Goal: Task Accomplishment & Management: Manage account settings

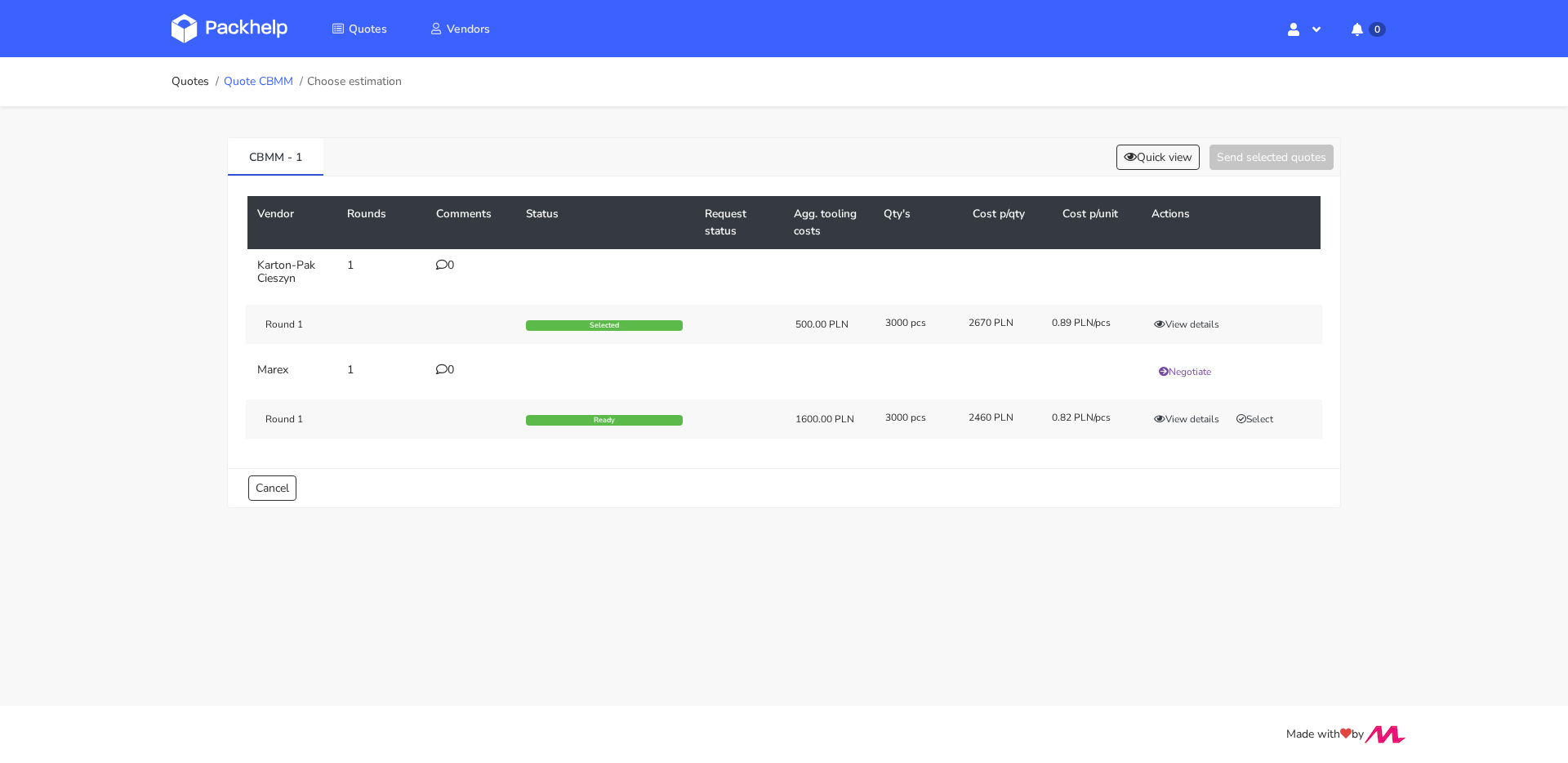
click at [265, 81] on link "Quote CBMM" at bounding box center [258, 82] width 69 height 13
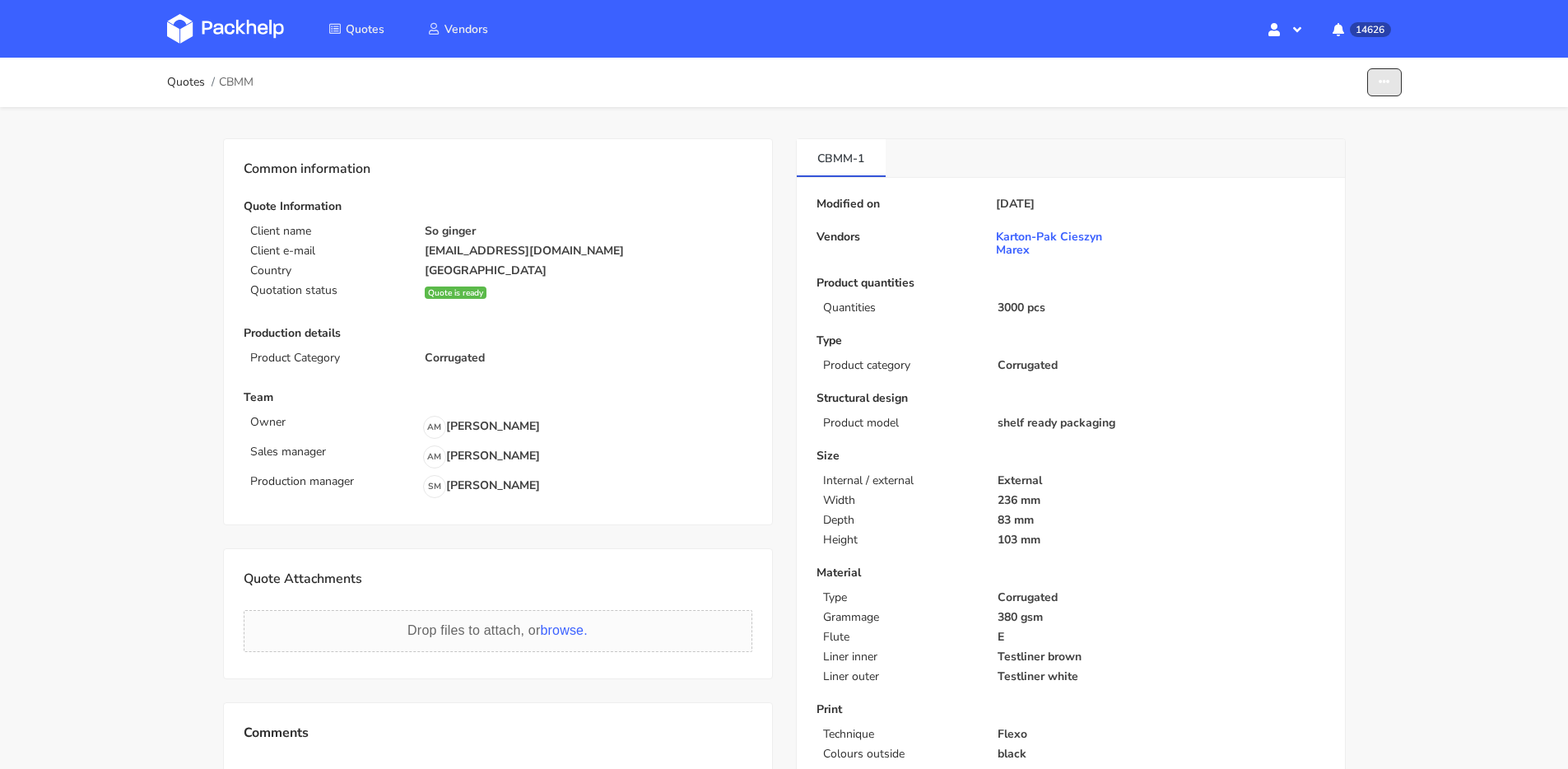
drag, startPoint x: 1365, startPoint y: 82, endPoint x: 1380, endPoint y: 82, distance: 15.0
click at [1372, 82] on ul "Edit quote Missing data Show estimations" at bounding box center [1369, 82] width 64 height 29
click at [1380, 82] on icon "button" at bounding box center [1384, 82] width 12 height 12
click at [1321, 178] on link "Show estimations" at bounding box center [1322, 181] width 145 height 27
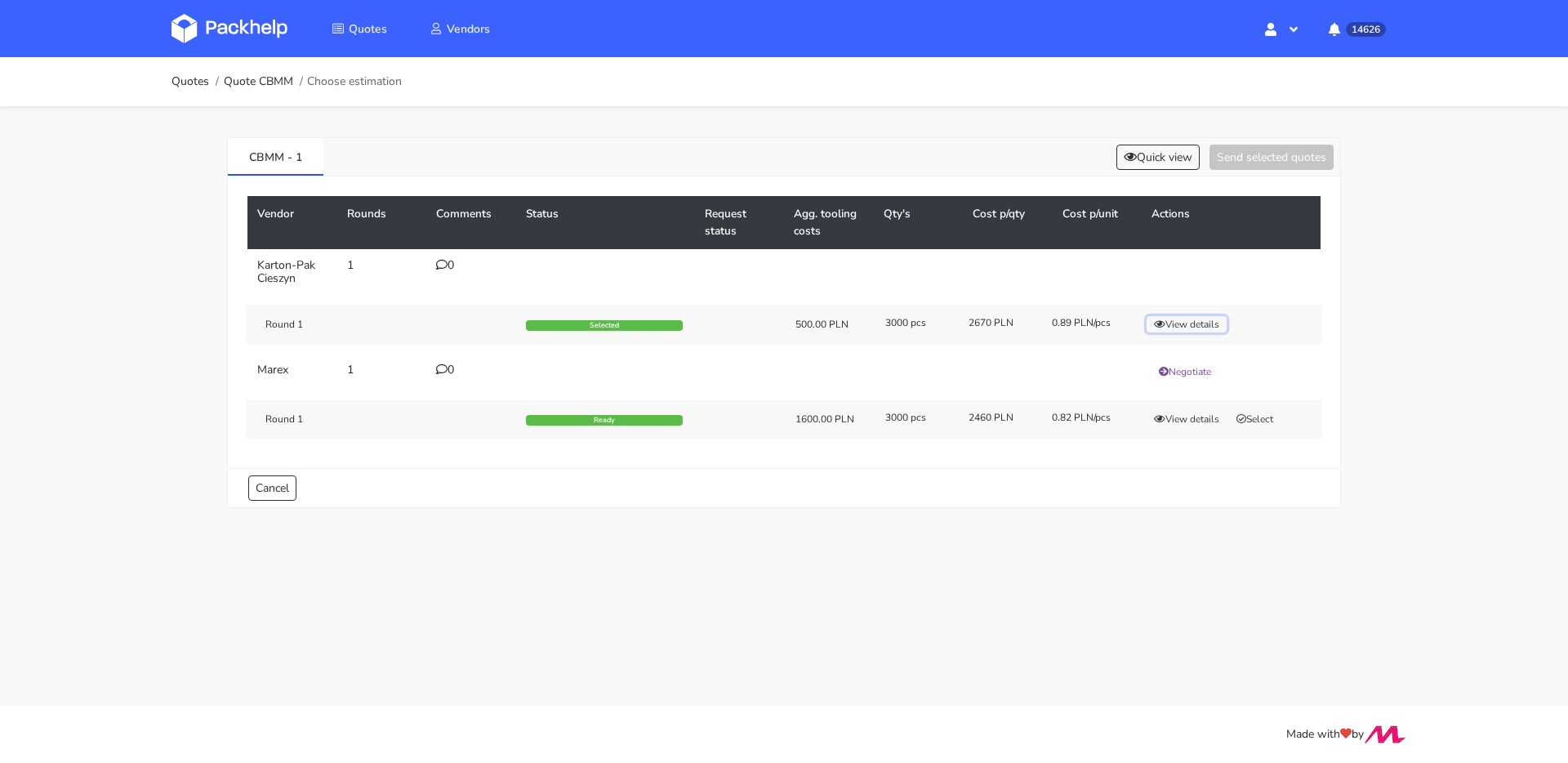
click at [1192, 323] on button "View details" at bounding box center [1186, 324] width 80 height 16
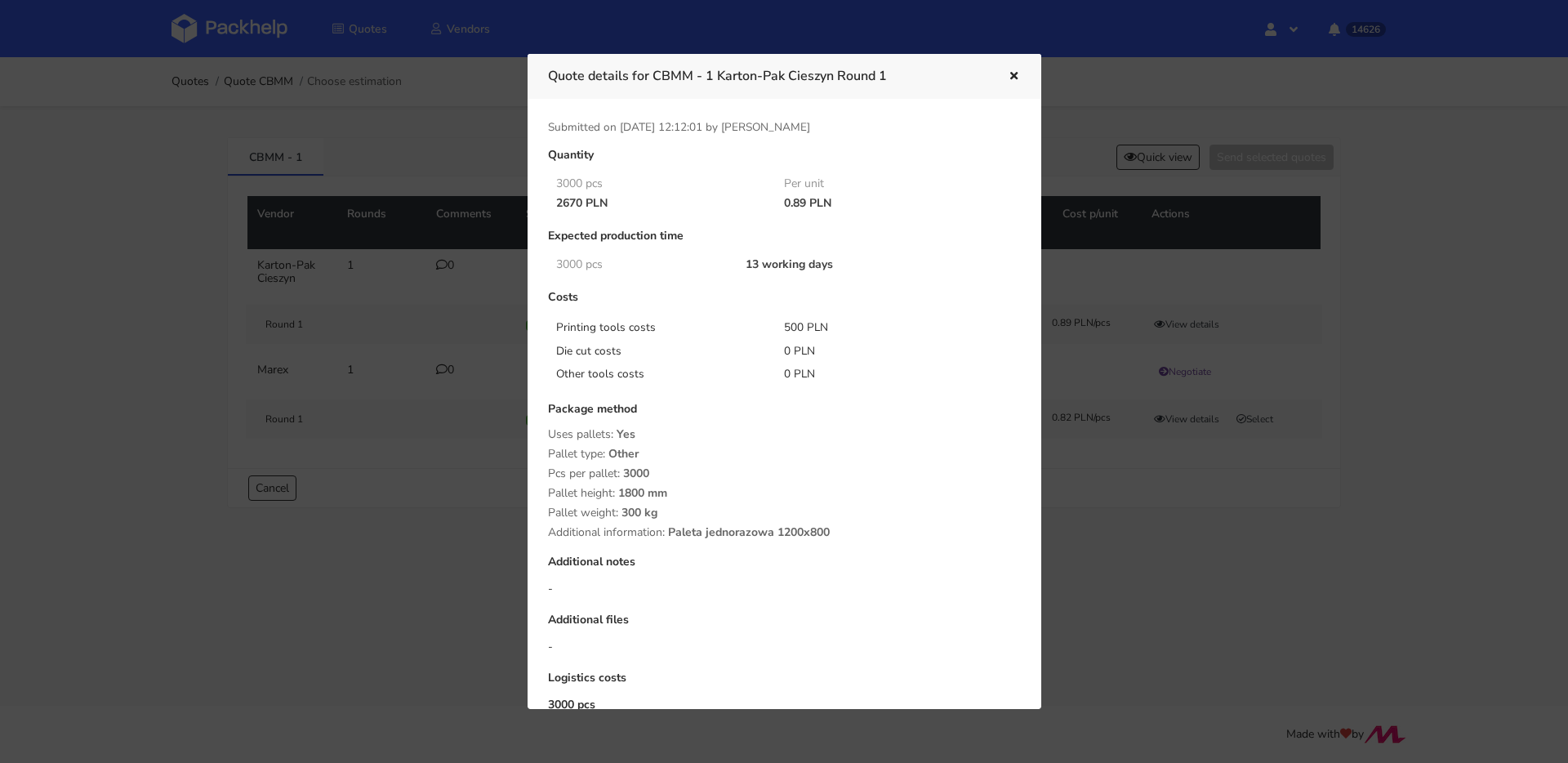
click at [1016, 77] on icon "button" at bounding box center [1014, 76] width 13 height 12
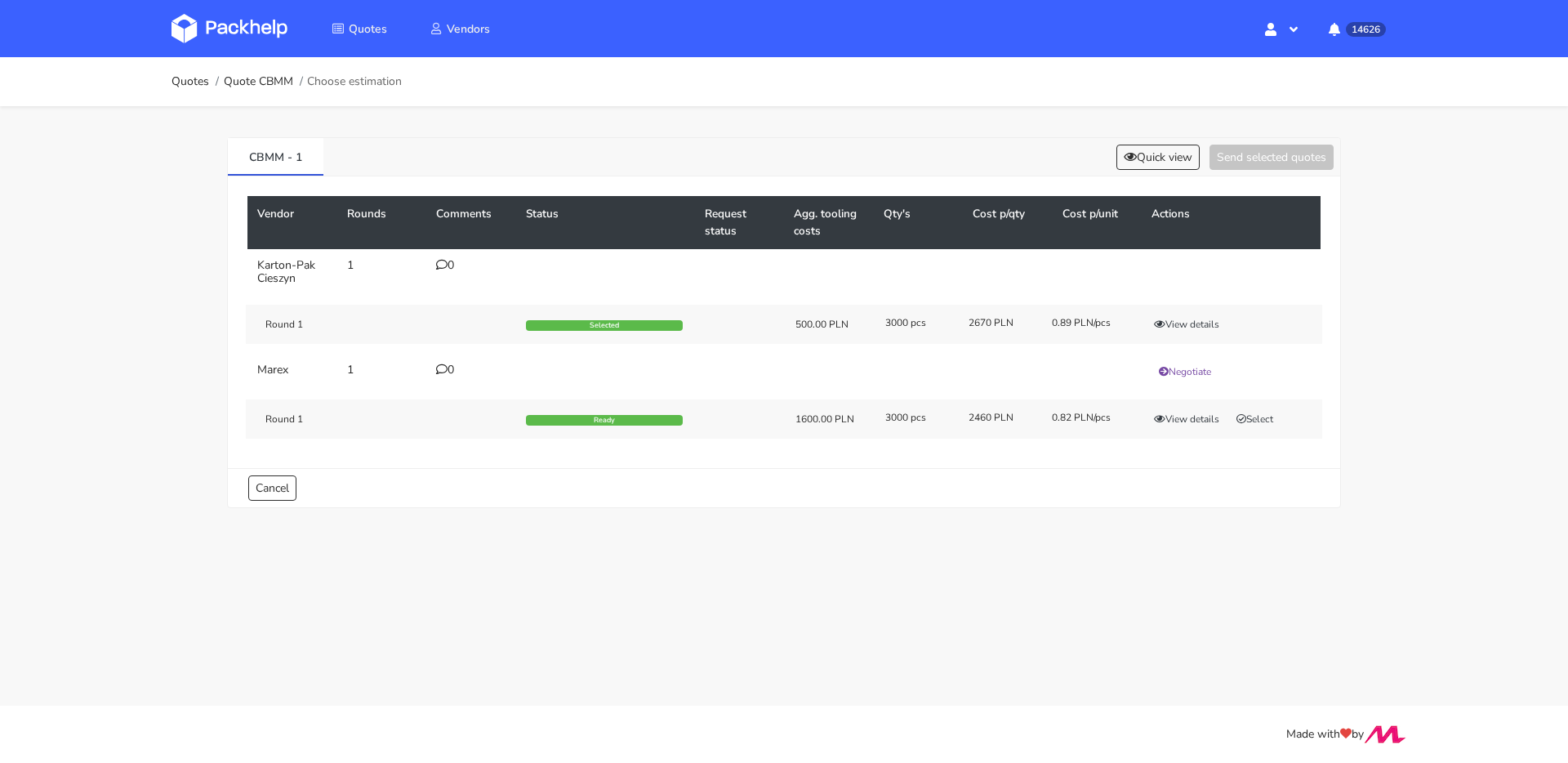
click at [1184, 333] on div "Round 1 Selected 500.00 PLN 3000 pcs 2670 PLN 0.89 PLN/pcs View details" at bounding box center [784, 324] width 1076 height 40
click at [1188, 327] on button "View details" at bounding box center [1186, 324] width 80 height 16
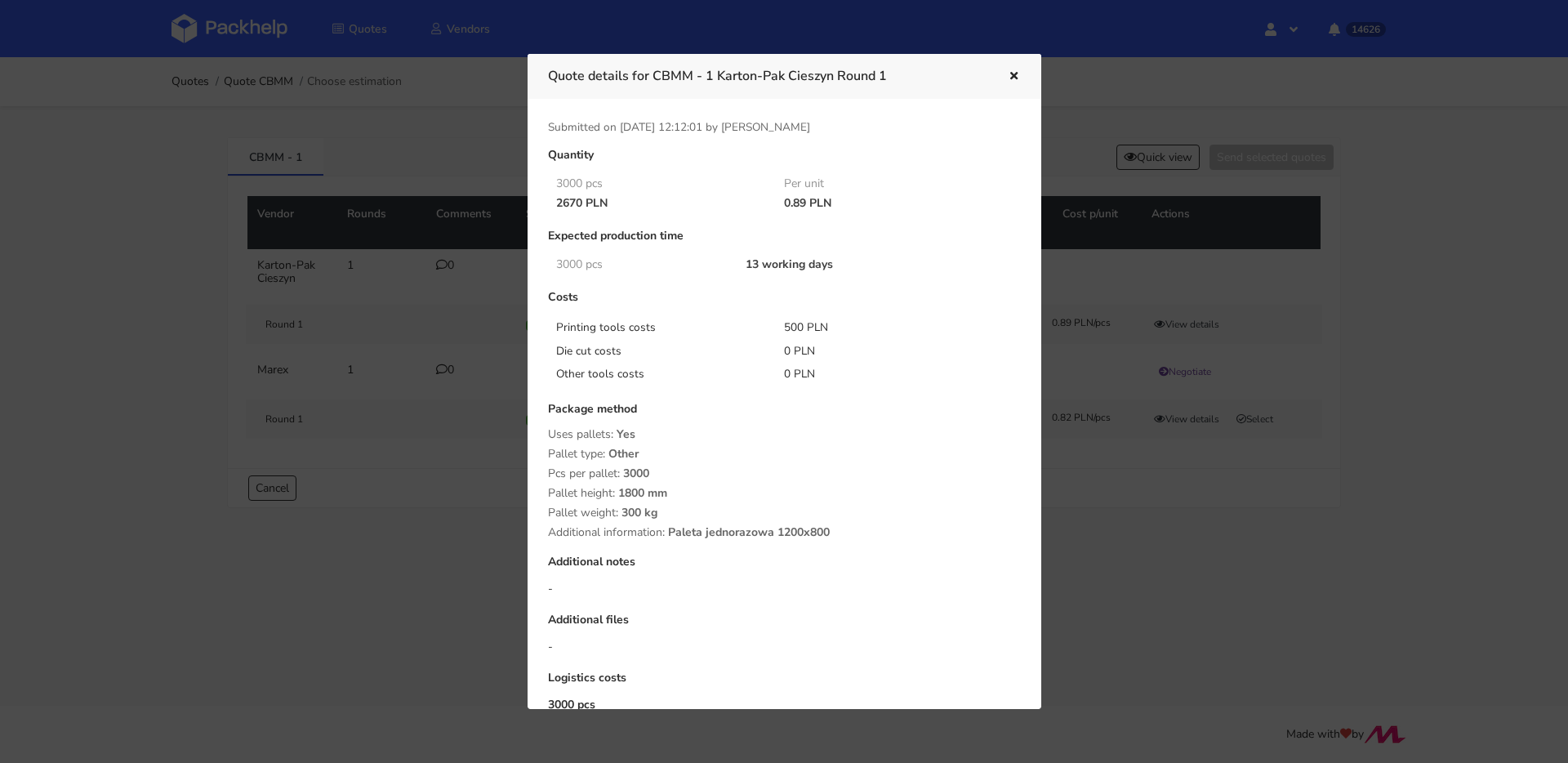
click at [230, 254] on div at bounding box center [784, 381] width 1568 height 763
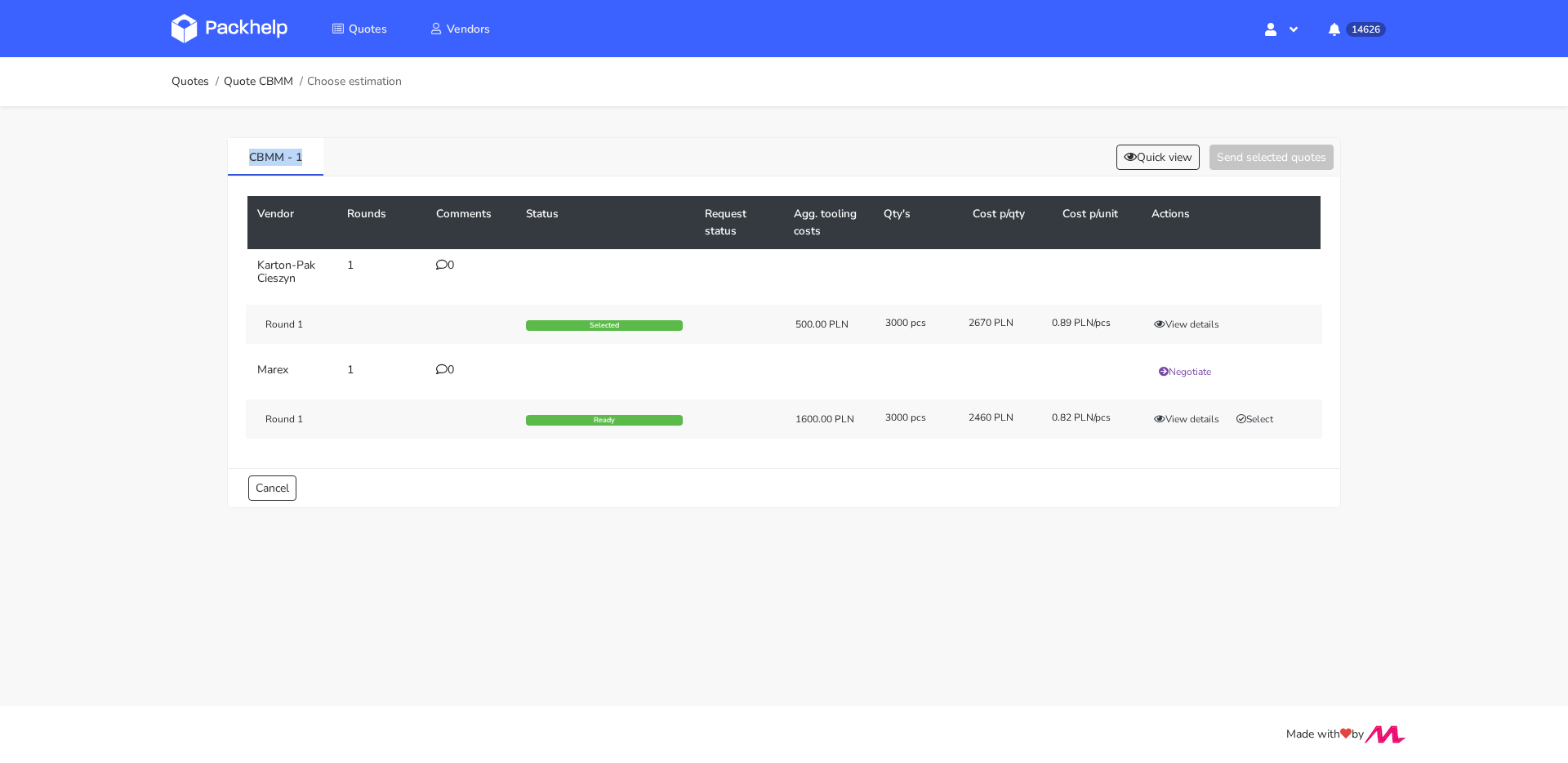
drag, startPoint x: 328, startPoint y: 155, endPoint x: 192, endPoint y: 146, distance: 136.3
click at [192, 146] on div "Quotes Quote CBMM Choose estimation CBMM - 1 Quick view Send selected quotes Ve…" at bounding box center [784, 295] width 1568 height 475
copy link "CBMM - 1"
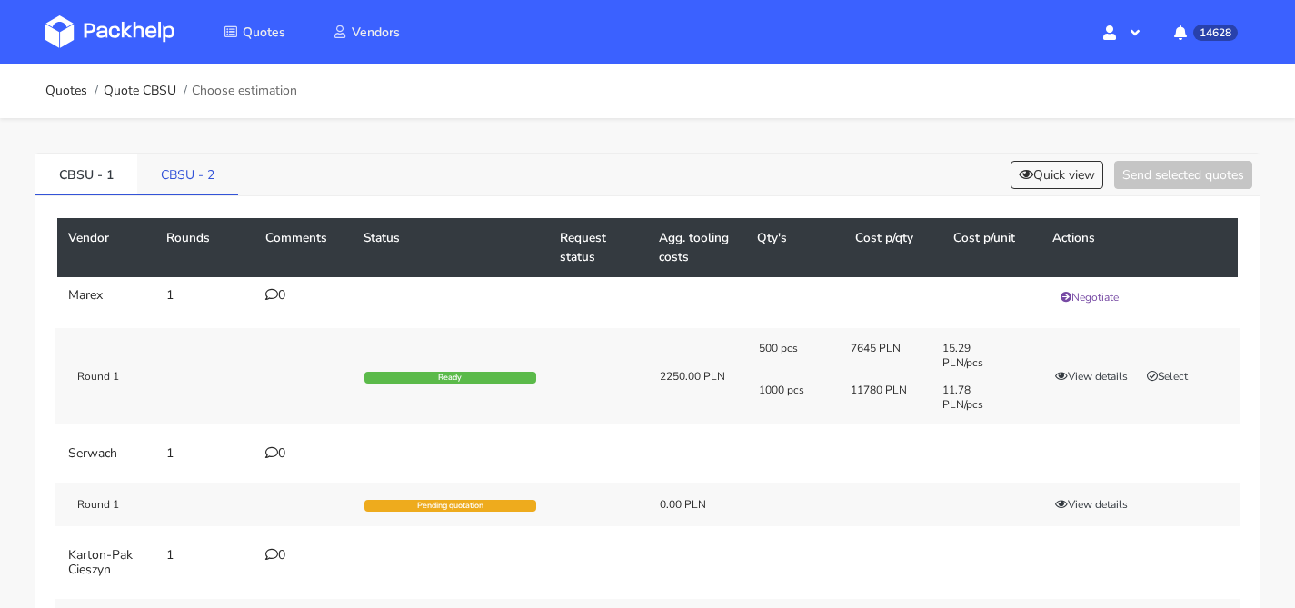
click at [230, 153] on div "CBSU - 1 CBSU - 2 Quick view Send selected quotes Vendor Rounds Comments Status…" at bounding box center [648, 487] width 1226 height 669
click at [228, 161] on link "CBSU - 2" at bounding box center [187, 174] width 101 height 40
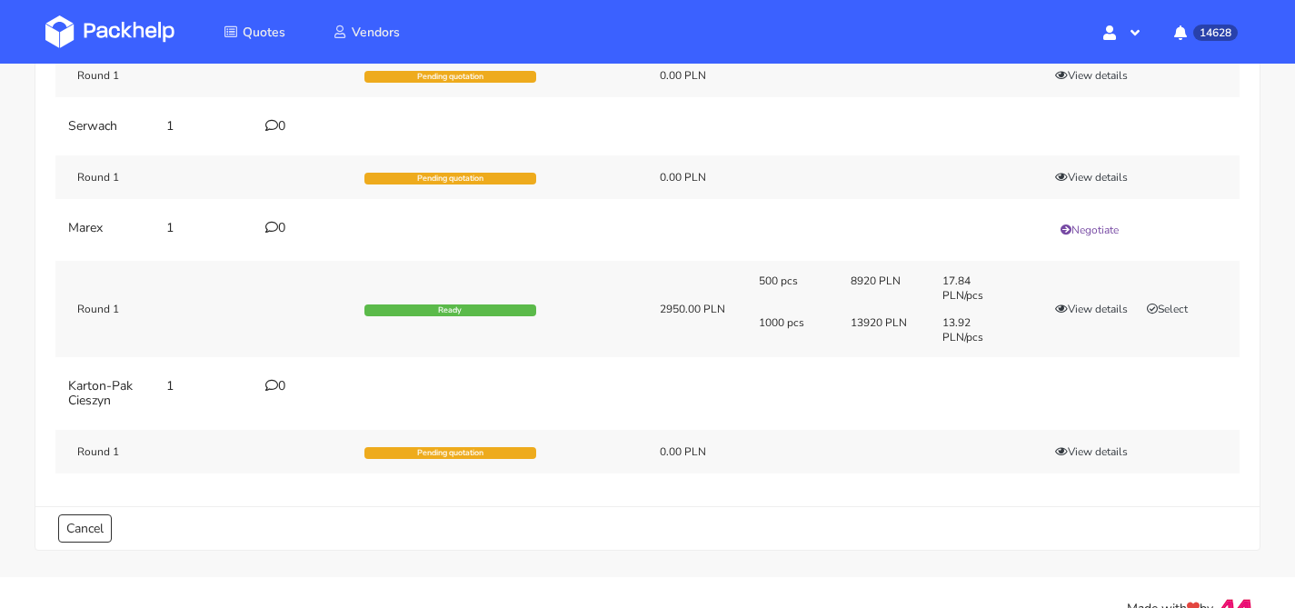
scroll to position [304, 0]
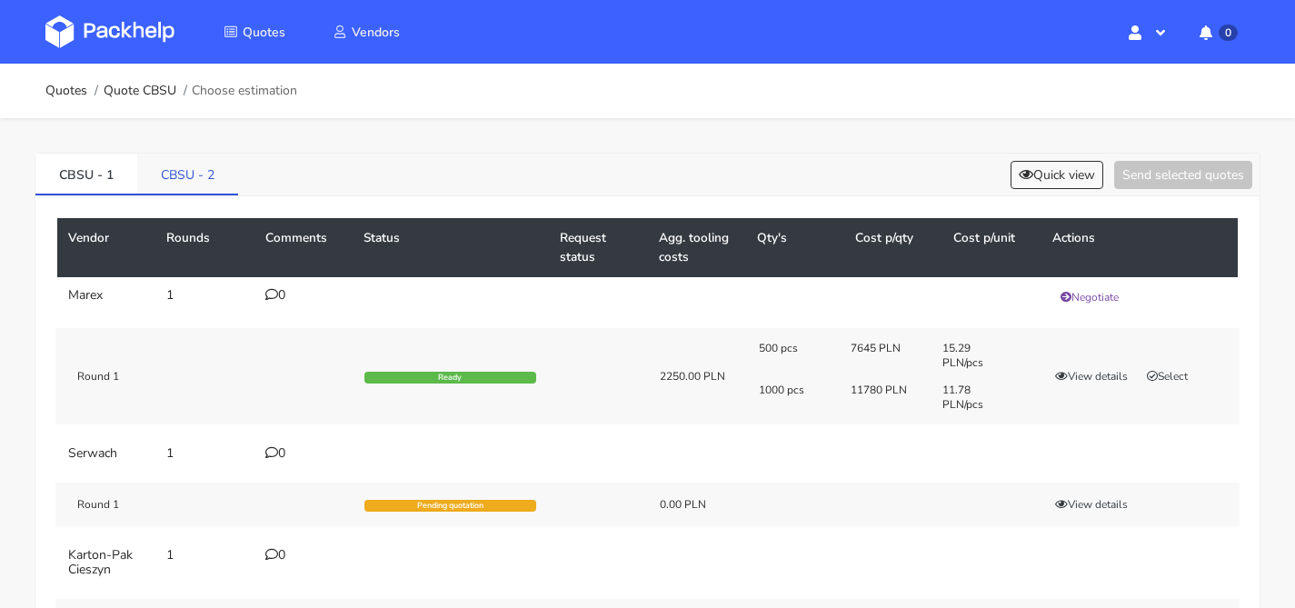
click at [211, 158] on link "CBSU - 2" at bounding box center [187, 174] width 101 height 40
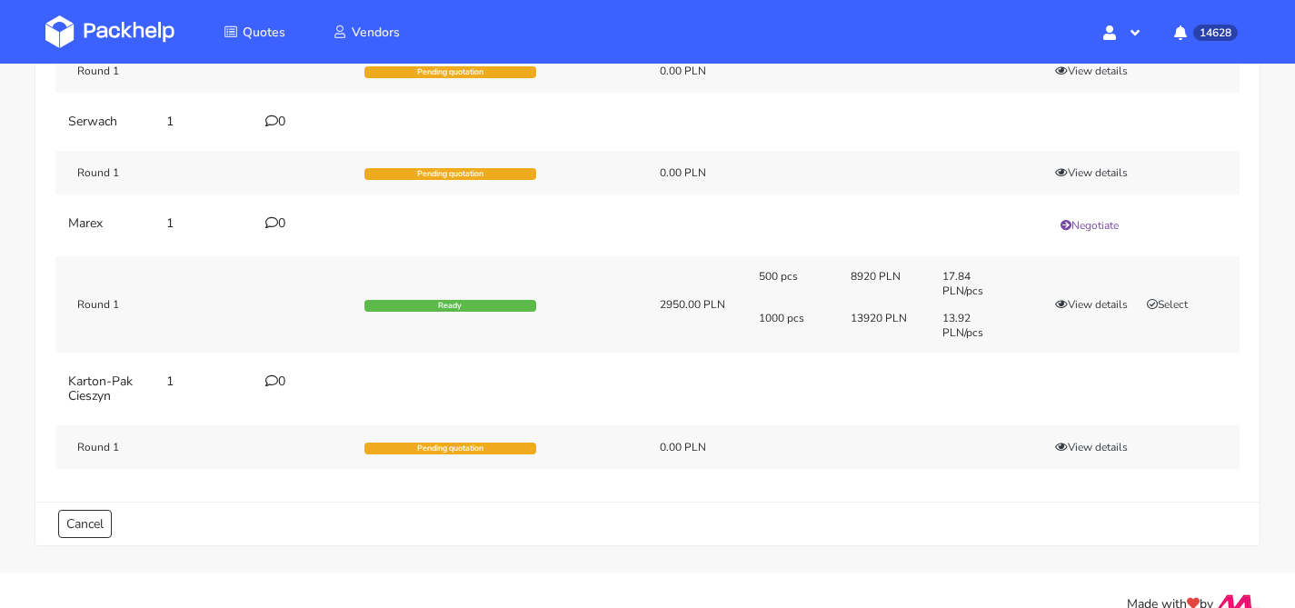
scroll to position [304, 0]
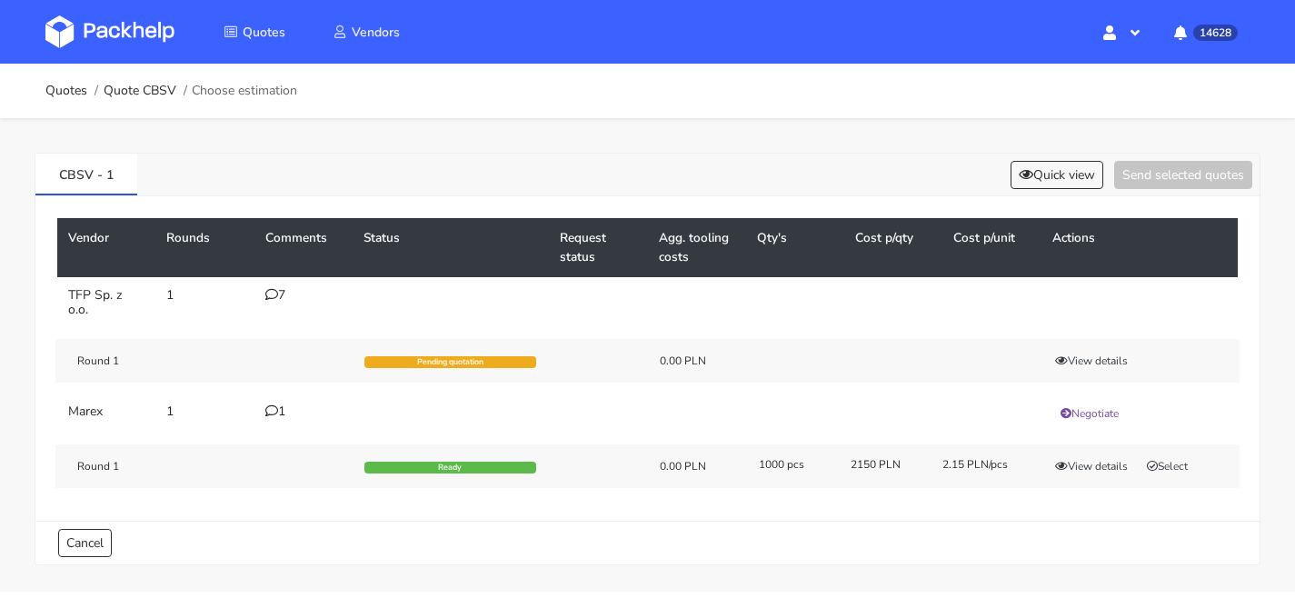
click at [269, 411] on icon at bounding box center [271, 410] width 13 height 13
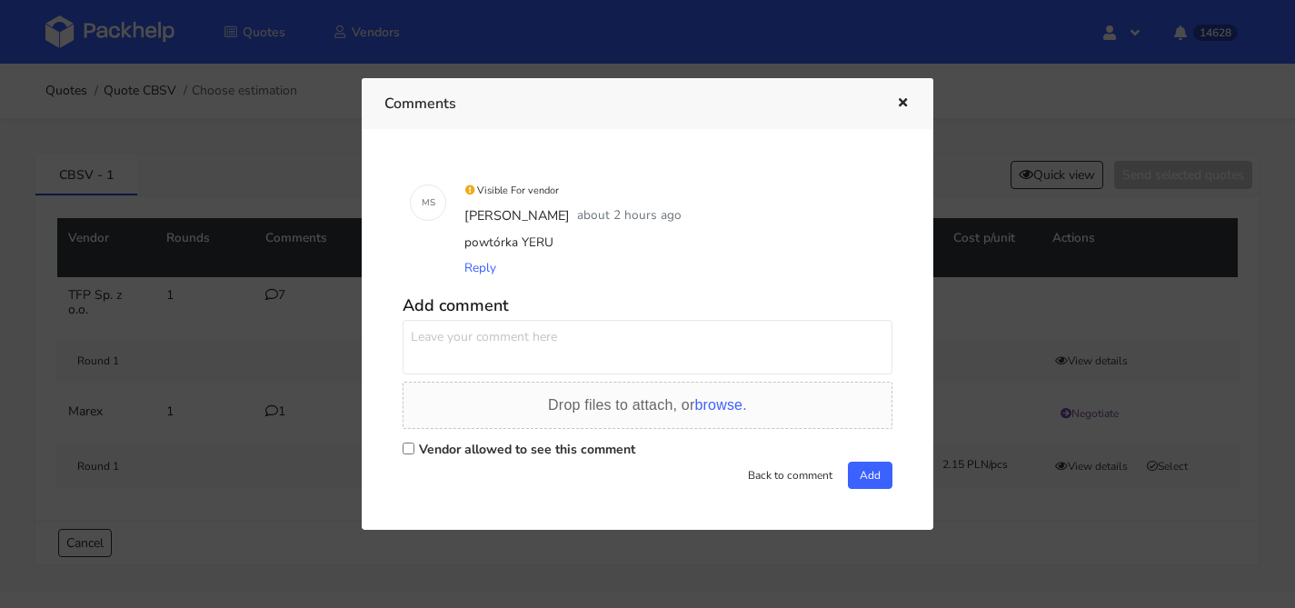
click at [264, 369] on div at bounding box center [647, 304] width 1295 height 608
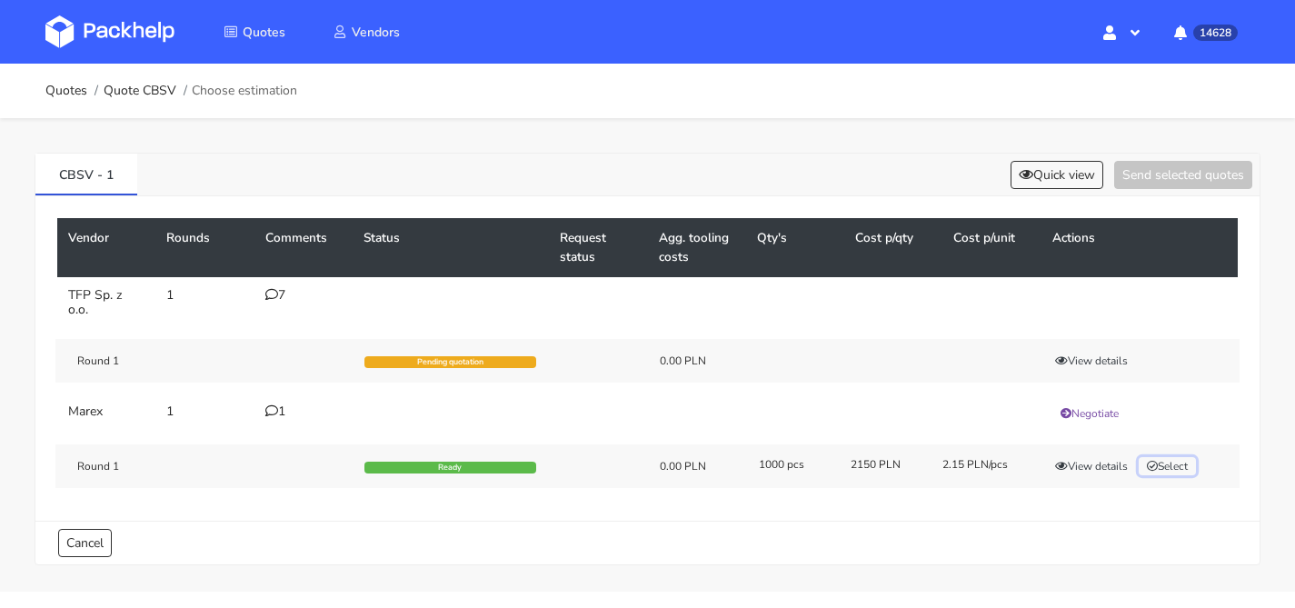
click at [1190, 469] on button "Select" at bounding box center [1167, 466] width 57 height 18
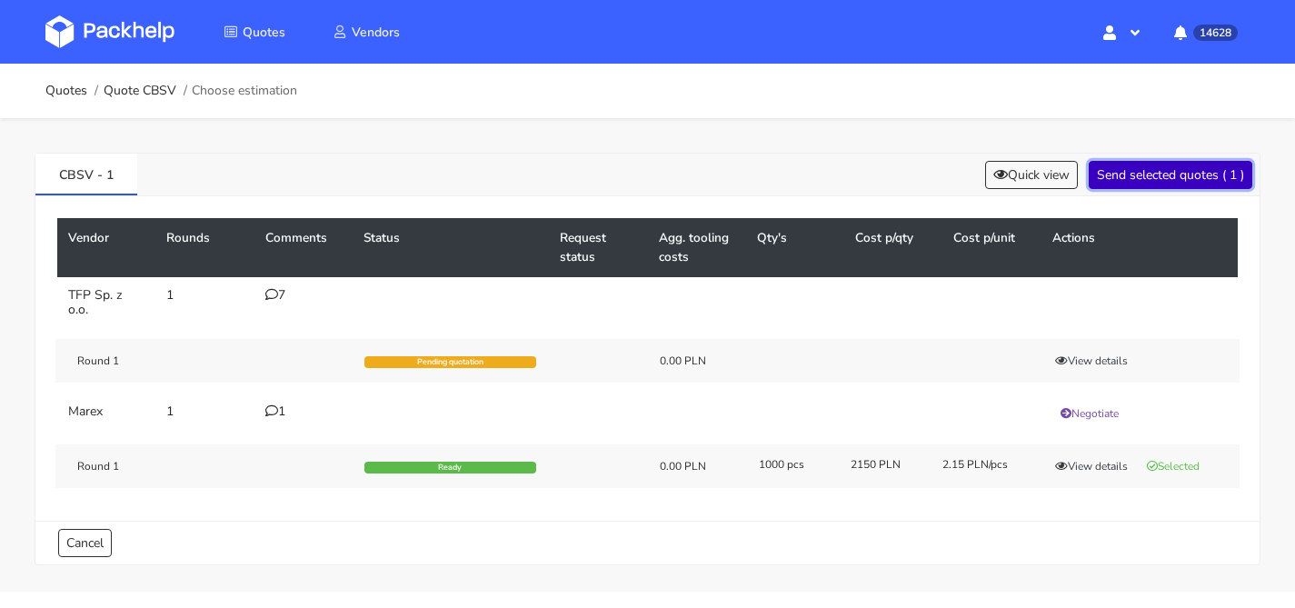
click at [1134, 188] on button "Send selected quotes ( 1 )" at bounding box center [1171, 175] width 164 height 28
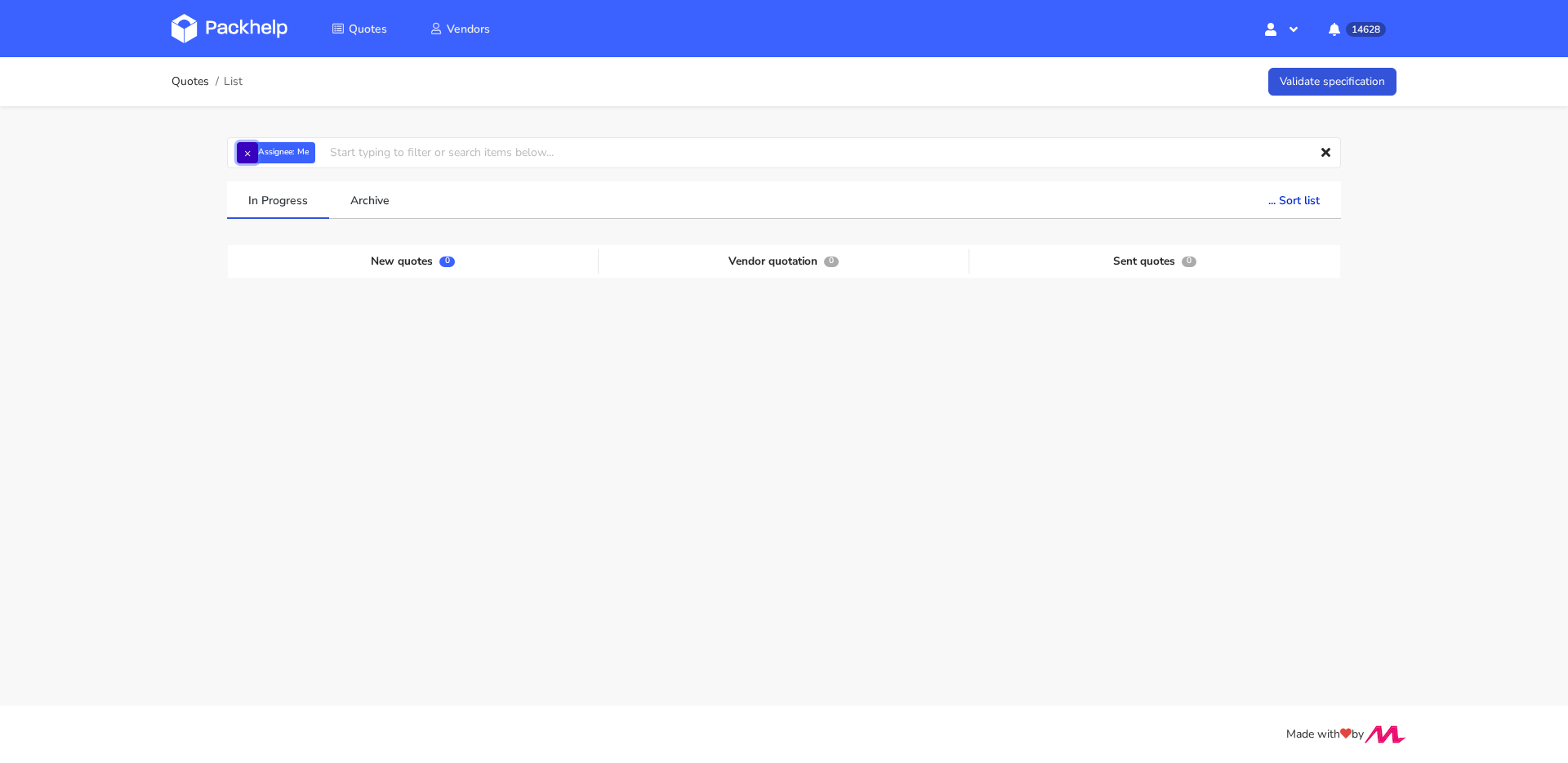
click at [256, 150] on button "×" at bounding box center [248, 153] width 22 height 22
click at [263, 150] on input "text" at bounding box center [784, 153] width 1114 height 31
type input "cbst"
click at [344, 222] on link "cbst" at bounding box center [329, 215] width 152 height 31
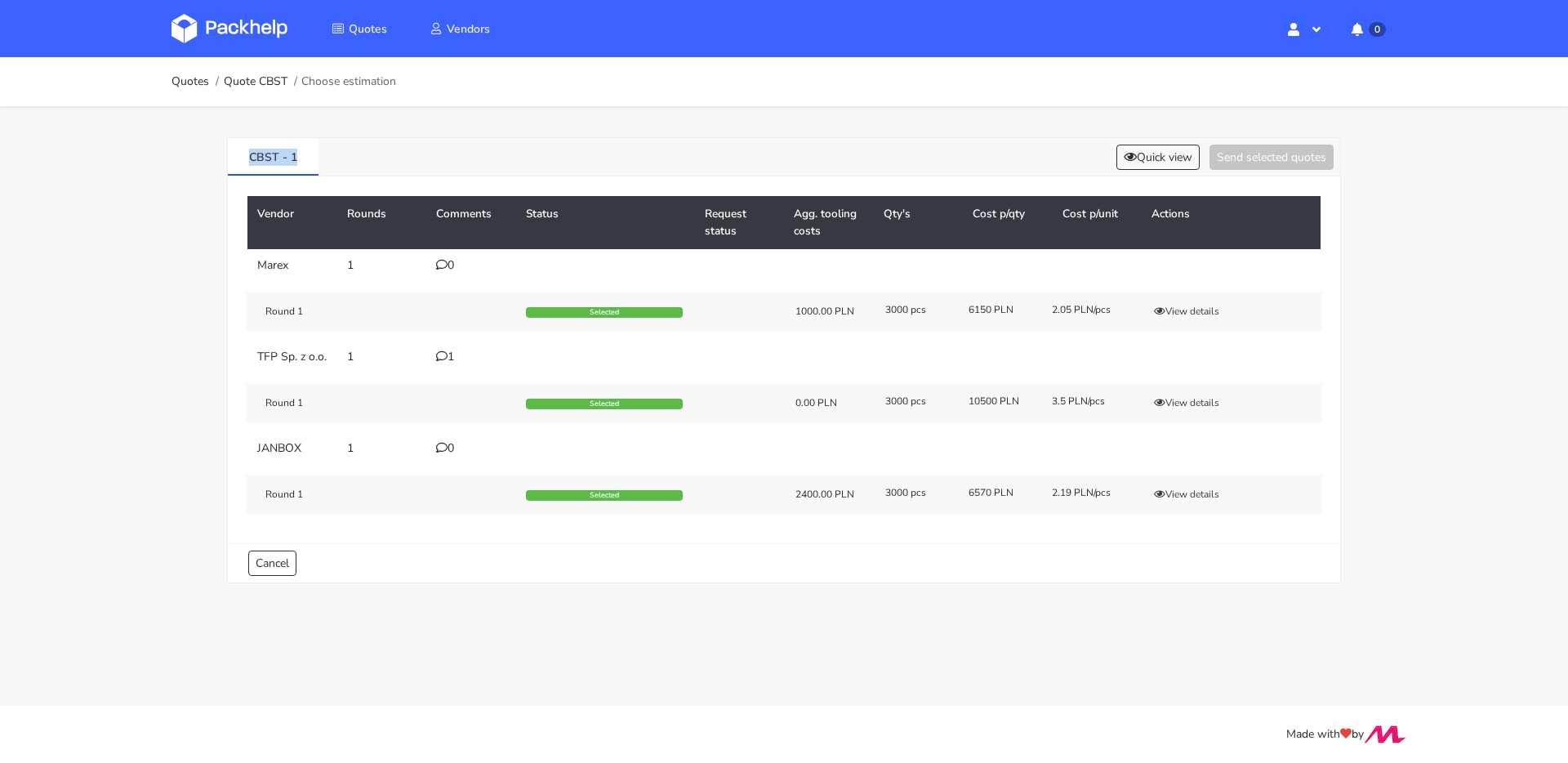
drag, startPoint x: 310, startPoint y: 159, endPoint x: 200, endPoint y: 149, distance: 110.5
click at [199, 148] on div "CBST - 1 Quick view Send selected quotes Vendor Rounds Comments Status Request …" at bounding box center [784, 356] width 1176 height 501
copy link "CBST - 1"
click at [1162, 315] on button "View details" at bounding box center [1186, 311] width 80 height 16
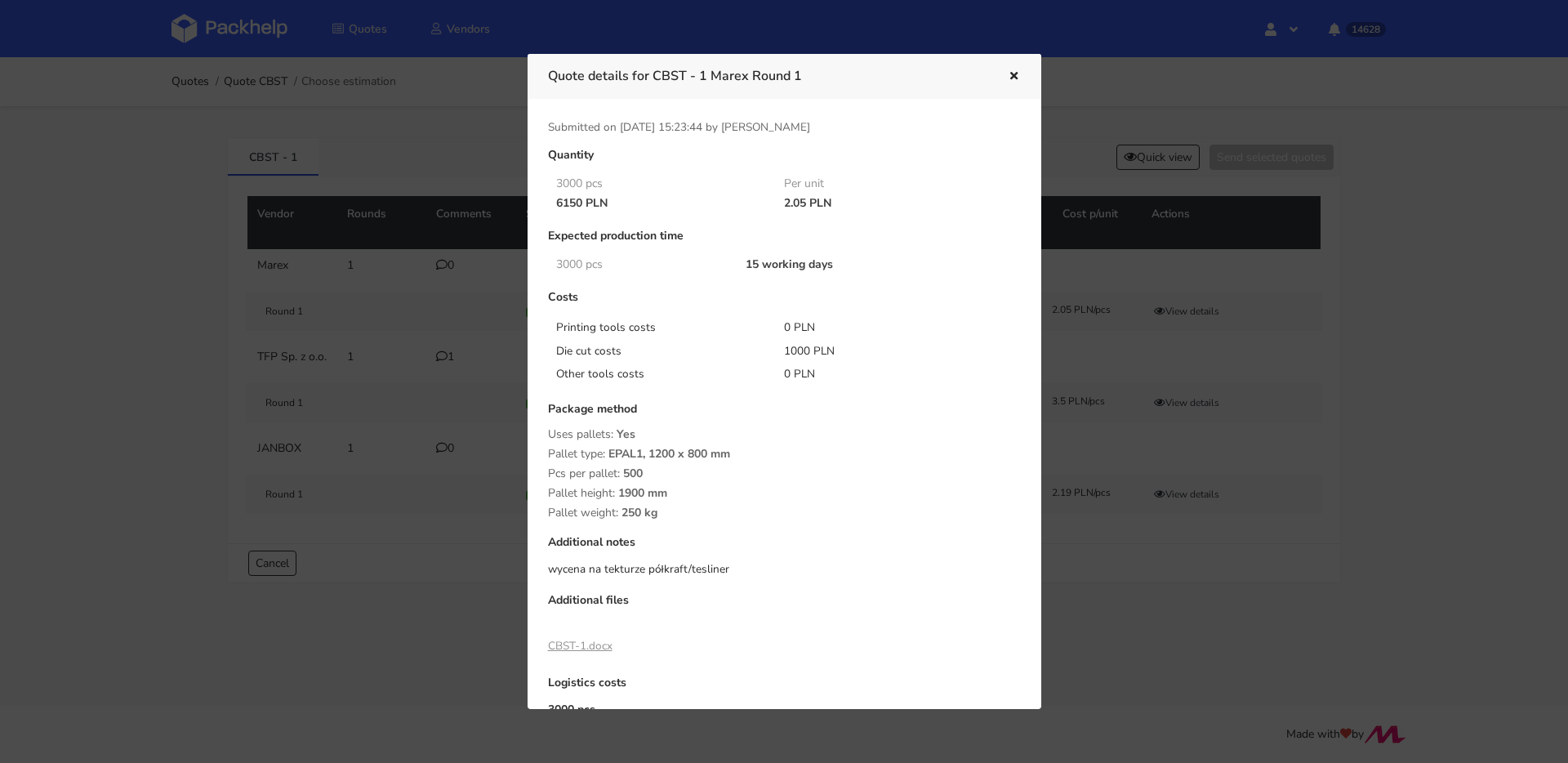
click at [689, 569] on div "wycena na tekturze półkraft/tesliner" at bounding box center [784, 569] width 473 height 16
drag, startPoint x: 643, startPoint y: 569, endPoint x: 683, endPoint y: 569, distance: 40.0
click at [683, 569] on div "wycena na tekturze półkraft/tesliner" at bounding box center [784, 569] width 473 height 16
copy div "półkraft"
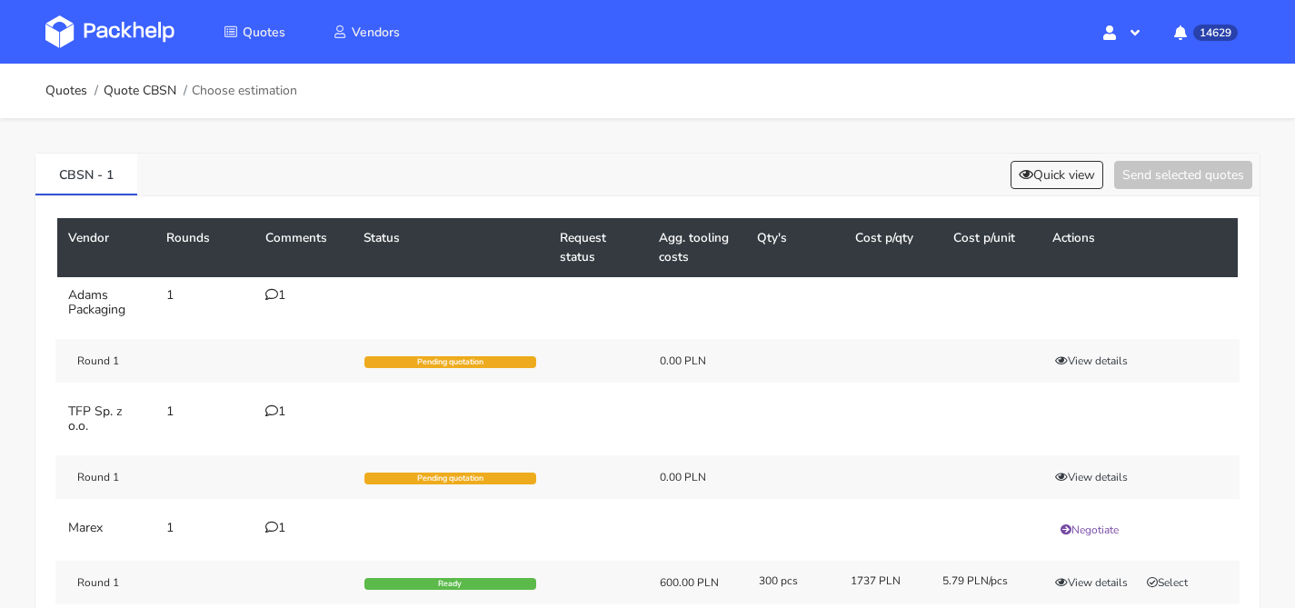
scroll to position [129, 0]
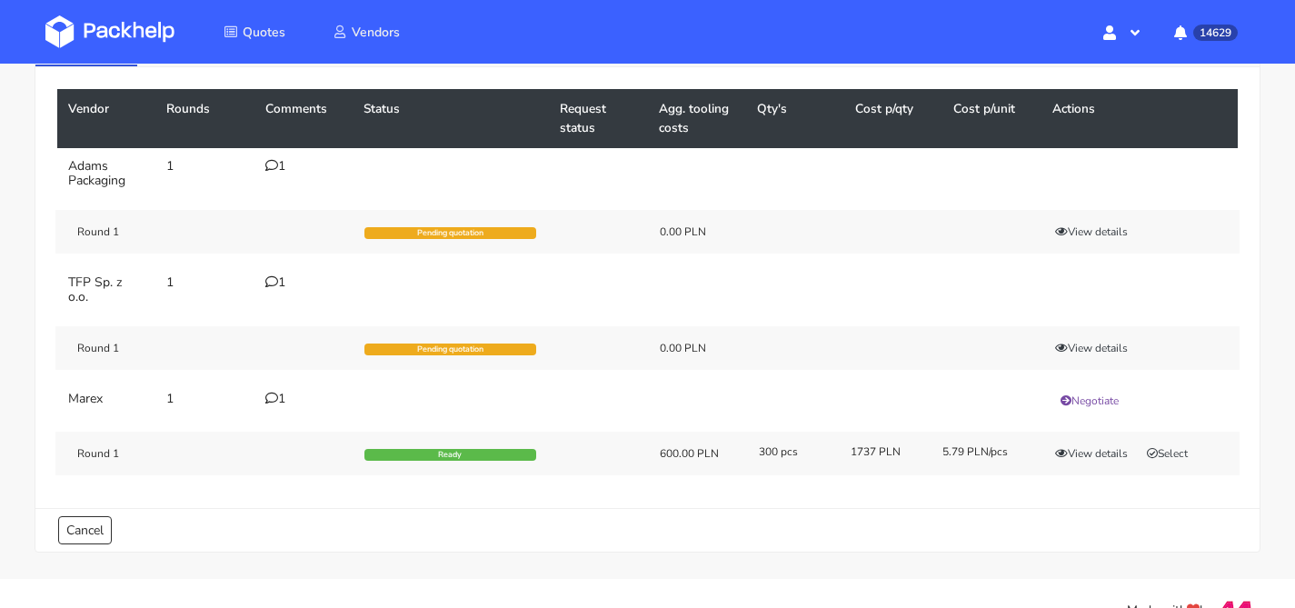
click at [284, 398] on div "1" at bounding box center [303, 399] width 76 height 15
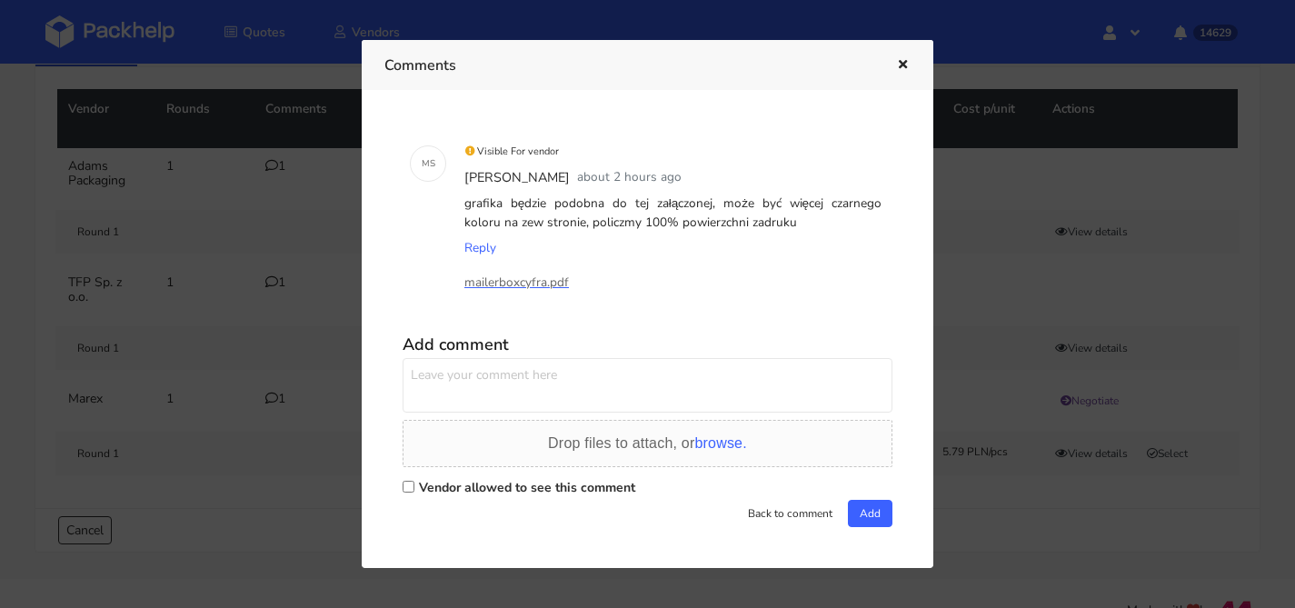
click at [265, 341] on div at bounding box center [647, 304] width 1295 height 608
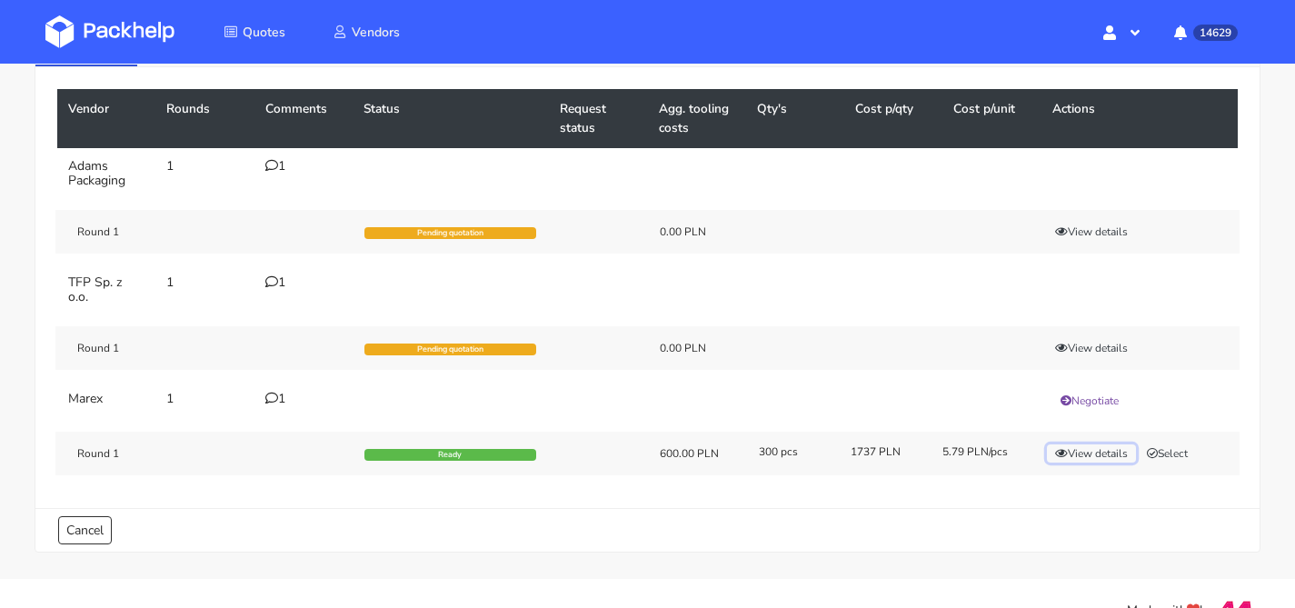
click at [1067, 449] on button "View details" at bounding box center [1091, 453] width 89 height 18
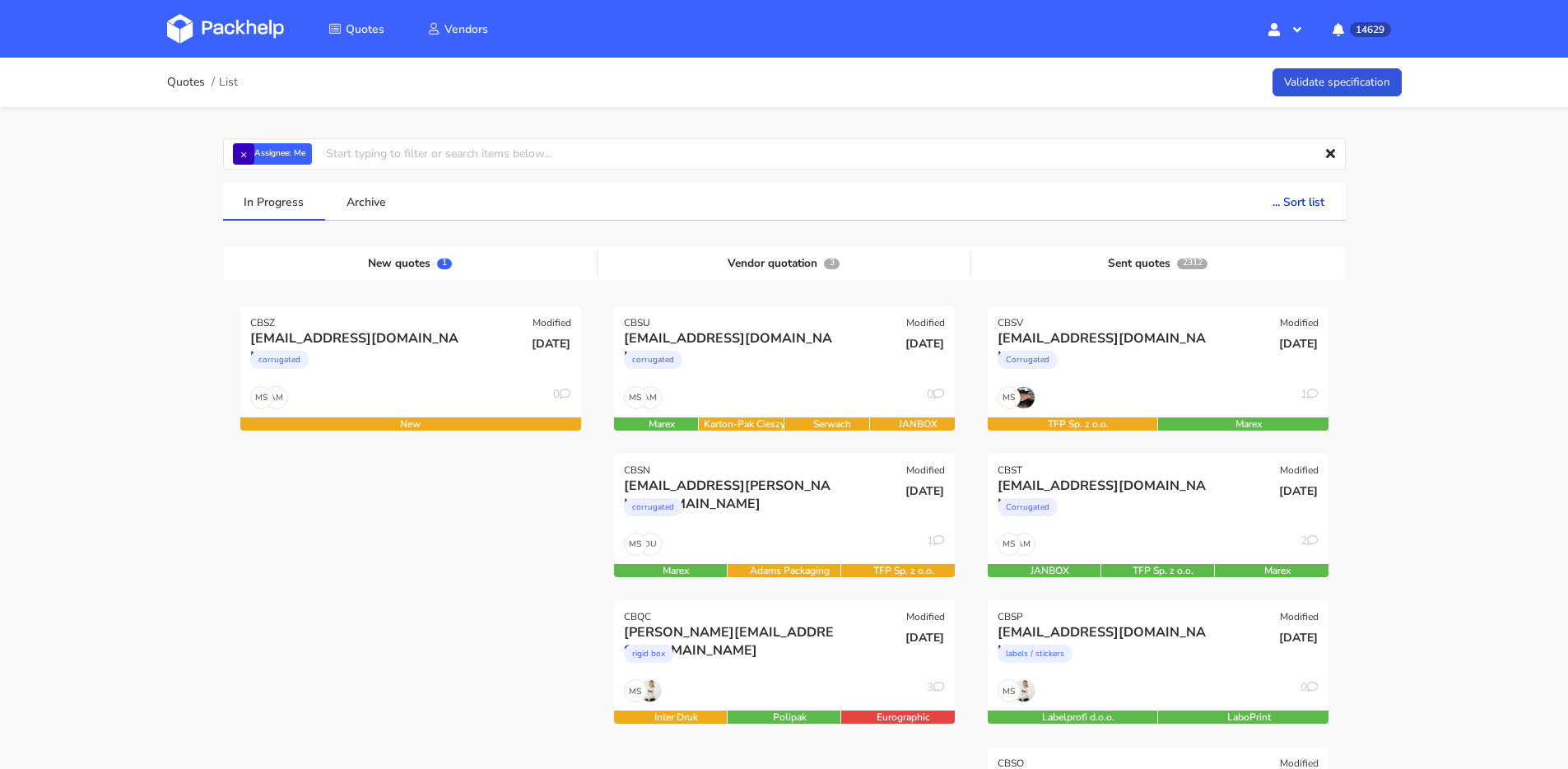
click at [258, 147] on span "× Assignee: Me" at bounding box center [269, 154] width 72 height 22
click at [251, 151] on button "×" at bounding box center [244, 154] width 22 height 22
click at [251, 151] on input "text" at bounding box center [784, 154] width 1123 height 32
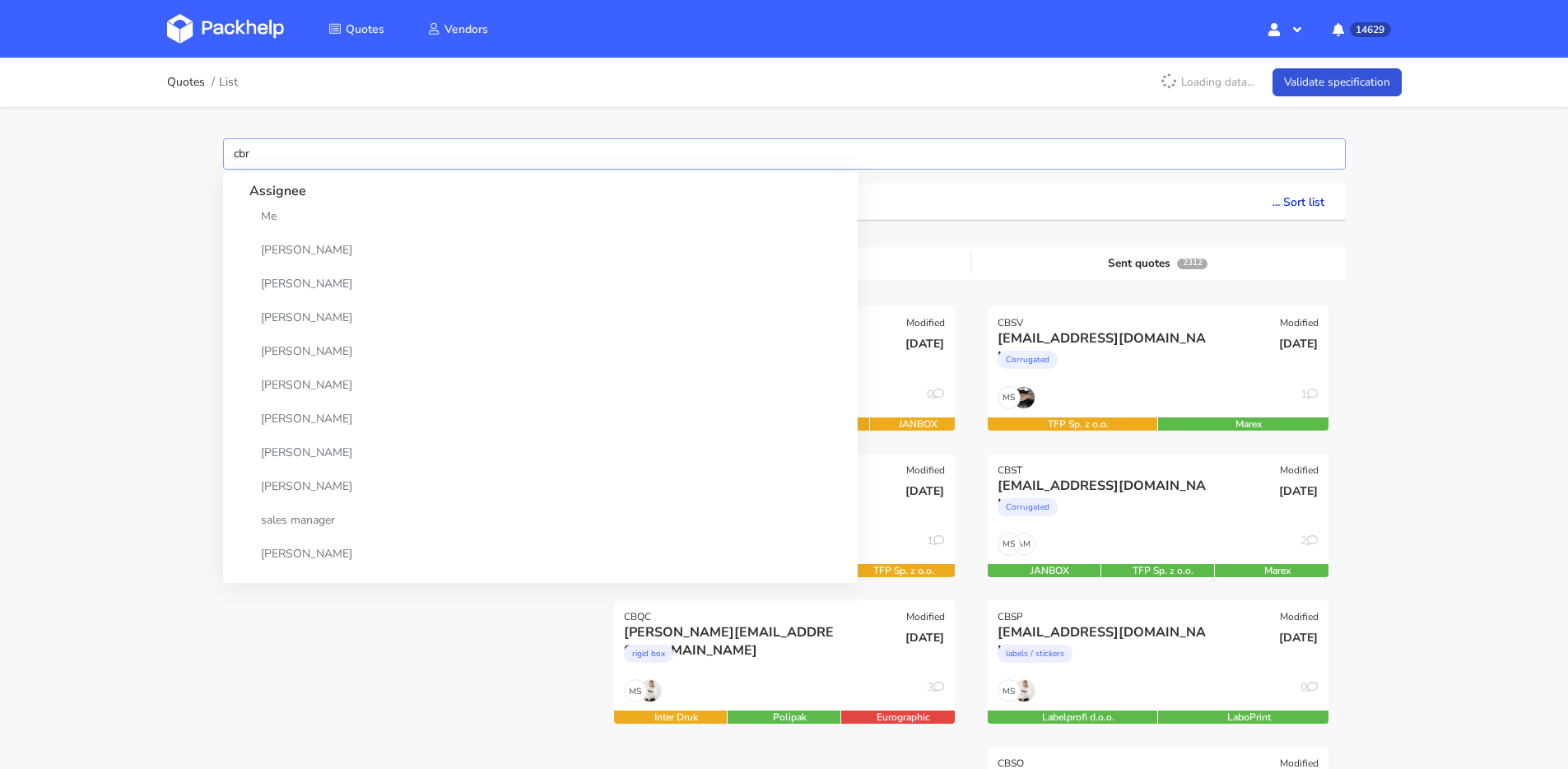
type input "cbrx"
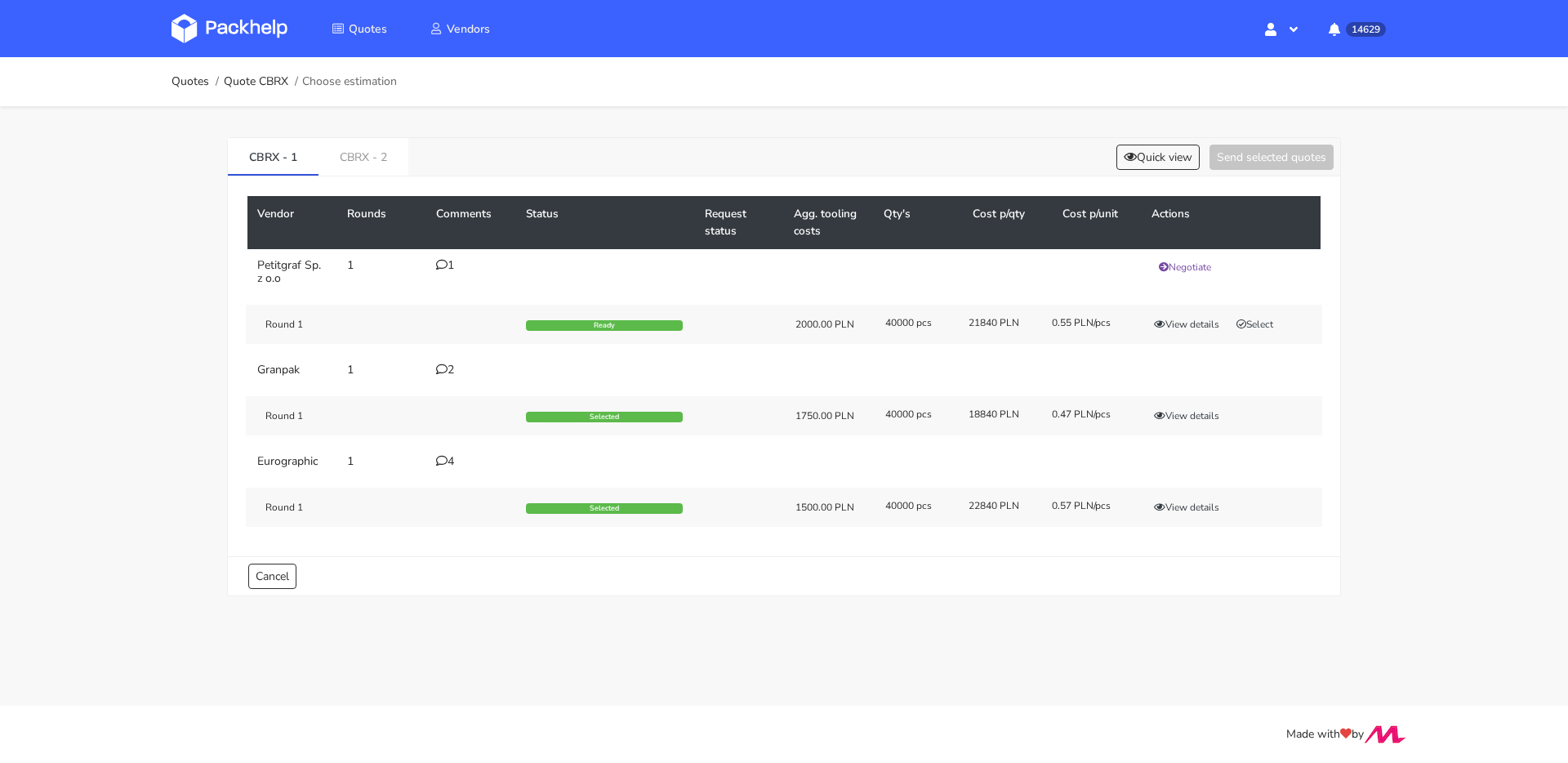
click at [444, 457] on icon at bounding box center [441, 460] width 12 height 12
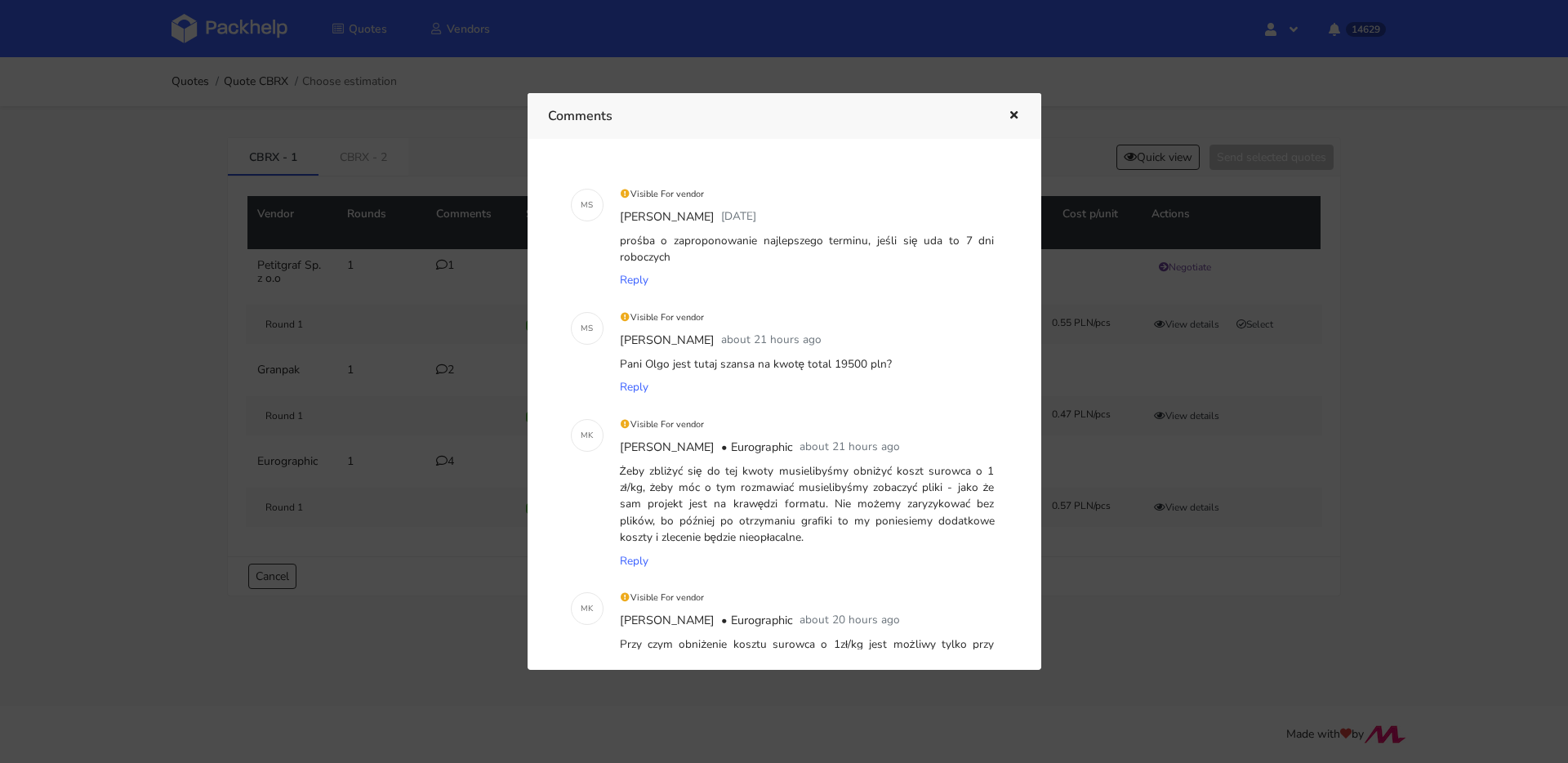
scroll to position [249, 0]
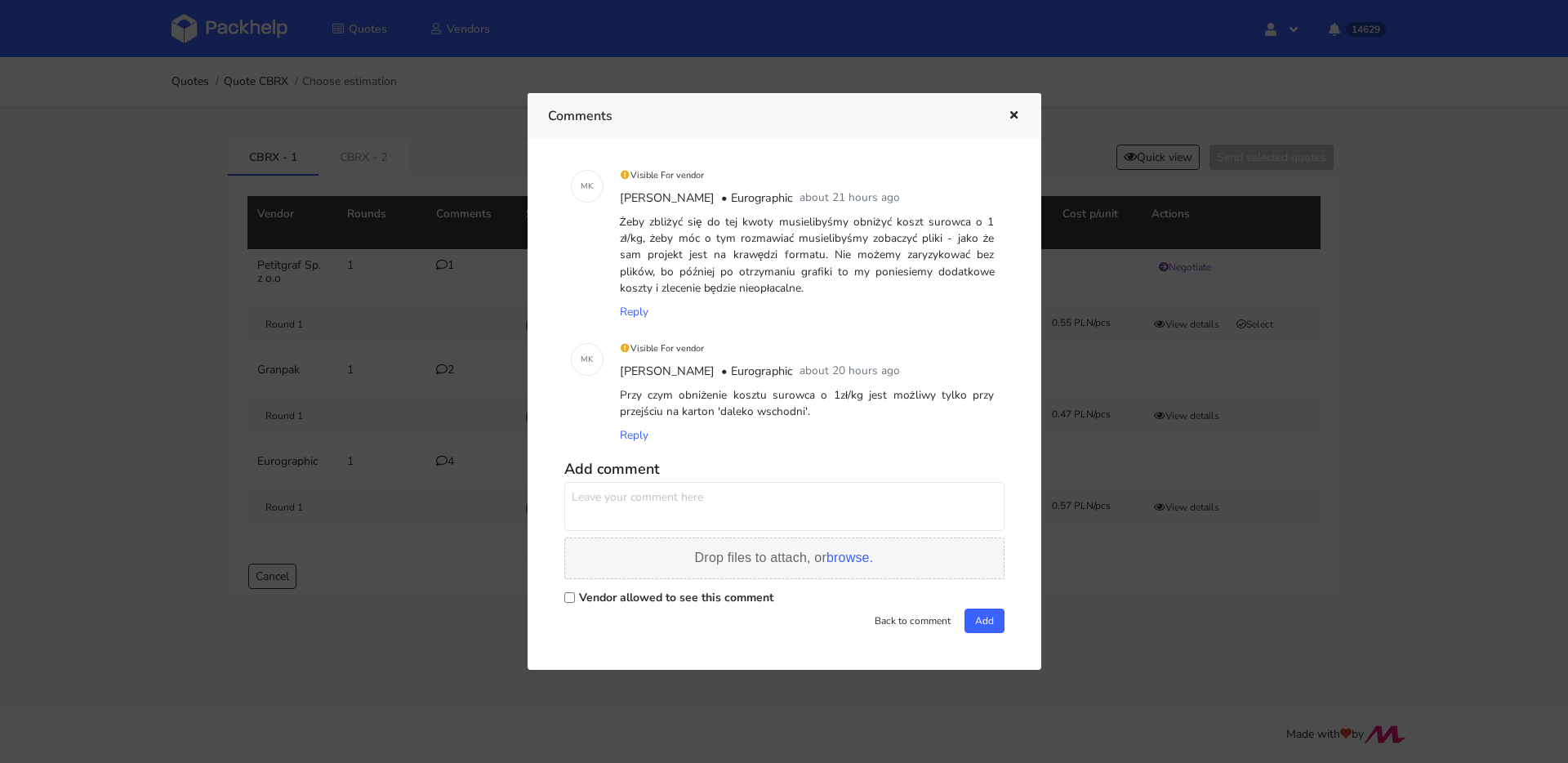
click at [844, 560] on span "browse." at bounding box center [850, 557] width 47 height 13
click at [774, 560] on span "Drop files to attach, or browse." at bounding box center [784, 557] width 179 height 13
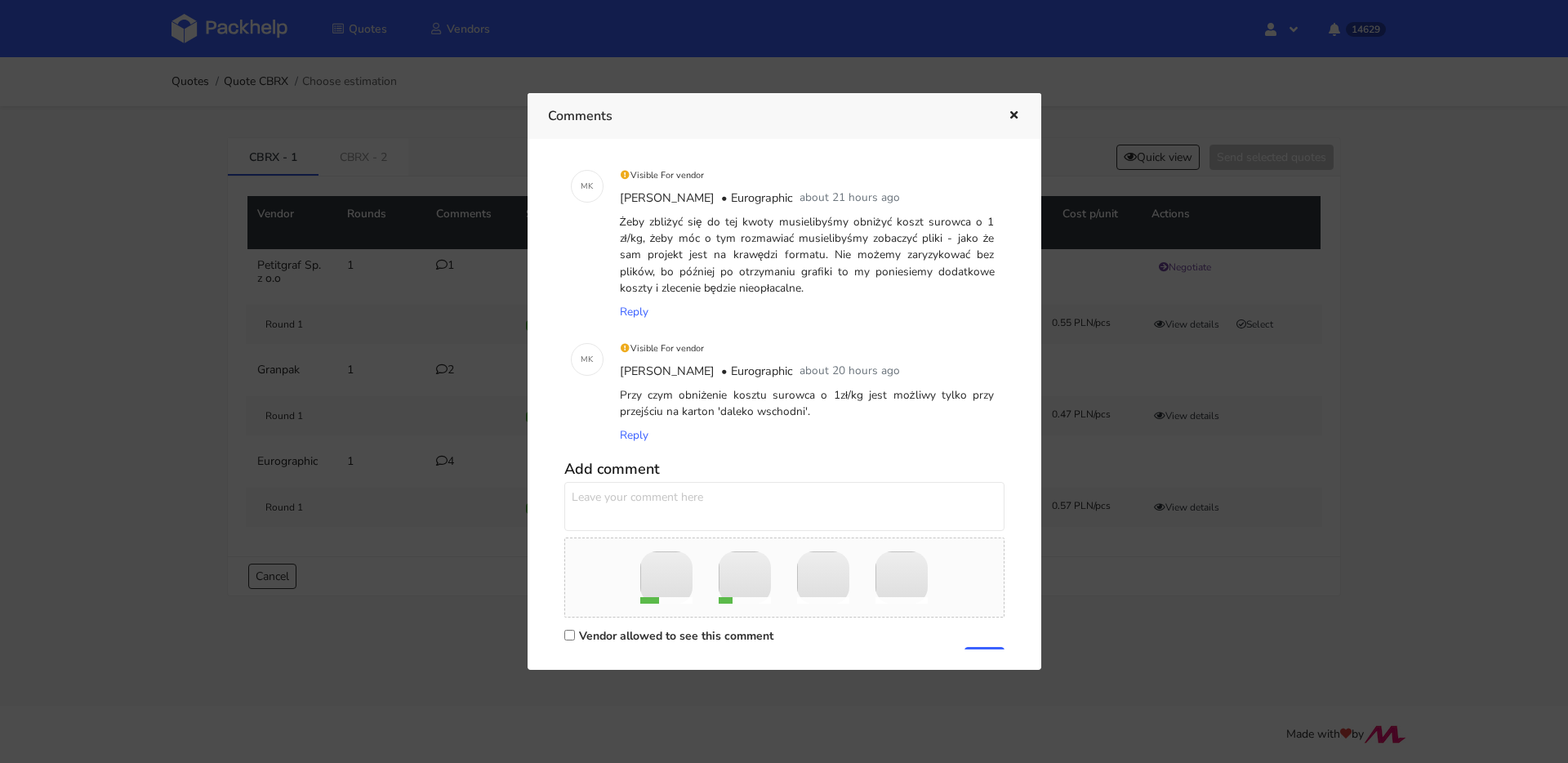
click at [724, 497] on textarea at bounding box center [784, 506] width 440 height 49
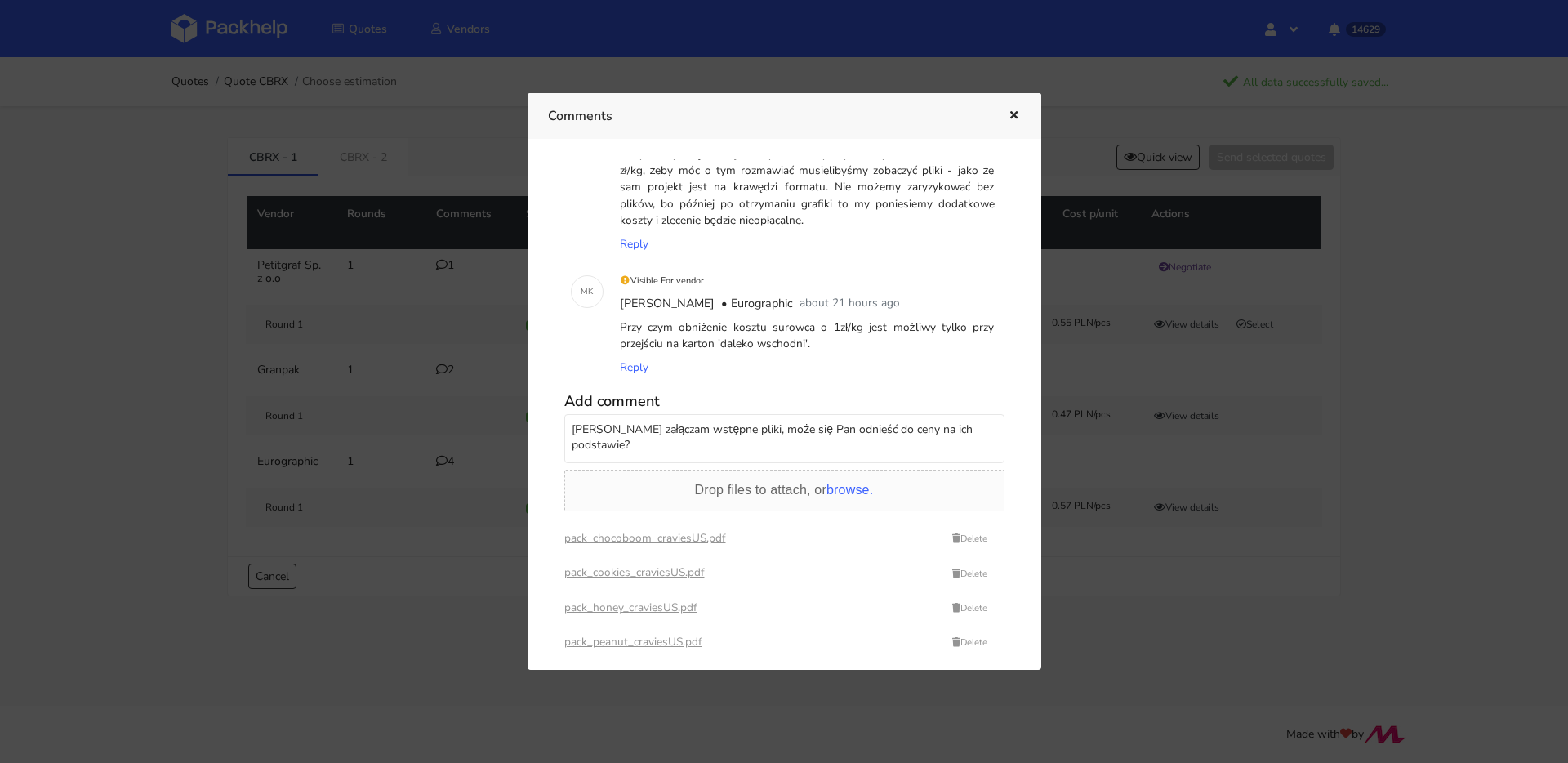
scroll to position [387, 0]
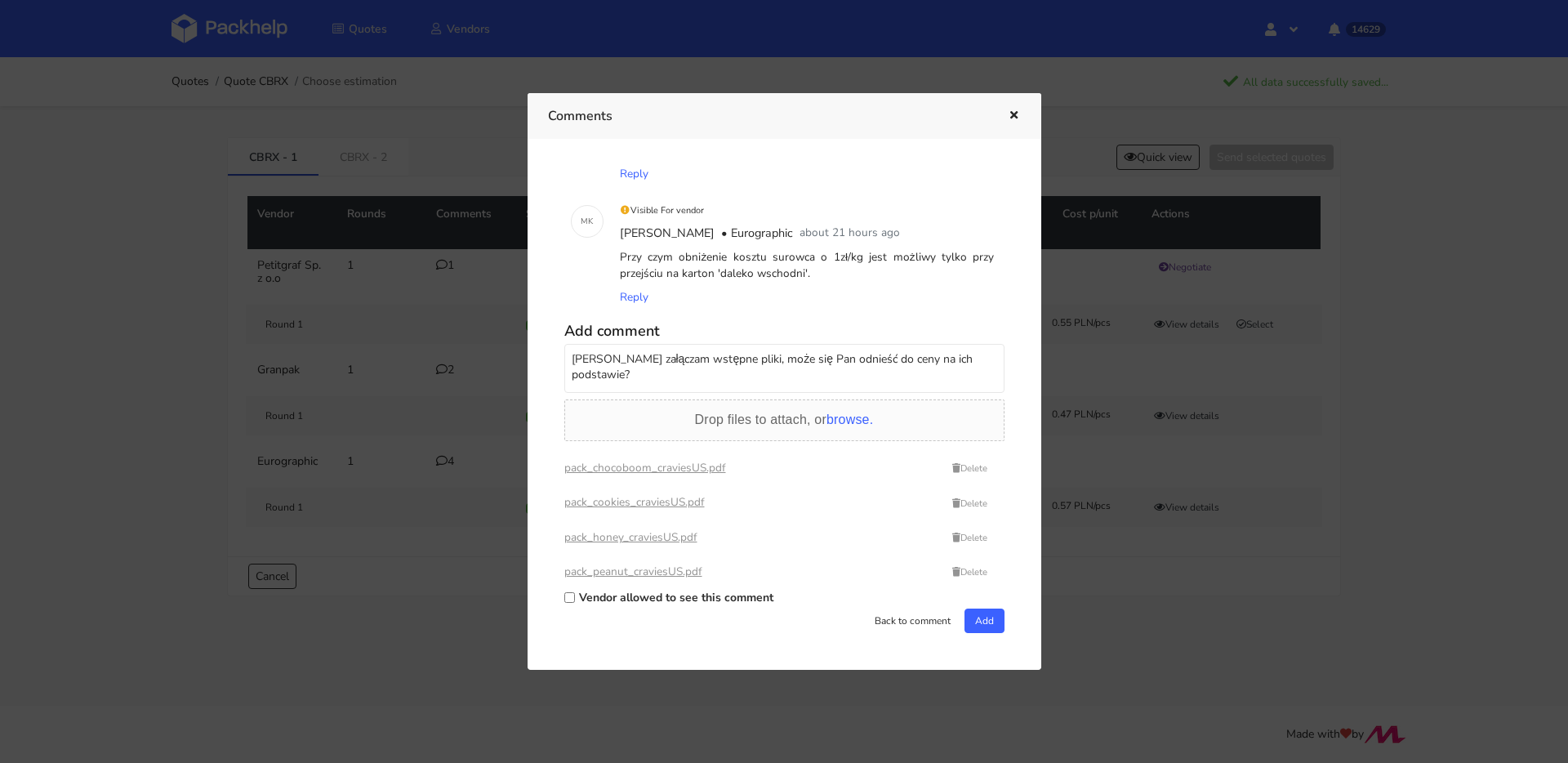
type textarea "Panie Marcinie załączam wstępne pliki, może się Pan odnieść do ceny na ich pods…"
click at [734, 598] on label "Vendor allowed to see this comment" at bounding box center [676, 597] width 194 height 15
click at [575, 598] on input "Vendor allowed to see this comment" at bounding box center [570, 598] width 11 height 11
checkbox input "true"
click at [967, 619] on button "Add" at bounding box center [985, 620] width 40 height 24
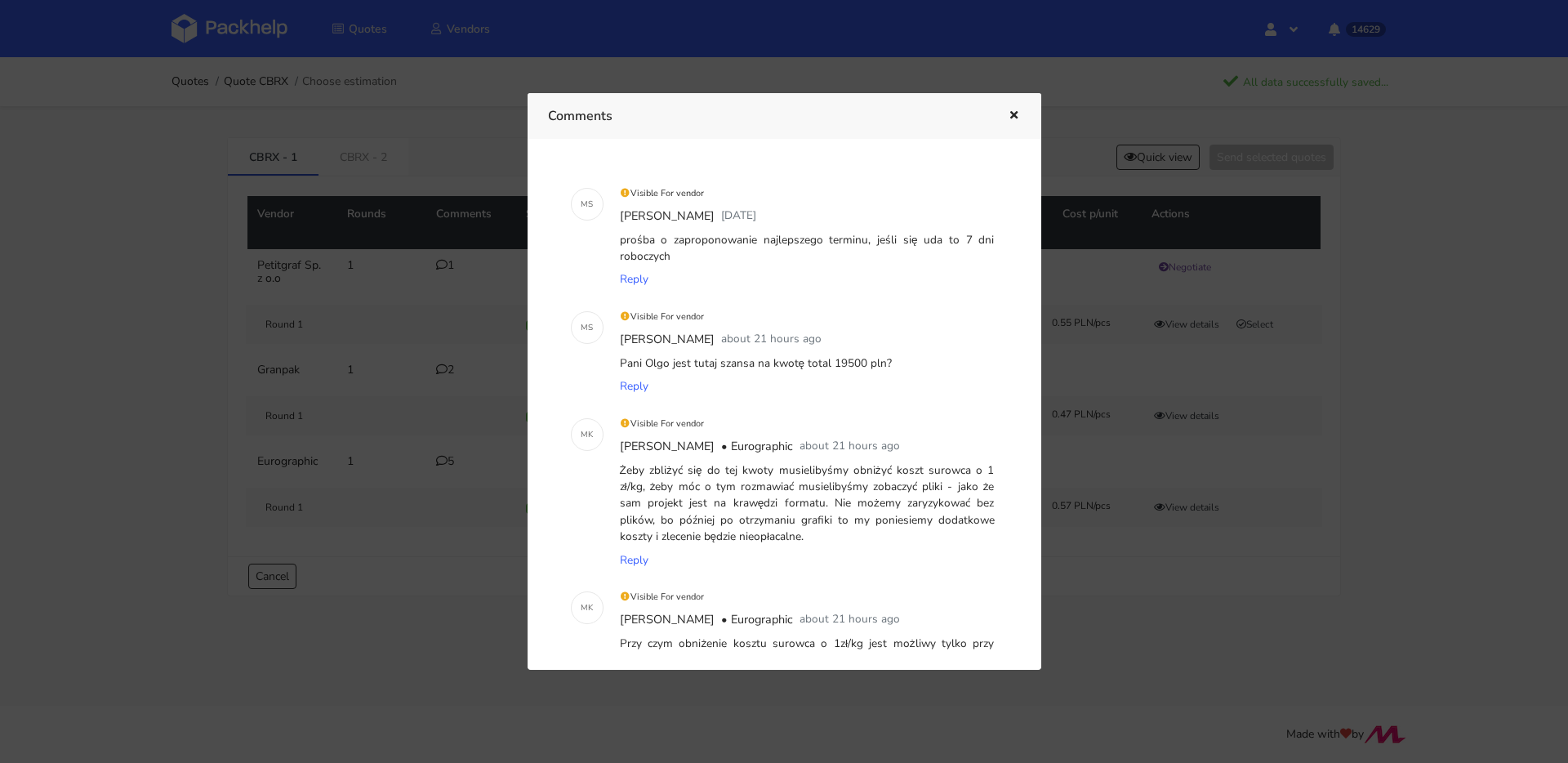
scroll to position [0, 0]
click at [1015, 110] on button "button" at bounding box center [1012, 116] width 18 height 22
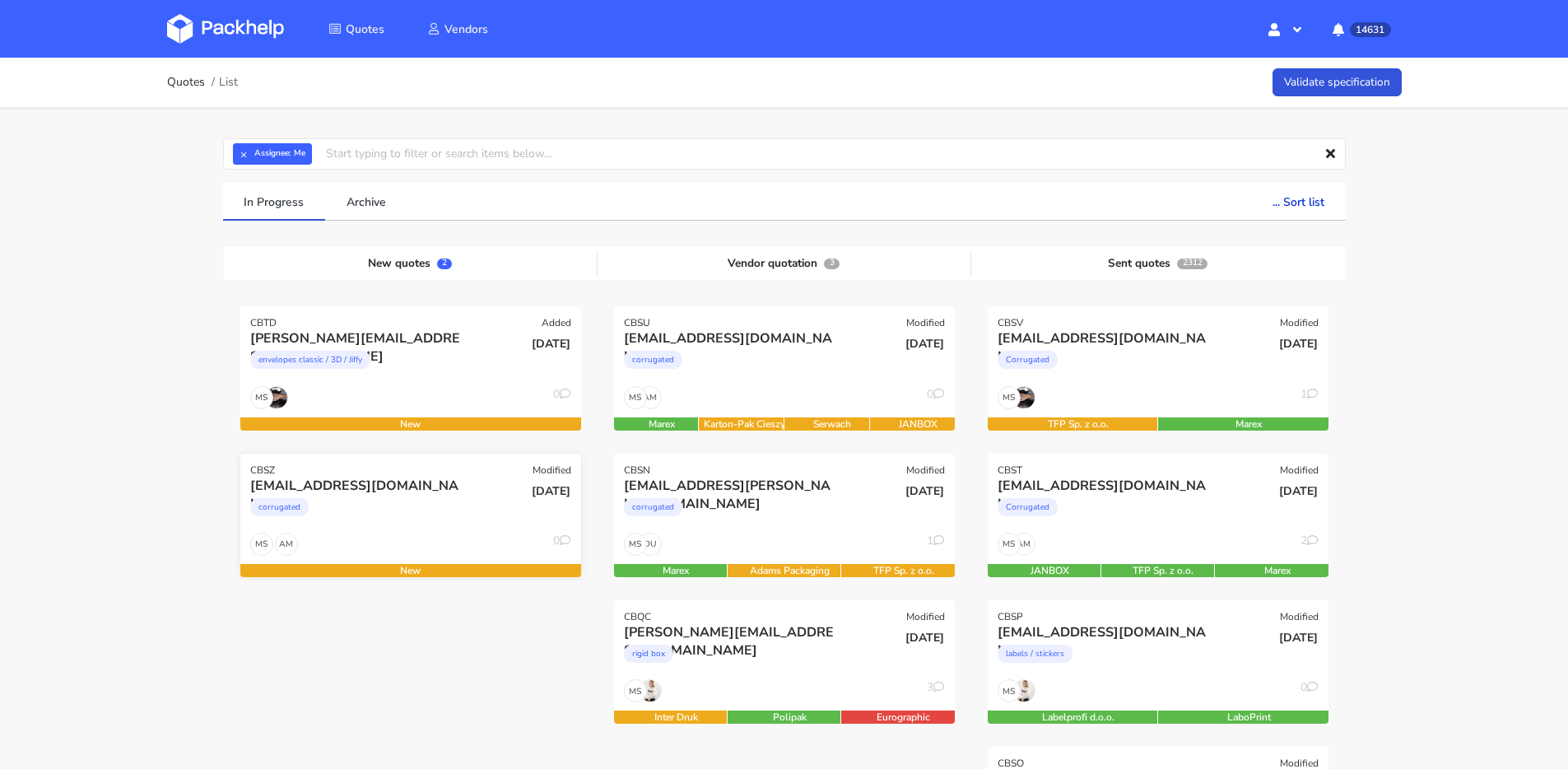
click at [397, 529] on div "[EMAIL_ADDRESS][DOMAIN_NAME] corrugated" at bounding box center [354, 505] width 230 height 56
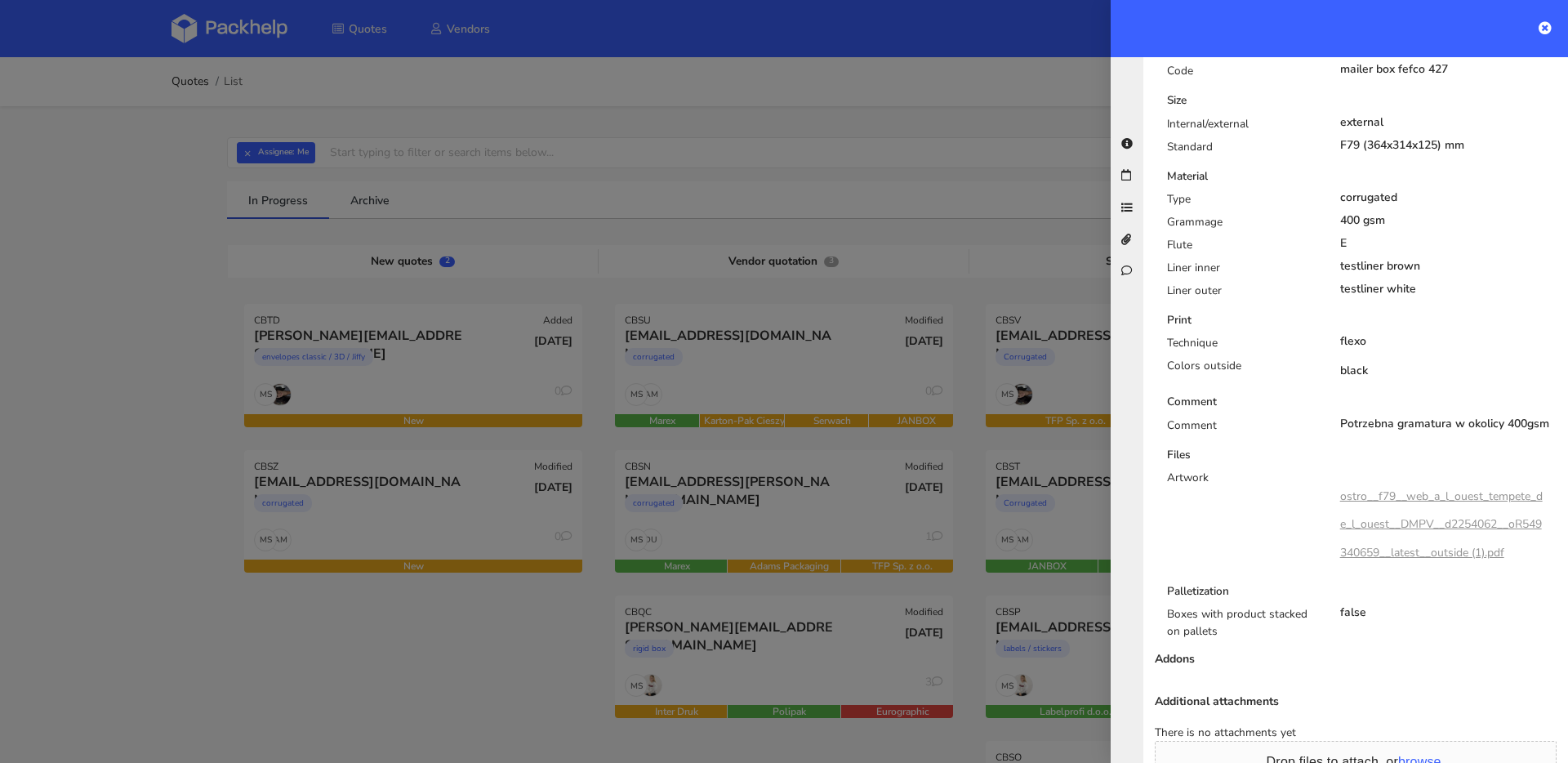
scroll to position [640, 0]
click at [1405, 490] on link "ostro__f79__web_a_l_ouest_tempete_de_l_ouest__DMPV__d2254062__oR549340659__late…" at bounding box center [1441, 525] width 202 height 71
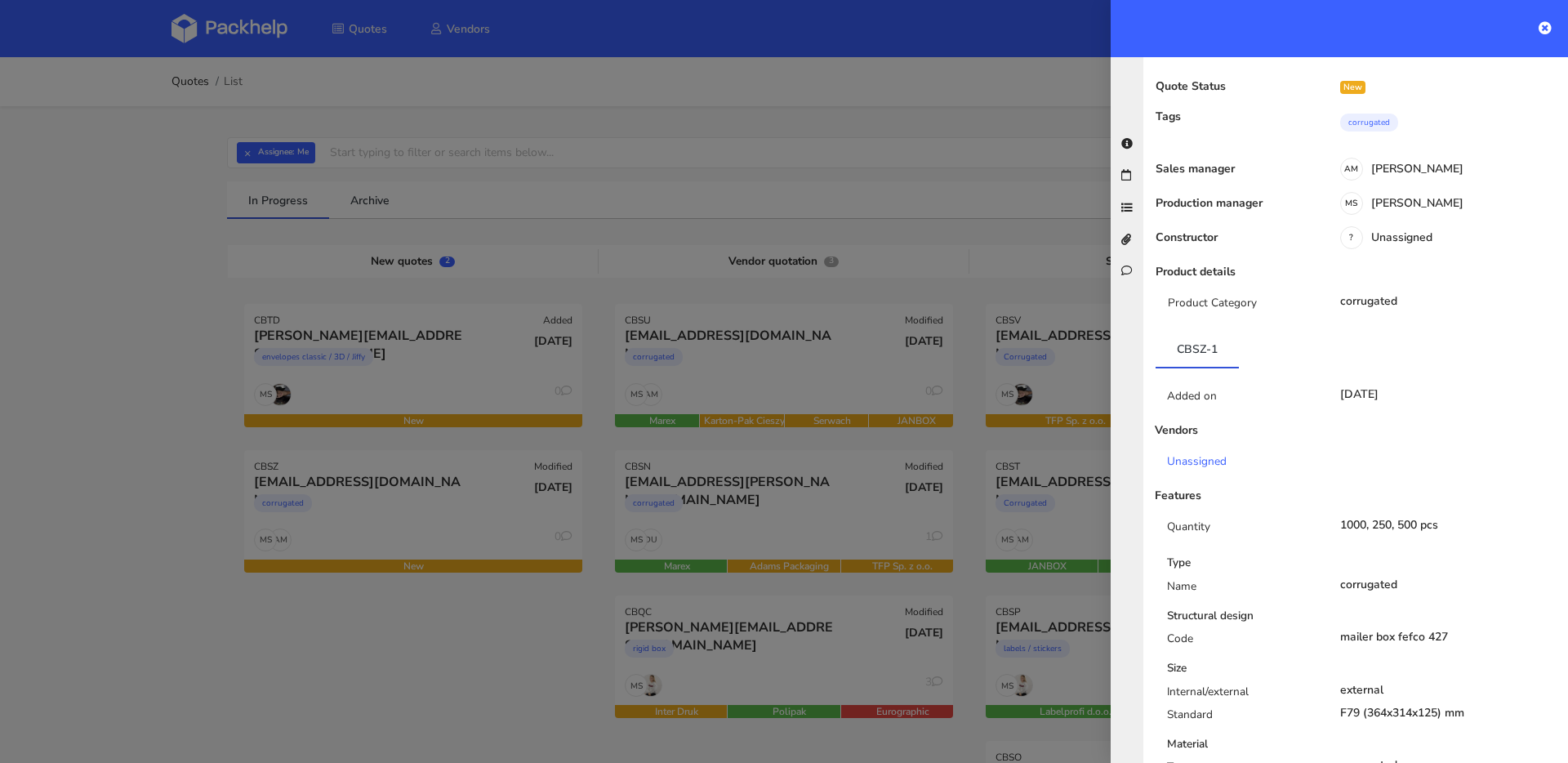
scroll to position [0, 0]
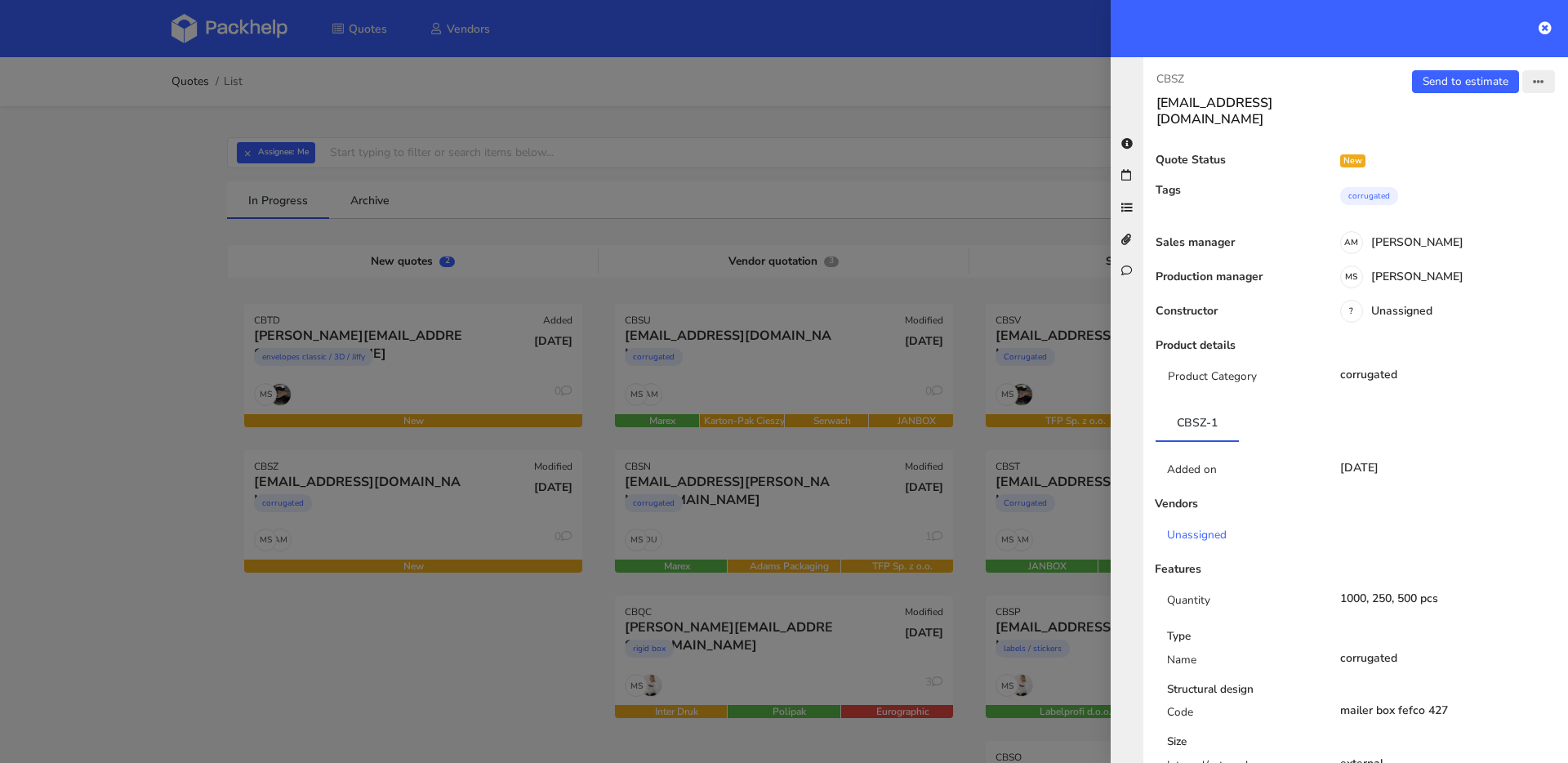
click at [1522, 83] on button "button" at bounding box center [1538, 81] width 32 height 22
click at [1460, 142] on link "Edit quote" at bounding box center [1485, 146] width 144 height 27
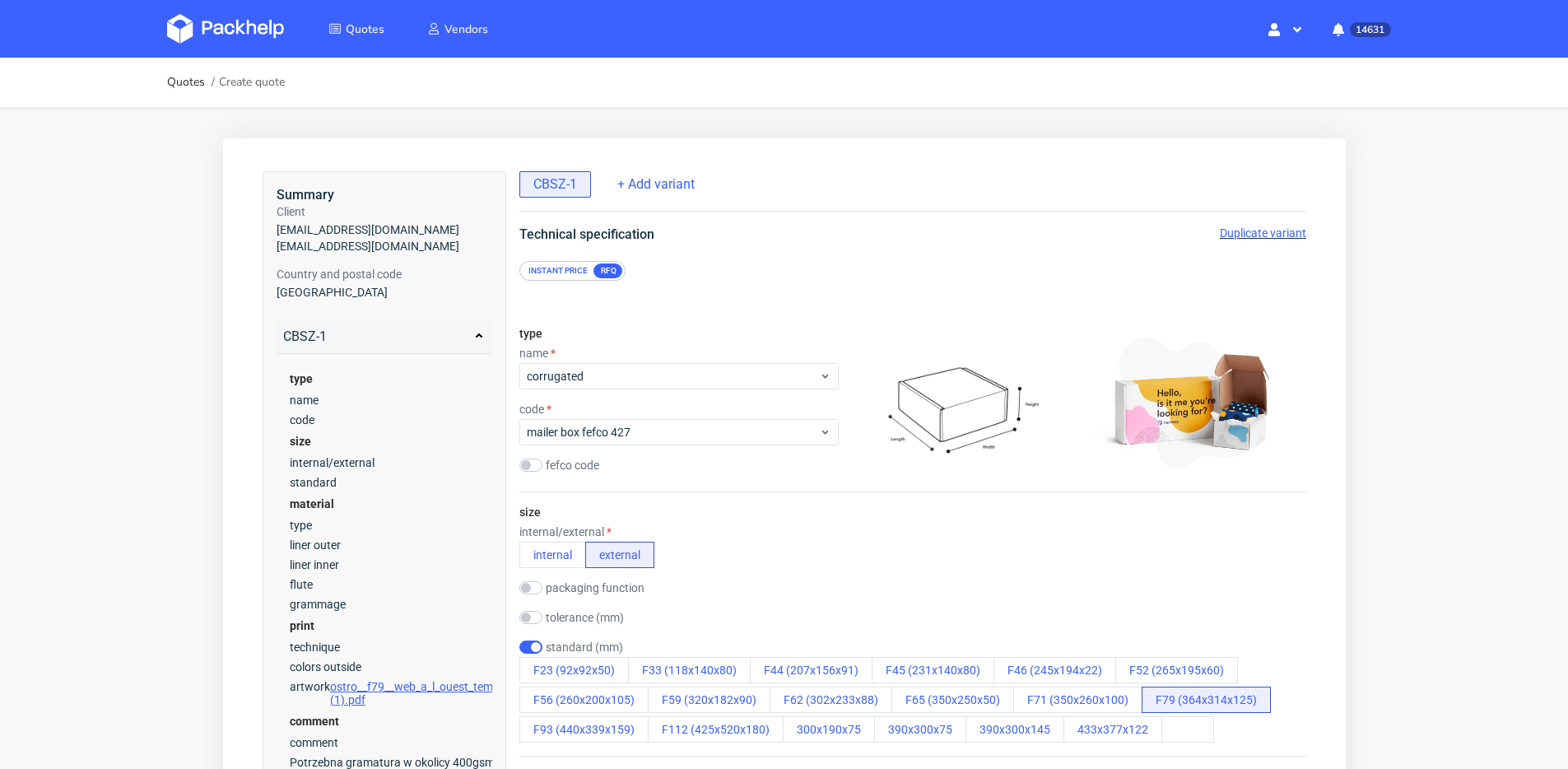
click at [1240, 227] on span "Duplicate variant" at bounding box center [1261, 233] width 86 height 14
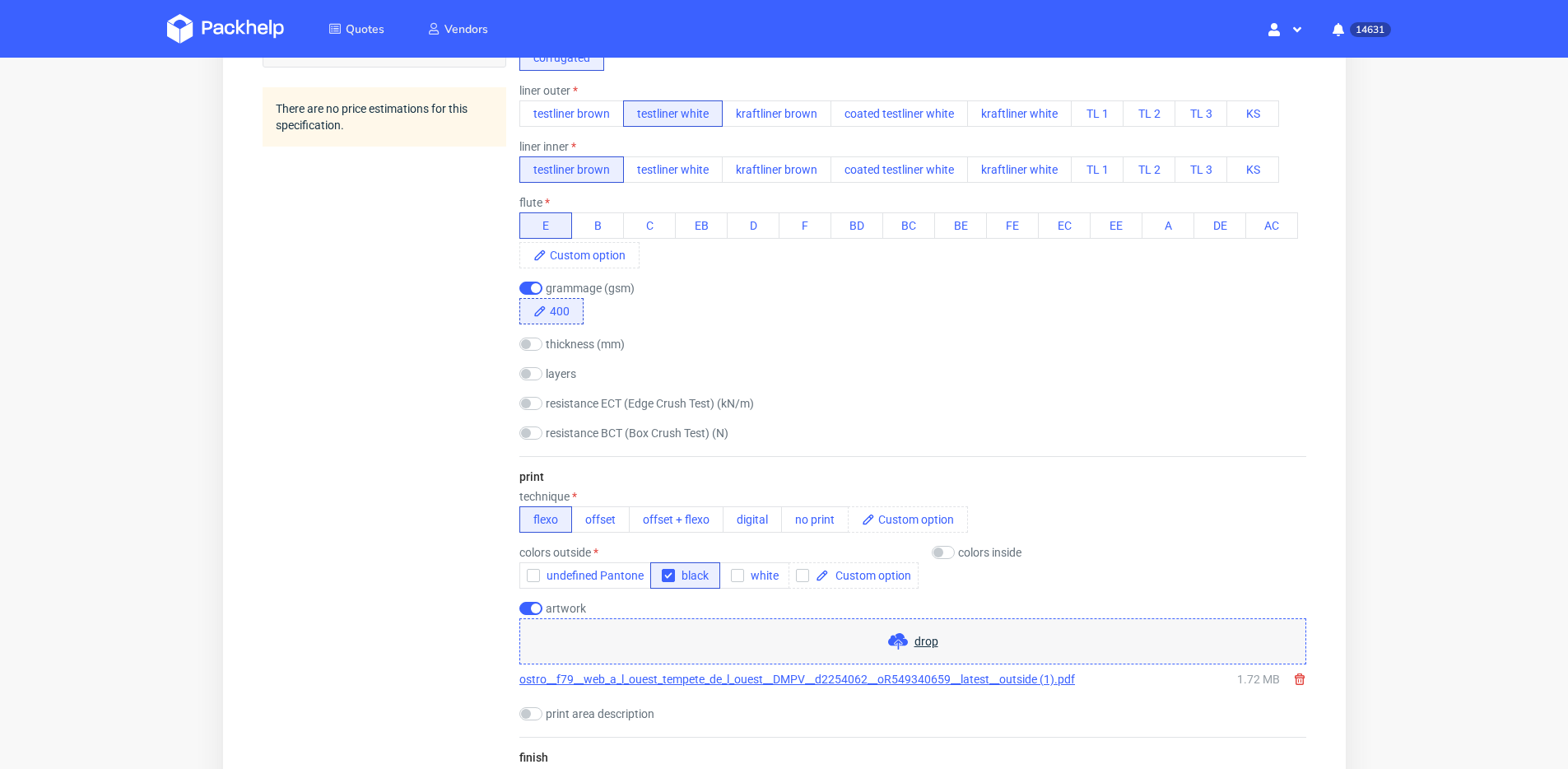
scroll to position [881, 0]
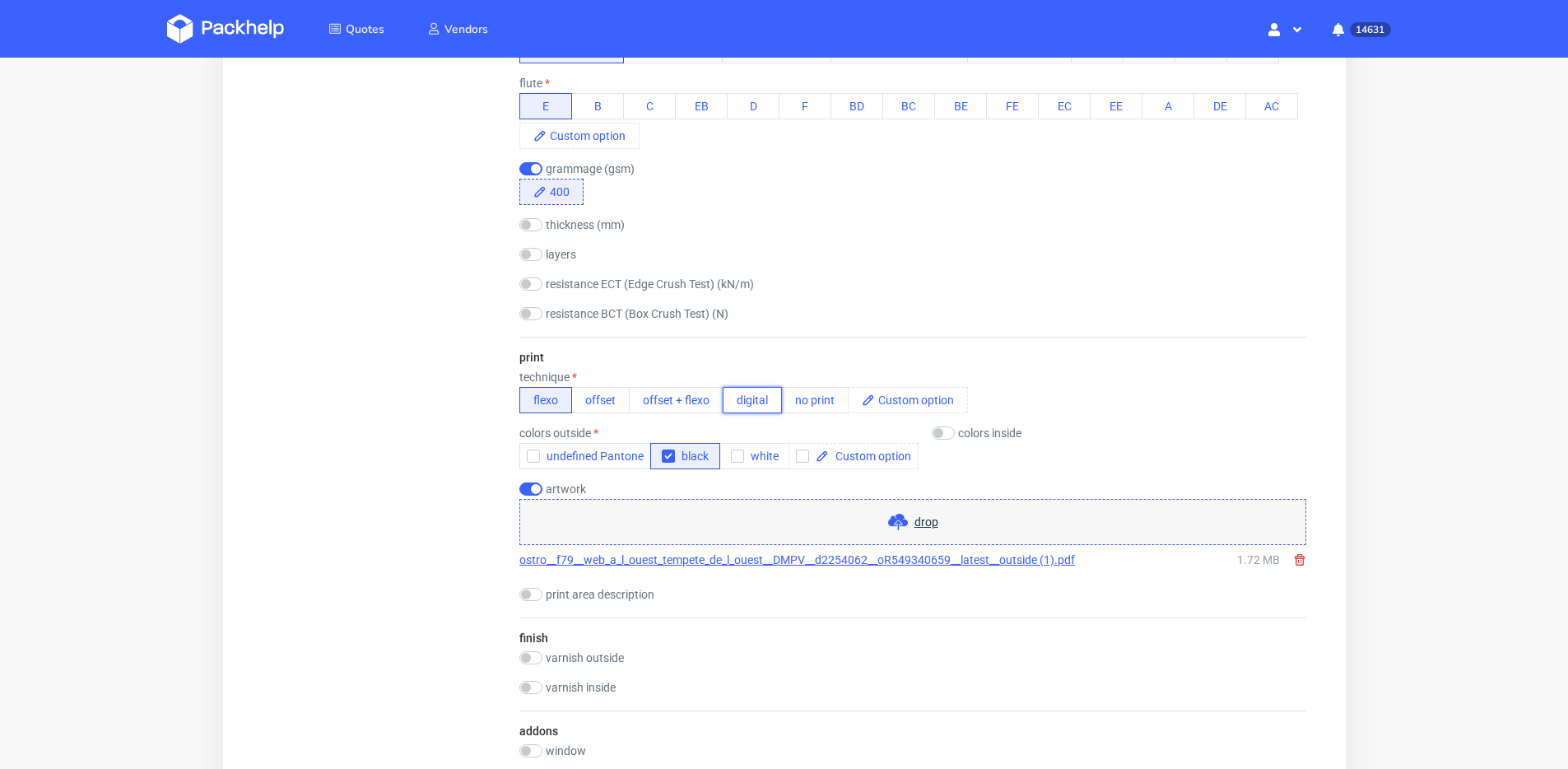
click at [744, 409] on button "digital" at bounding box center [751, 399] width 59 height 26
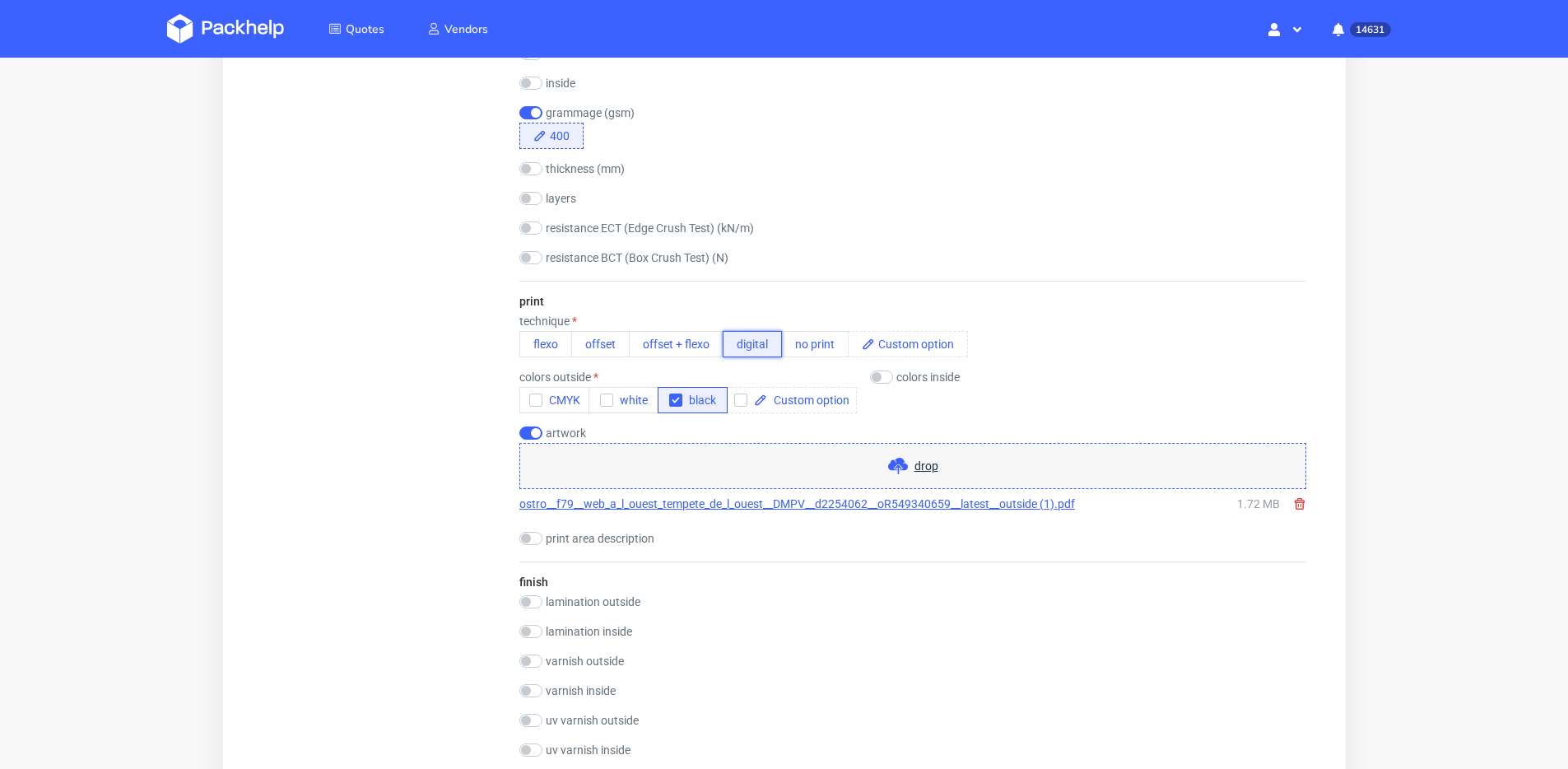
scroll to position [1081, 0]
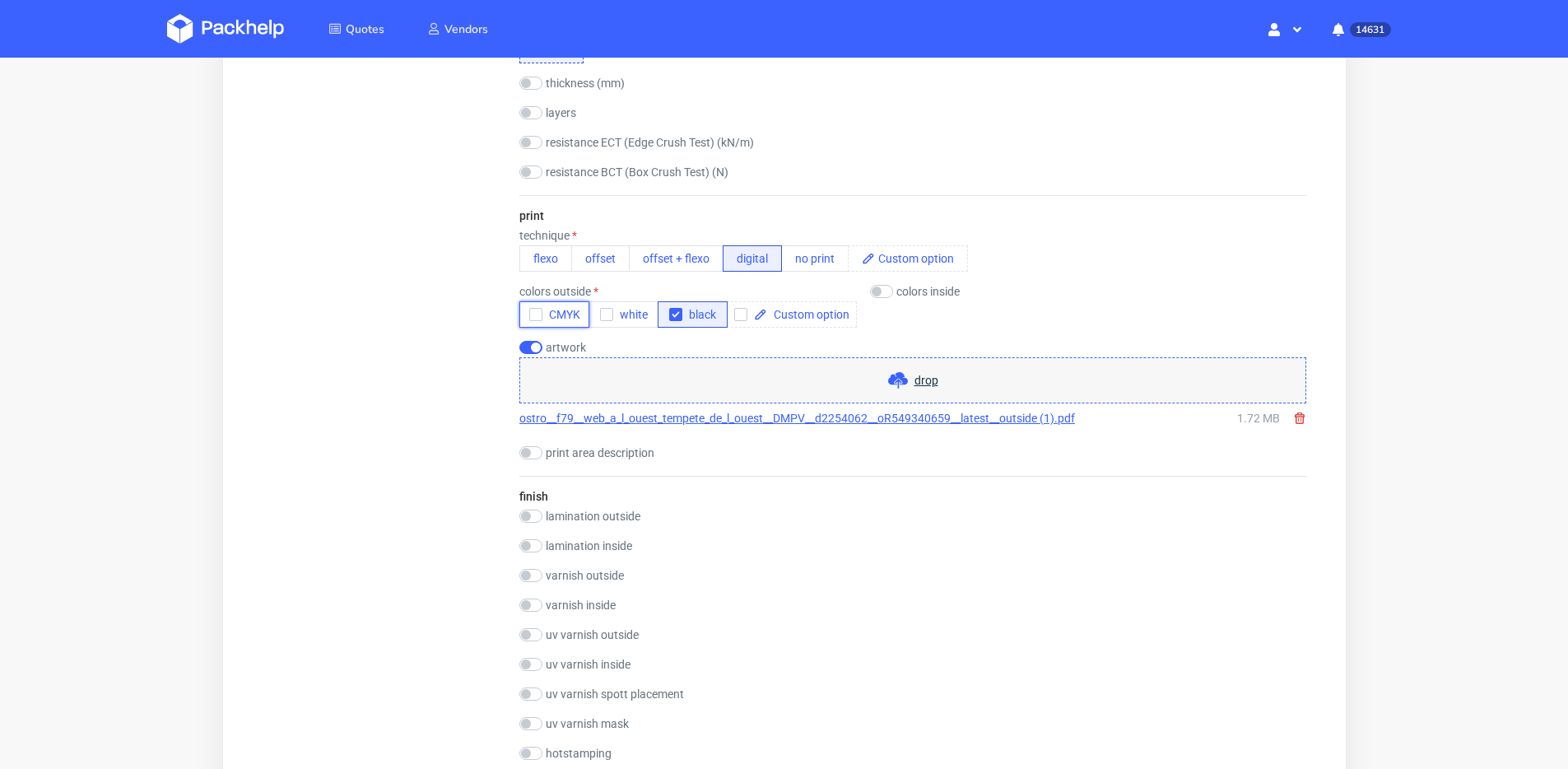
click at [570, 313] on span "CMYK" at bounding box center [560, 314] width 38 height 14
click at [549, 312] on span "CMYK" at bounding box center [560, 314] width 38 height 14
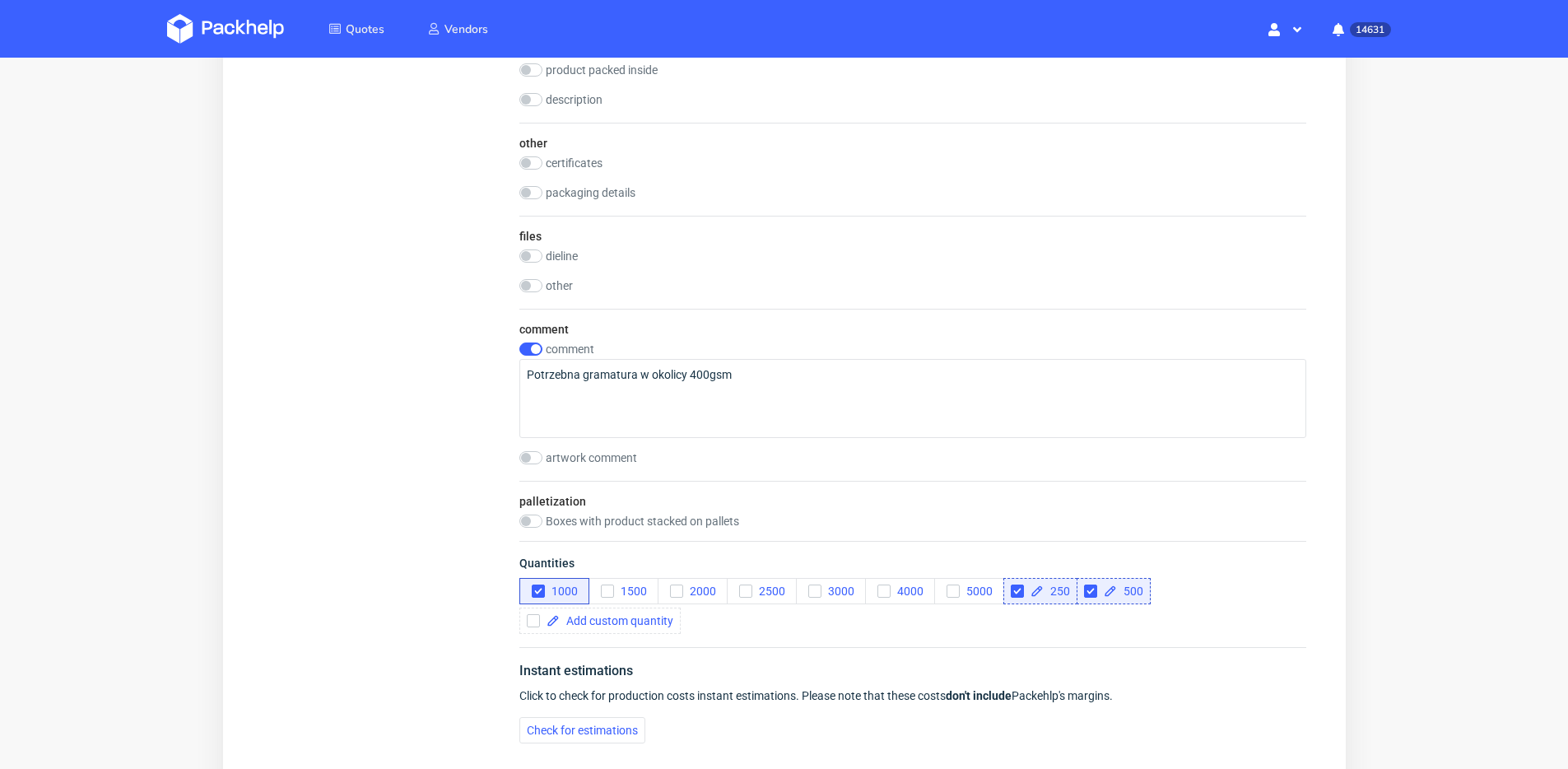
scroll to position [2261, 0]
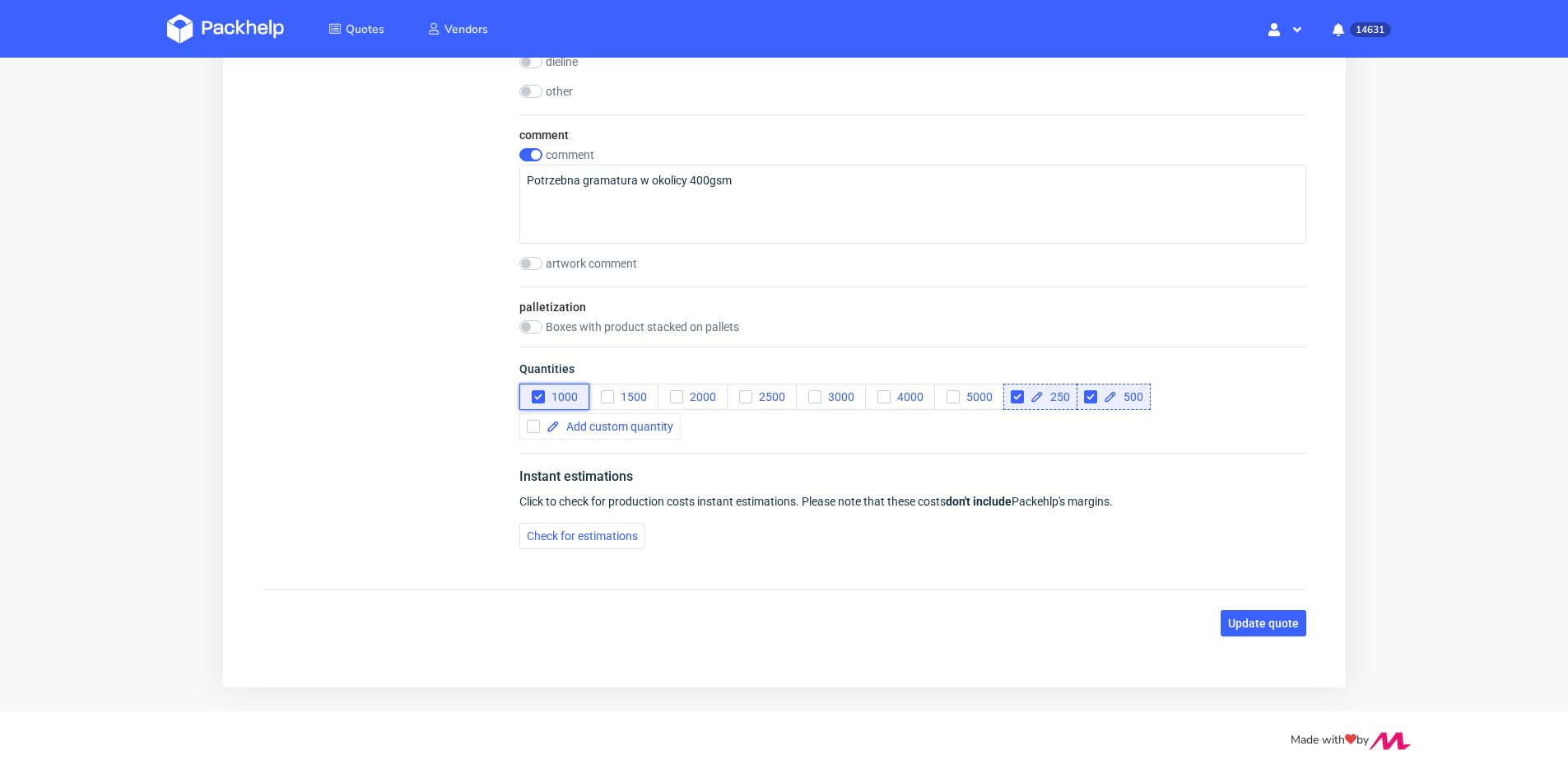
click at [556, 394] on span "1000" at bounding box center [560, 397] width 33 height 14
click at [1279, 620] on span "Update quote" at bounding box center [1262, 623] width 71 height 12
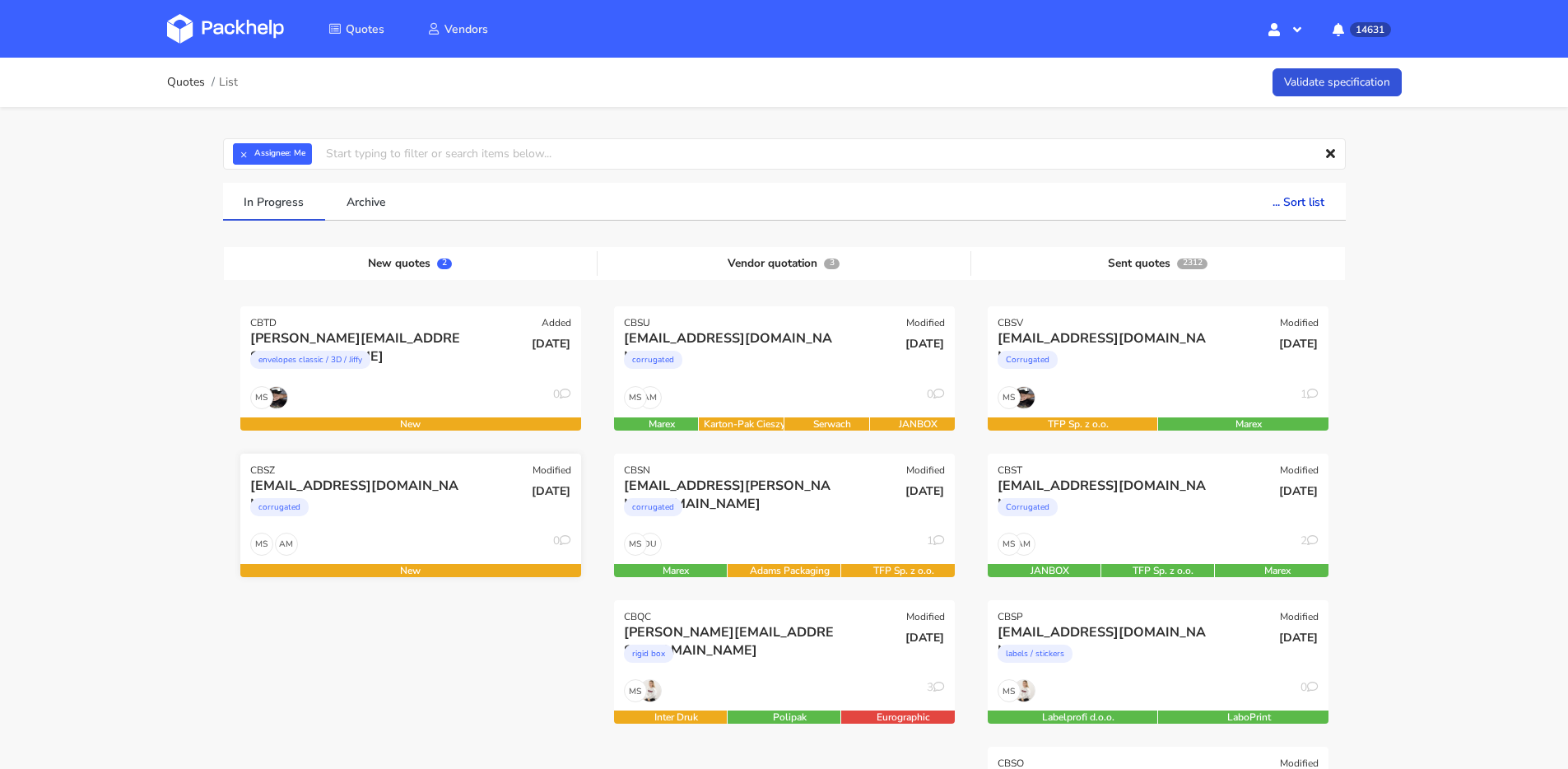
click at [418, 489] on div "[EMAIL_ADDRESS][DOMAIN_NAME]" at bounding box center [359, 485] width 218 height 18
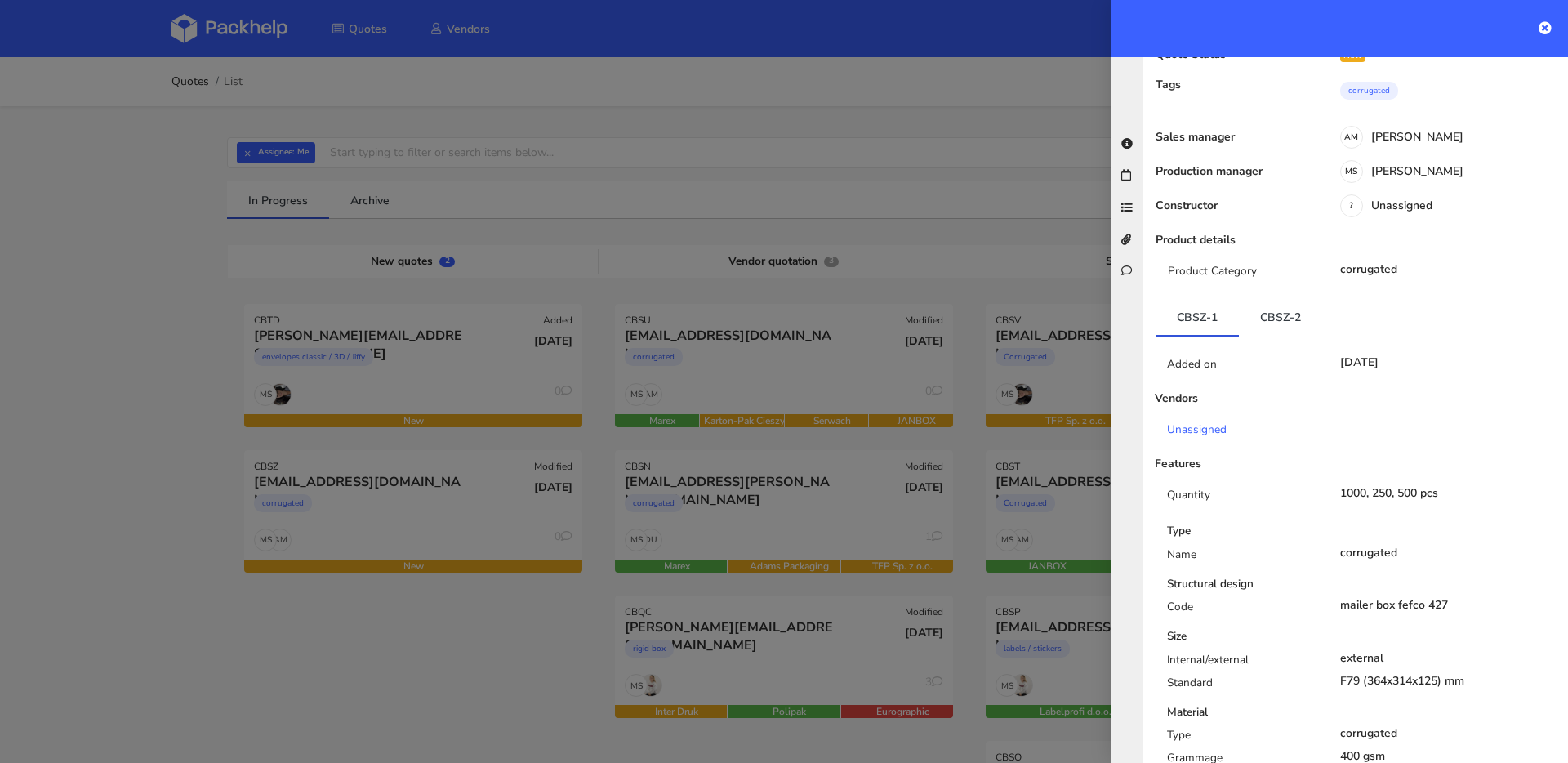
scroll to position [144, 0]
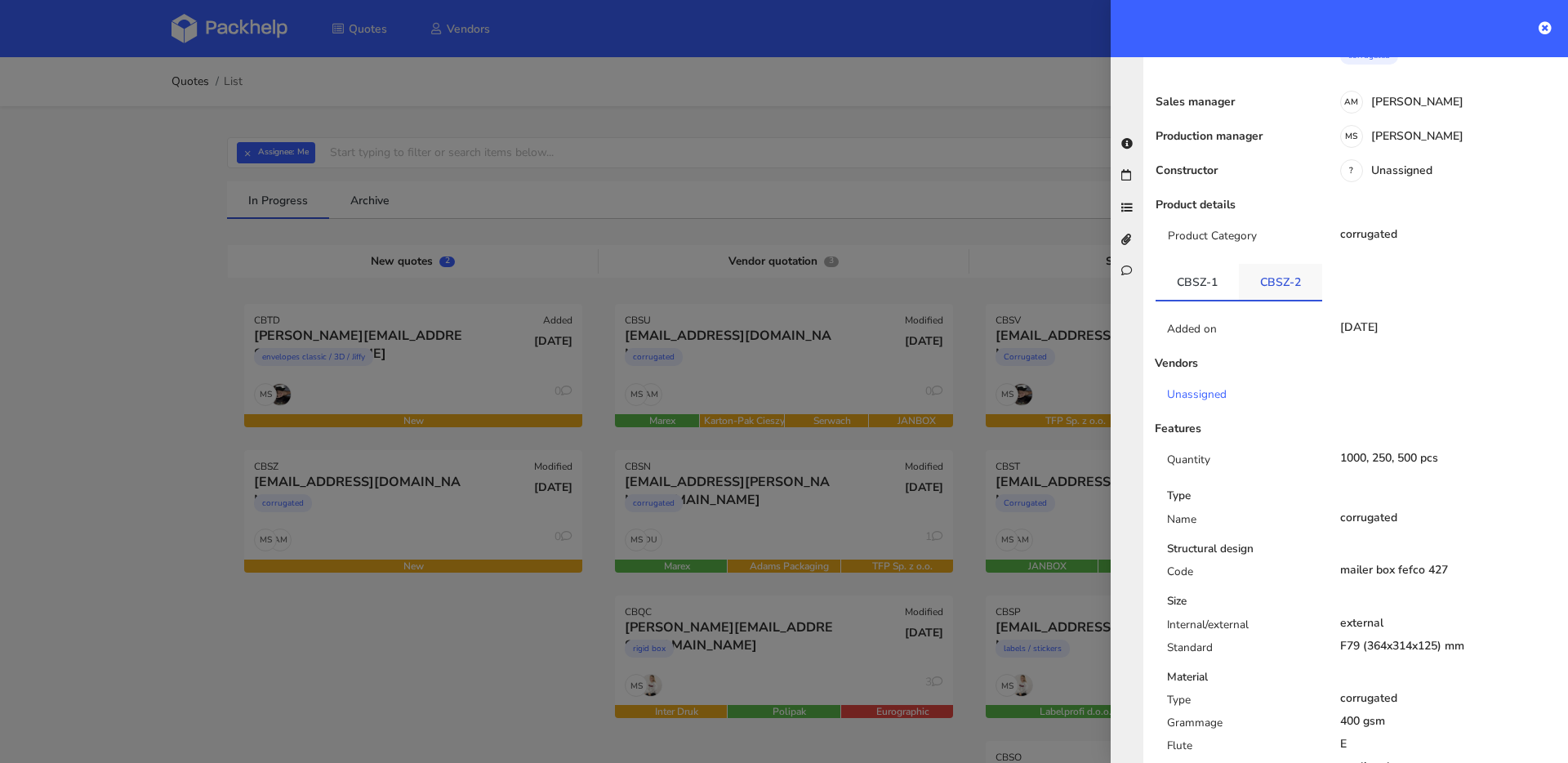
click at [1257, 264] on link "CBSZ-2" at bounding box center [1280, 282] width 84 height 36
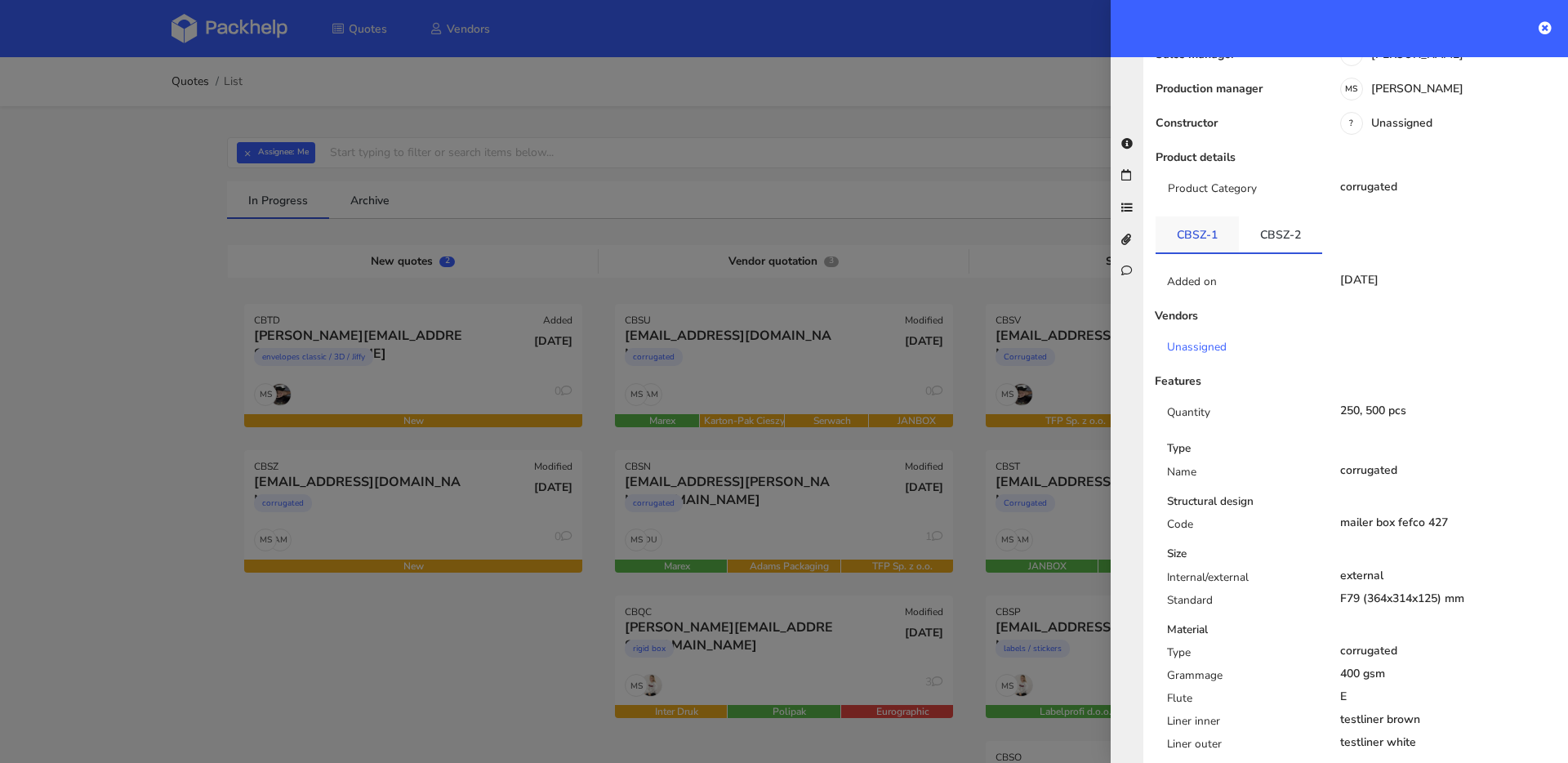
scroll to position [191, 0]
click at [1189, 214] on link "CBSZ-1" at bounding box center [1197, 232] width 84 height 36
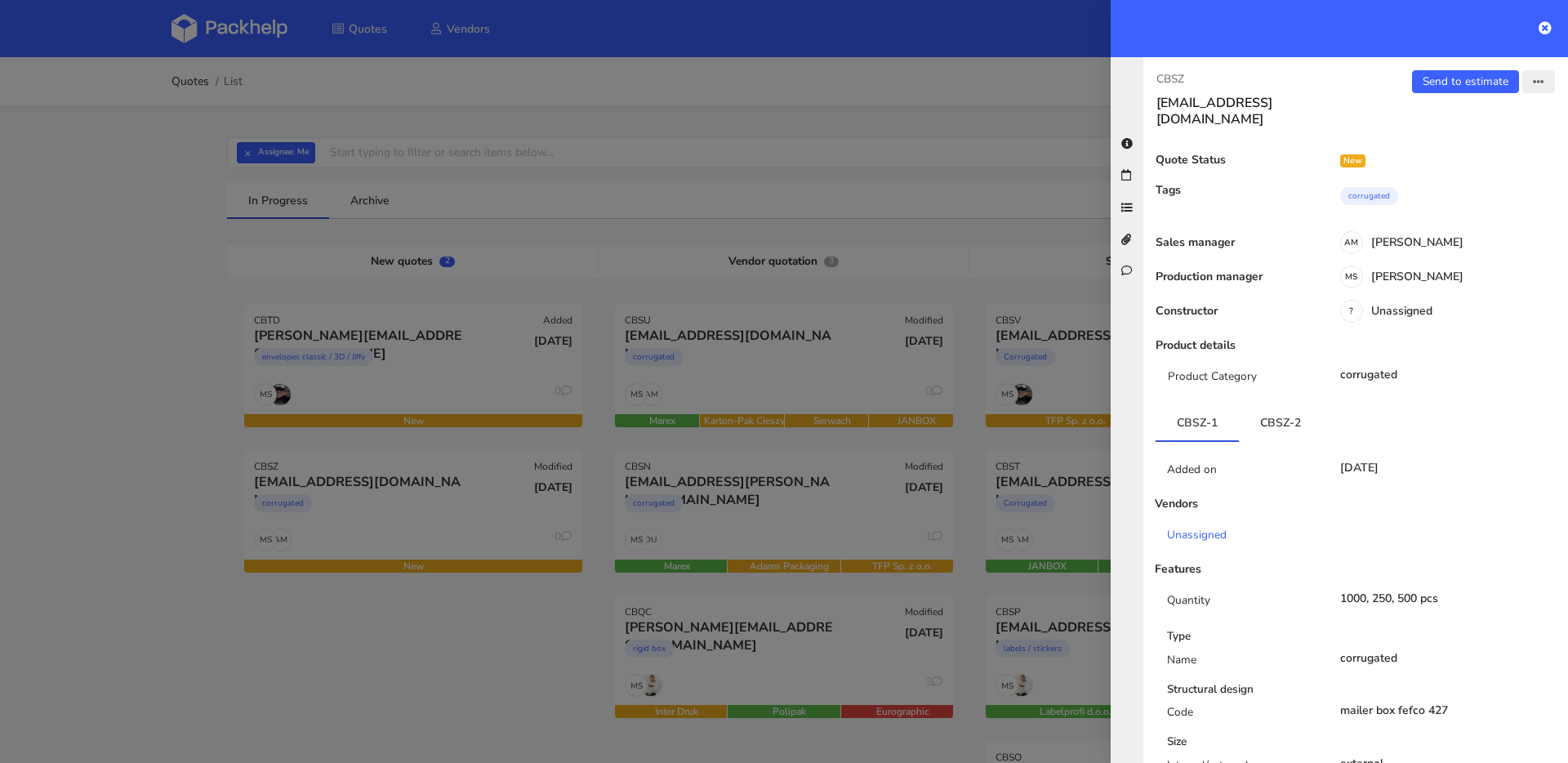
click at [1534, 85] on button "button" at bounding box center [1538, 81] width 32 height 22
click at [1464, 139] on link "Edit quote" at bounding box center [1485, 146] width 144 height 27
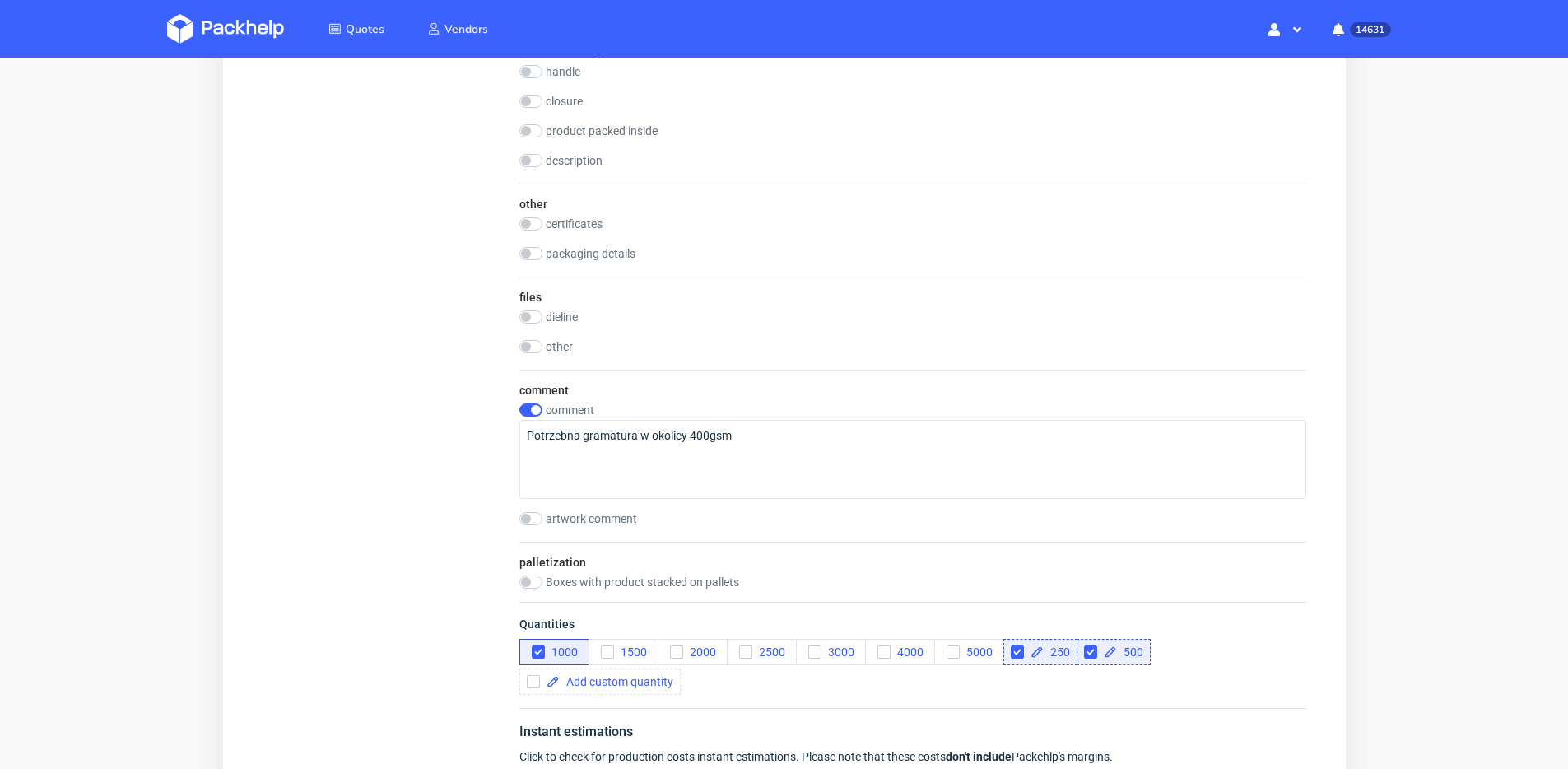
scroll to position [1908, 0]
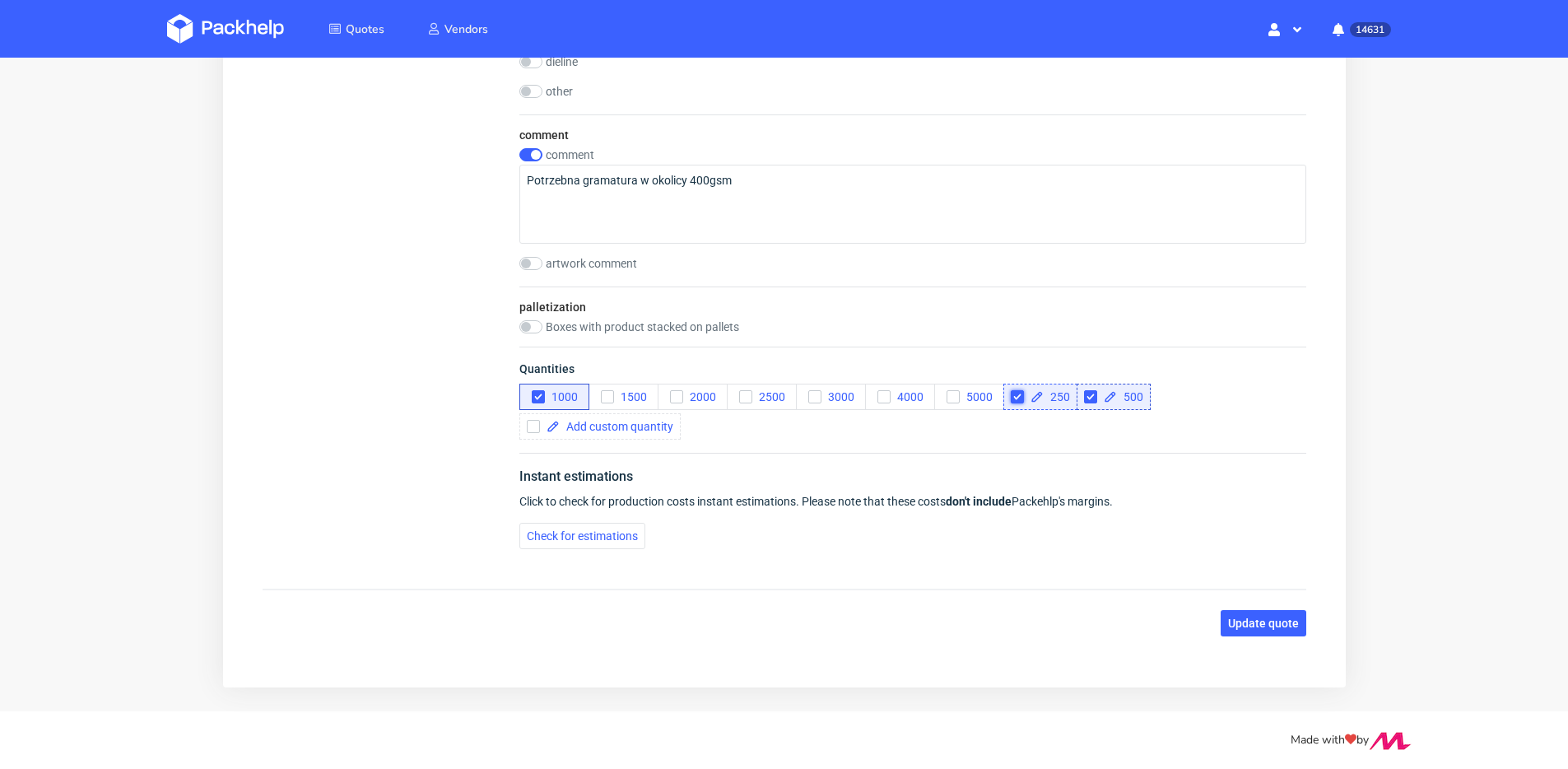
click at [1013, 396] on input "checkbox" at bounding box center [1016, 397] width 14 height 14
checkbox input "true"
checkbox input "false"
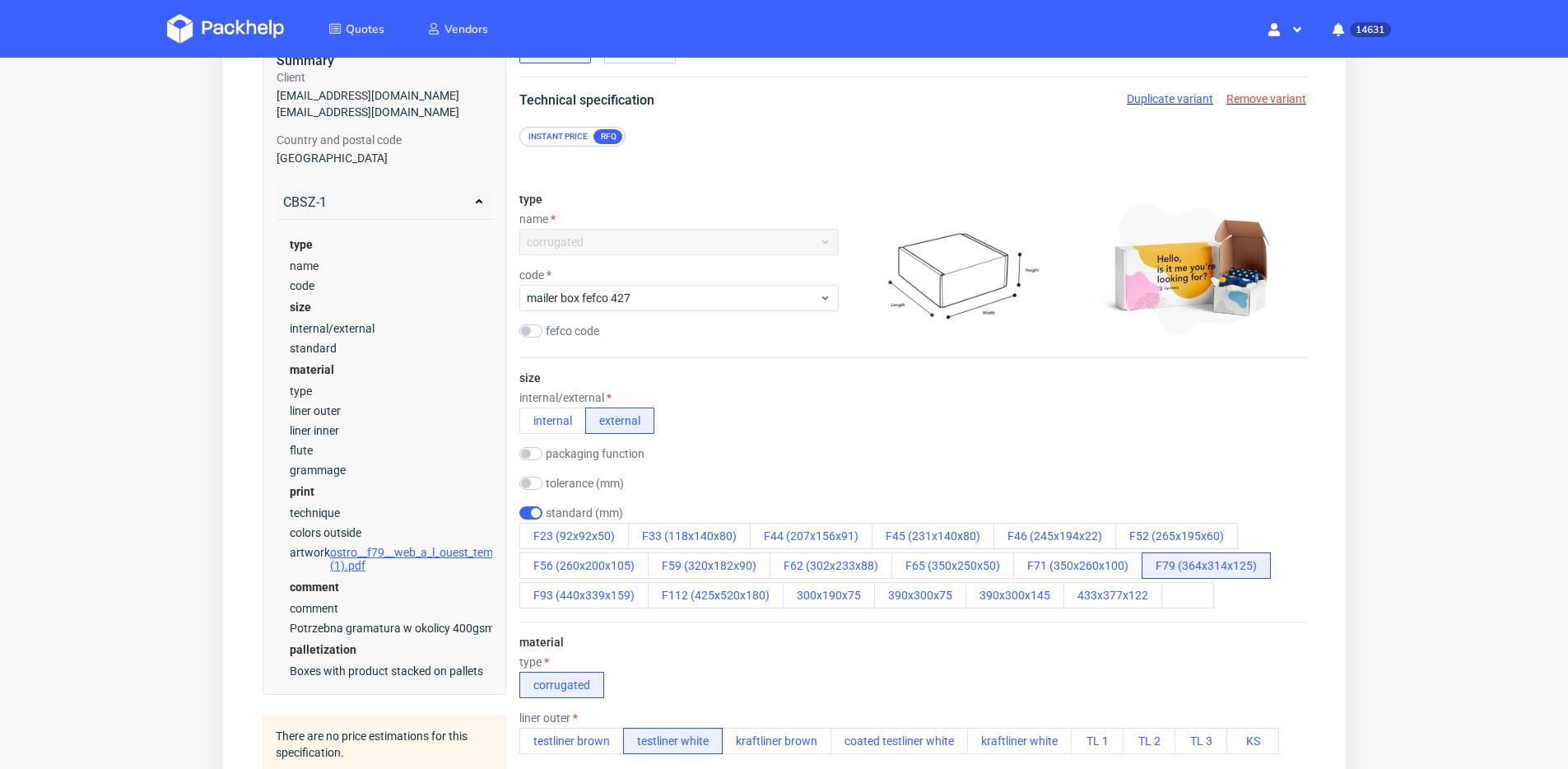
scroll to position [0, 0]
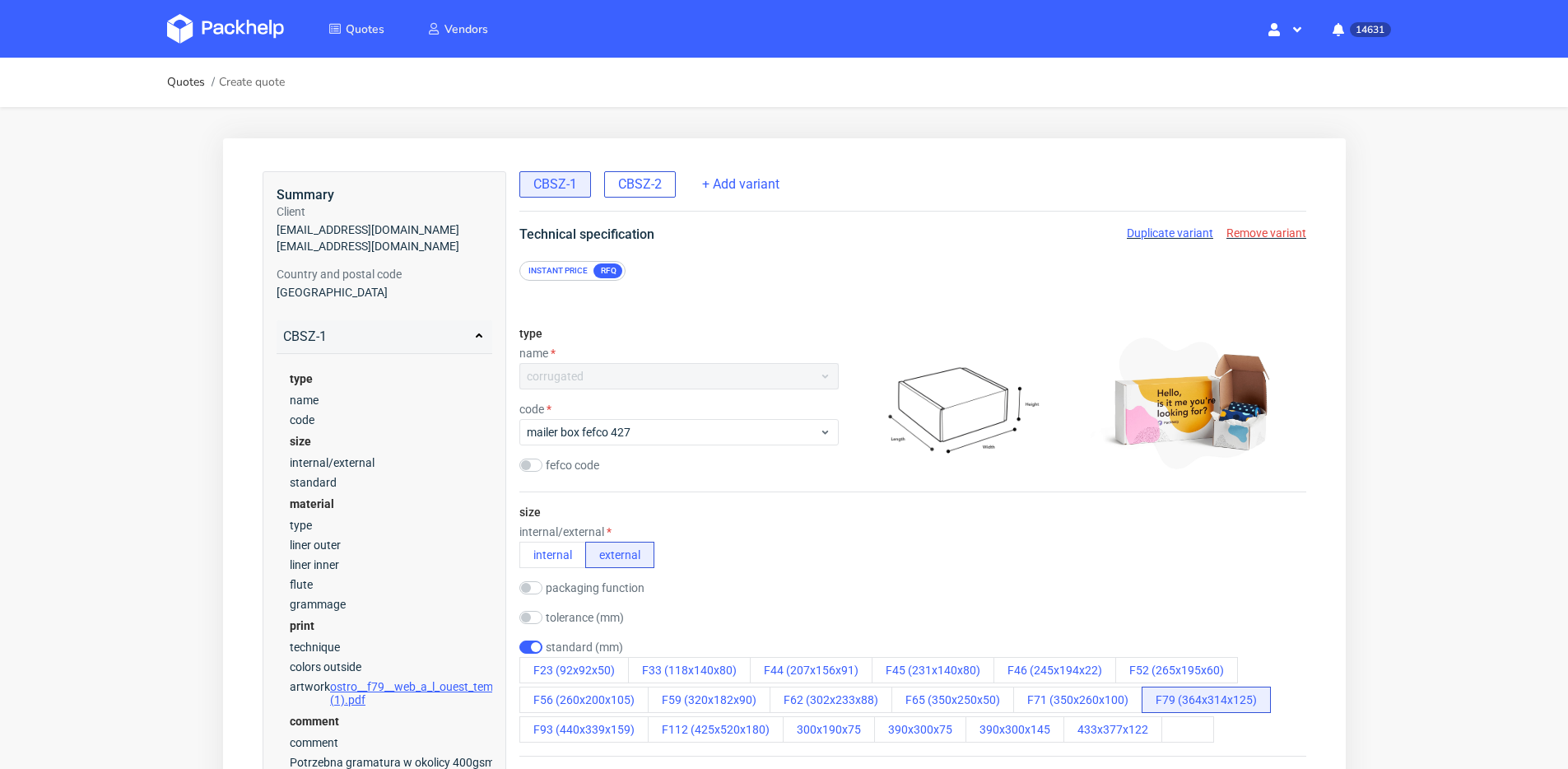
click at [631, 177] on span "CBSZ-2" at bounding box center [639, 185] width 43 height 18
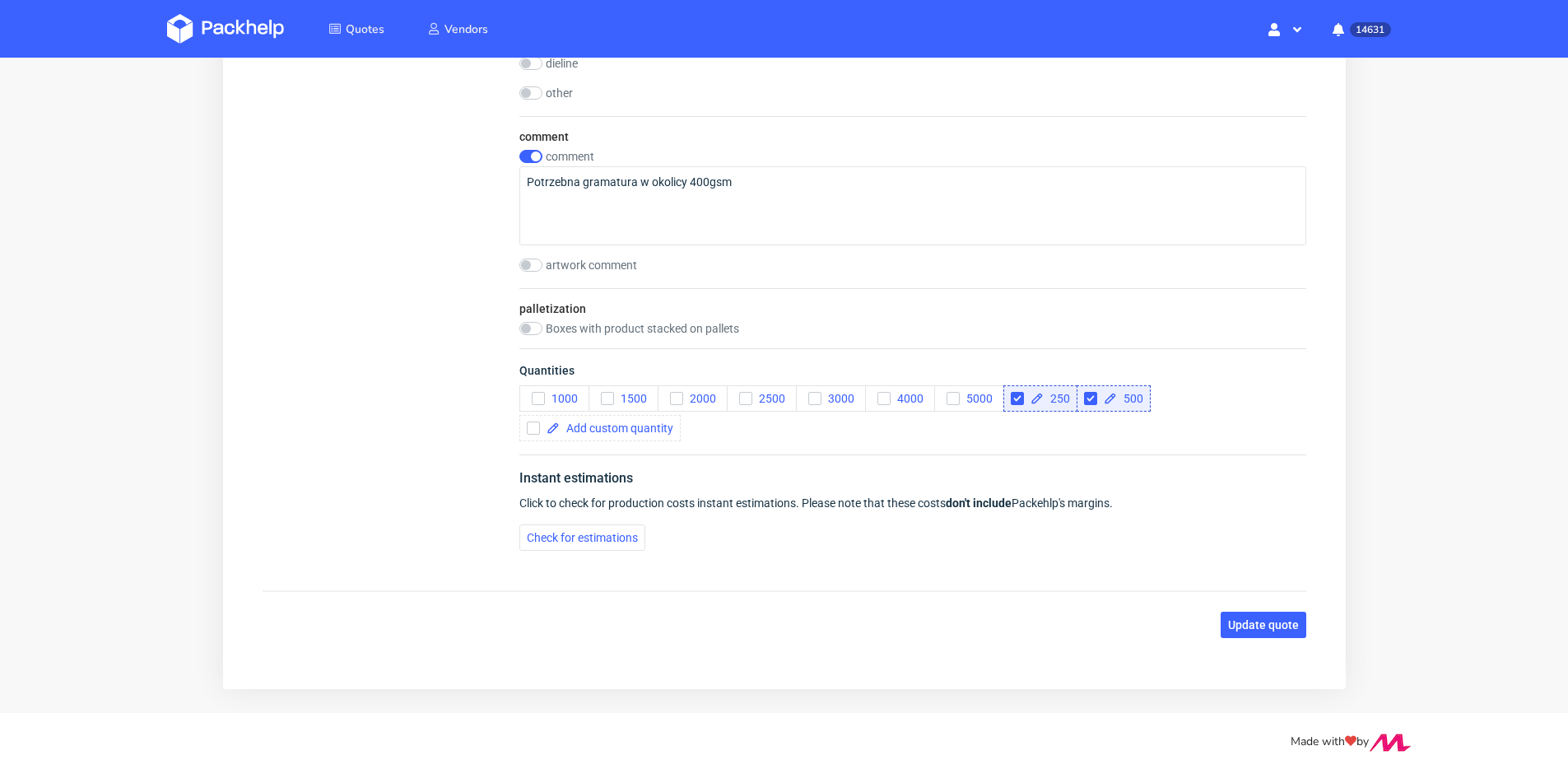
scroll to position [2261, 0]
click at [1017, 399] on input "checkbox" at bounding box center [1016, 397] width 14 height 14
checkbox input "true"
checkbox input "false"
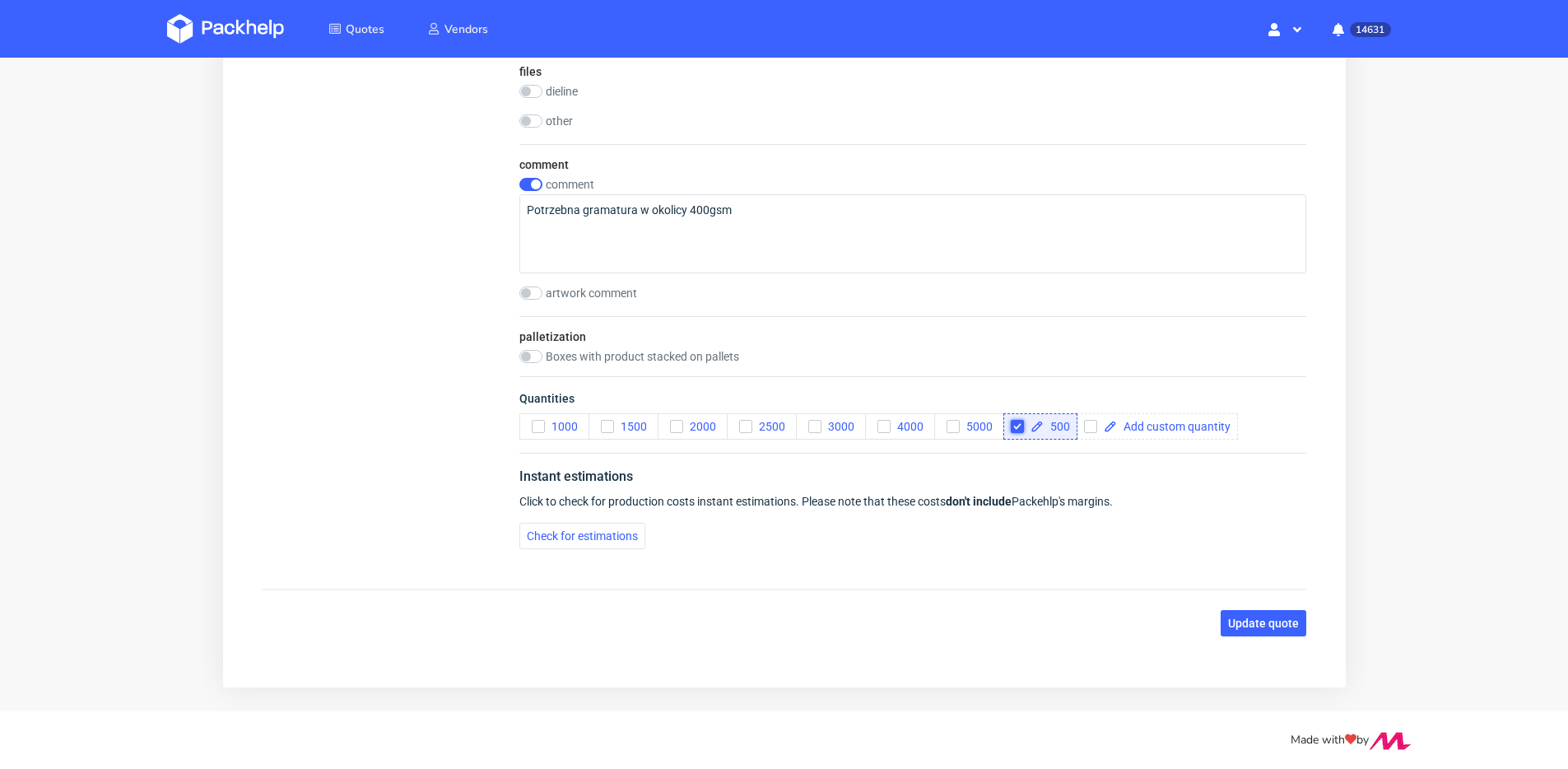
scroll to position [2231, 0]
click at [1051, 422] on span "500" at bounding box center [1056, 426] width 26 height 12
click at [1180, 492] on div "Instant estimations" at bounding box center [912, 479] width 787 height 26
checkbox input "true"
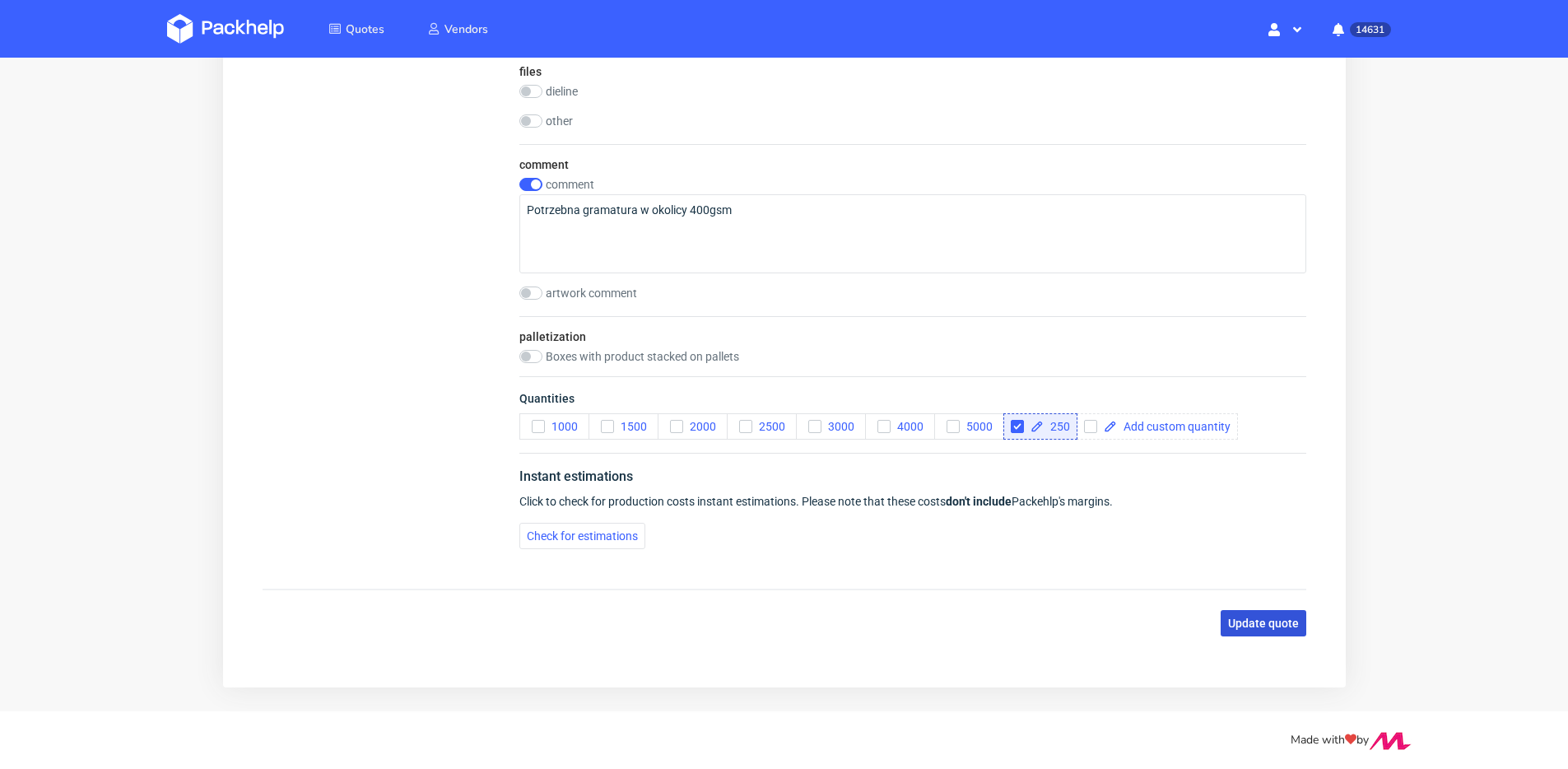
click at [1238, 618] on span "Update quote" at bounding box center [1262, 623] width 71 height 12
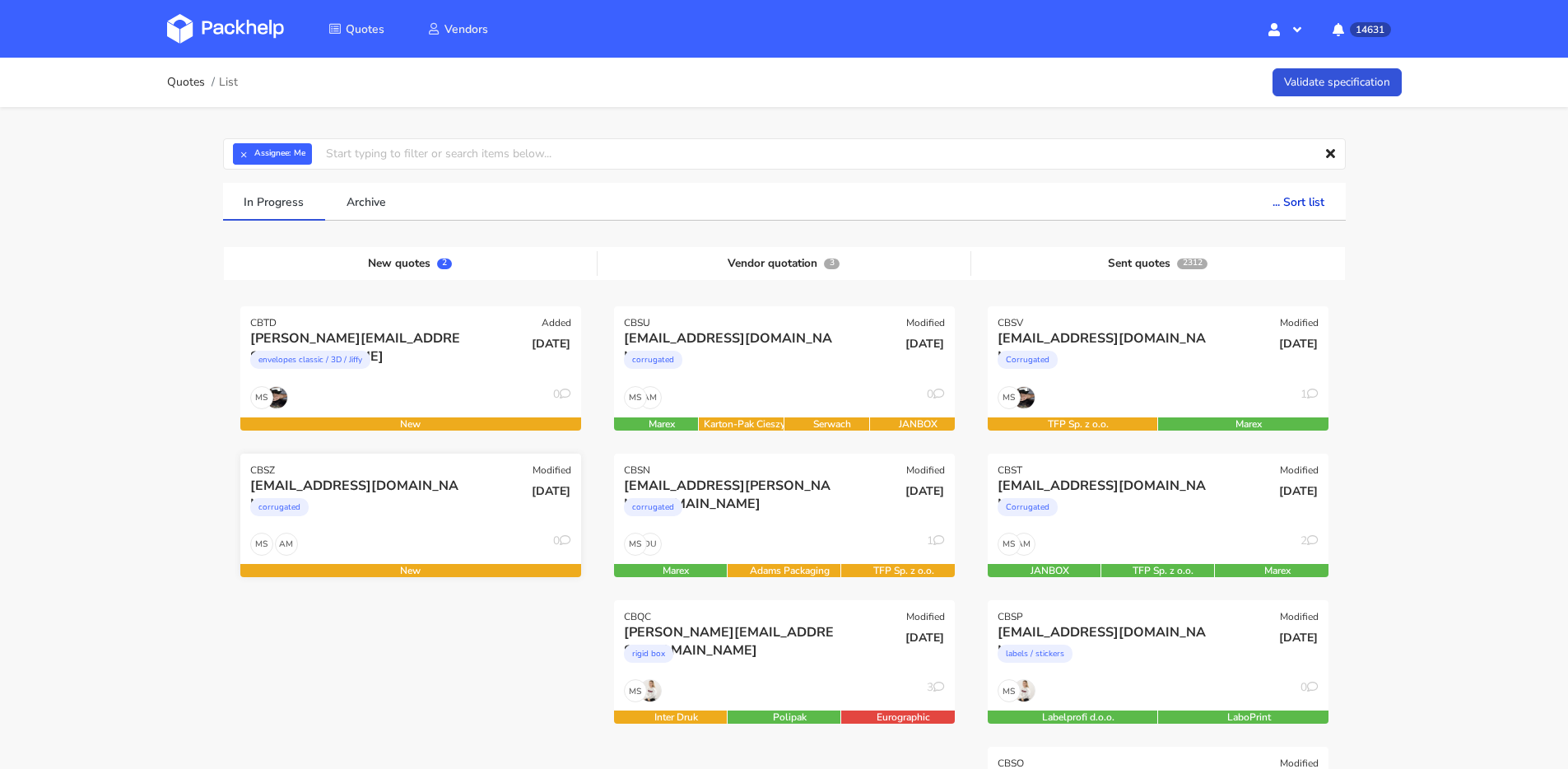
click at [390, 495] on div "corrugated" at bounding box center [359, 511] width 218 height 33
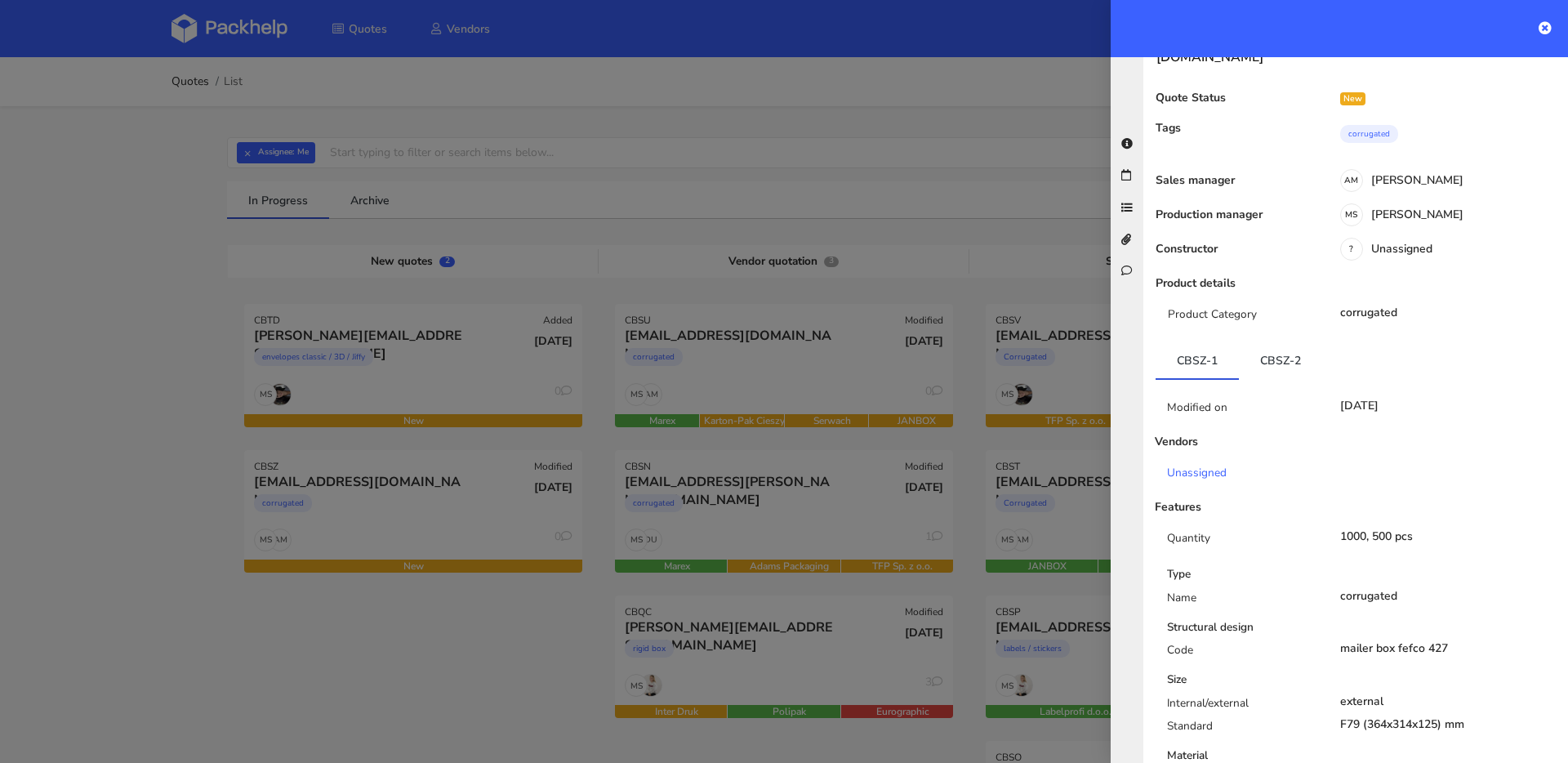
scroll to position [144, 0]
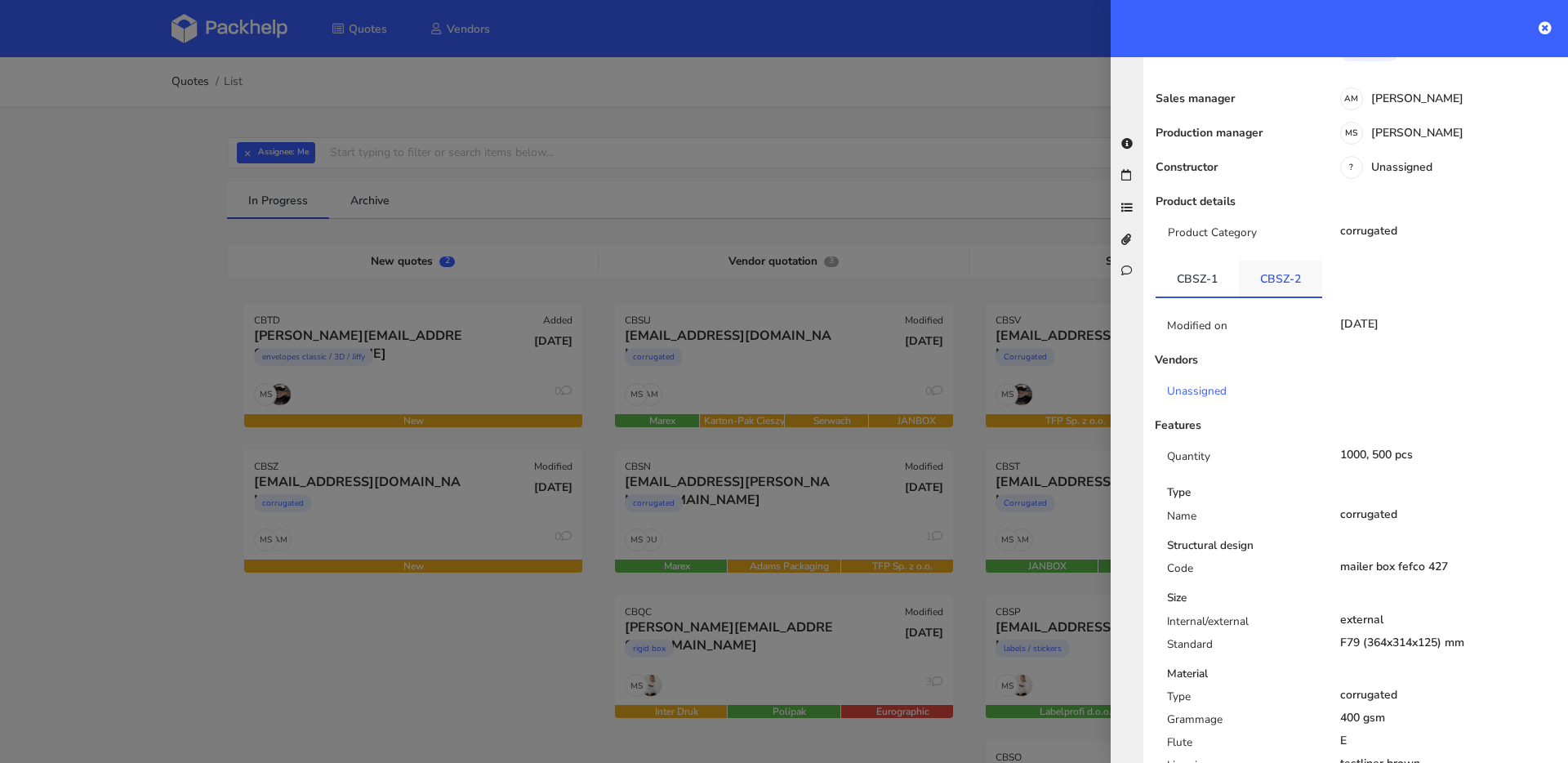
click at [1280, 268] on link "CBSZ-2" at bounding box center [1280, 279] width 84 height 36
click at [1200, 261] on link "CBSZ-1" at bounding box center [1197, 279] width 84 height 36
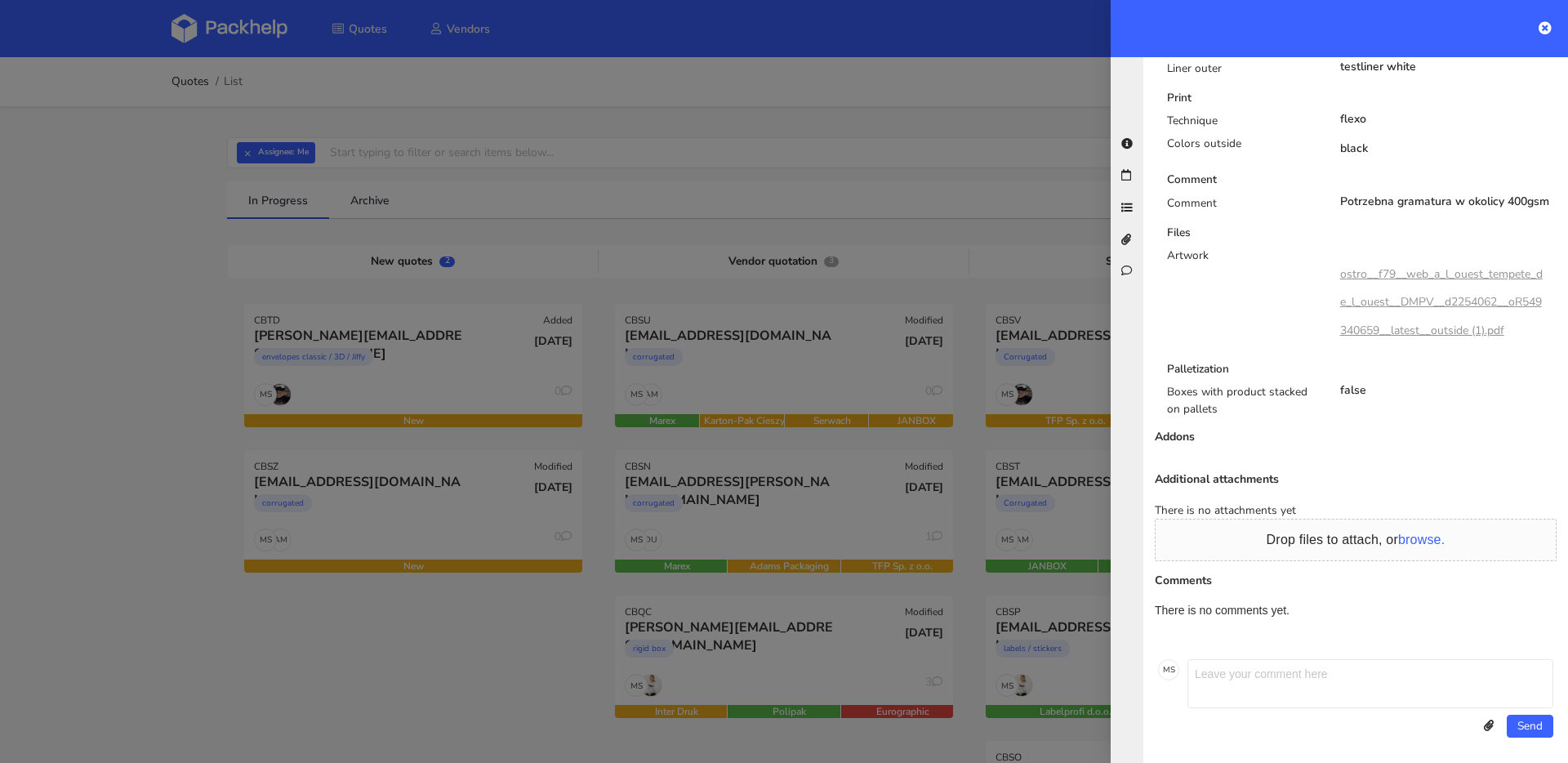
scroll to position [330, 0]
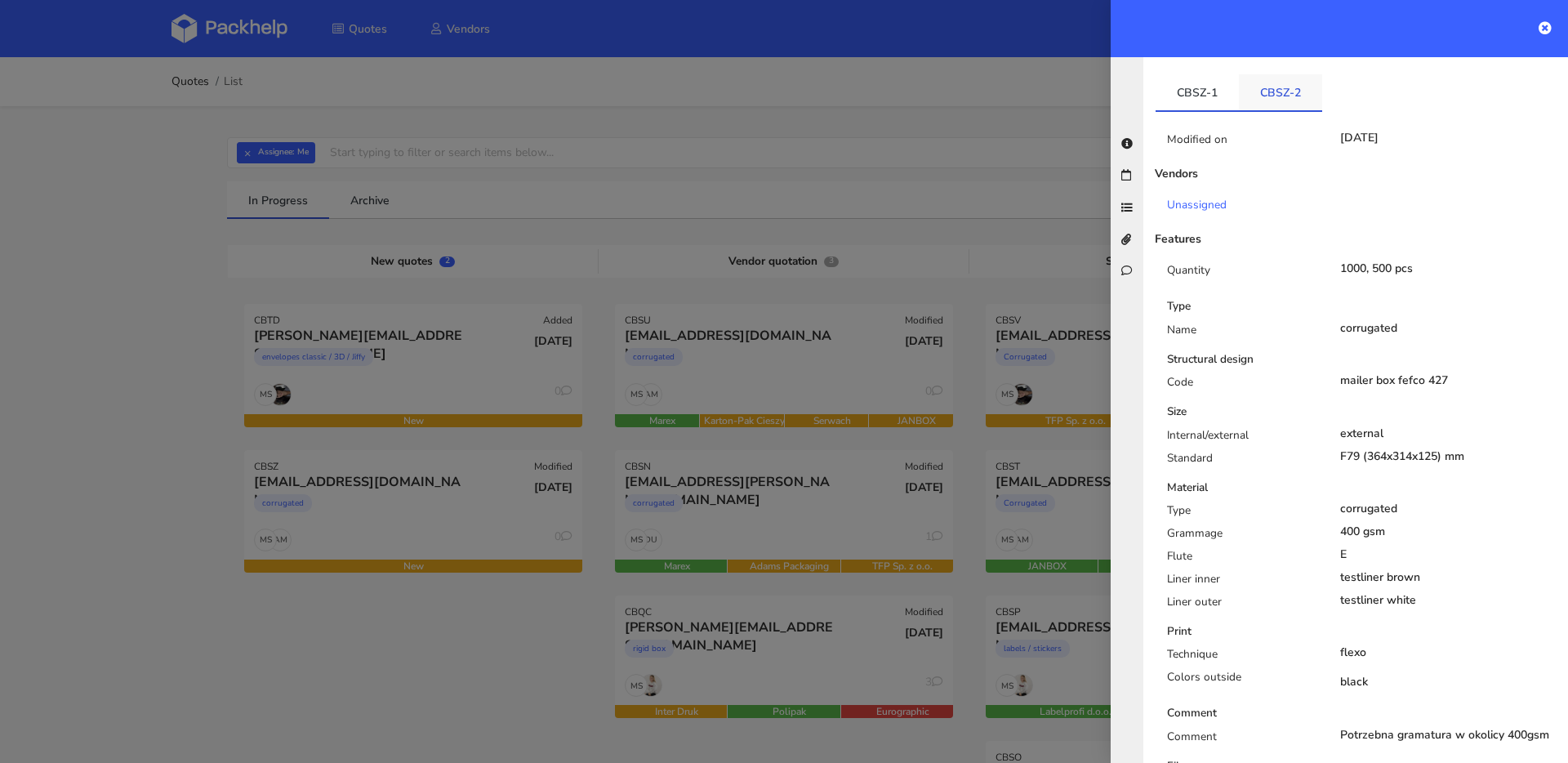
click at [1273, 81] on link "CBSZ-2" at bounding box center [1280, 93] width 84 height 36
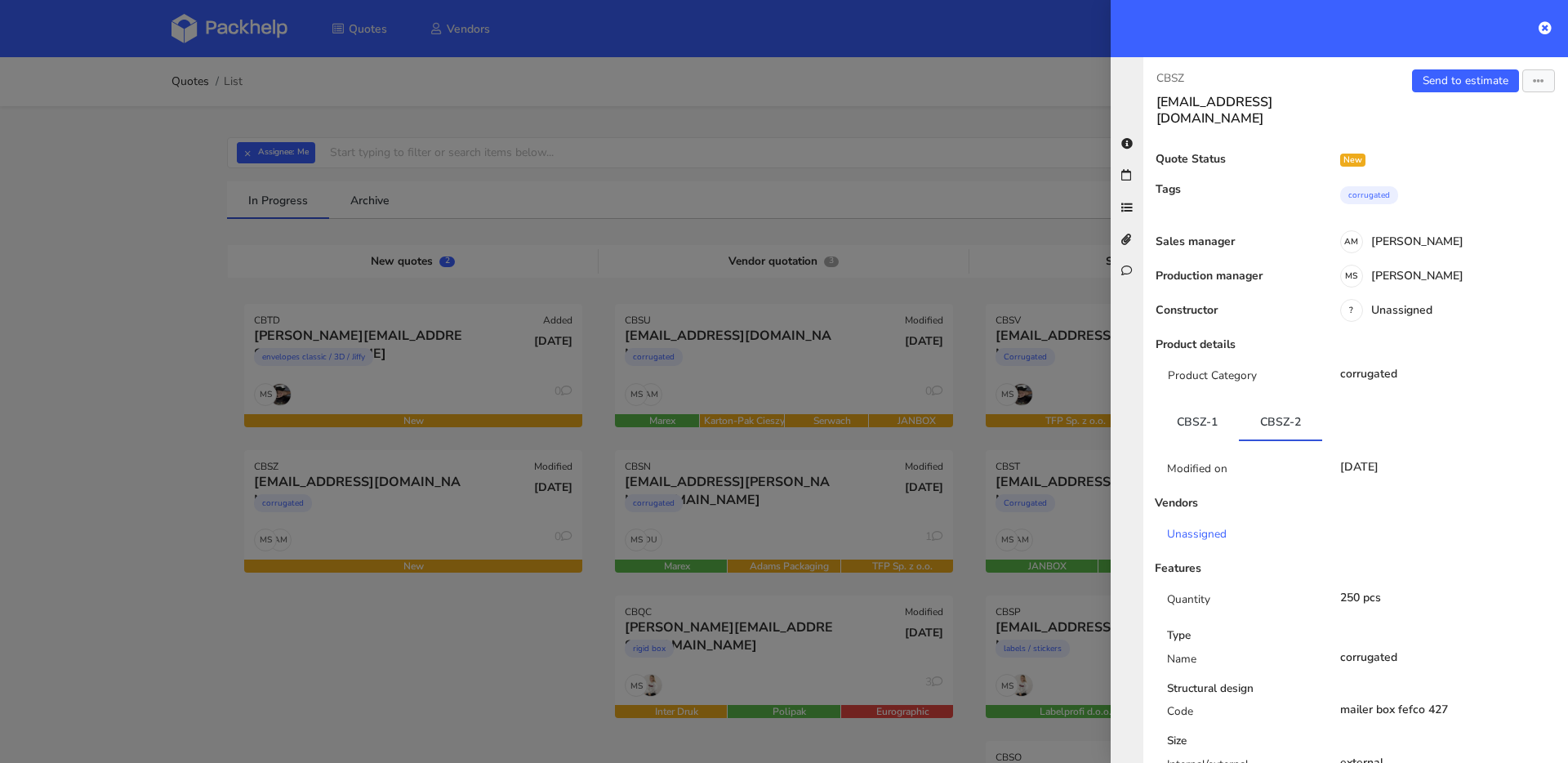
scroll to position [0, 0]
click at [1197, 404] on link "CBSZ-1" at bounding box center [1197, 422] width 84 height 36
click at [1425, 77] on link "Send to estimate" at bounding box center [1466, 81] width 107 height 22
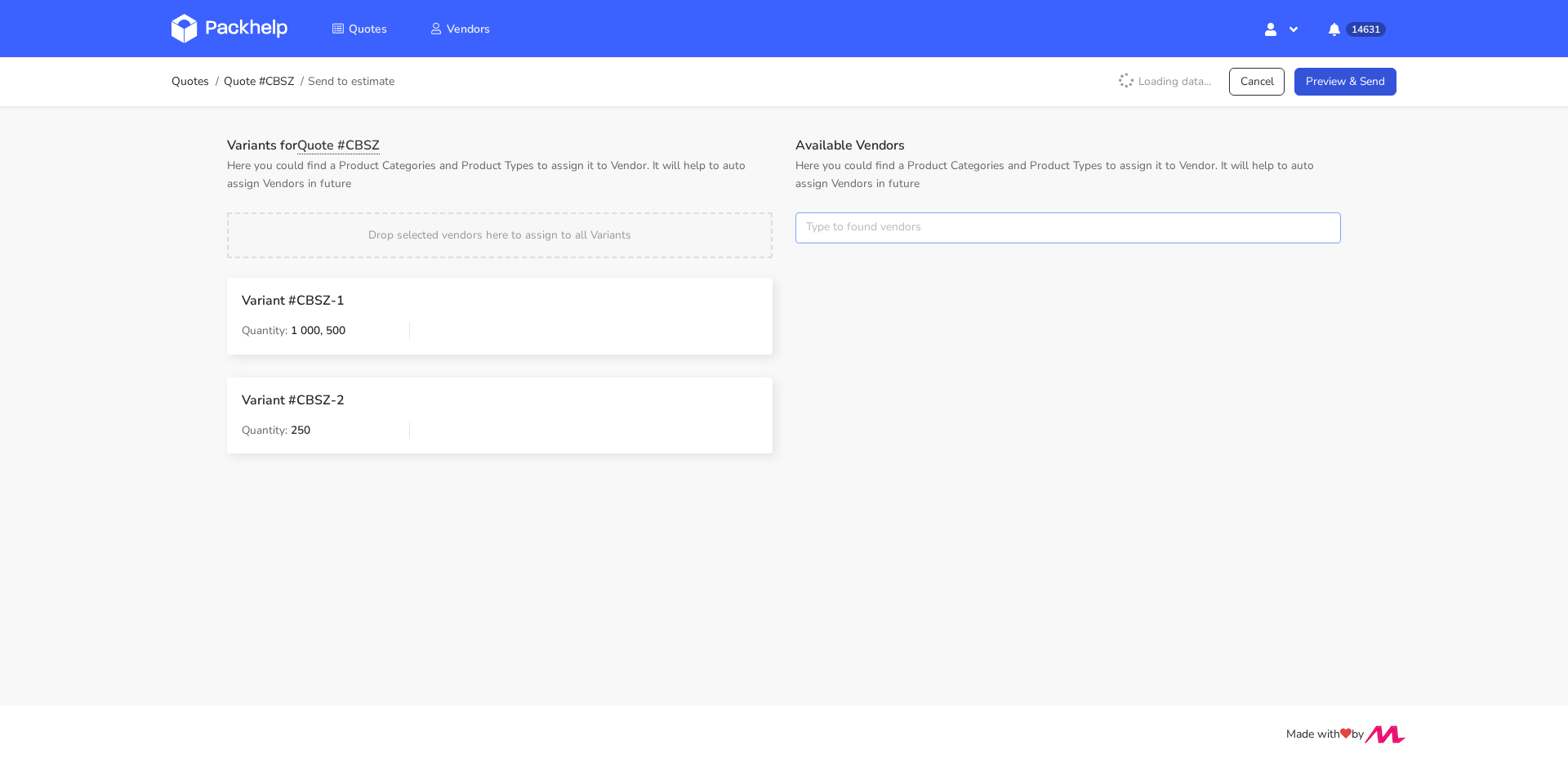
click at [913, 212] on input "text" at bounding box center [1067, 227] width 545 height 31
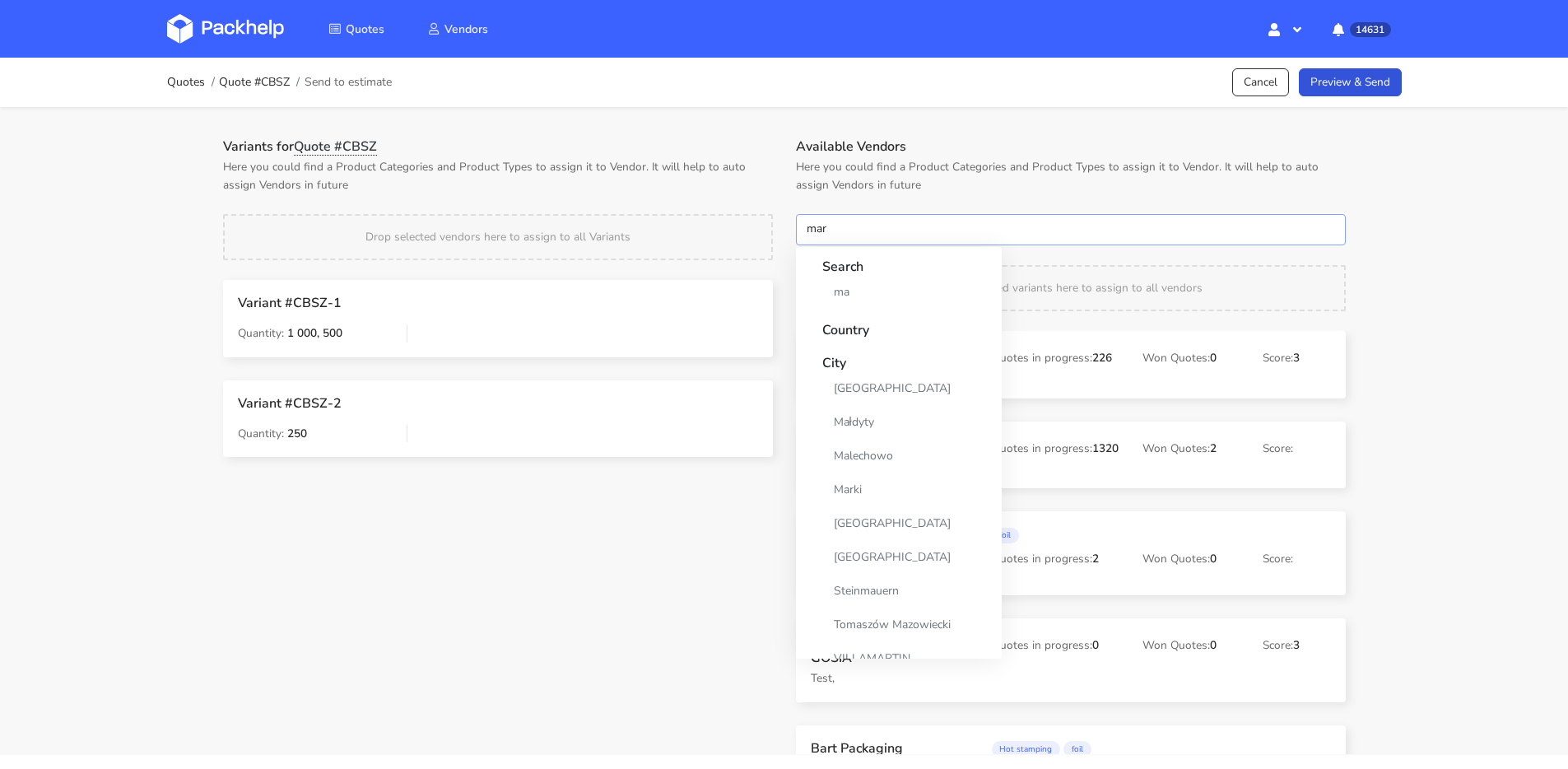
type input "mare"
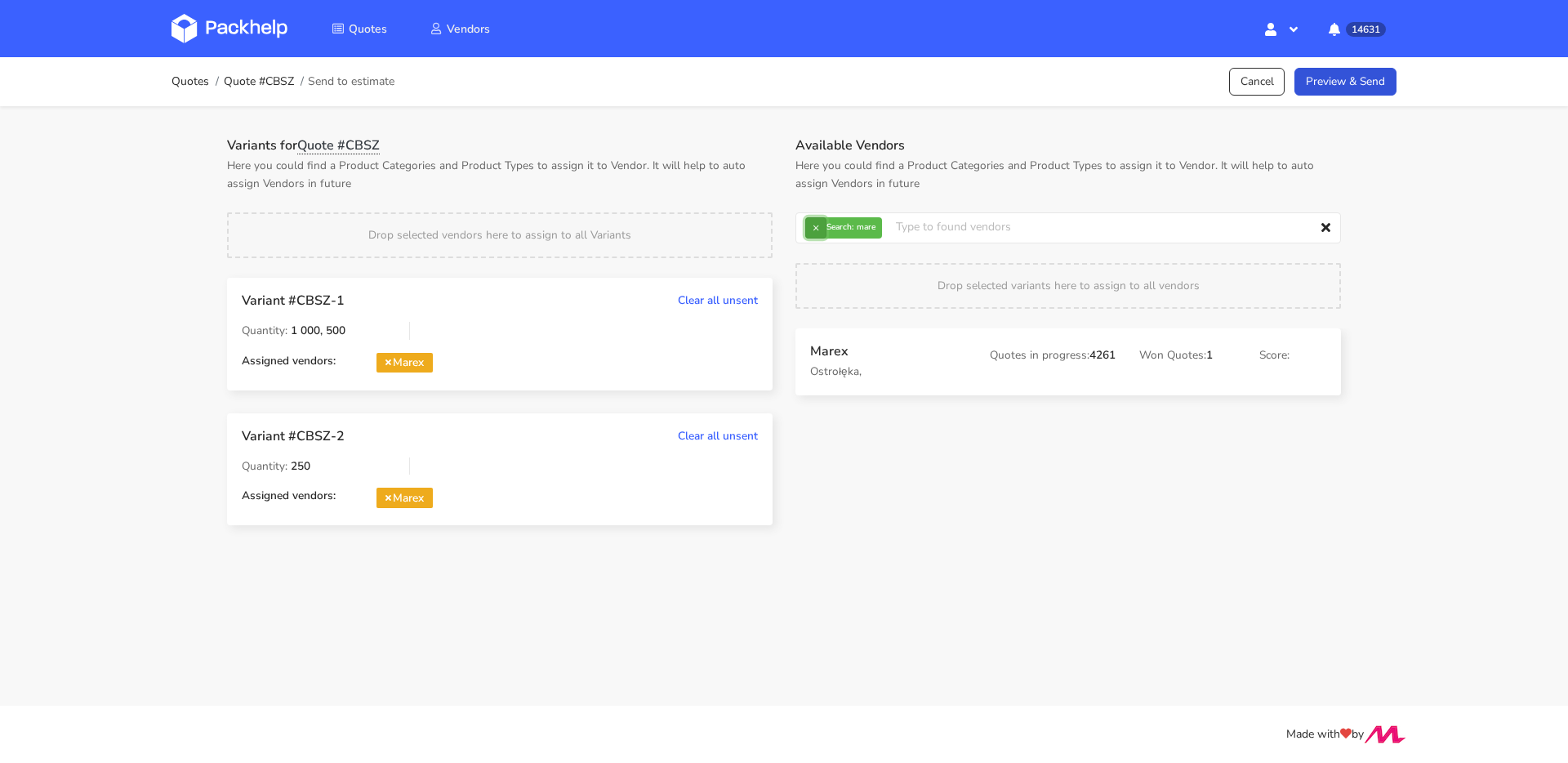
click at [821, 226] on button "×" at bounding box center [816, 228] width 22 height 22
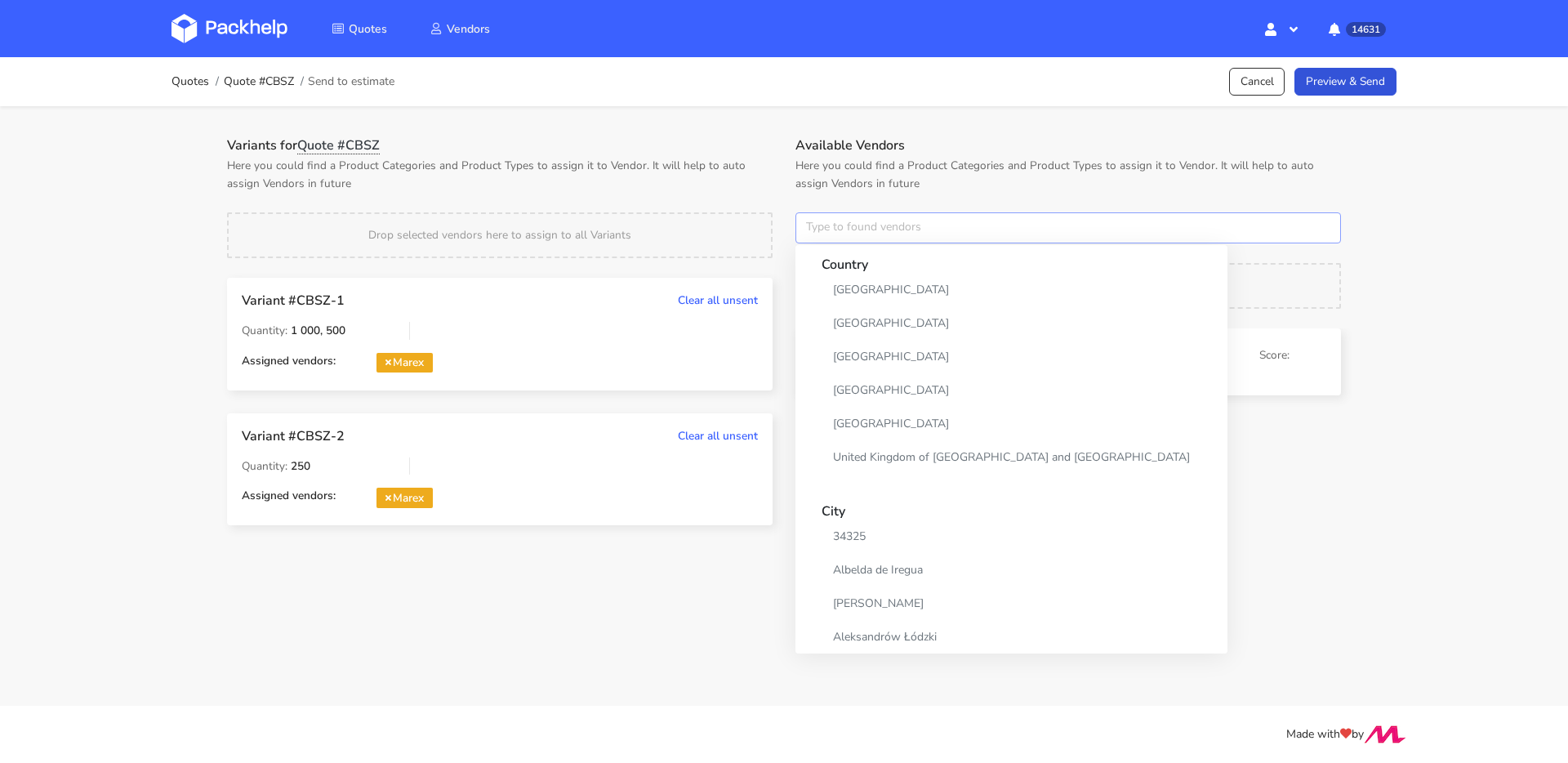
click at [821, 226] on input "text" at bounding box center [1067, 227] width 545 height 31
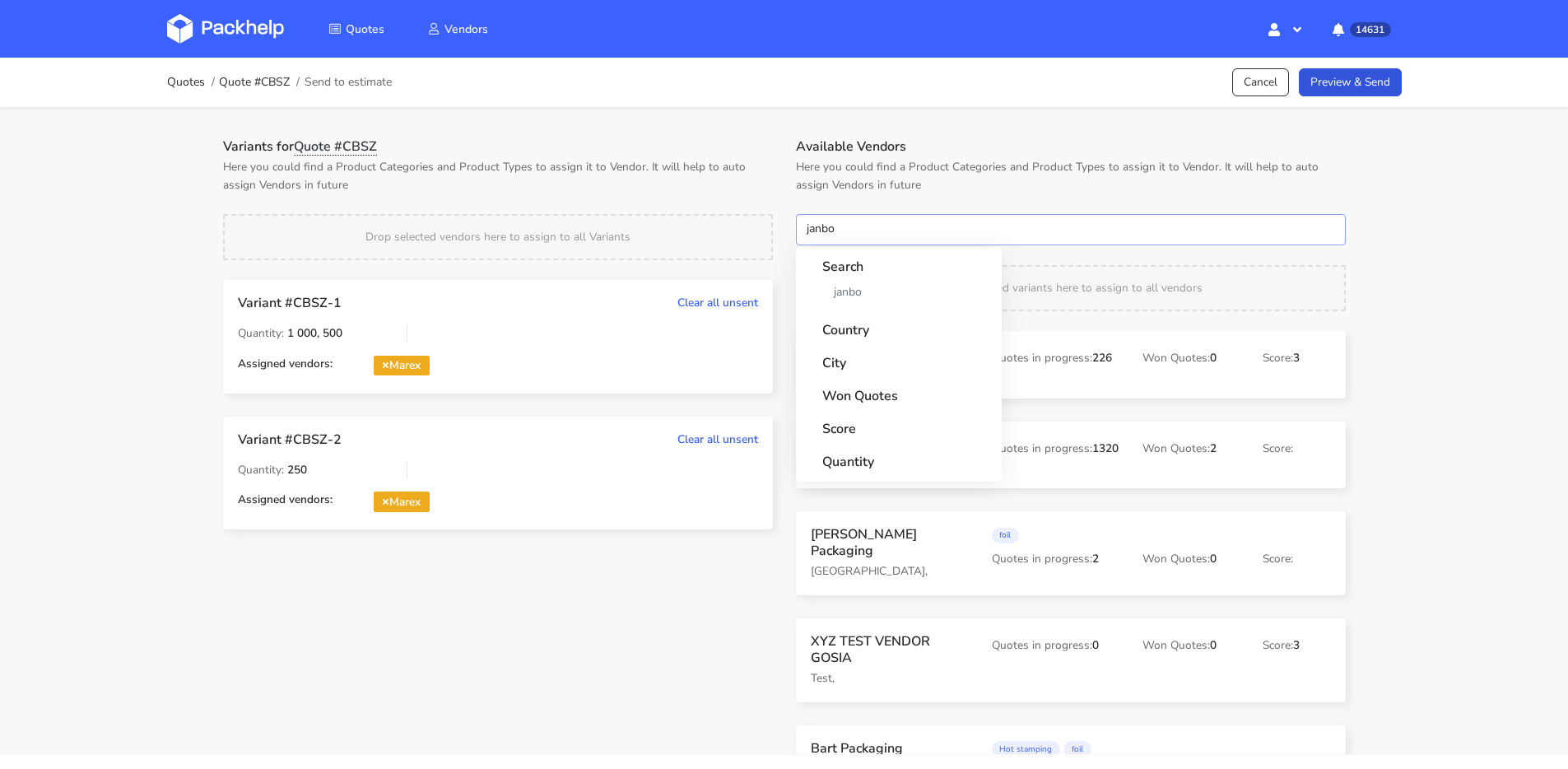
type input "janbox"
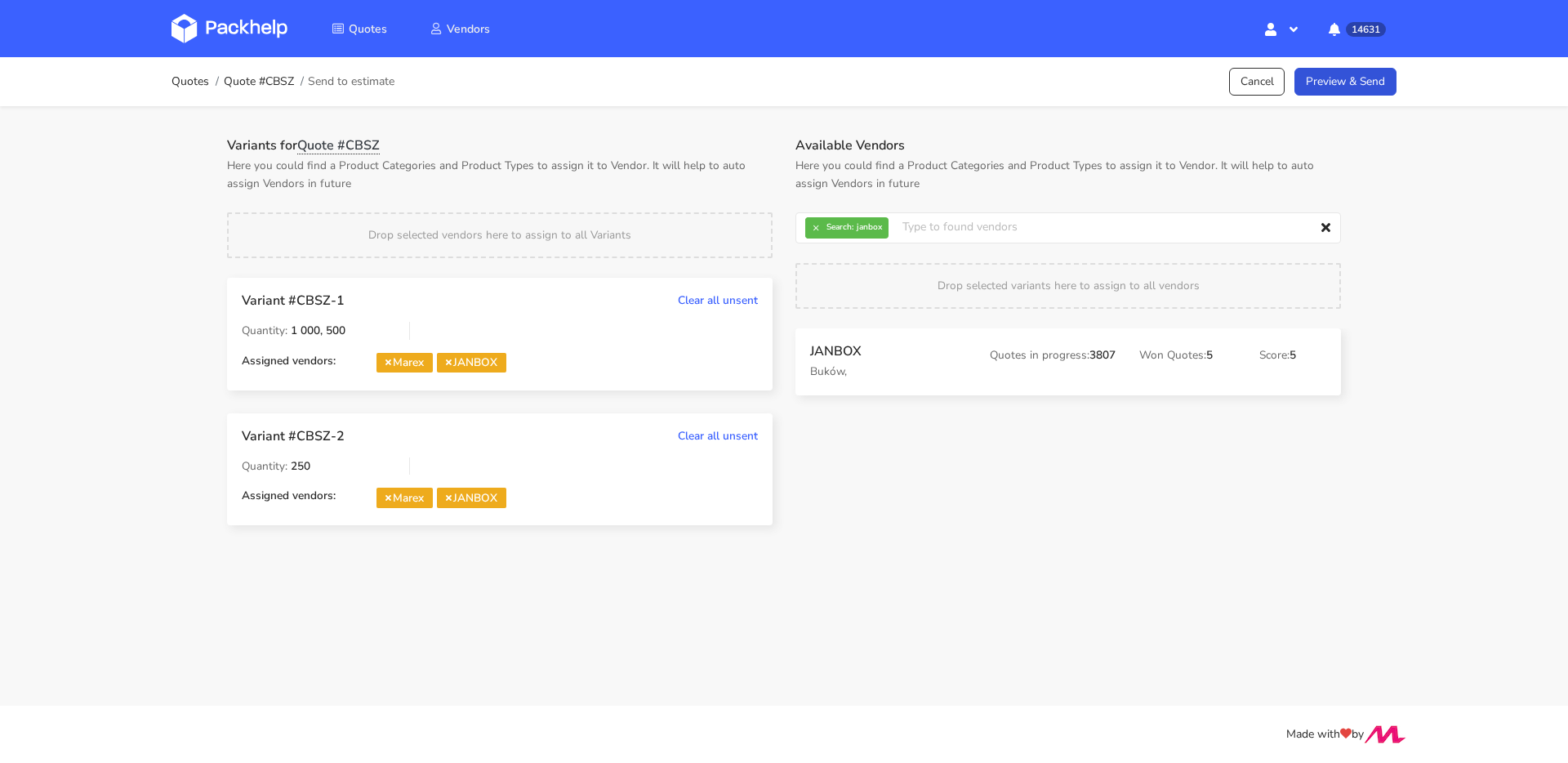
click at [458, 497] on span "JANBOX" at bounding box center [471, 498] width 69 height 21
click at [453, 489] on span "JANBOX" at bounding box center [471, 498] width 69 height 21
click at [452, 499] on icon at bounding box center [448, 497] width 5 height 8
click at [801, 235] on input "text" at bounding box center [1067, 227] width 545 height 31
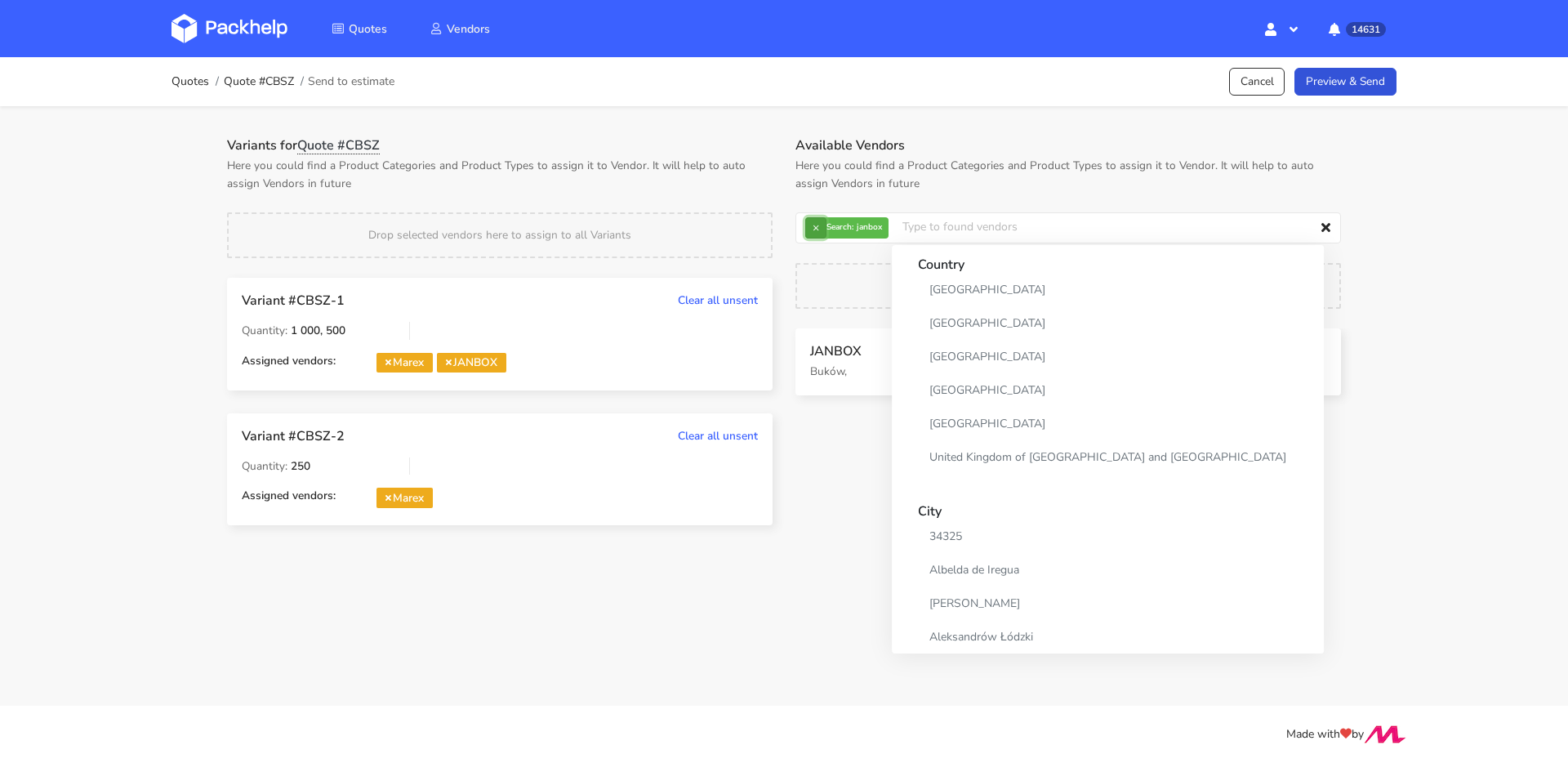
click at [827, 230] on button "×" at bounding box center [816, 228] width 22 height 22
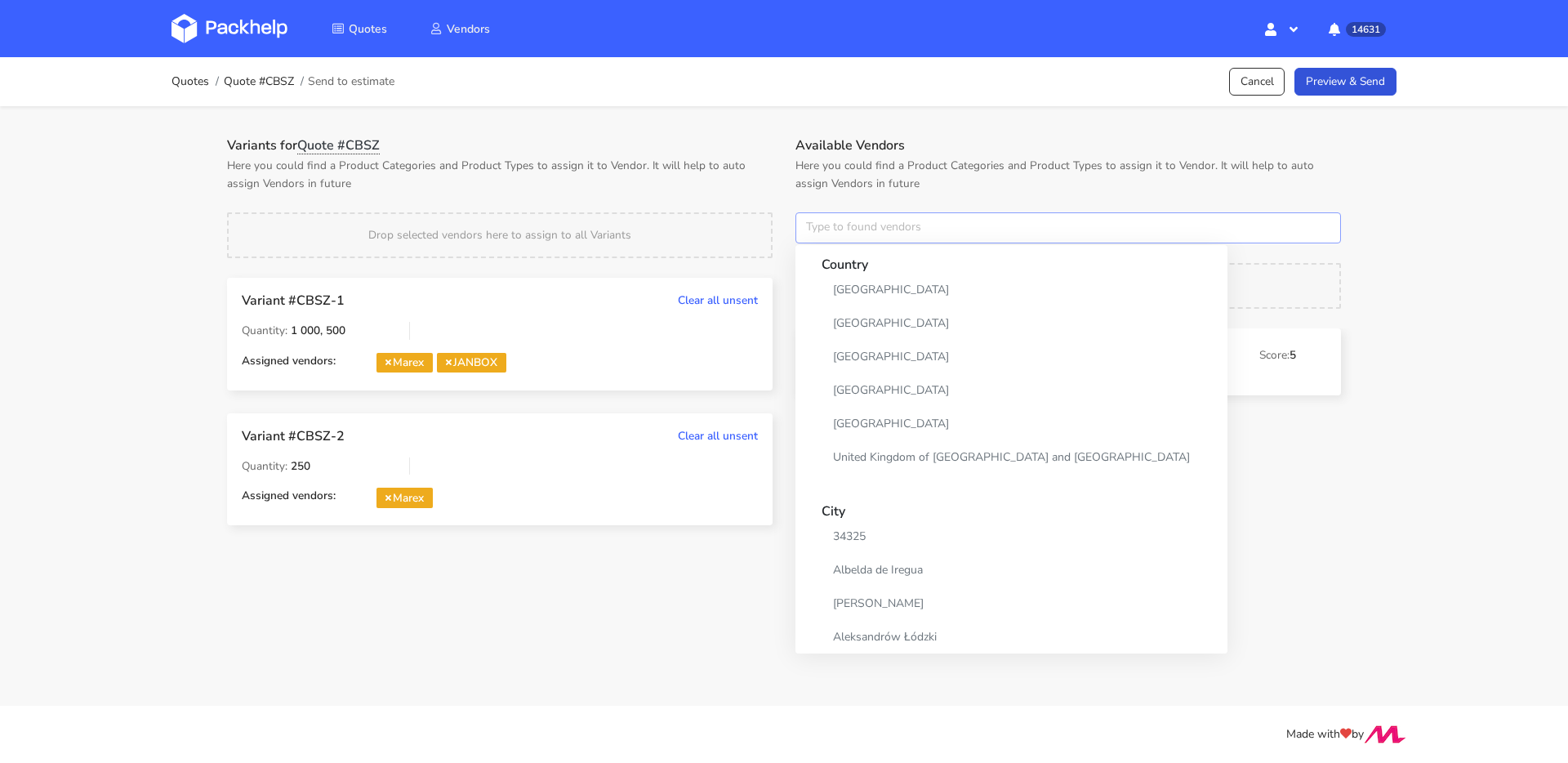
click at [827, 230] on input "text" at bounding box center [1067, 227] width 545 height 31
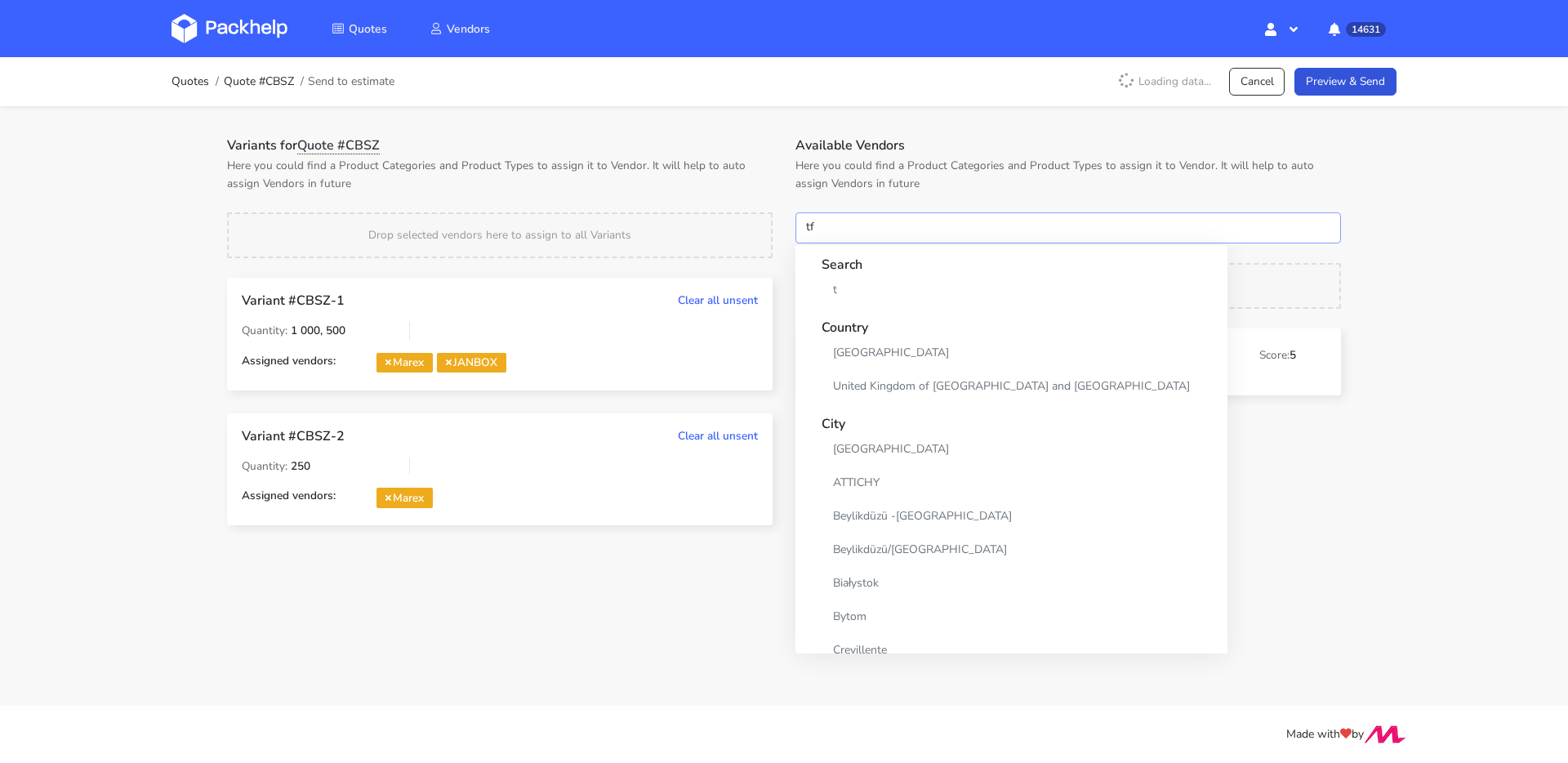
type input "tfp"
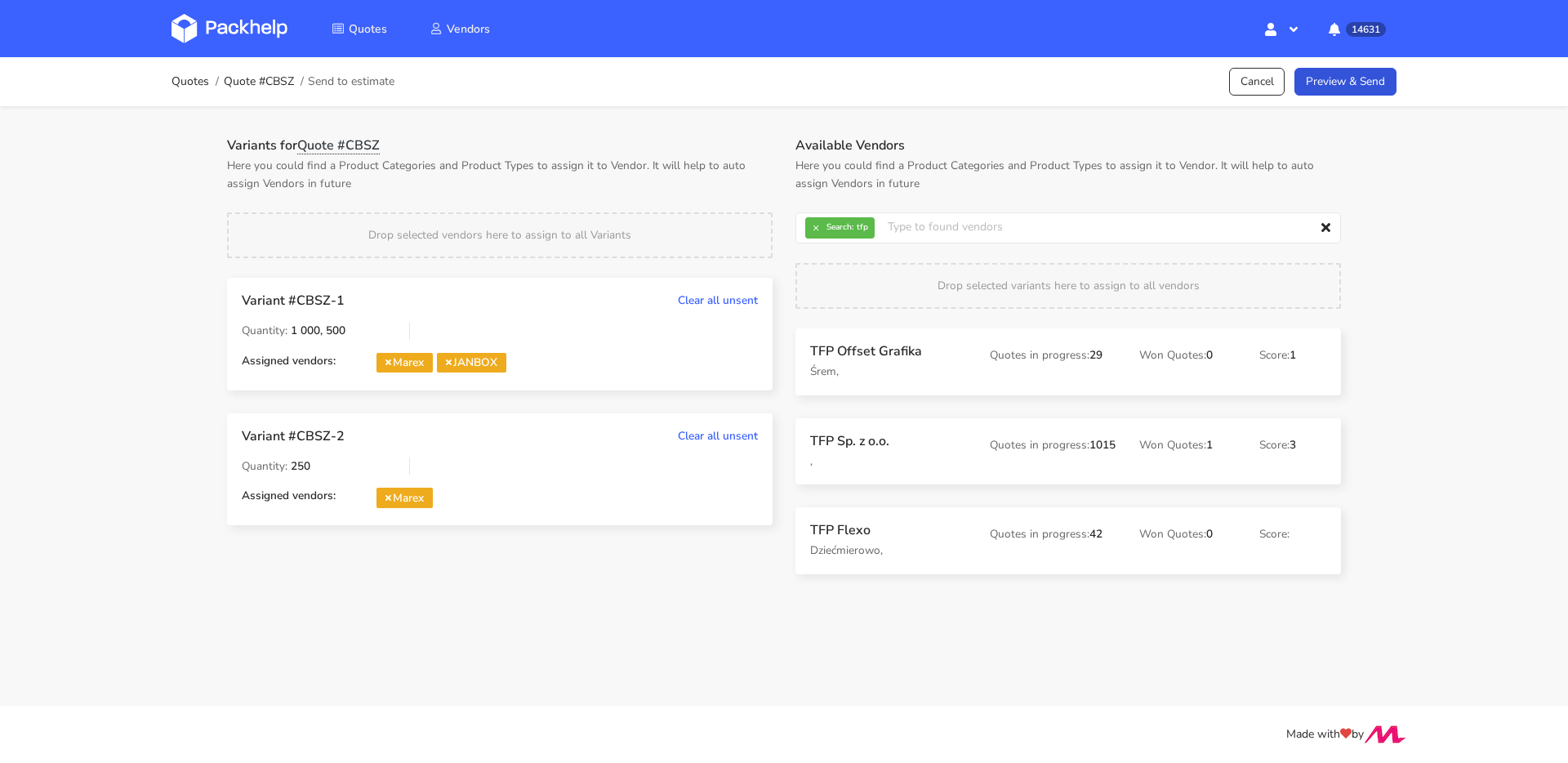
click at [828, 438] on h3 "TFP Sp. z o.o." at bounding box center [889, 441] width 157 height 16
click at [812, 228] on button "×" at bounding box center [816, 228] width 22 height 22
click at [812, 228] on input "text" at bounding box center [1067, 227] width 545 height 31
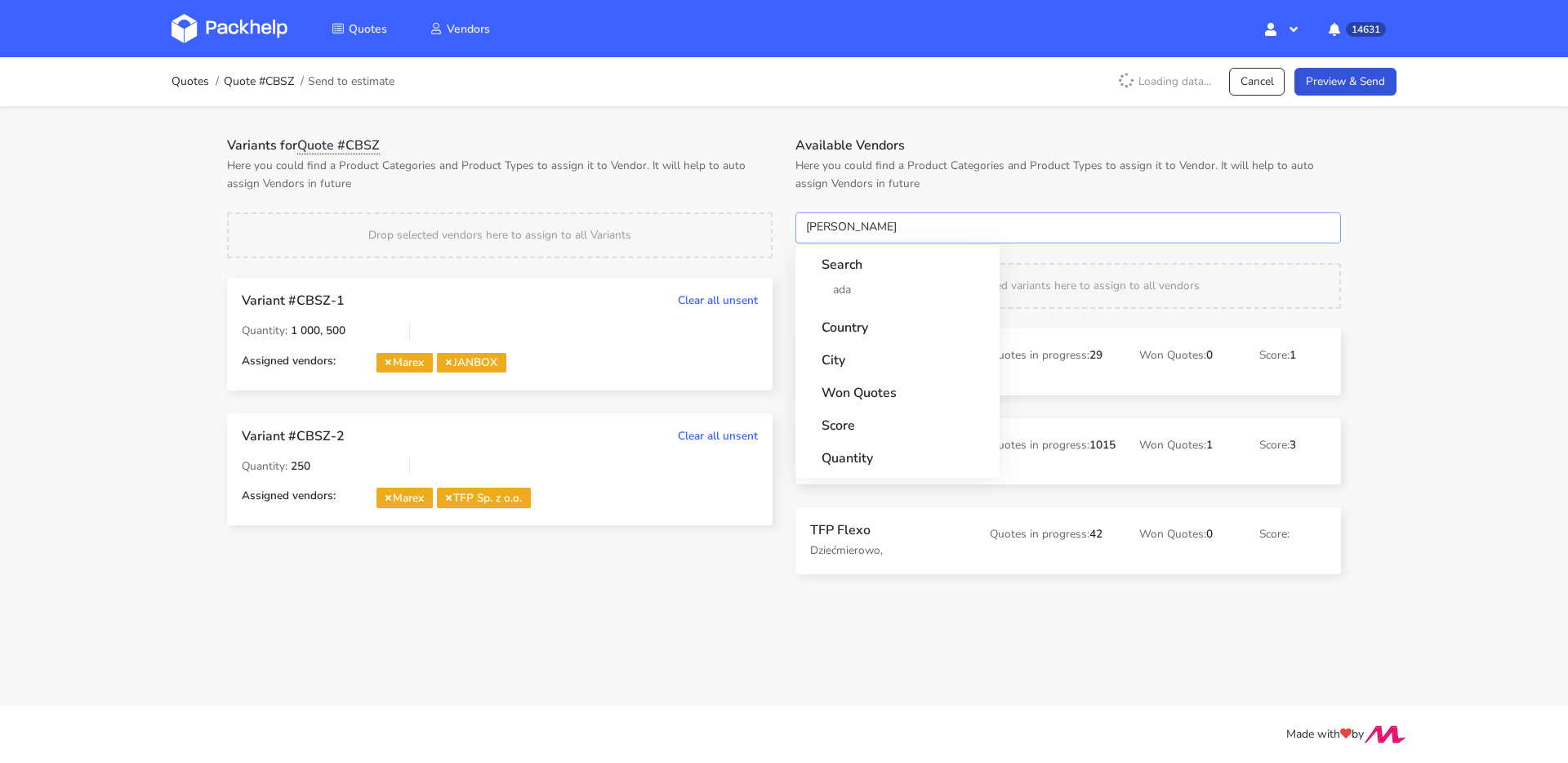
type input "adams"
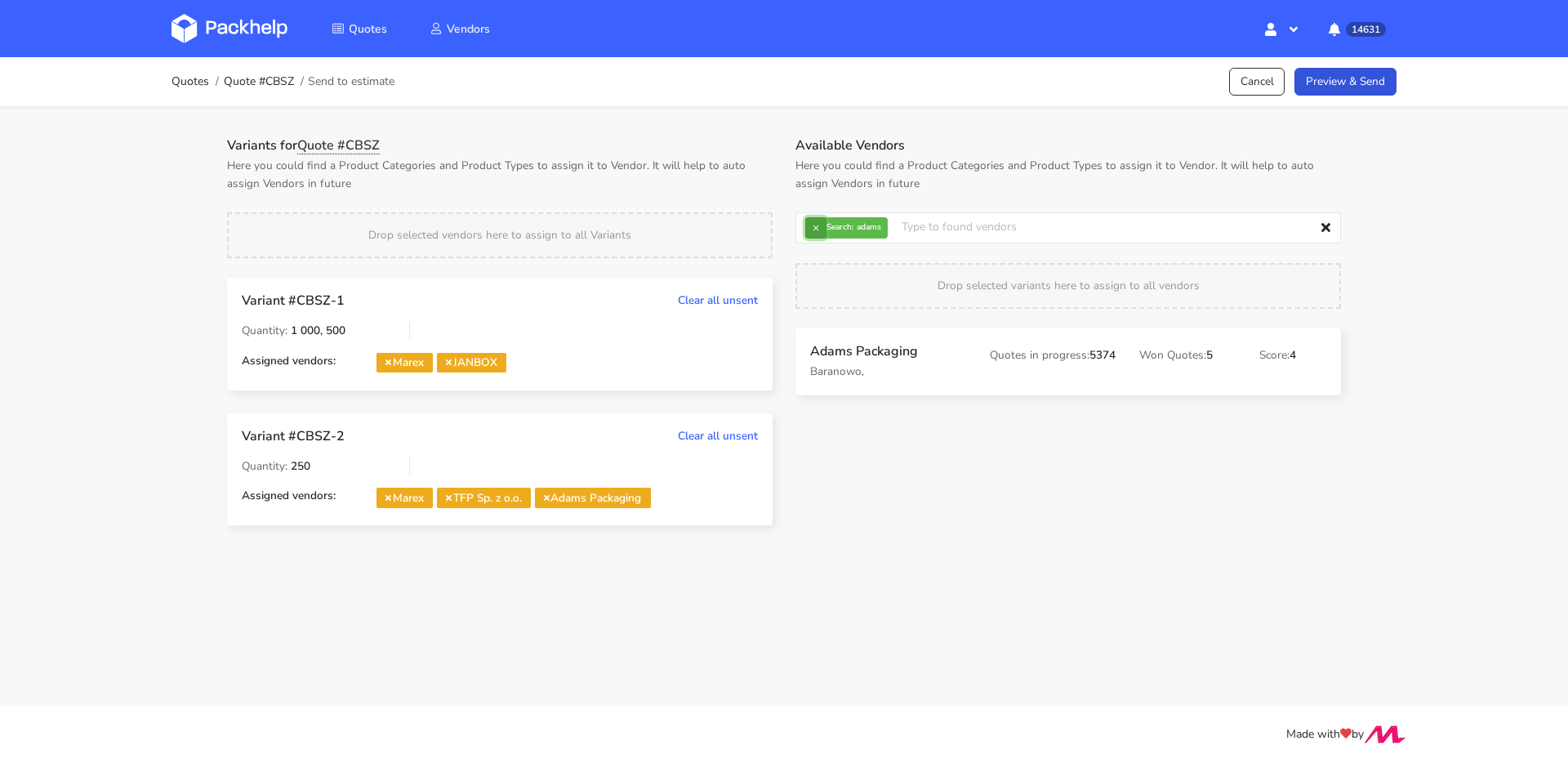
click at [814, 220] on button "×" at bounding box center [816, 228] width 22 height 22
click at [814, 220] on input "text" at bounding box center [1067, 227] width 545 height 31
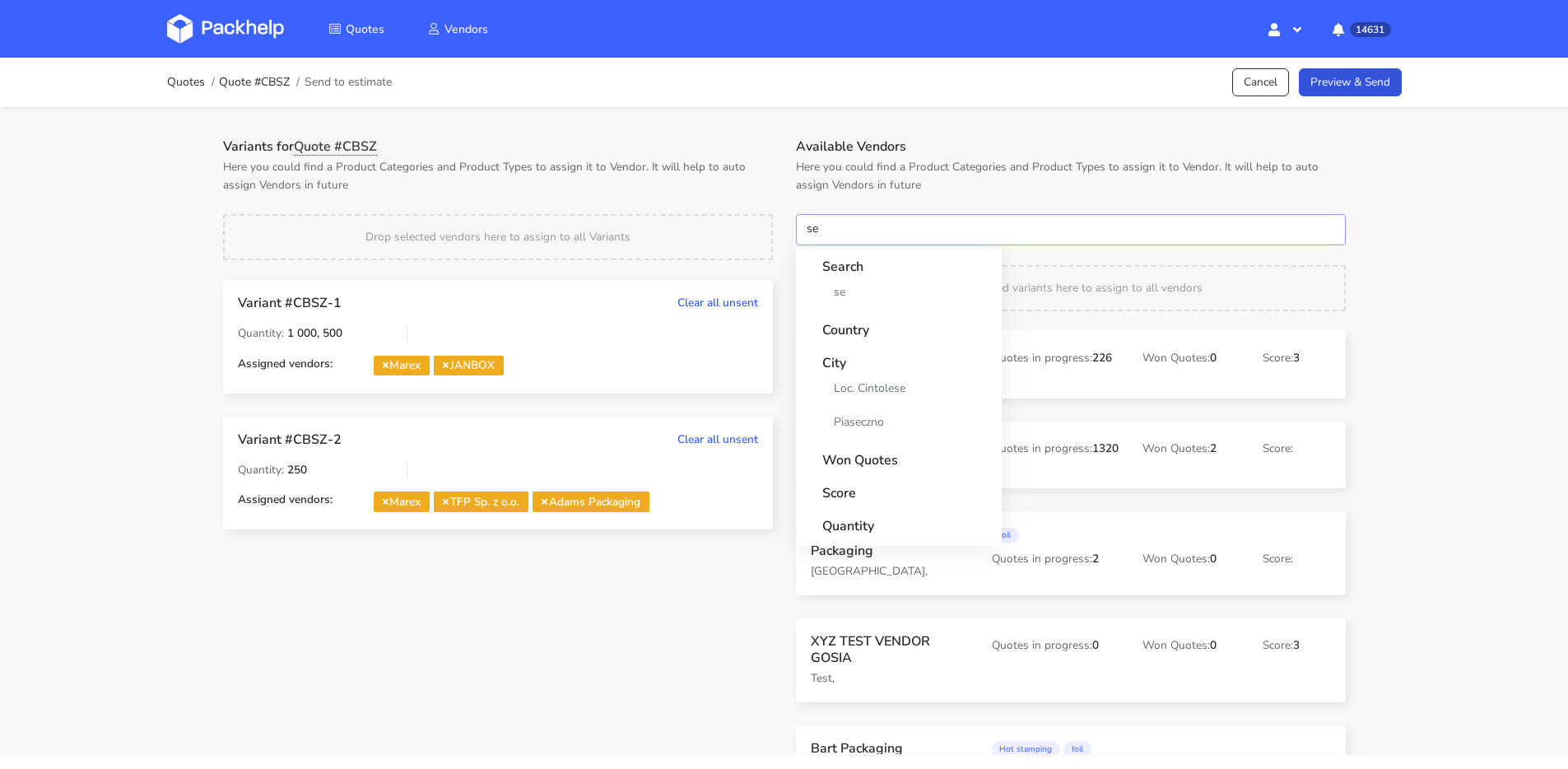
type input "s"
type input "karton-pak"
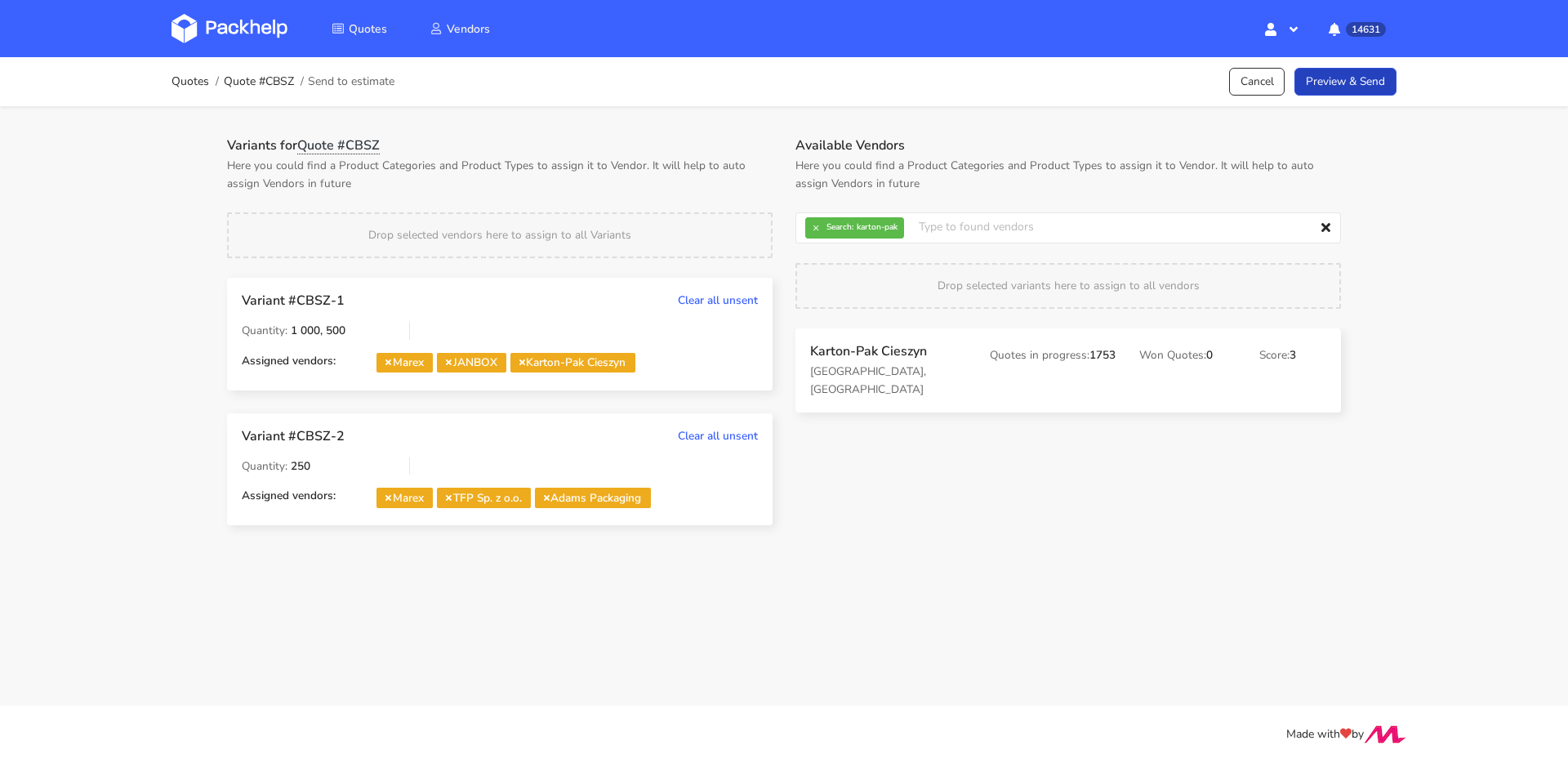
click at [1378, 81] on link "Preview & Send" at bounding box center [1346, 82] width 102 height 29
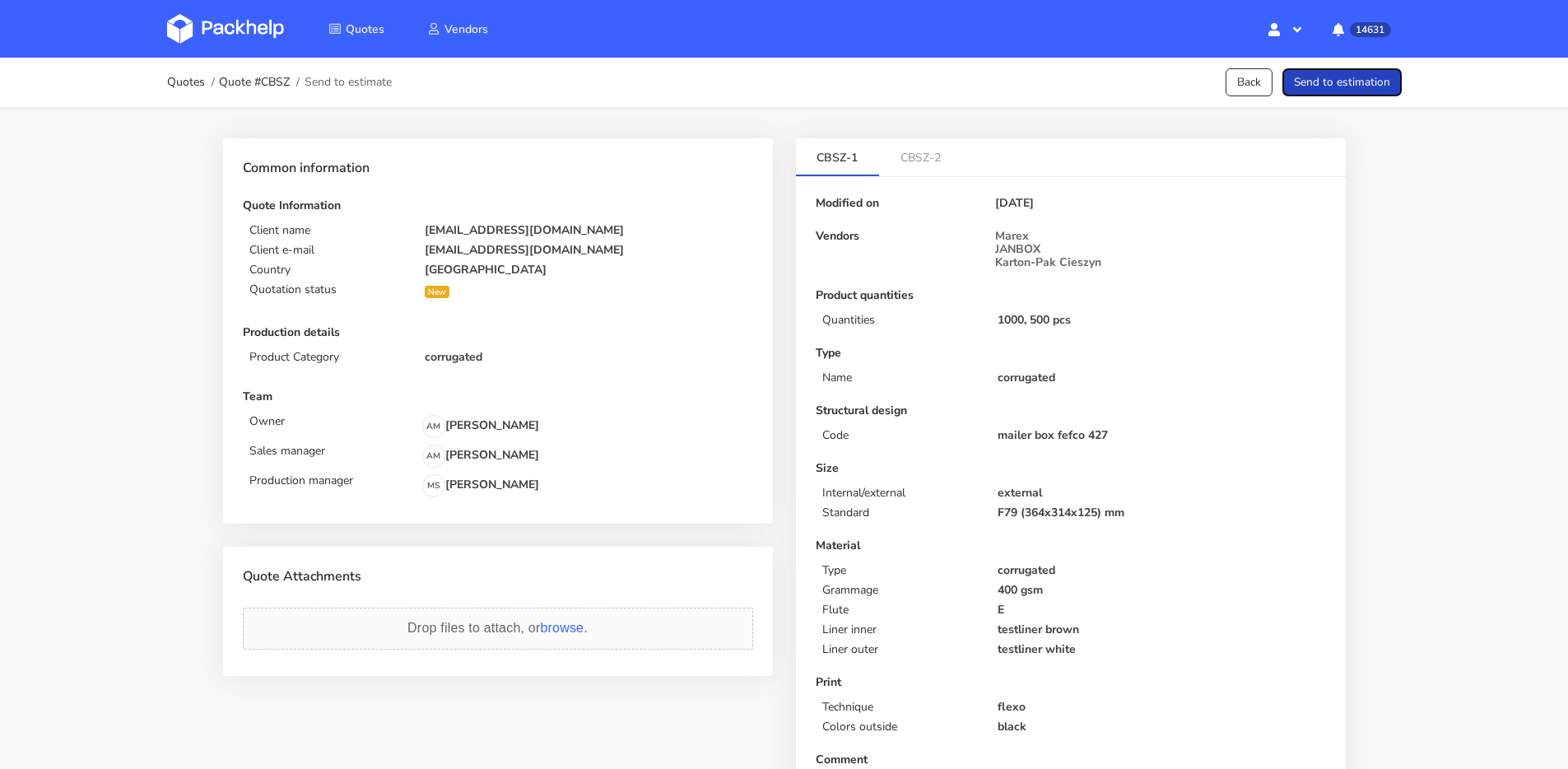
click at [1370, 77] on button "Send to estimation" at bounding box center [1342, 82] width 120 height 29
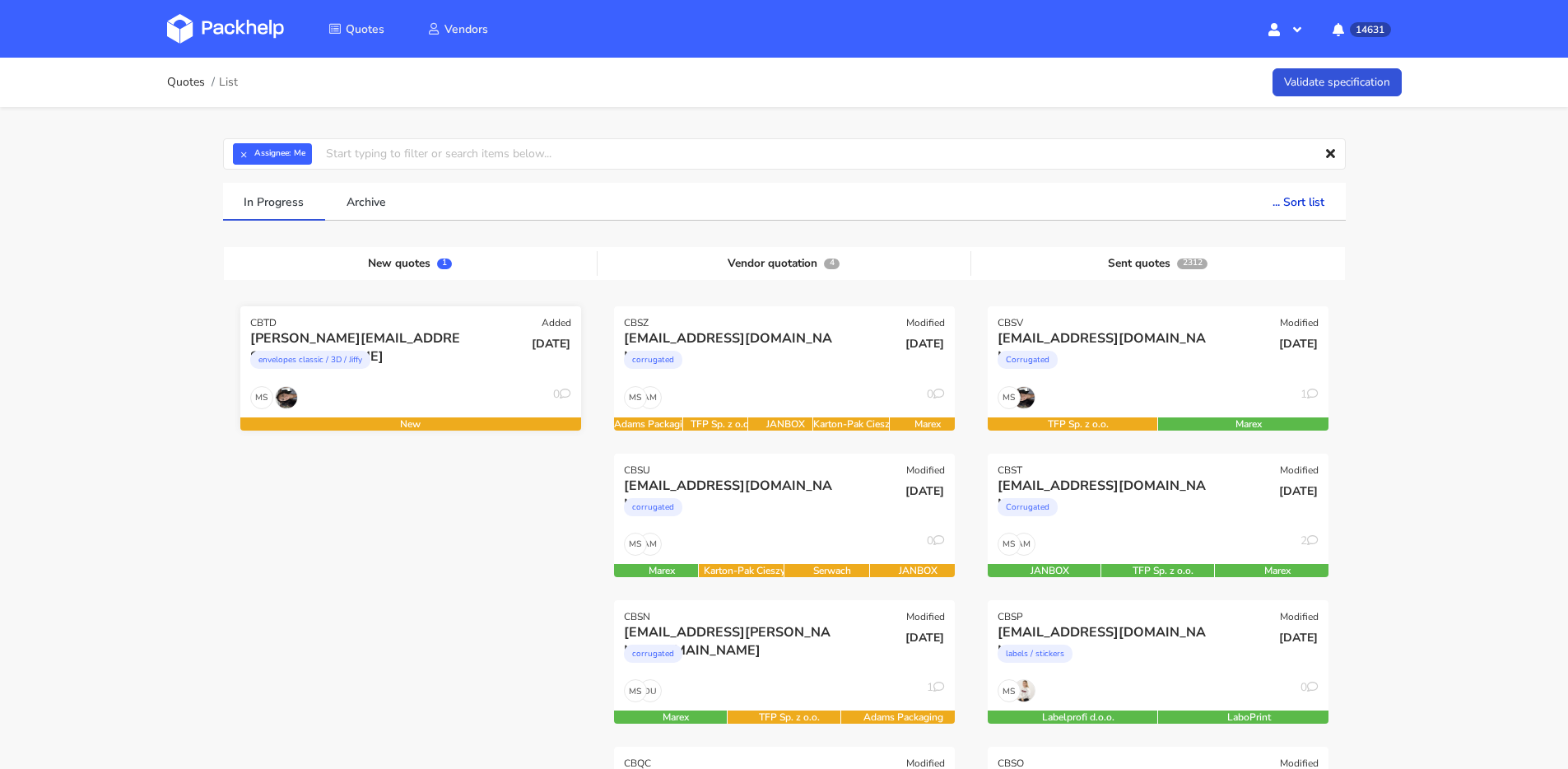
click at [369, 364] on div "envelopes classic / 3D / Jiffy" at bounding box center [310, 360] width 120 height 18
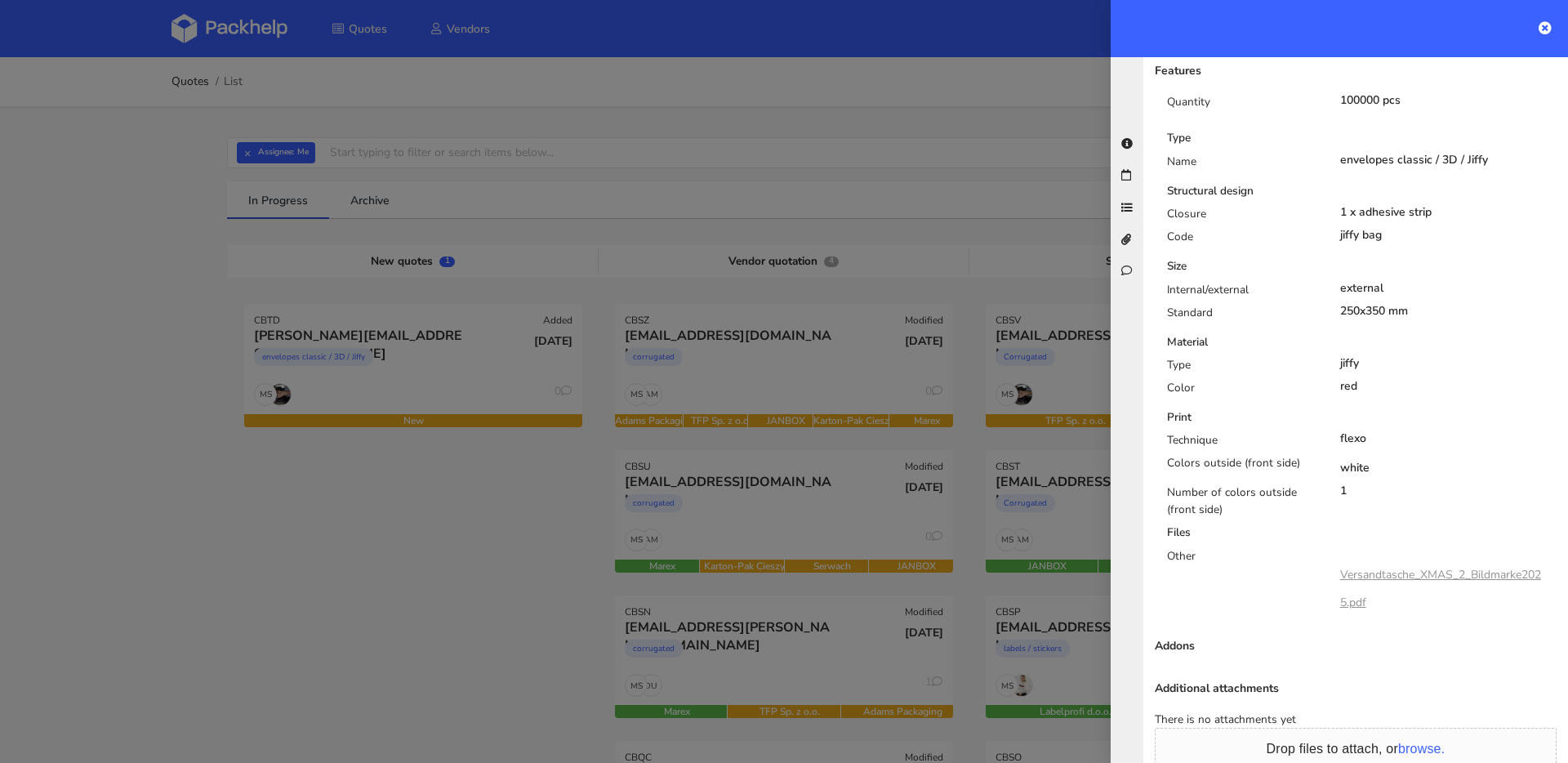
scroll to position [607, 0]
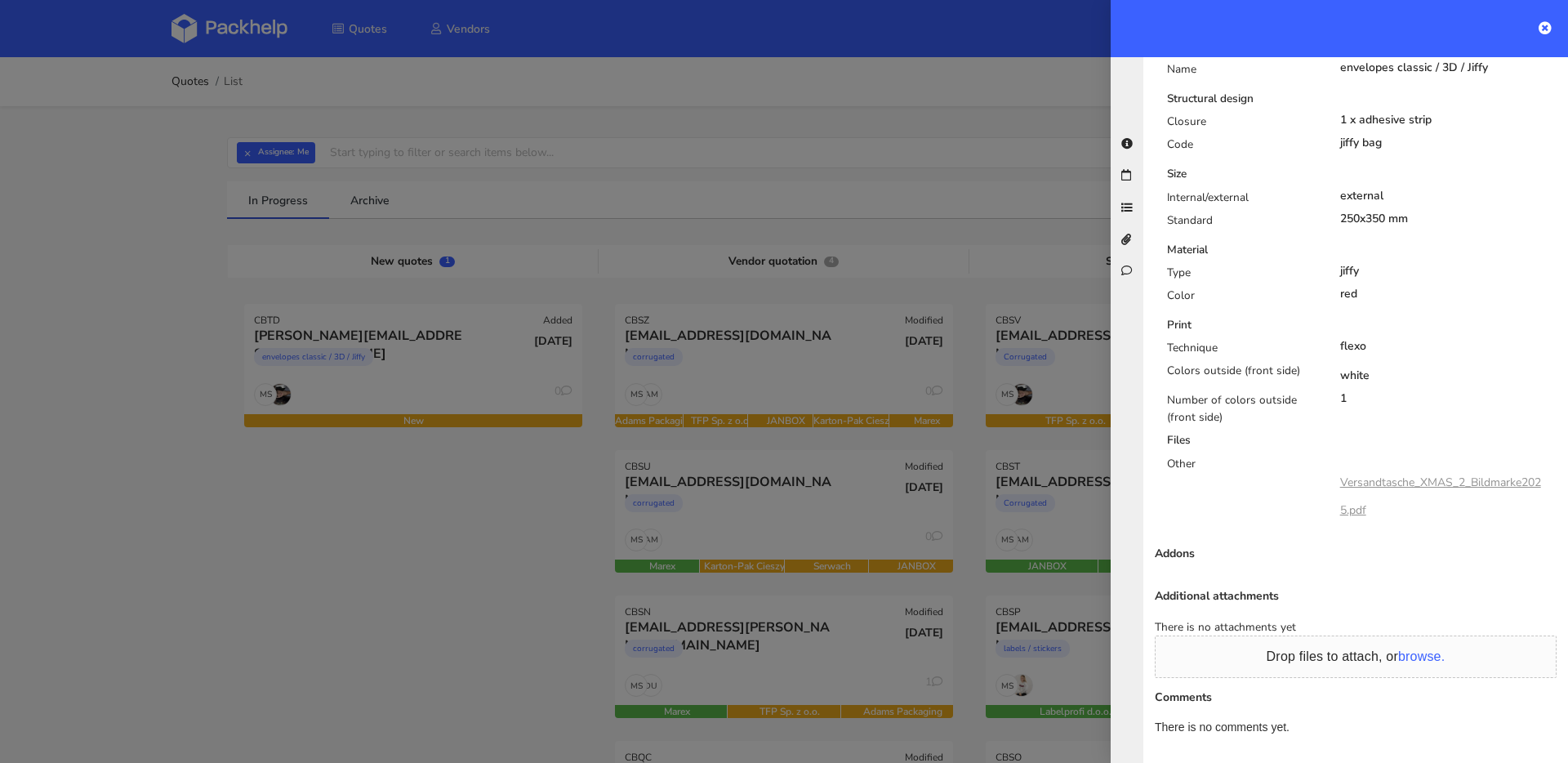
click at [1351, 475] on link "Versandtasche_XMAS_2_Bildmarke2025.pdf" at bounding box center [1441, 496] width 201 height 43
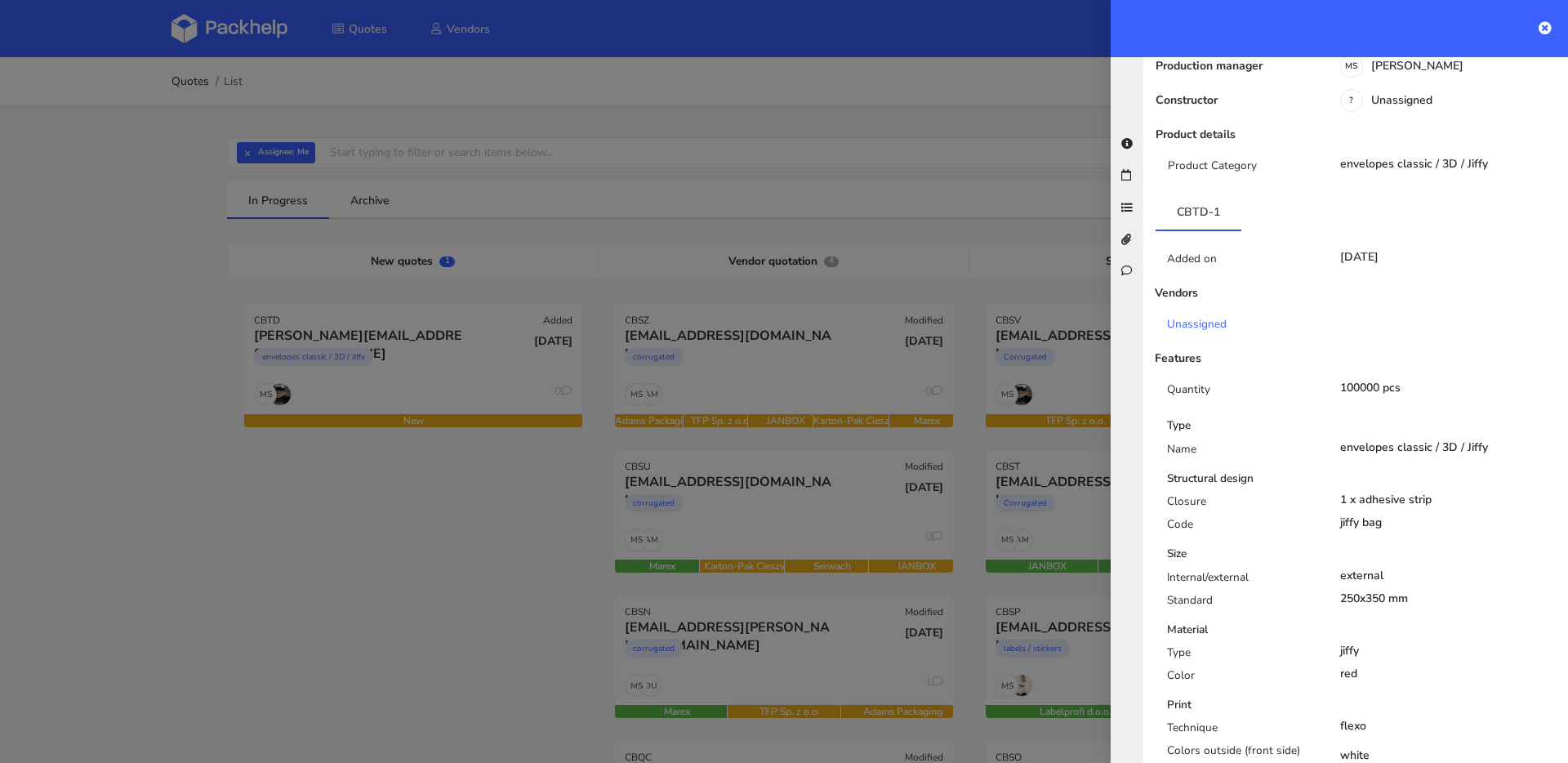
scroll to position [0, 0]
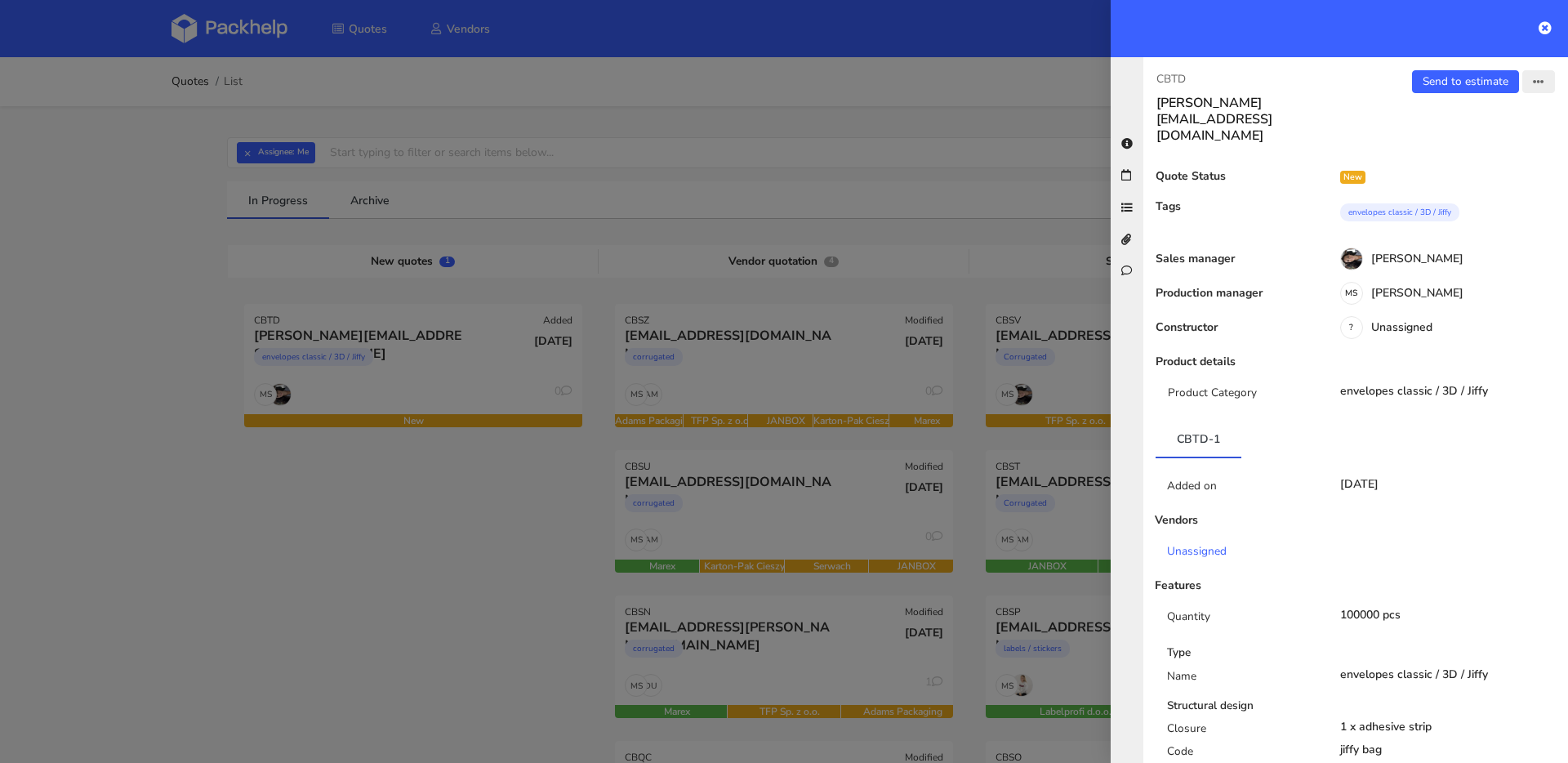
click at [1533, 76] on icon "button" at bounding box center [1538, 82] width 12 height 12
click at [1466, 142] on link "Edit quote" at bounding box center [1485, 146] width 144 height 27
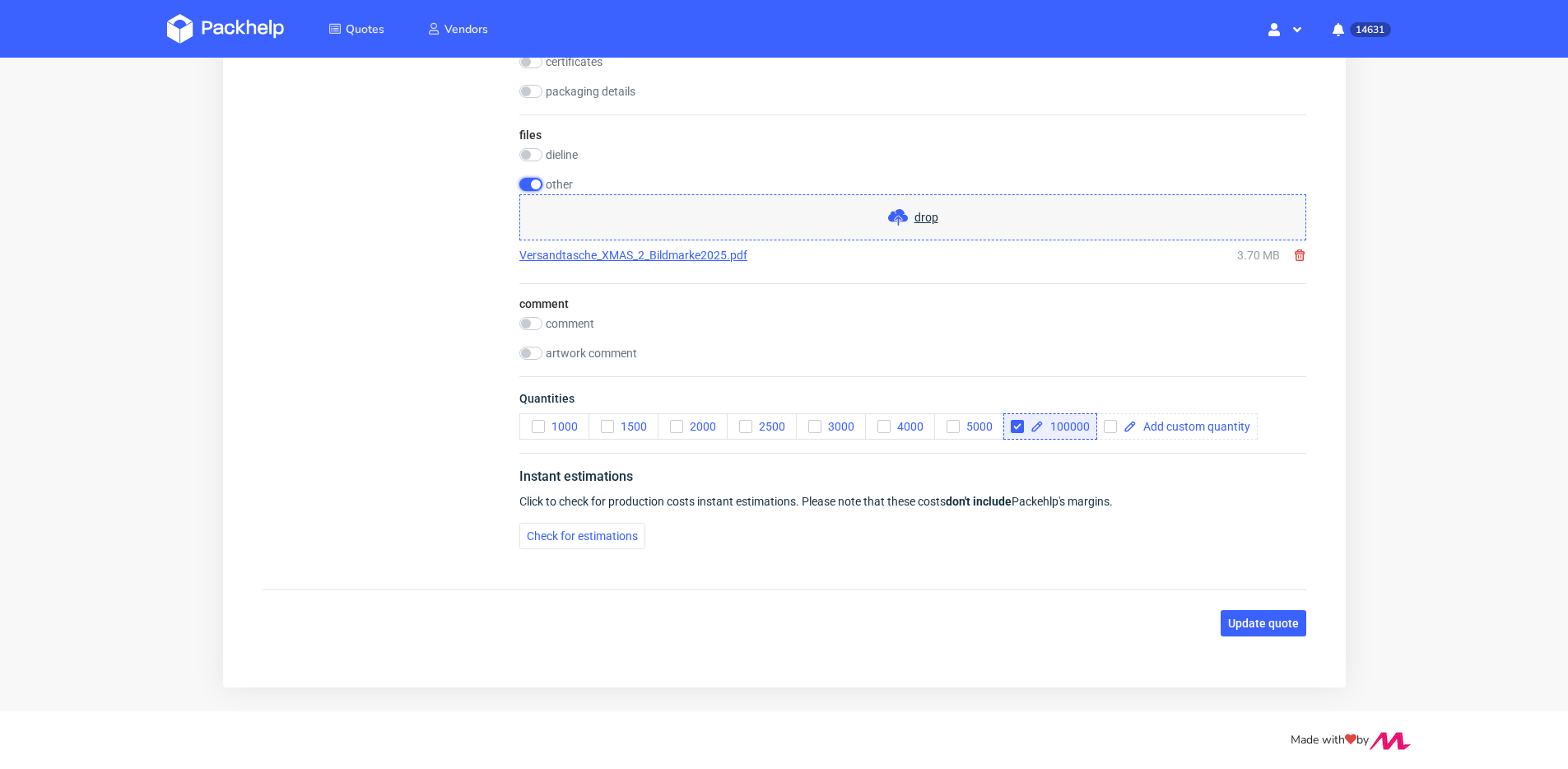
click at [527, 188] on input "checkbox" at bounding box center [530, 184] width 23 height 14
checkbox input "false"
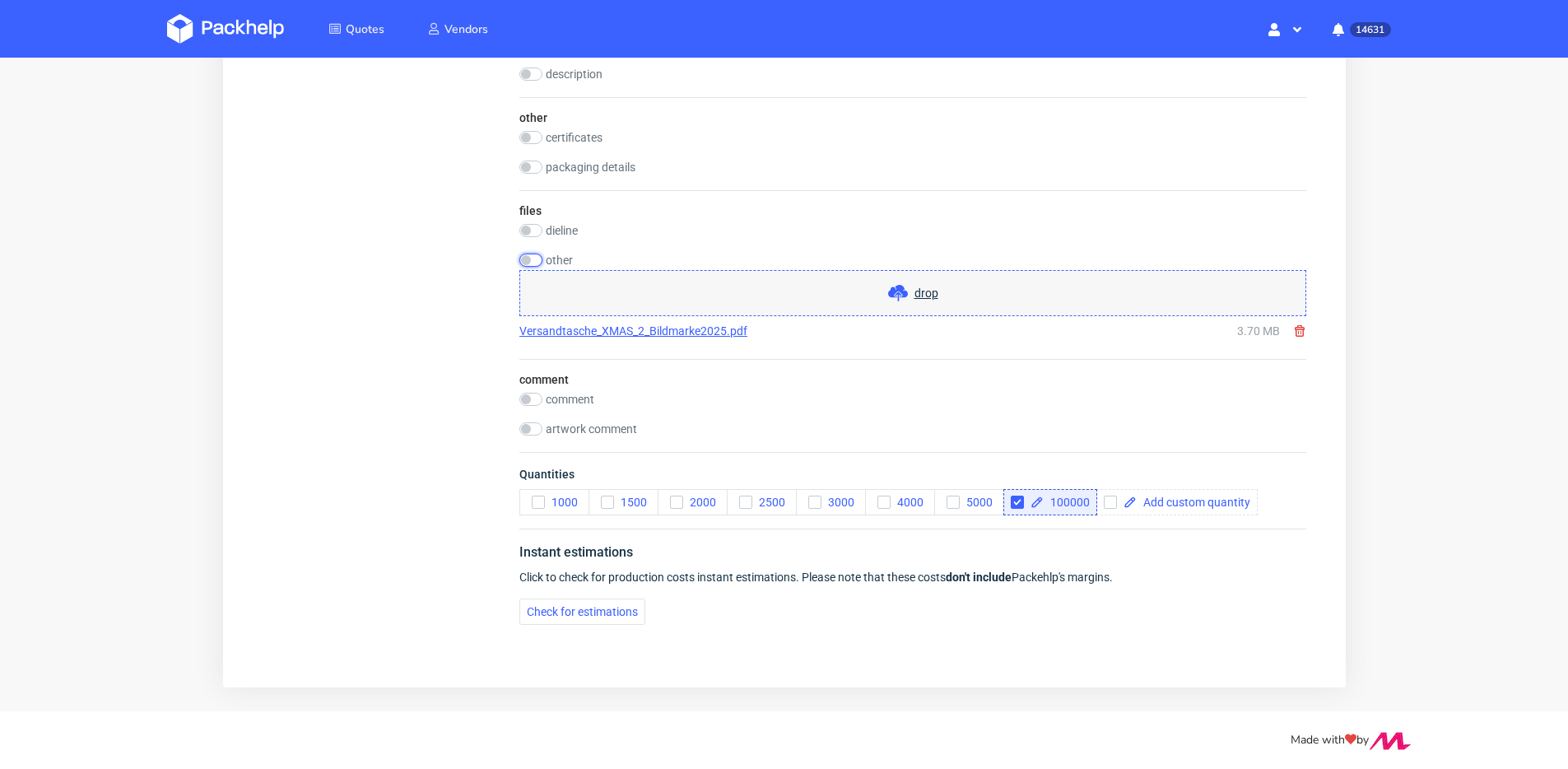
scroll to position [1155, 0]
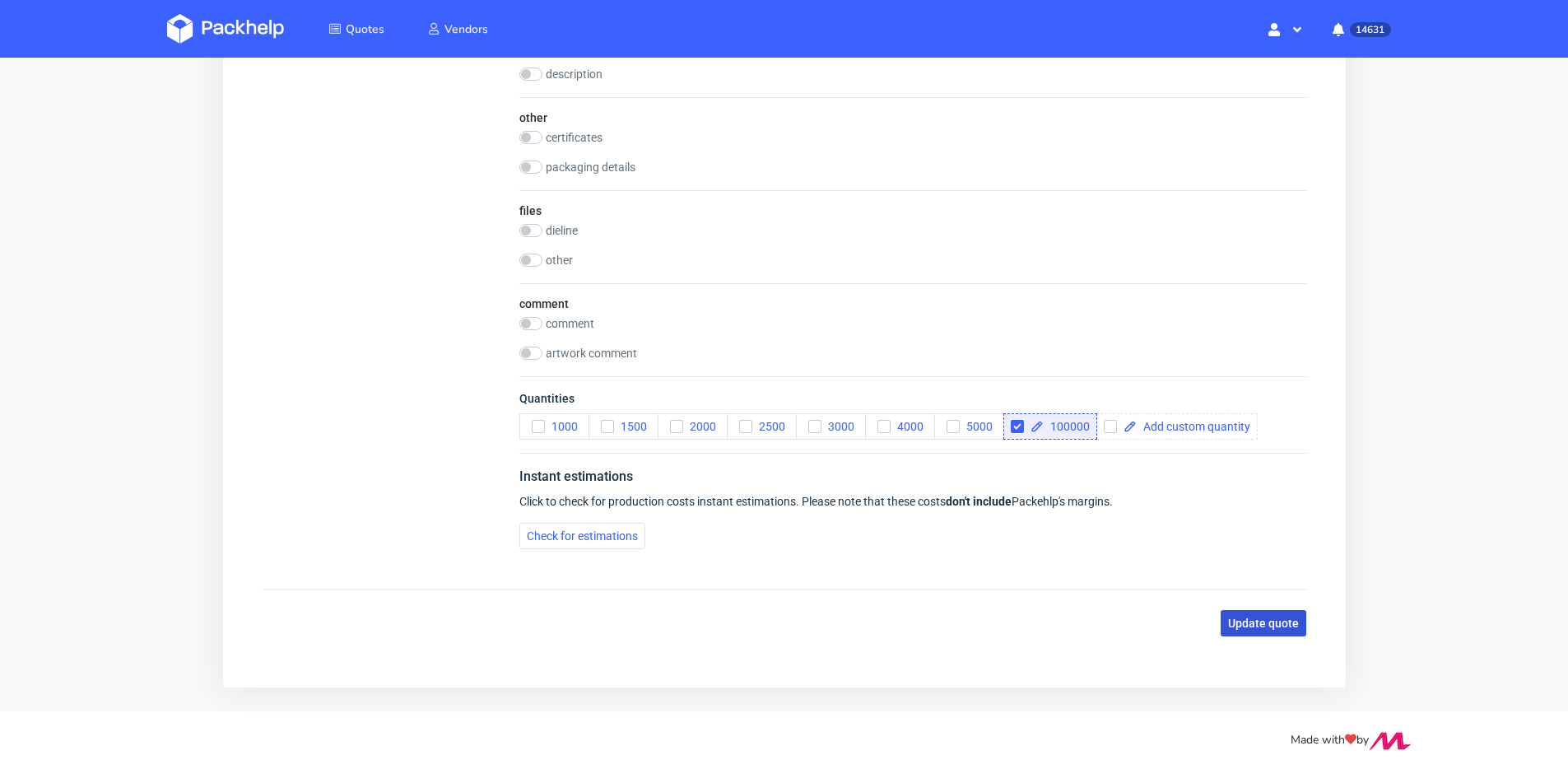
click at [1267, 625] on span "Update quote" at bounding box center [1262, 623] width 71 height 12
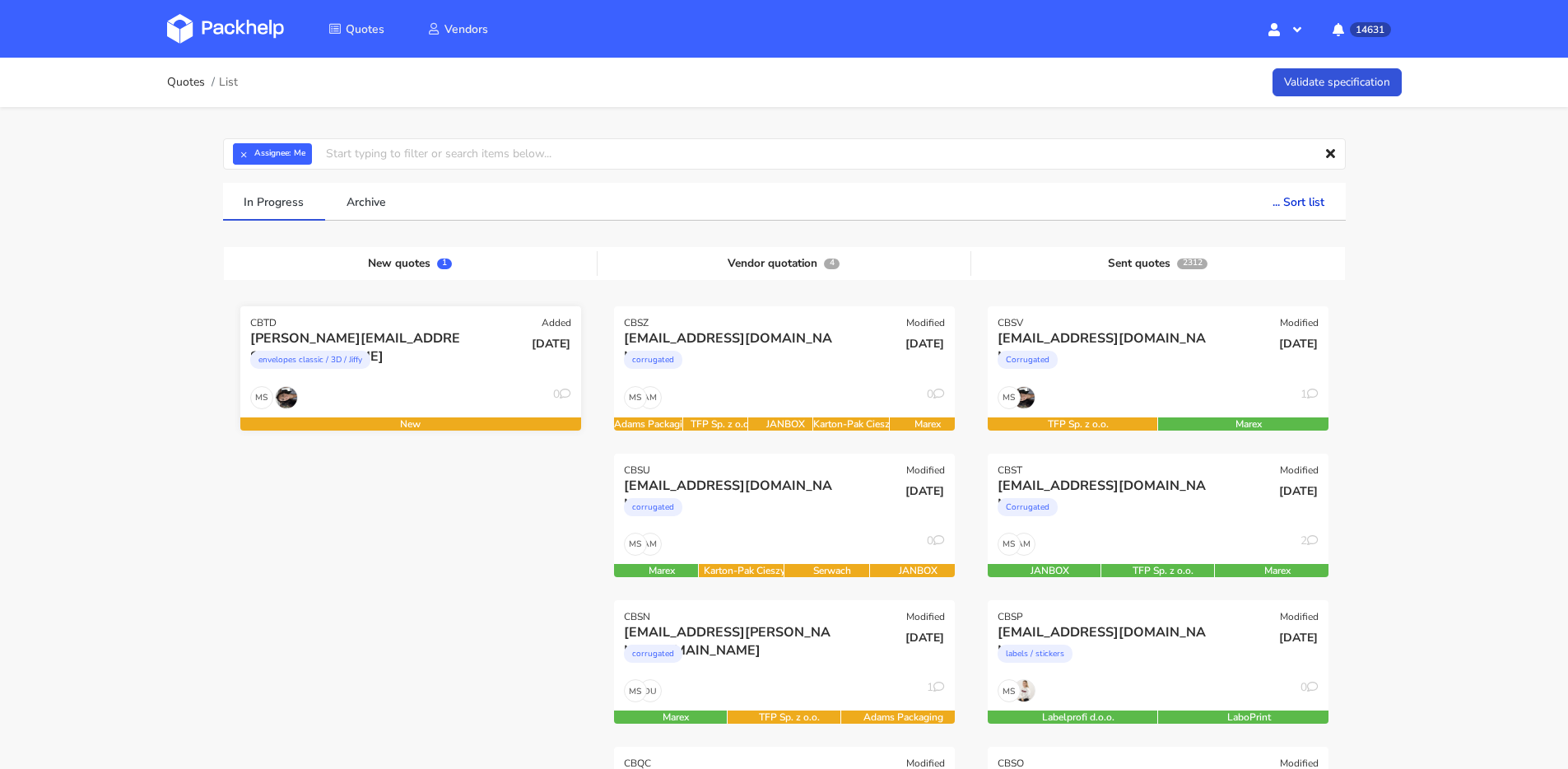
click at [420, 384] on div "[PERSON_NAME][EMAIL_ADDRESS][DOMAIN_NAME] envelopes classic / 3D / Jiffy" at bounding box center [354, 358] width 230 height 56
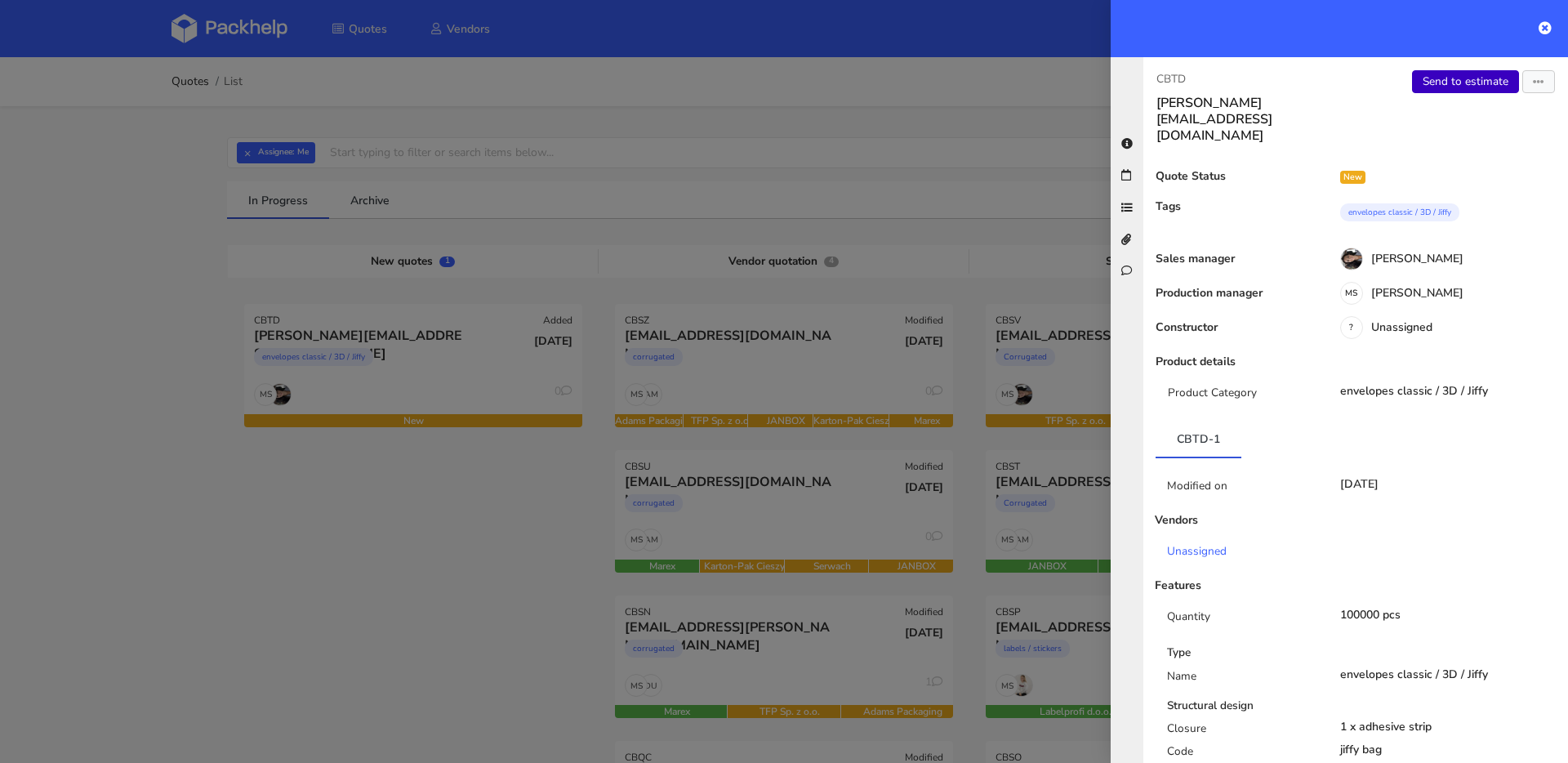
click at [1422, 80] on link "Send to estimate" at bounding box center [1466, 81] width 107 height 22
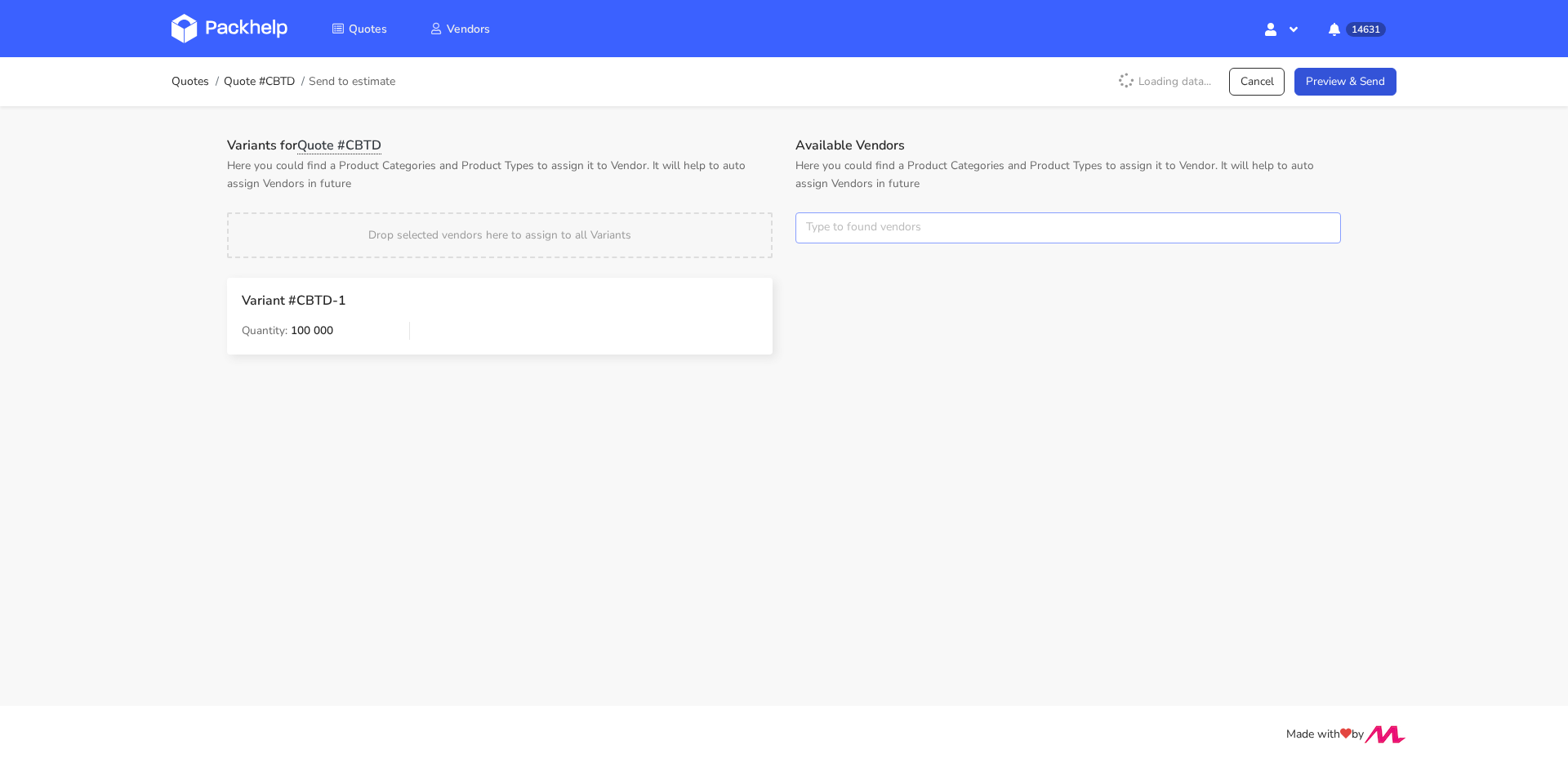
click at [830, 224] on input "text" at bounding box center [1067, 227] width 545 height 31
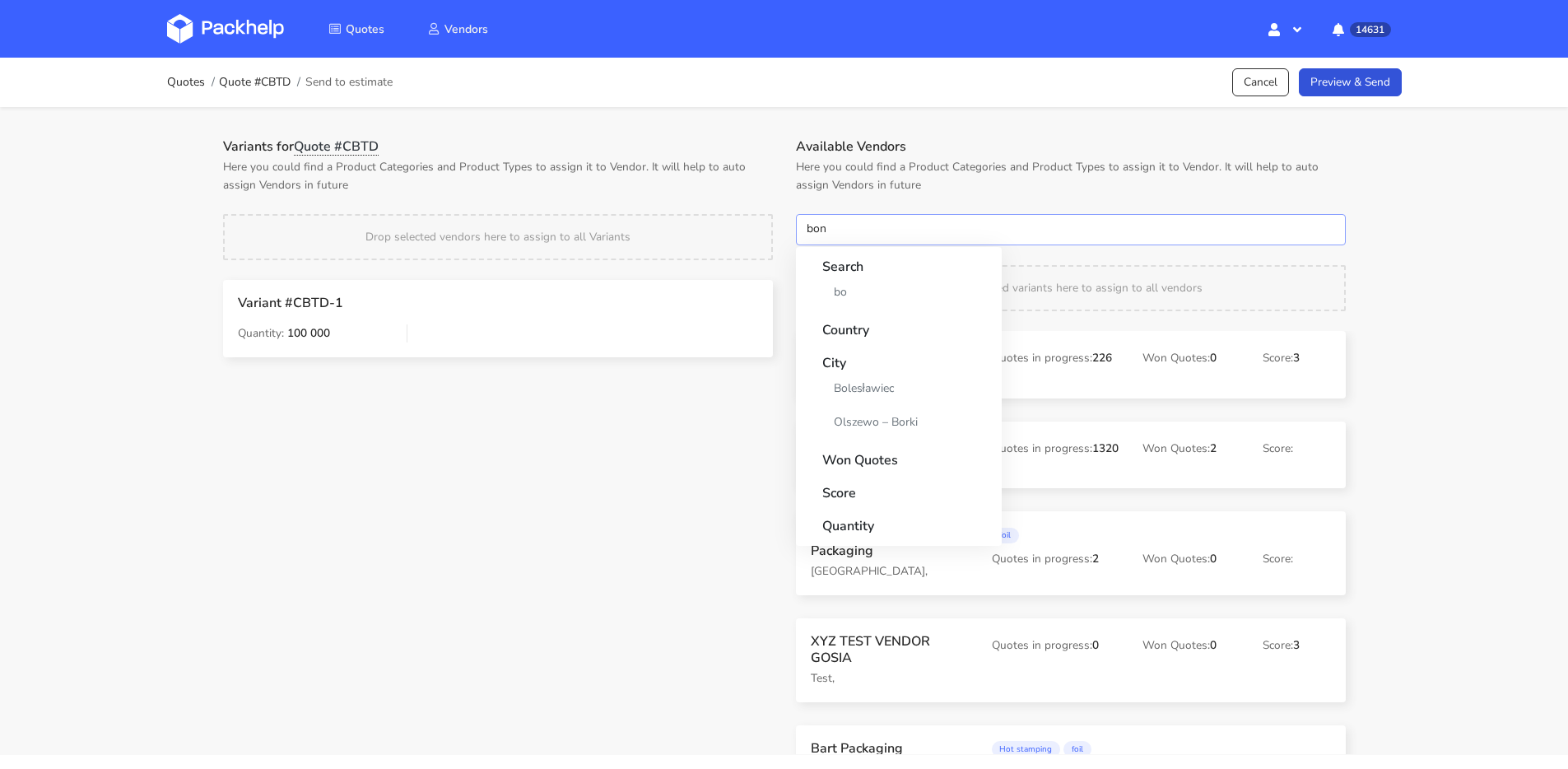
type input "bong"
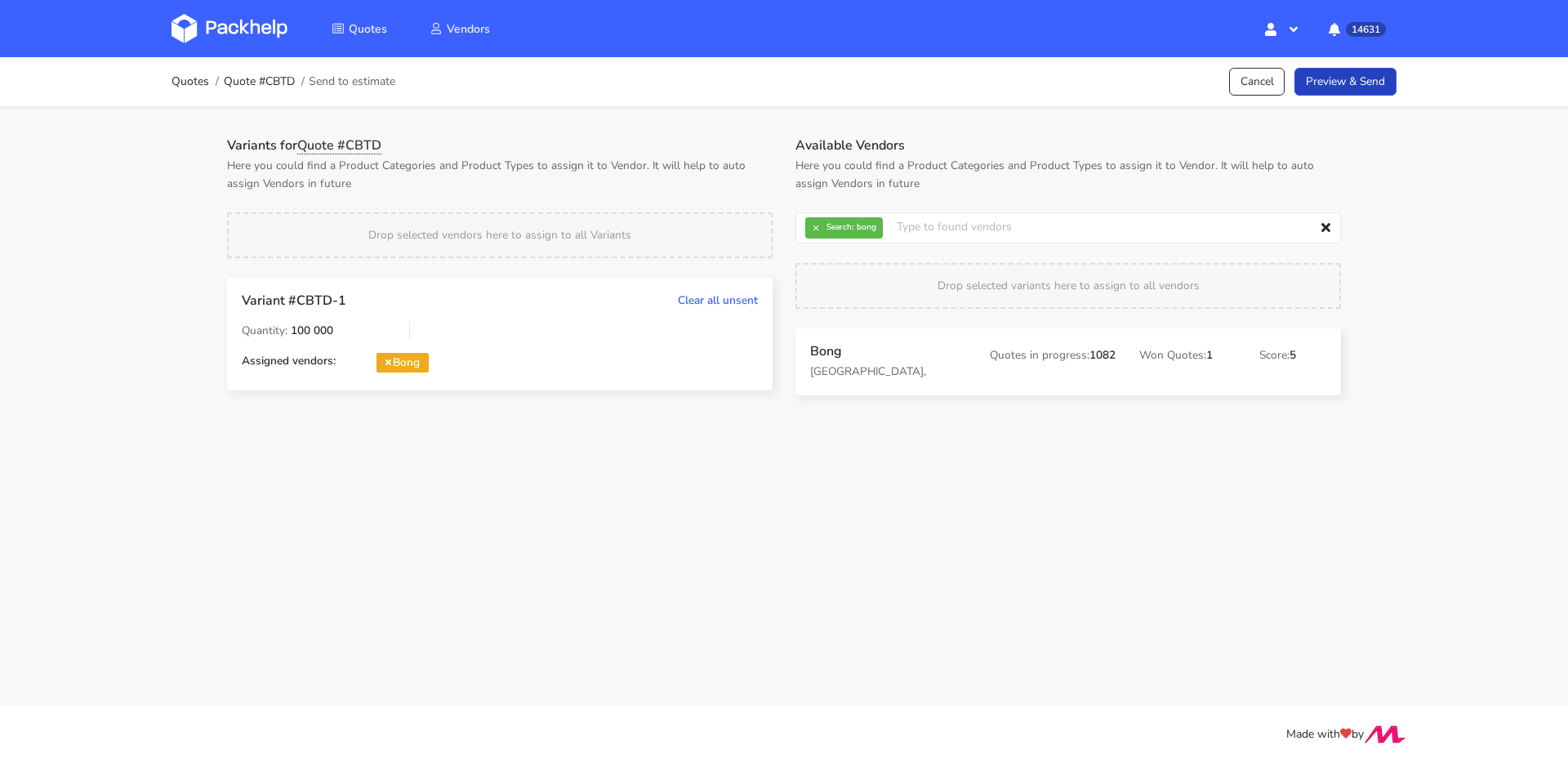
click at [1329, 91] on link "Preview & Send" at bounding box center [1346, 82] width 102 height 29
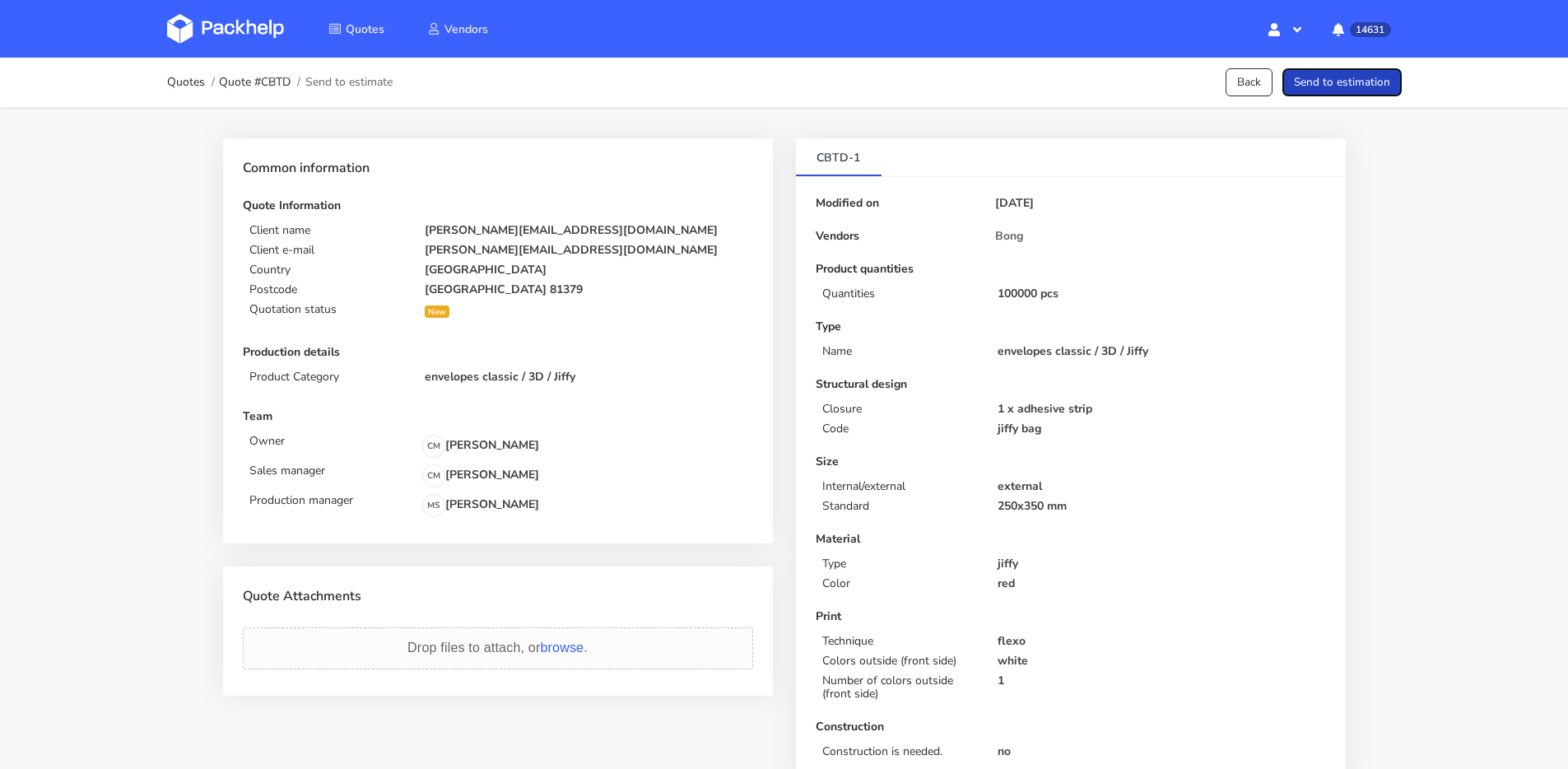
click at [1357, 74] on button "Send to estimation" at bounding box center [1342, 82] width 120 height 29
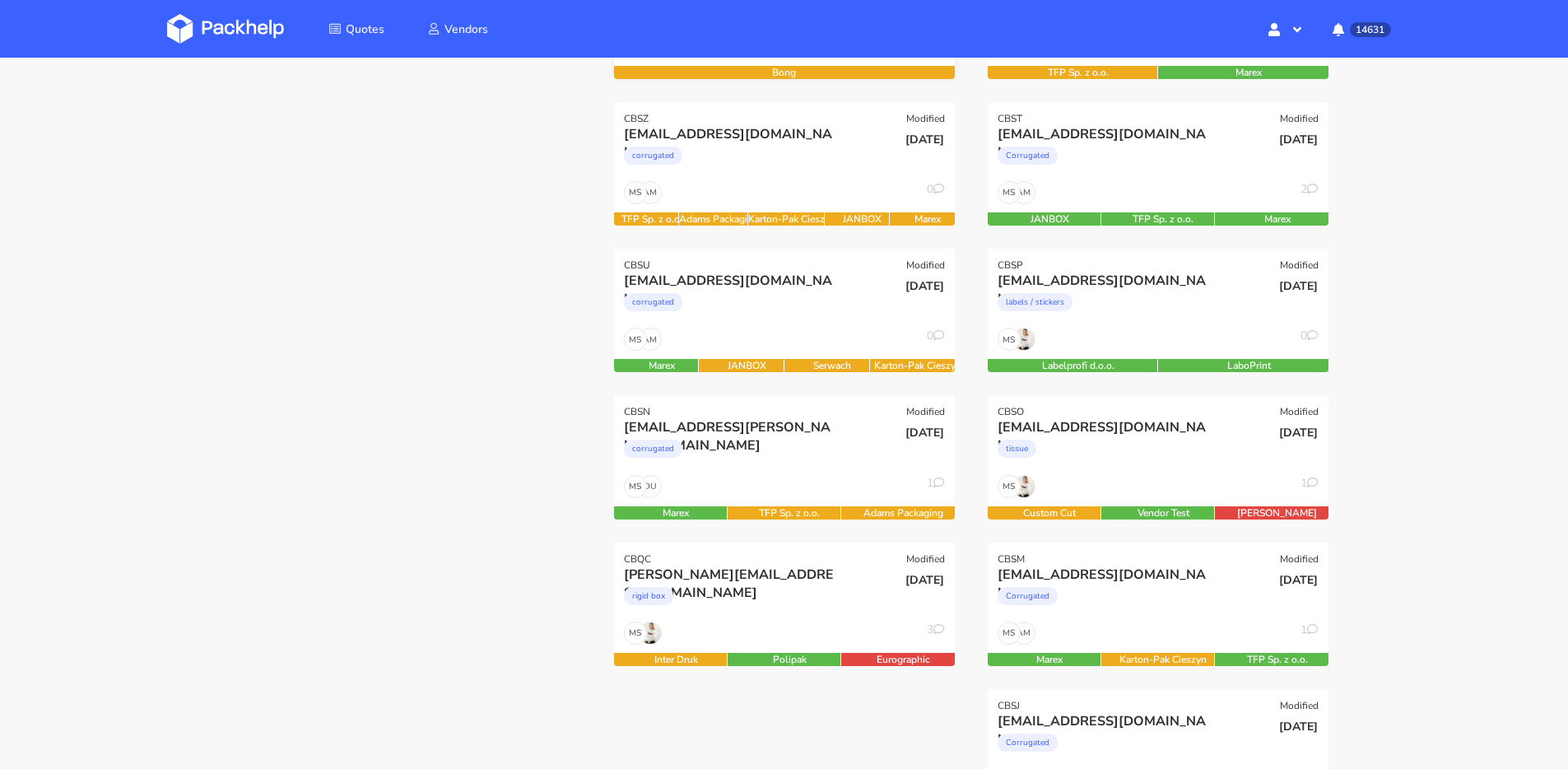
scroll to position [363, 0]
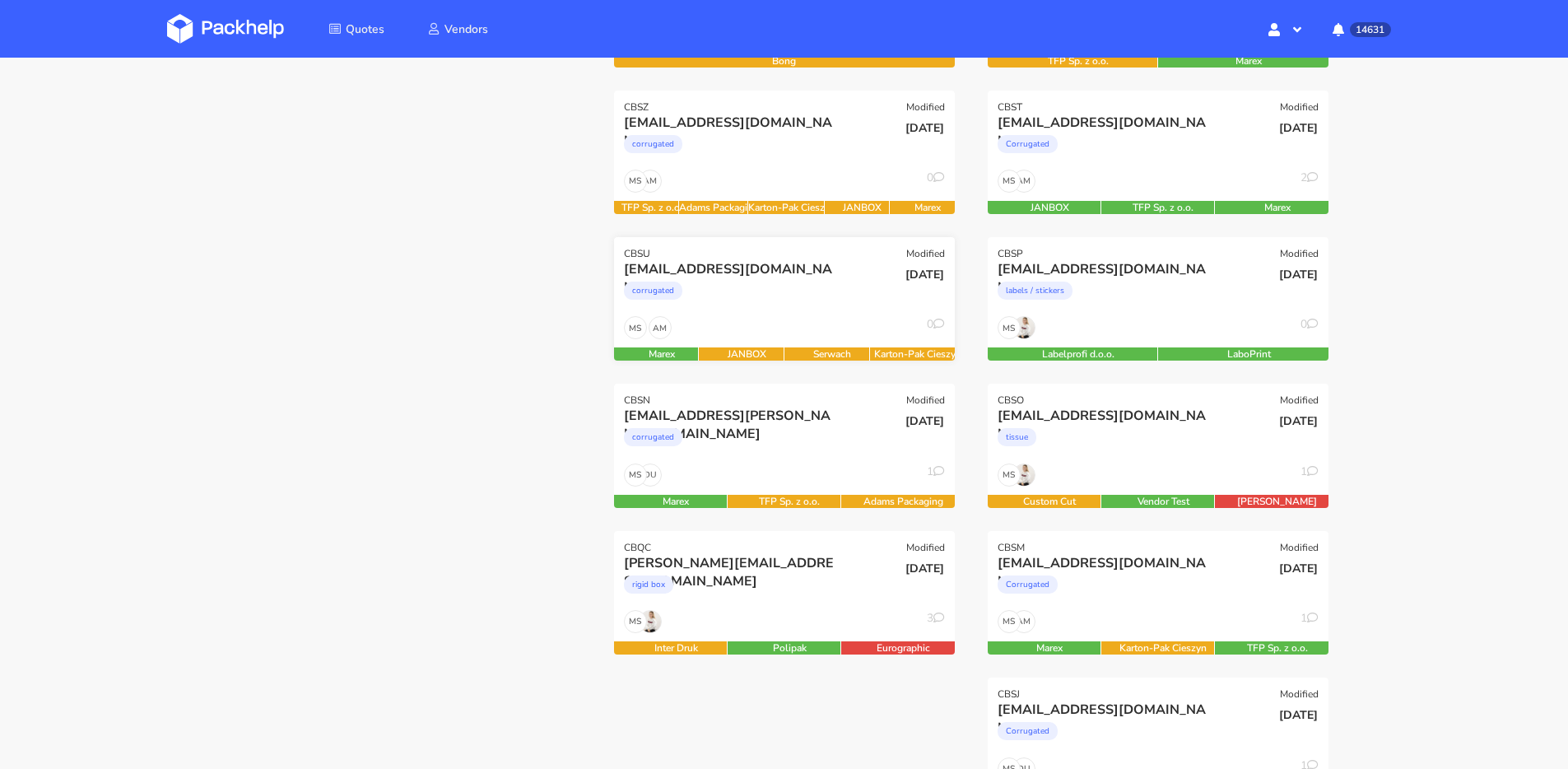
click at [792, 318] on div "AM MS 0" at bounding box center [784, 332] width 340 height 32
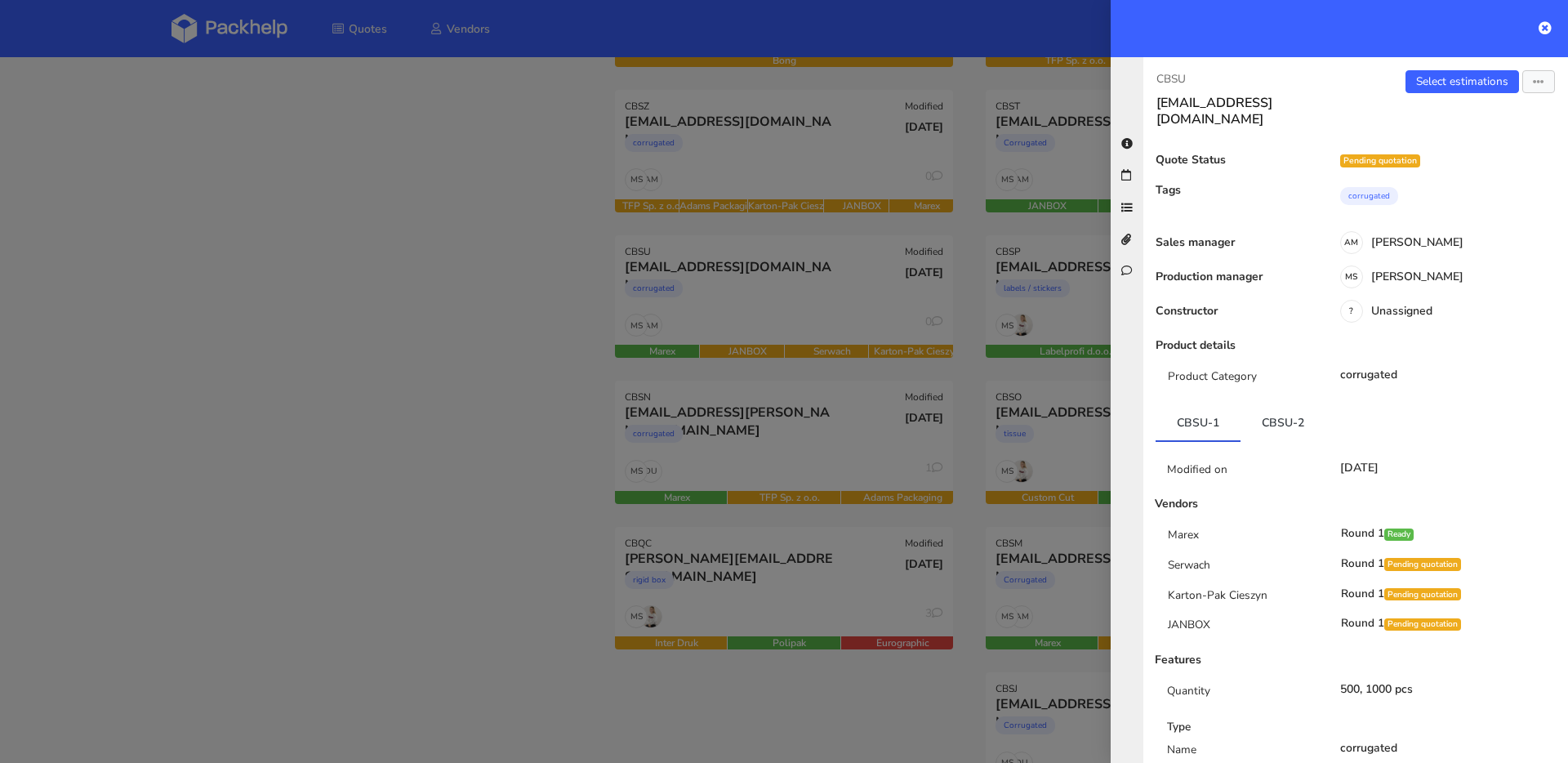
click at [784, 315] on div at bounding box center [784, 381] width 1568 height 763
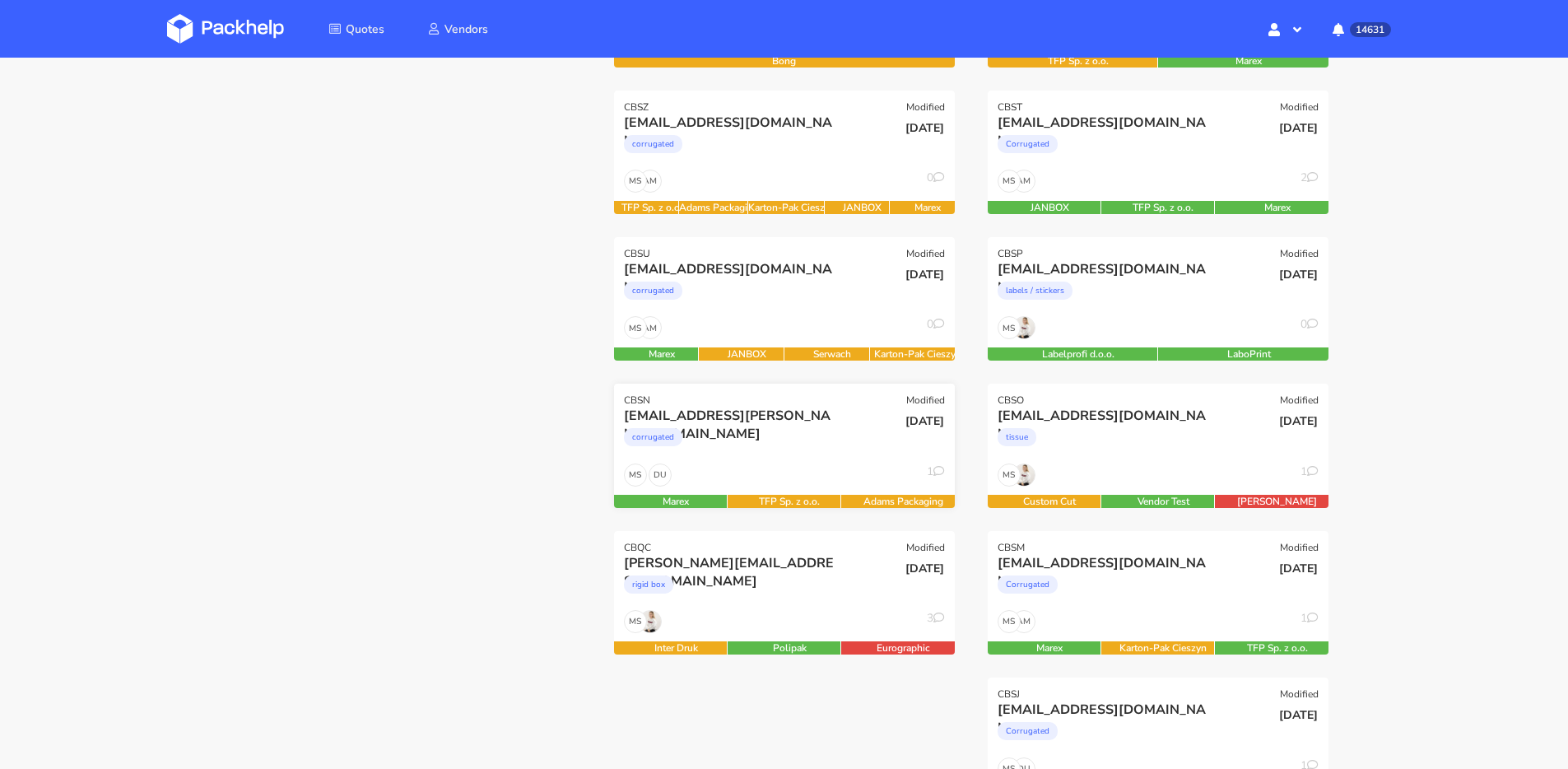
click at [816, 448] on div "corrugated" at bounding box center [732, 441] width 218 height 33
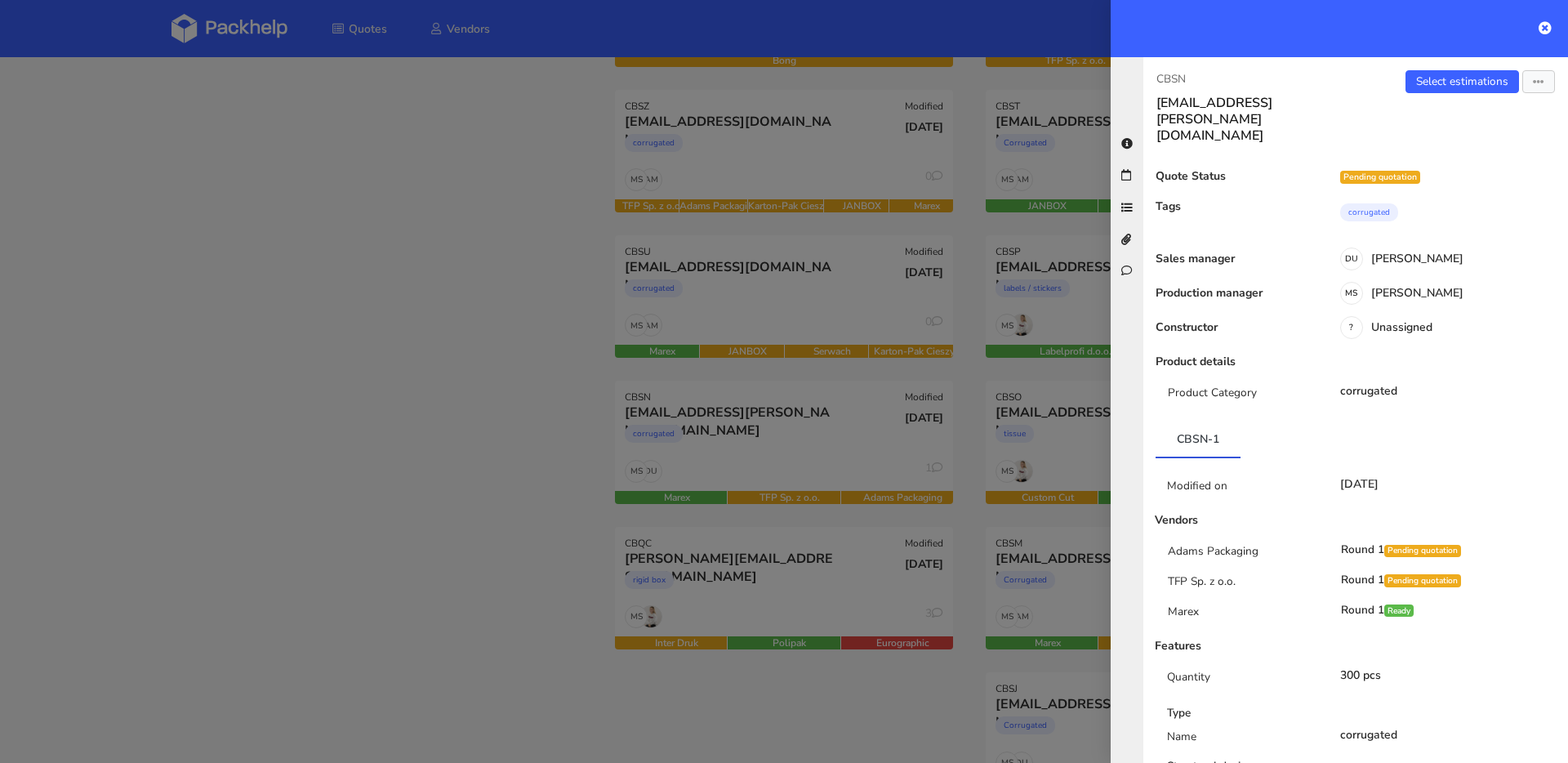
click at [828, 430] on div at bounding box center [784, 381] width 1568 height 763
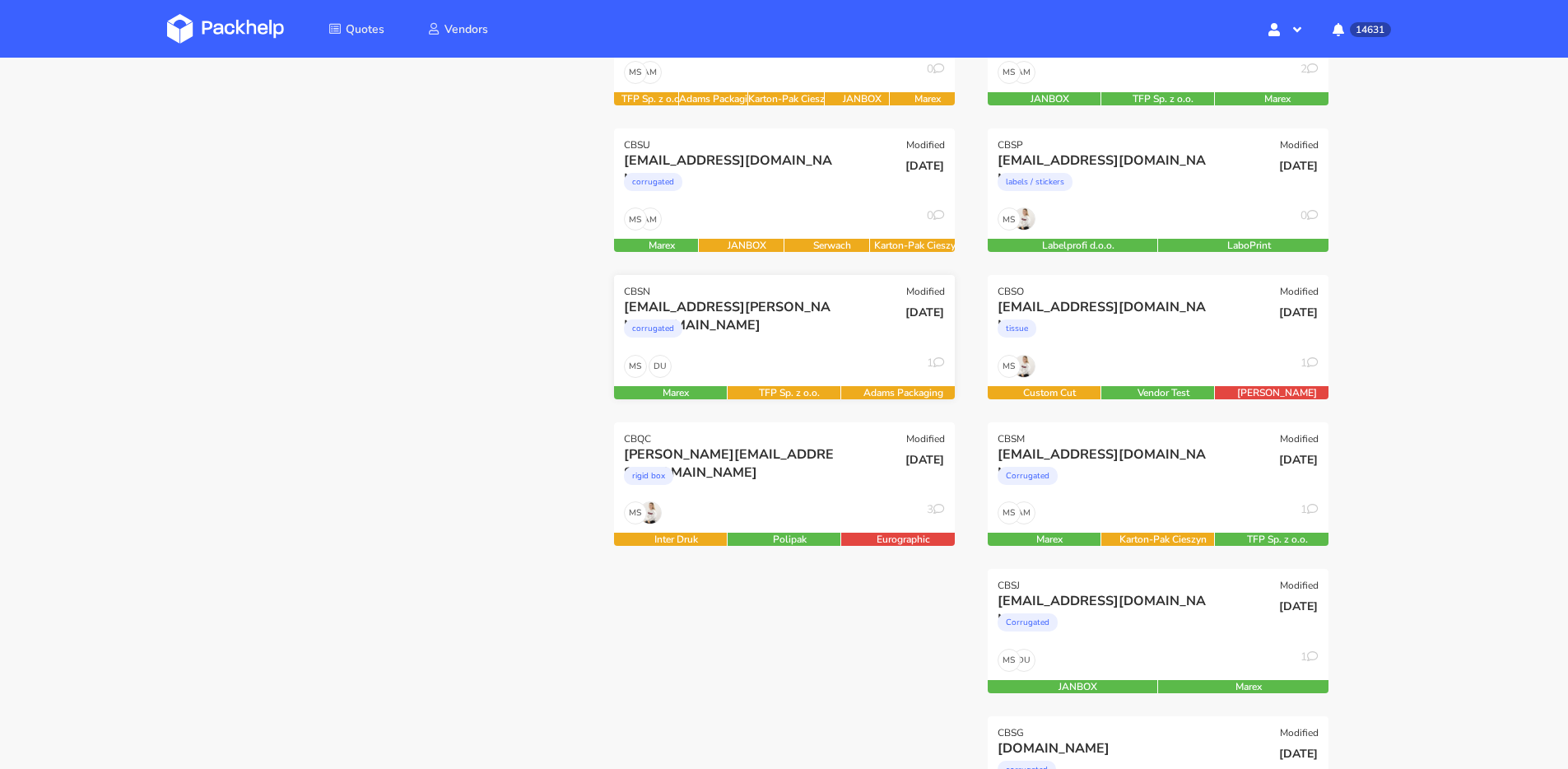
scroll to position [508, 0]
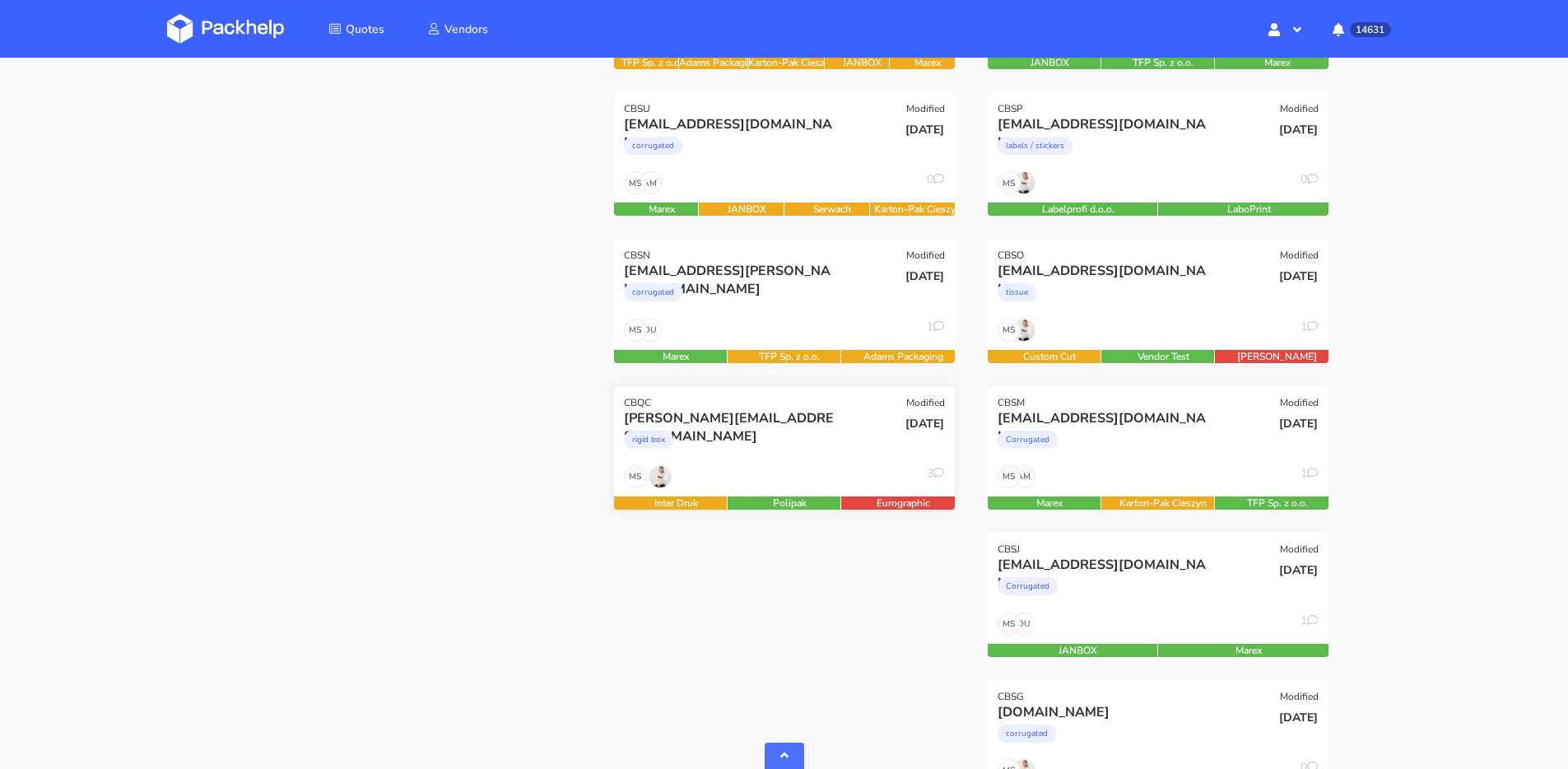
click at [808, 470] on div "MS 3" at bounding box center [784, 481] width 340 height 32
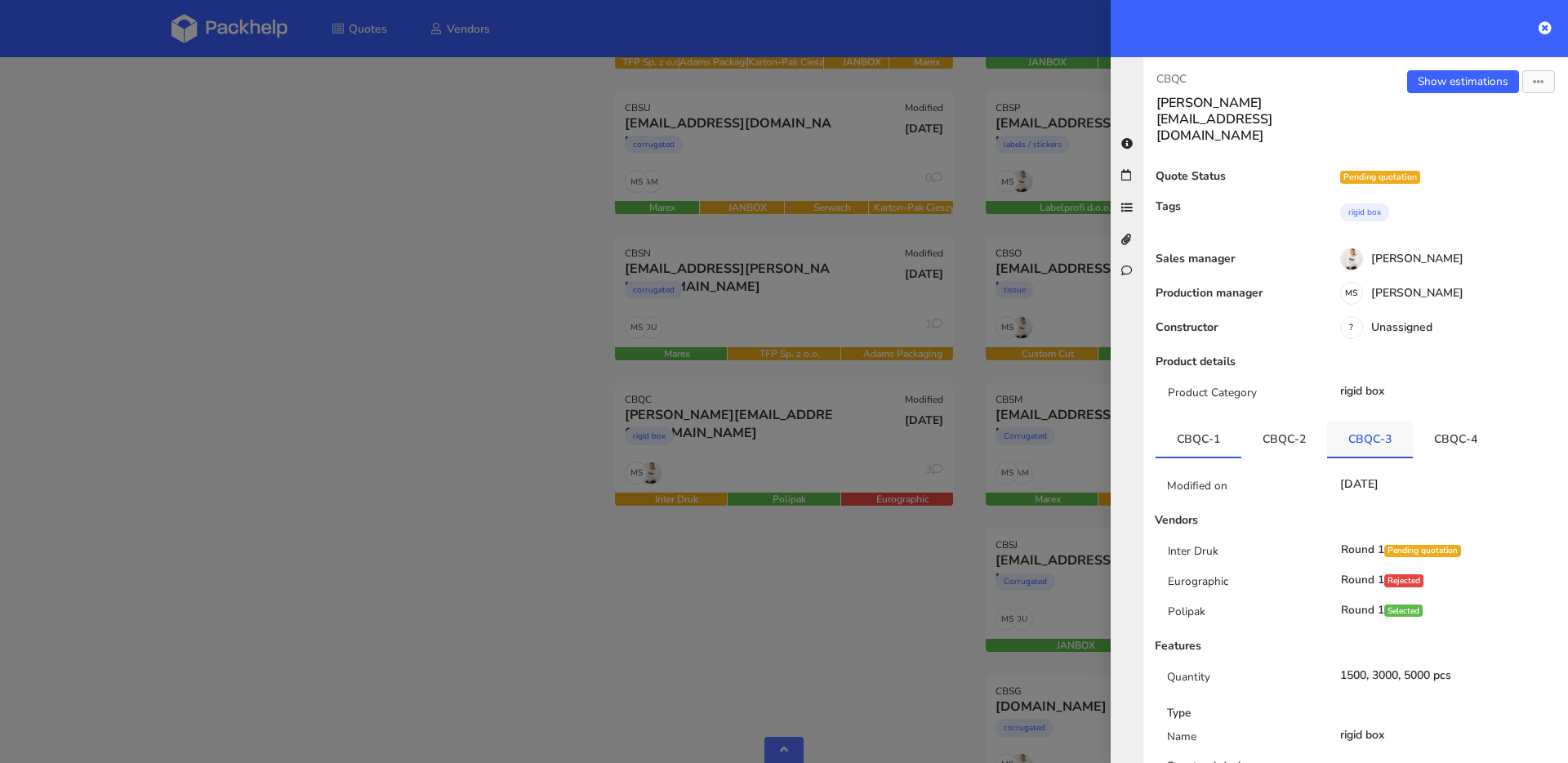
click at [1380, 421] on link "CBQC-3" at bounding box center [1369, 439] width 85 height 36
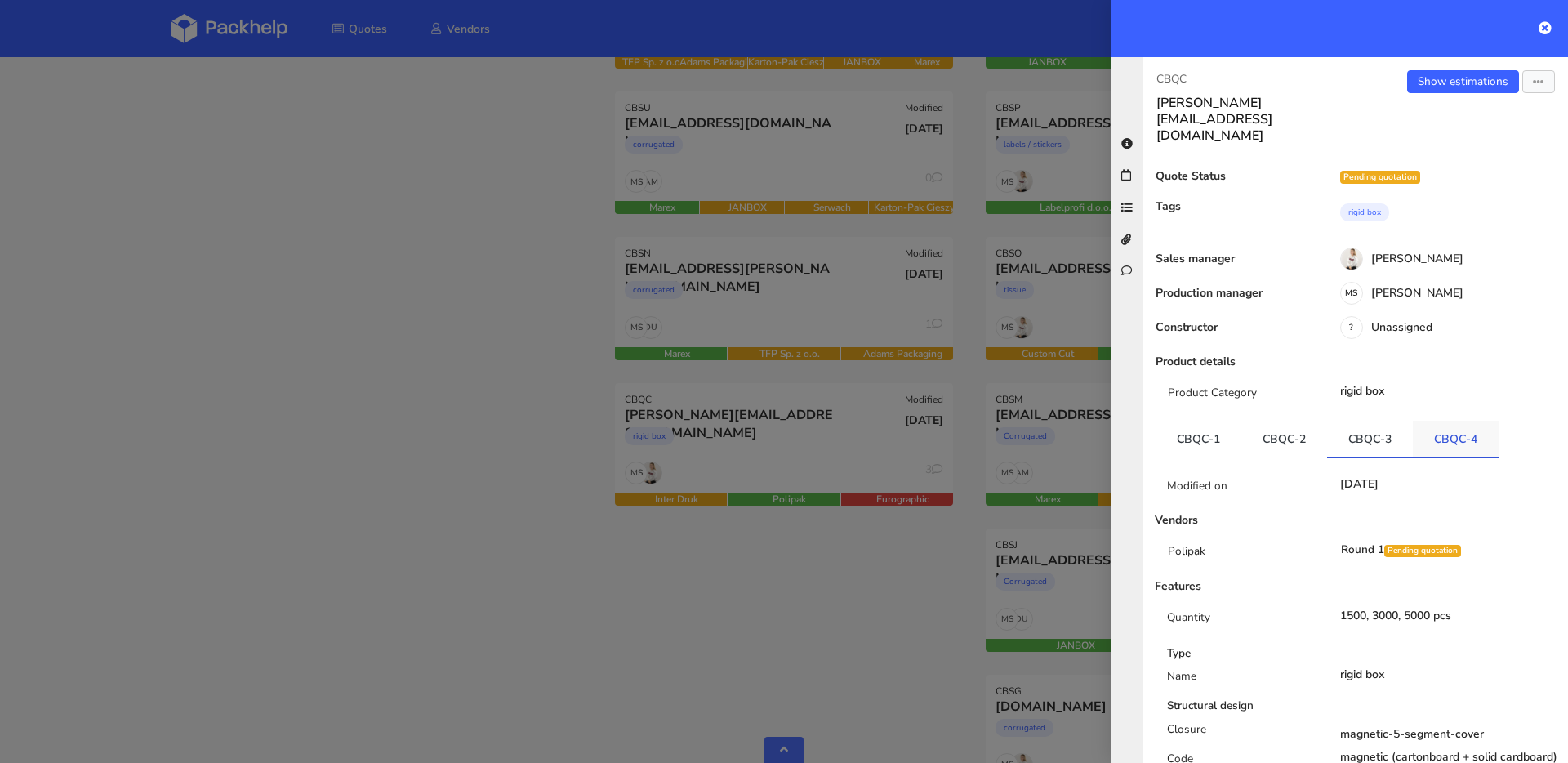
click at [1463, 421] on link "CBQC-4" at bounding box center [1456, 439] width 85 height 36
click at [446, 268] on div at bounding box center [784, 381] width 1568 height 763
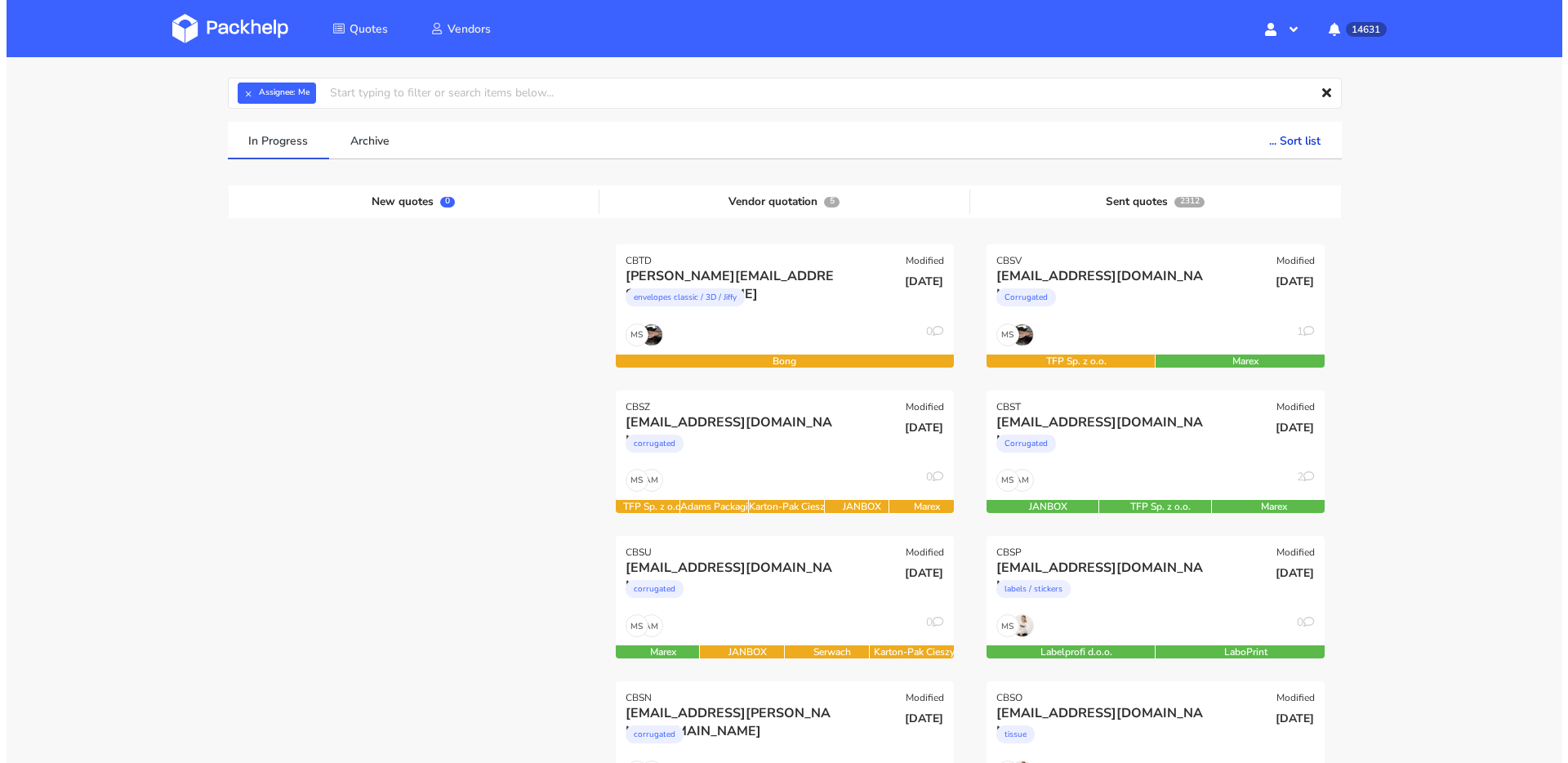
scroll to position [0, 0]
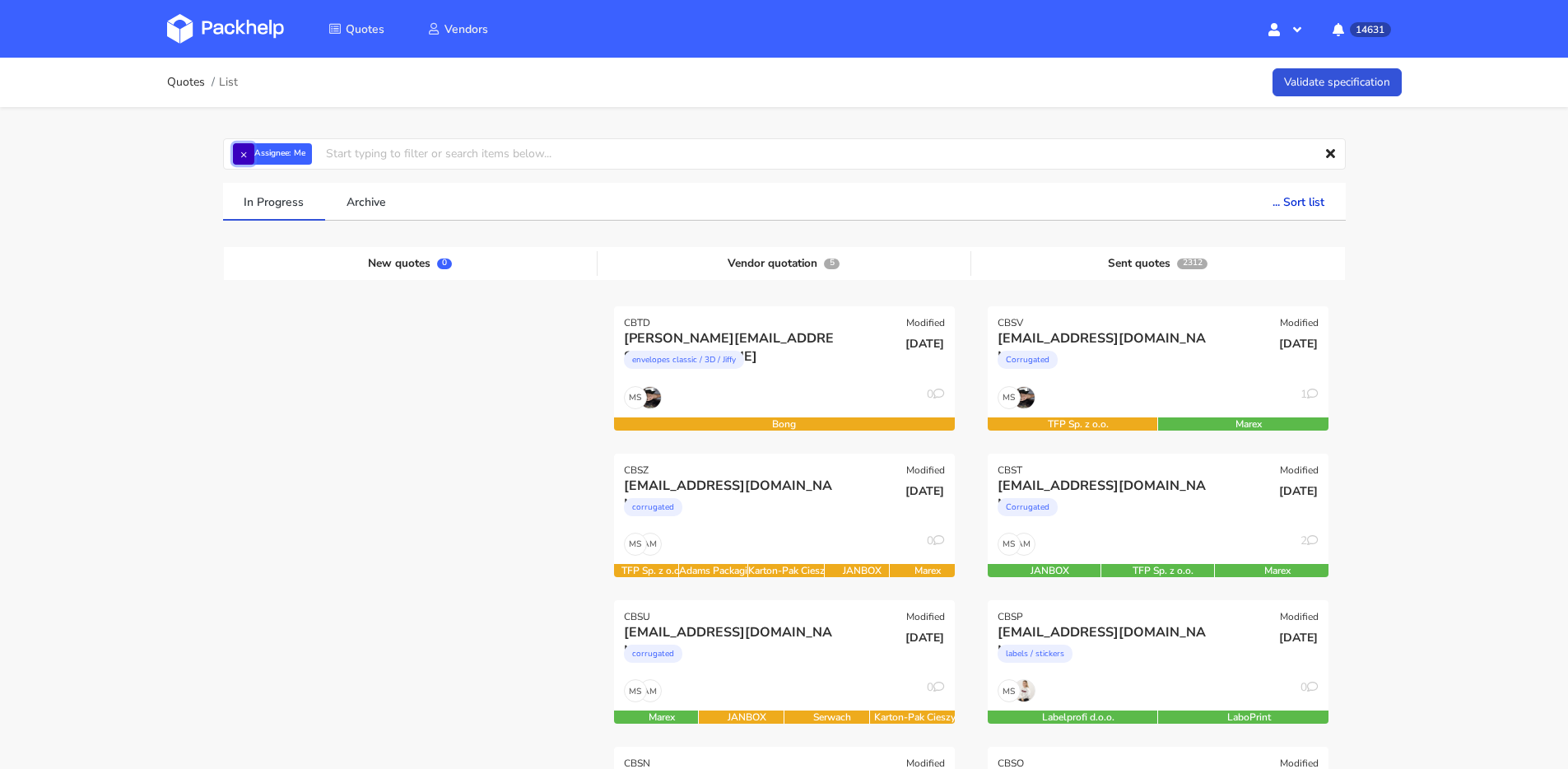
click at [247, 156] on button "×" at bounding box center [244, 154] width 22 height 22
click at [247, 156] on input "text" at bounding box center [784, 154] width 1123 height 32
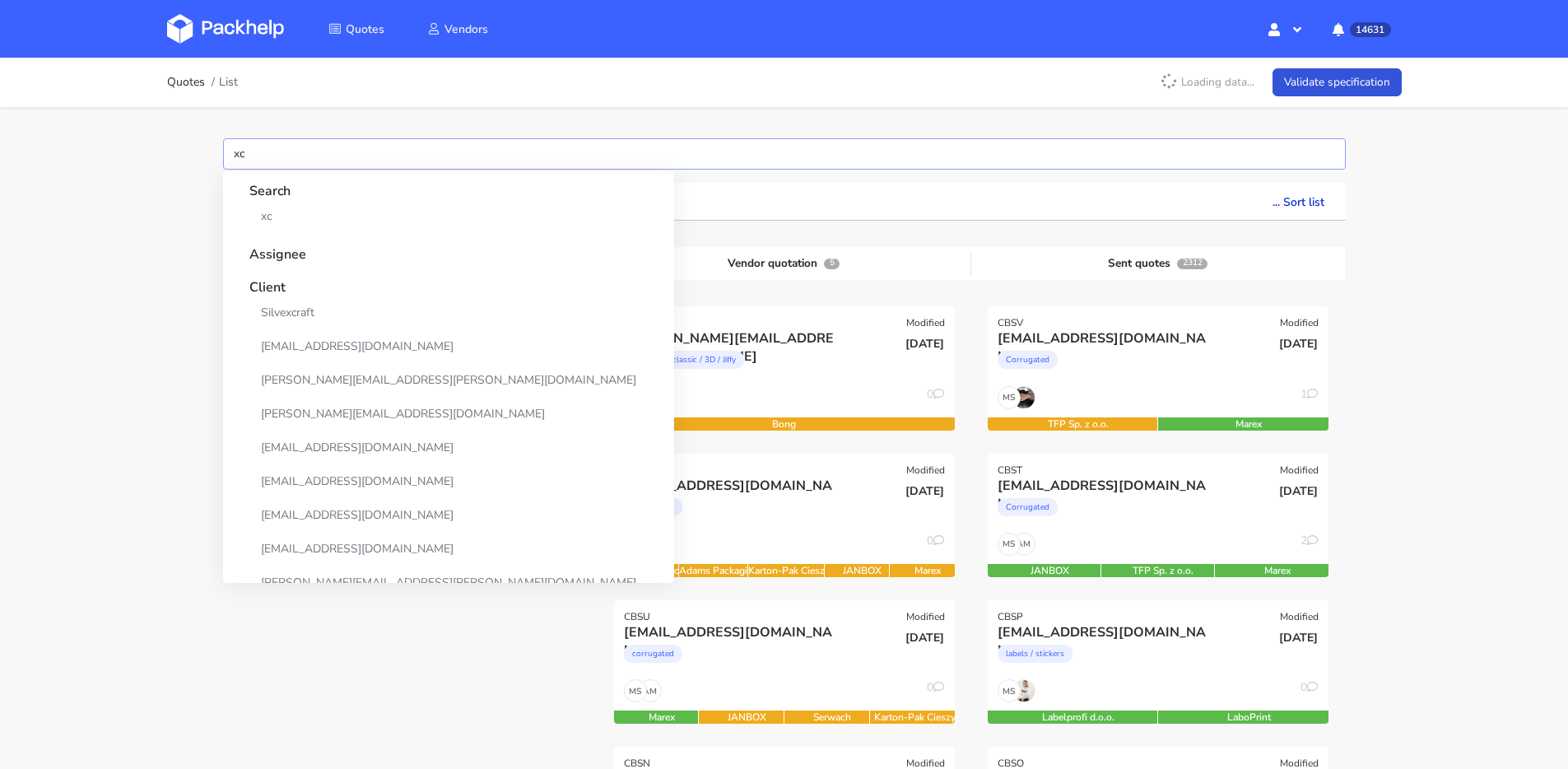
type input "x"
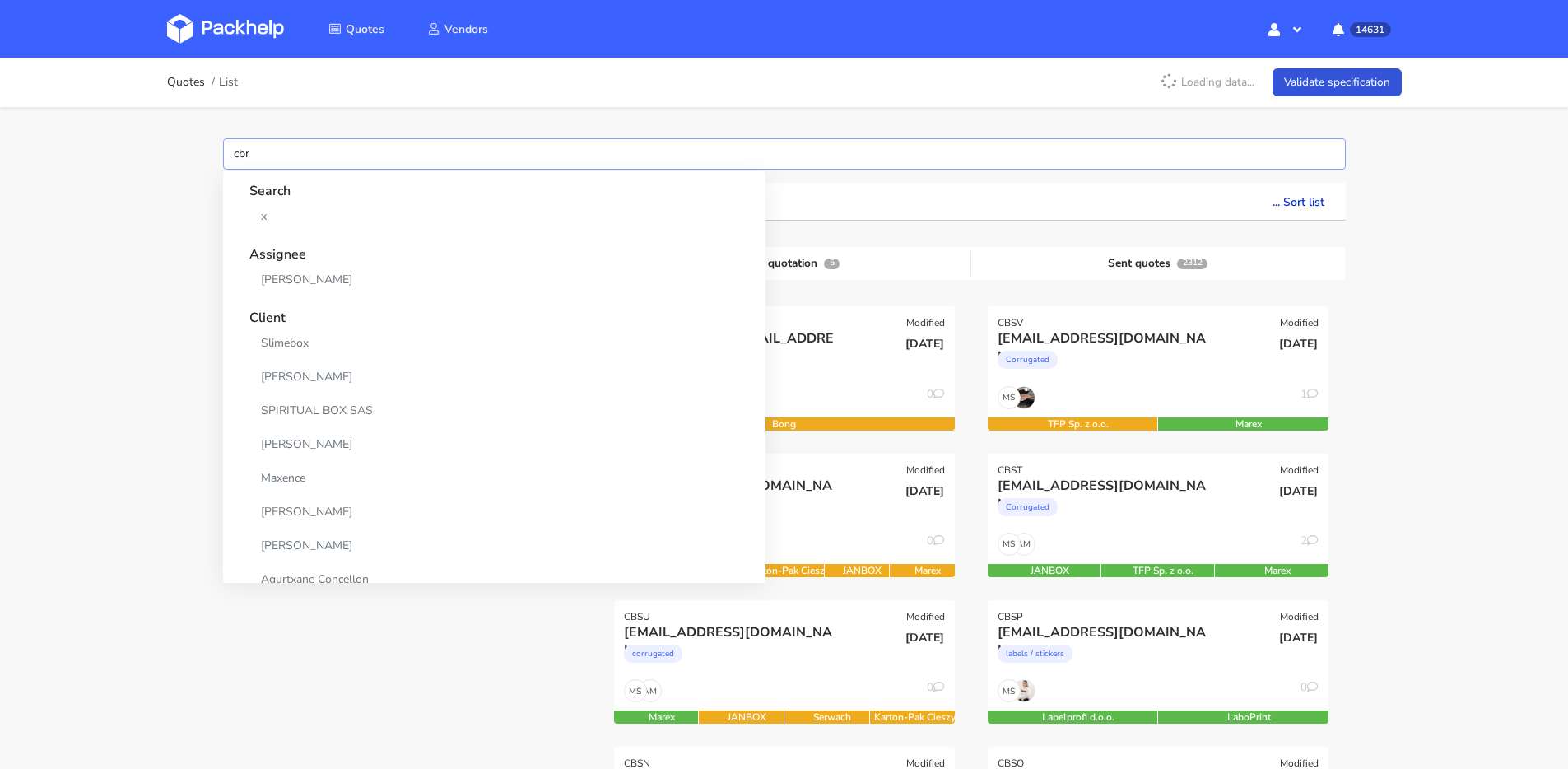
type input "cbrx"
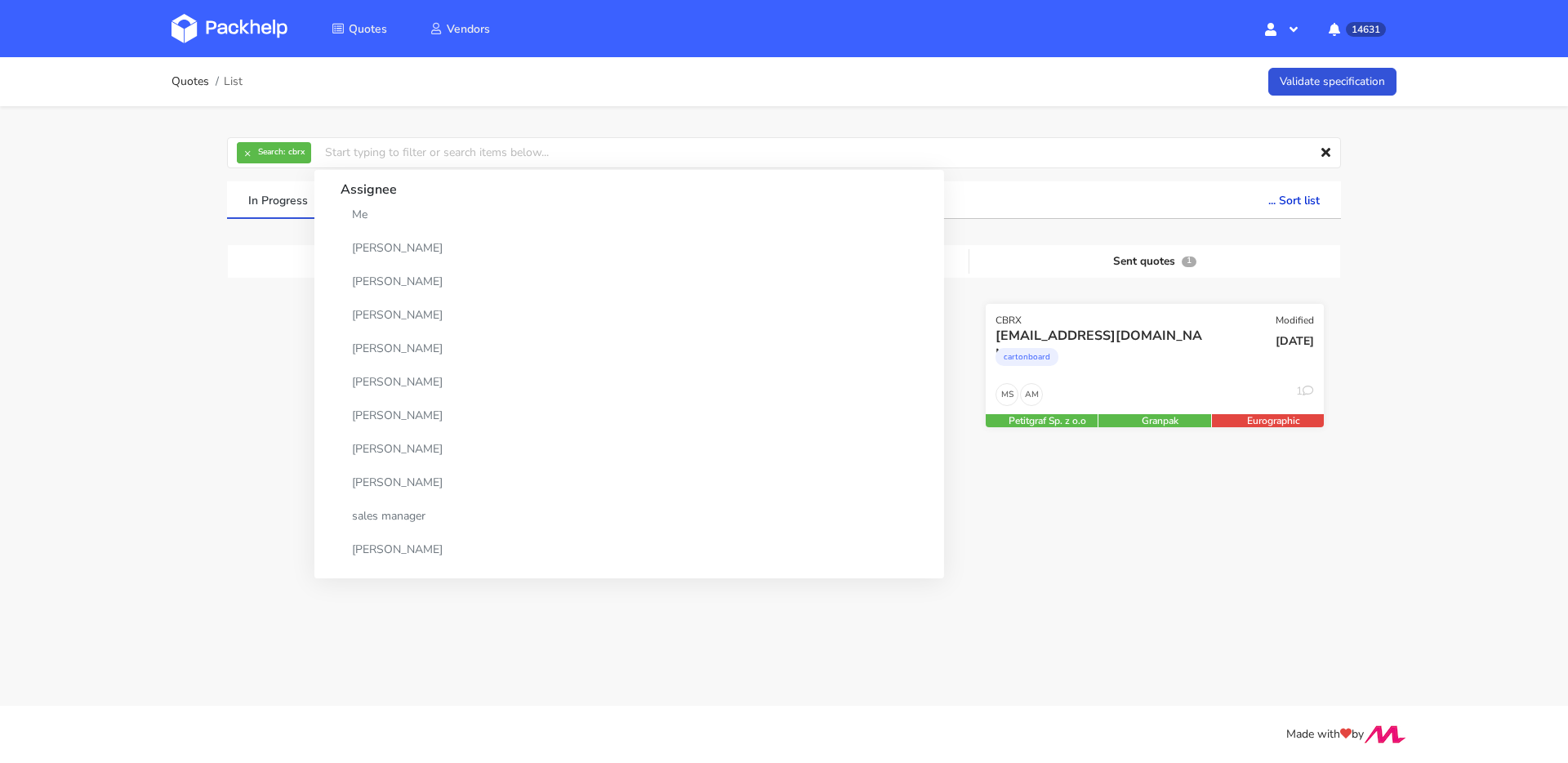
click at [1196, 346] on div "cartonboard" at bounding box center [1103, 361] width 217 height 32
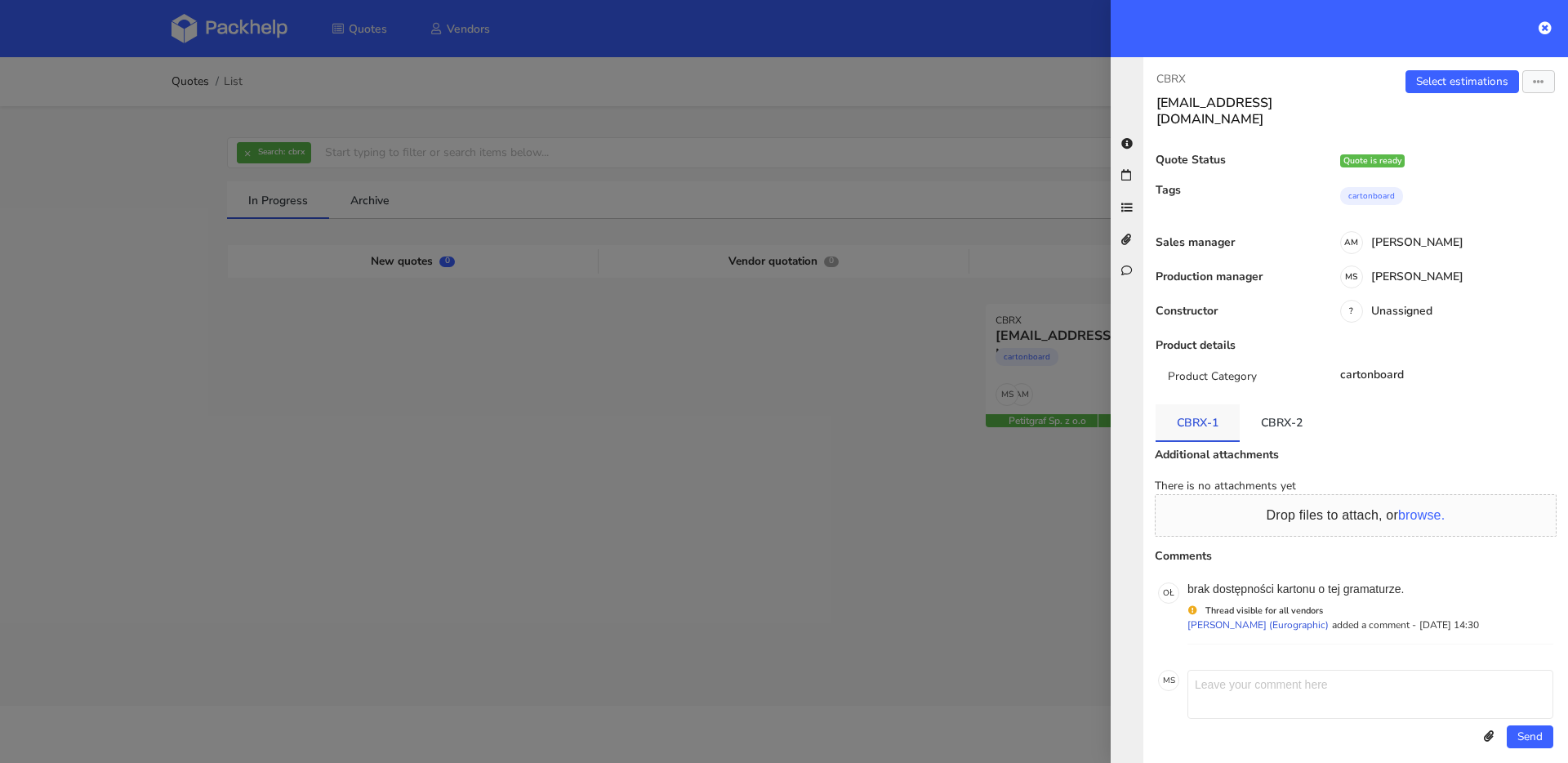
click at [1200, 404] on link "CBRX-1" at bounding box center [1198, 422] width 84 height 36
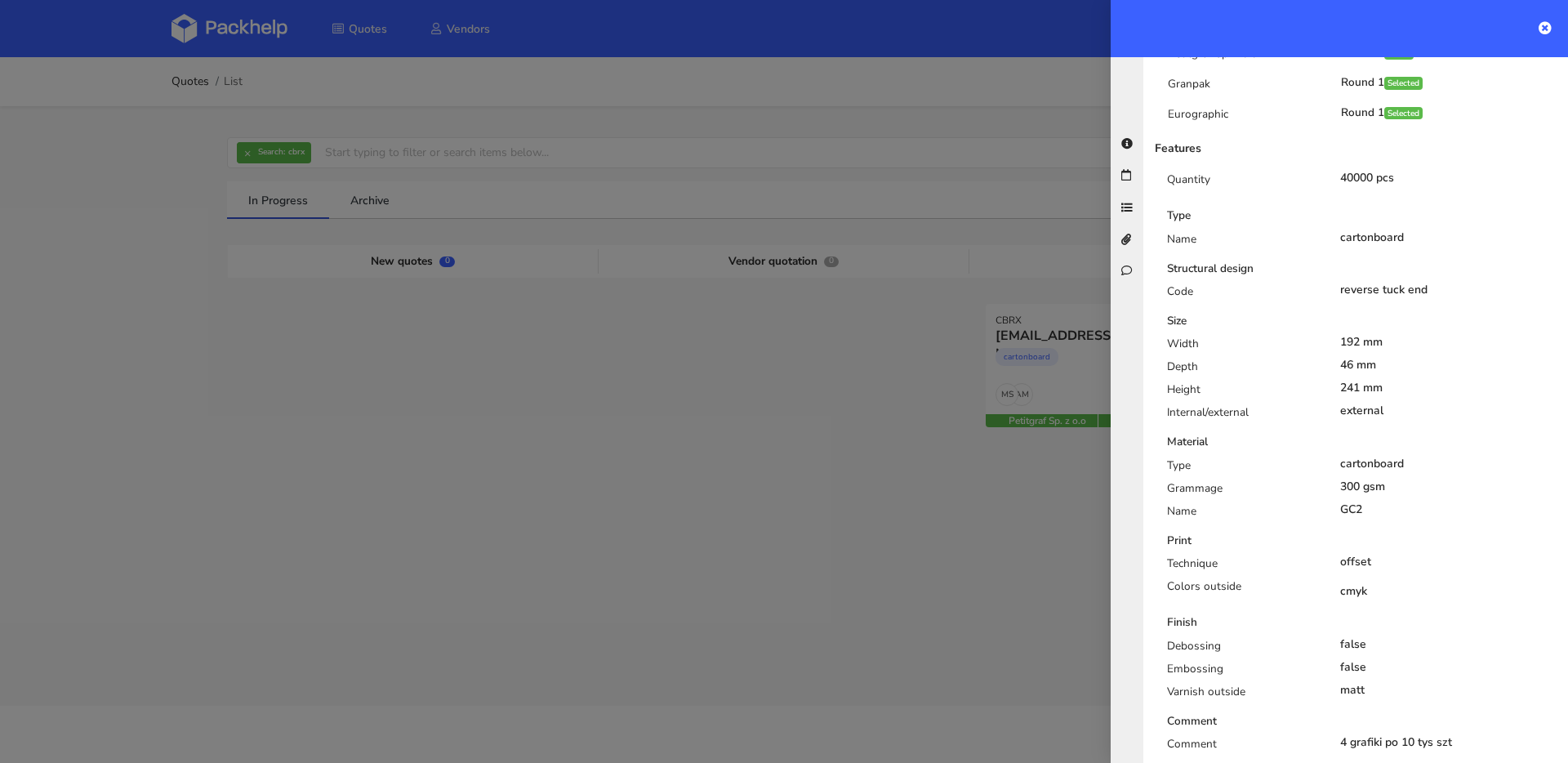
scroll to position [271, 0]
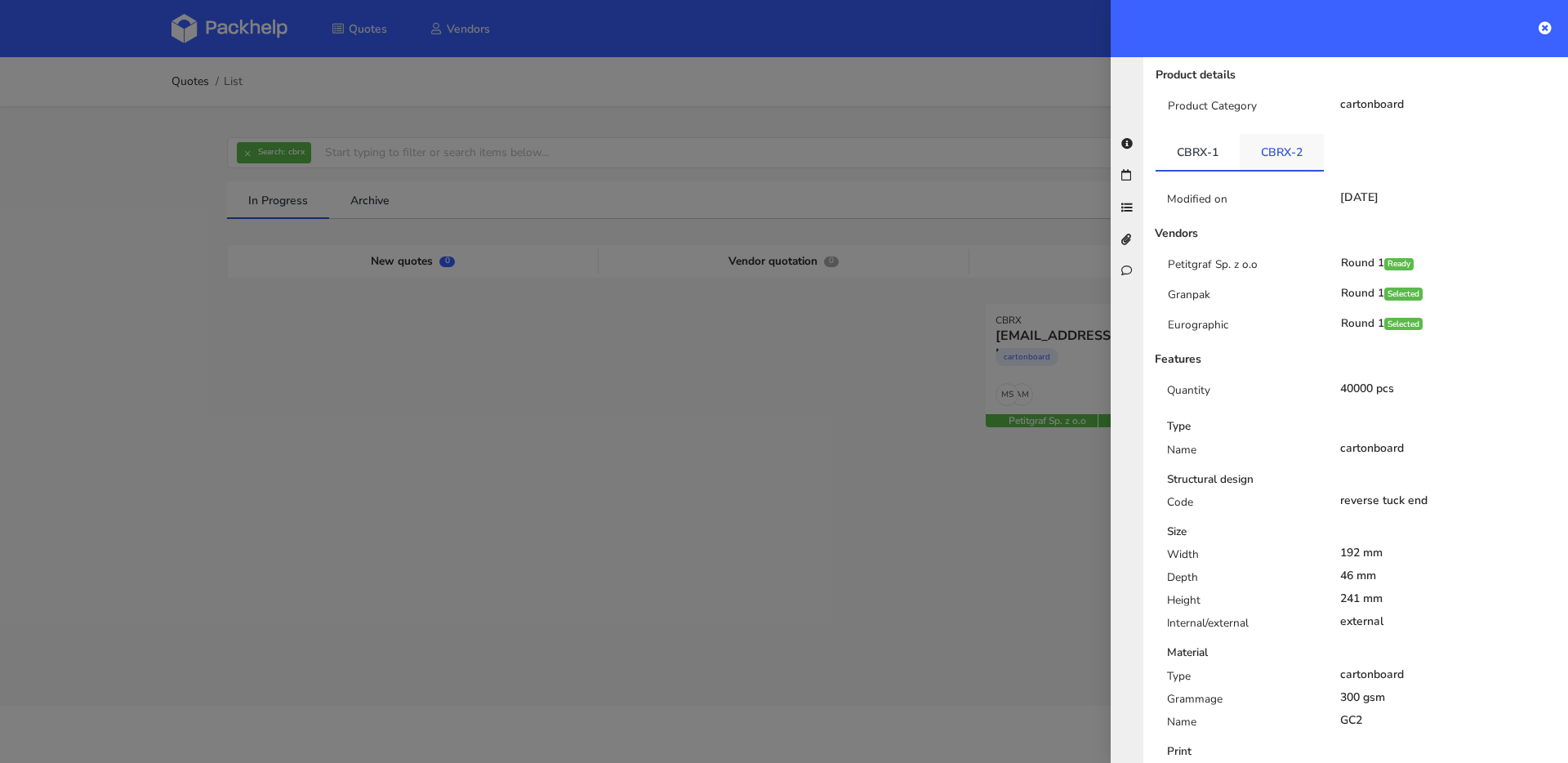
click at [1245, 134] on link "CBRX-2" at bounding box center [1282, 152] width 84 height 36
click at [1209, 134] on link "CBRX-1" at bounding box center [1198, 152] width 84 height 36
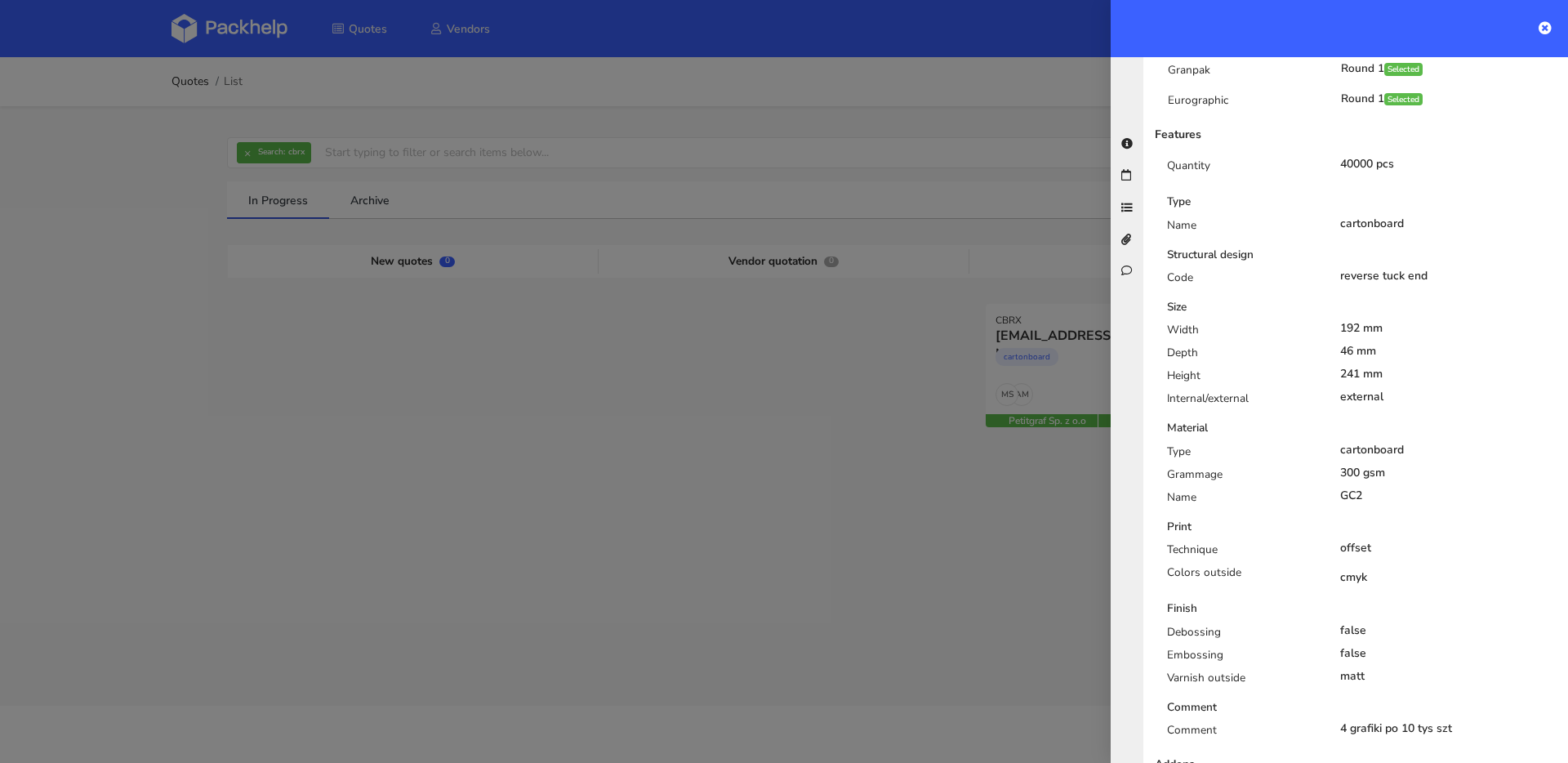
scroll to position [510, 0]
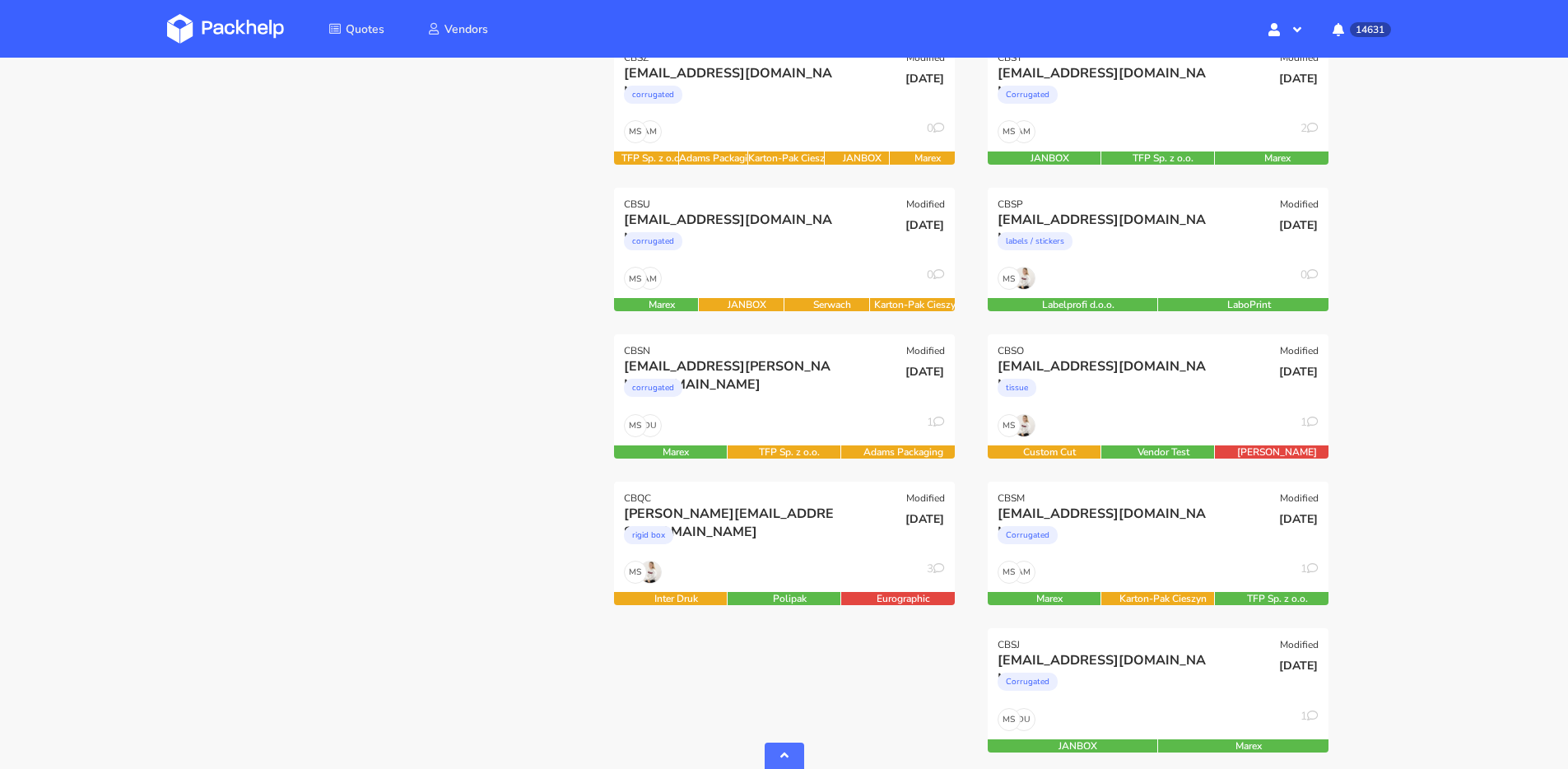
scroll to position [540, 0]
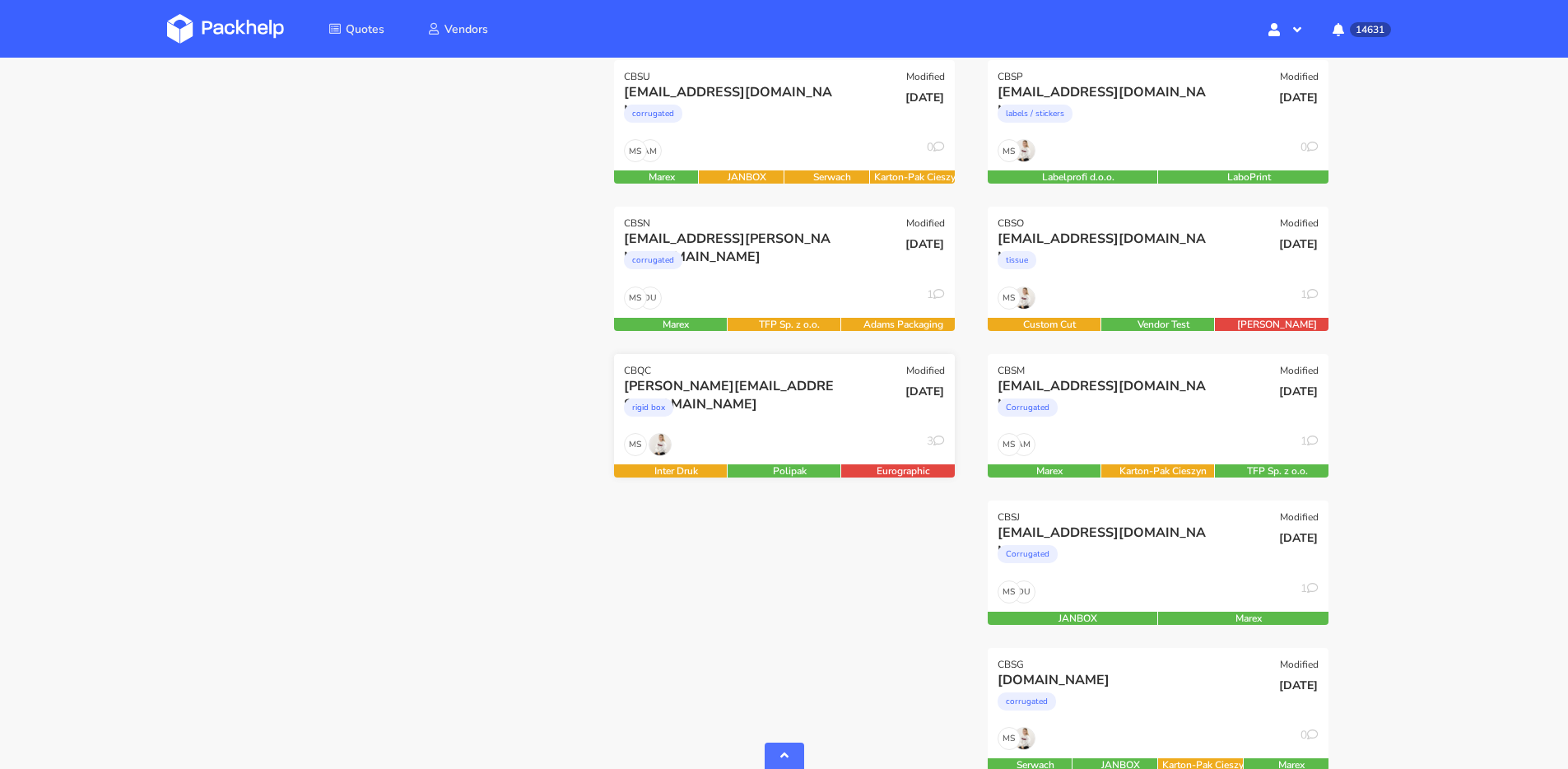
click at [769, 430] on div "[PERSON_NAME][EMAIL_ADDRESS][DOMAIN_NAME] rigid box" at bounding box center [727, 405] width 230 height 56
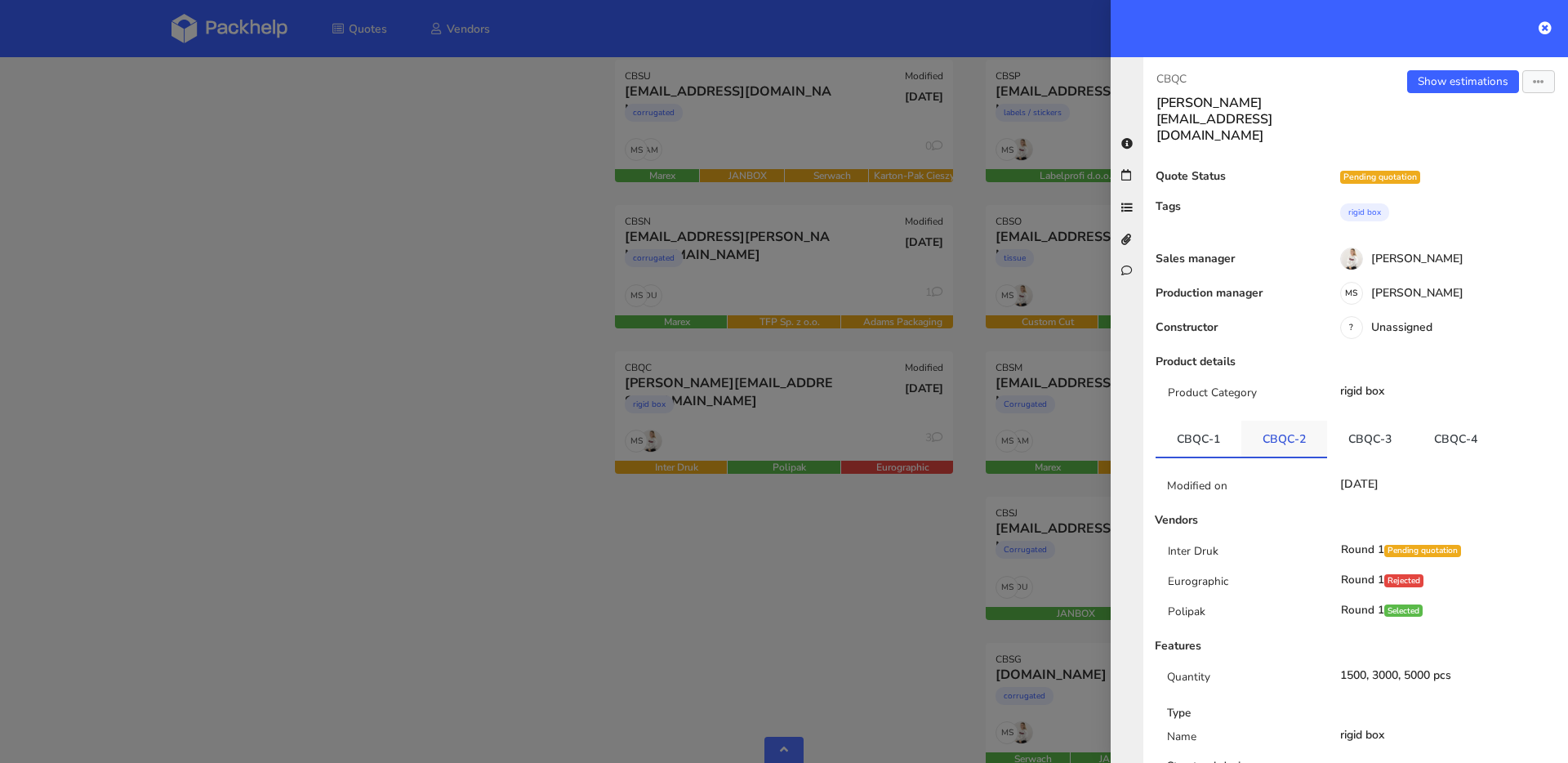
click at [1312, 421] on link "CBQC-2" at bounding box center [1284, 439] width 85 height 36
click at [1365, 421] on link "CBQC-3" at bounding box center [1369, 439] width 85 height 36
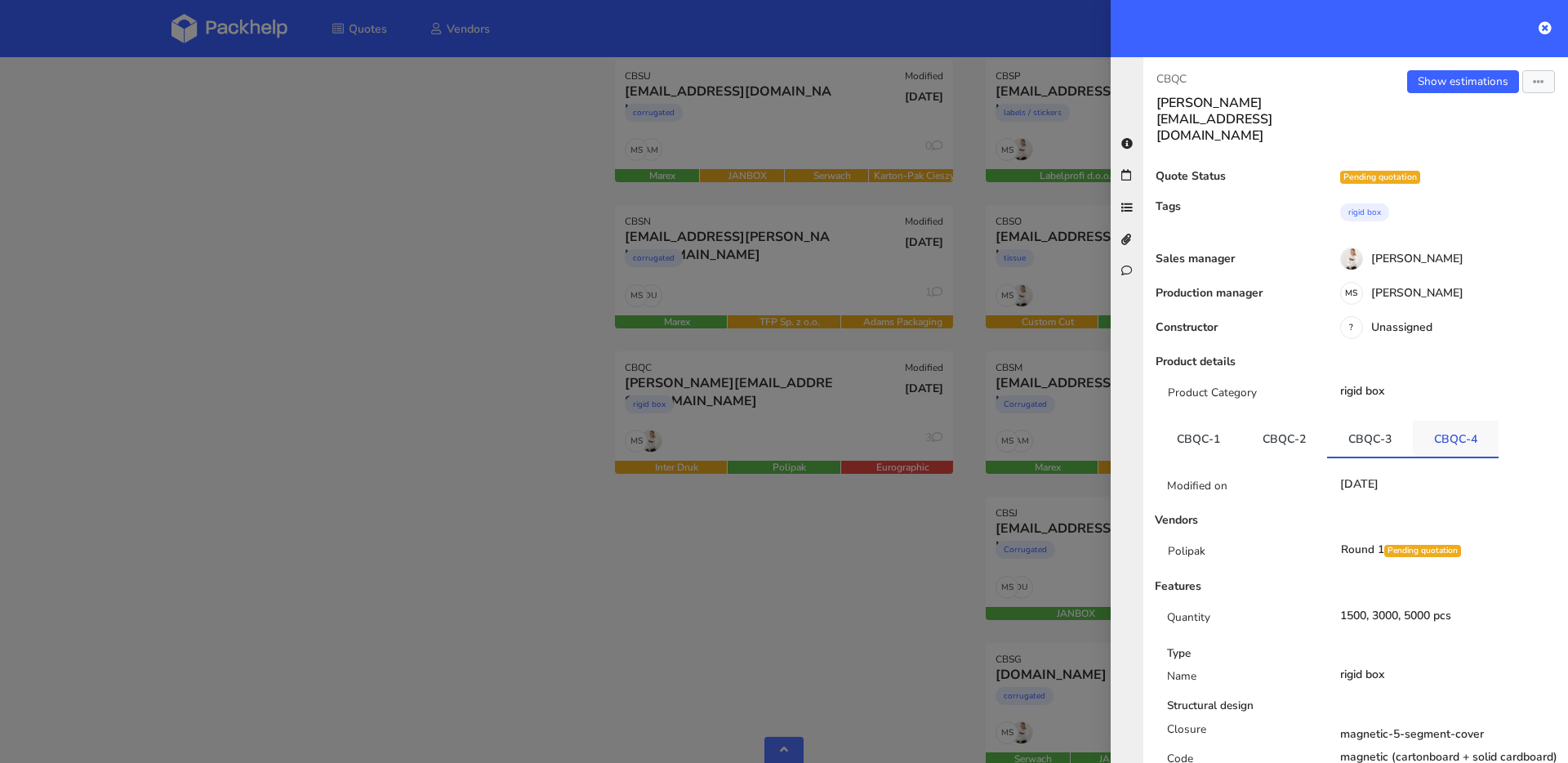
click at [1431, 421] on link "CBQC-4" at bounding box center [1456, 439] width 85 height 36
click at [199, 263] on div at bounding box center [784, 381] width 1568 height 763
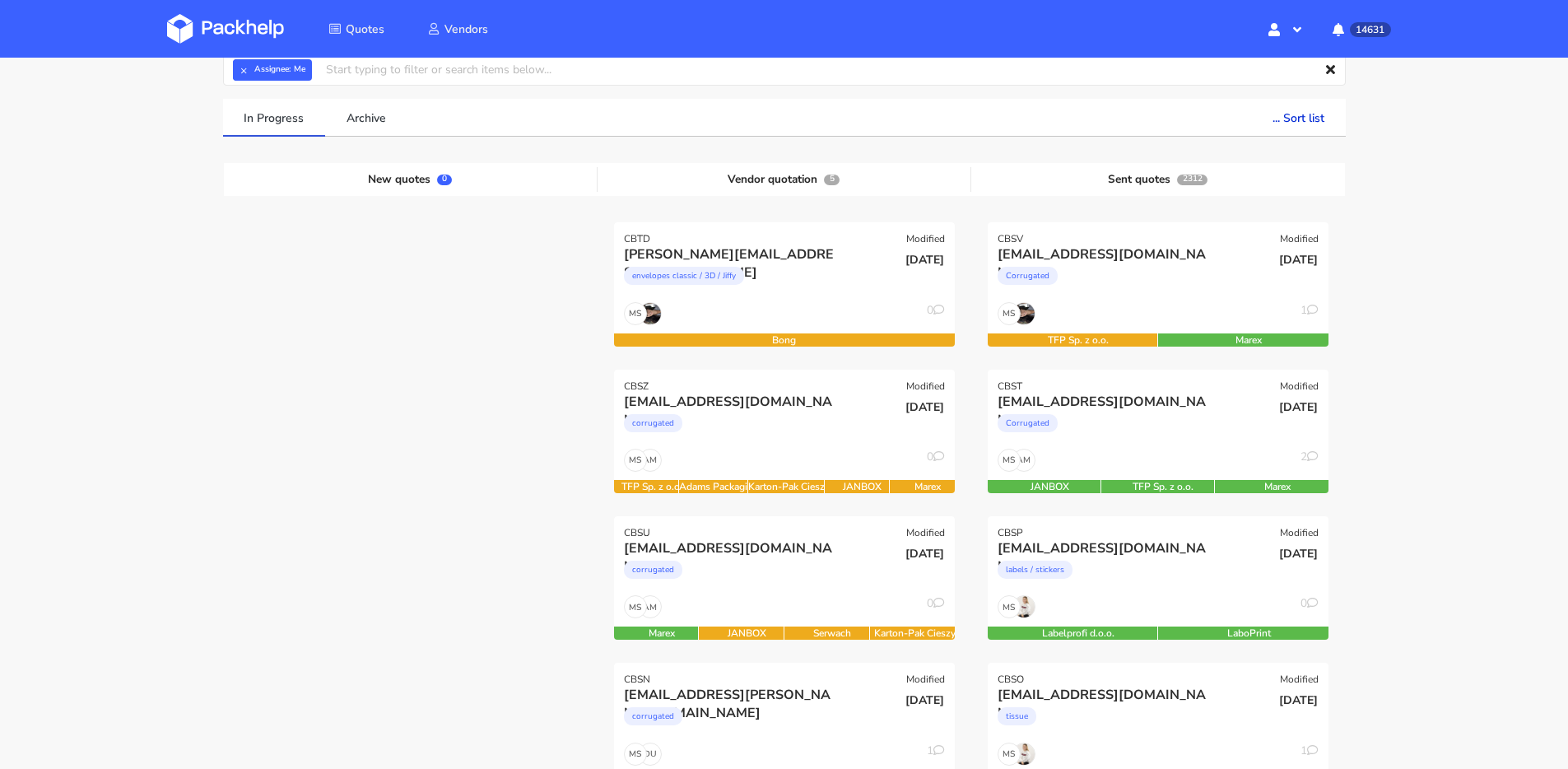
scroll to position [79, 0]
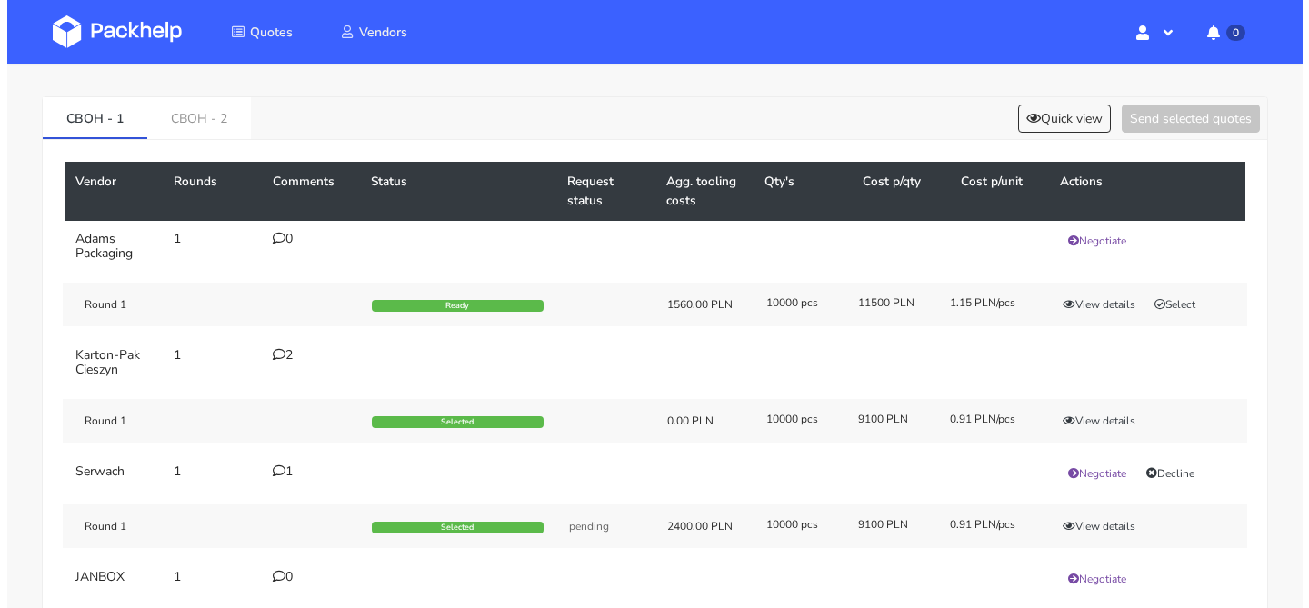
scroll to position [81, 0]
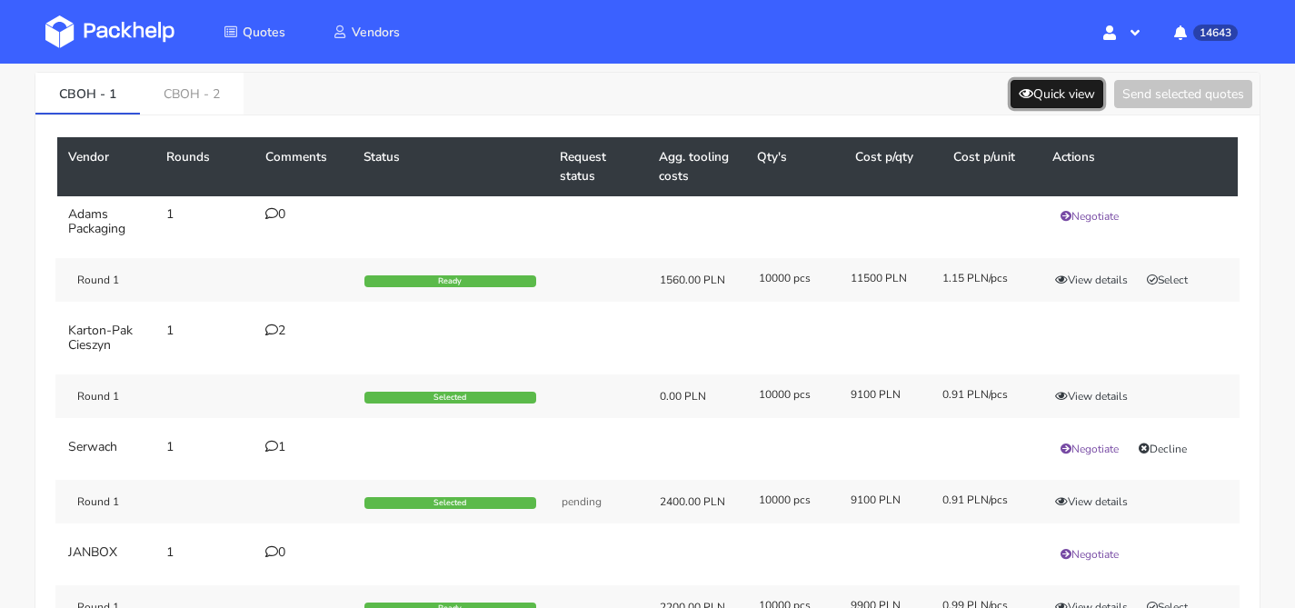
click at [1072, 87] on button "Quick view" at bounding box center [1057, 94] width 93 height 28
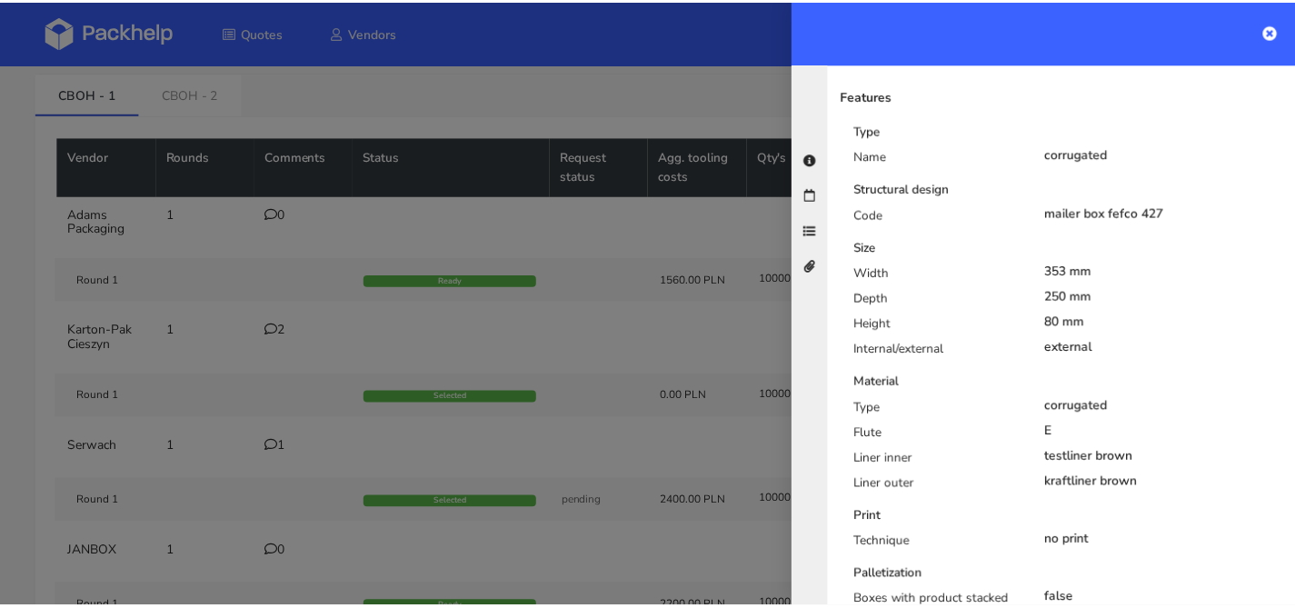
scroll to position [0, 0]
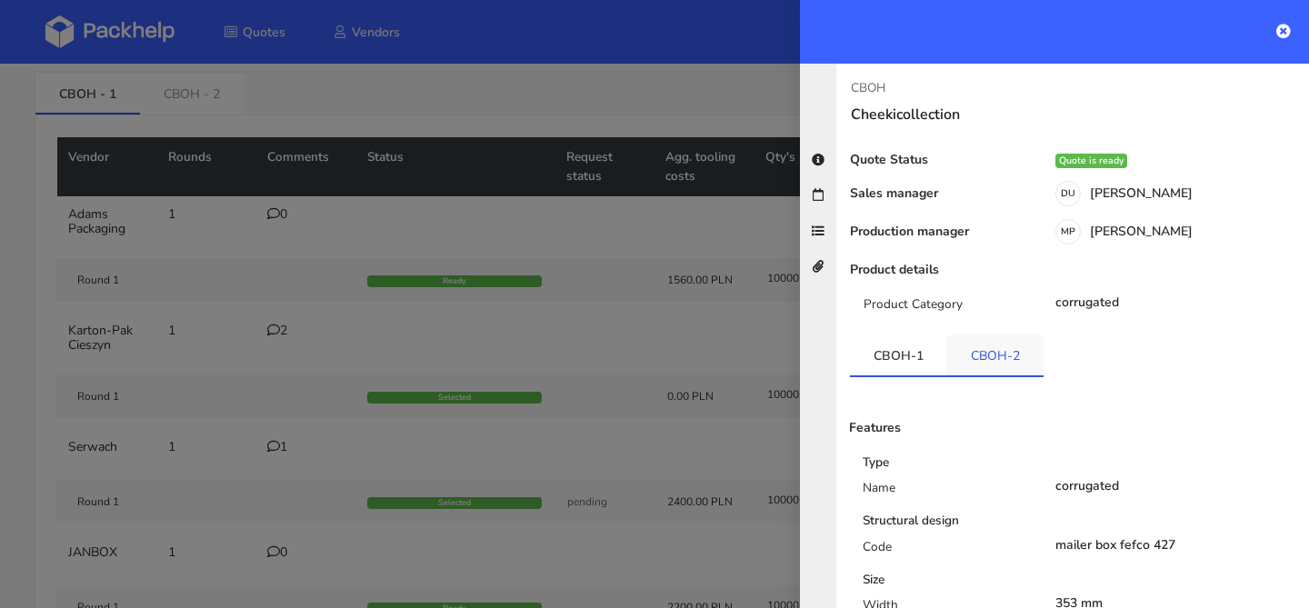
click at [968, 335] on link "CBOH-2" at bounding box center [995, 355] width 96 height 40
click at [444, 112] on div at bounding box center [654, 304] width 1309 height 608
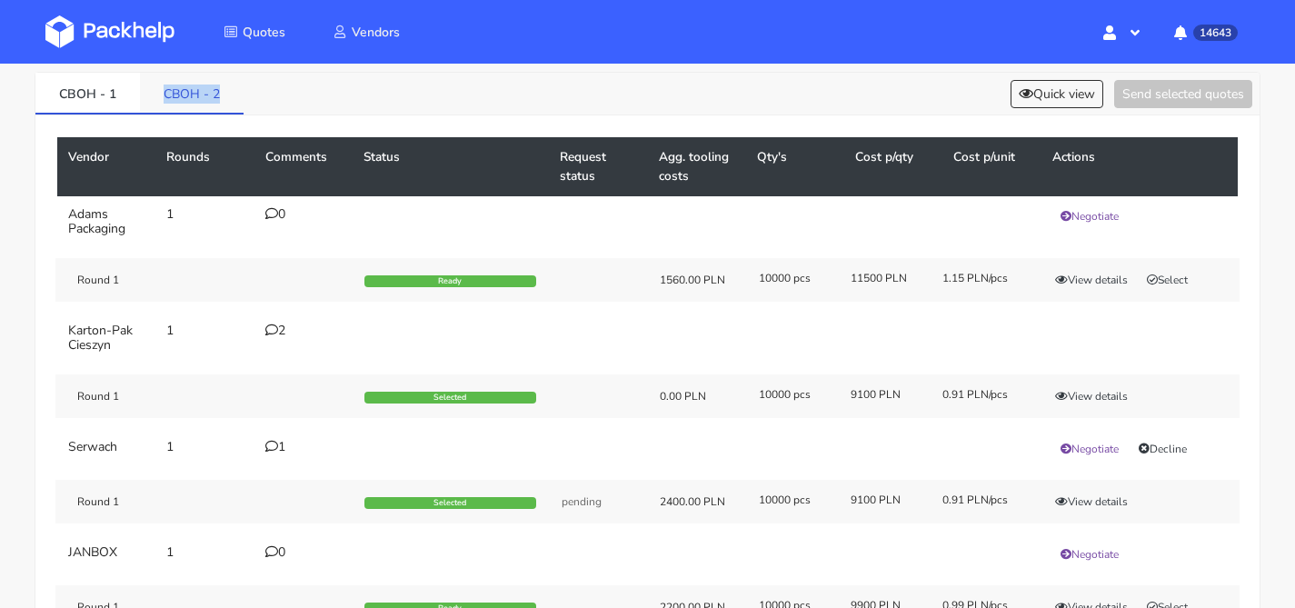
drag, startPoint x: 240, startPoint y: 96, endPoint x: 165, endPoint y: 99, distance: 75.5
click at [165, 99] on link "CBOH - 2" at bounding box center [192, 93] width 104 height 40
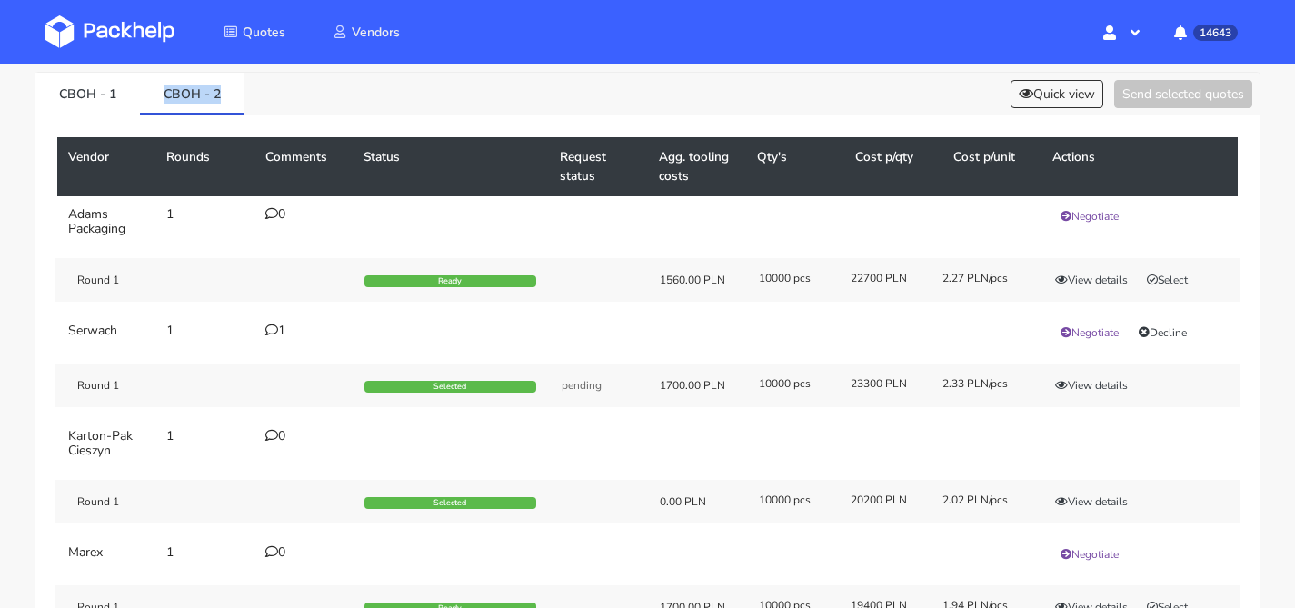
copy link "CBOH - 2"
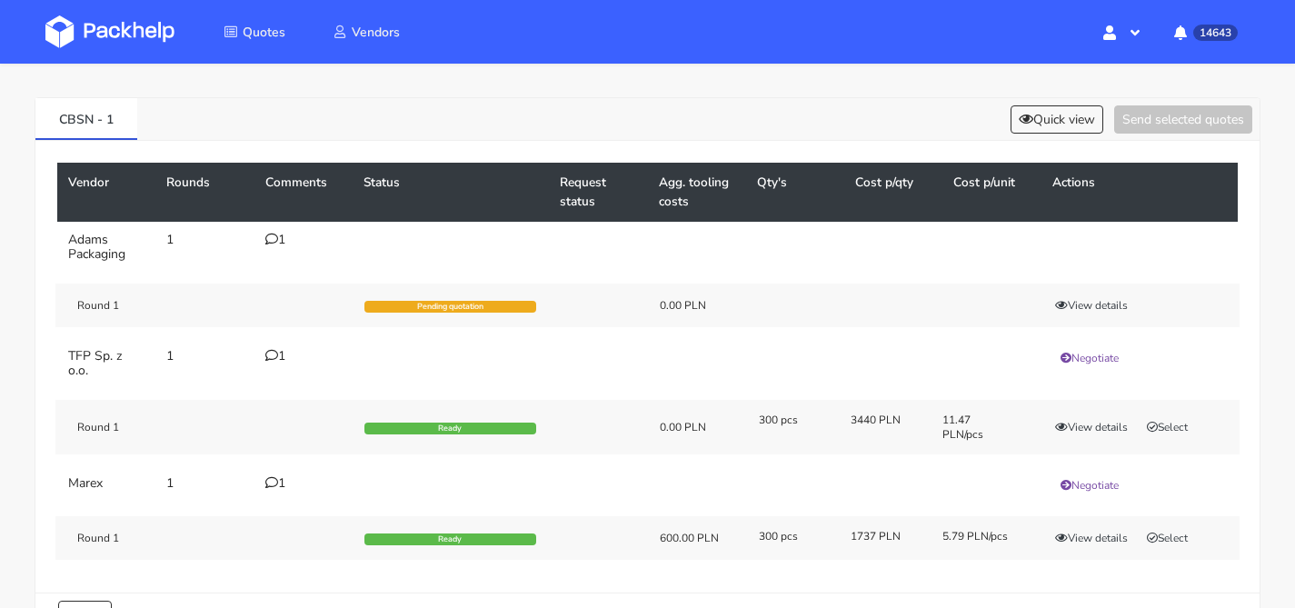
scroll to position [148, 0]
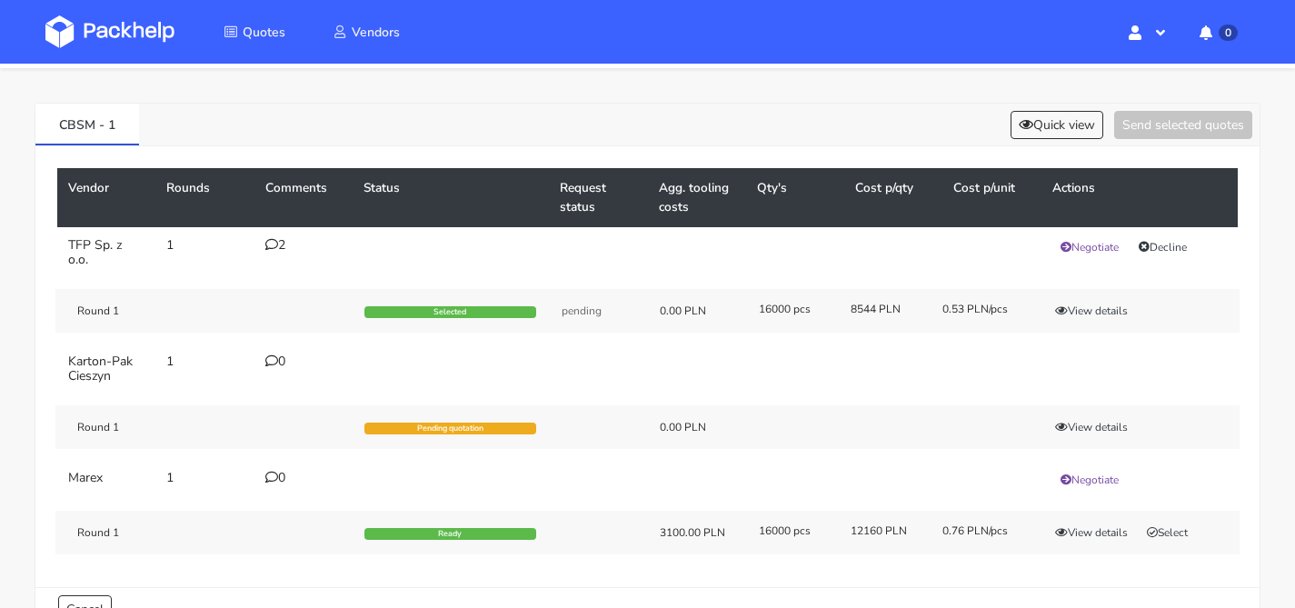
scroll to position [149, 0]
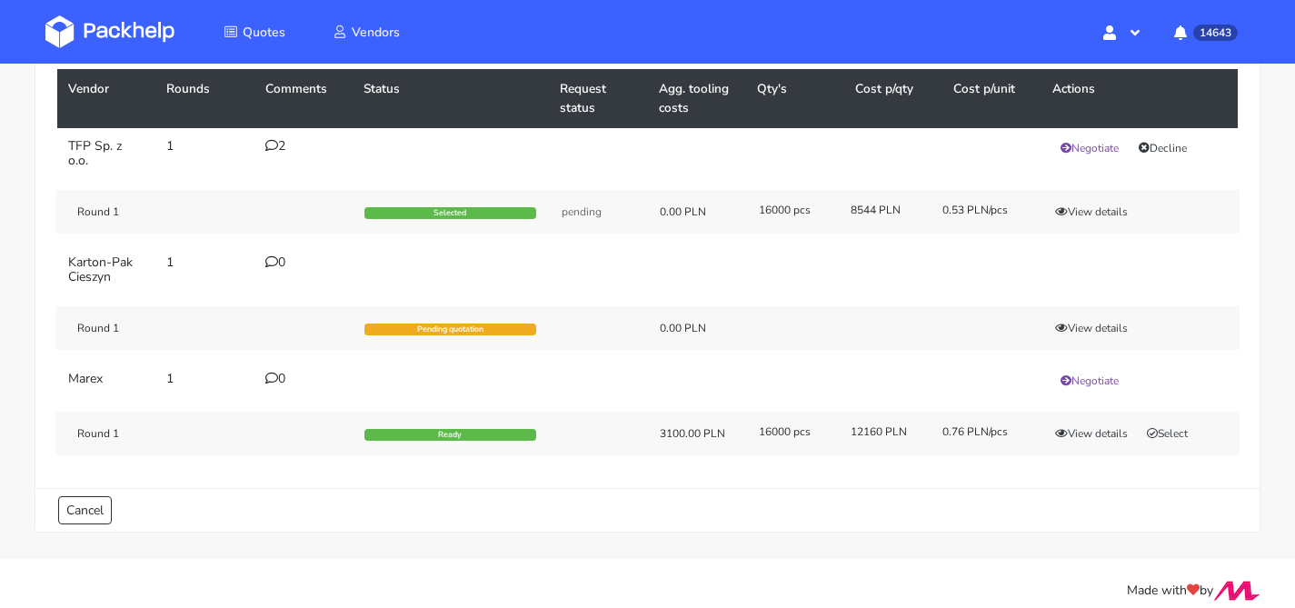
drag, startPoint x: 269, startPoint y: 130, endPoint x: 265, endPoint y: 160, distance: 30.2
click at [269, 130] on td "2" at bounding box center [304, 153] width 98 height 51
drag, startPoint x: 265, startPoint y: 160, endPoint x: 269, endPoint y: 148, distance: 12.4
click at [265, 159] on td "2" at bounding box center [304, 153] width 98 height 51
click at [269, 148] on icon at bounding box center [271, 145] width 13 height 13
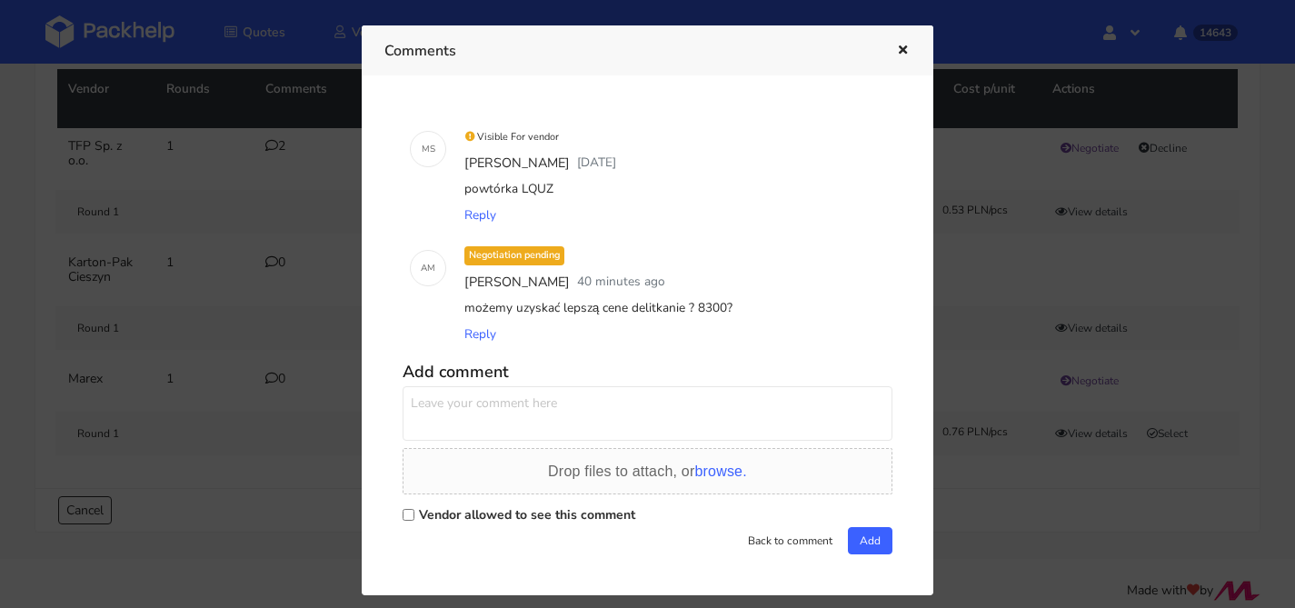
drag, startPoint x: 755, startPoint y: 311, endPoint x: 464, endPoint y: 314, distance: 290.9
click at [464, 314] on div "możemy uzyskać lepszą cene delitkanie ? 8300?" at bounding box center [673, 307] width 424 height 25
copy div "możemy uzyskać lepszą cene delitkanie ? 8300?"
click at [563, 404] on textarea at bounding box center [648, 413] width 490 height 55
paste textarea "możemy uzyskać lepszą cene delitkanie ? 8300?"
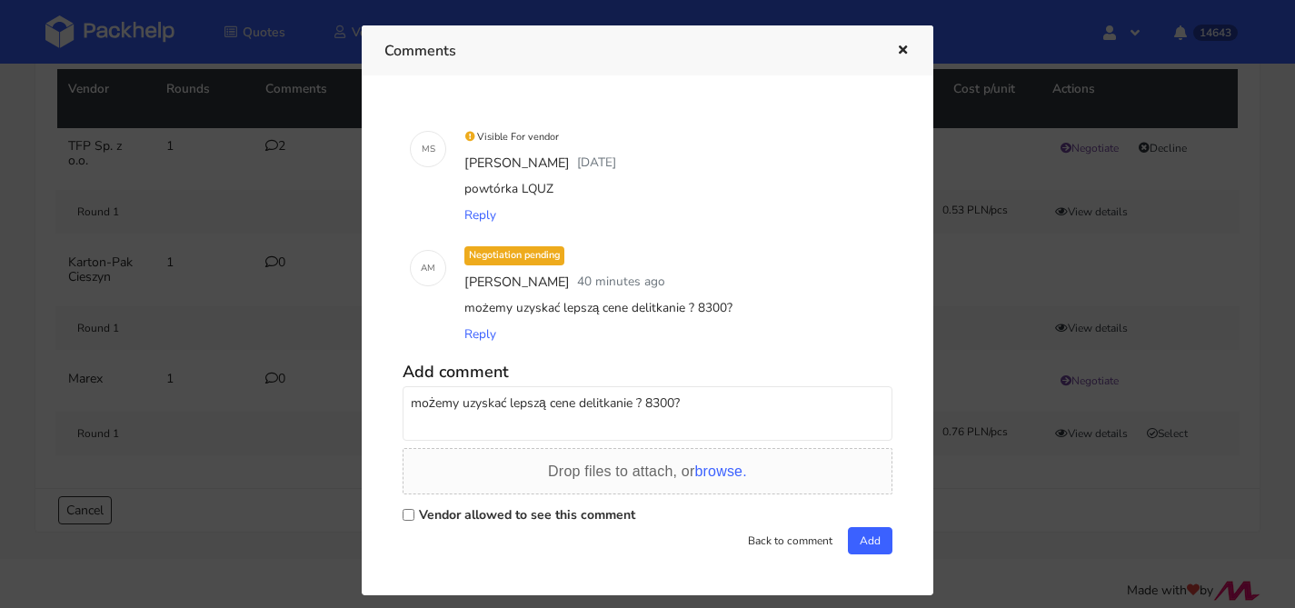
type textarea "możemy uzyskać lepszą cene delitkanie ? 8300?"
click at [564, 514] on label "Vendor allowed to see this comment" at bounding box center [527, 514] width 216 height 17
click at [414, 514] on input "Vendor allowed to see this comment" at bounding box center [409, 515] width 12 height 12
checkbox input "true"
click at [894, 542] on div "M S Visible For vendor Maciej Sikora 1 day ago powtórka LQUZ Reply A M Negotiat…" at bounding box center [647, 335] width 526 height 474
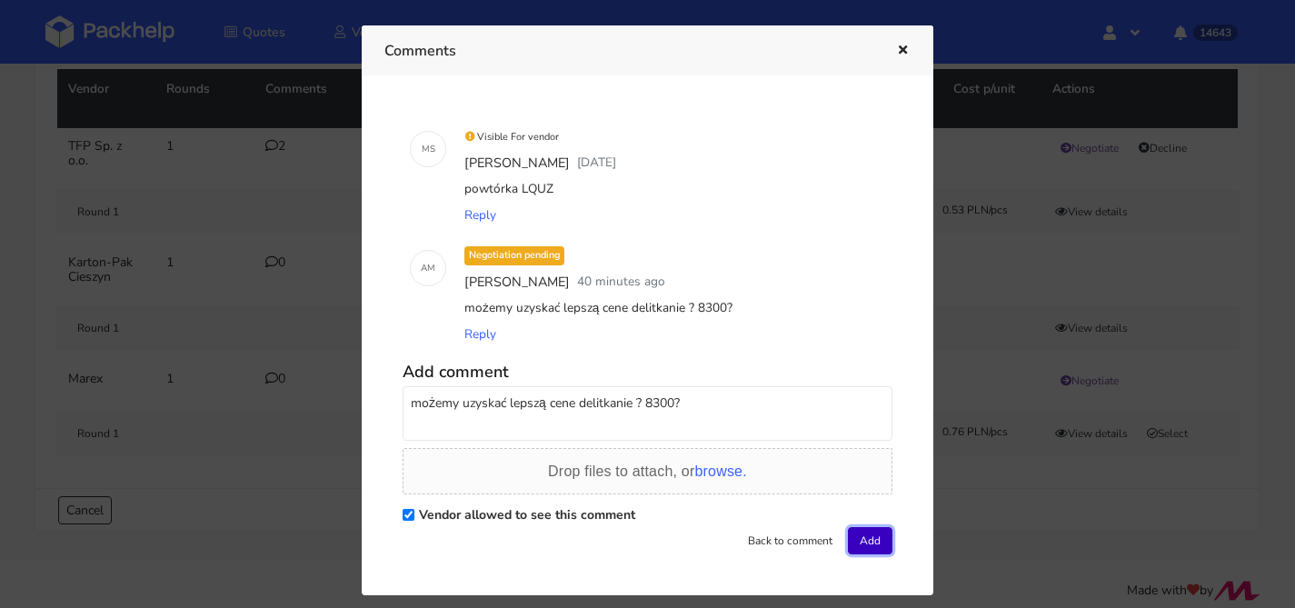
click at [881, 543] on button "Add" at bounding box center [870, 540] width 45 height 27
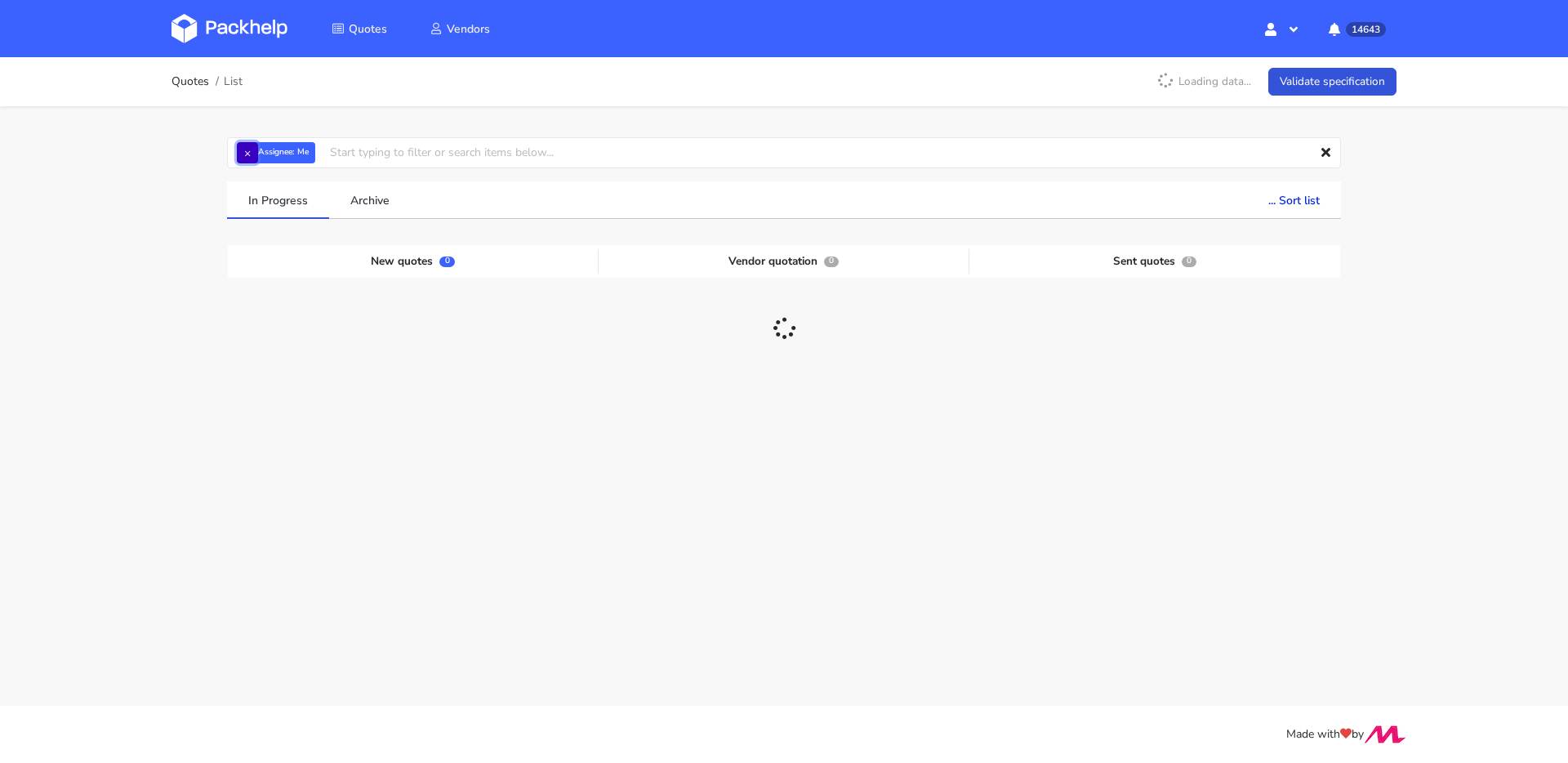
click at [244, 148] on button "×" at bounding box center [248, 153] width 22 height 22
click at [283, 156] on input "text" at bounding box center [784, 153] width 1114 height 31
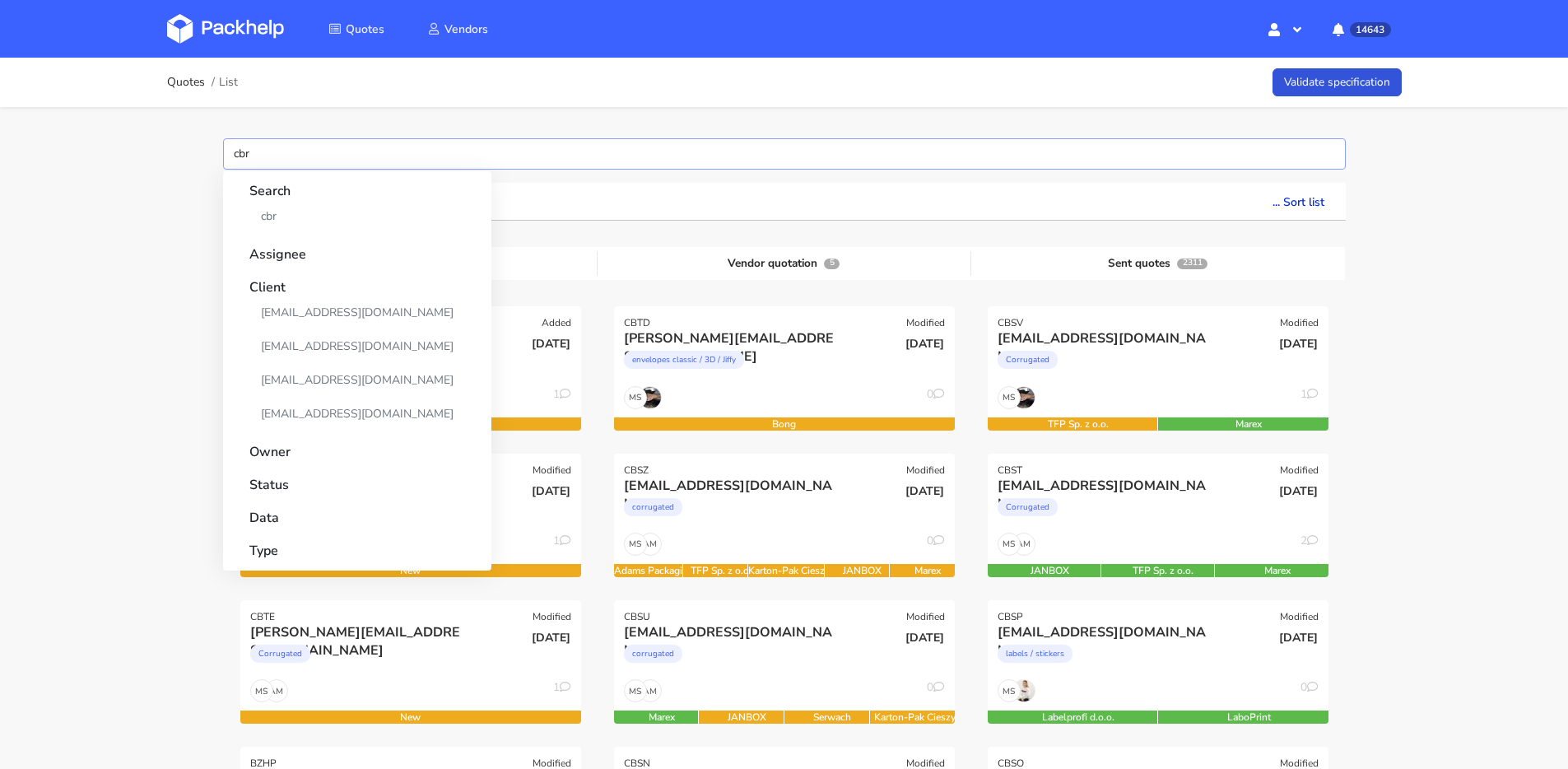
type input "cbrx"
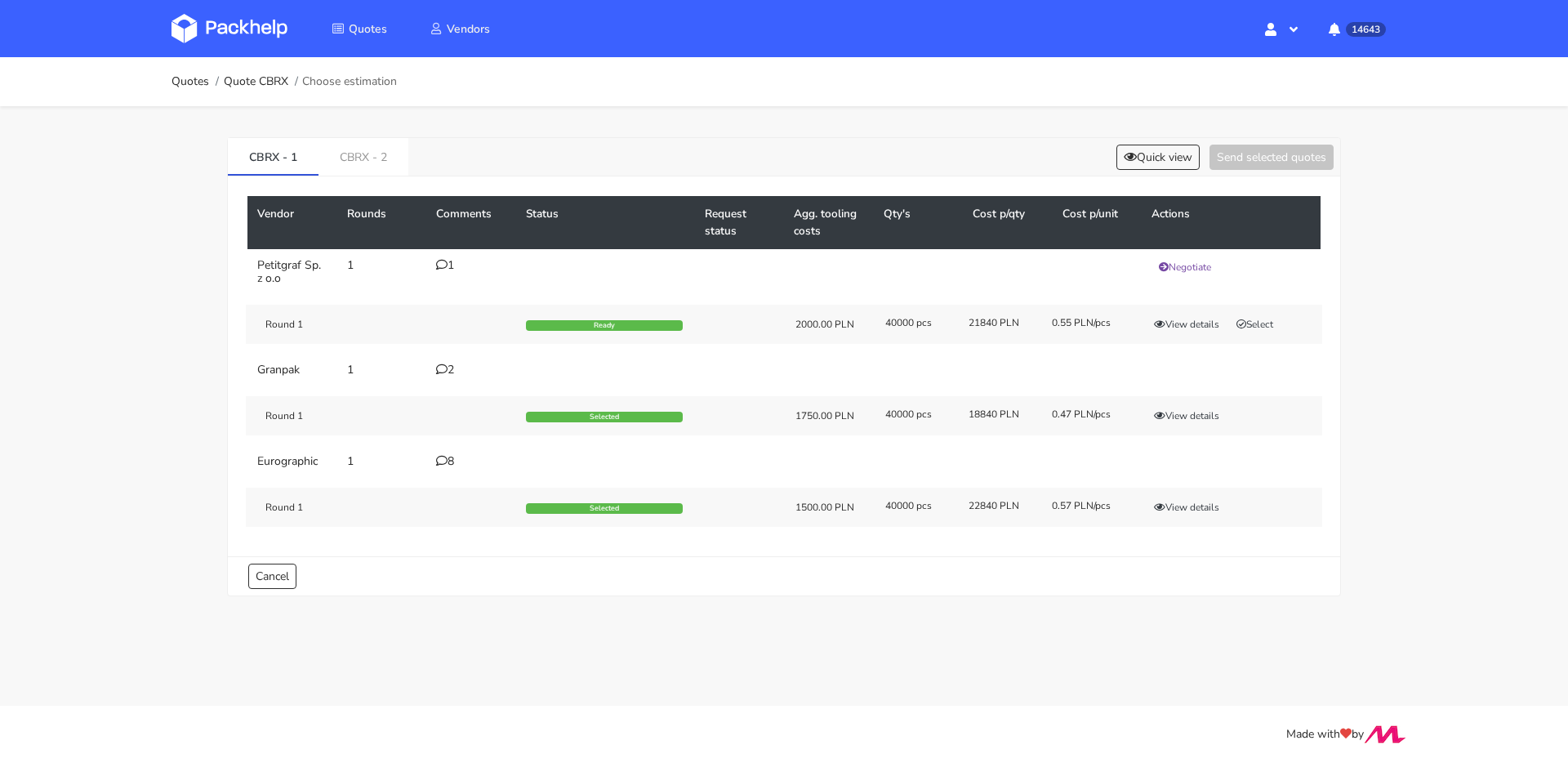
click at [449, 458] on div "8" at bounding box center [471, 461] width 70 height 13
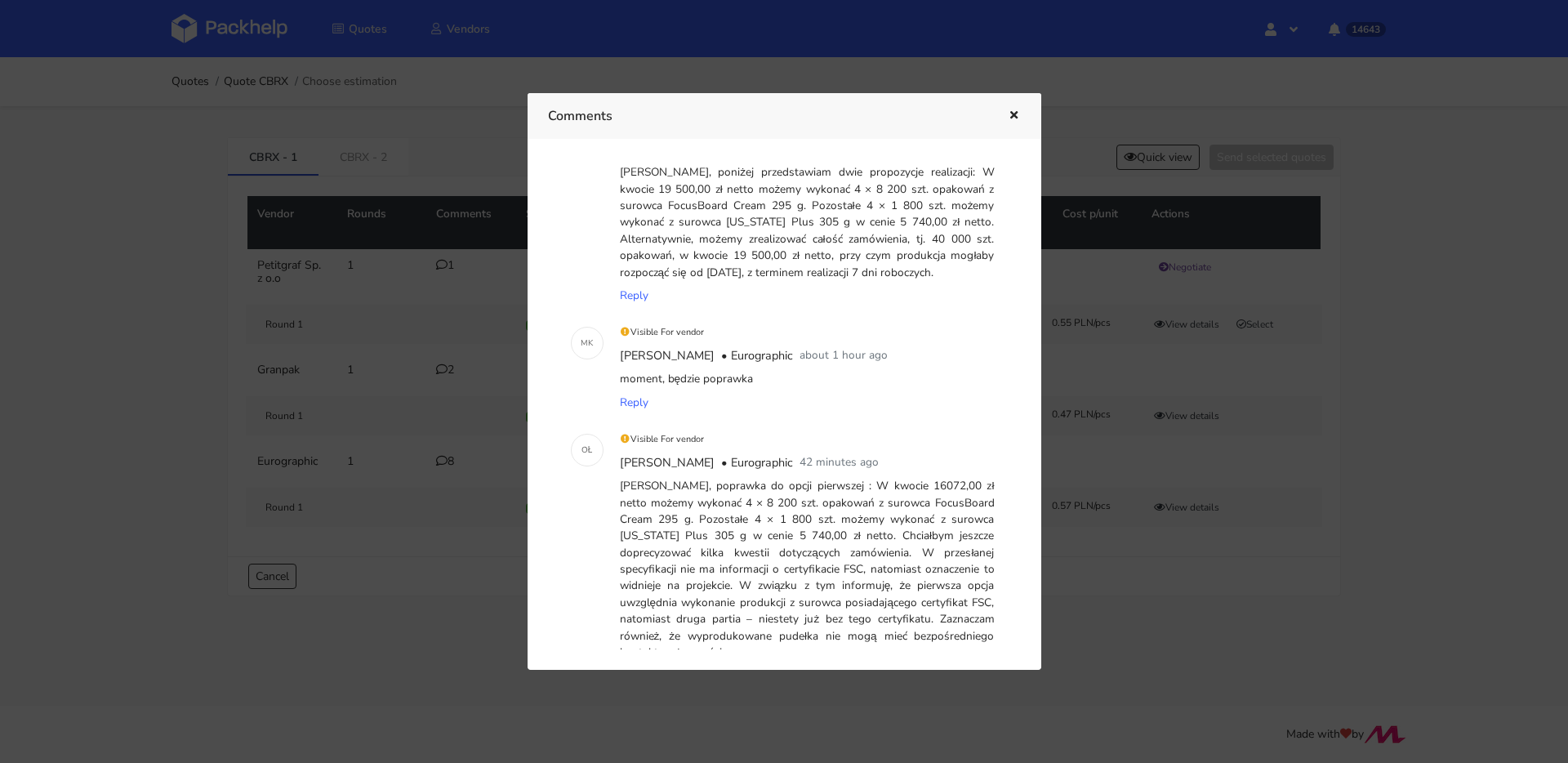
scroll to position [1009, 0]
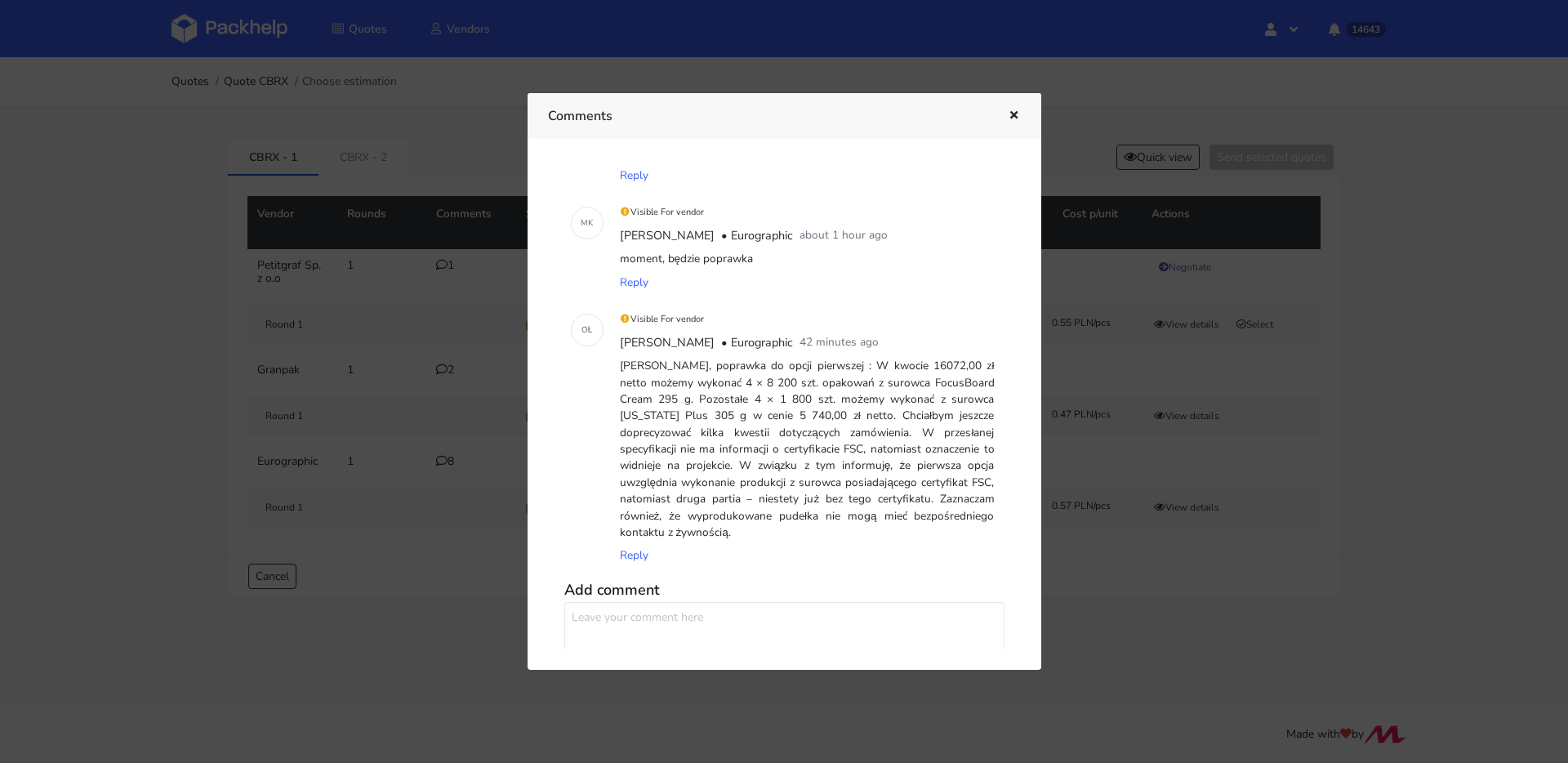
click at [739, 455] on div "[PERSON_NAME], poprawka do opcji pierwszej : W kwocie 16072,00 zł netto możemy …" at bounding box center [807, 448] width 381 height 190
drag, startPoint x: 709, startPoint y: 528, endPoint x: 848, endPoint y: 364, distance: 215.0
click at [848, 364] on div "[PERSON_NAME], poprawka do opcji pierwszej : W kwocie 16072,00 zł netto możemy …" at bounding box center [807, 448] width 381 height 190
copy div "W kwocie 16072,00 zł netto możemy wykonać 4 × 8 200 szt. opakowań z surowca Foc…"
click at [1014, 115] on icon "button" at bounding box center [1014, 116] width 13 height 12
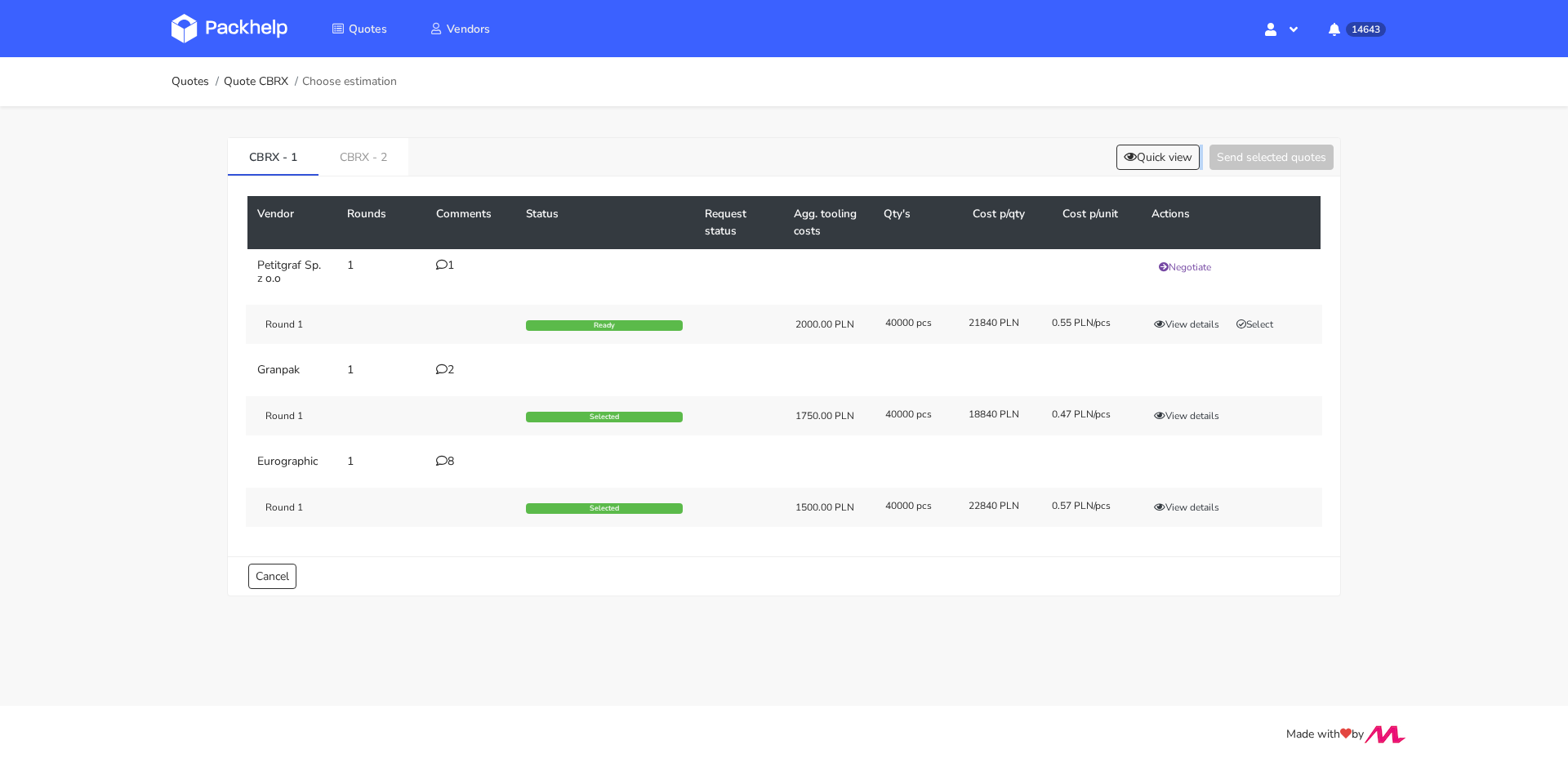
click at [1014, 115] on div "[PERSON_NAME] - 1 [PERSON_NAME] - 2 Quick view Send selected quotes Vendor Roun…" at bounding box center [784, 363] width 1176 height 514
click at [1183, 511] on button "View details" at bounding box center [1186, 507] width 80 height 16
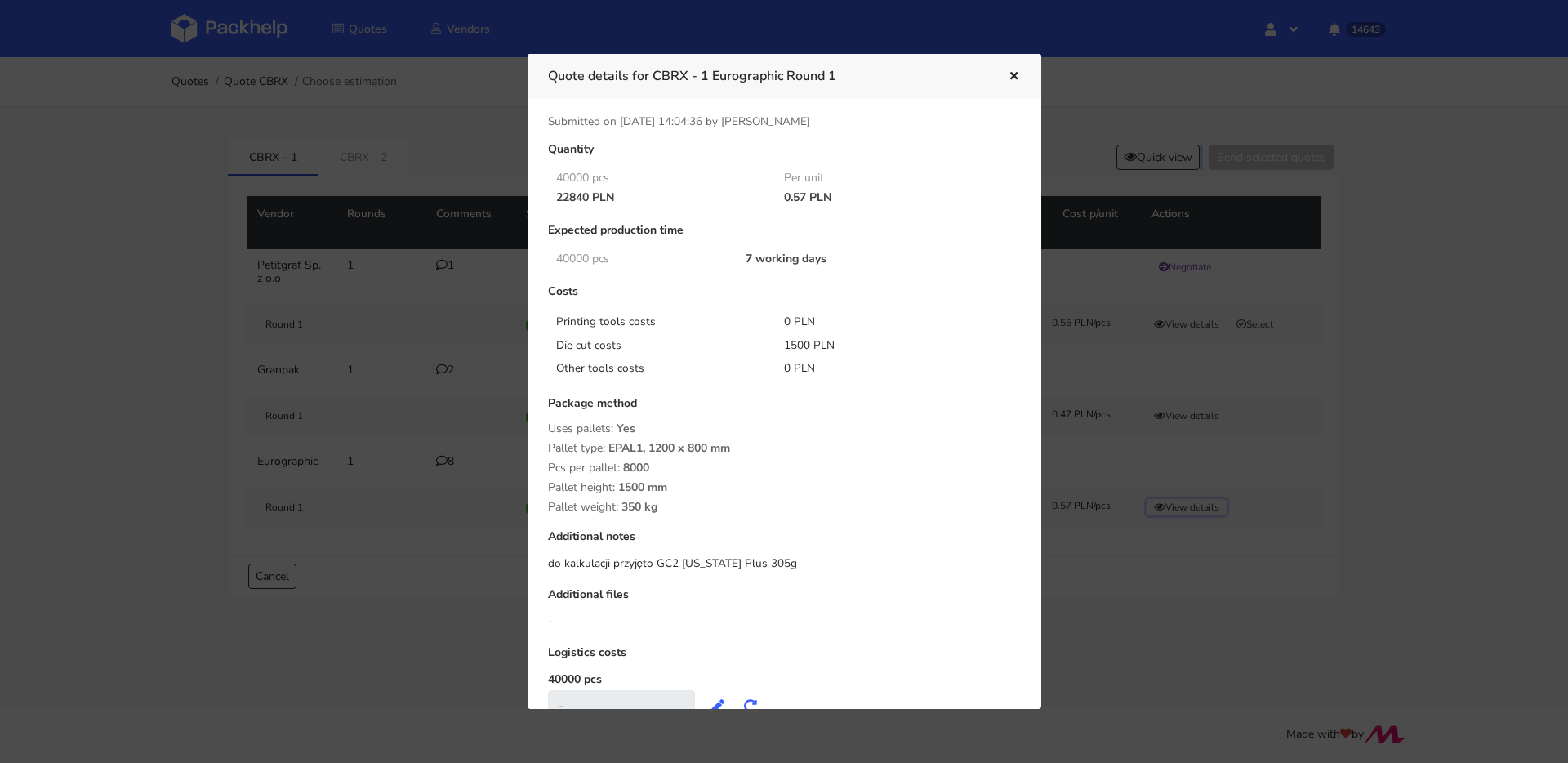
scroll to position [4, 0]
click at [1011, 82] on button "button" at bounding box center [1012, 77] width 18 height 22
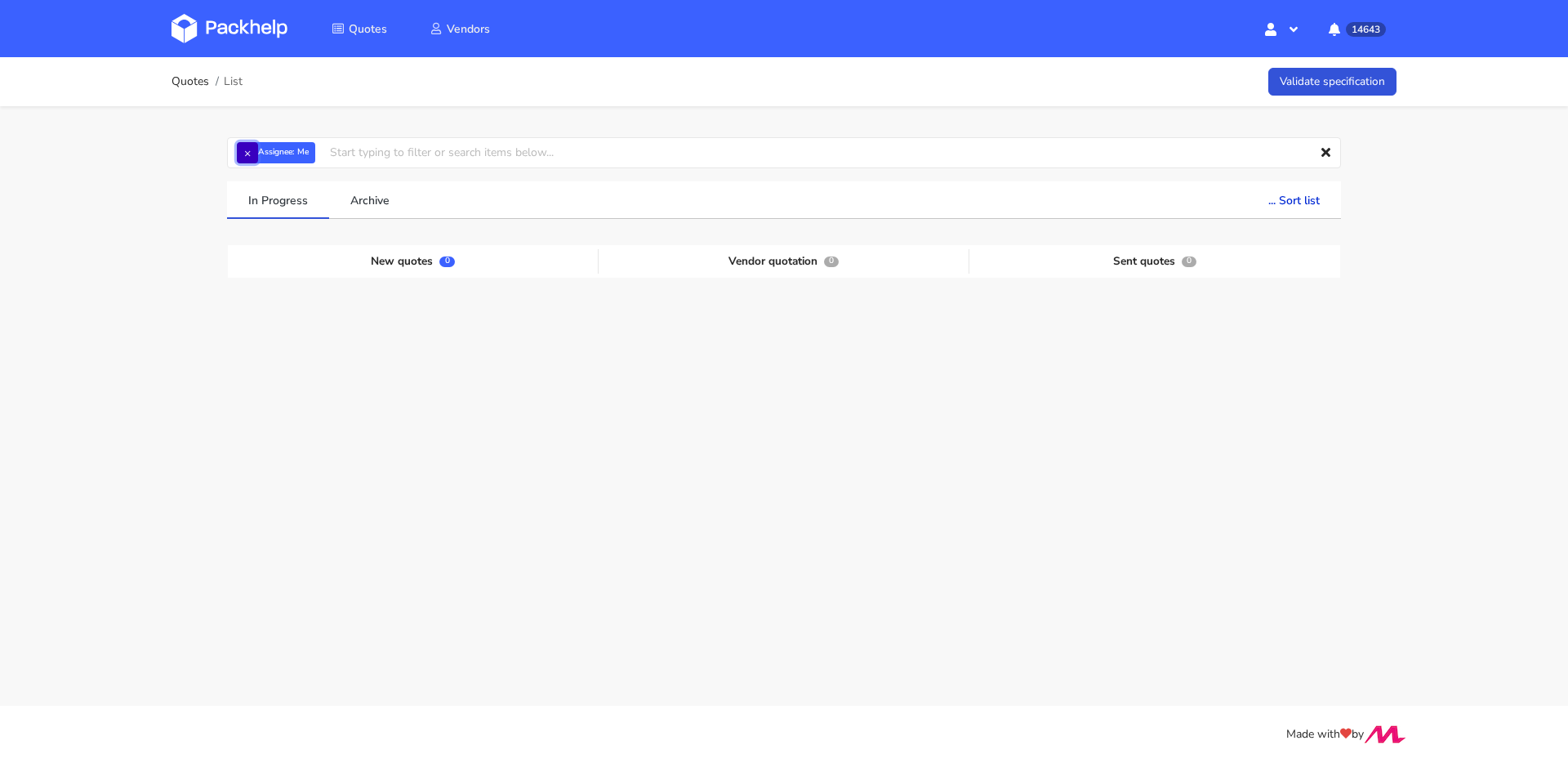
click at [253, 154] on button "×" at bounding box center [248, 153] width 22 height 22
click at [253, 154] on input "text" at bounding box center [784, 153] width 1114 height 31
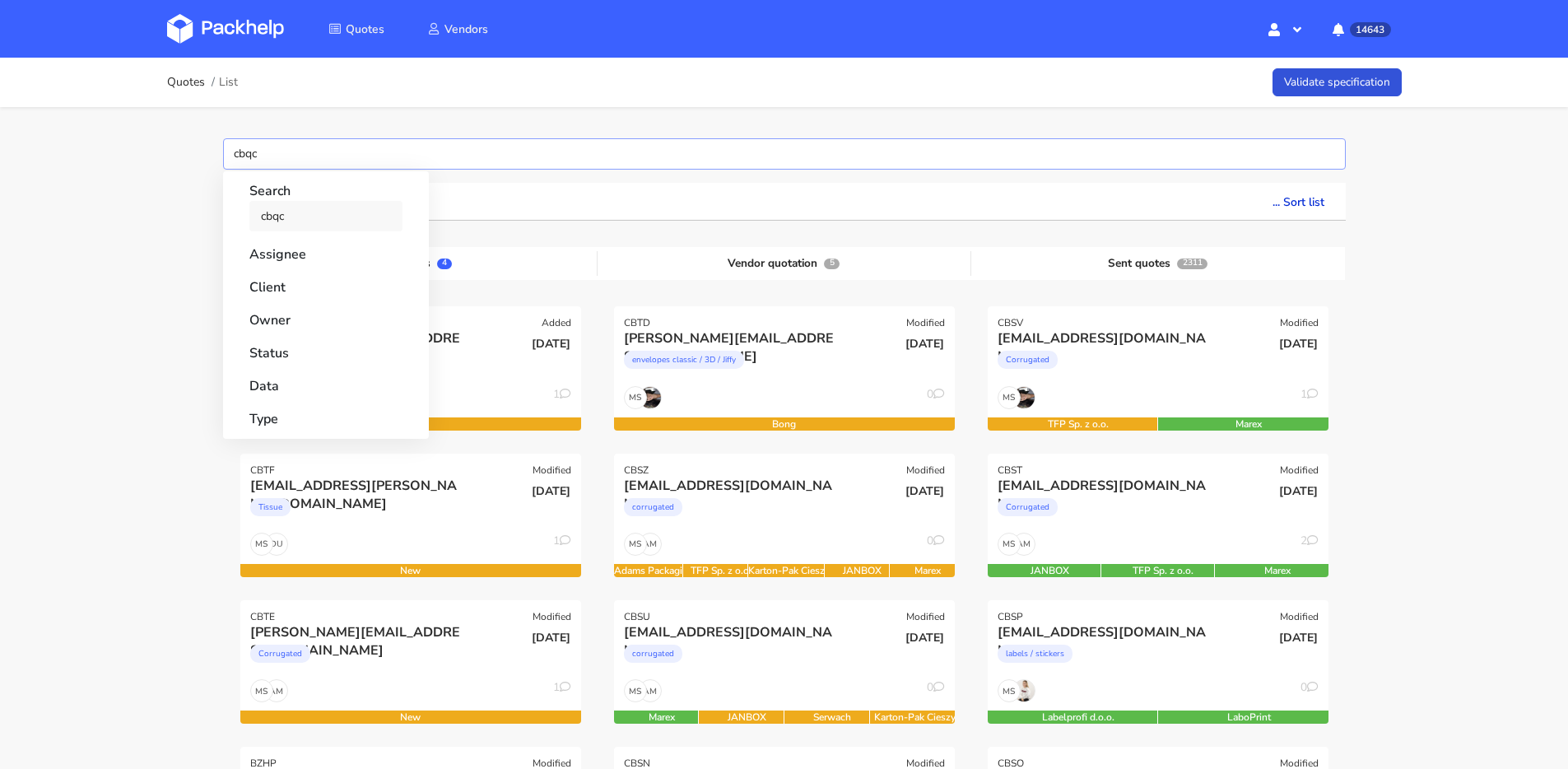
type input "cbqc"
click at [294, 212] on link "cbqc" at bounding box center [325, 216] width 153 height 31
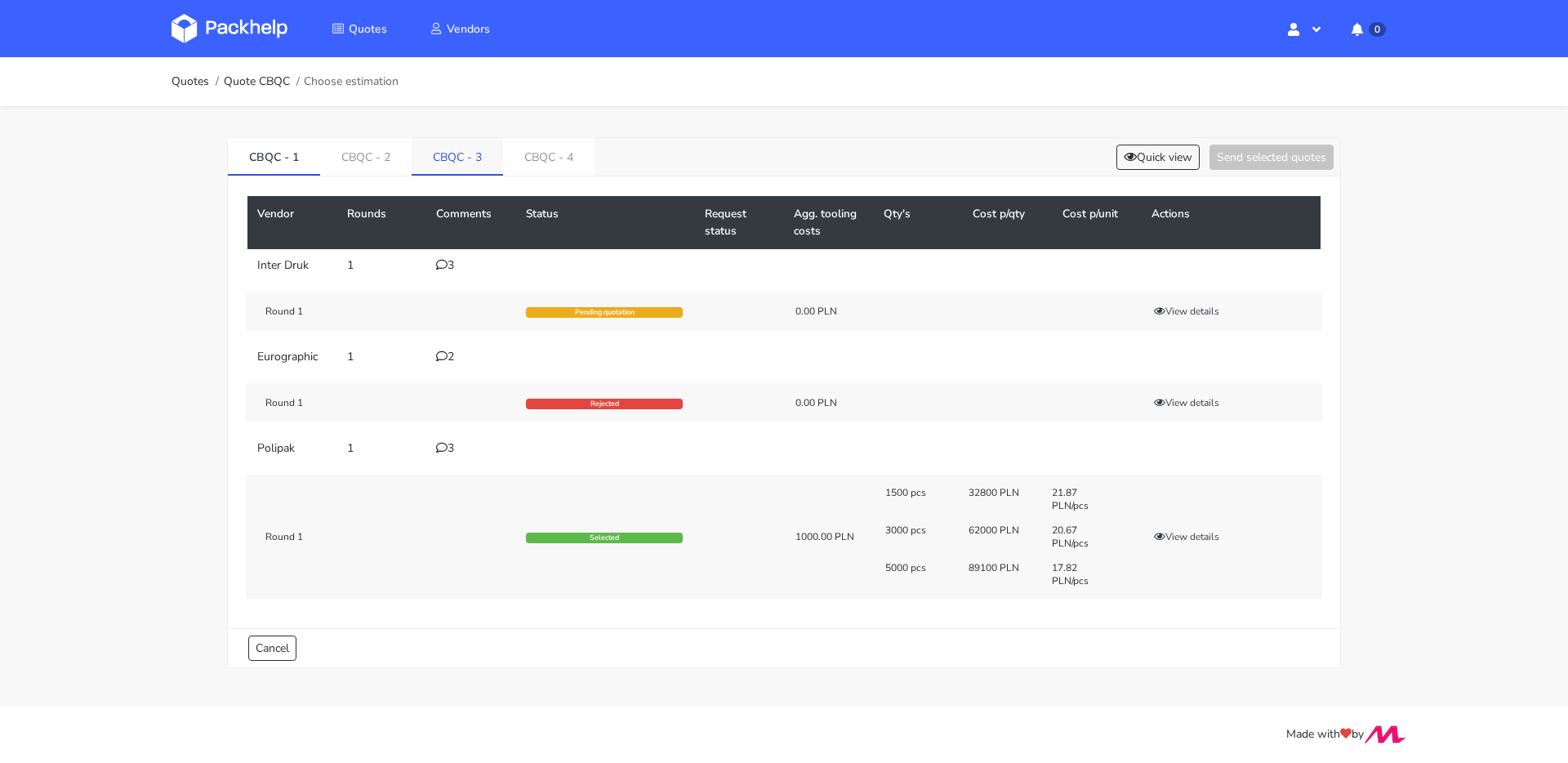
click at [462, 167] on link "CBQC - 3" at bounding box center [457, 156] width 92 height 36
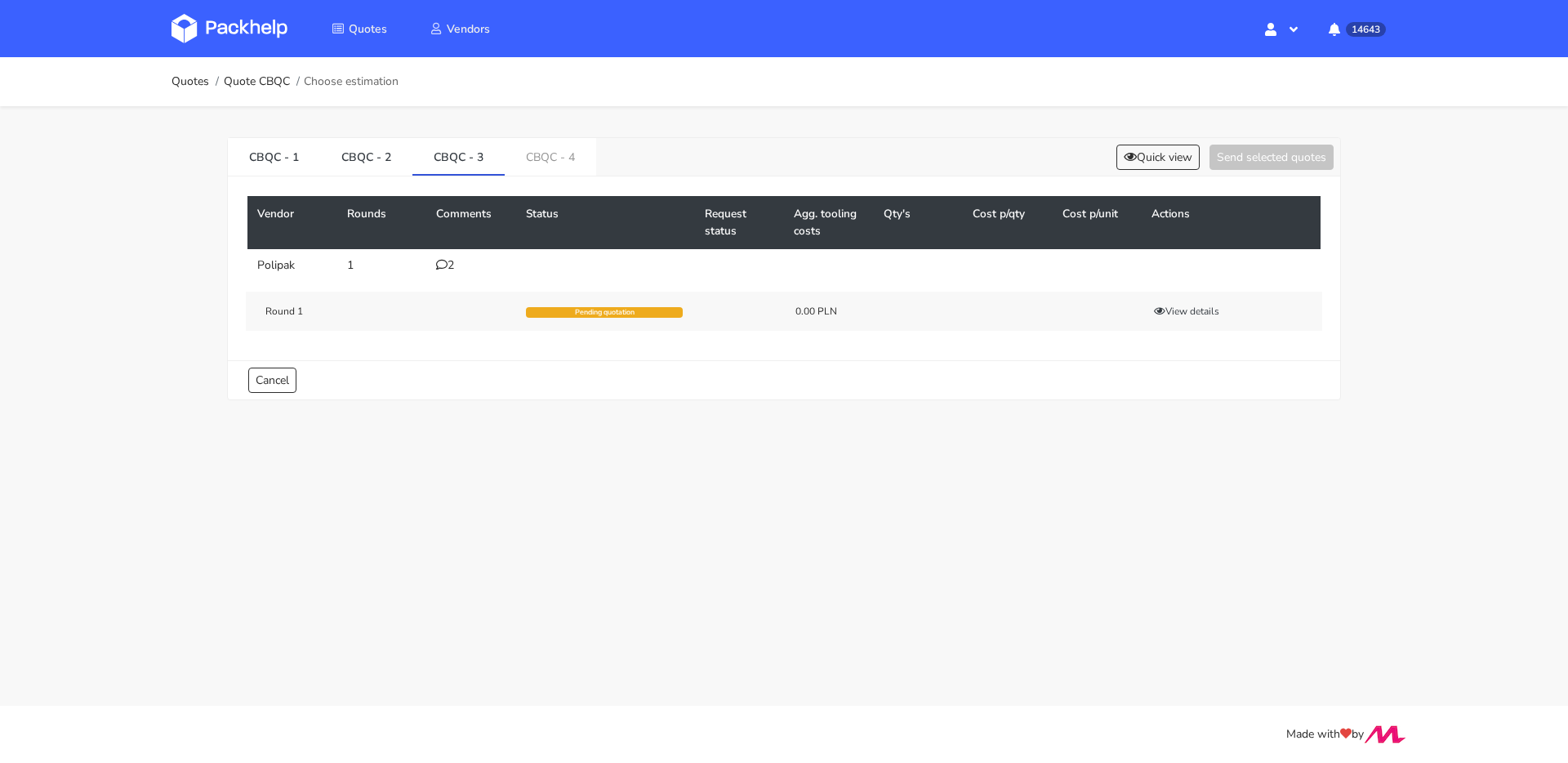
click at [456, 262] on div "2" at bounding box center [471, 265] width 70 height 13
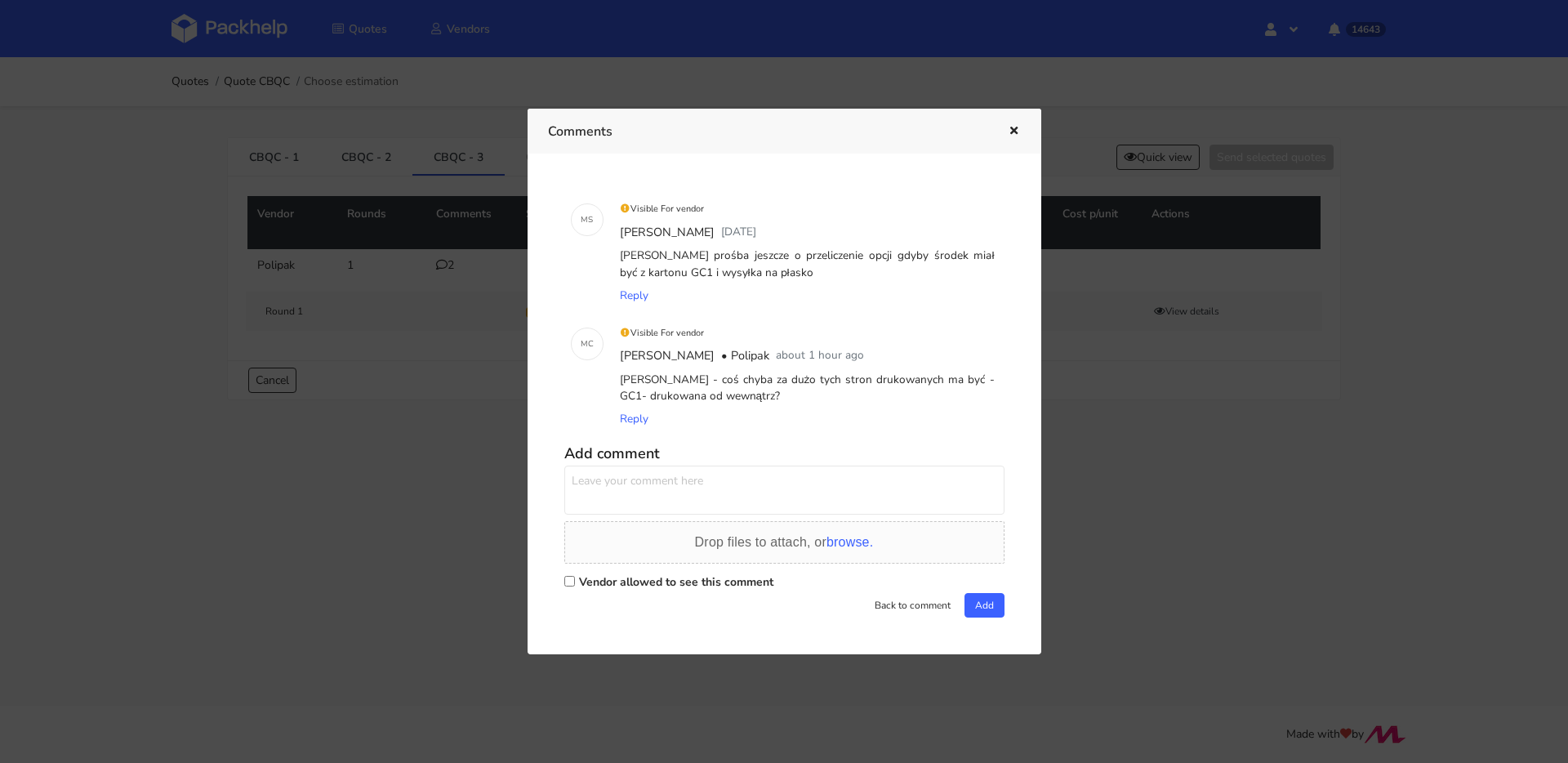
click at [1022, 121] on div "Comments" at bounding box center [784, 131] width 514 height 45
click at [1003, 134] on button "button" at bounding box center [1012, 132] width 18 height 22
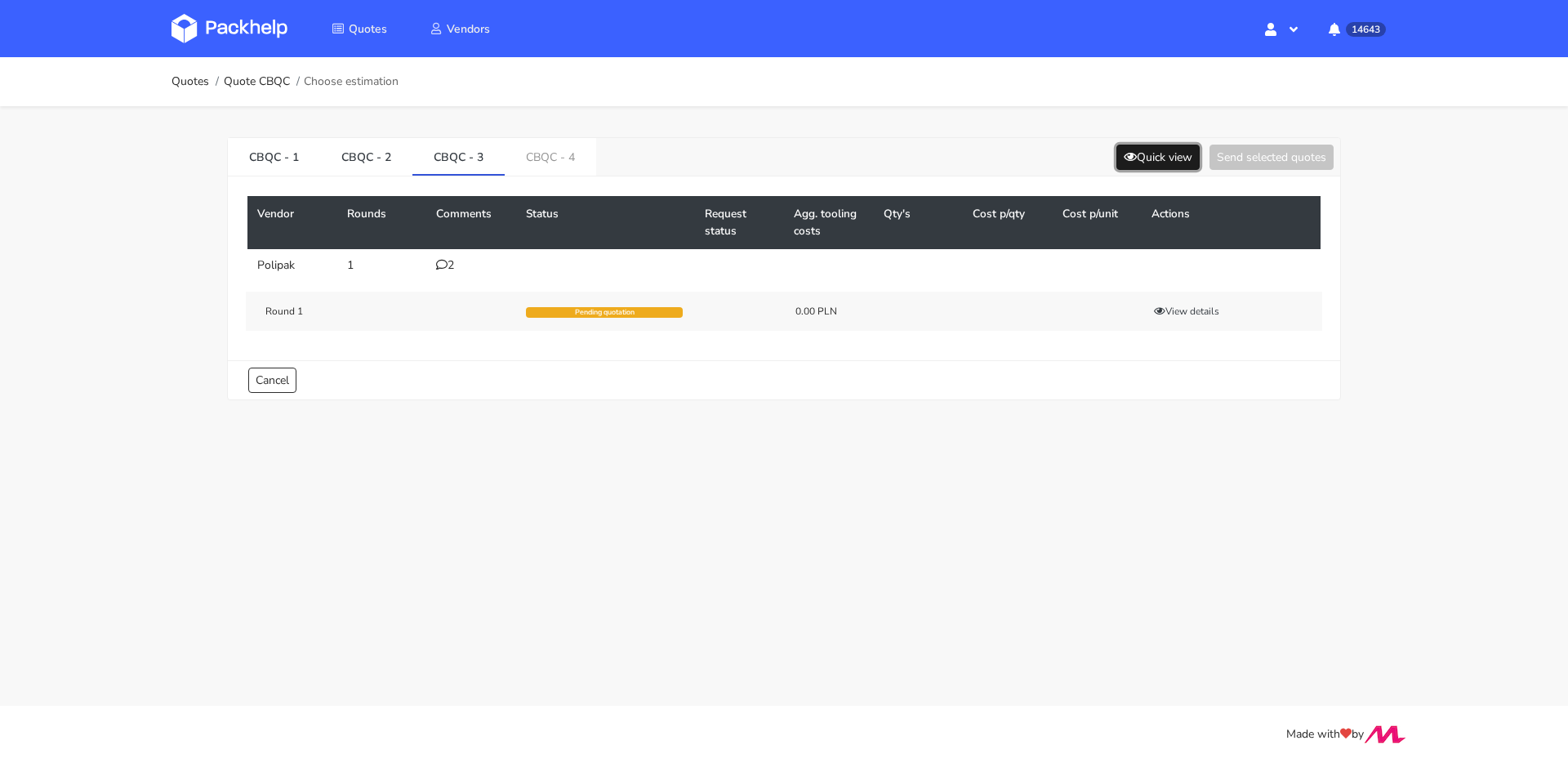
click at [1150, 156] on button "Quick view" at bounding box center [1158, 157] width 84 height 25
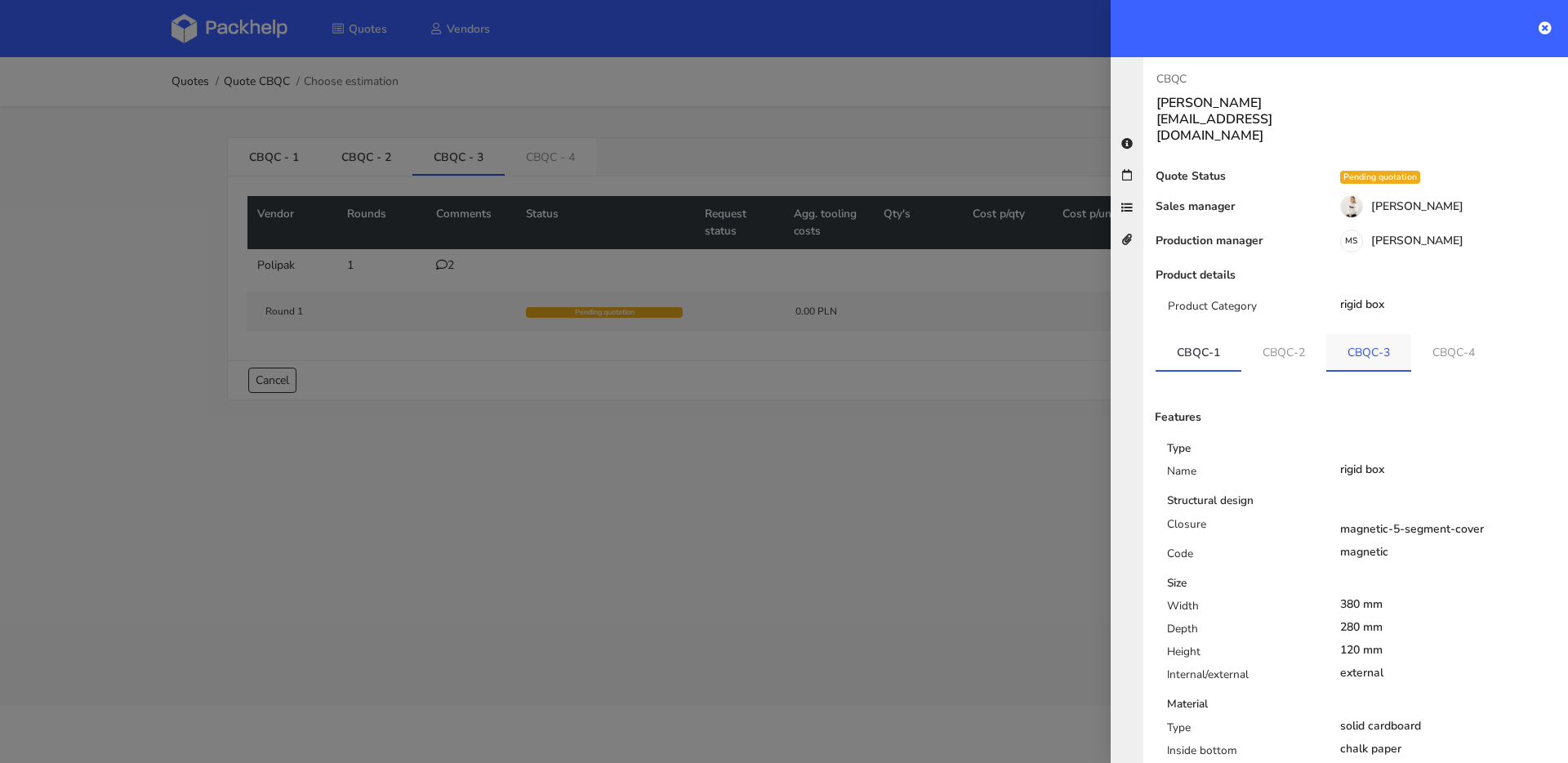
click at [1386, 334] on link "CBQC-3" at bounding box center [1369, 352] width 85 height 36
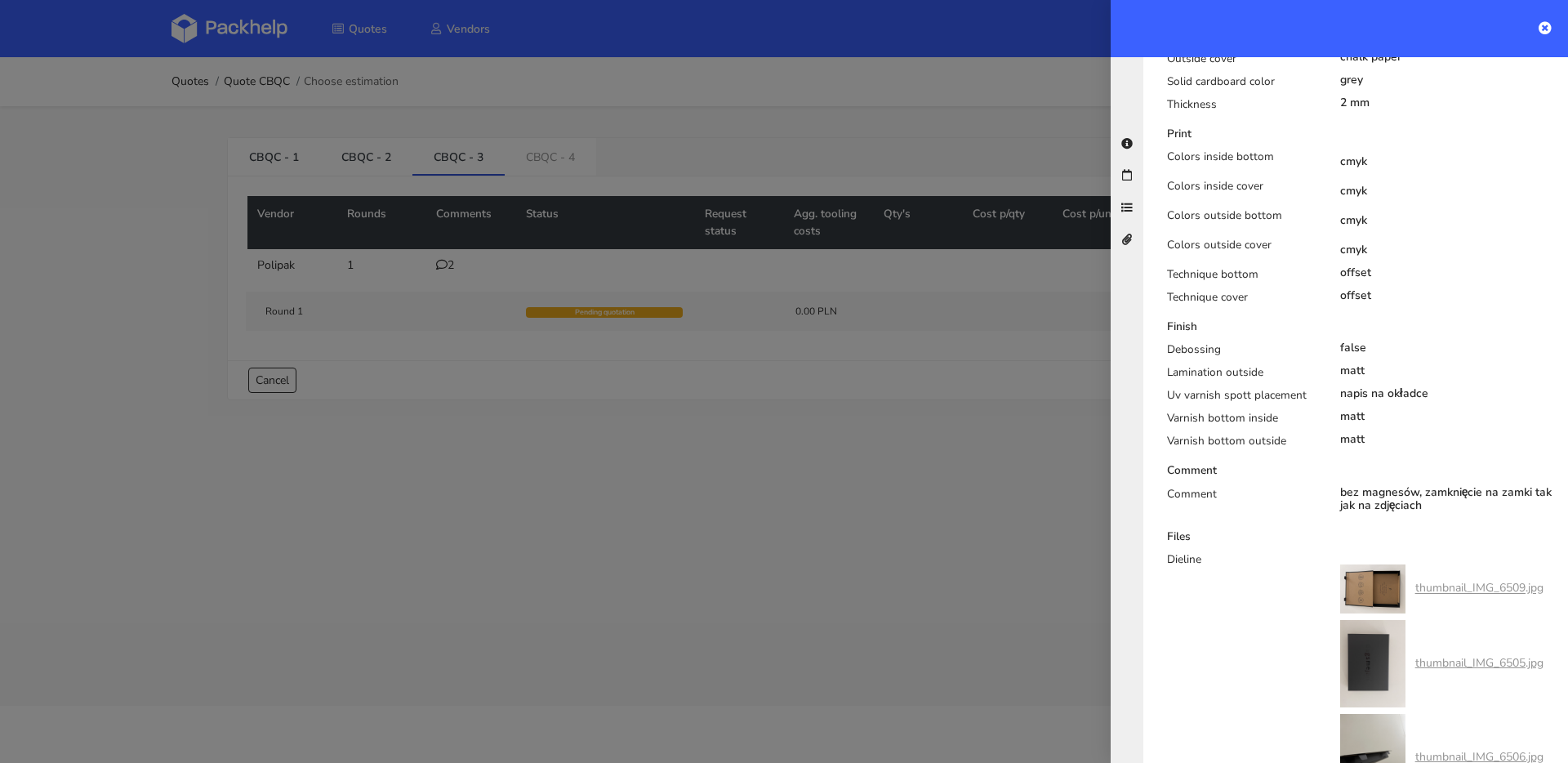
scroll to position [774, 0]
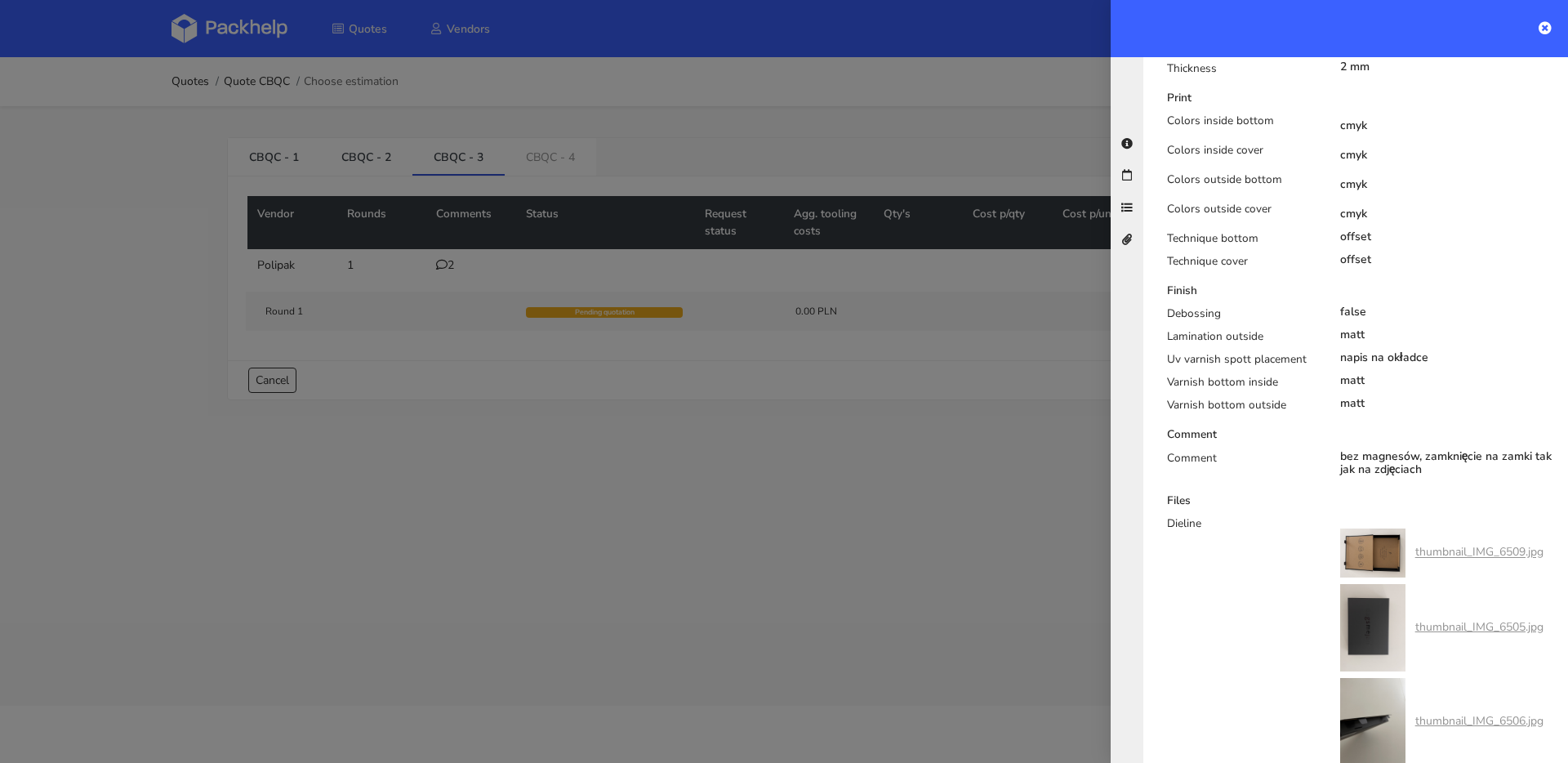
click at [839, 442] on div at bounding box center [784, 381] width 1568 height 763
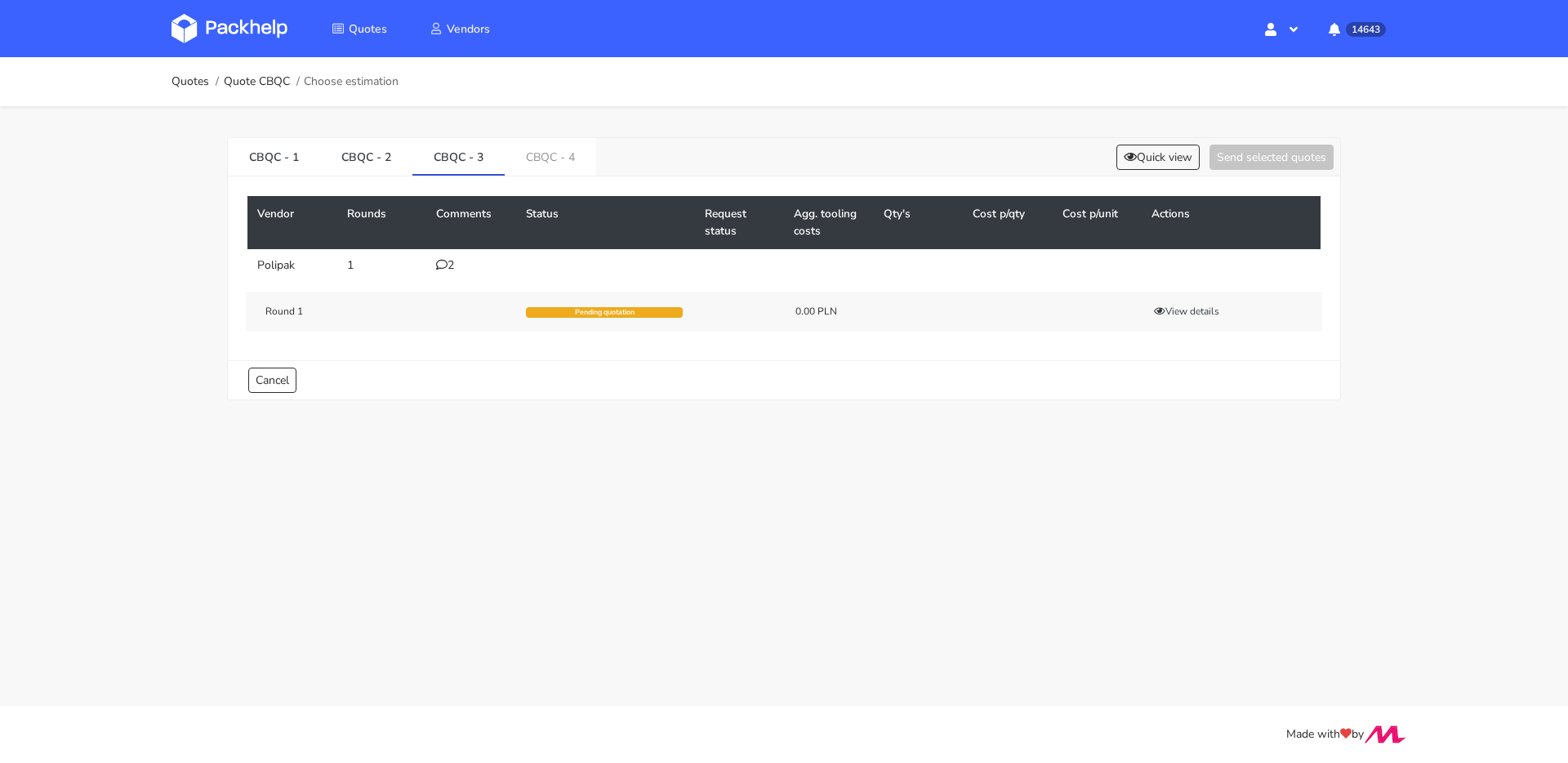
click at [451, 277] on td "2" at bounding box center [471, 265] width 90 height 32
click at [450, 273] on td "2" at bounding box center [471, 265] width 90 height 32
click at [452, 266] on div "2" at bounding box center [471, 265] width 70 height 13
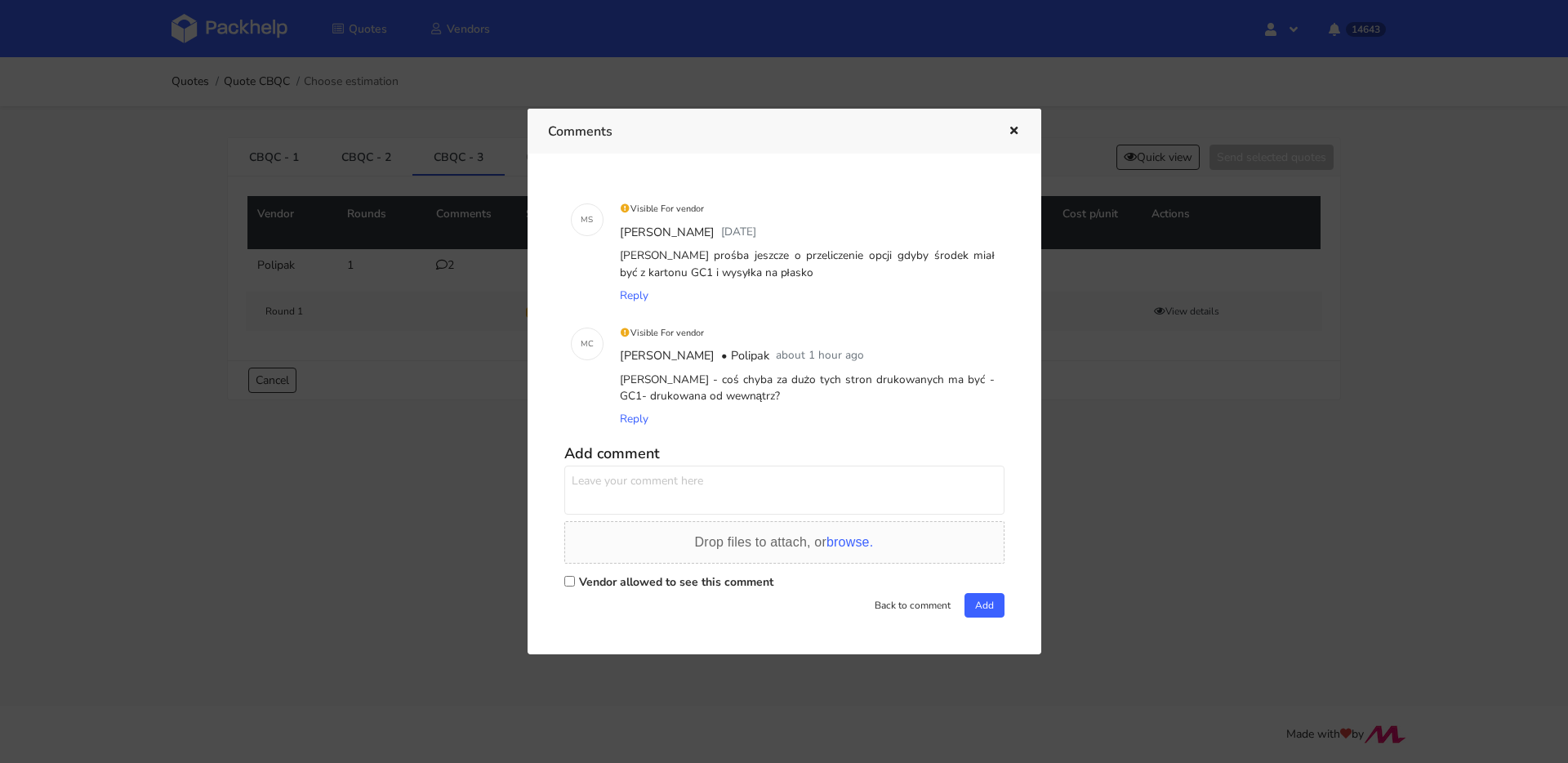
click at [749, 471] on textarea at bounding box center [784, 490] width 440 height 49
type textarea "tak, aby środek pudełka bo uformowaniu również był zadruku i okładka również za…"
click at [653, 574] on label "Vendor allowed to see this comment" at bounding box center [676, 581] width 194 height 15
click at [575, 576] on input "Vendor allowed to see this comment" at bounding box center [570, 581] width 11 height 11
checkbox input "true"
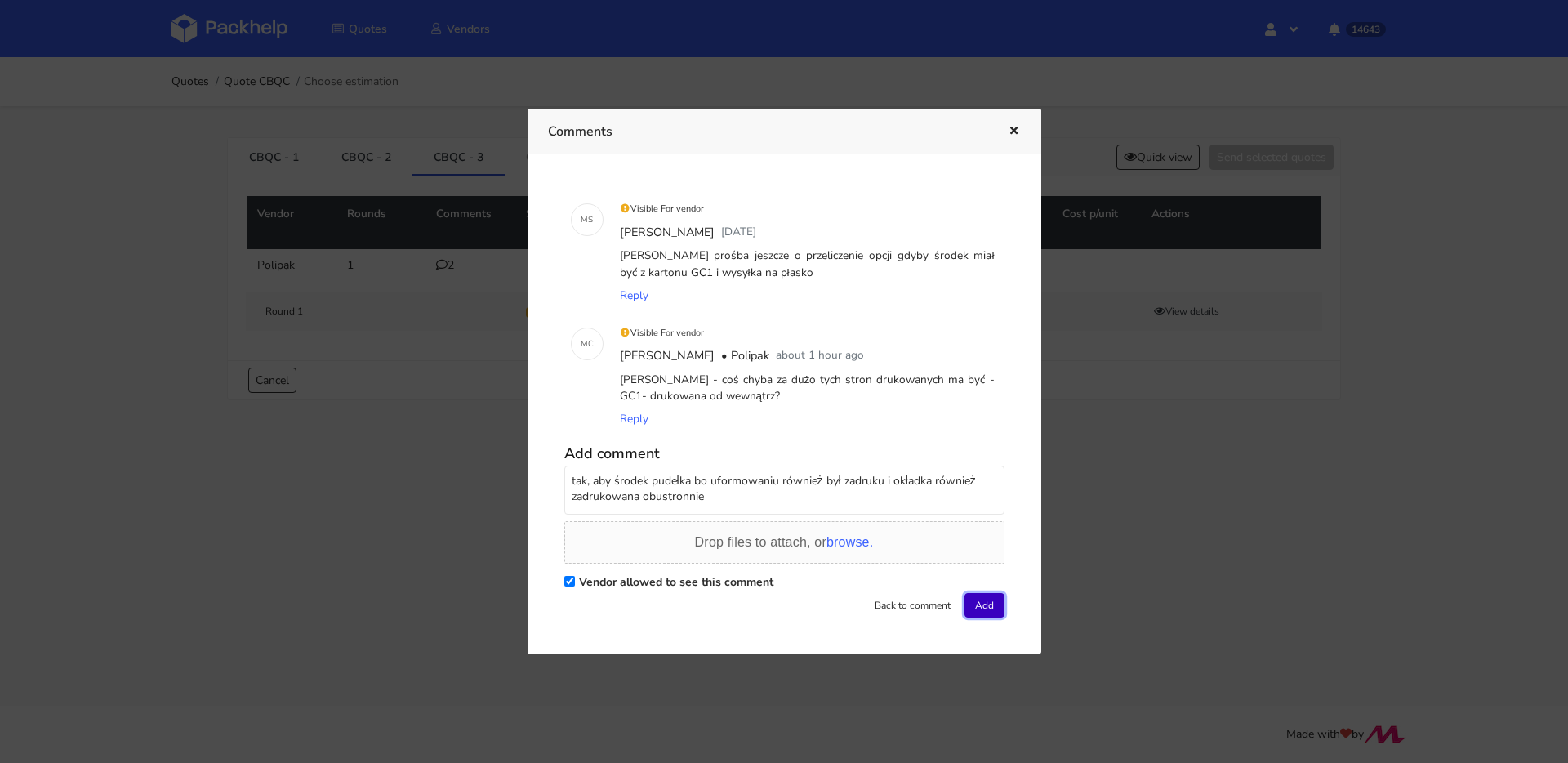
click at [978, 605] on button "Add" at bounding box center [985, 605] width 40 height 24
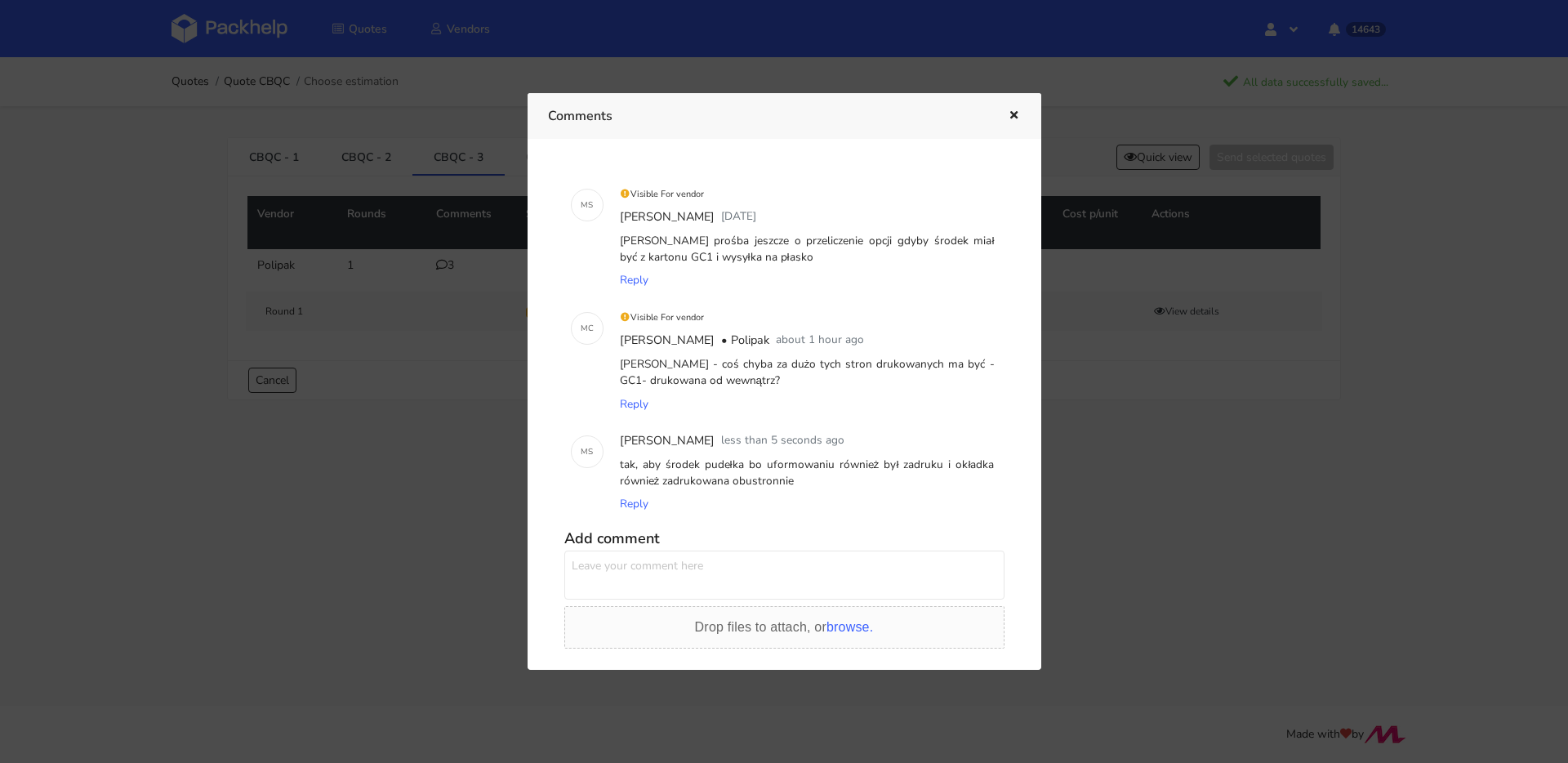
click at [1013, 113] on icon "button" at bounding box center [1014, 116] width 13 height 12
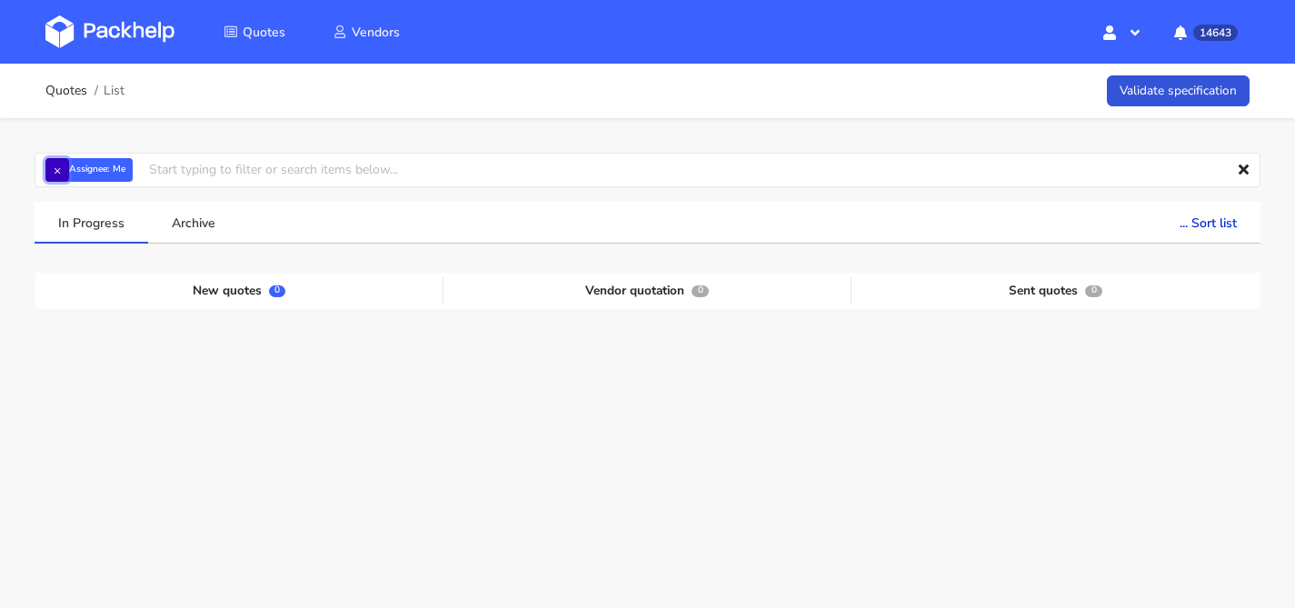
click at [66, 163] on button "×" at bounding box center [57, 170] width 24 height 24
click at [75, 165] on input "text" at bounding box center [648, 170] width 1226 height 35
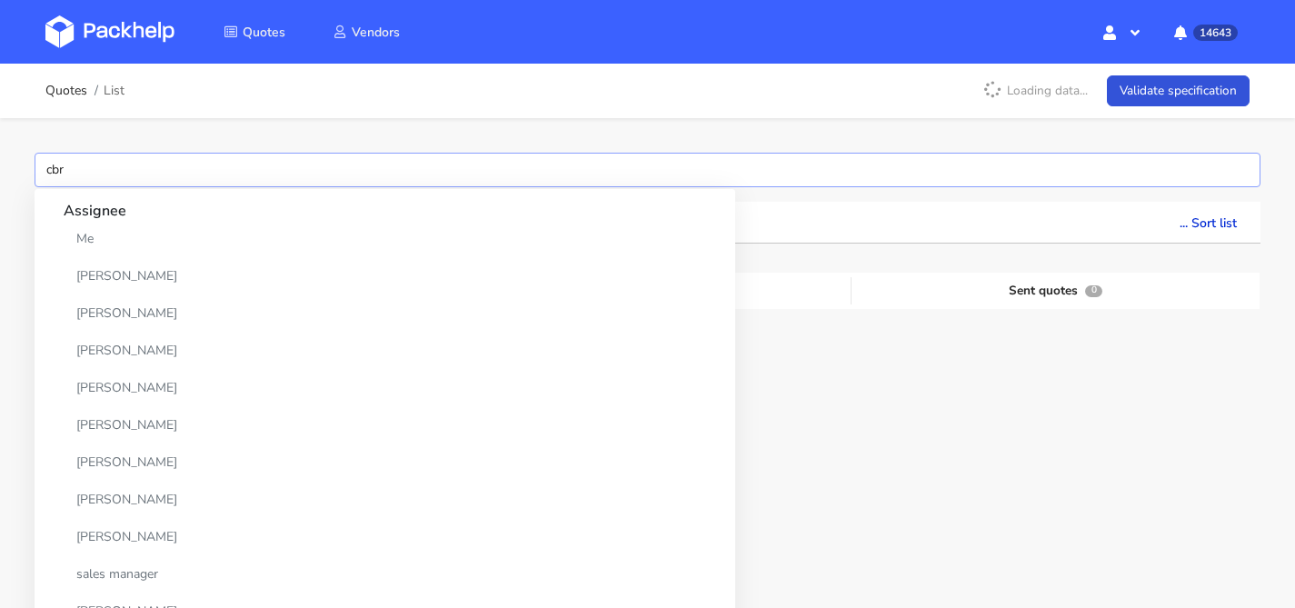
type input "cbrx"
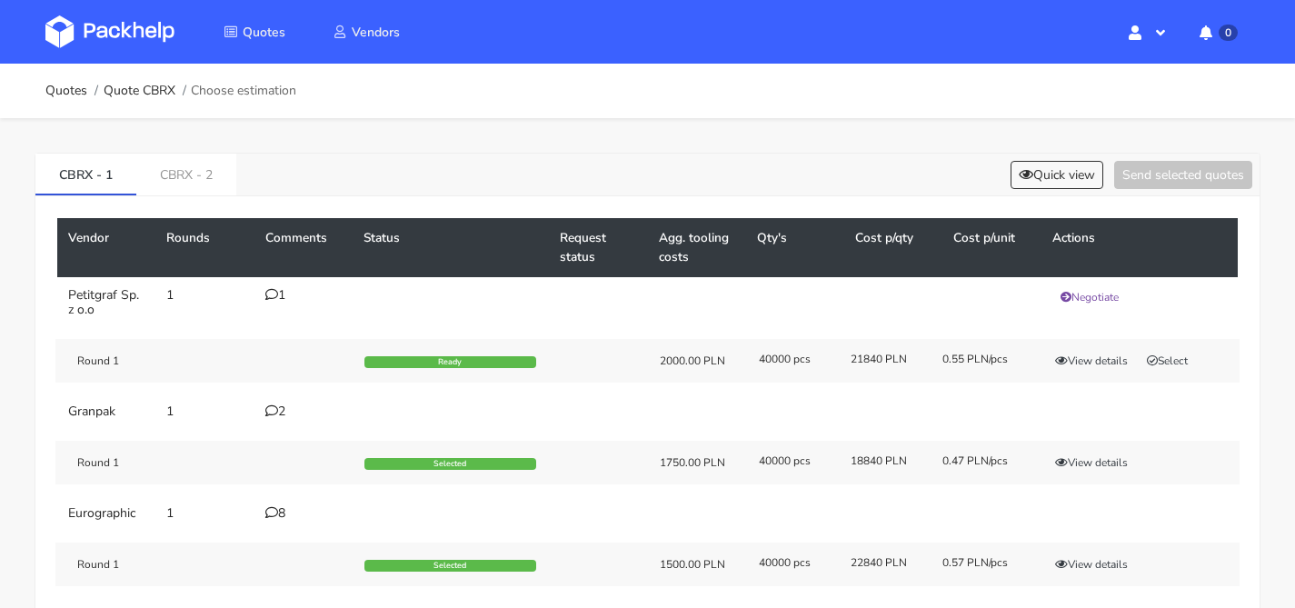
scroll to position [143, 0]
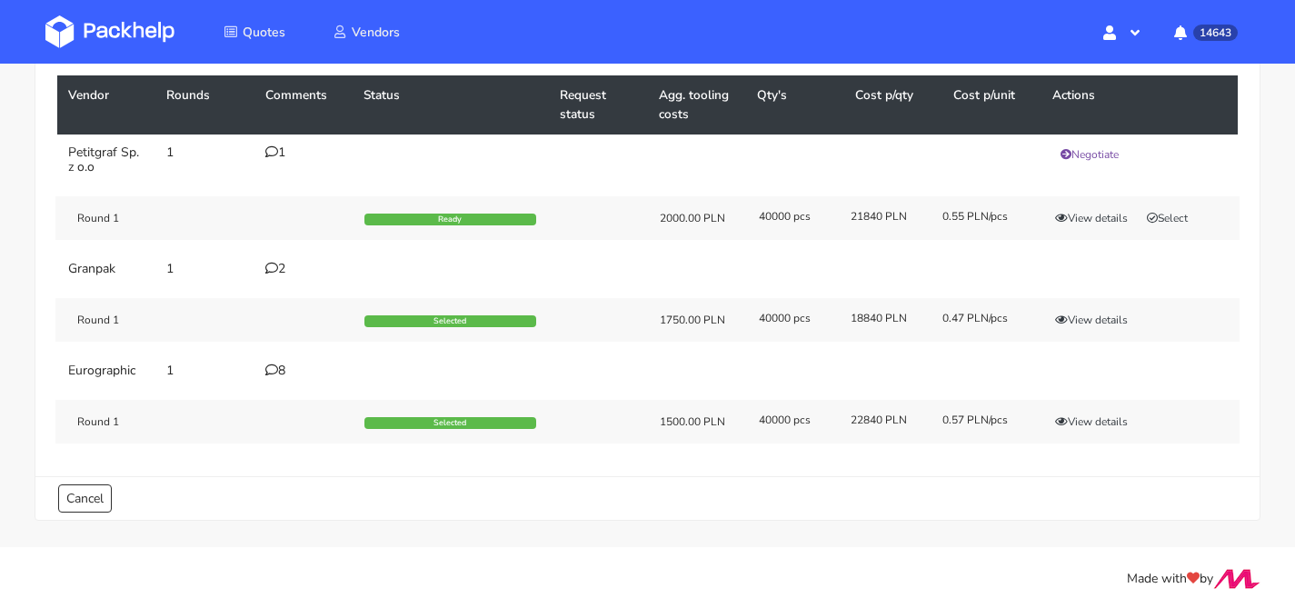
click at [268, 367] on icon at bounding box center [271, 370] width 13 height 13
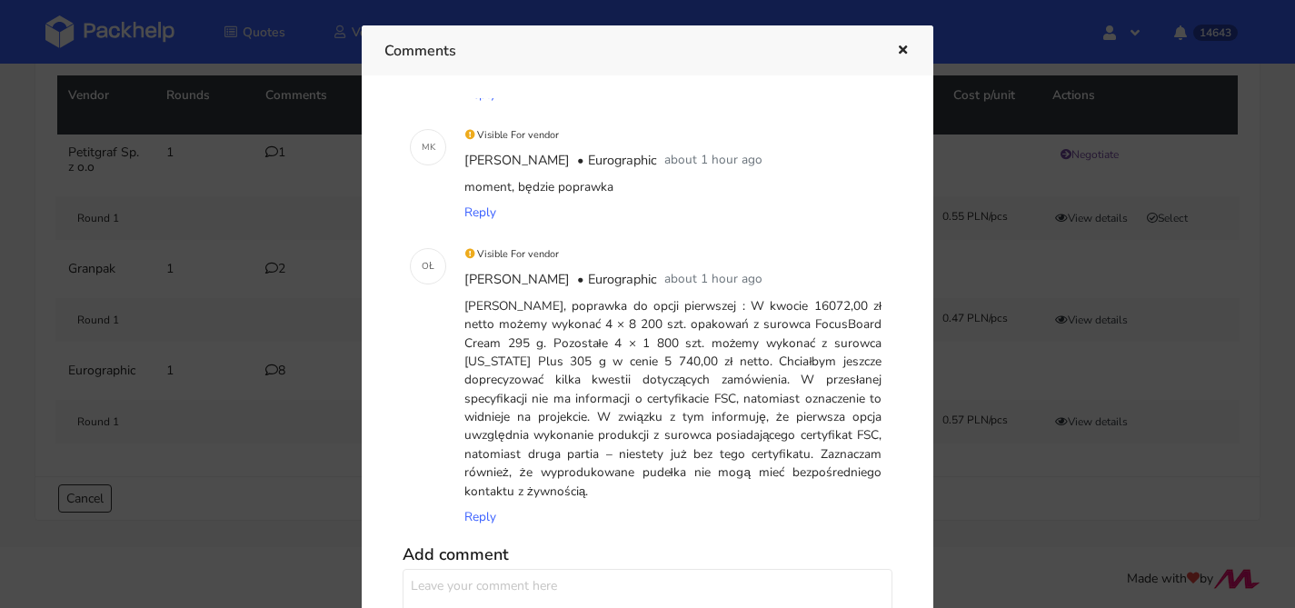
scroll to position [1146, 0]
click at [907, 55] on icon "button" at bounding box center [902, 51] width 15 height 13
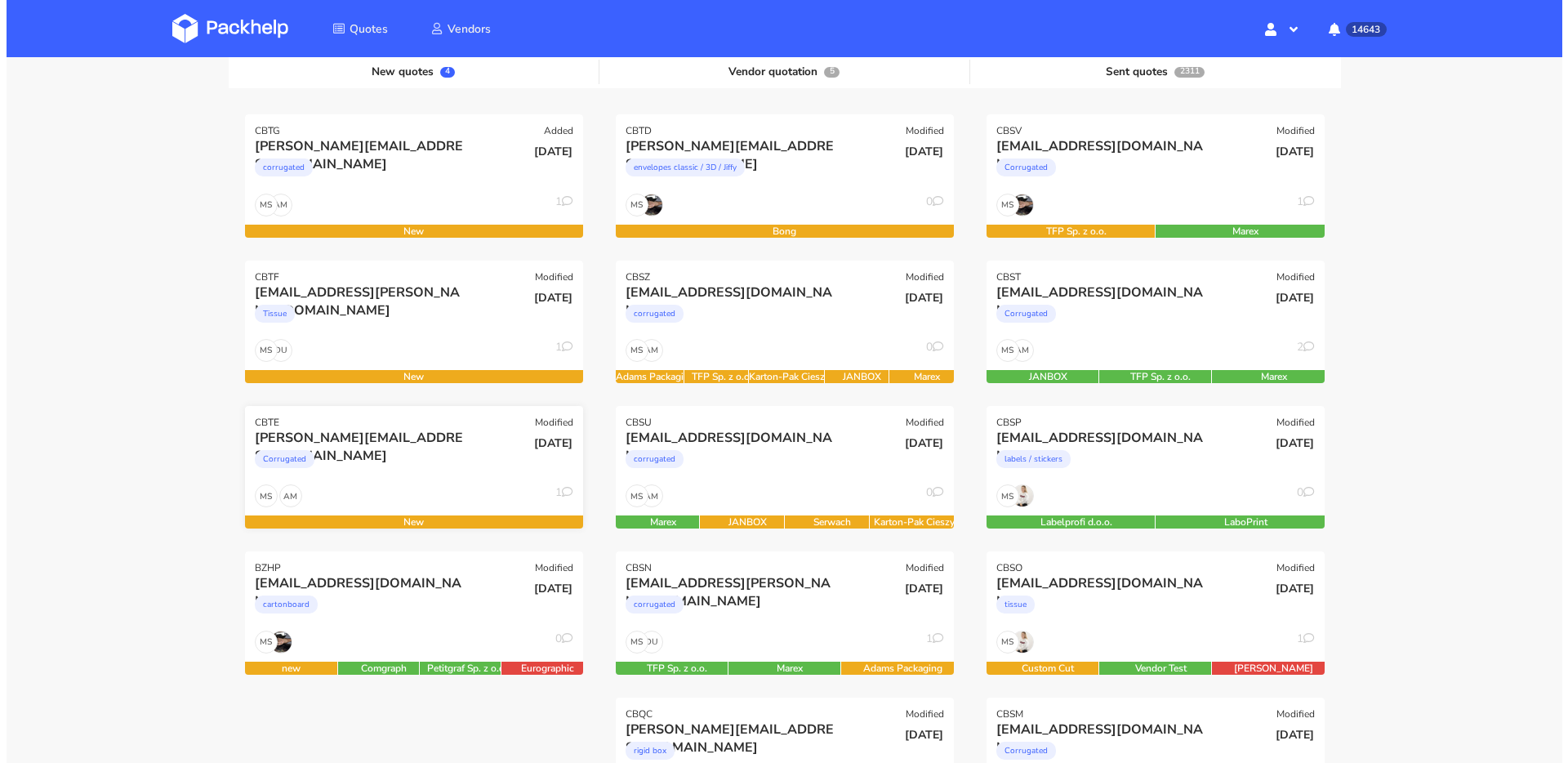
scroll to position [158, 0]
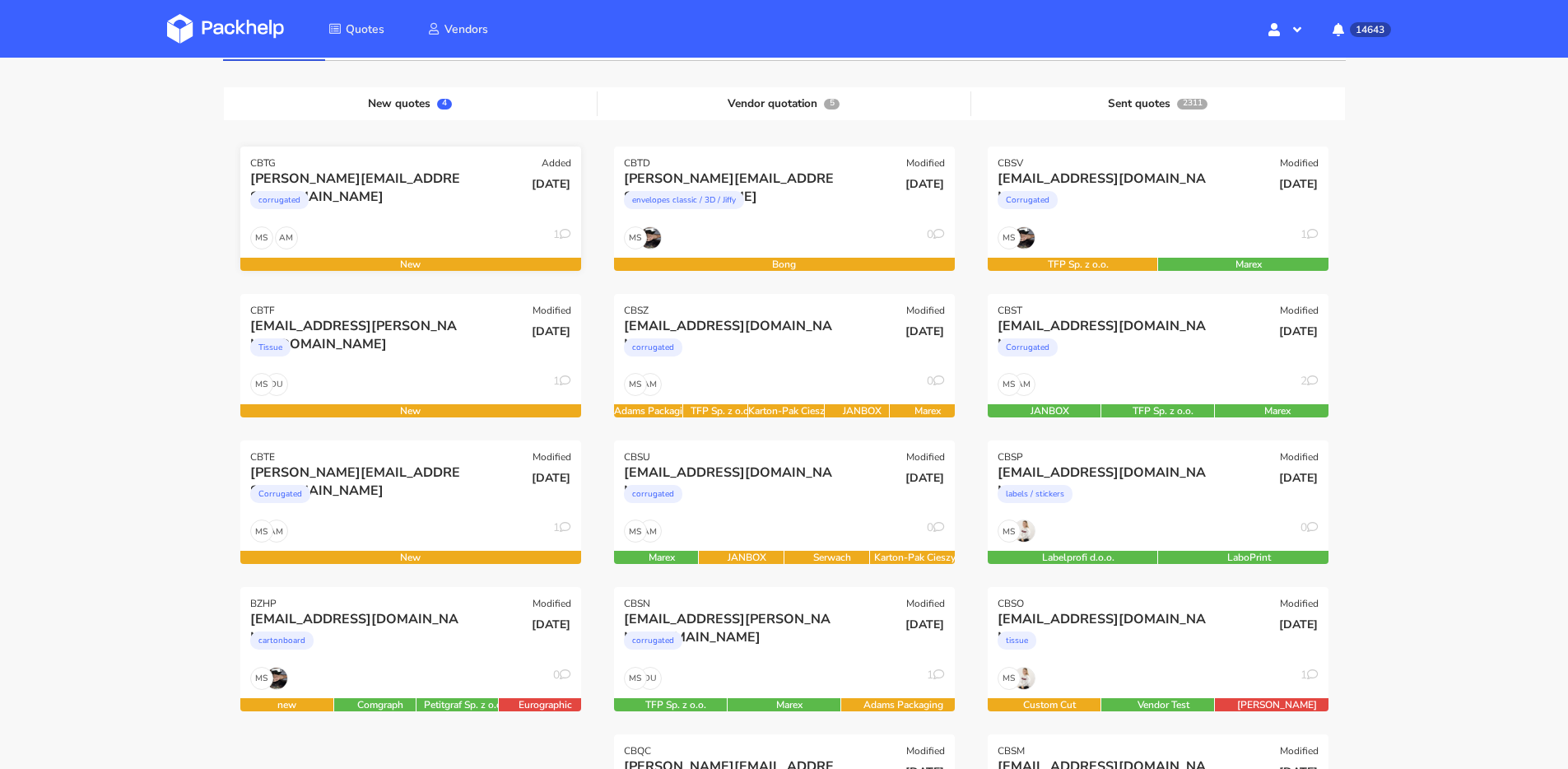
click at [382, 227] on div "AM MS 1" at bounding box center [410, 242] width 340 height 32
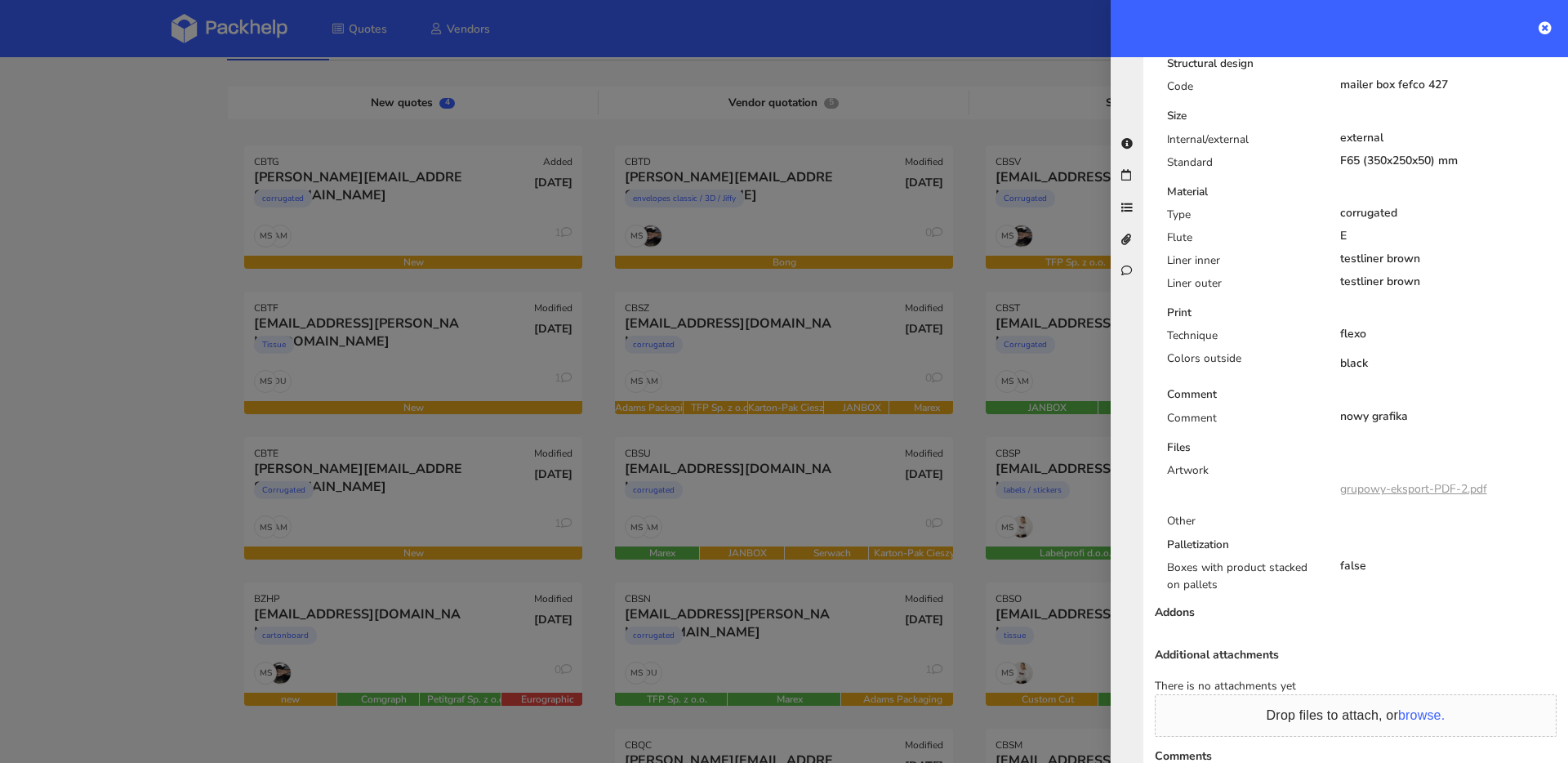
scroll to position [771, 0]
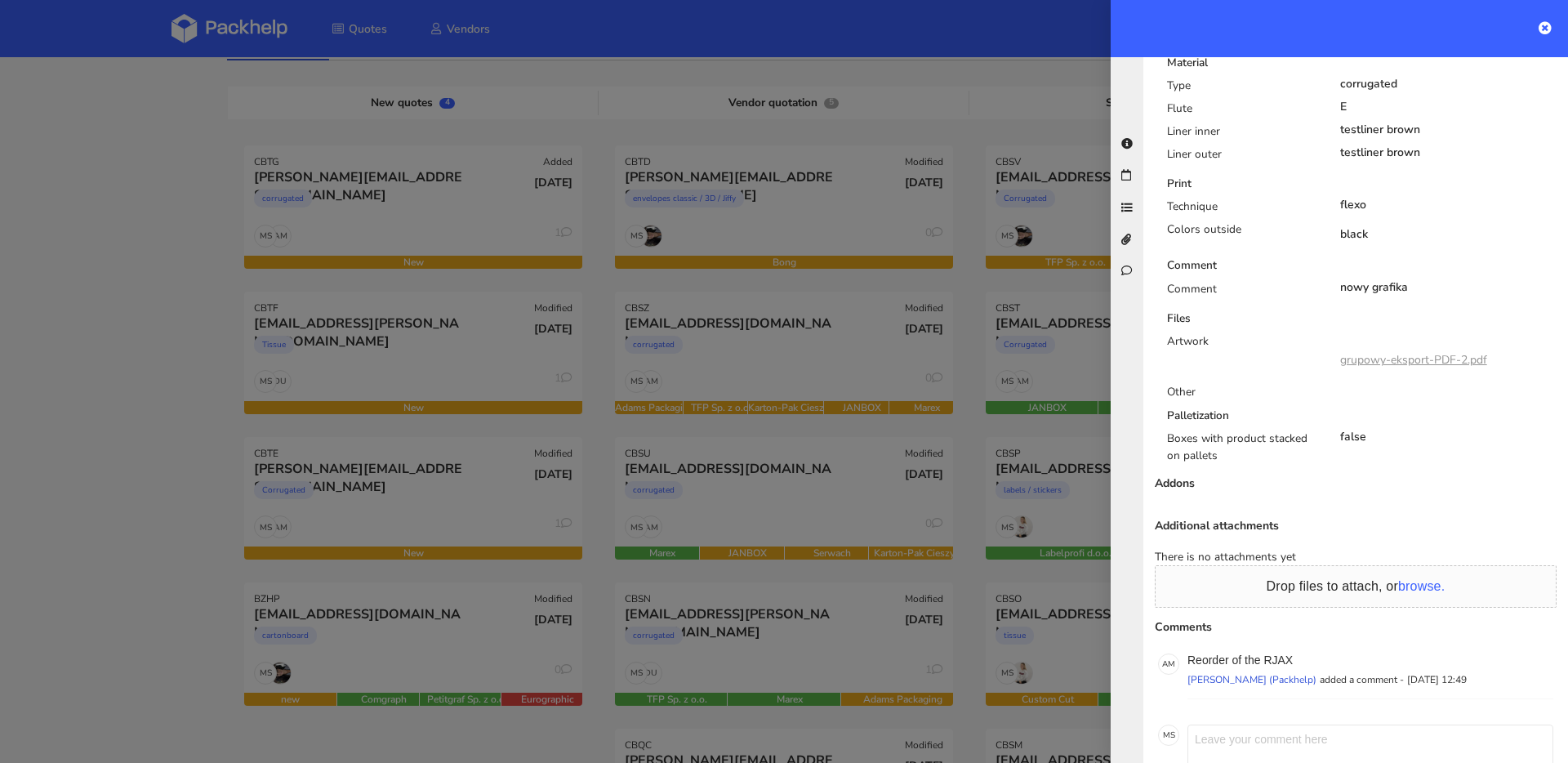
click at [1407, 352] on link "grupowy-eksport-PDF-2.pdf" at bounding box center [1414, 359] width 147 height 15
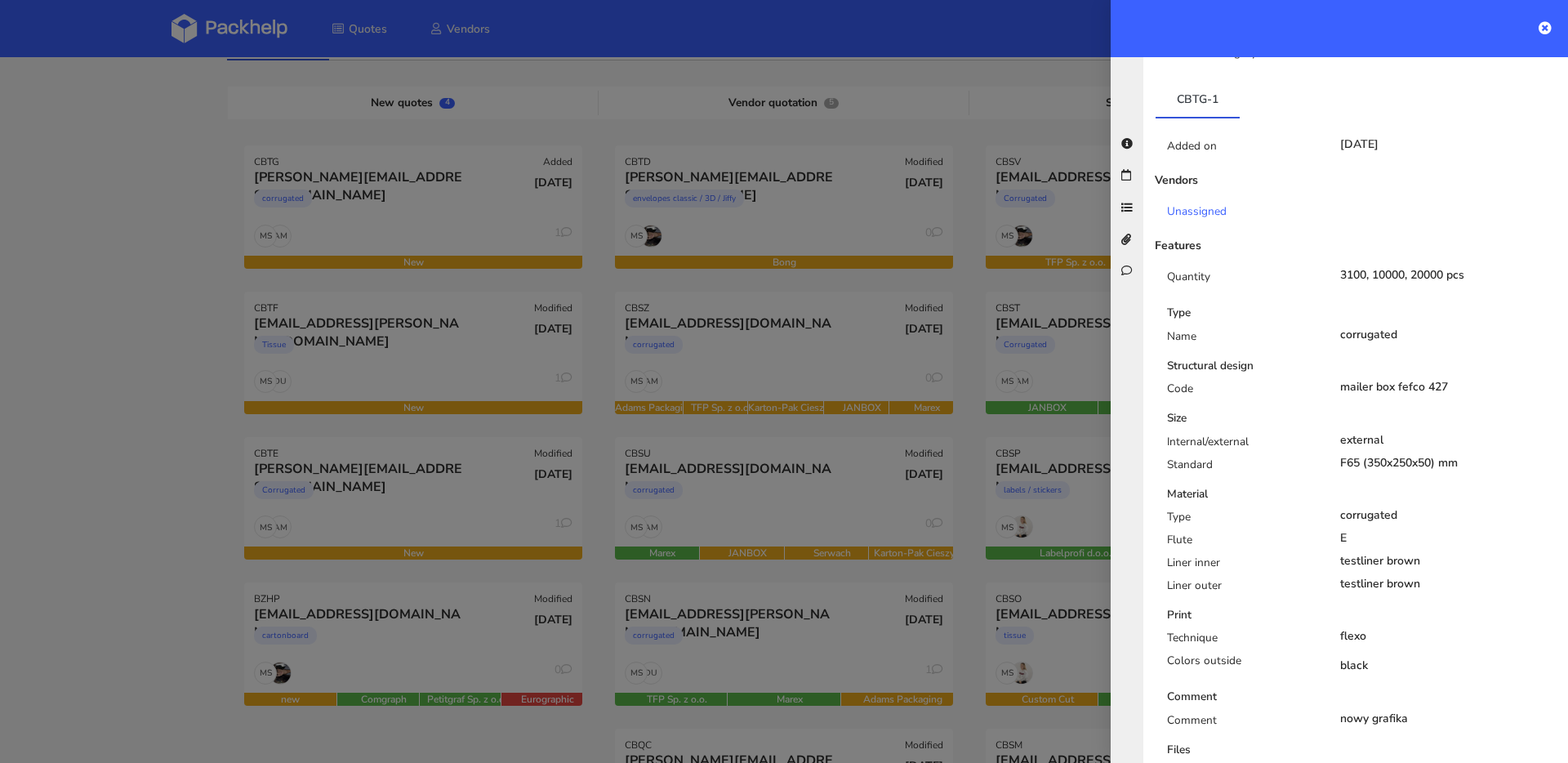
scroll to position [0, 0]
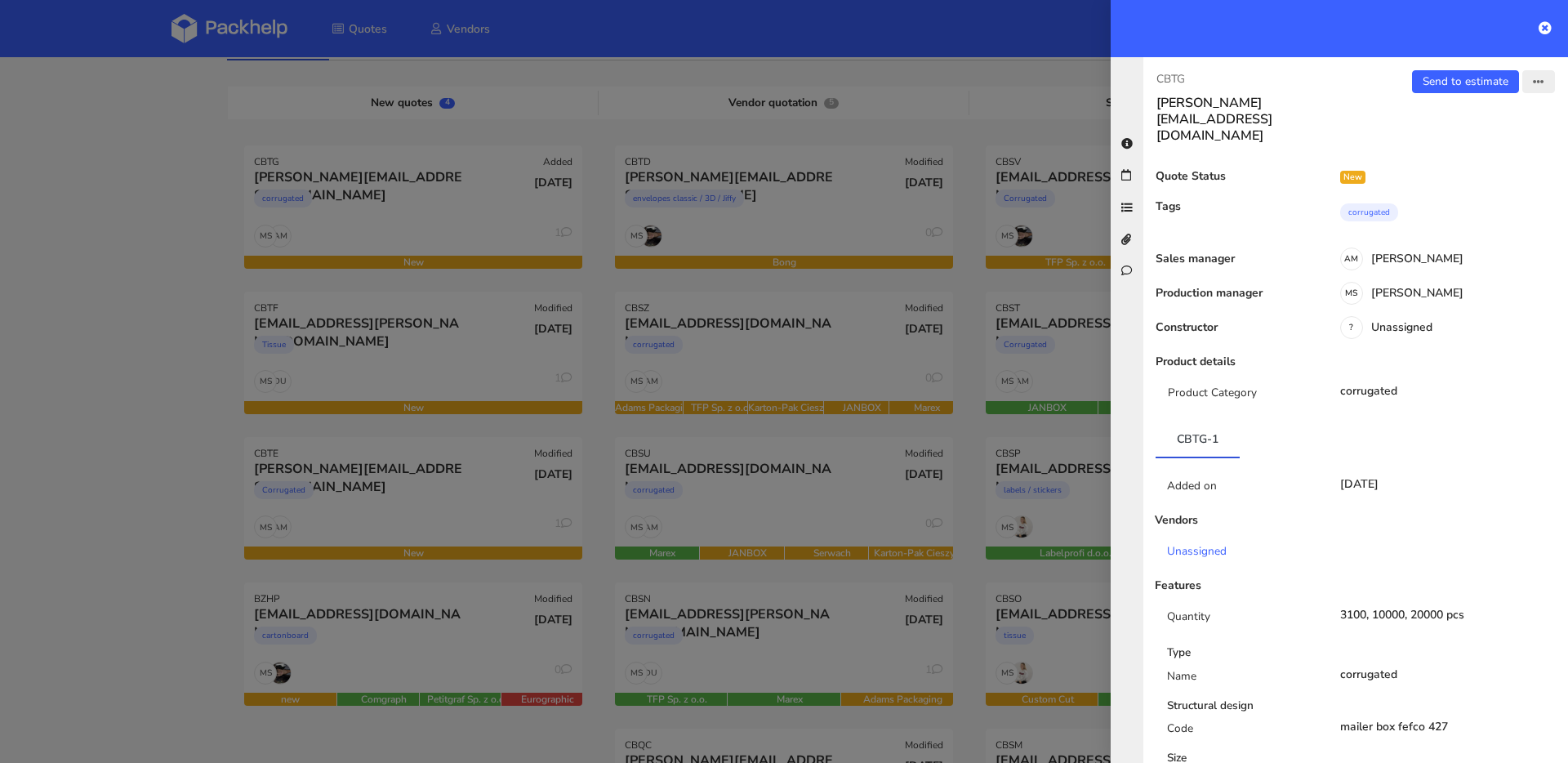
click at [1533, 86] on icon "button" at bounding box center [1538, 82] width 12 height 12
click at [1474, 139] on link "Edit quote" at bounding box center [1485, 146] width 144 height 27
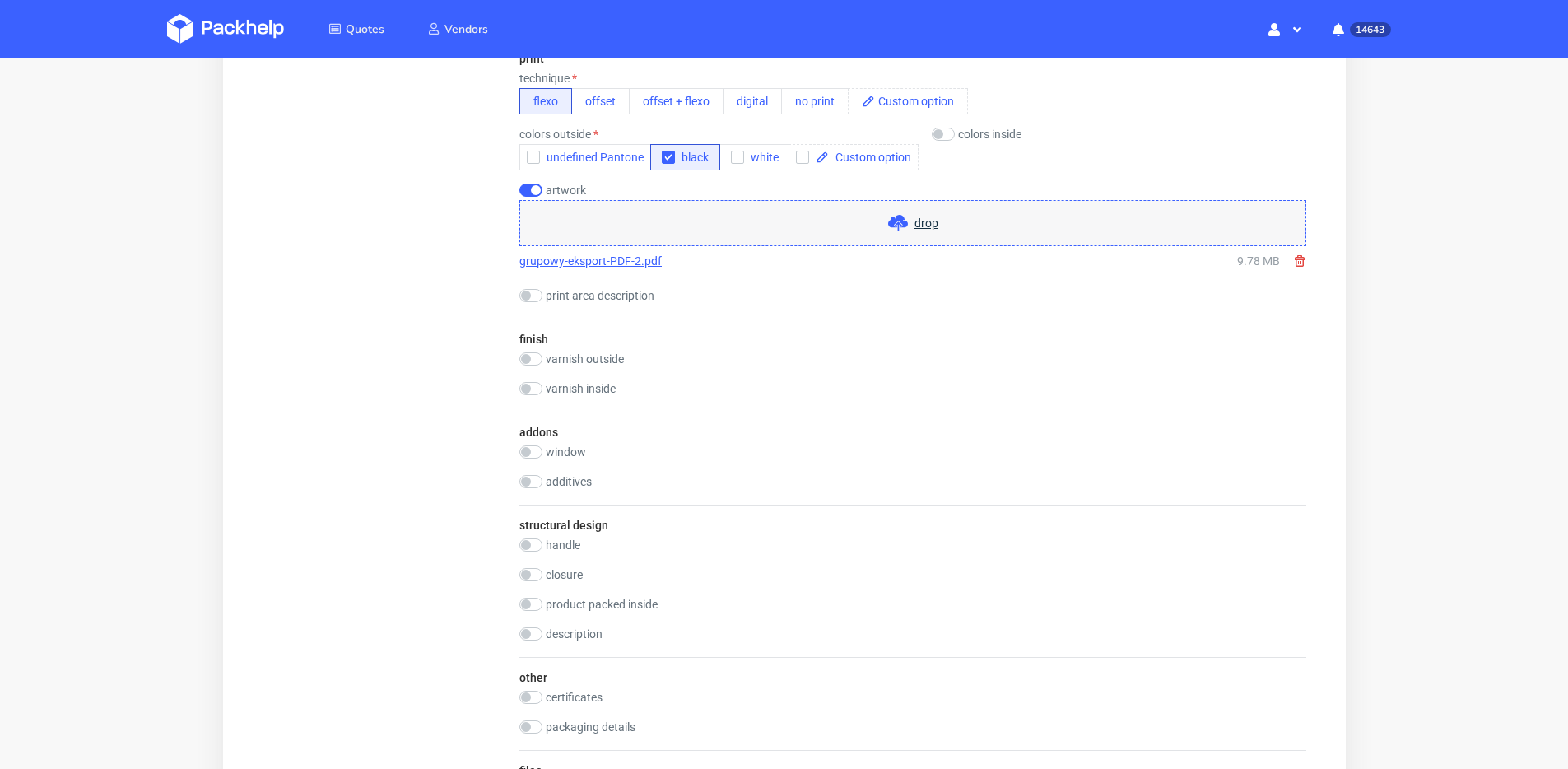
scroll to position [1461, 0]
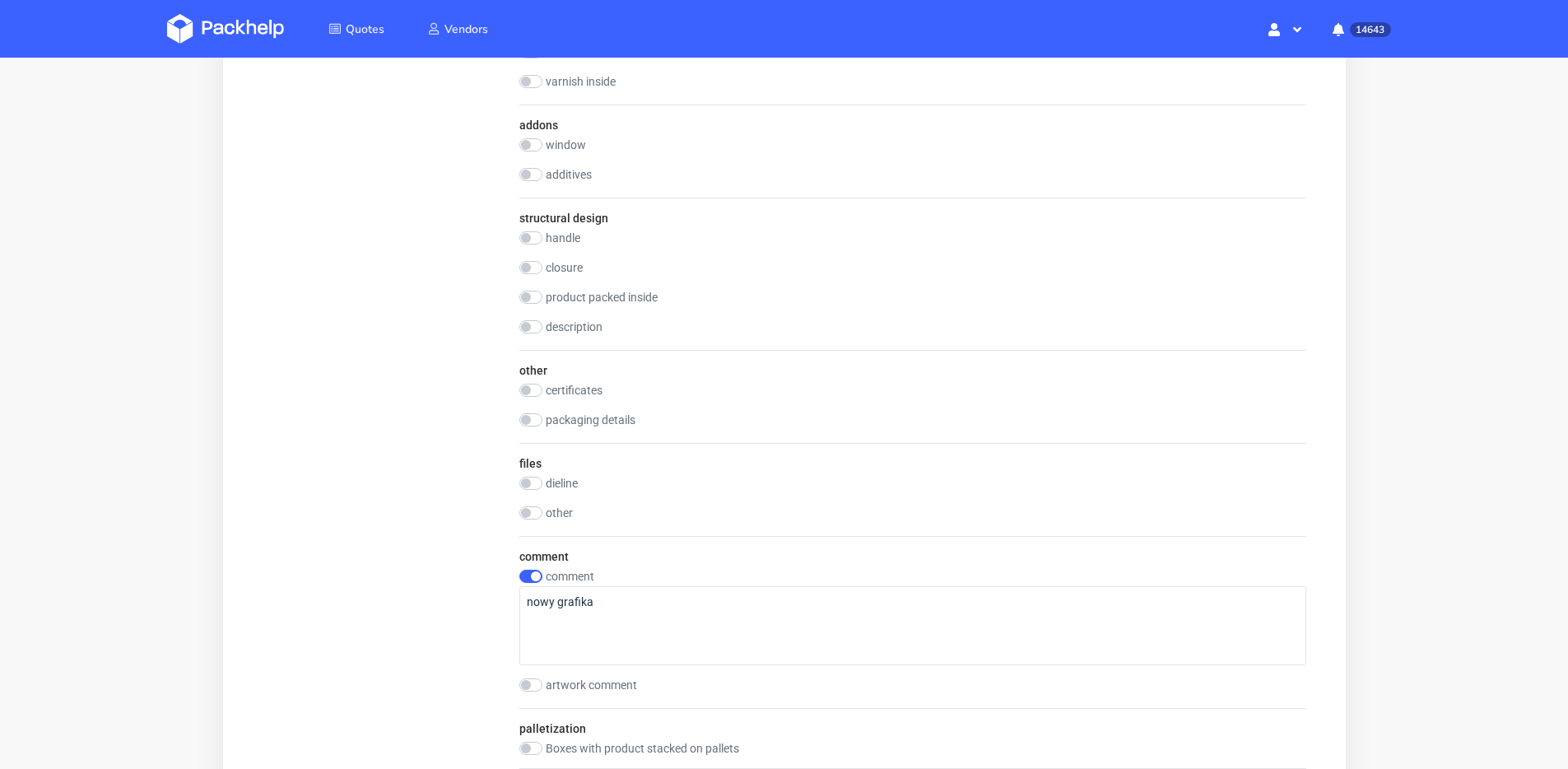
click at [529, 568] on div "comment comment nowy grafika artwork comment" at bounding box center [912, 622] width 787 height 172
click at [529, 570] on input "checkbox" at bounding box center [530, 576] width 23 height 14
checkbox input "false"
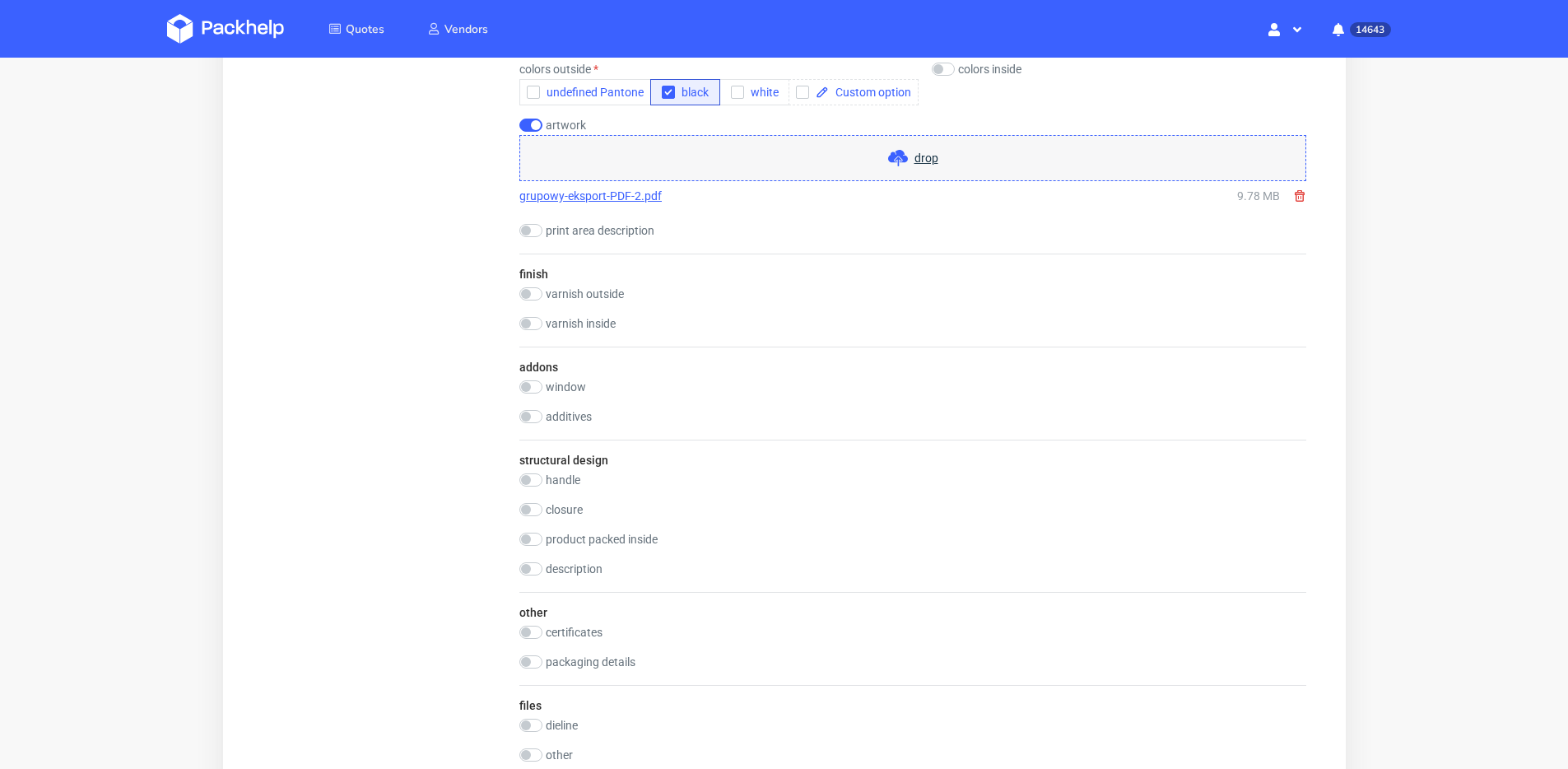
scroll to position [1142, 0]
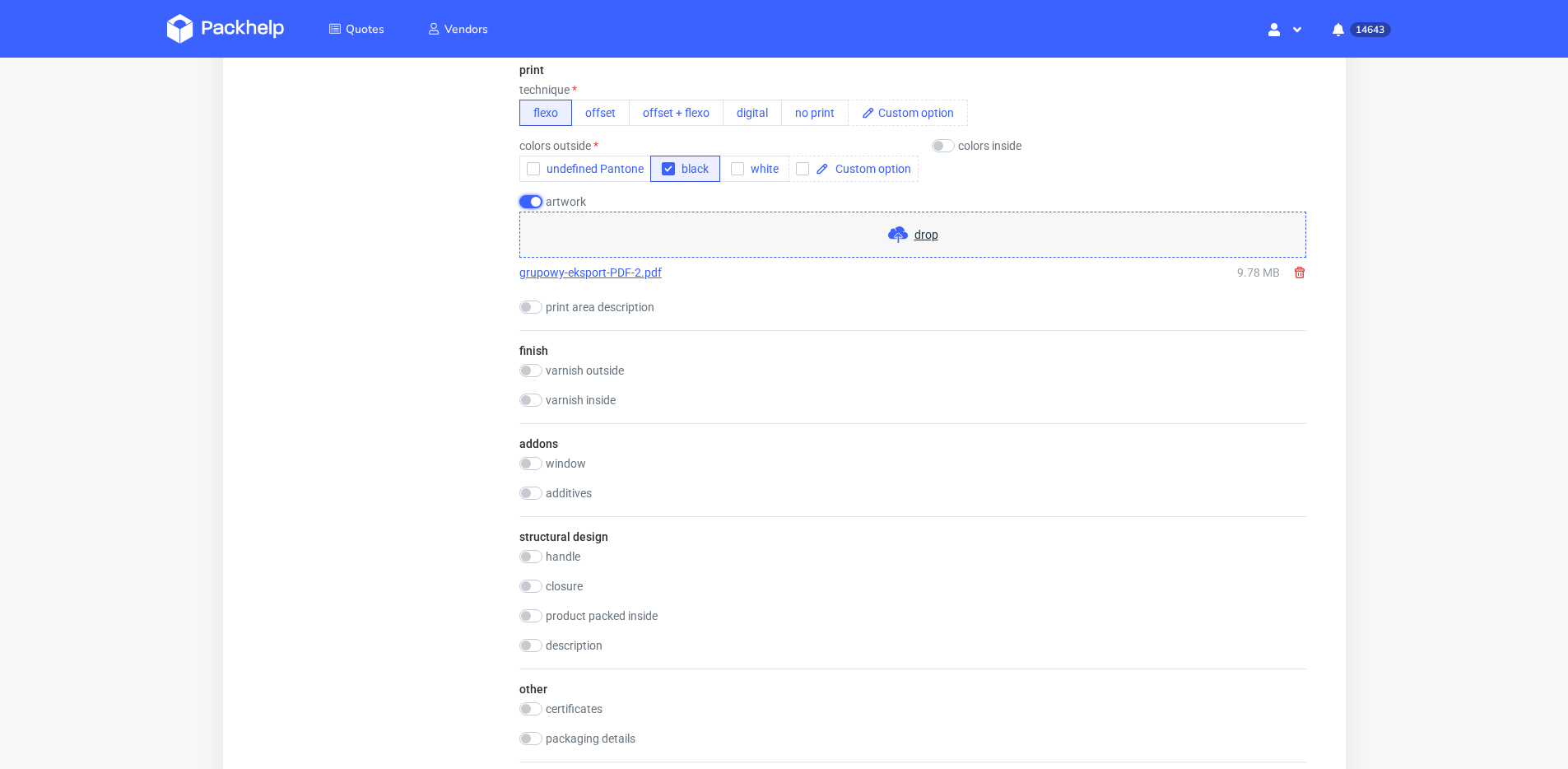
click at [538, 200] on input "checkbox" at bounding box center [530, 201] width 23 height 14
checkbox input "false"
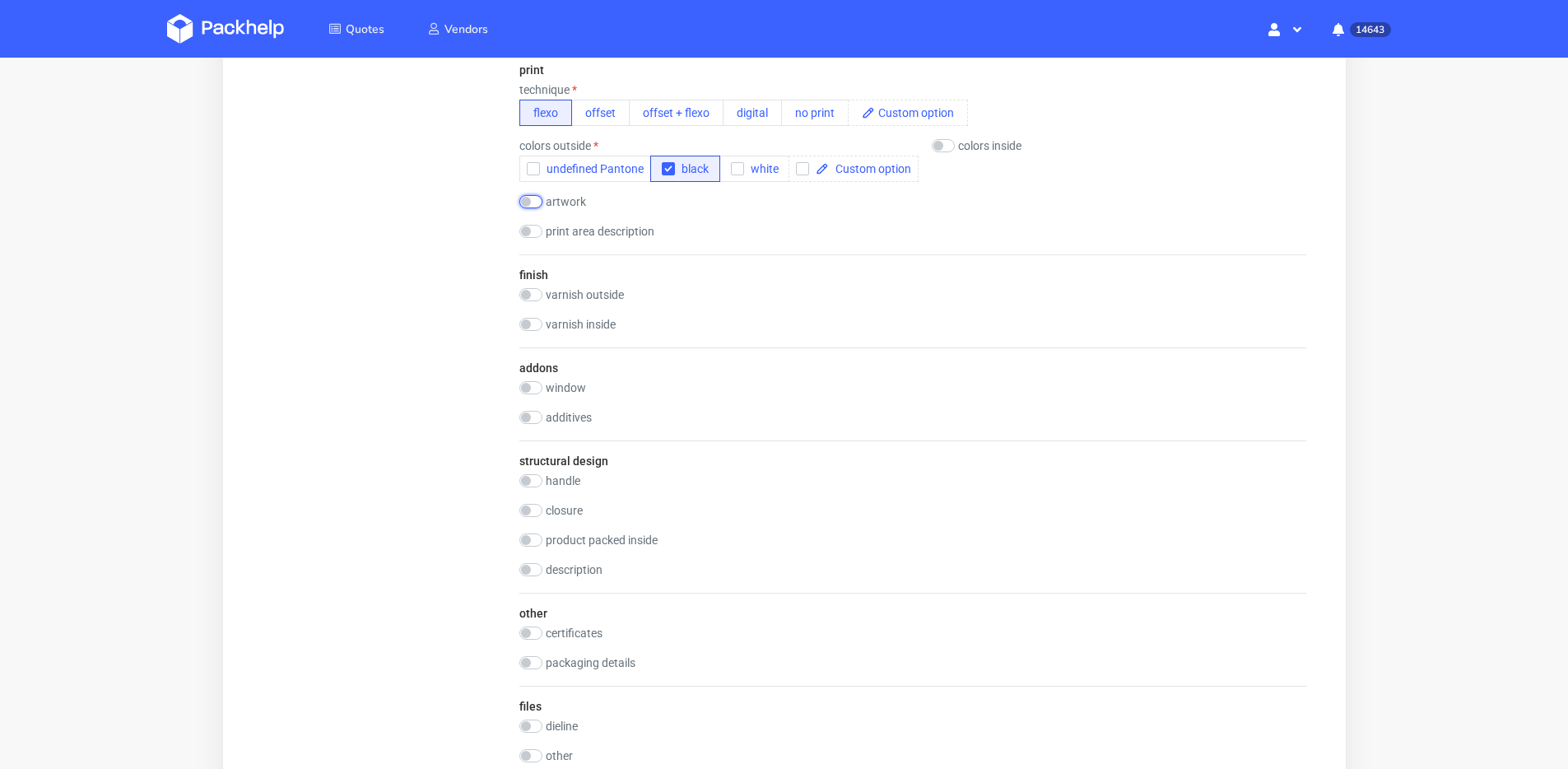
scroll to position [1697, 0]
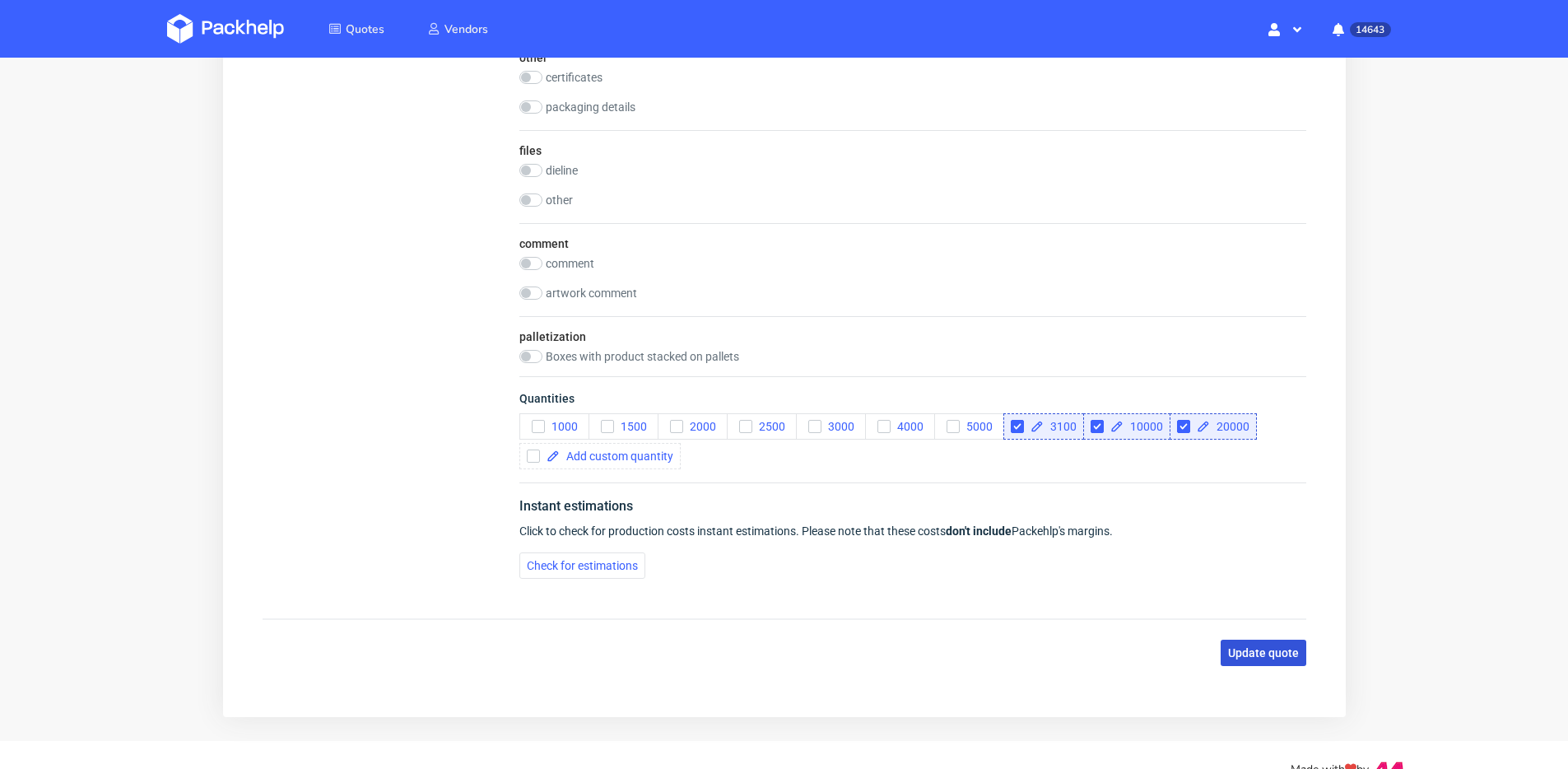
click at [1252, 661] on button "Update quote" at bounding box center [1262, 652] width 86 height 26
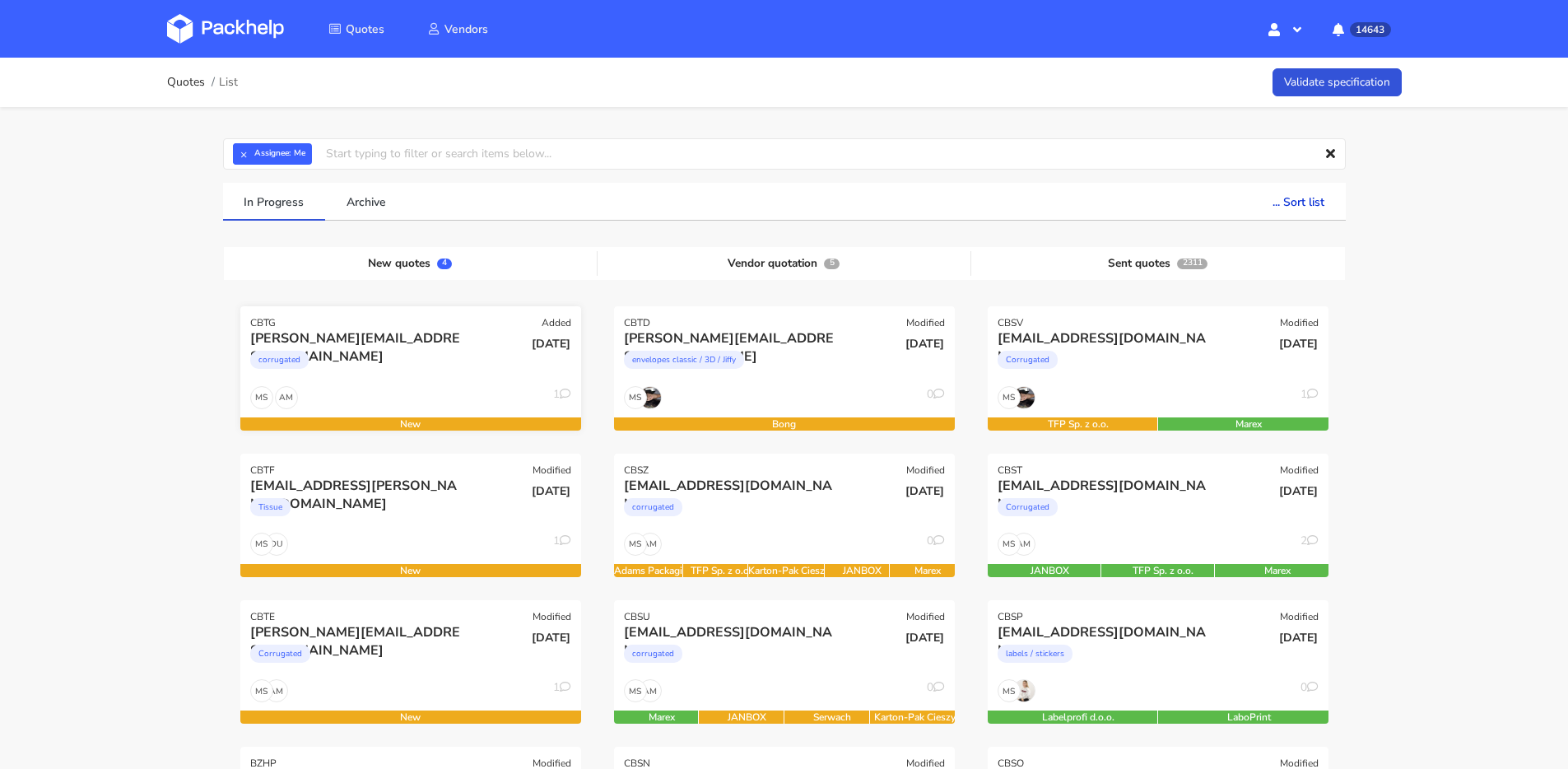
click at [406, 352] on div "corrugated" at bounding box center [359, 364] width 218 height 33
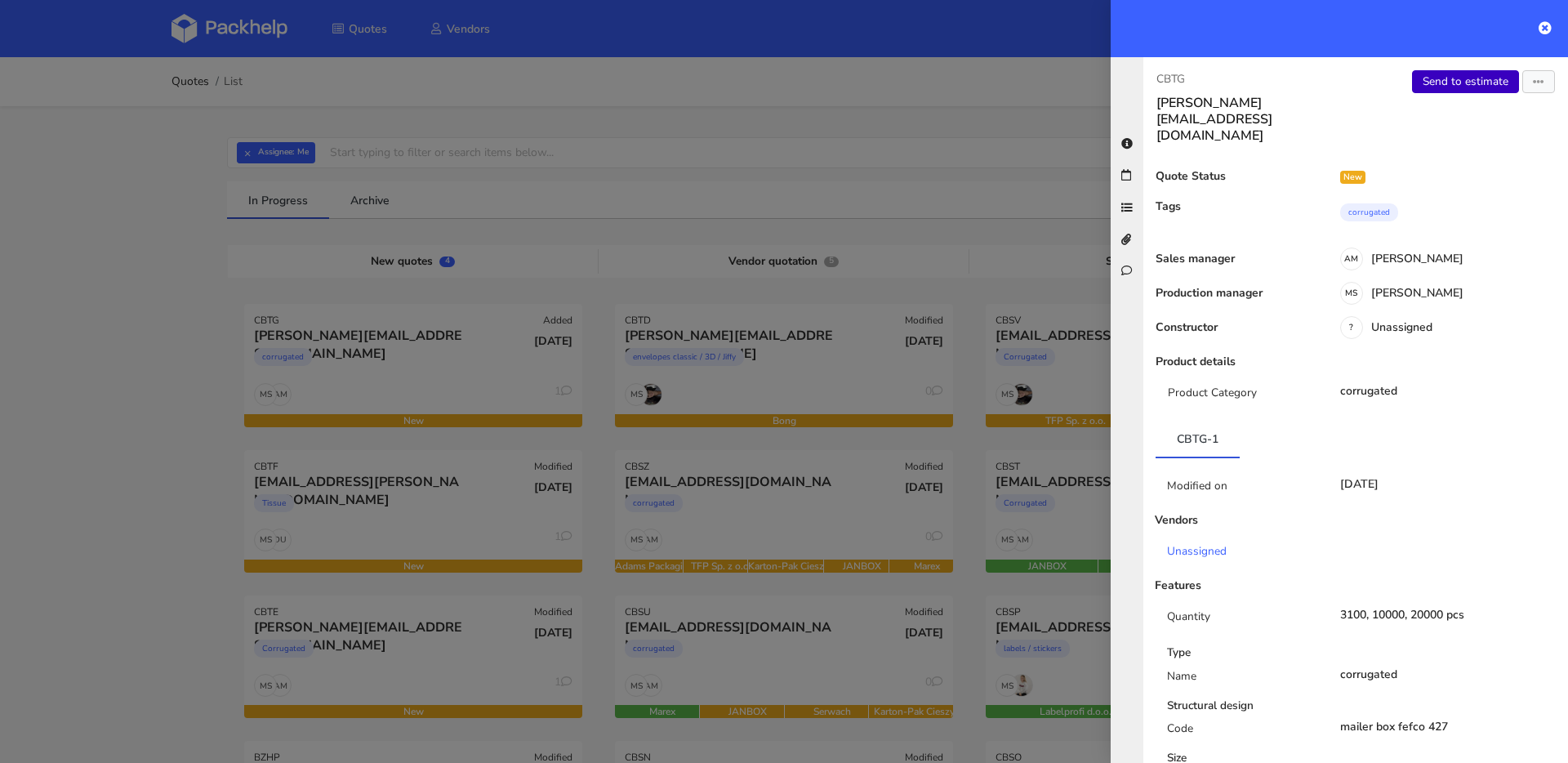
click at [1413, 92] on link "Send to estimate" at bounding box center [1466, 81] width 107 height 22
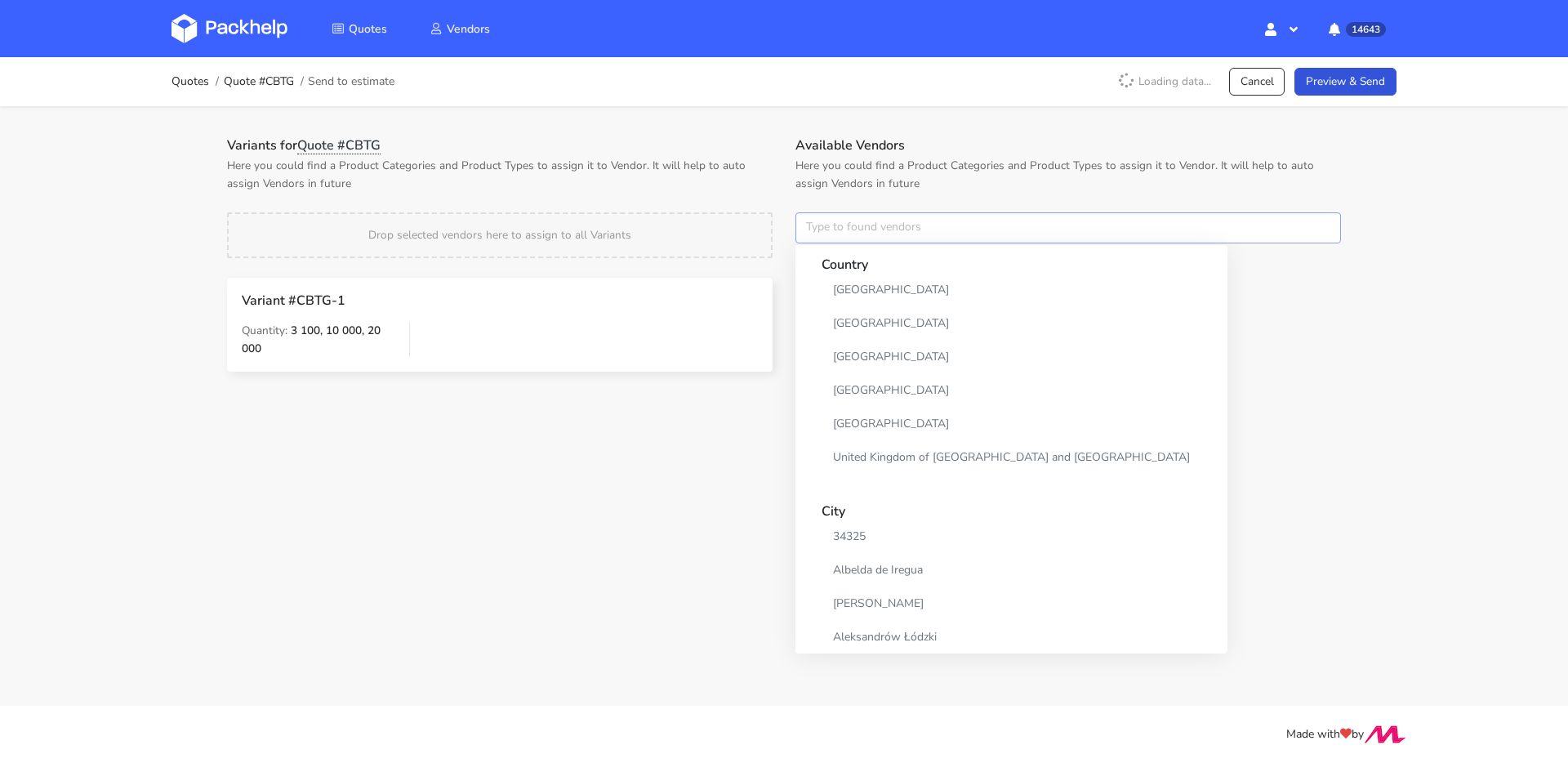
click at [864, 233] on input "text" at bounding box center [1067, 227] width 545 height 31
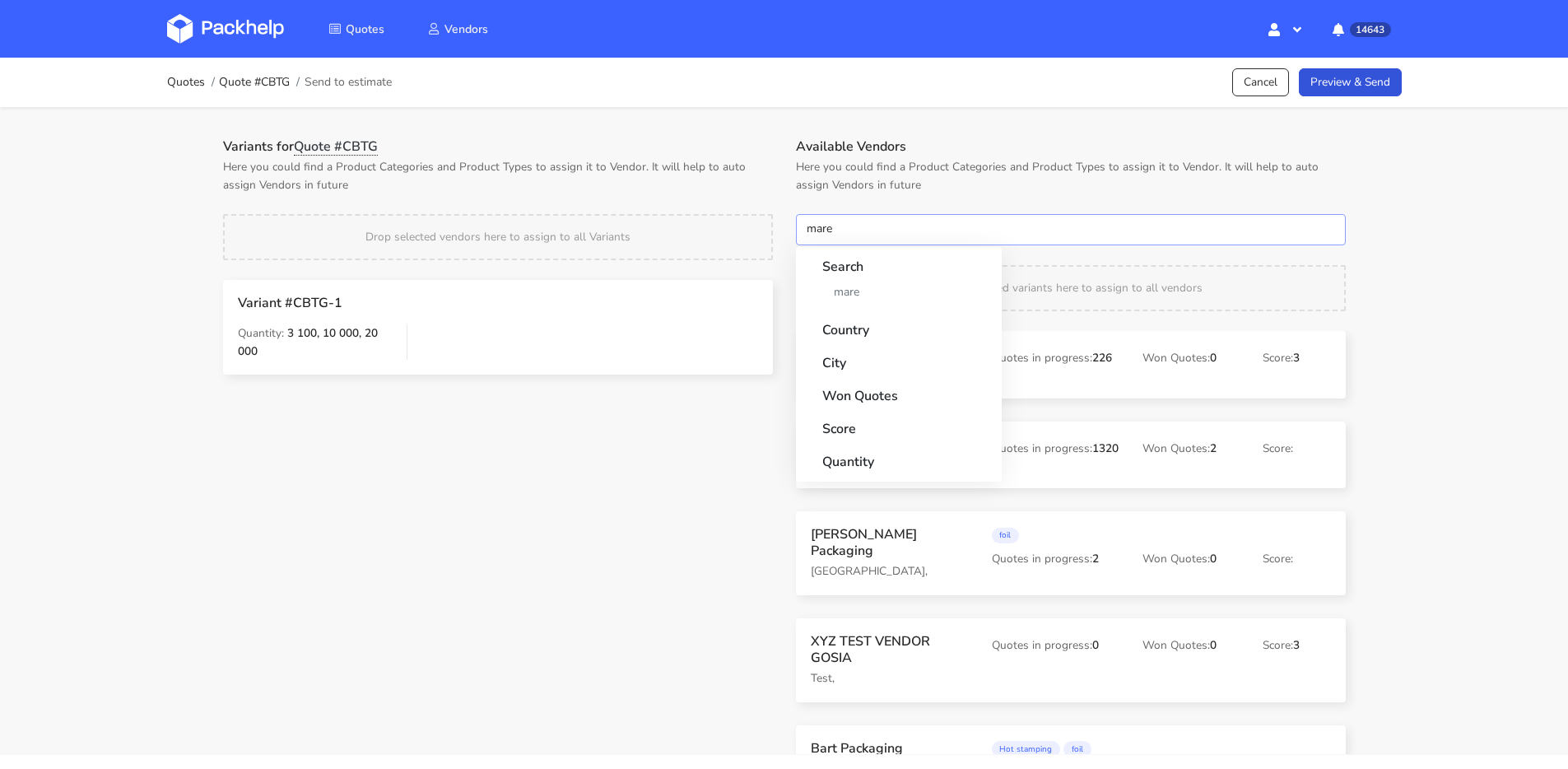
type input "marex"
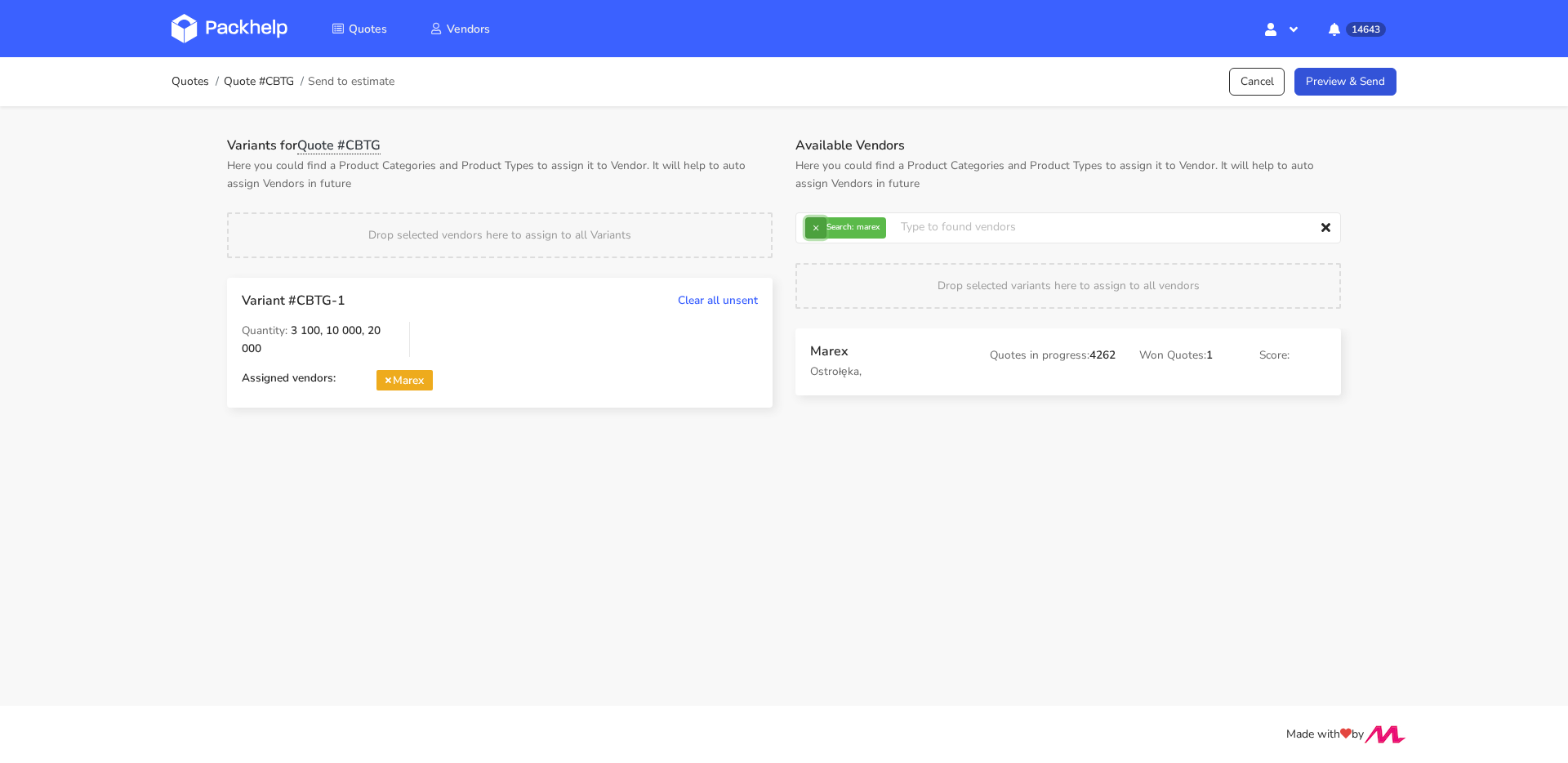
click at [810, 226] on button "×" at bounding box center [816, 228] width 22 height 22
click at [810, 226] on input "text" at bounding box center [1067, 227] width 545 height 31
type input "serwa"
click at [813, 223] on button "×" at bounding box center [816, 228] width 22 height 22
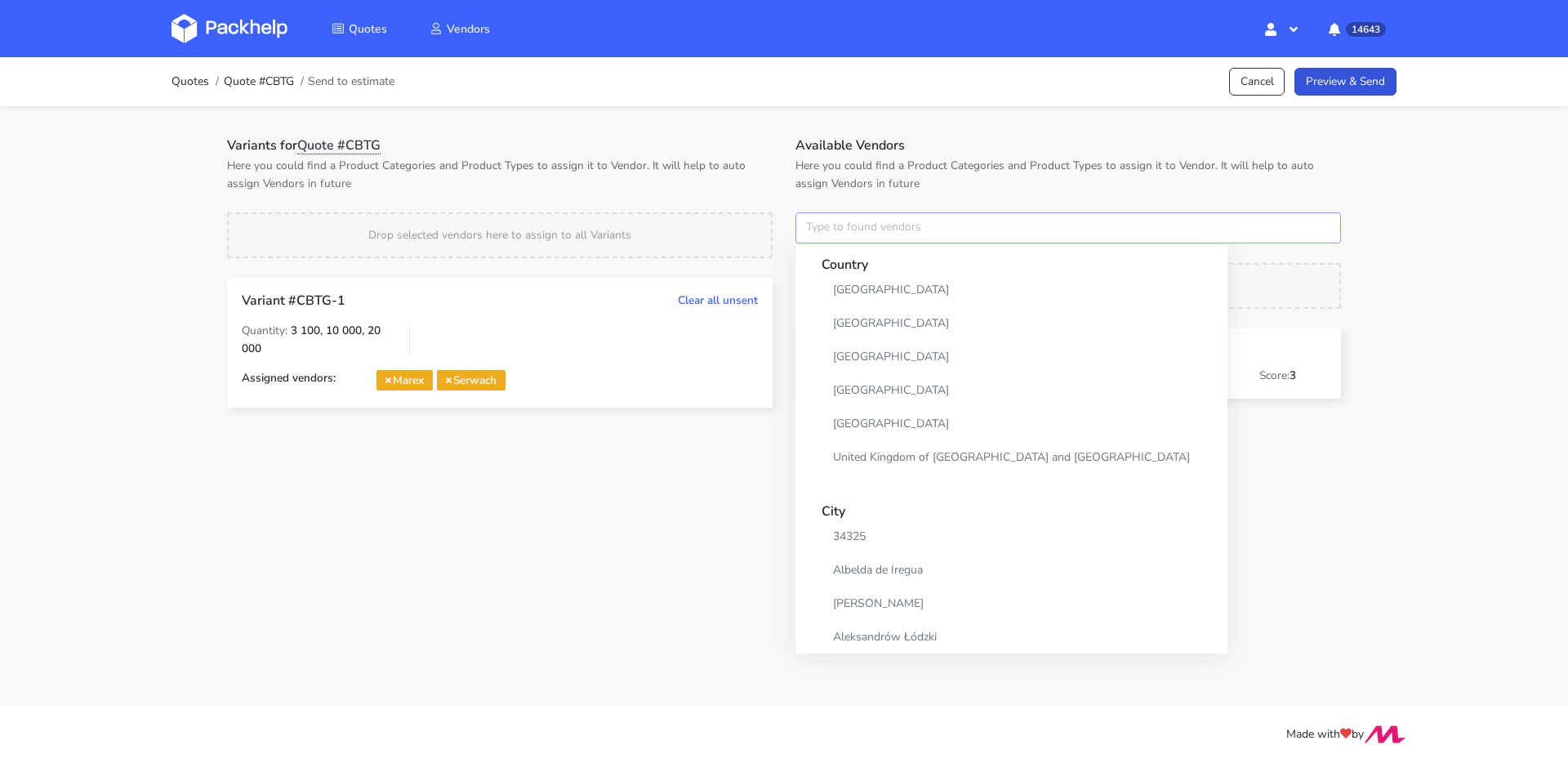
click at [813, 223] on input "text" at bounding box center [1067, 227] width 545 height 31
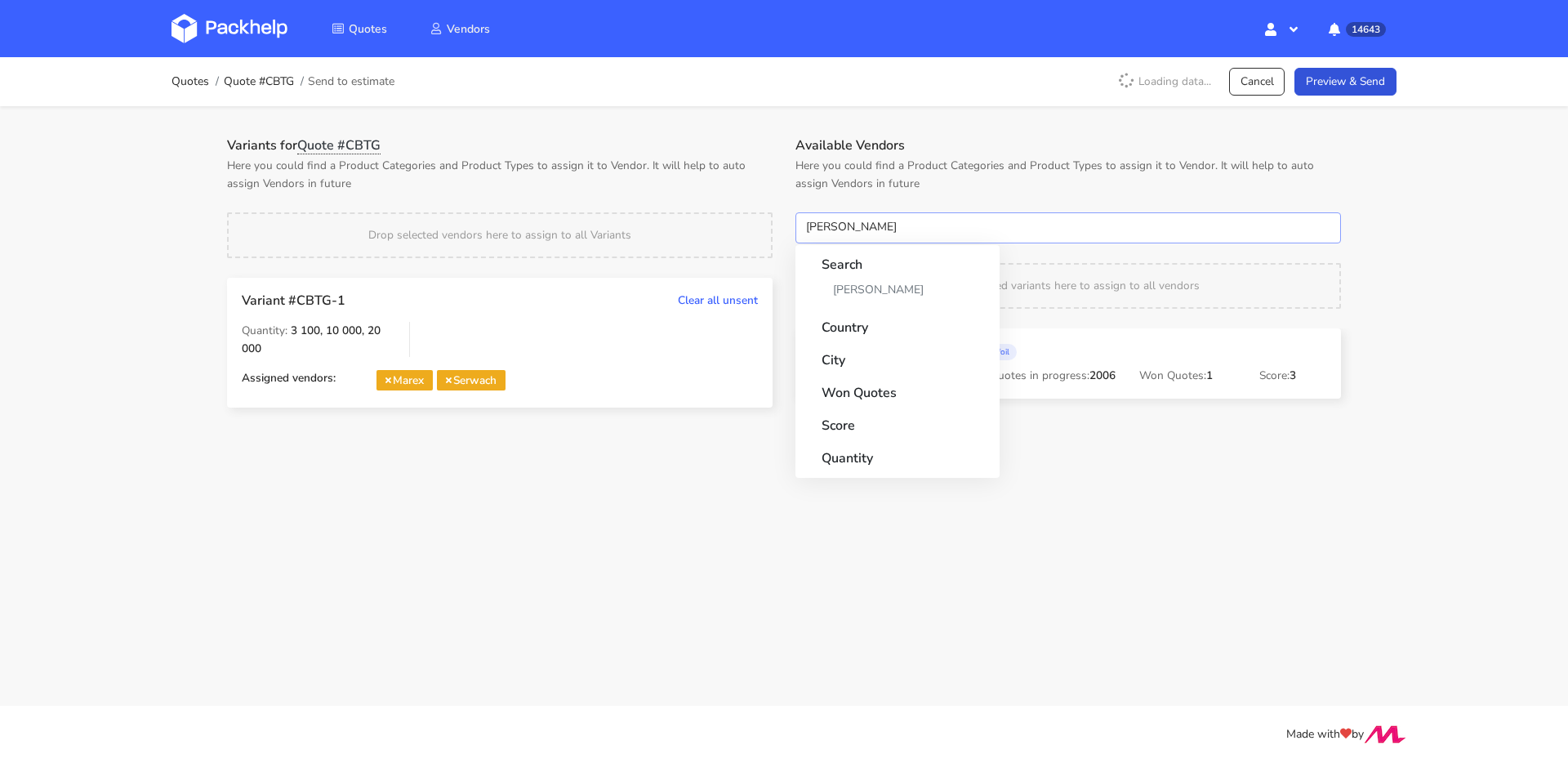
type input "adams"
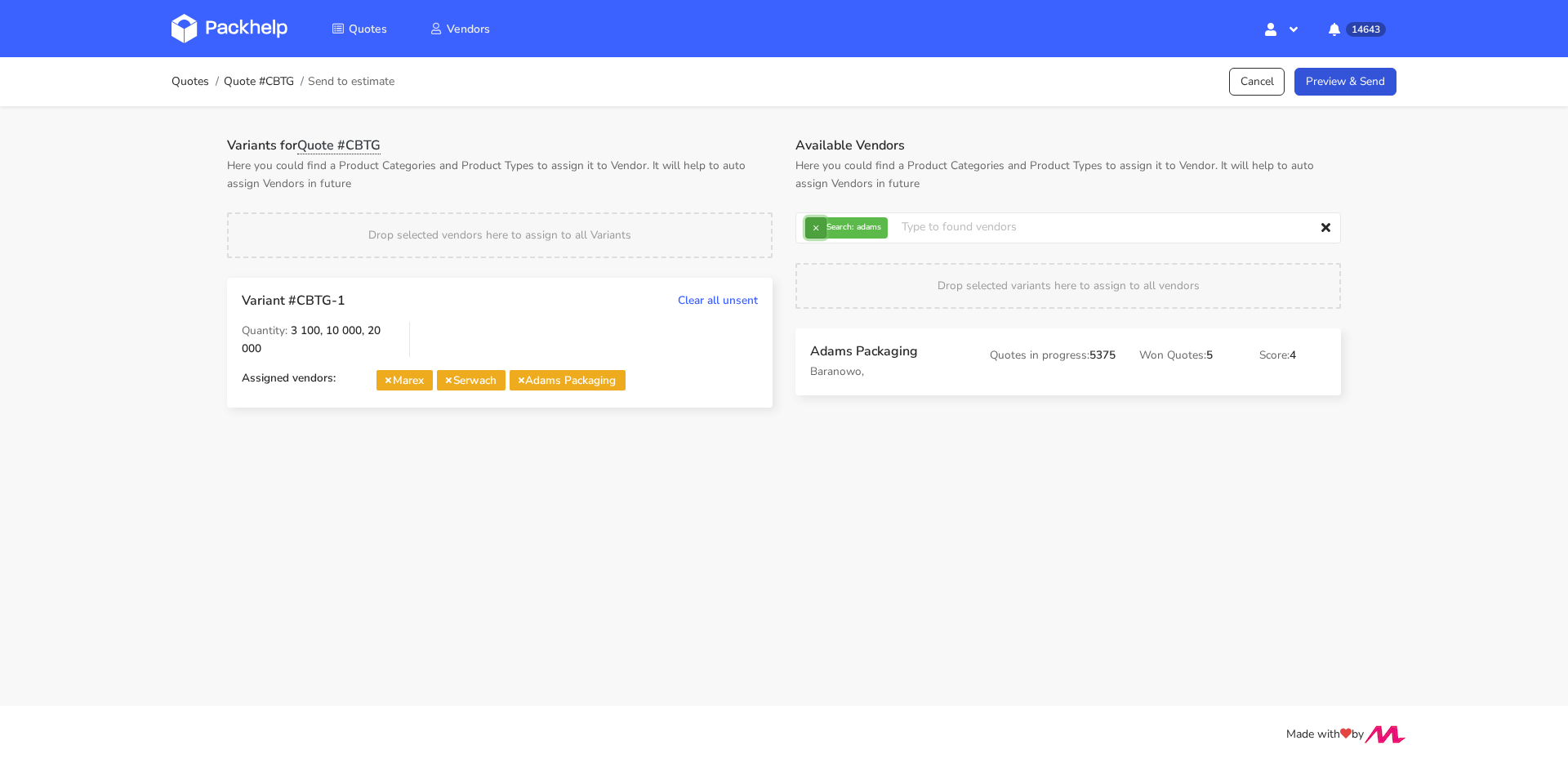
click at [816, 226] on button "×" at bounding box center [816, 228] width 22 height 22
click at [816, 226] on input "text" at bounding box center [1067, 227] width 545 height 31
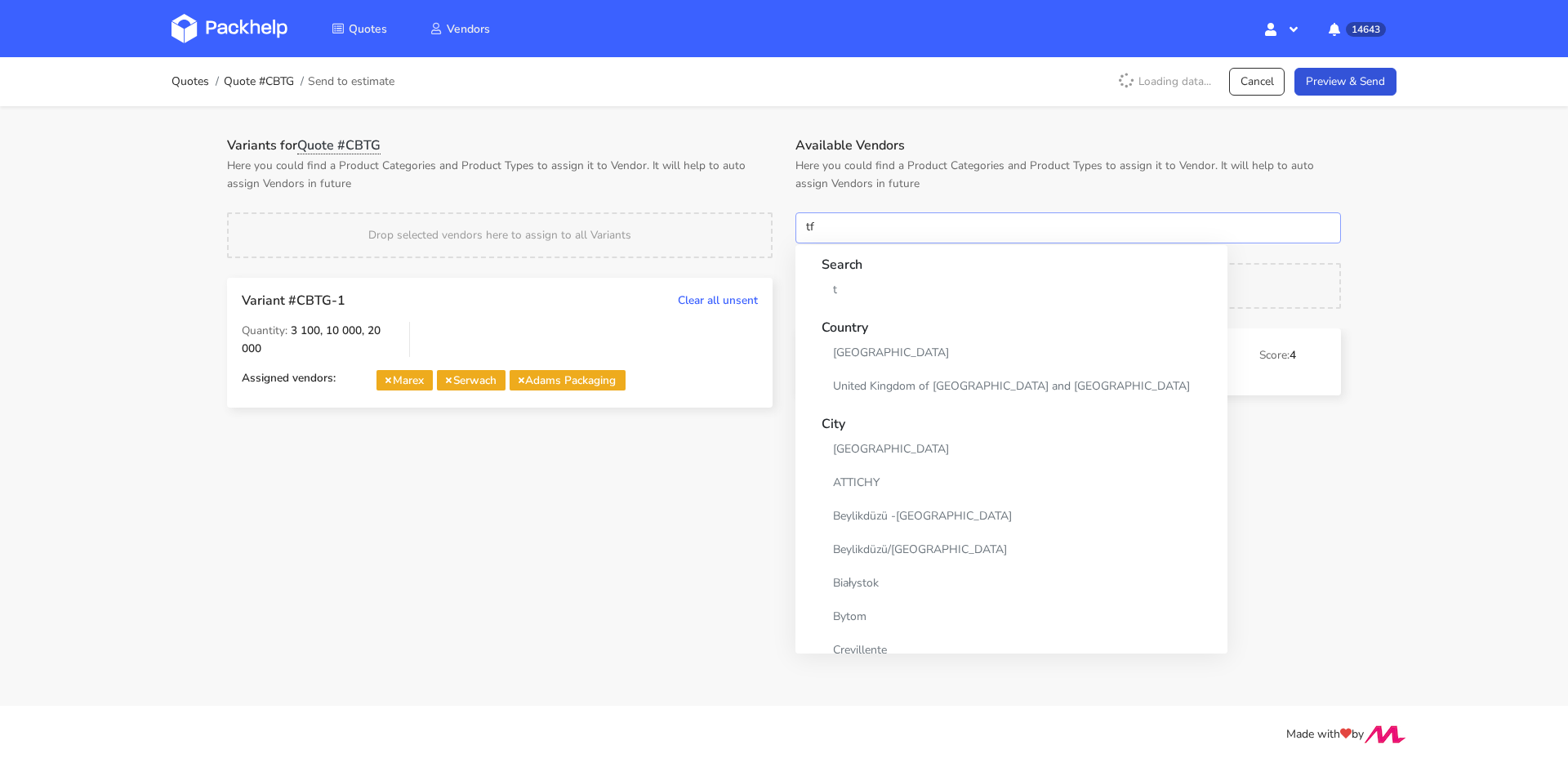
type input "tfp"
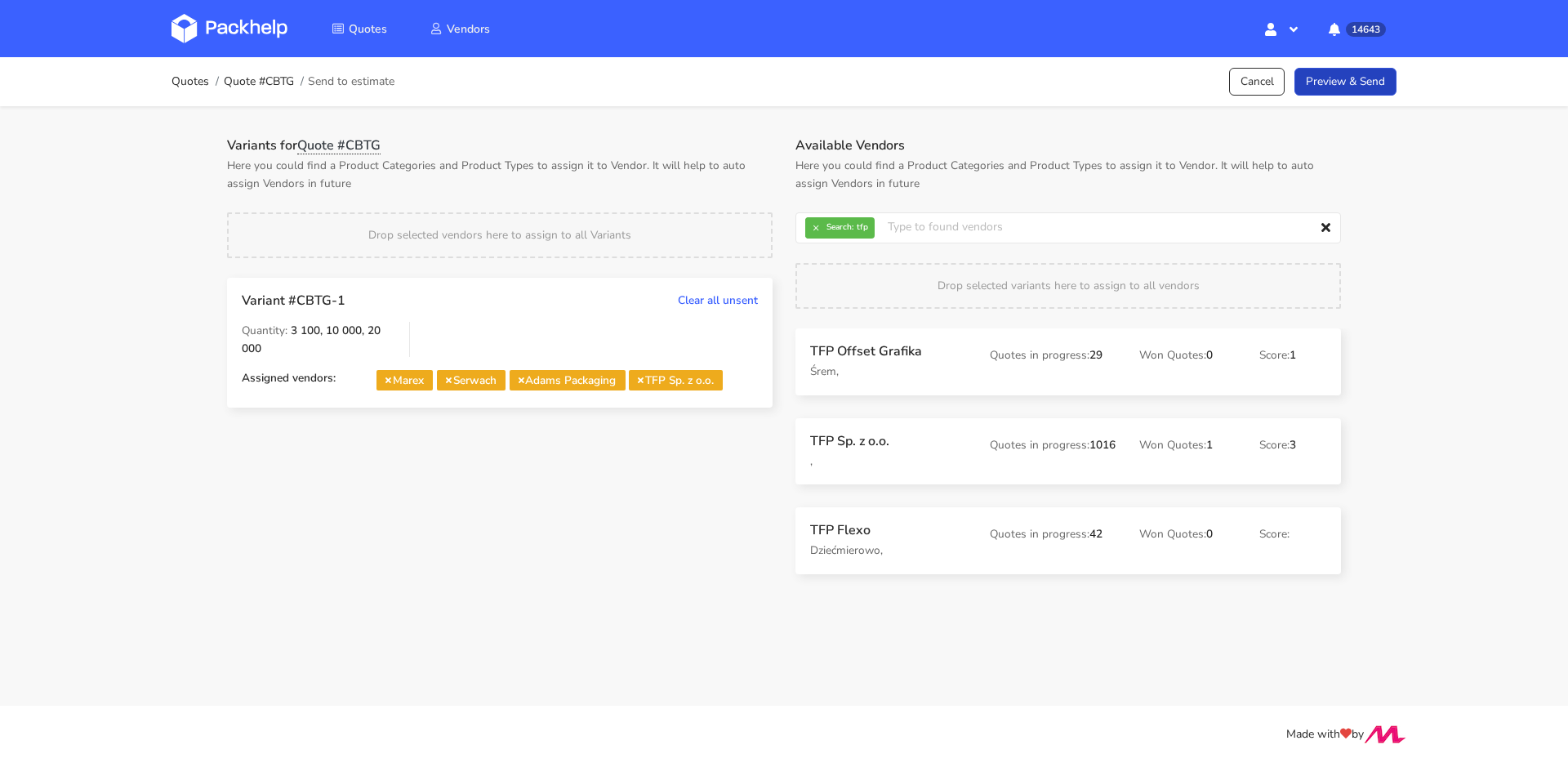
click at [1377, 86] on link "Preview & Send" at bounding box center [1346, 82] width 102 height 29
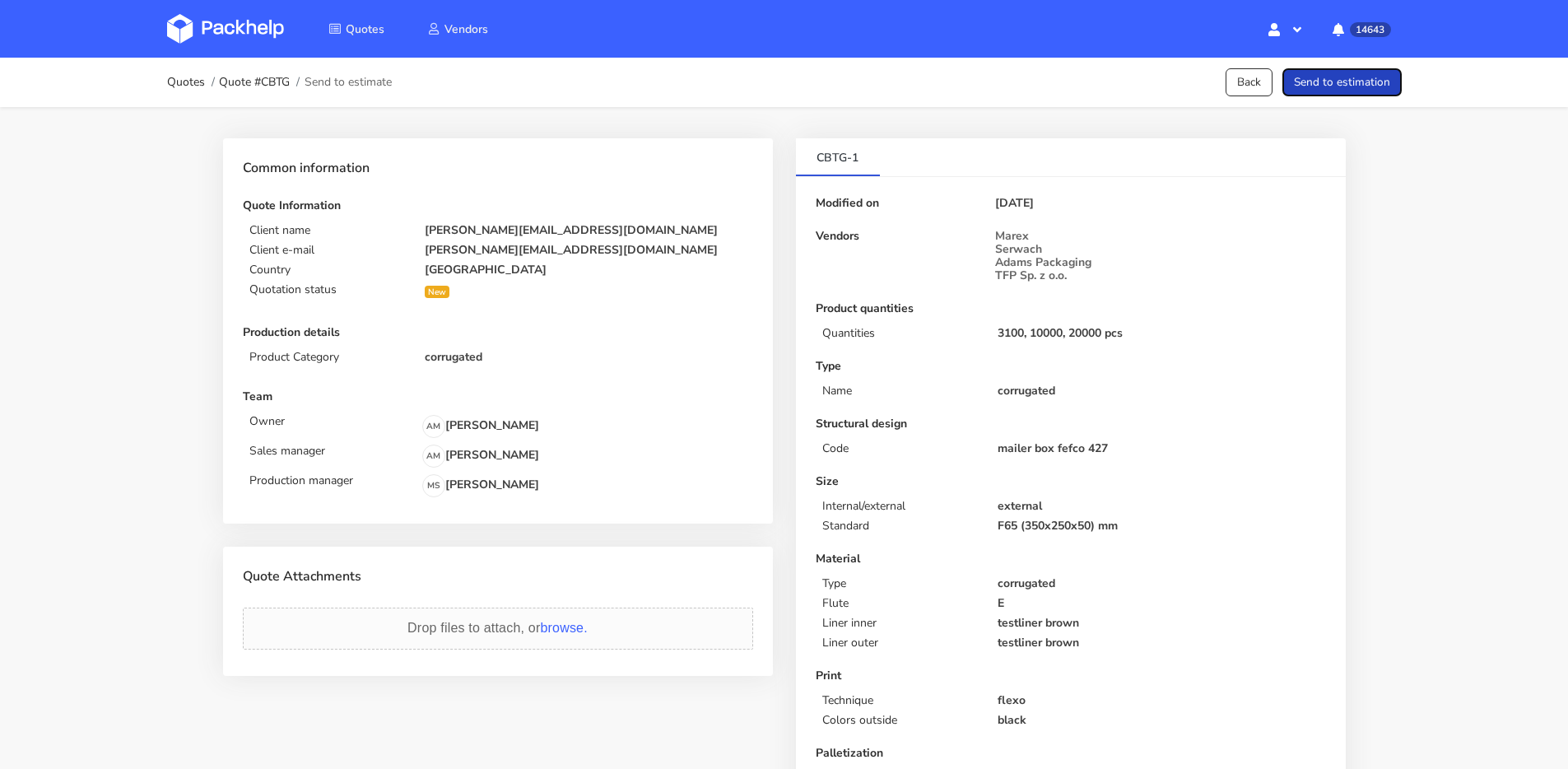
click at [1387, 87] on button "Send to estimation" at bounding box center [1342, 82] width 120 height 29
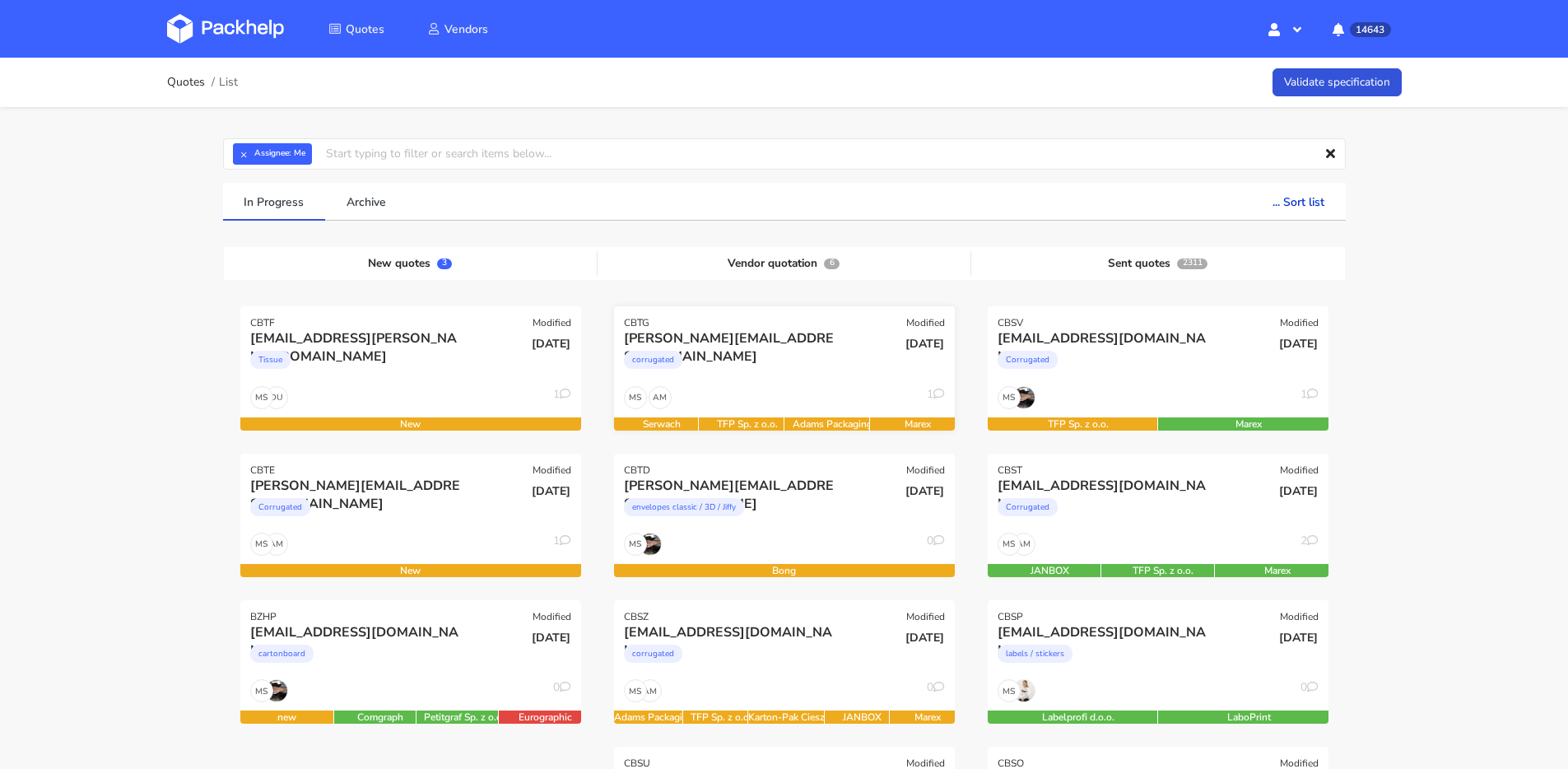
click at [719, 368] on div "corrugated" at bounding box center [732, 364] width 218 height 33
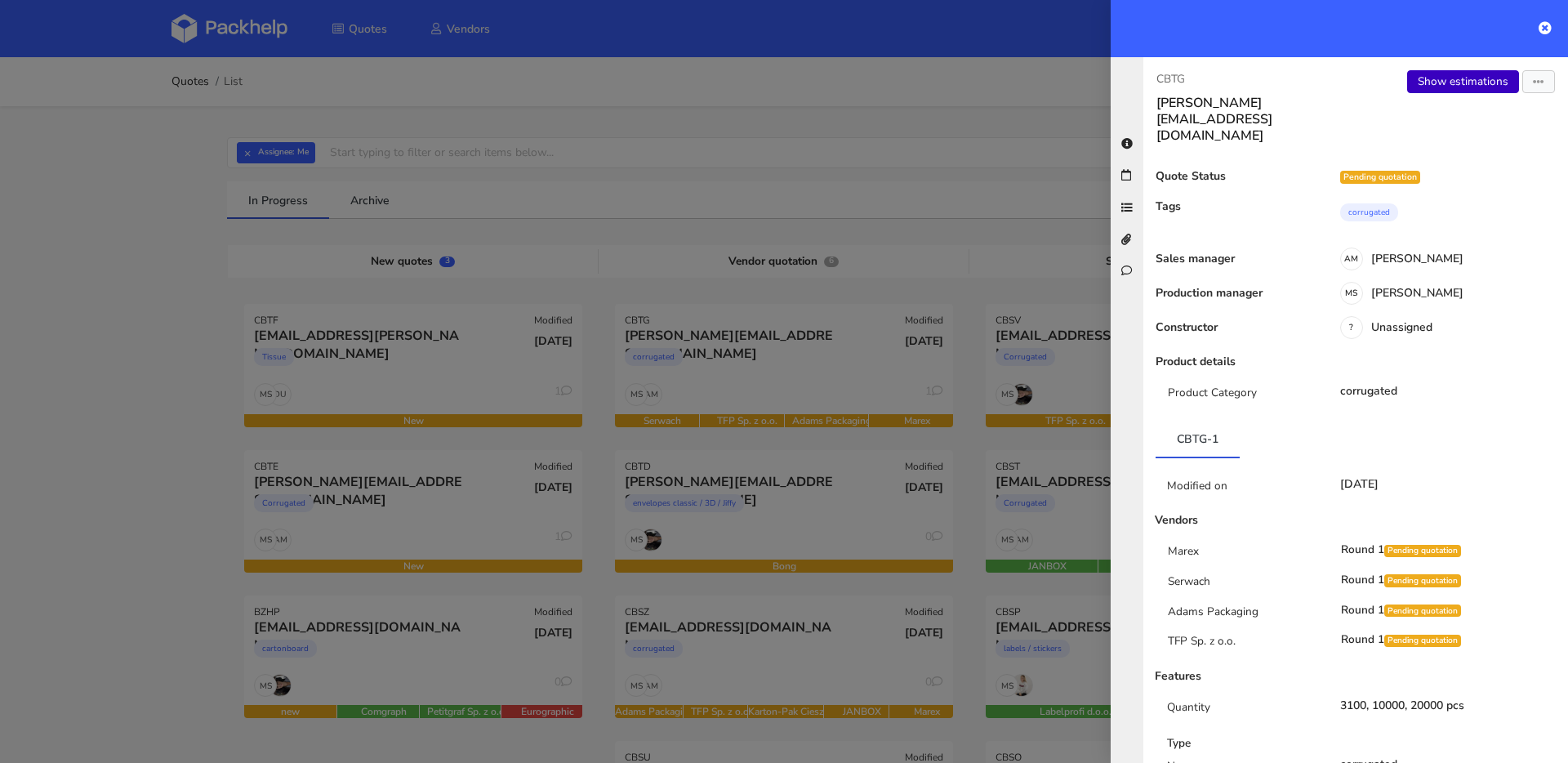
click at [1422, 82] on link "Show estimations" at bounding box center [1463, 81] width 112 height 22
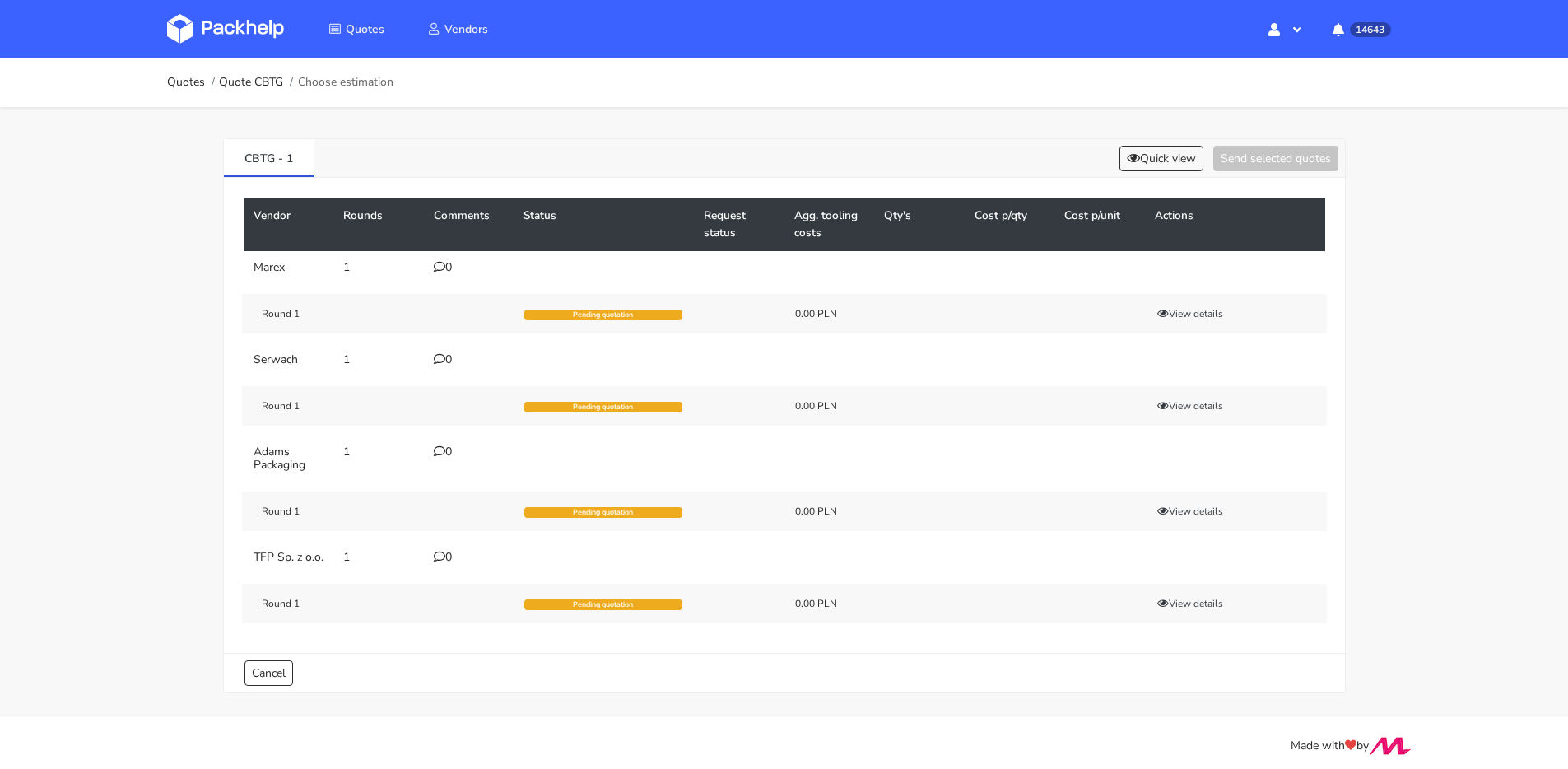
click at [449, 267] on div "0" at bounding box center [469, 267] width 71 height 14
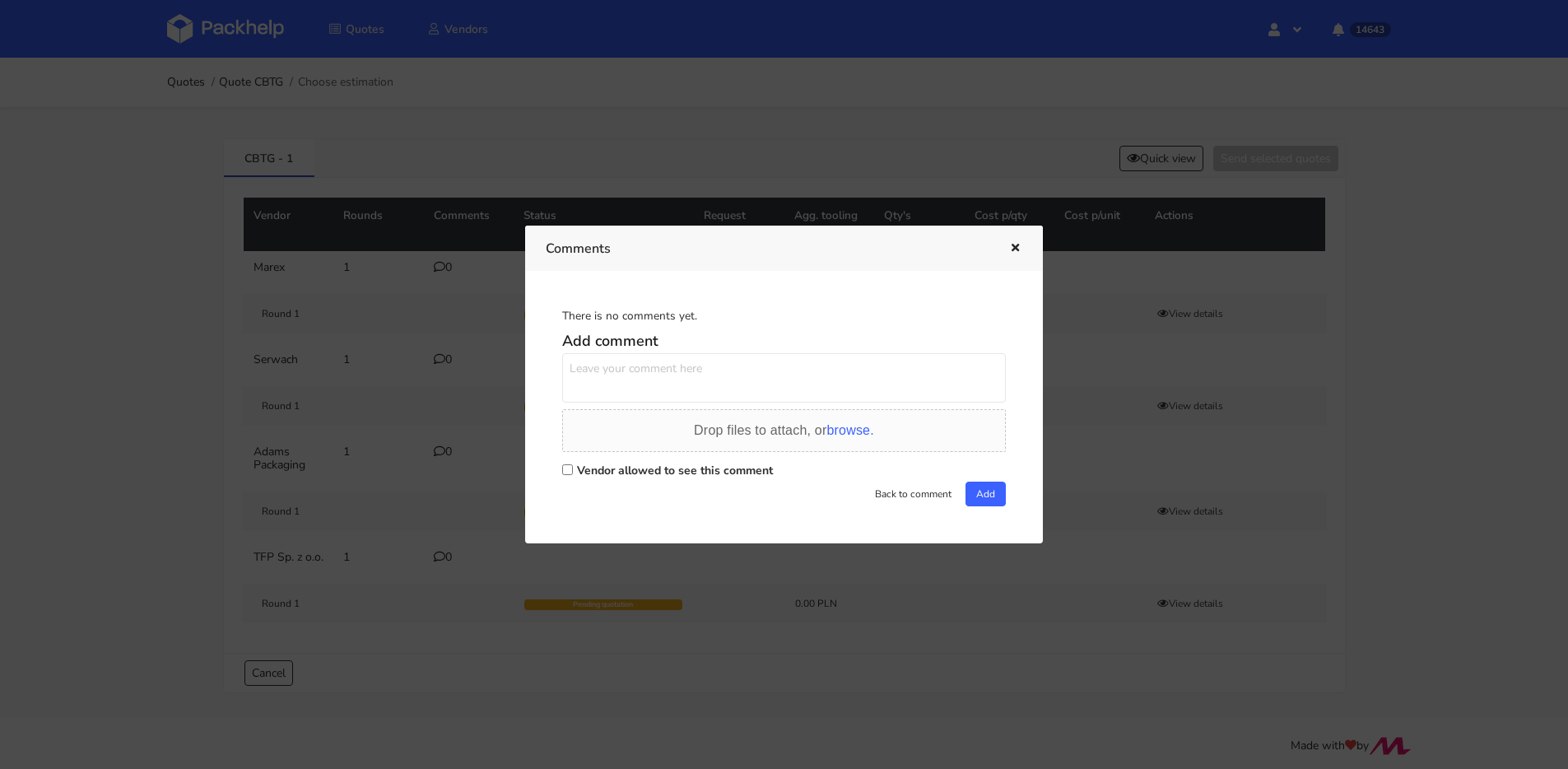
click at [699, 359] on textarea at bounding box center [784, 378] width 444 height 50
paste textarea "RJAX"
type textarea "powtórka standardowego rozmiaru RJAX z nową grafiką"
click at [671, 466] on label "Vendor allowed to see this comment" at bounding box center [674, 470] width 196 height 15
click at [573, 466] on input "Vendor allowed to see this comment" at bounding box center [568, 470] width 11 height 11
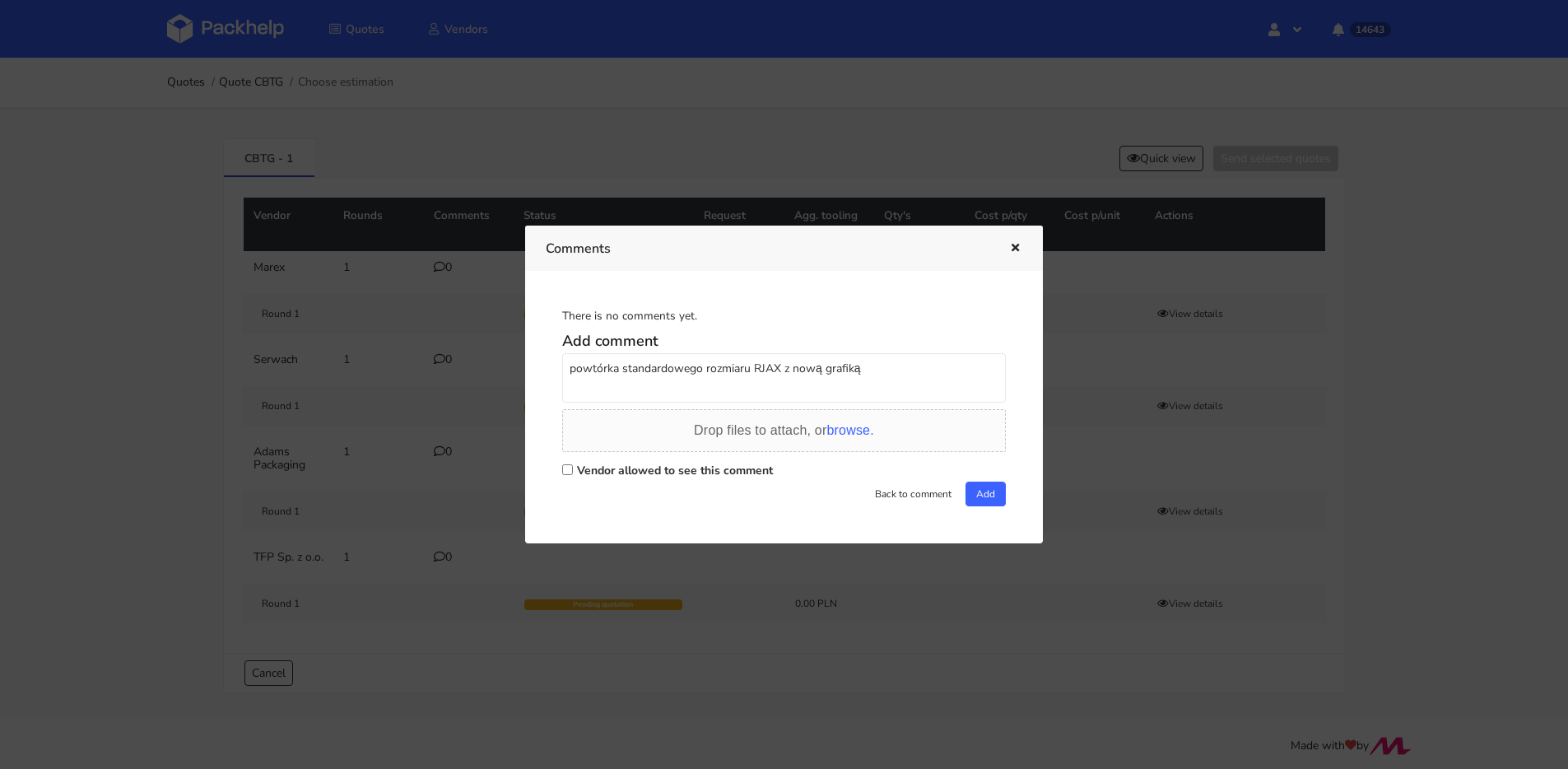
checkbox input "true"
click at [882, 380] on textarea "powtórka standardowego rozmiaru RJAX z nową grafiką" at bounding box center [784, 378] width 444 height 50
type textarea "powtórka standardowego rozmiaru RJAX z nową grafiką , proszę policzyć polimer"
click at [985, 477] on div "Vendor allowed to see this comment" at bounding box center [784, 469] width 444 height 23
click at [985, 483] on button "Add" at bounding box center [985, 494] width 41 height 24
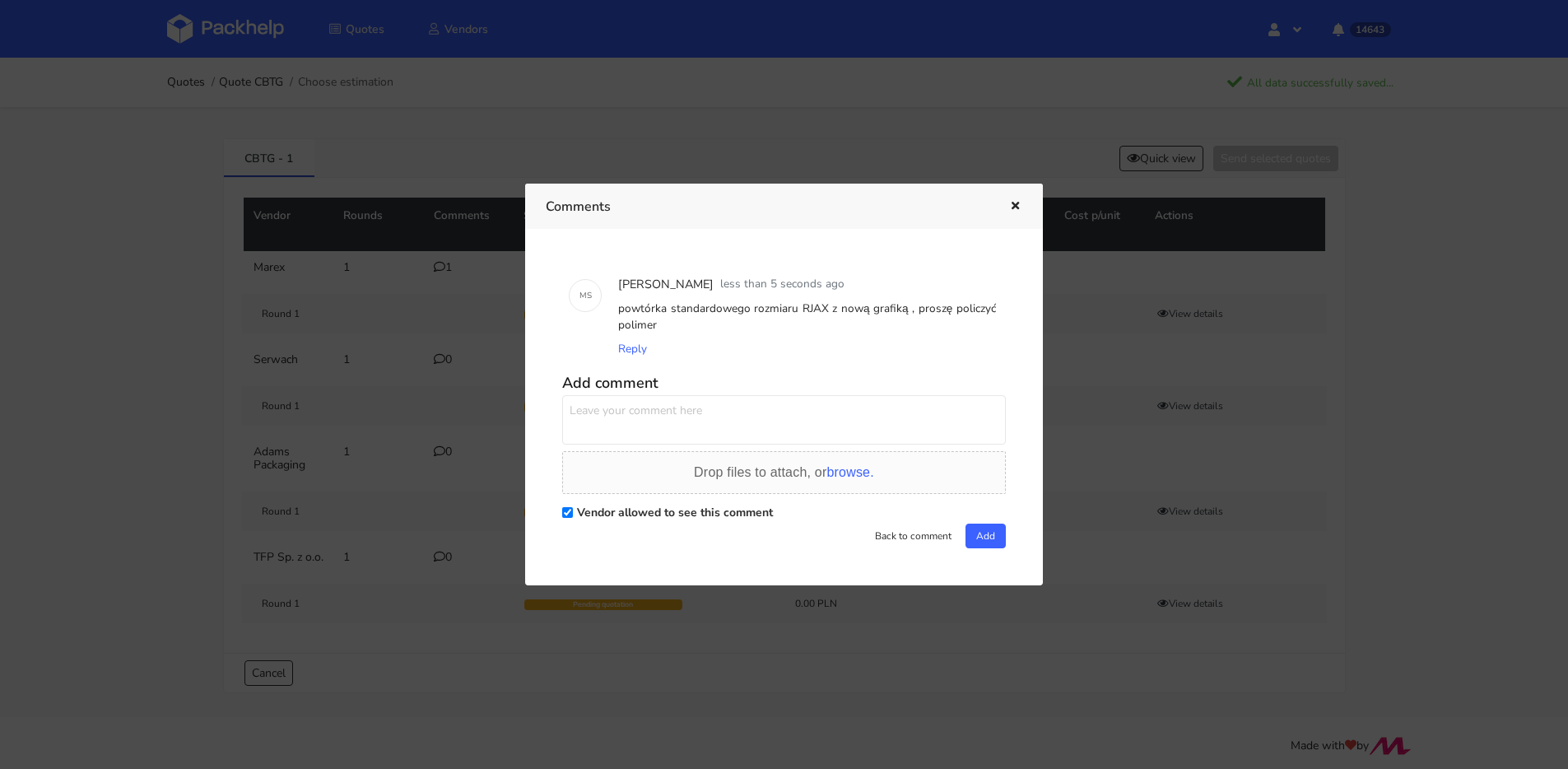
click at [1009, 212] on button "button" at bounding box center [1013, 207] width 18 height 22
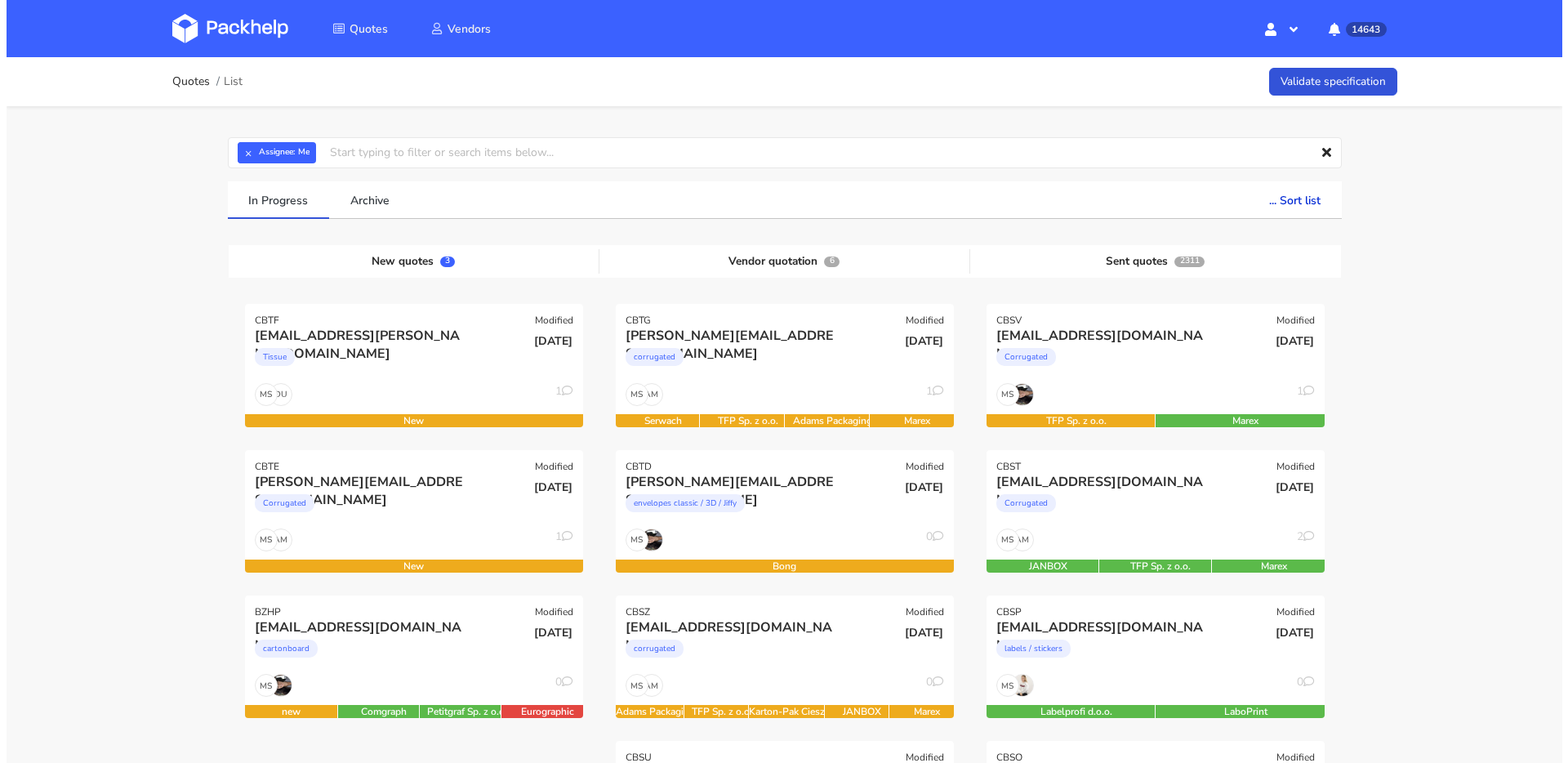
scroll to position [138, 0]
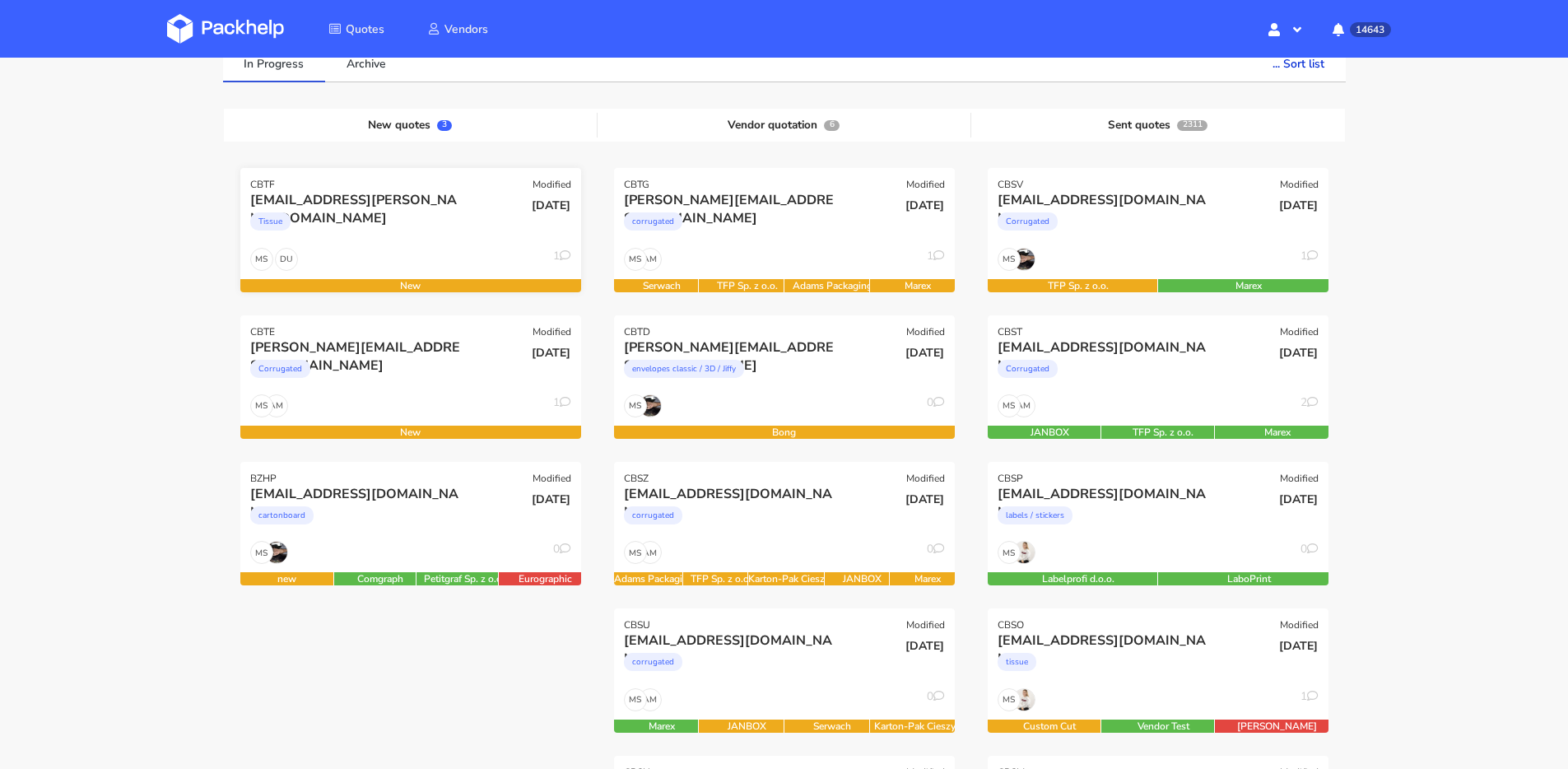
click at [393, 230] on div "Tissue" at bounding box center [359, 226] width 218 height 33
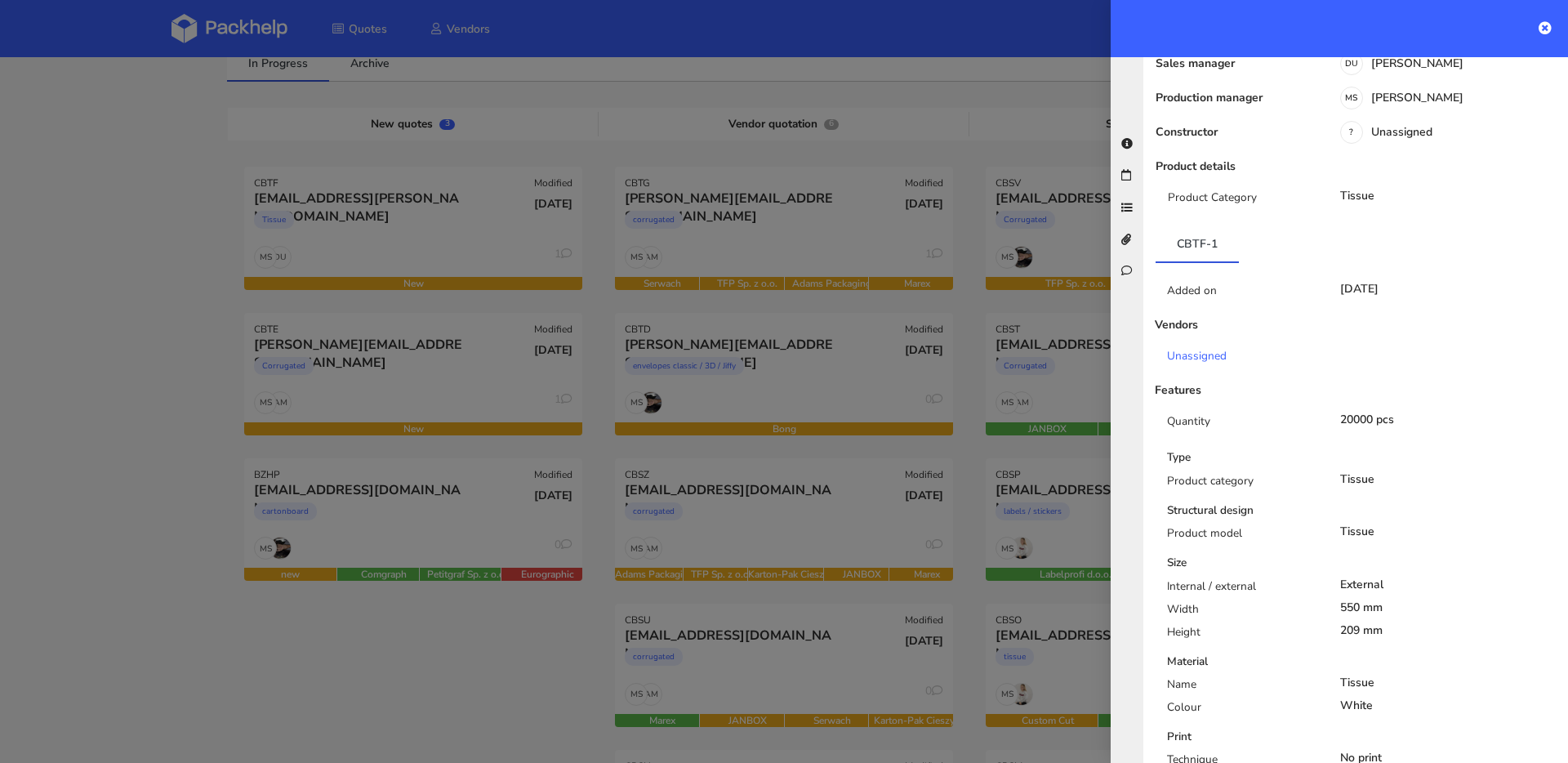
scroll to position [0, 0]
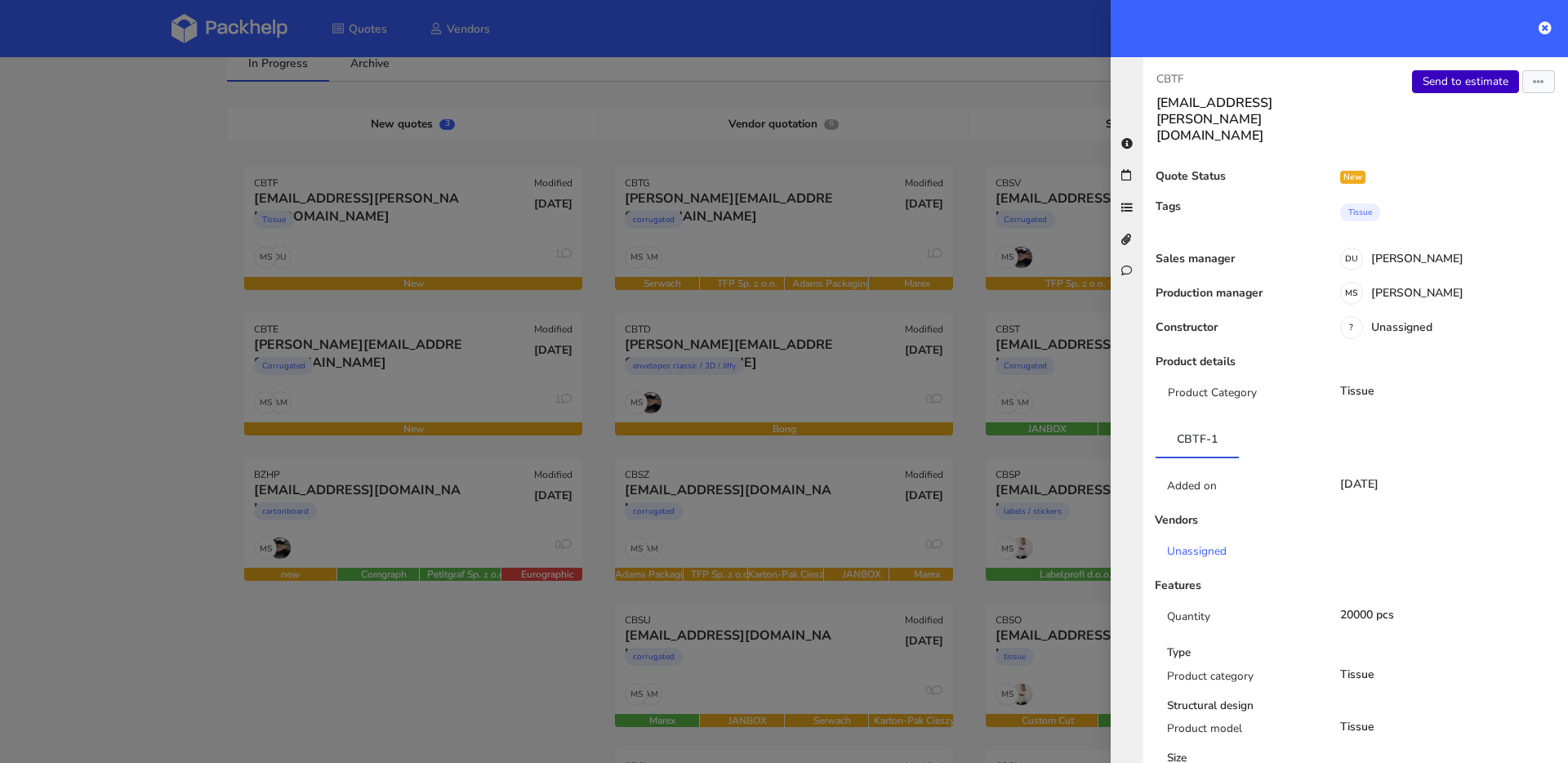
click at [1447, 87] on link "Send to estimate" at bounding box center [1466, 81] width 107 height 22
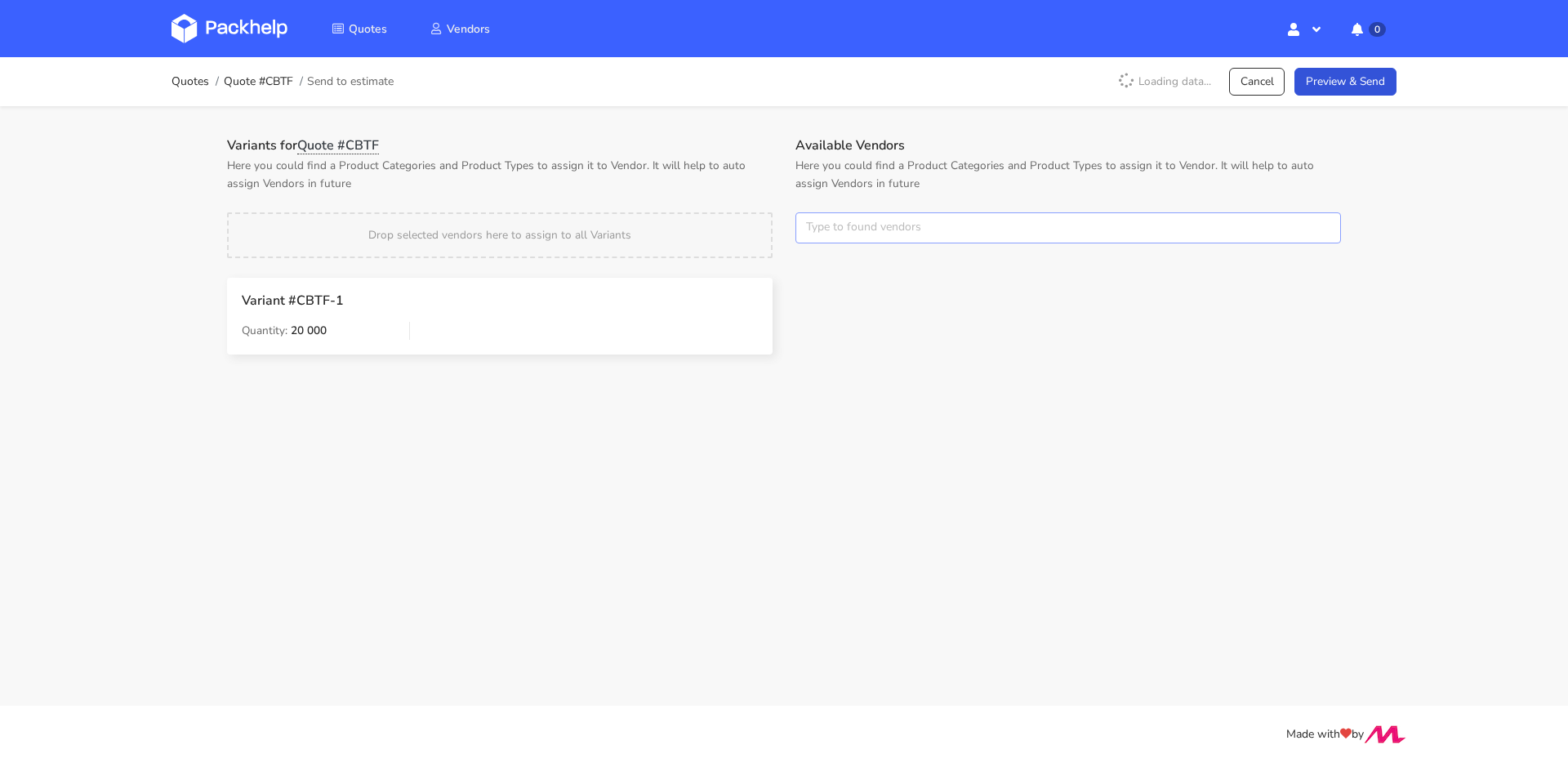
click at [876, 220] on input "text" at bounding box center [1067, 227] width 545 height 31
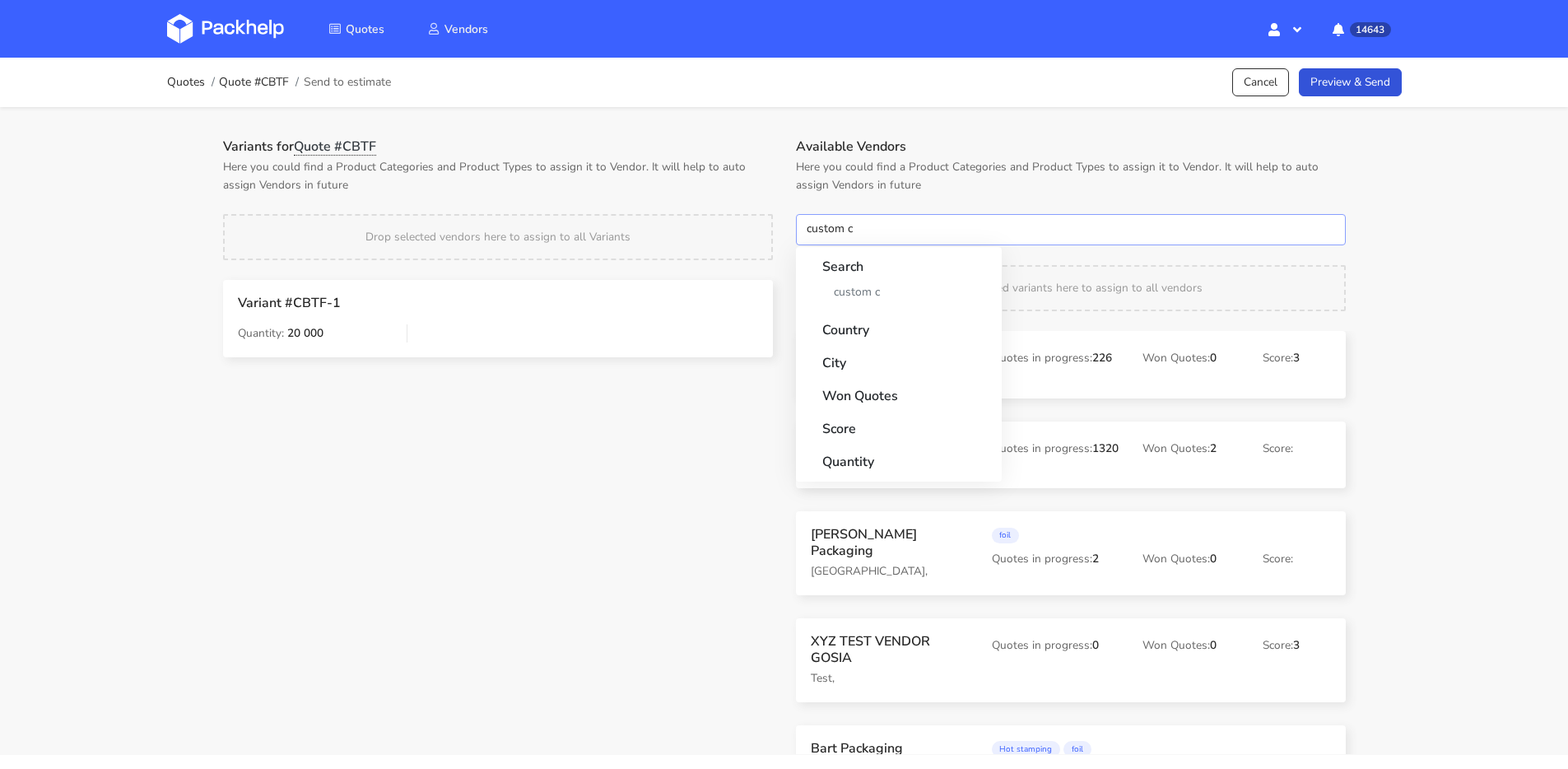
type input "custom"
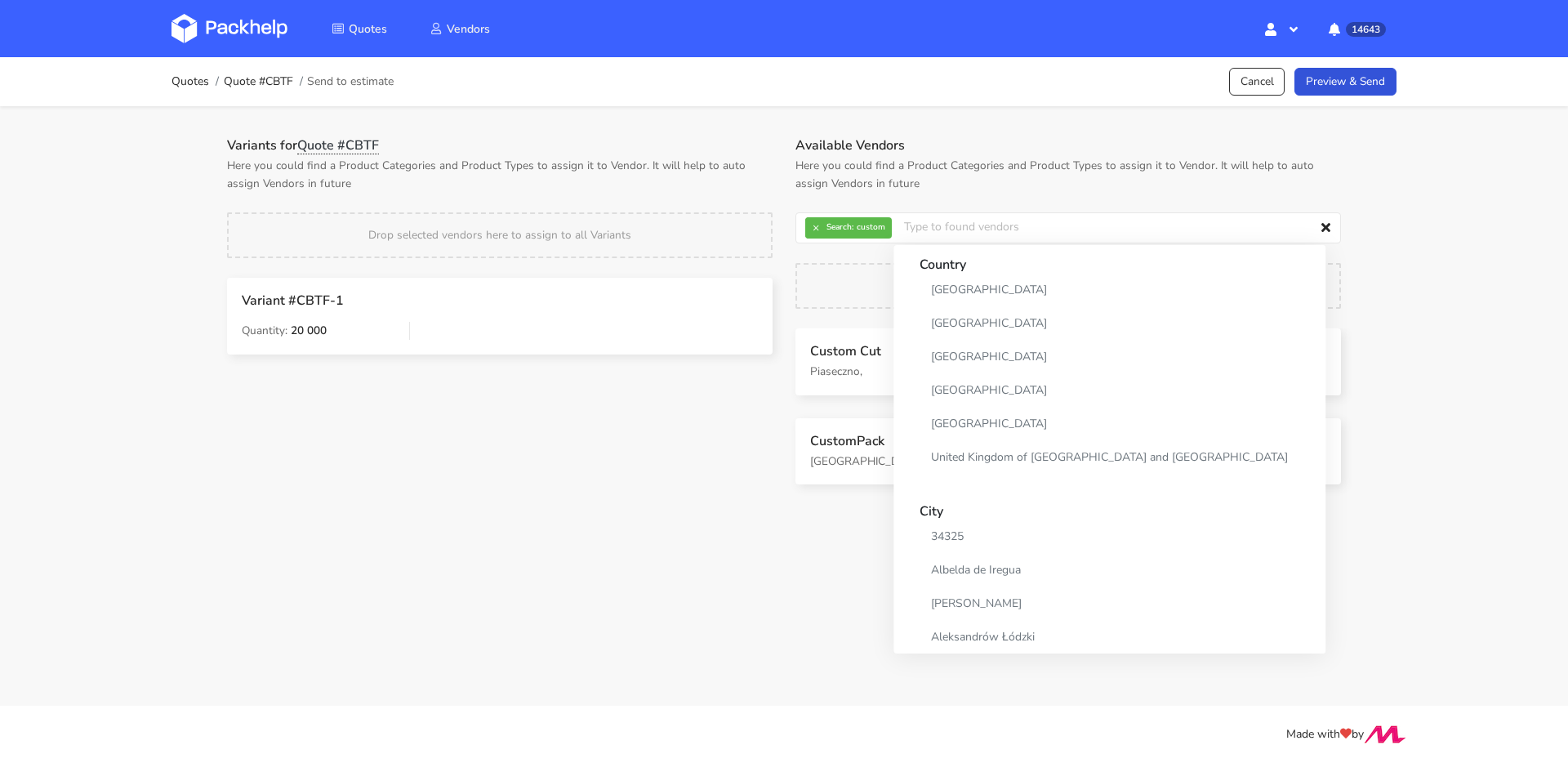
click at [766, 421] on div "Variants for Quote #CBTF Here you could find a Product Categories and Product T…" at bounding box center [500, 323] width 569 height 370
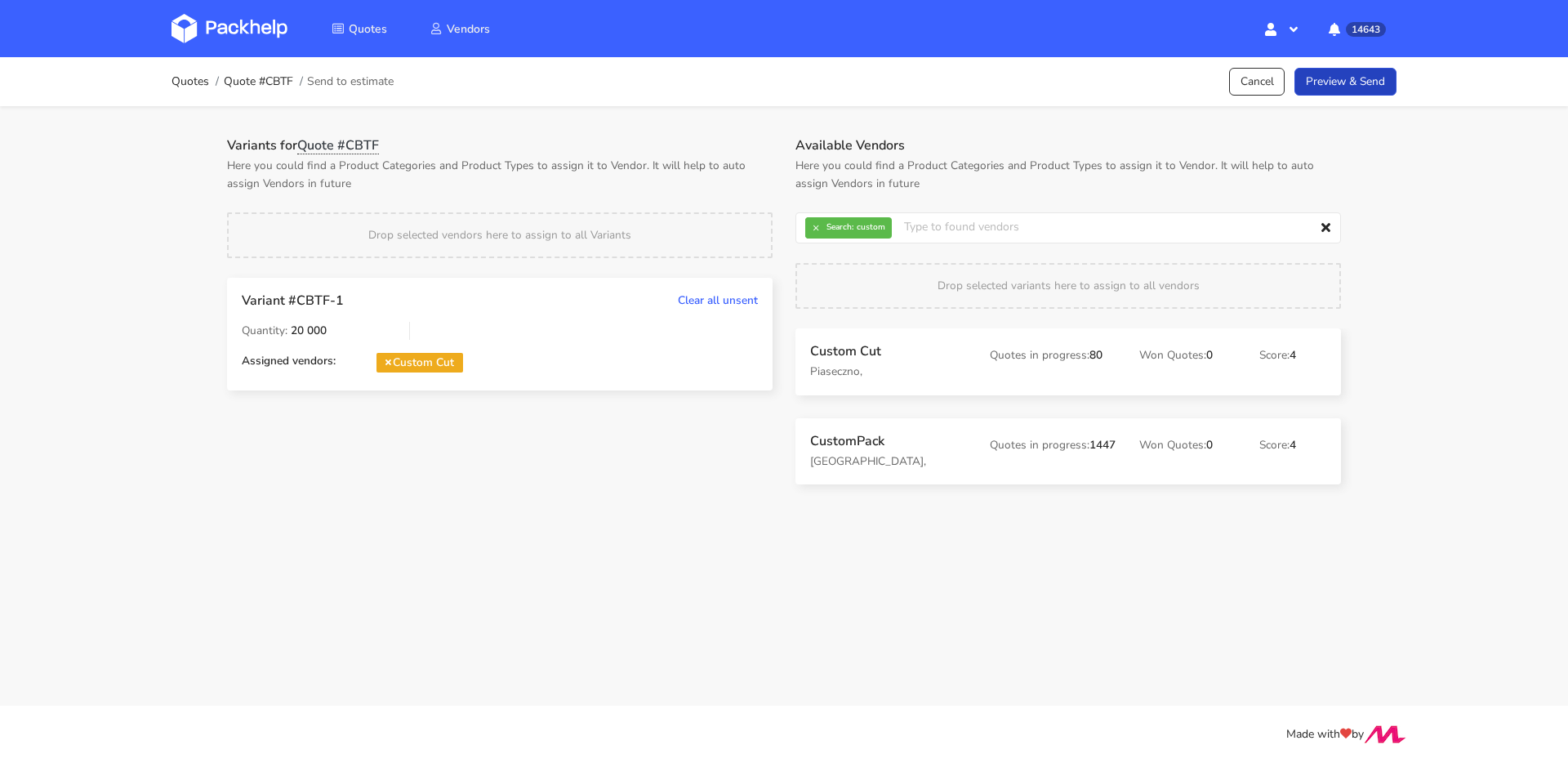
click at [1400, 91] on div "Quotes Quote #CBTF Send to estimate Cancel Preview & Send" at bounding box center [784, 82] width 1307 height 49
click at [1386, 86] on link "Preview & Send" at bounding box center [1346, 82] width 102 height 29
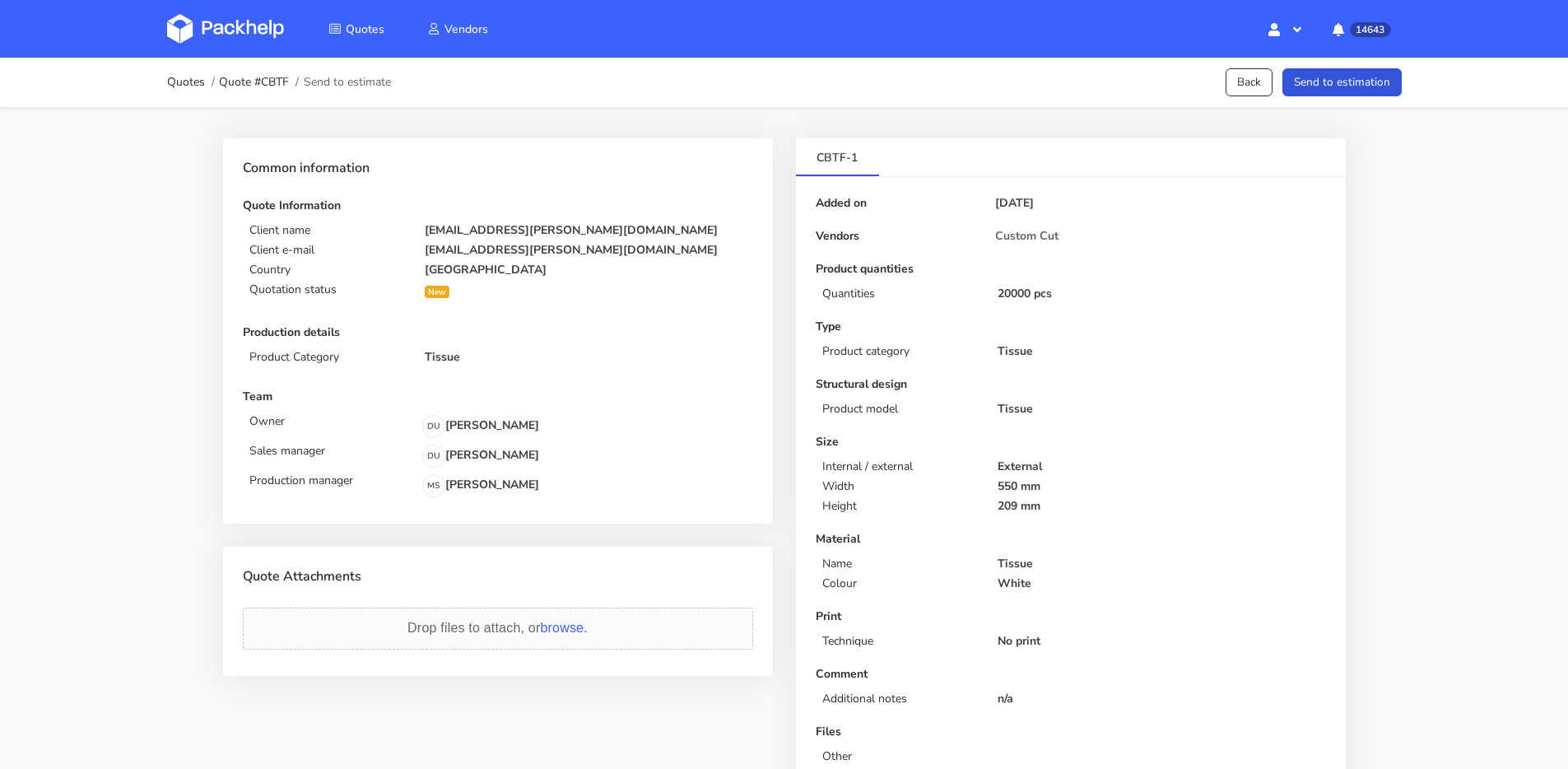
click at [1397, 87] on button "Send to estimation" at bounding box center [1342, 82] width 120 height 29
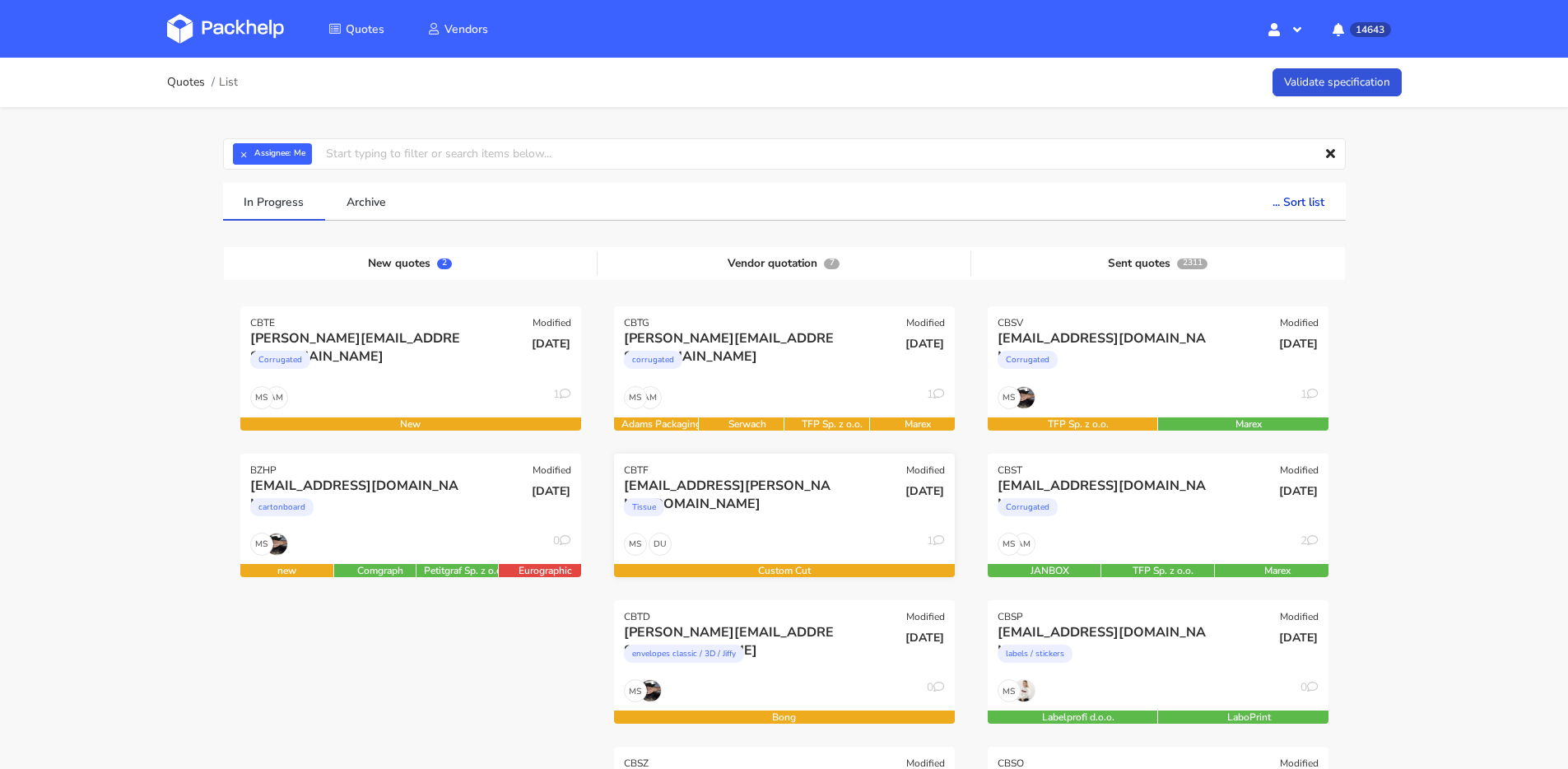
click at [789, 511] on div "Tissue" at bounding box center [732, 511] width 218 height 33
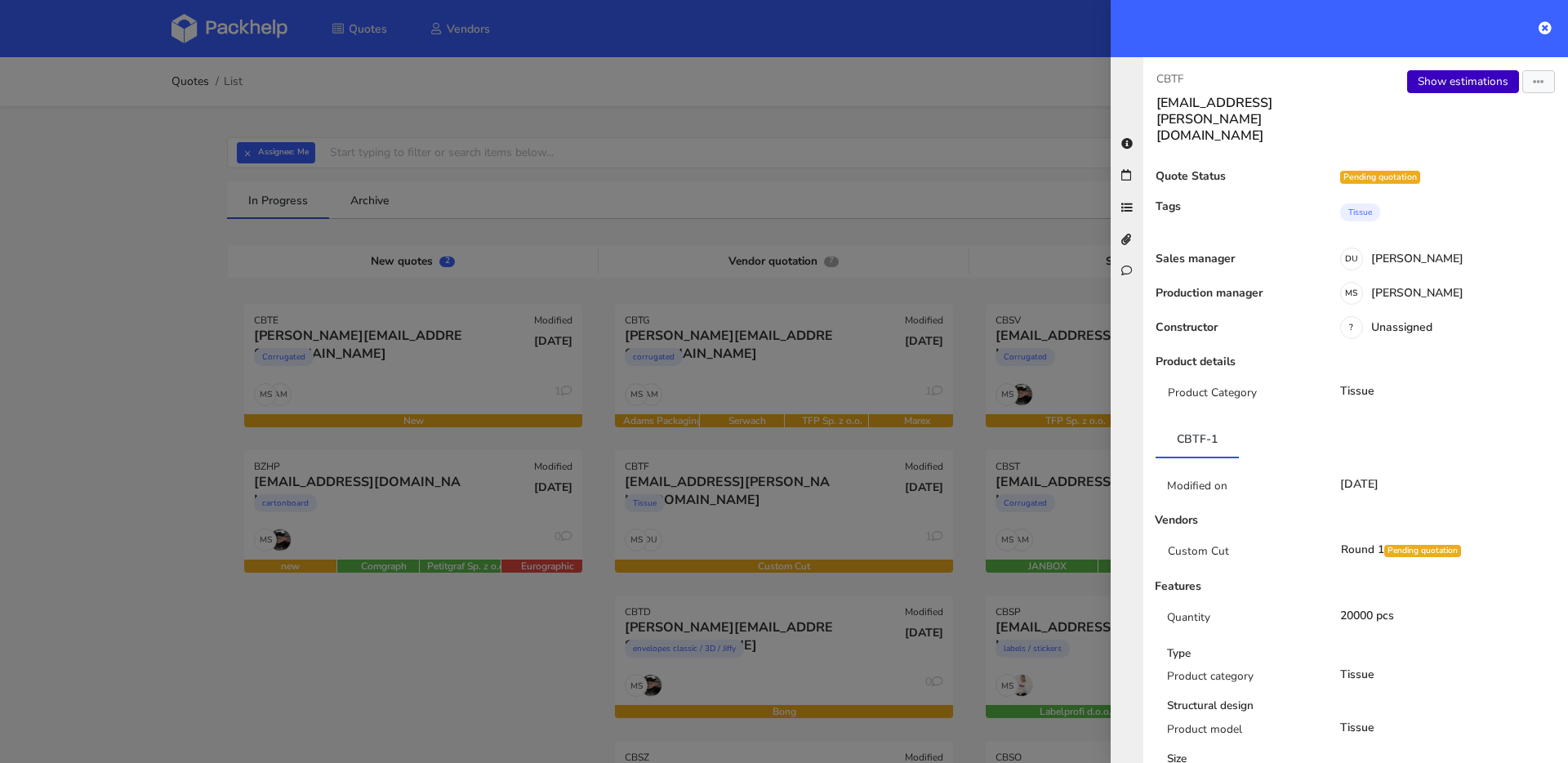
click at [1444, 86] on link "Show estimations" at bounding box center [1463, 81] width 112 height 22
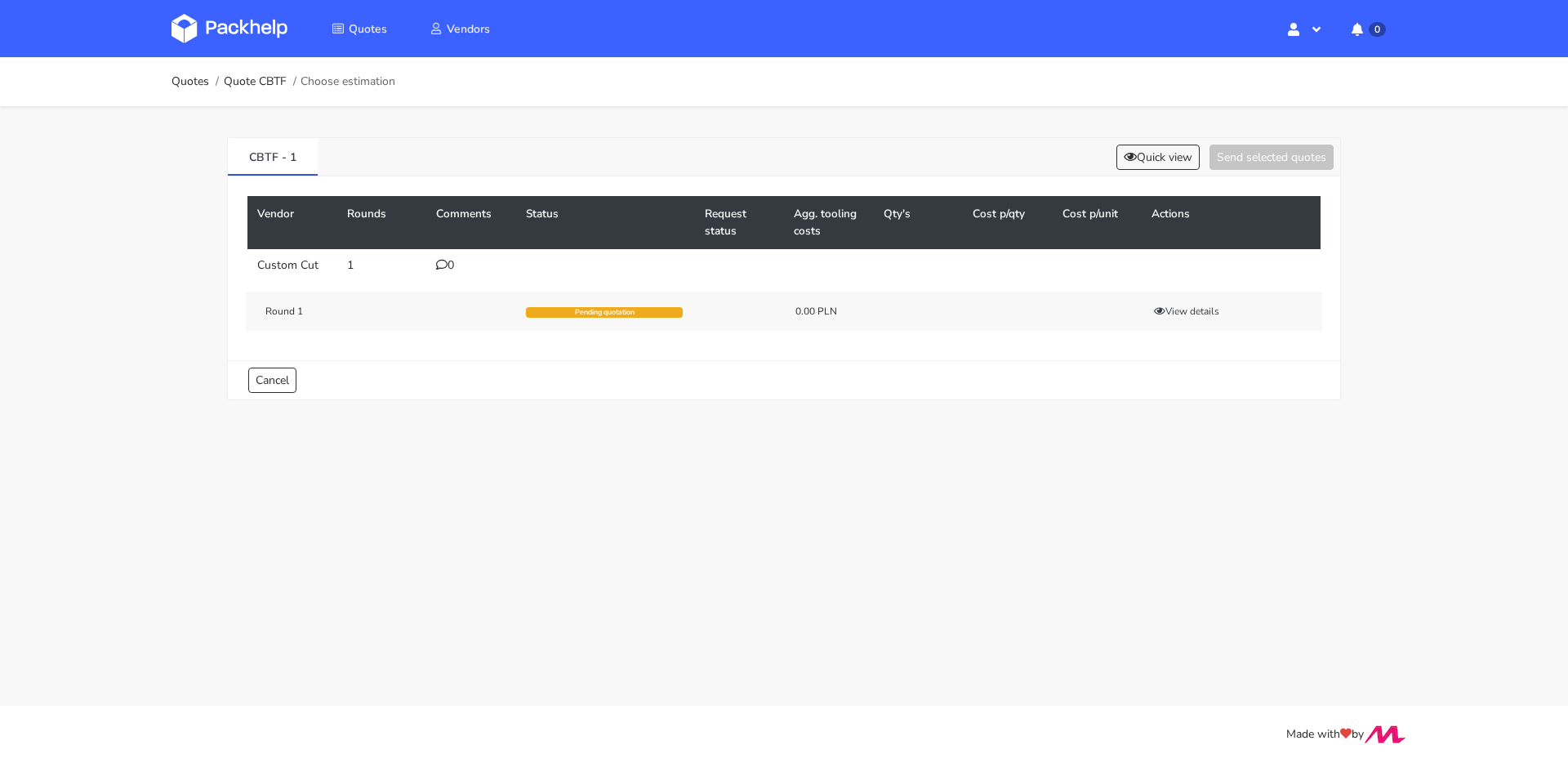
click at [445, 270] on icon at bounding box center [441, 264] width 12 height 12
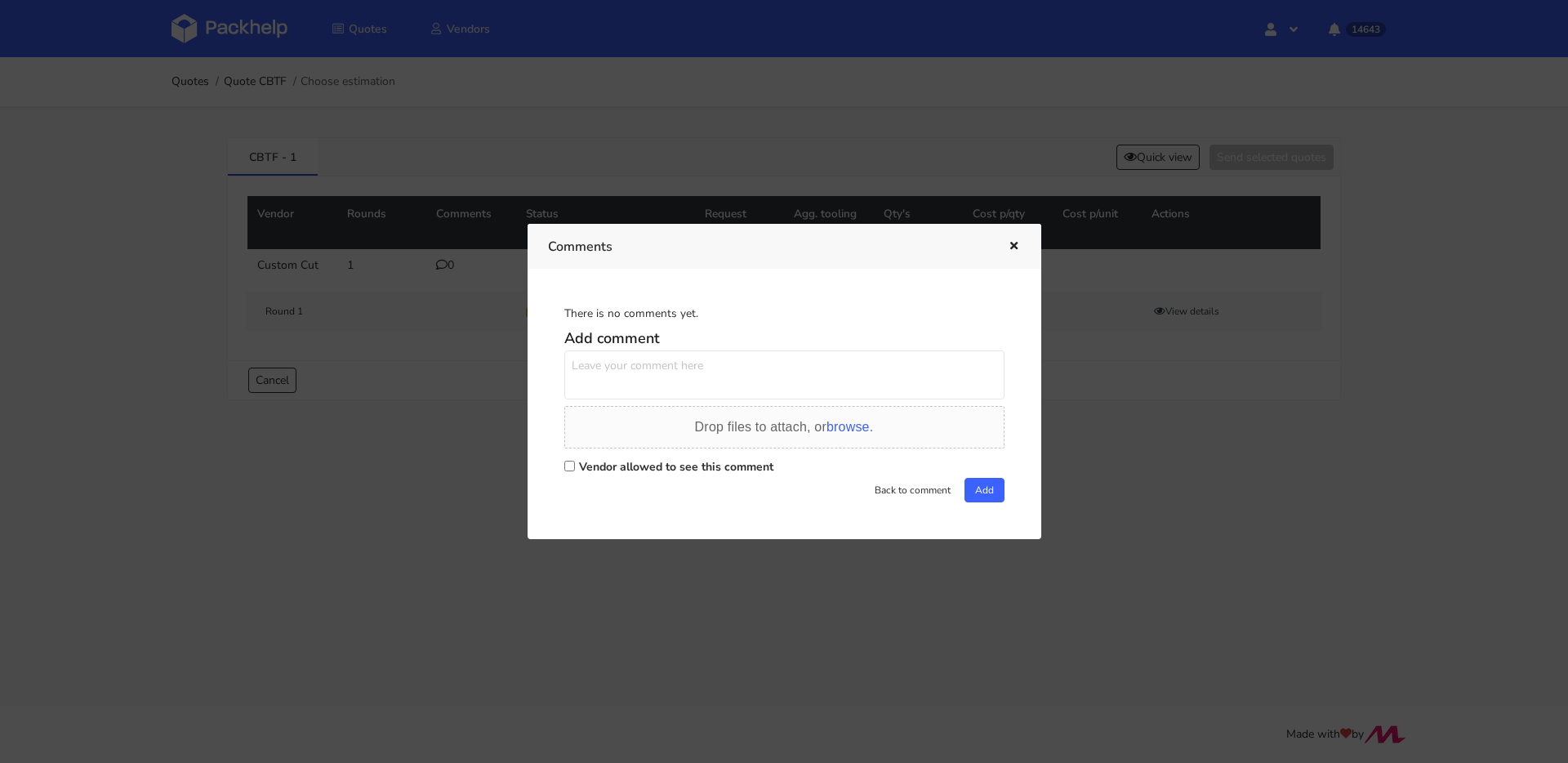
click at [692, 380] on textarea at bounding box center [784, 375] width 440 height 49
paste textarea "R608417421"
type textarea "powtórka R608417421 GUTX"
click at [724, 472] on label "Vendor allowed to see this comment" at bounding box center [676, 466] width 194 height 15
click at [575, 471] on input "Vendor allowed to see this comment" at bounding box center [570, 466] width 11 height 11
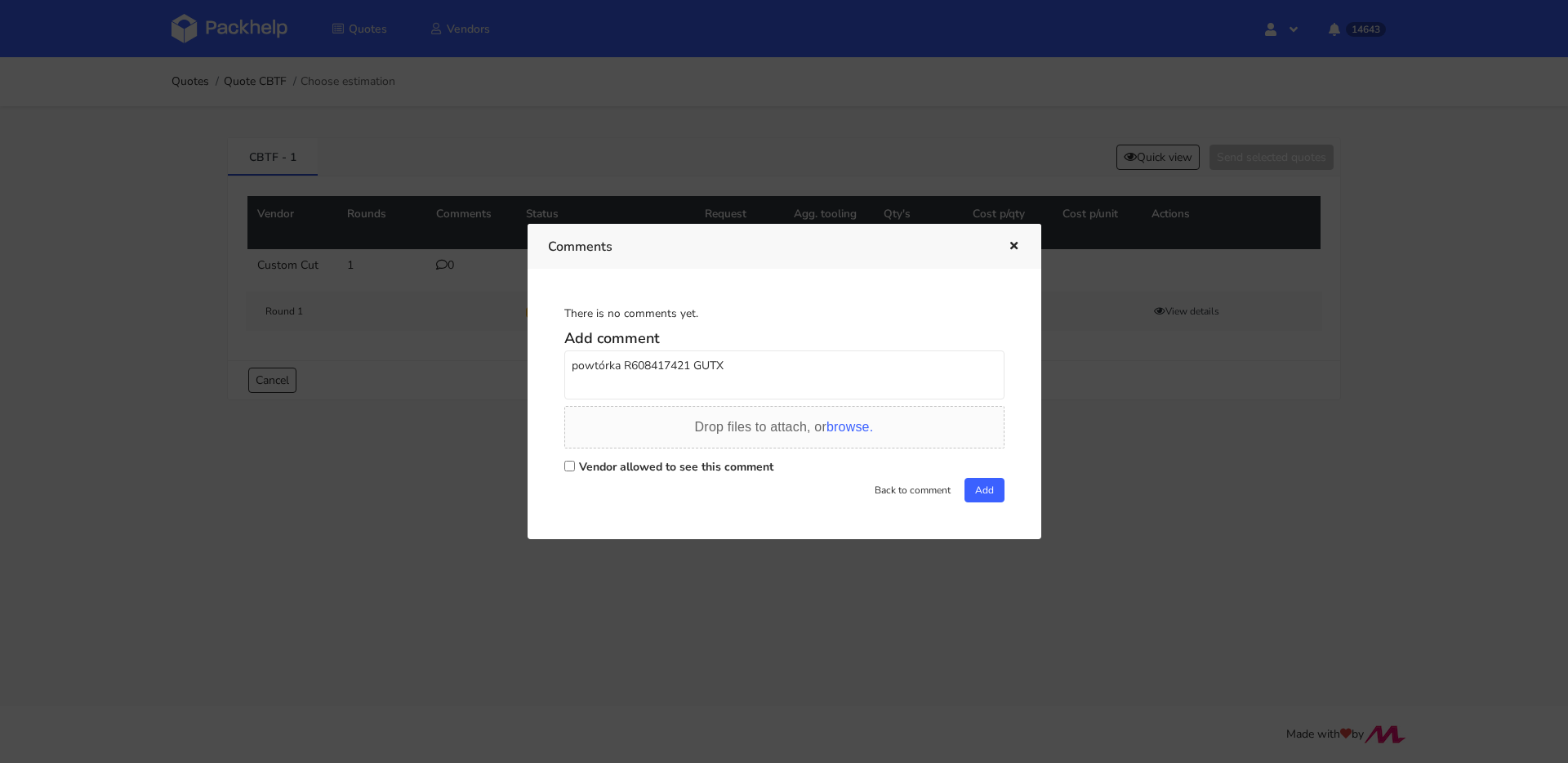
checkbox input "true"
click at [966, 492] on button "Add" at bounding box center [985, 490] width 40 height 24
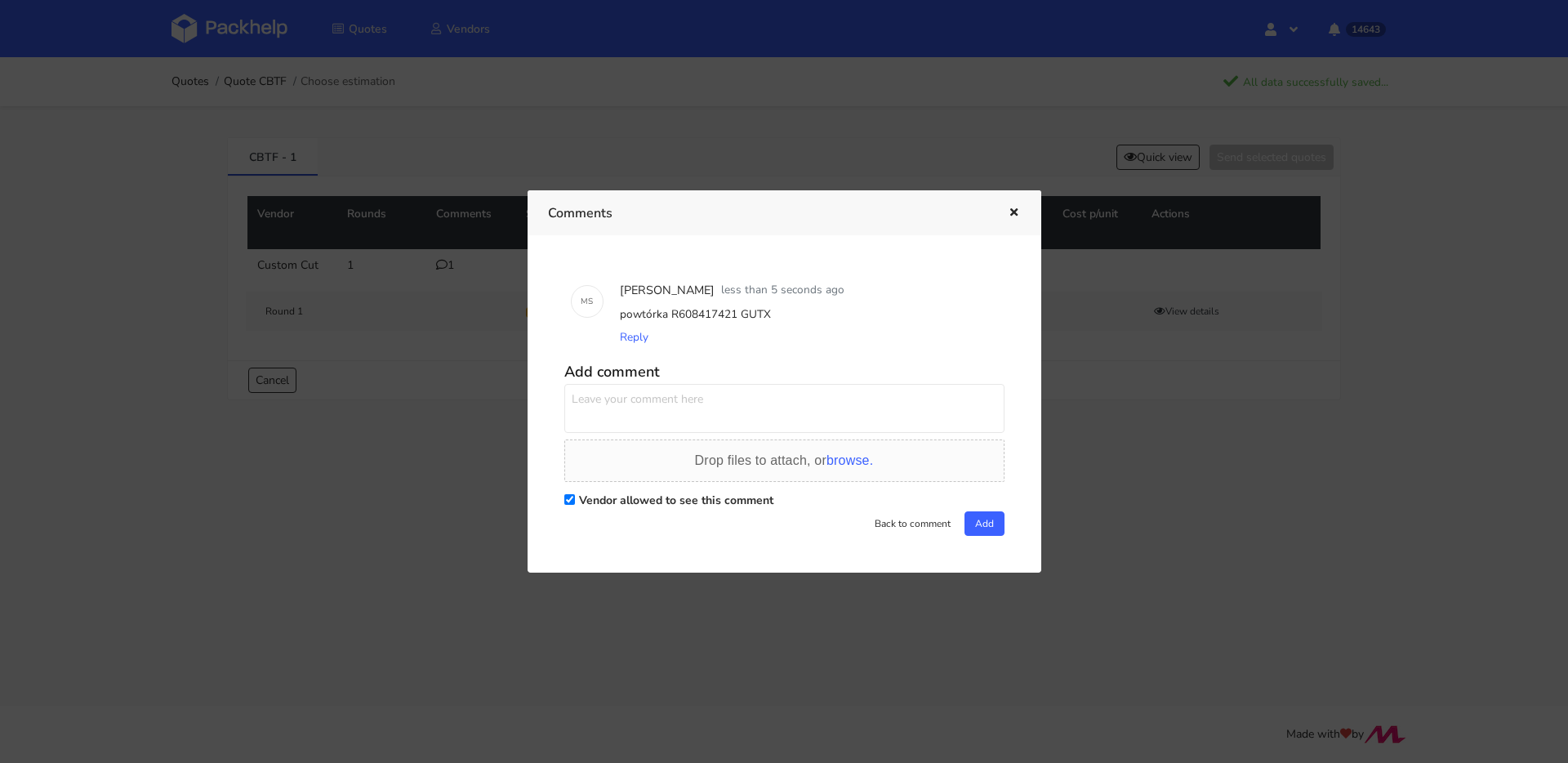
drag, startPoint x: 1015, startPoint y: 219, endPoint x: 920, endPoint y: 199, distance: 97.1
click at [1015, 219] on button "button" at bounding box center [1012, 213] width 18 height 22
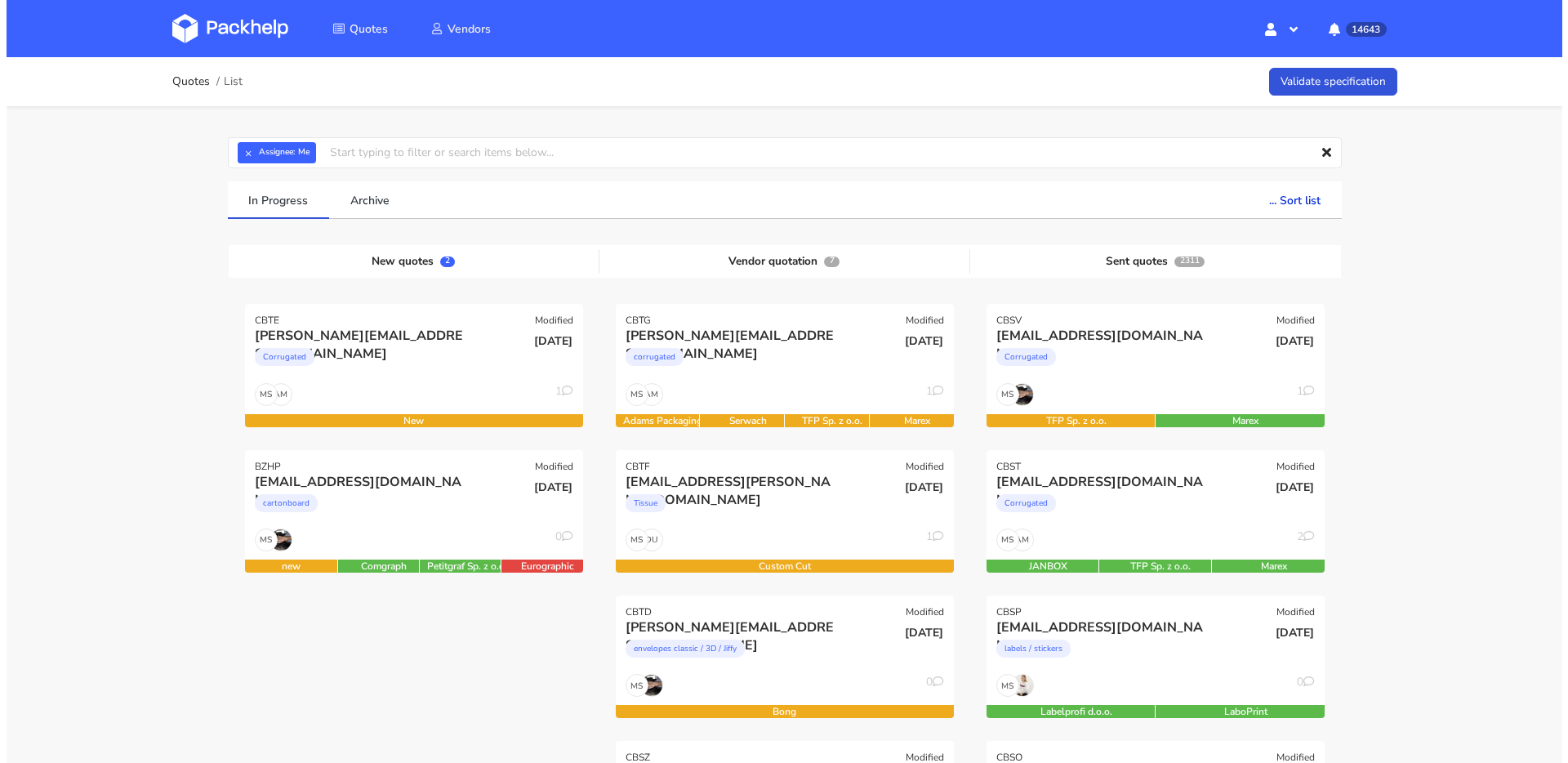
scroll to position [129, 0]
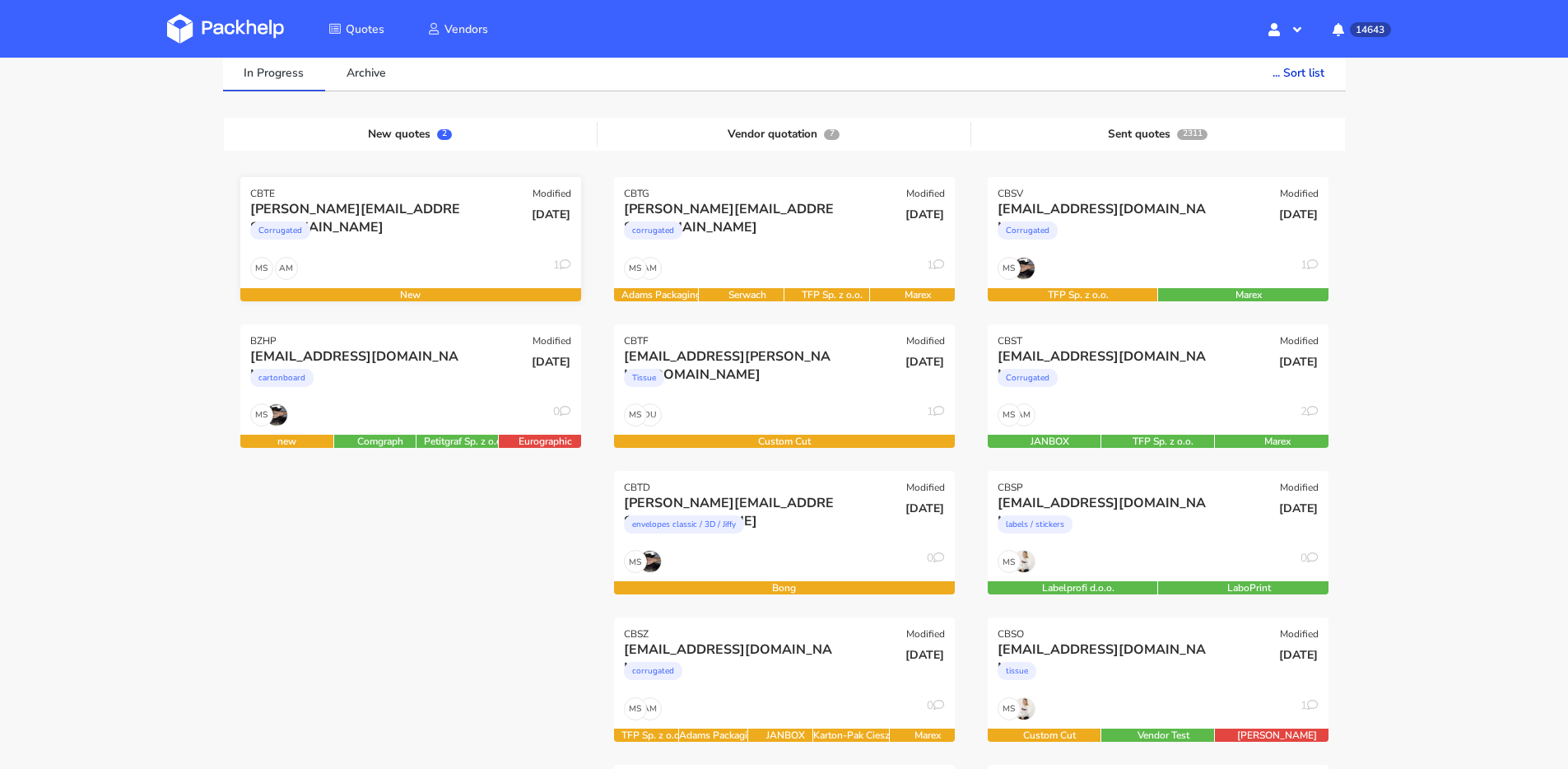
click at [430, 221] on div "Corrugated" at bounding box center [359, 235] width 218 height 33
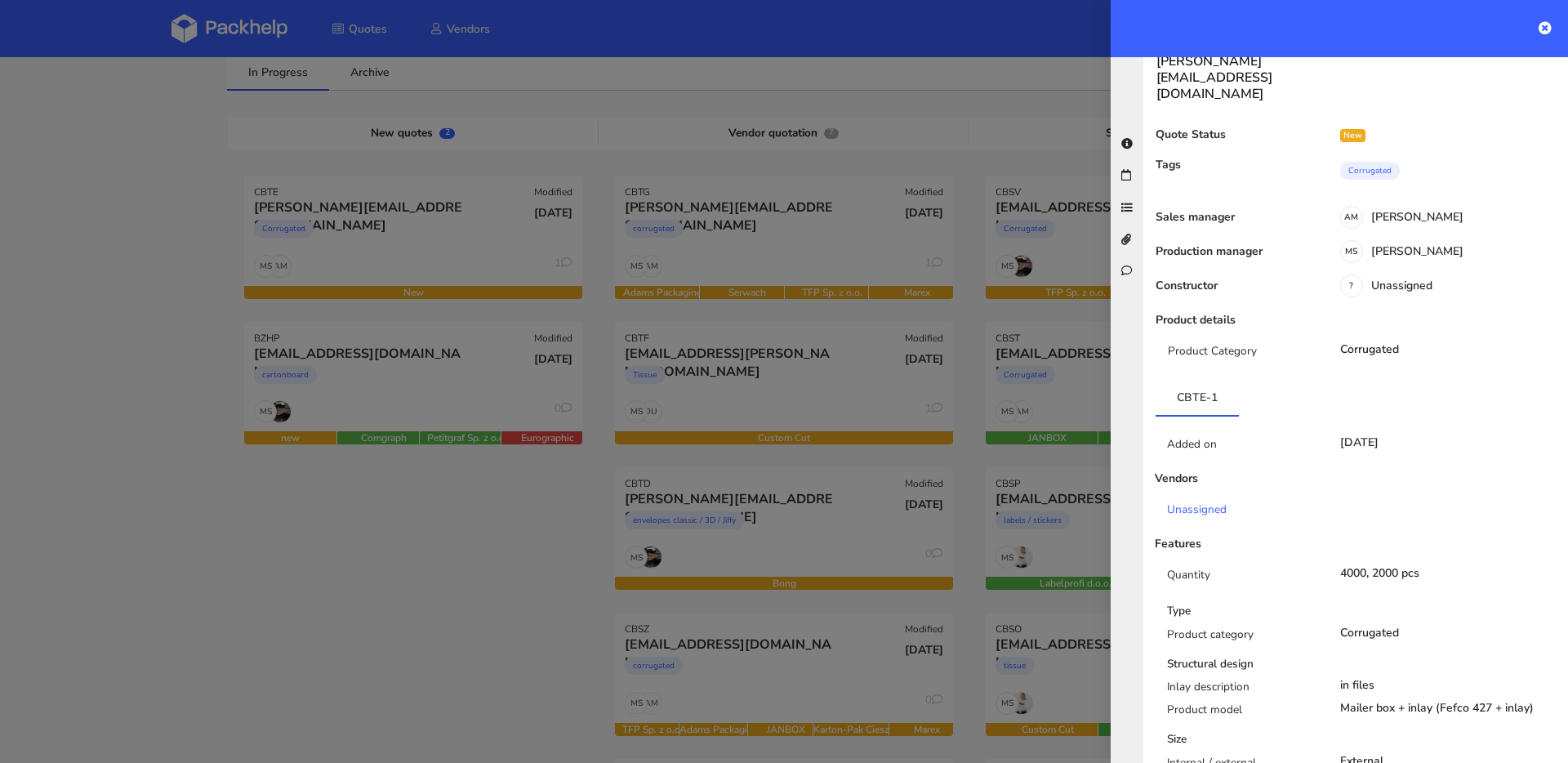
scroll to position [0, 0]
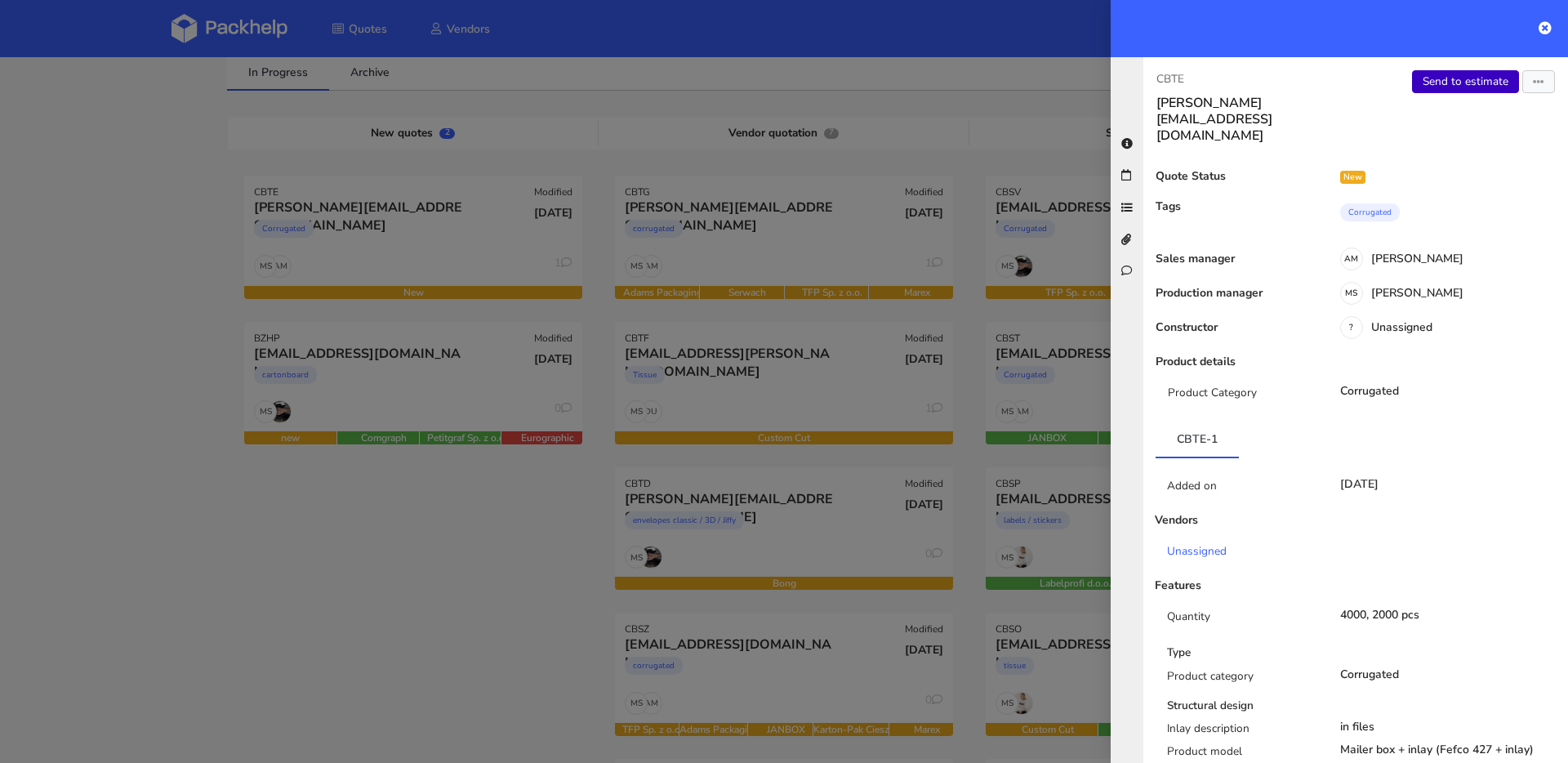
click at [1440, 85] on link "Send to estimate" at bounding box center [1466, 81] width 107 height 22
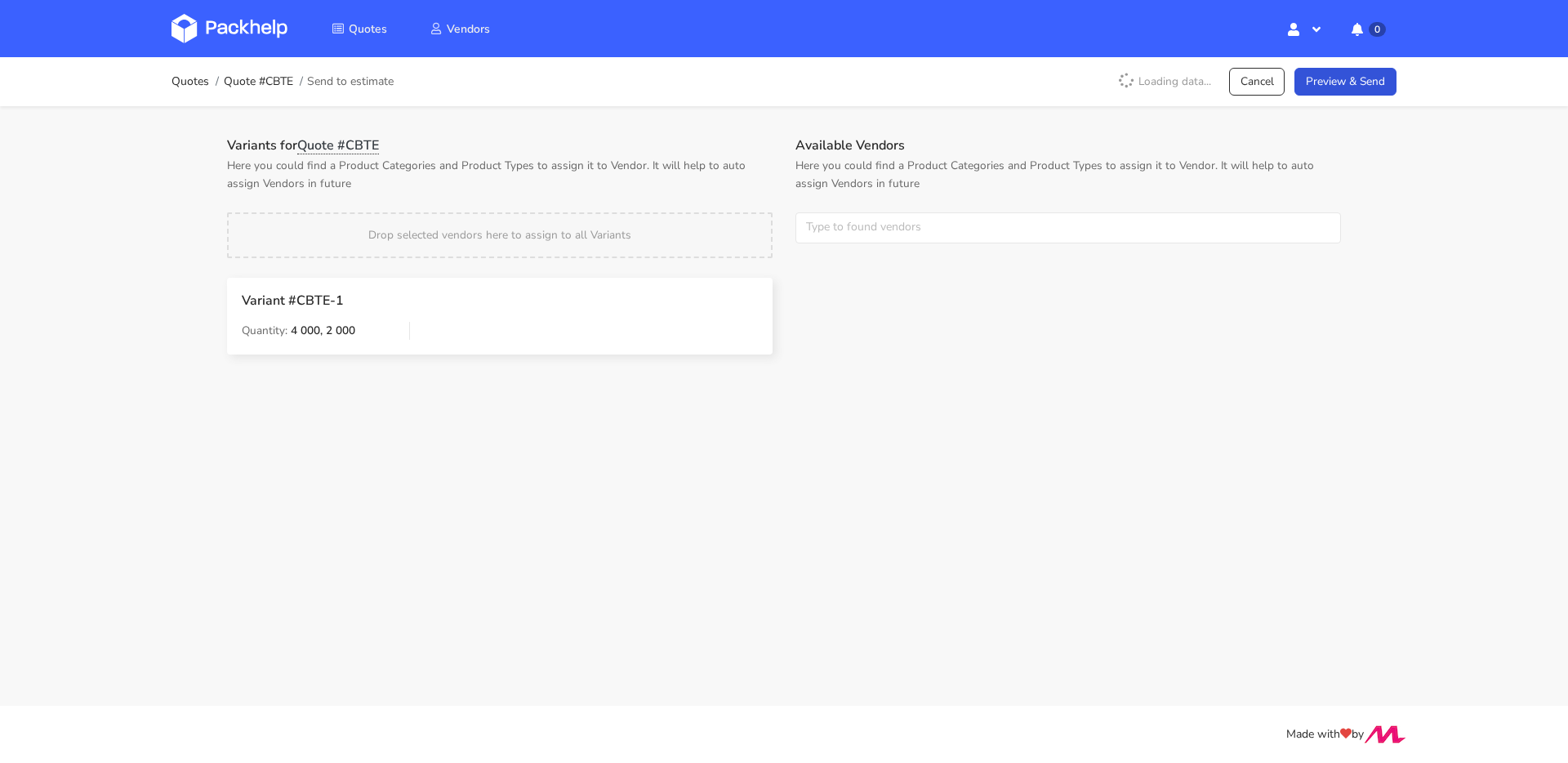
click at [851, 244] on div "Available Vendors Here you could find a Product Categories and Product Types to…" at bounding box center [1068, 200] width 569 height 126
click at [857, 235] on input "text" at bounding box center [1067, 227] width 545 height 31
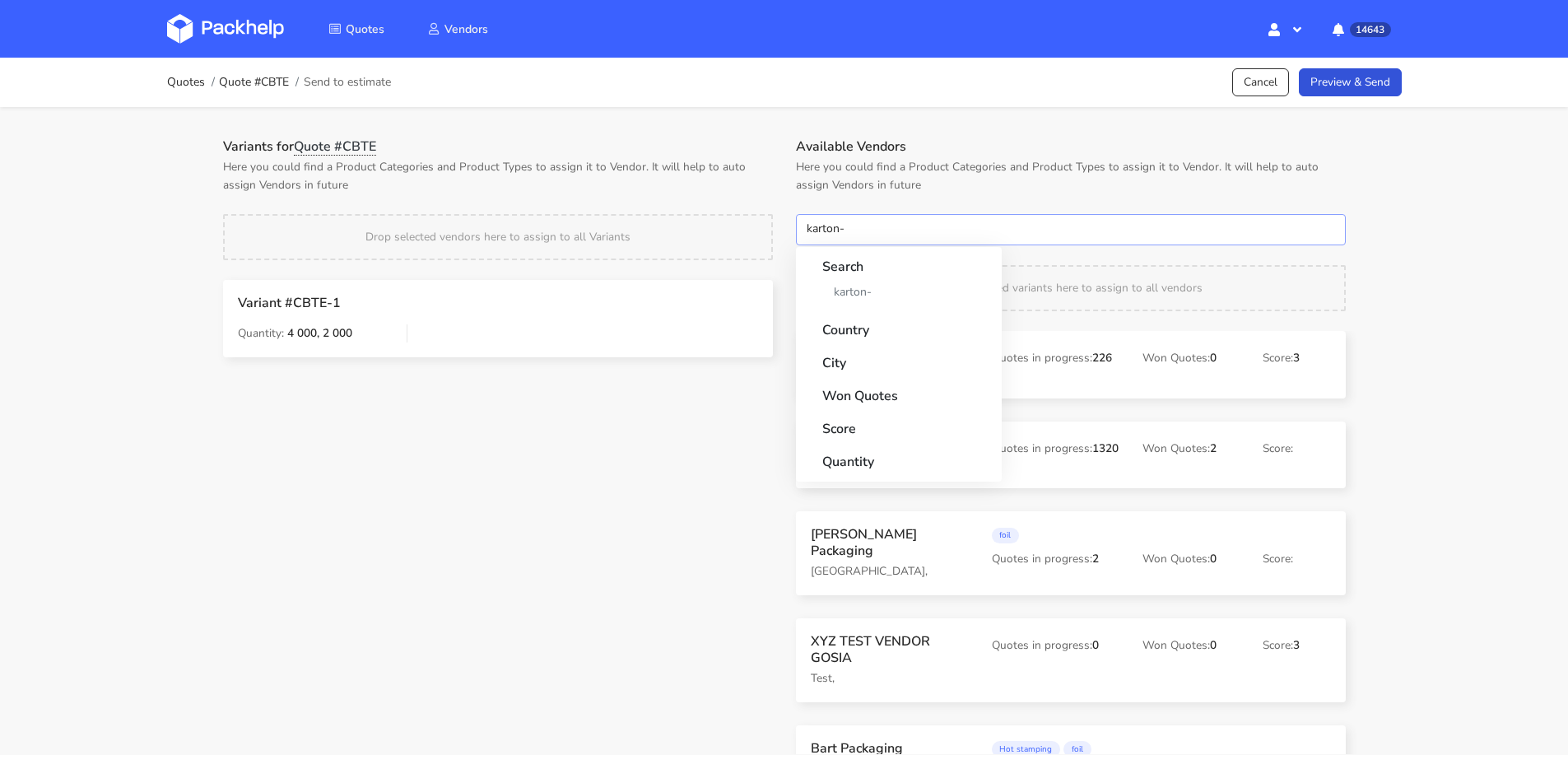
type input "karton-"
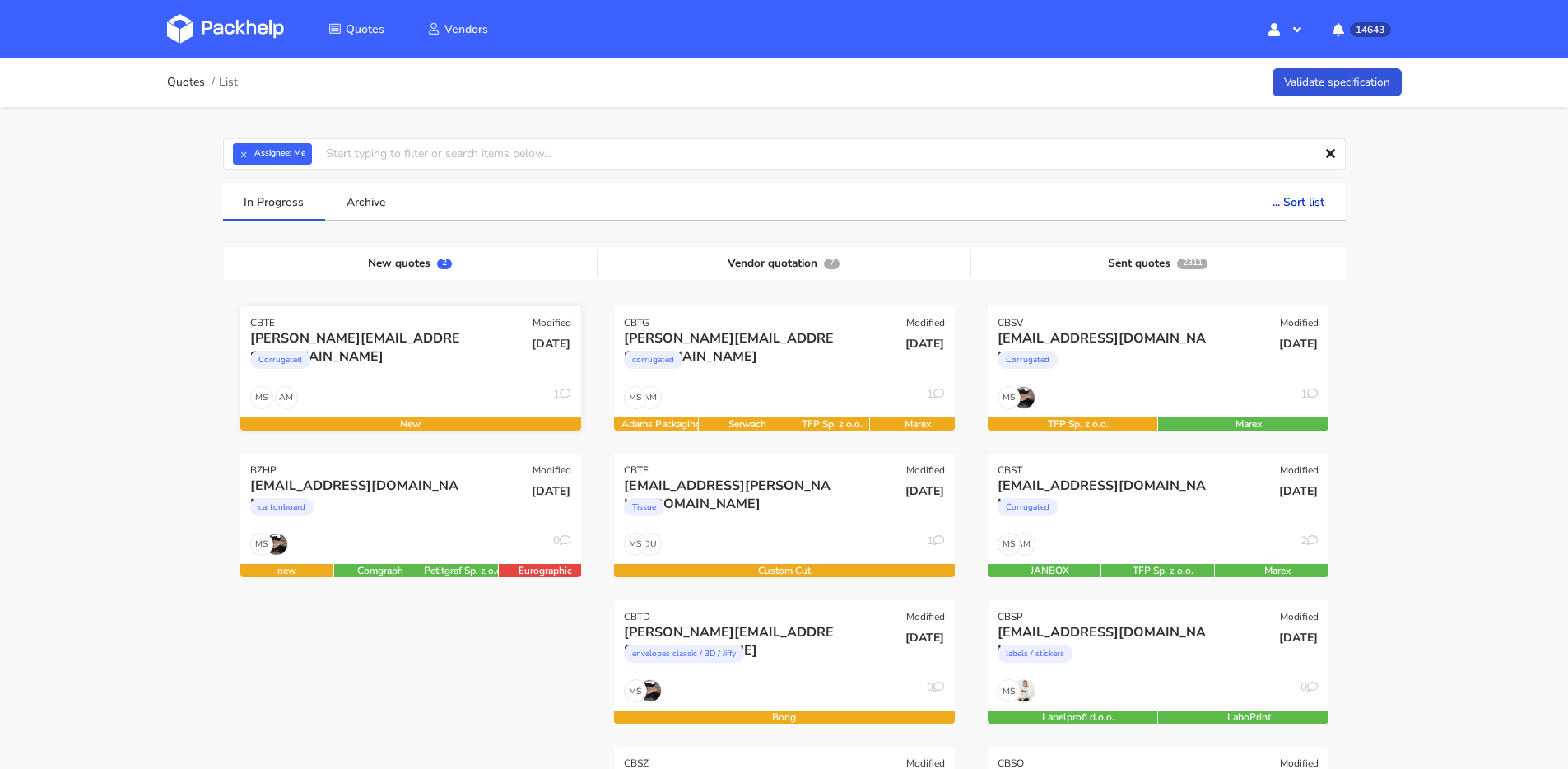
click at [467, 362] on div "[DATE]" at bounding box center [524, 358] width 114 height 56
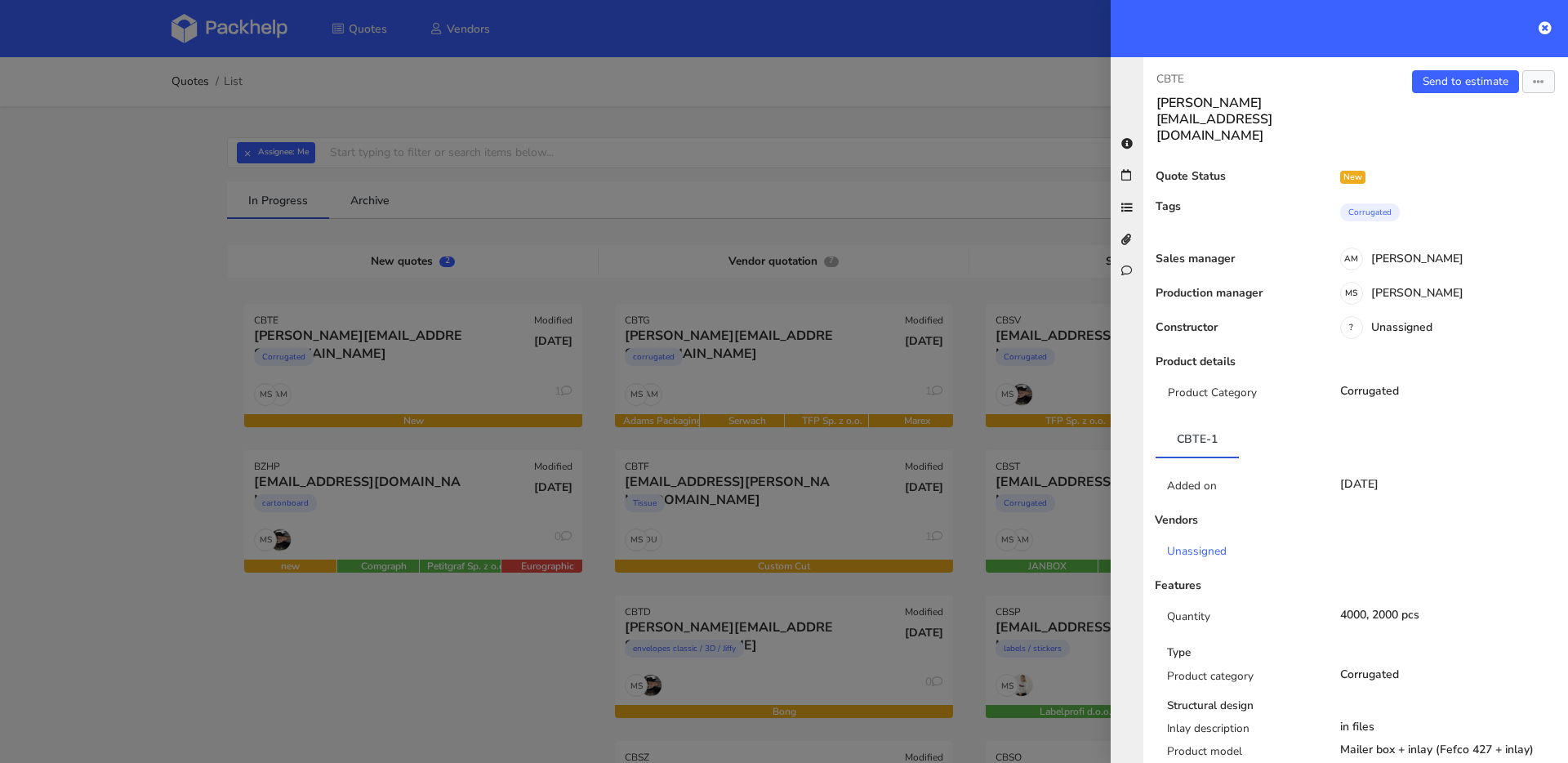
scroll to position [324, 0]
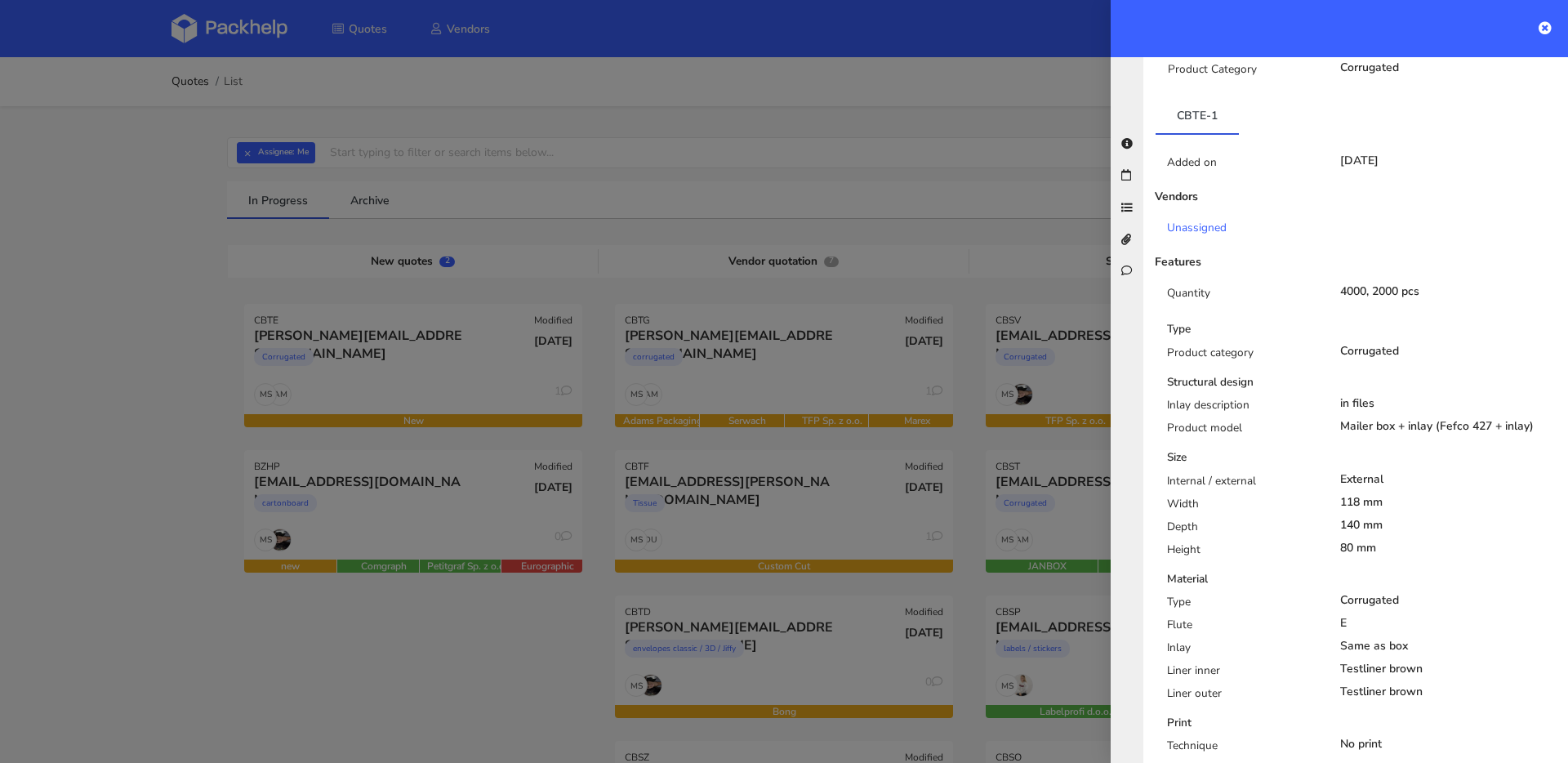
click at [401, 457] on div at bounding box center [784, 381] width 1568 height 763
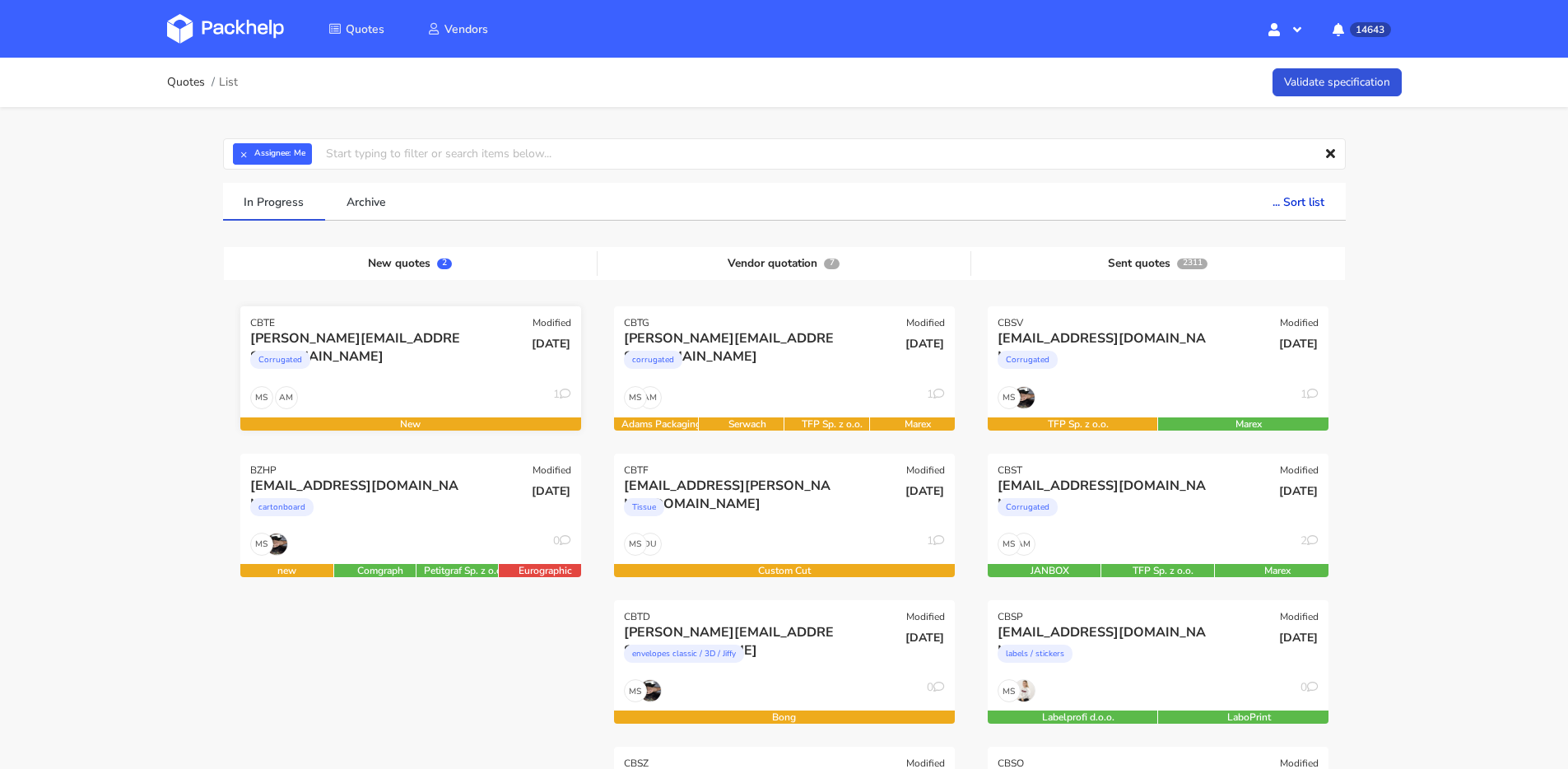
click at [423, 383] on div "anna.rogulska@gmail.com Corrugated" at bounding box center [354, 358] width 230 height 56
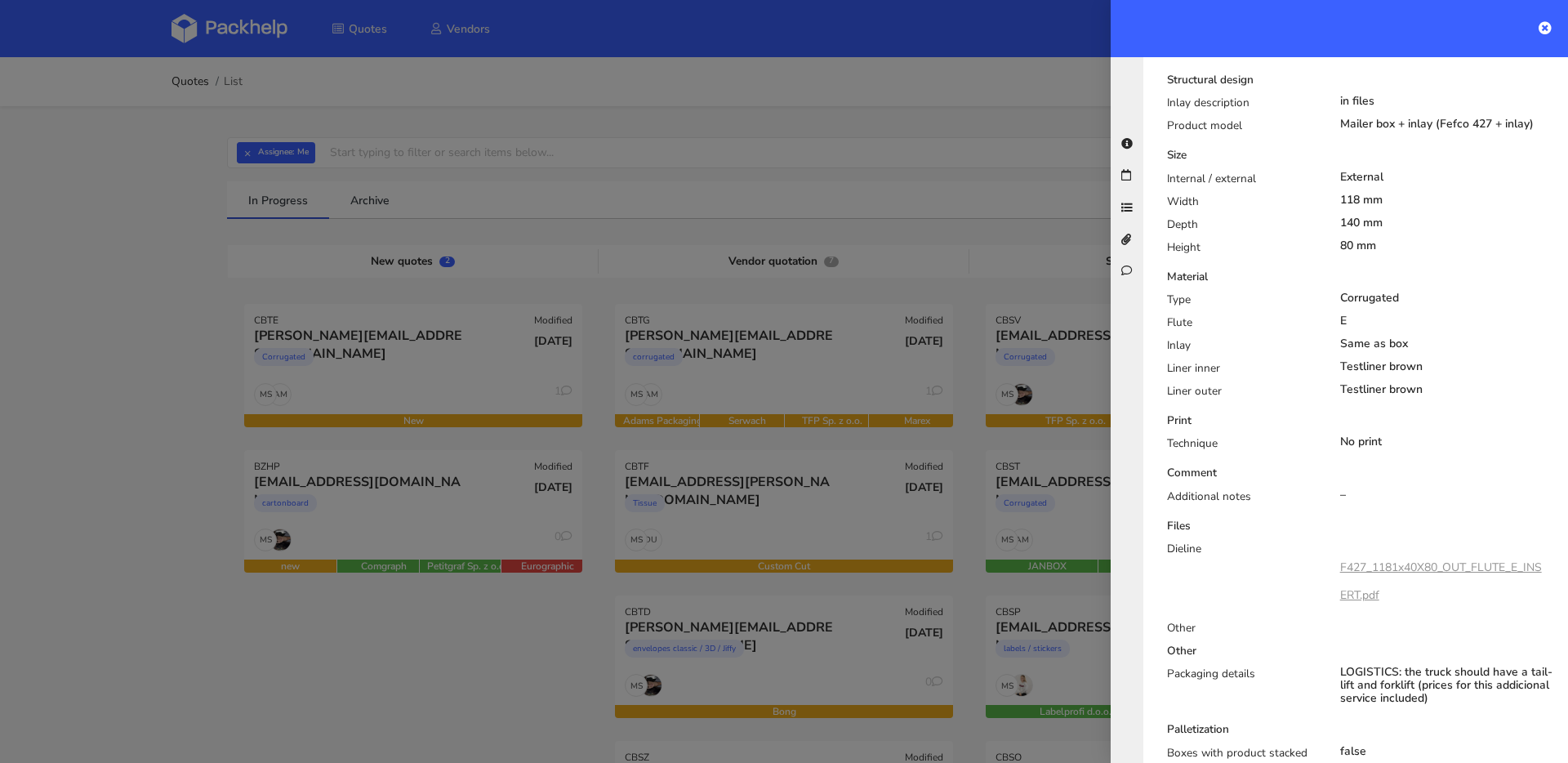
scroll to position [763, 0]
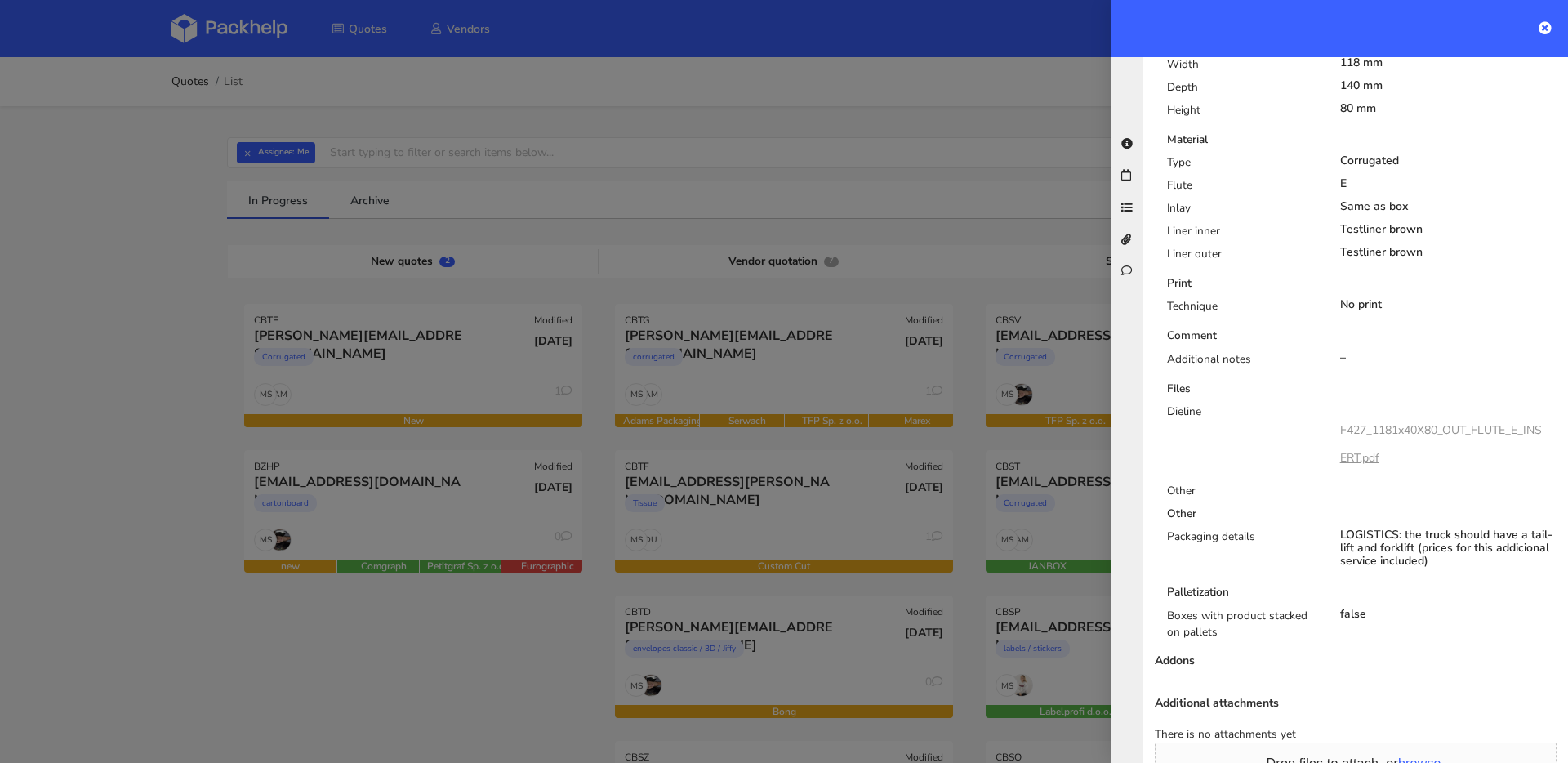
click at [1377, 422] on link "F427_1181x40X80_OUT_FLUTE_E_INSERT.pdf" at bounding box center [1441, 444] width 202 height 43
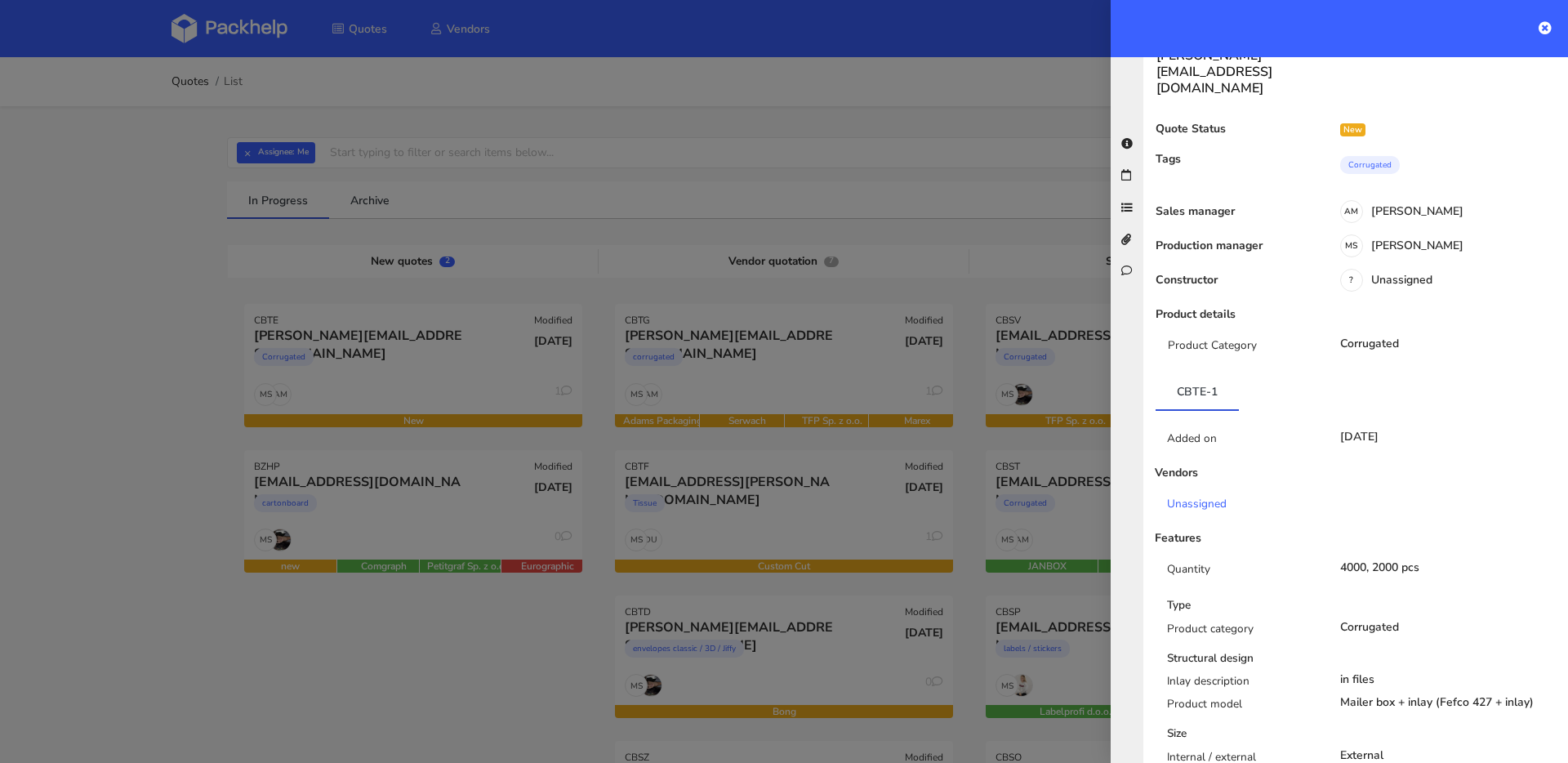
scroll to position [0, 0]
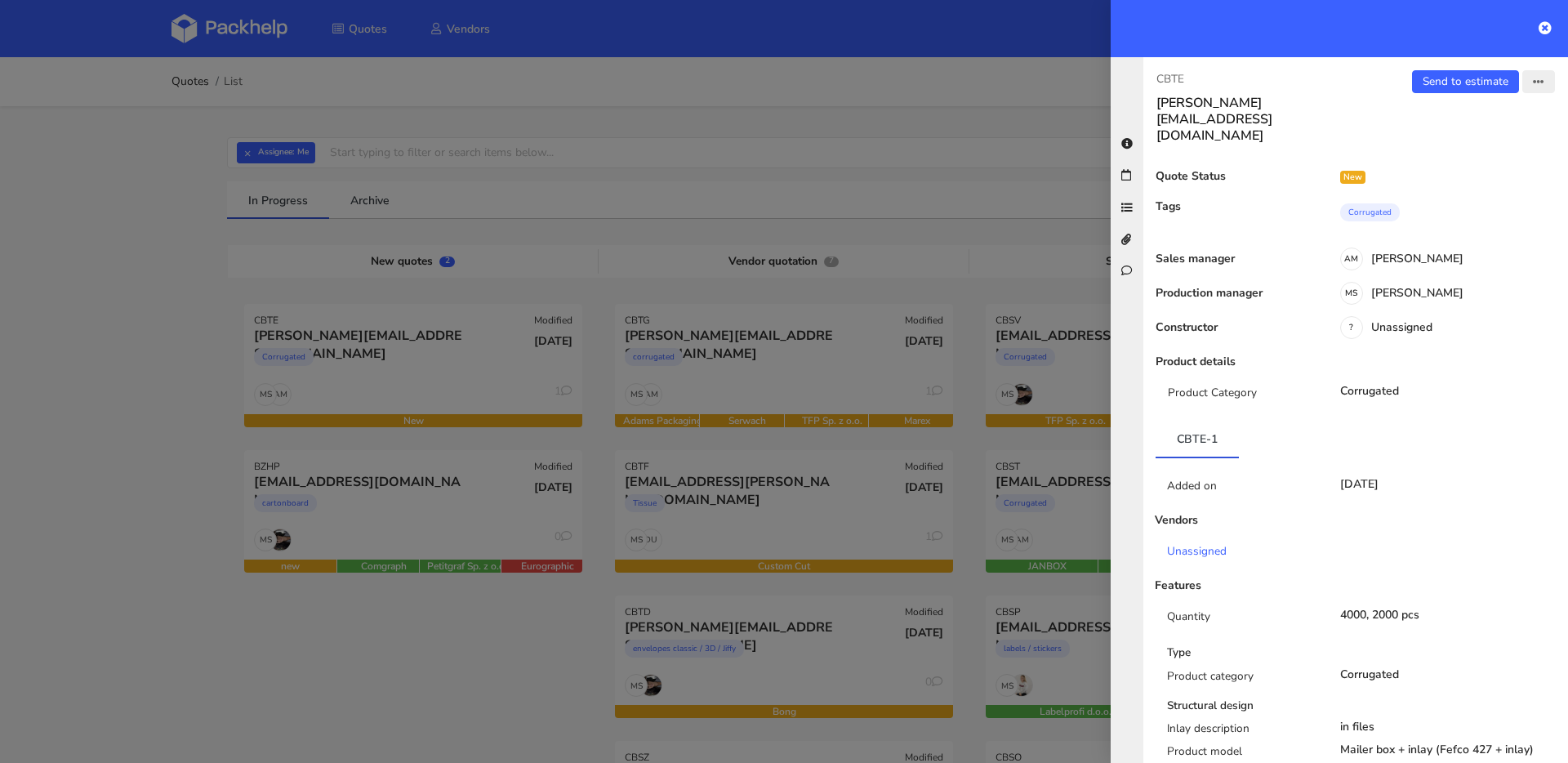
click at [1533, 85] on icon "button" at bounding box center [1538, 82] width 12 height 12
click at [1467, 144] on link "Edit quote" at bounding box center [1485, 146] width 144 height 27
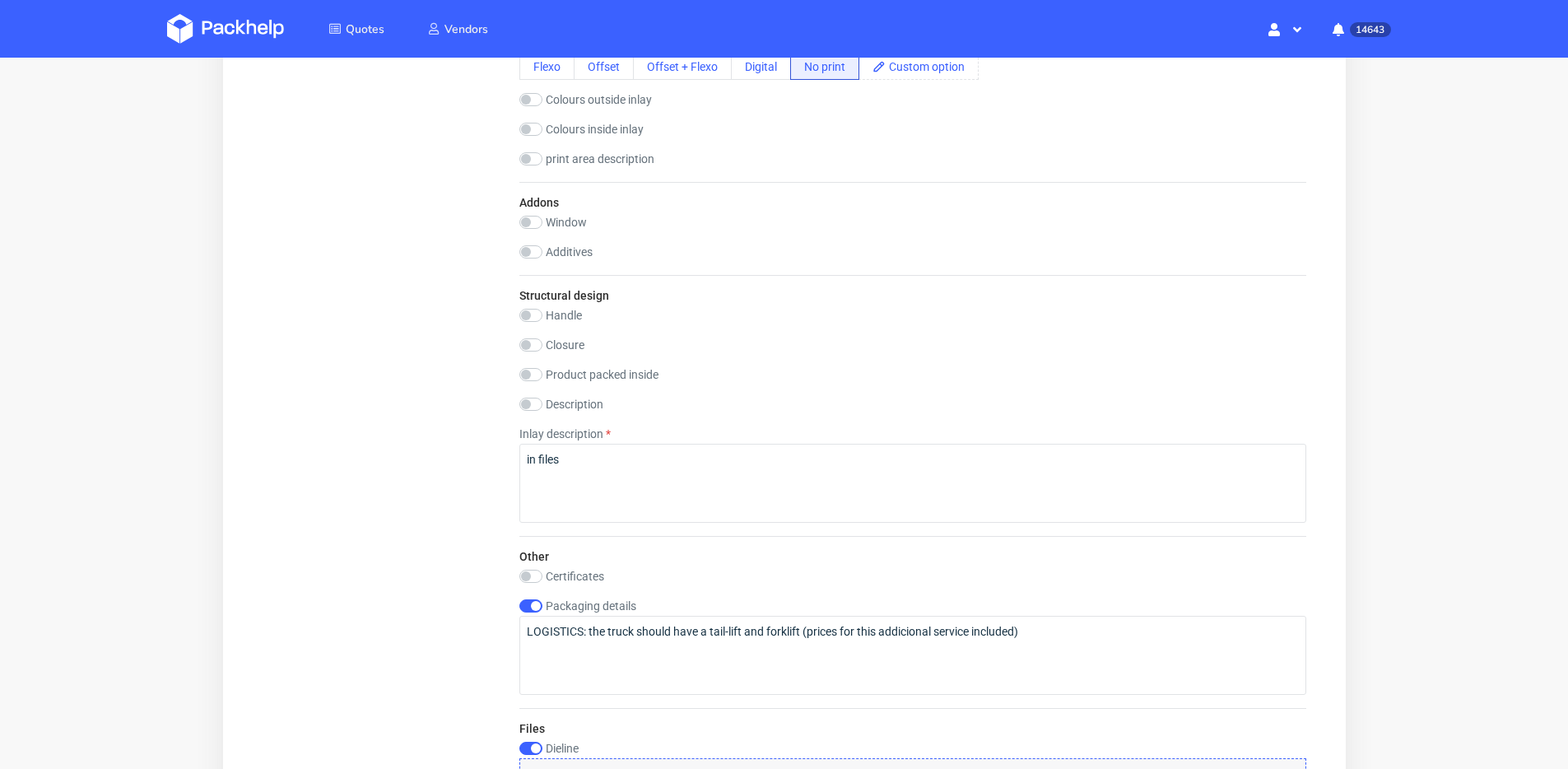
scroll to position [1495, 0]
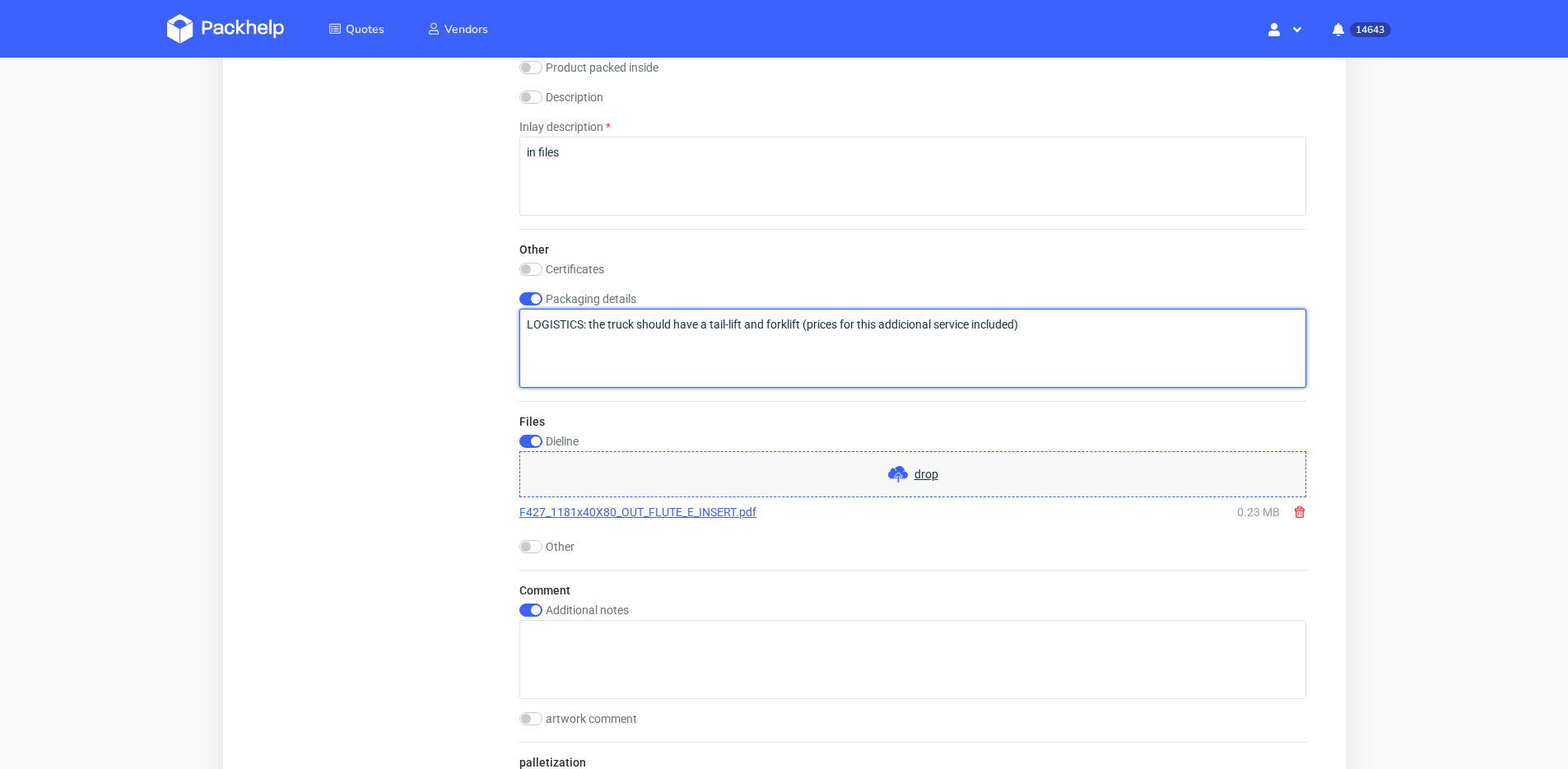
click at [532, 310] on textarea "LOGISTICS: the truck should have a tail-lift and forklift (prices for this addi…" at bounding box center [912, 348] width 787 height 79
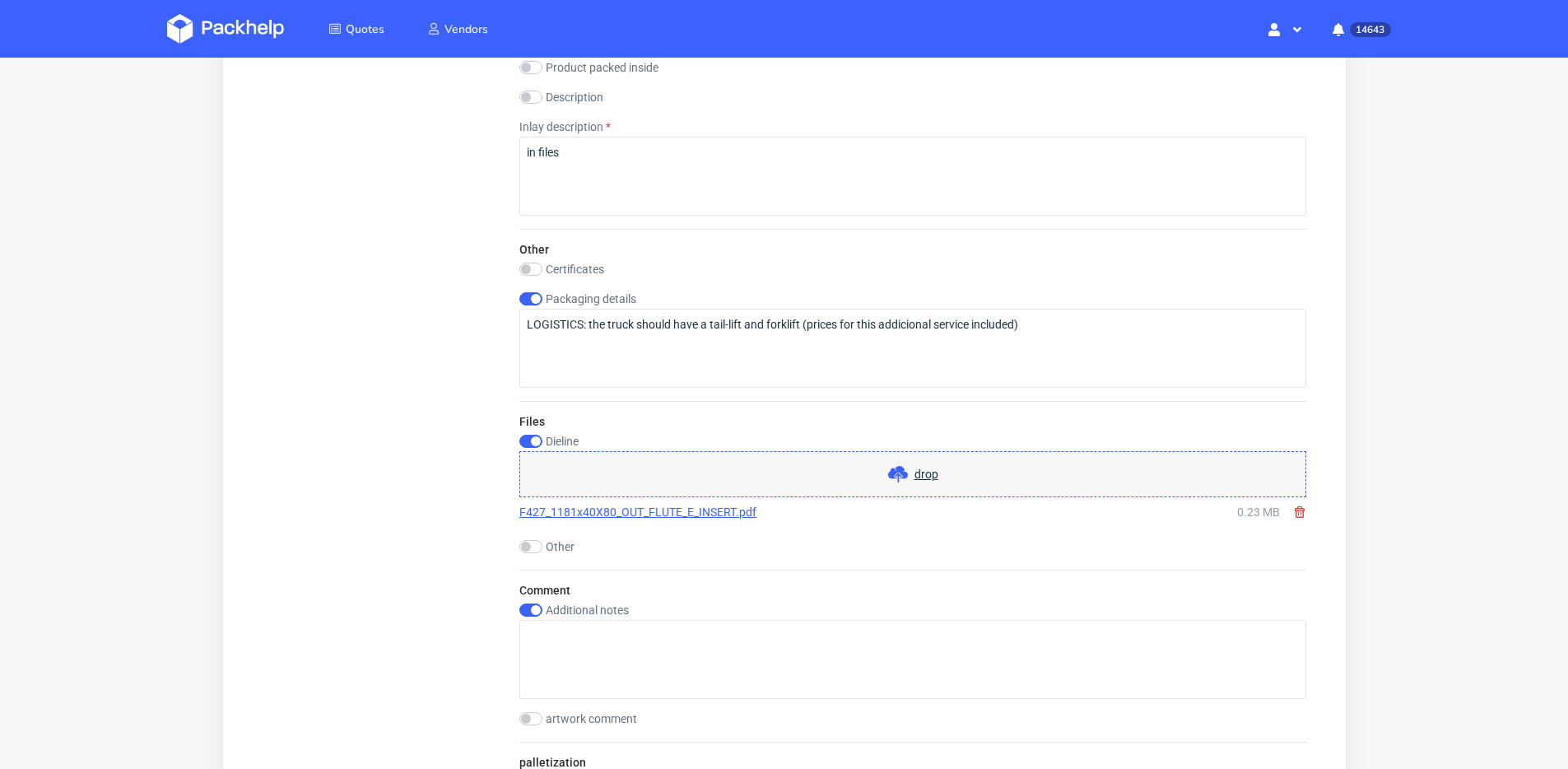
click at [534, 305] on div "Packaging details LOGISTICS: the truck should have a tail-lift and forklift (pr…" at bounding box center [912, 340] width 787 height 95
click at [535, 303] on input "checkbox" at bounding box center [530, 299] width 23 height 14
checkbox input "false"
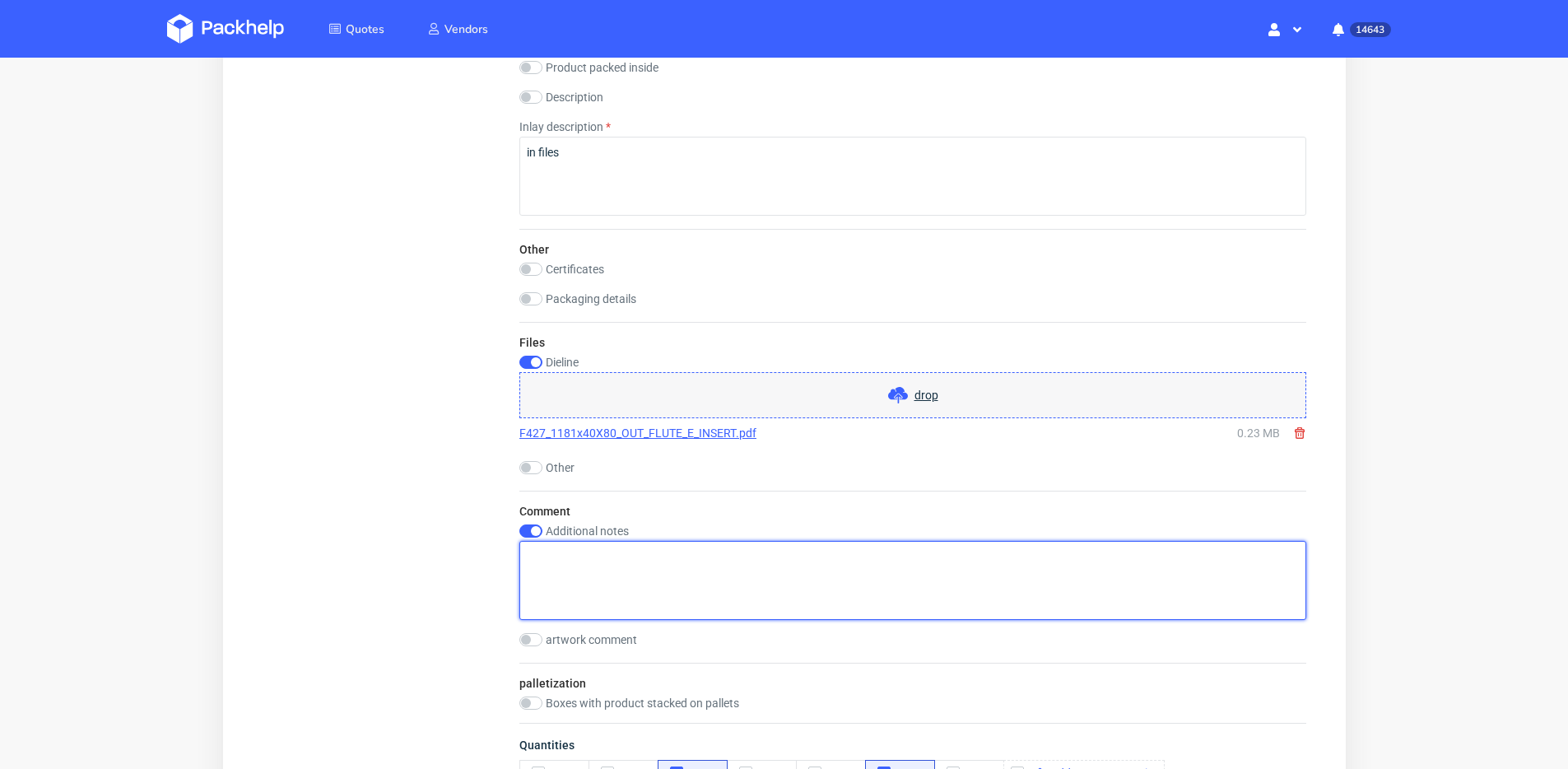
click at [531, 541] on textarea at bounding box center [912, 580] width 787 height 79
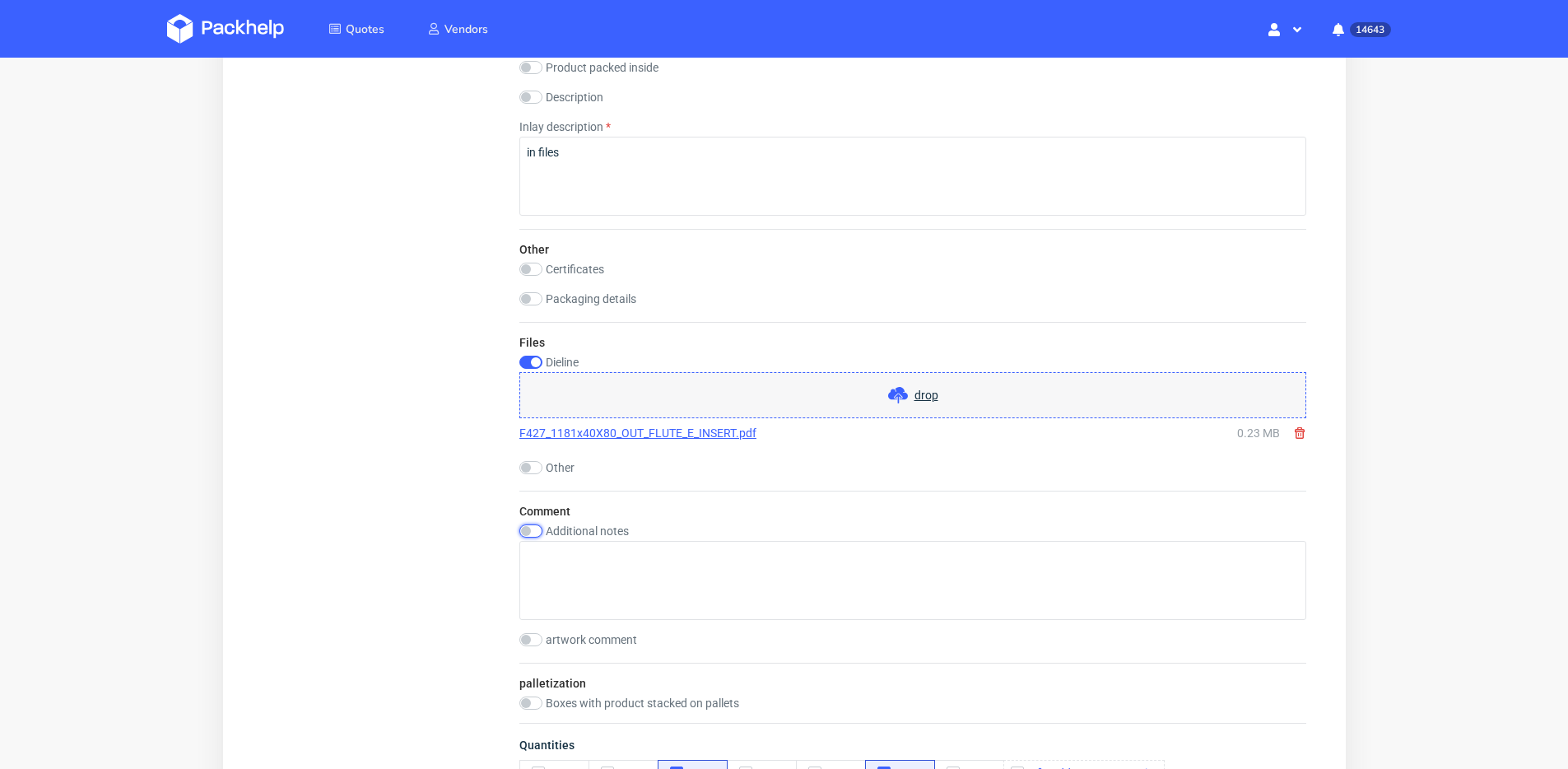
click at [525, 531] on input "checkbox" at bounding box center [530, 531] width 23 height 14
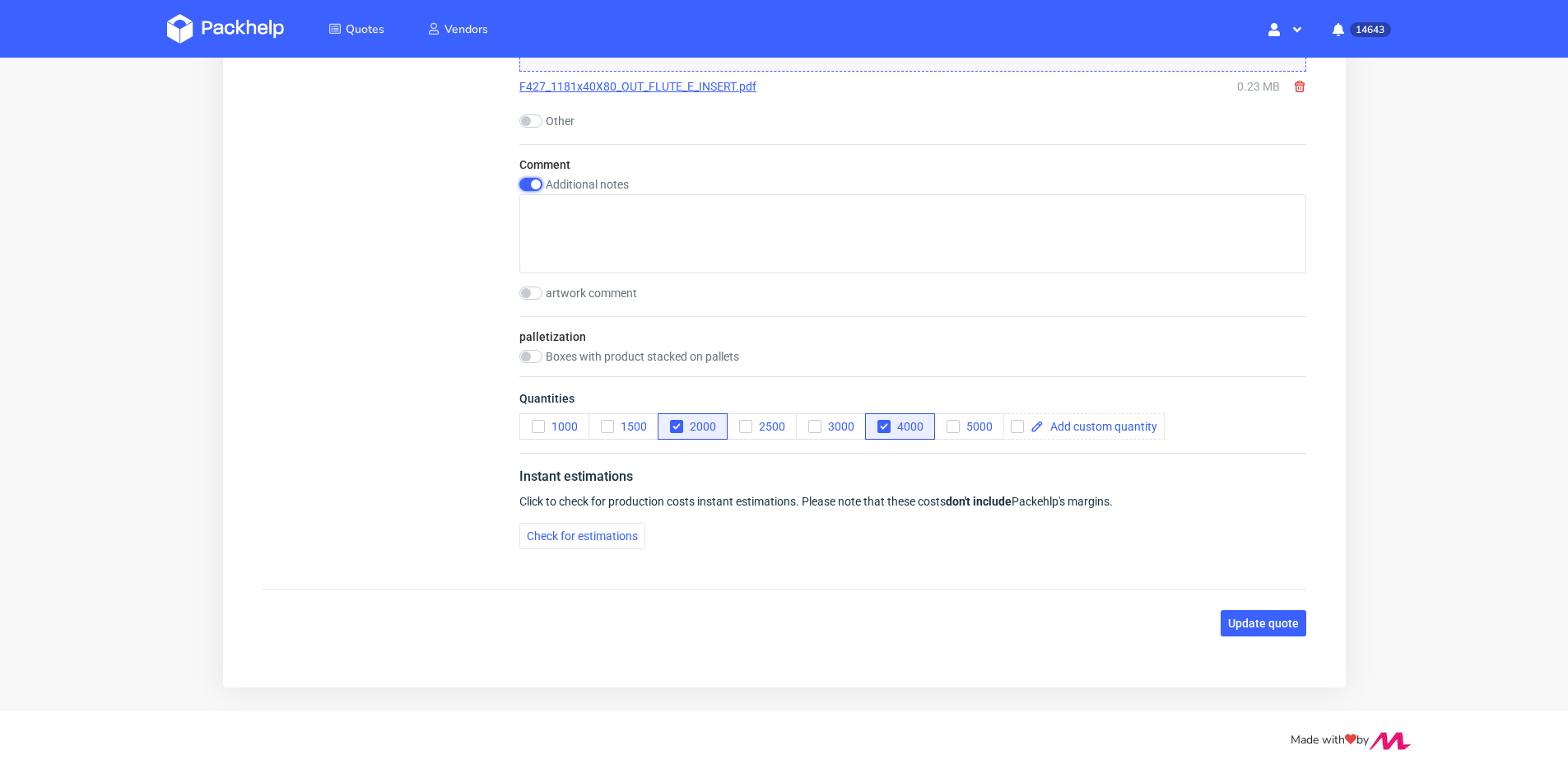
click at [534, 180] on input "checkbox" at bounding box center [530, 184] width 23 height 14
checkbox input "false"
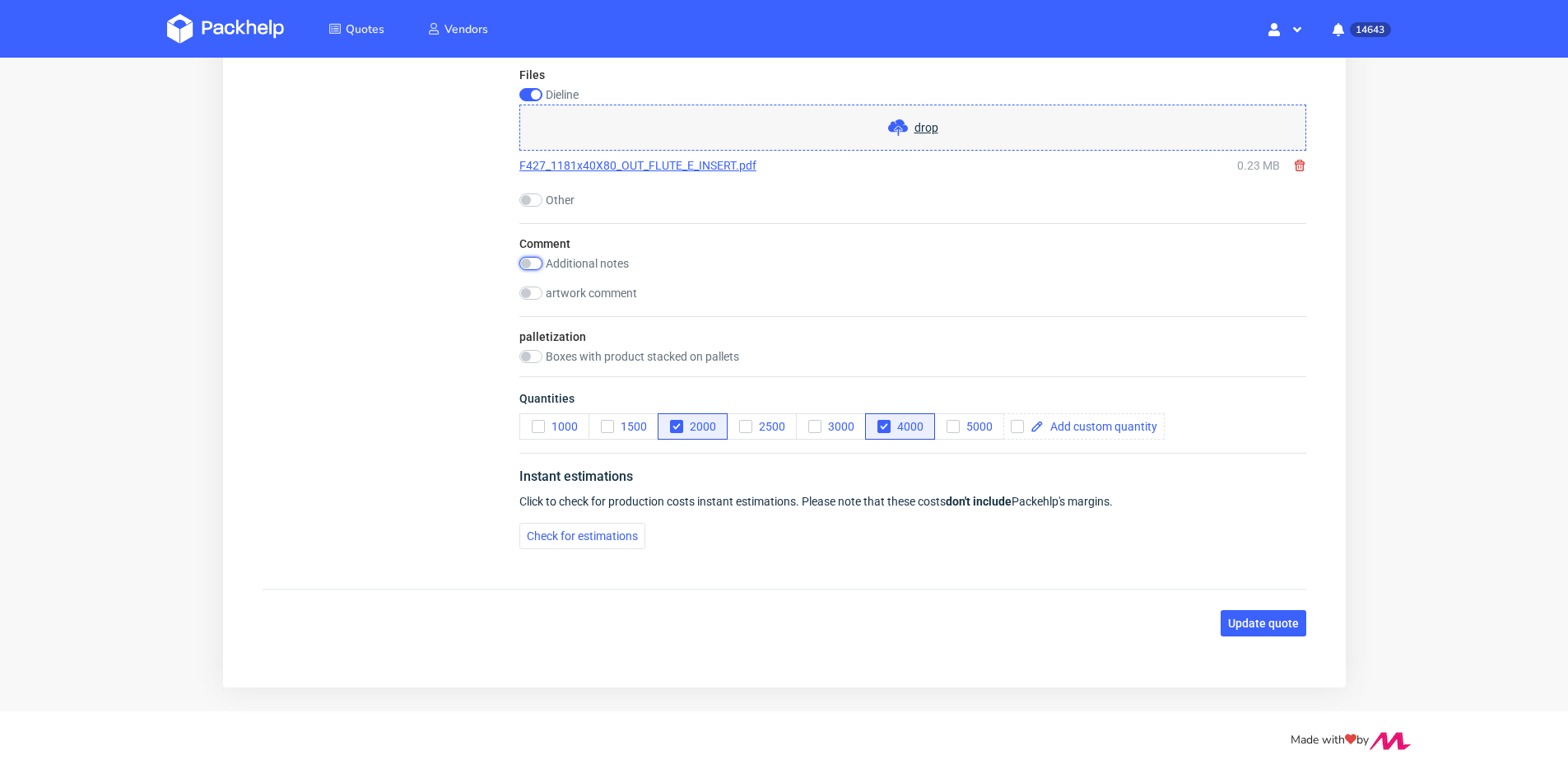
scroll to position [1763, 0]
click at [1301, 623] on button "Update quote" at bounding box center [1262, 623] width 86 height 26
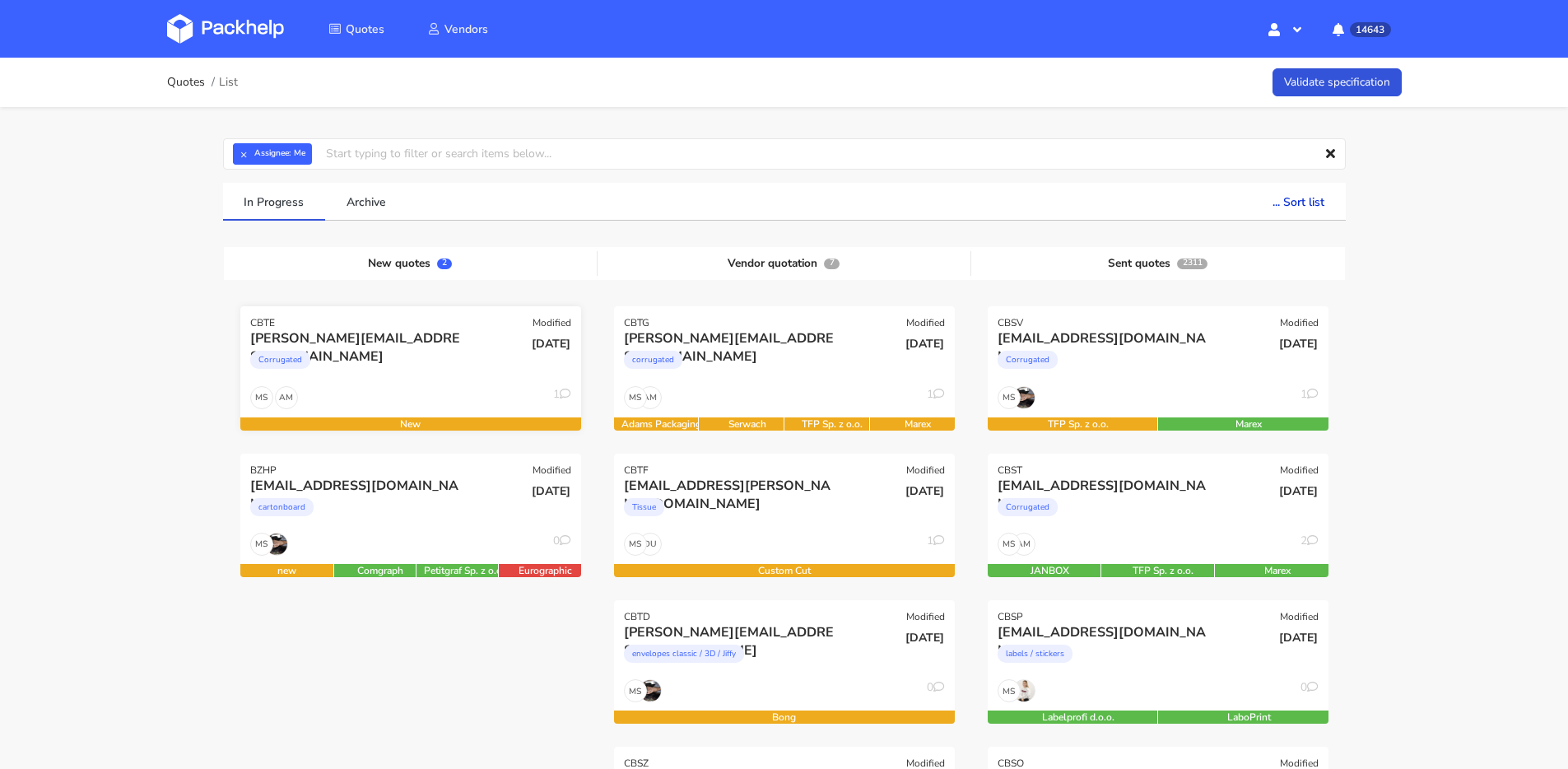
click at [426, 363] on div "Corrugated" at bounding box center [359, 364] width 218 height 33
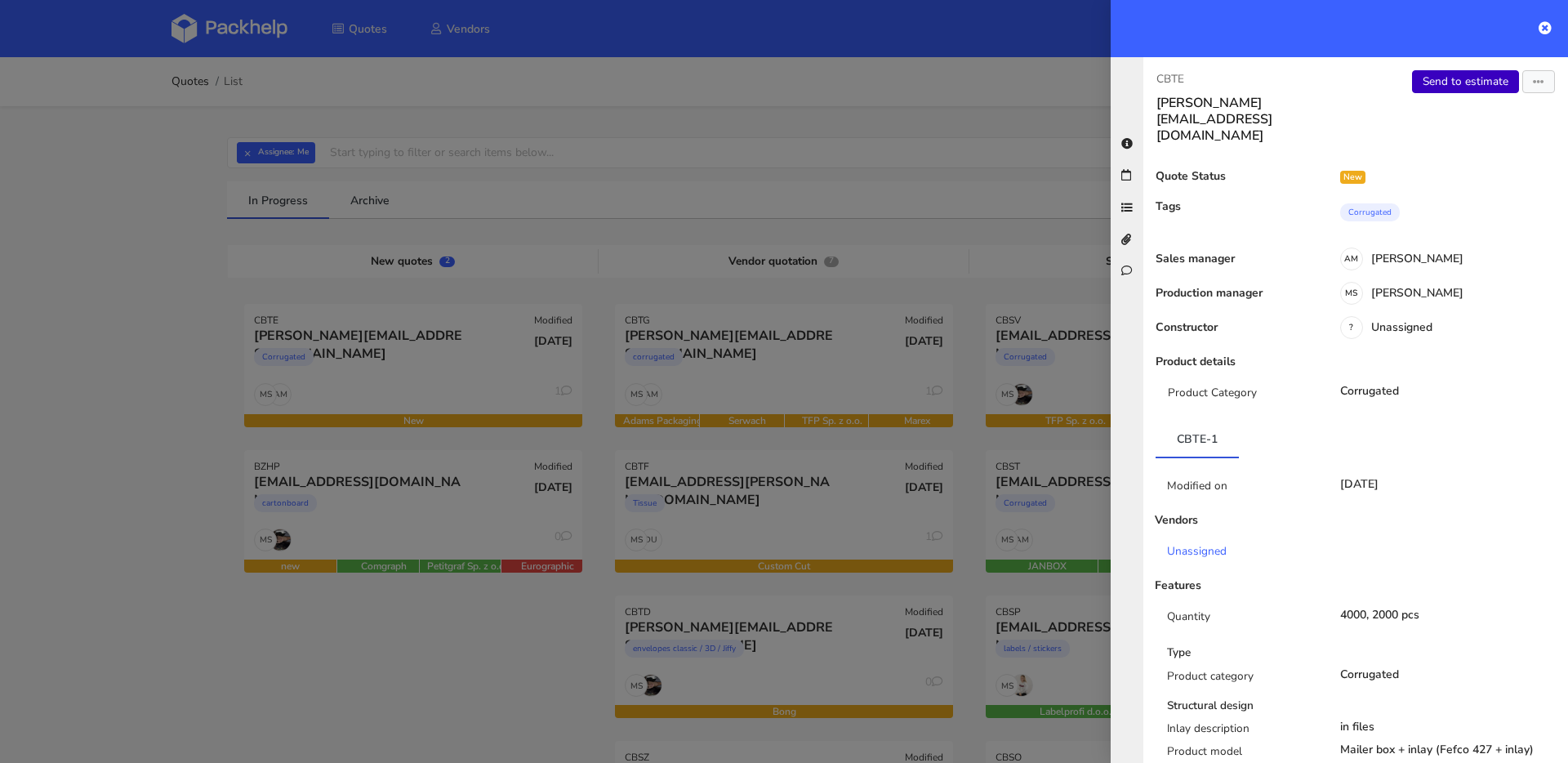
click at [1439, 75] on link "Send to estimate" at bounding box center [1466, 81] width 107 height 22
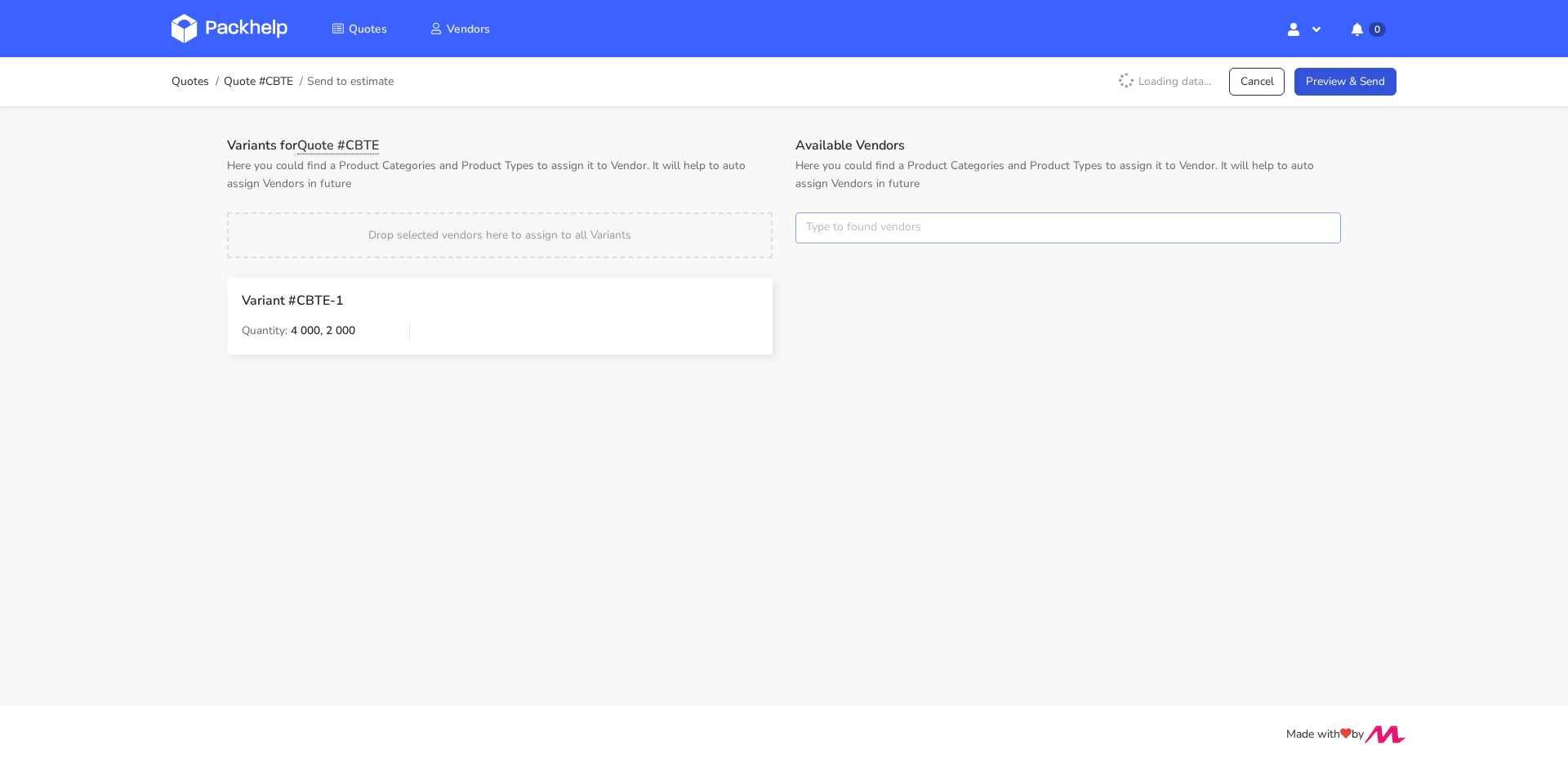
click at [853, 235] on input "text" at bounding box center [1067, 227] width 545 height 31
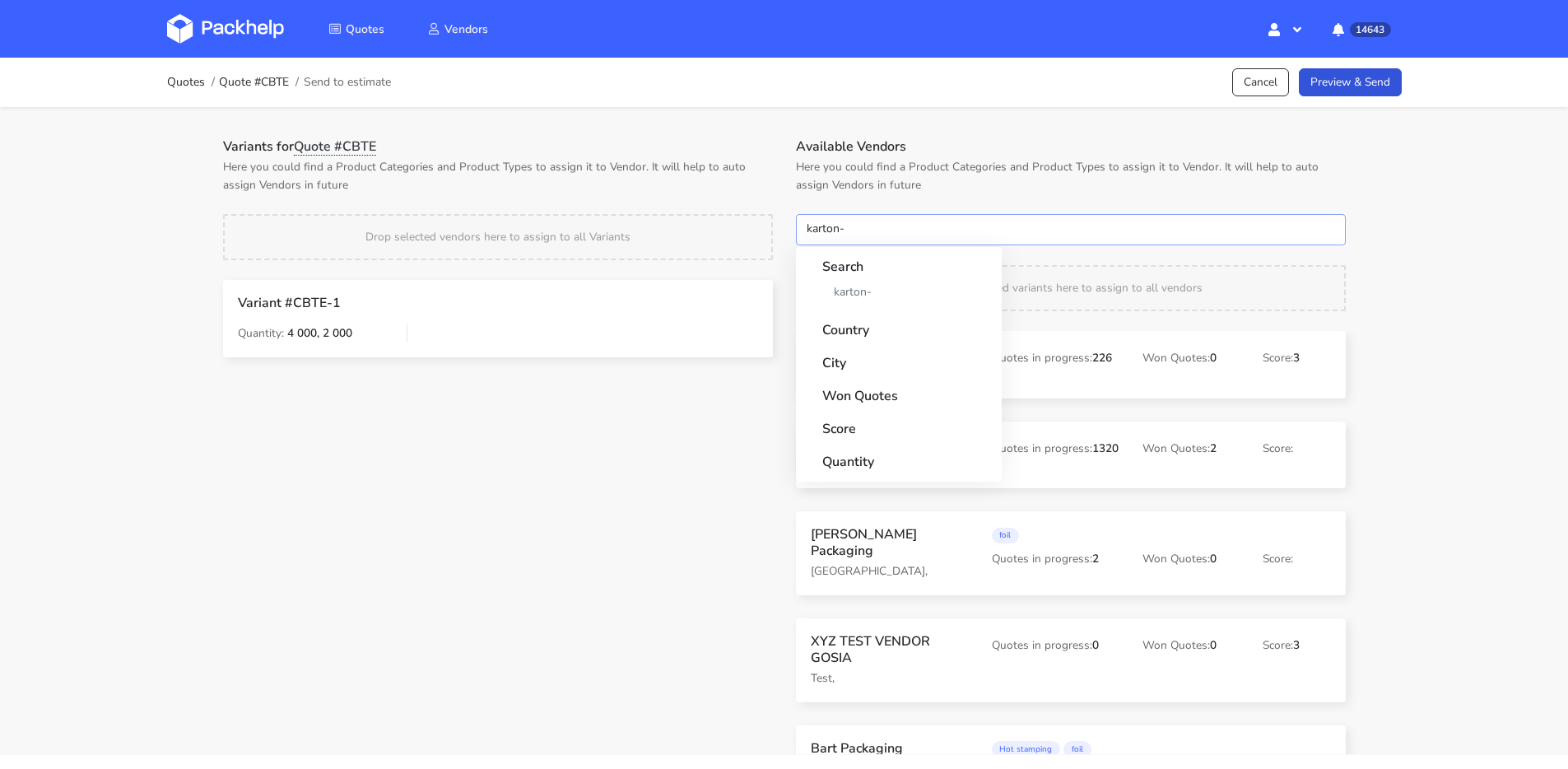
type input "karton"
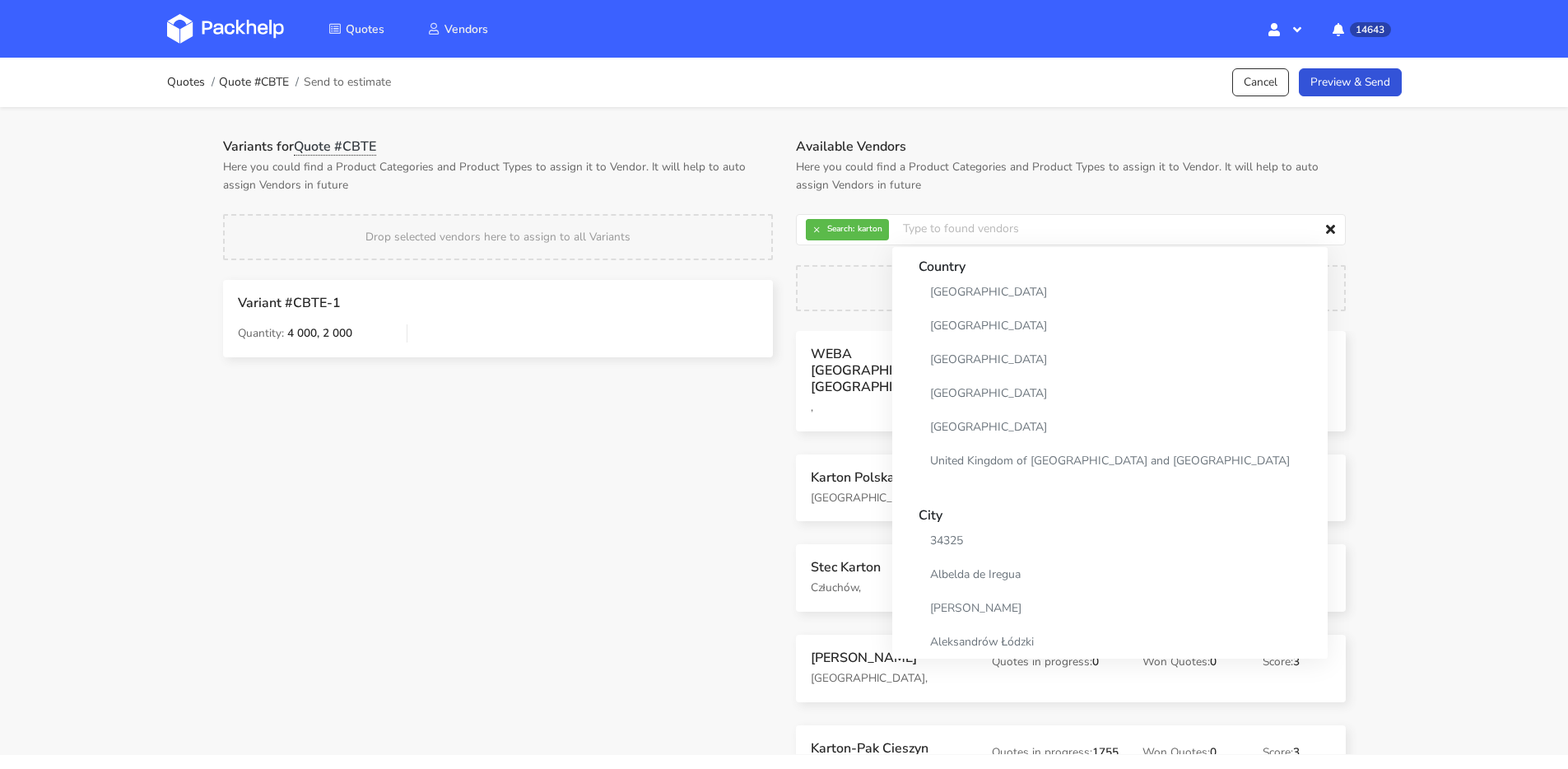
click at [724, 514] on div "Variants for Quote #CBTE Here you could find a Product Categories and Product T…" at bounding box center [498, 447] width 573 height 616
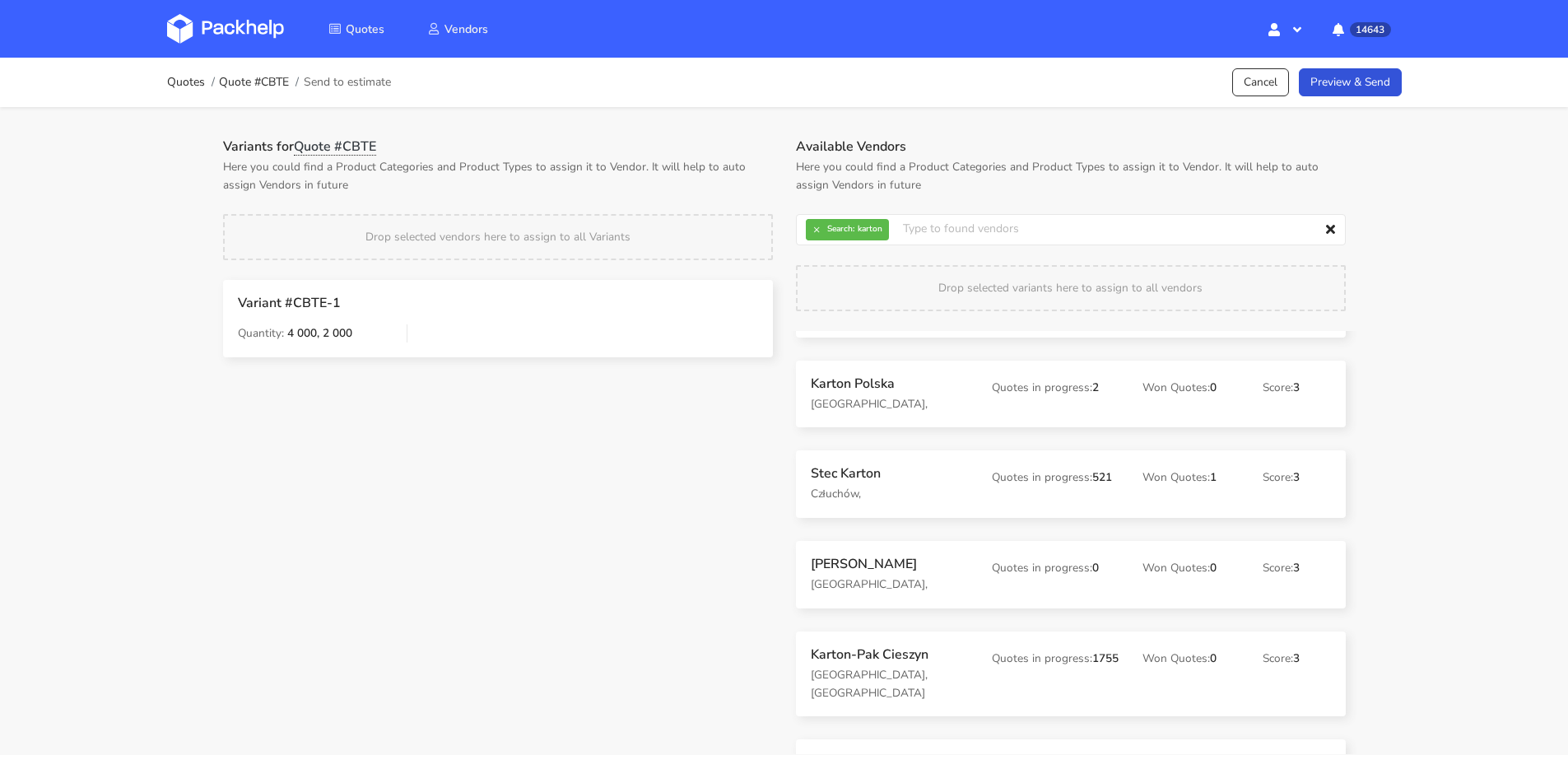
scroll to position [137, 0]
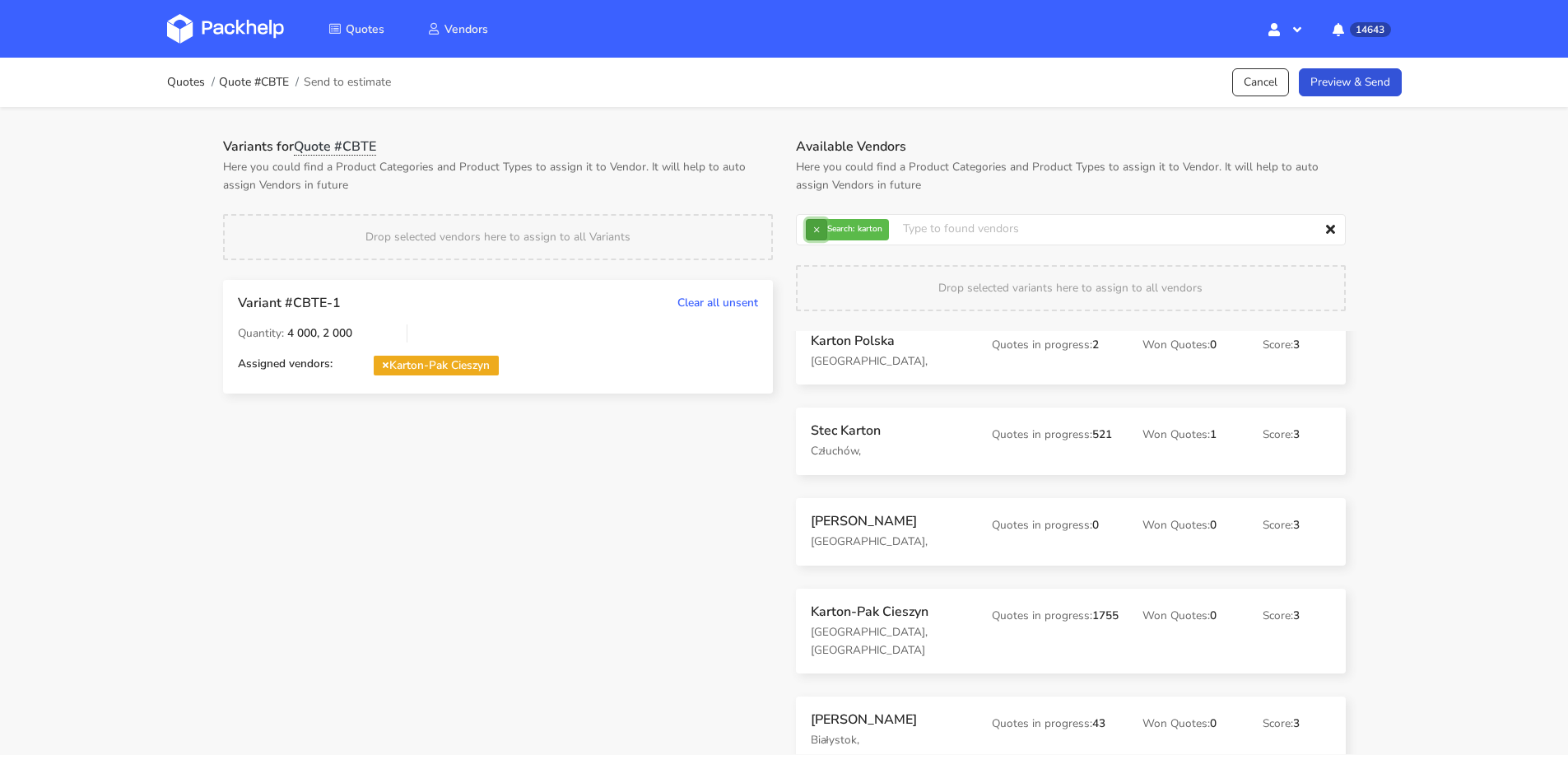
click at [810, 228] on button "×" at bounding box center [817, 230] width 22 height 22
click at [810, 228] on input "text" at bounding box center [1070, 229] width 550 height 32
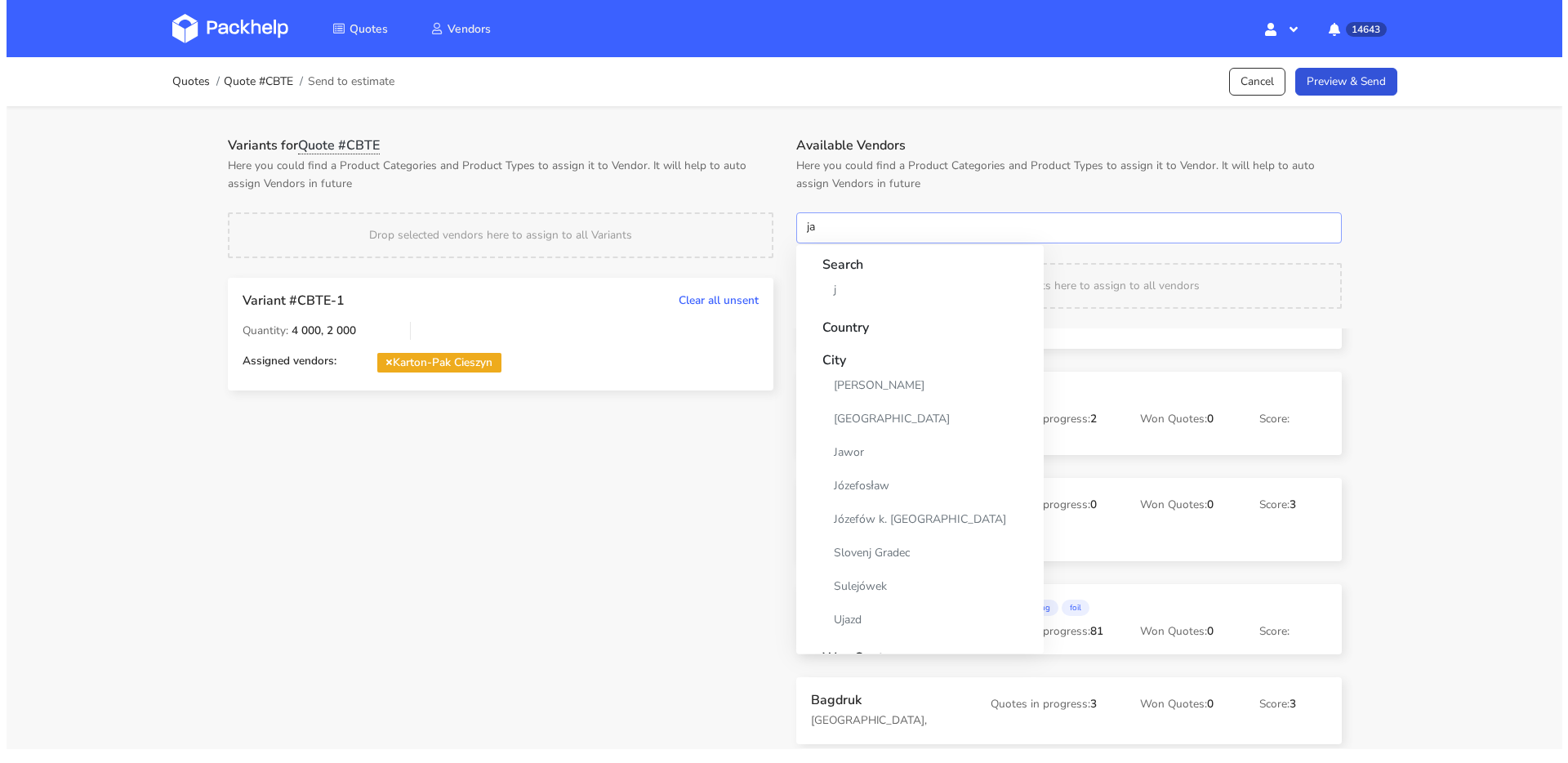
scroll to position [120, 0]
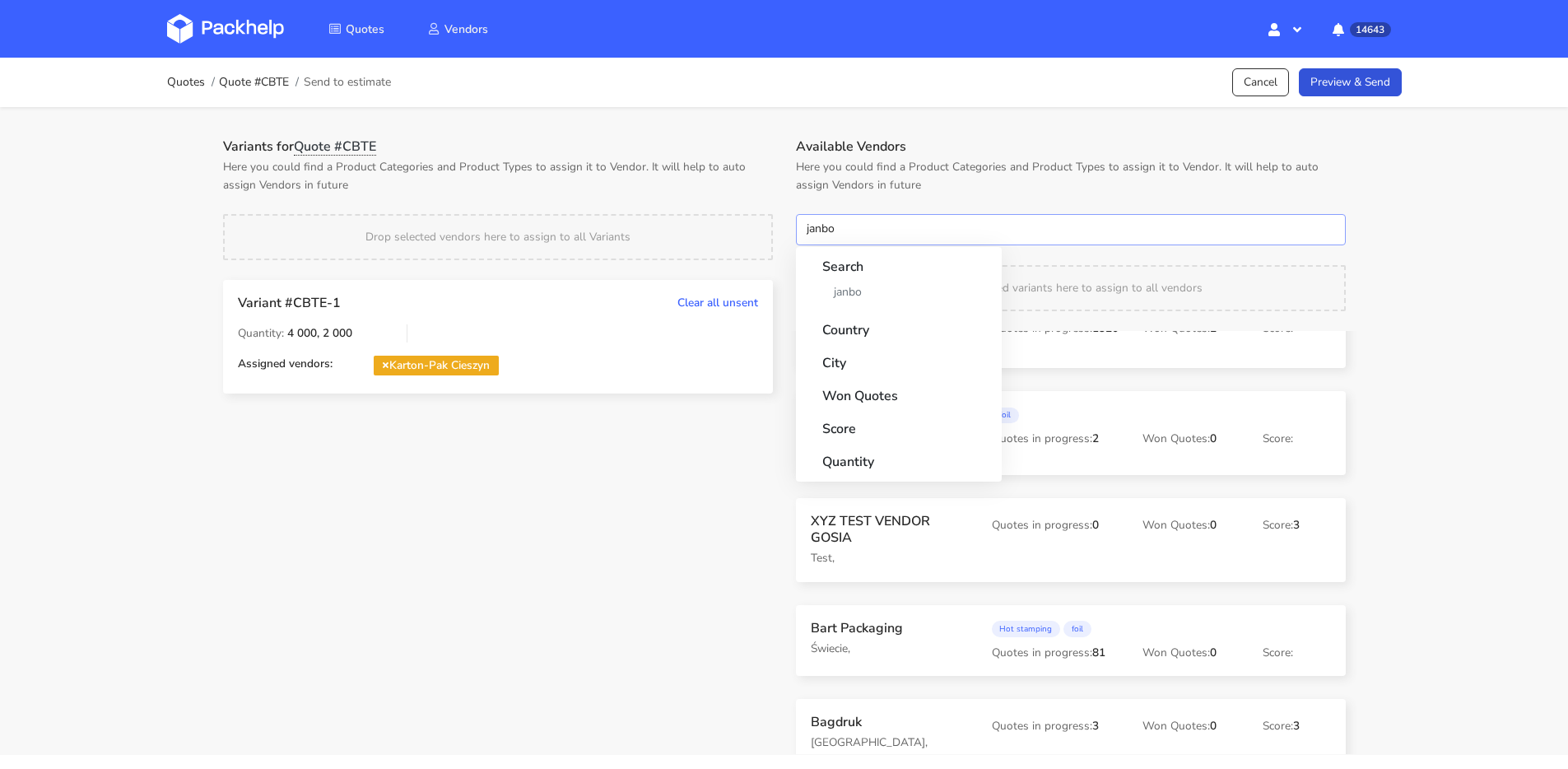
type input "janbox"
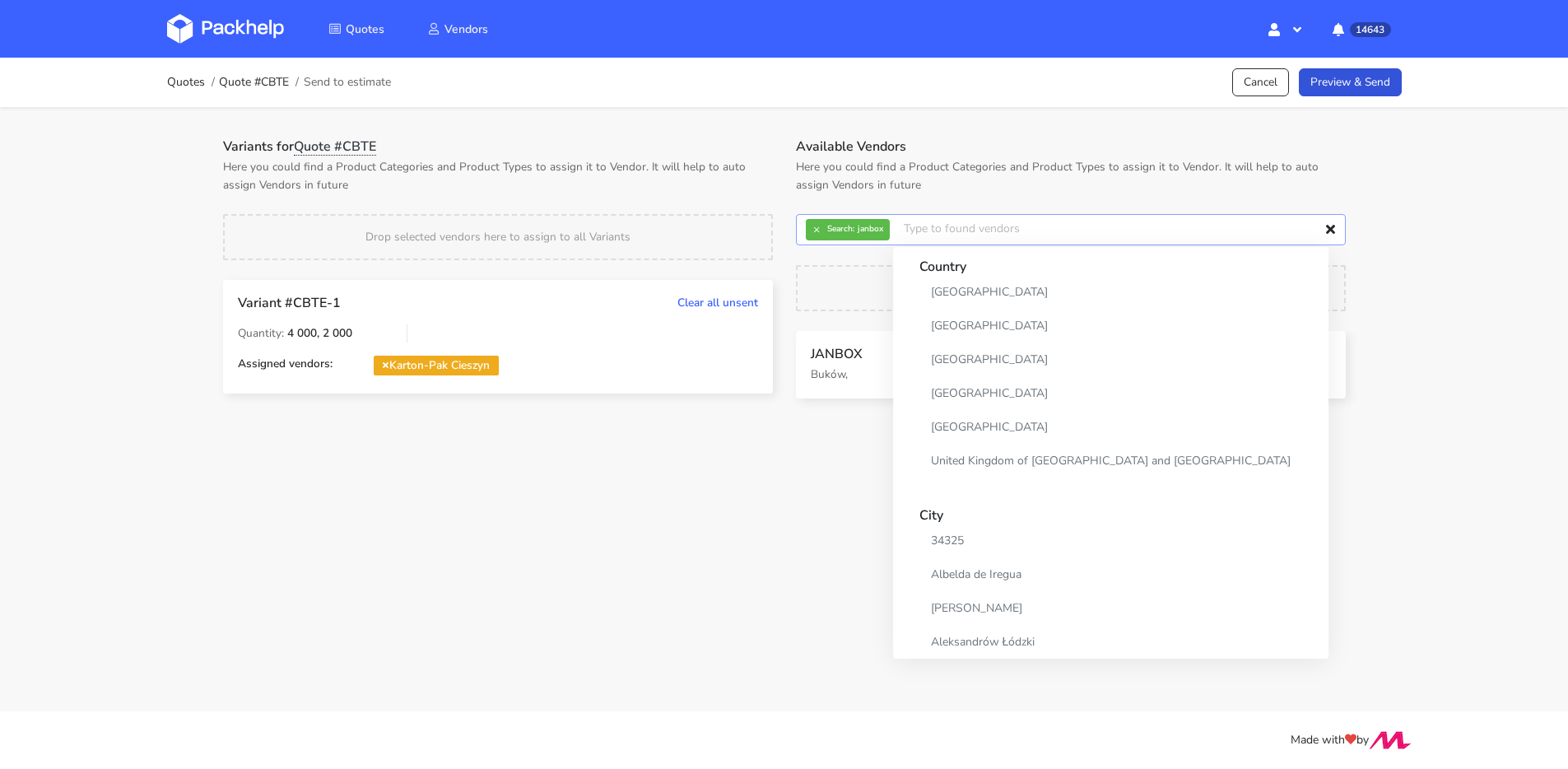
scroll to position [0, 0]
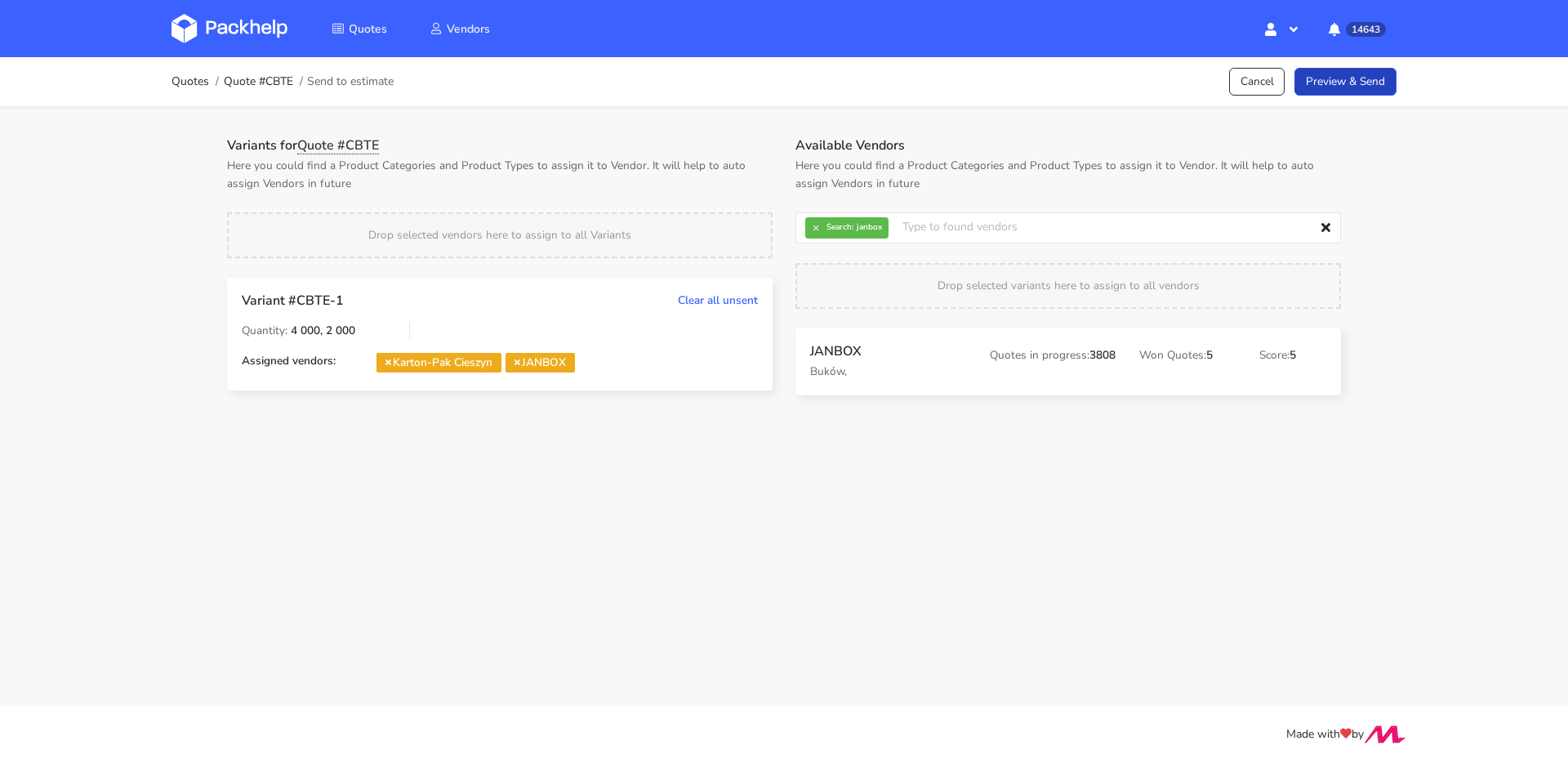
click at [1347, 89] on link "Preview & Send" at bounding box center [1346, 82] width 102 height 29
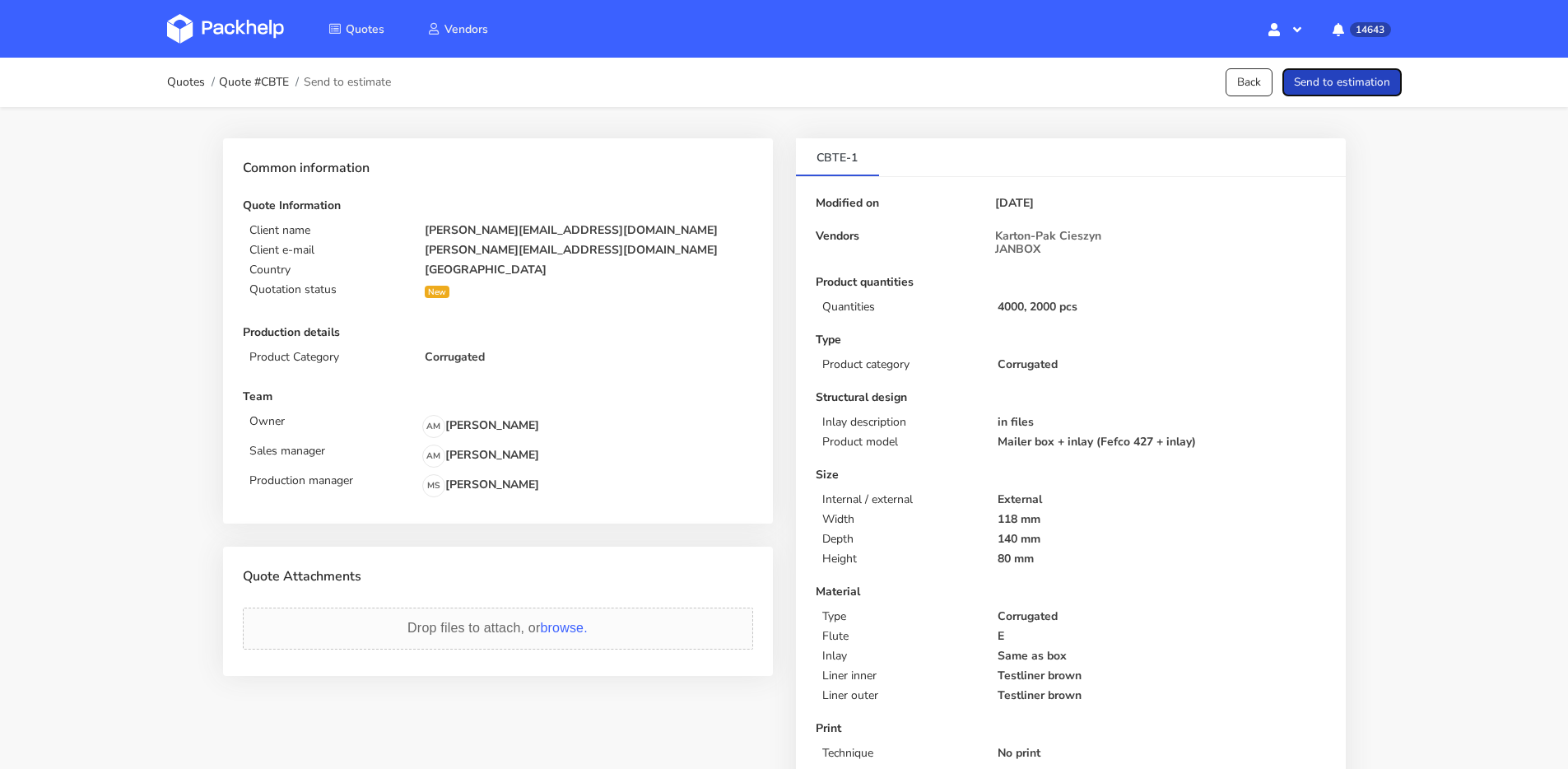
click at [1356, 90] on button "Send to estimation" at bounding box center [1342, 82] width 120 height 29
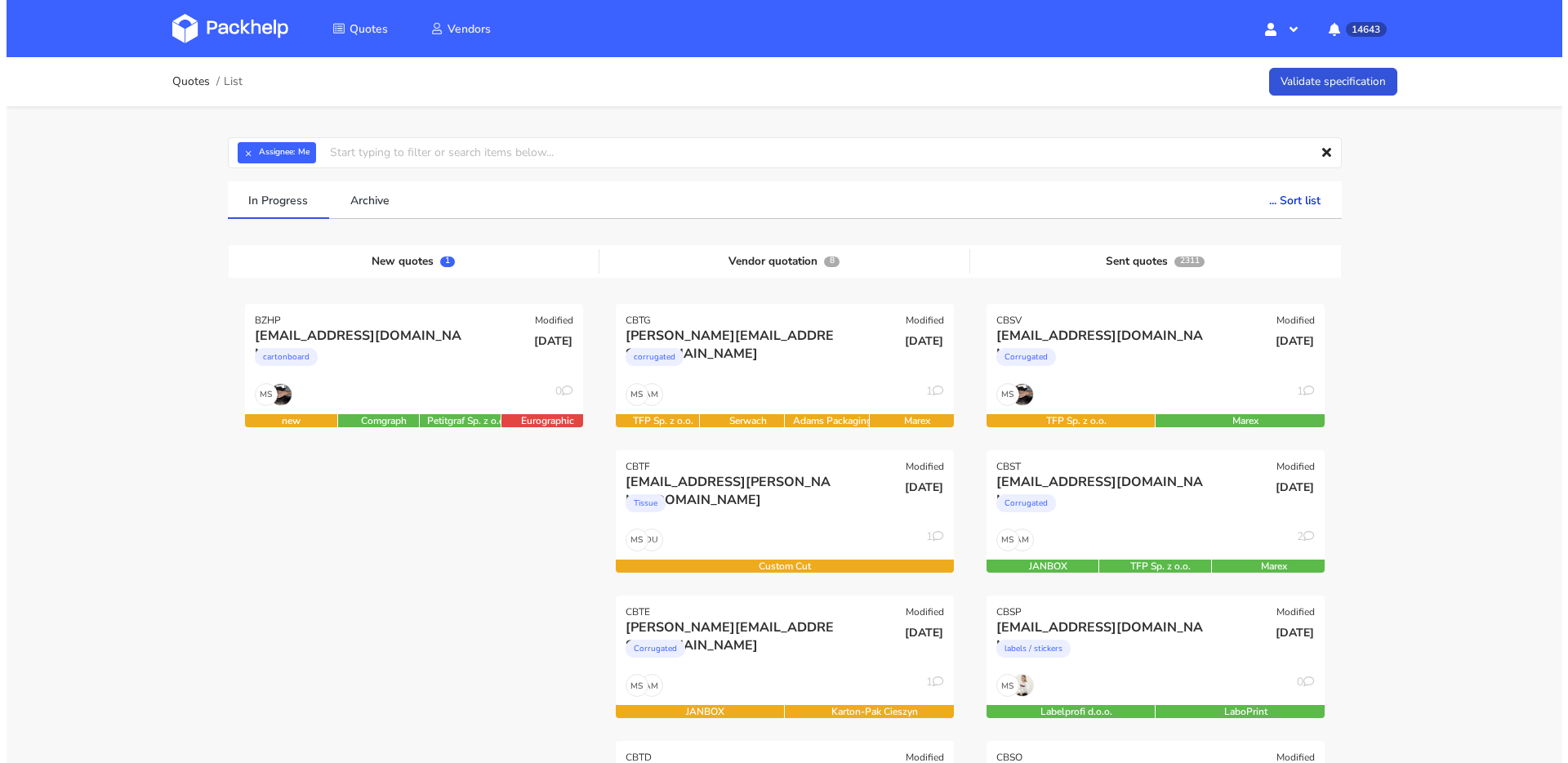
scroll to position [135, 0]
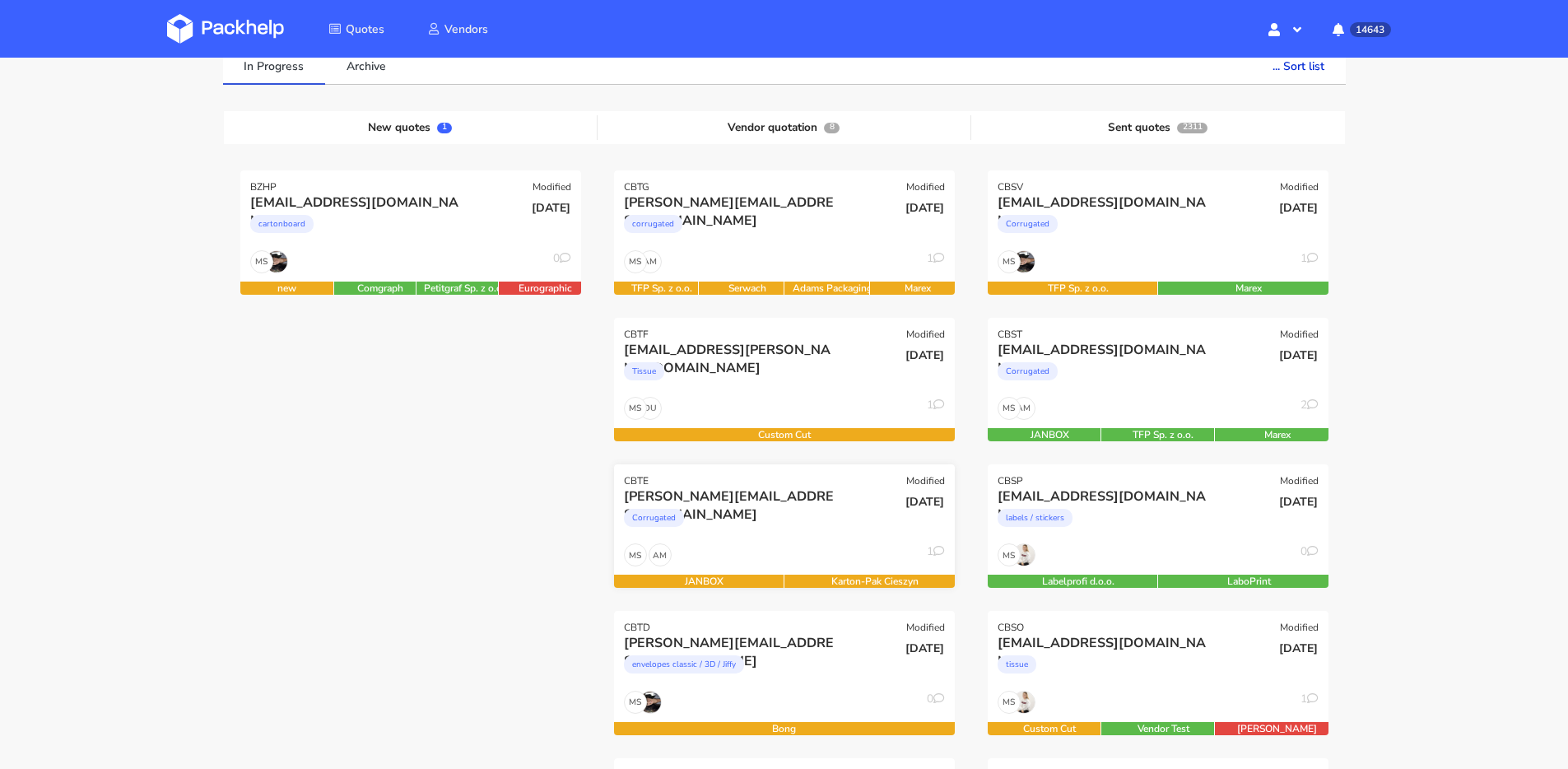
click at [827, 543] on div "anna.rogulska@gmail.com Corrugated" at bounding box center [727, 515] width 230 height 56
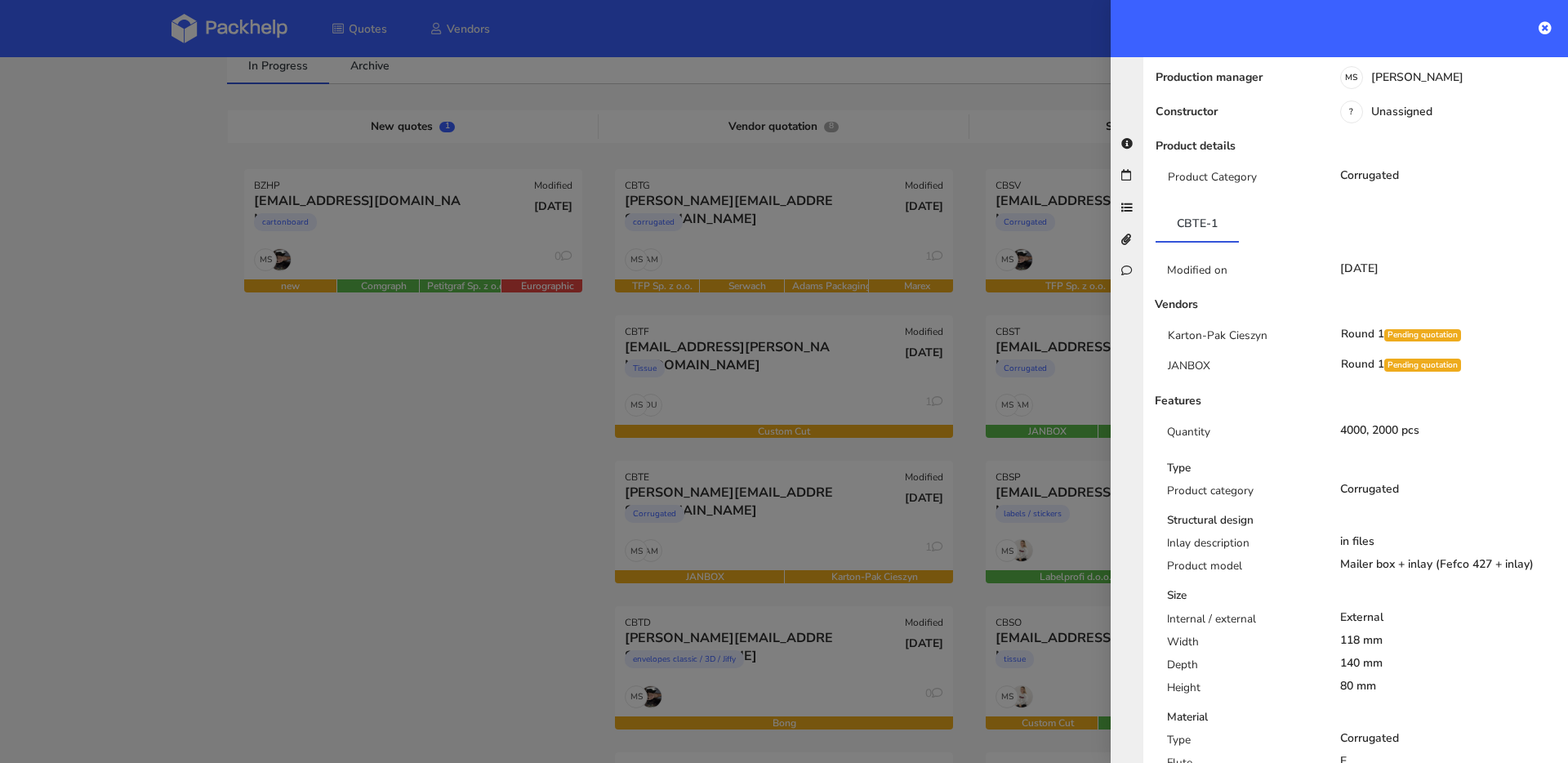
scroll to position [0, 0]
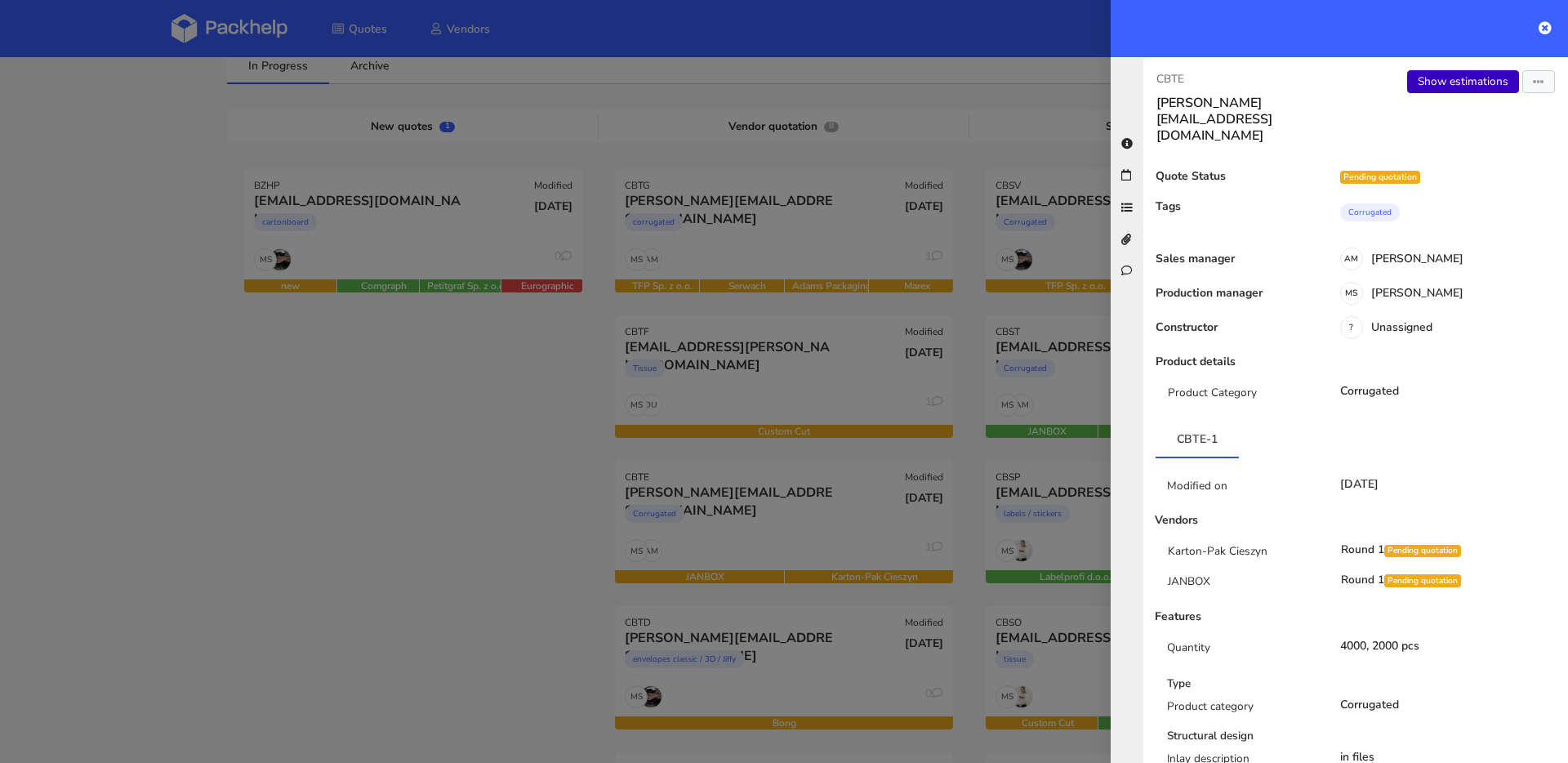
click at [1429, 85] on link "Show estimations" at bounding box center [1463, 81] width 112 height 22
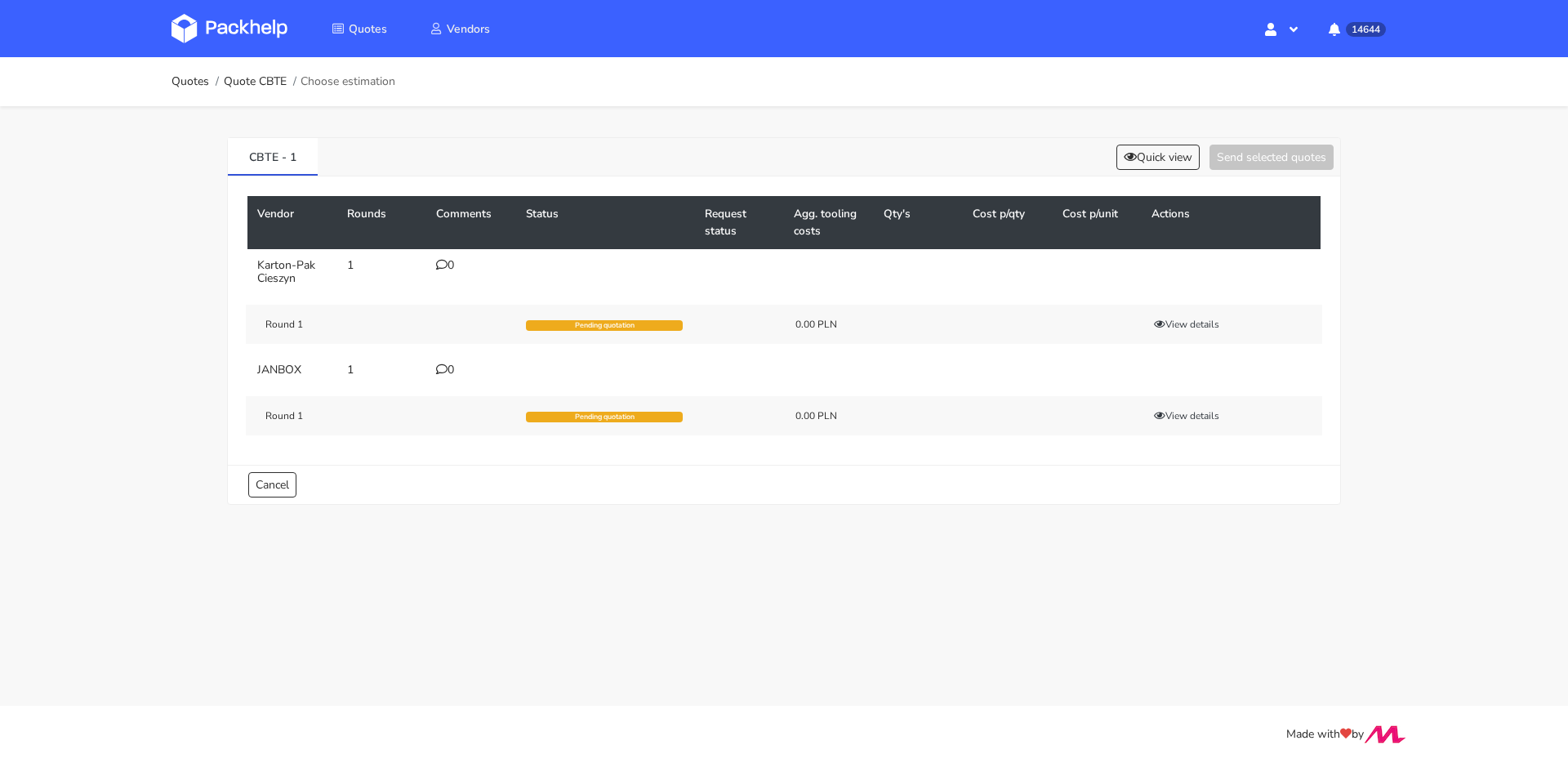
click at [444, 267] on icon at bounding box center [441, 264] width 12 height 12
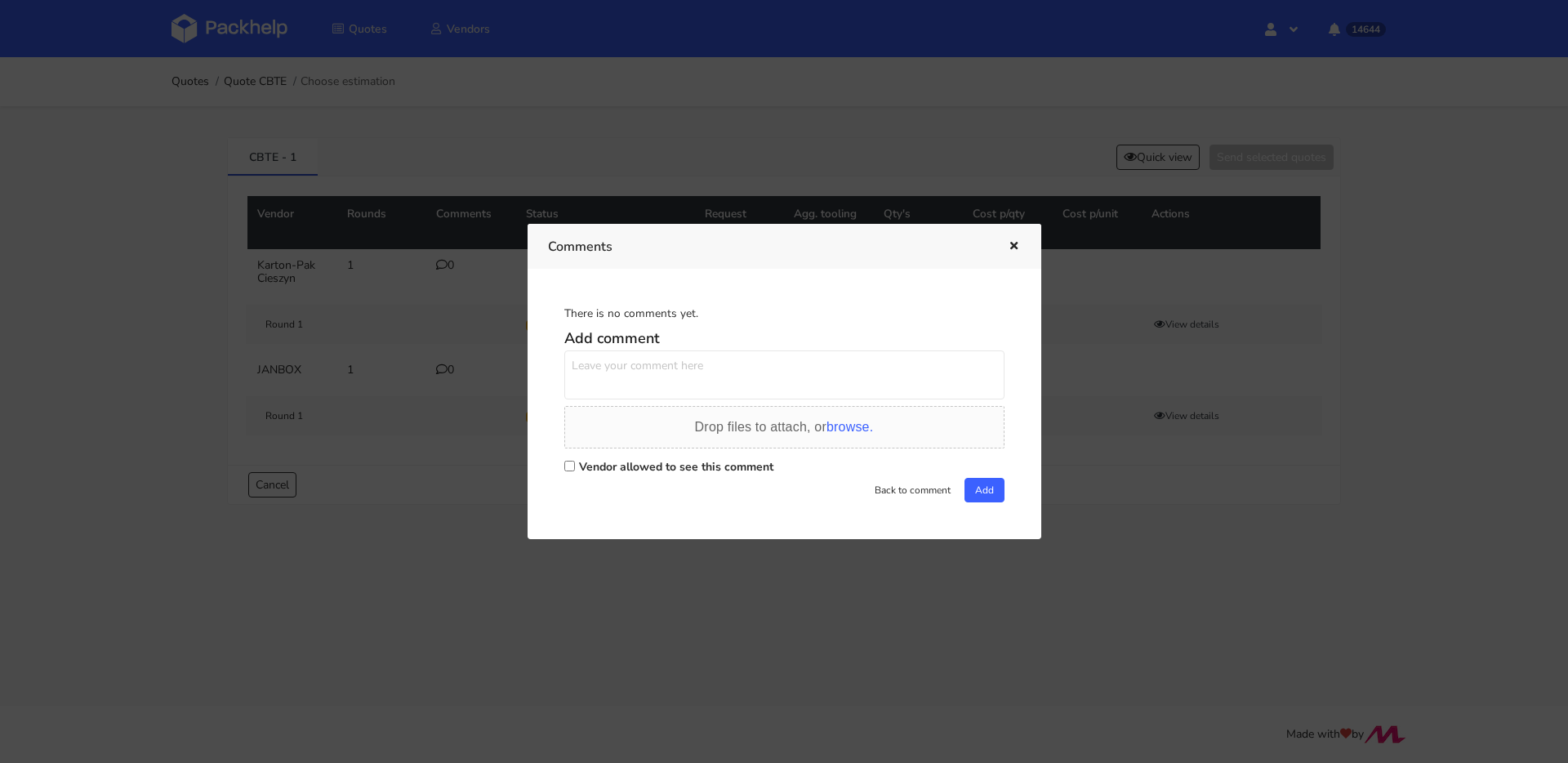
click at [667, 370] on textarea at bounding box center [784, 375] width 440 height 49
paste textarea "R870733857"
type textarea "powtórka R870733857 LOTA"
click at [696, 462] on label "Vendor allowed to see this comment" at bounding box center [676, 466] width 194 height 15
click at [575, 462] on input "Vendor allowed to see this comment" at bounding box center [570, 466] width 11 height 11
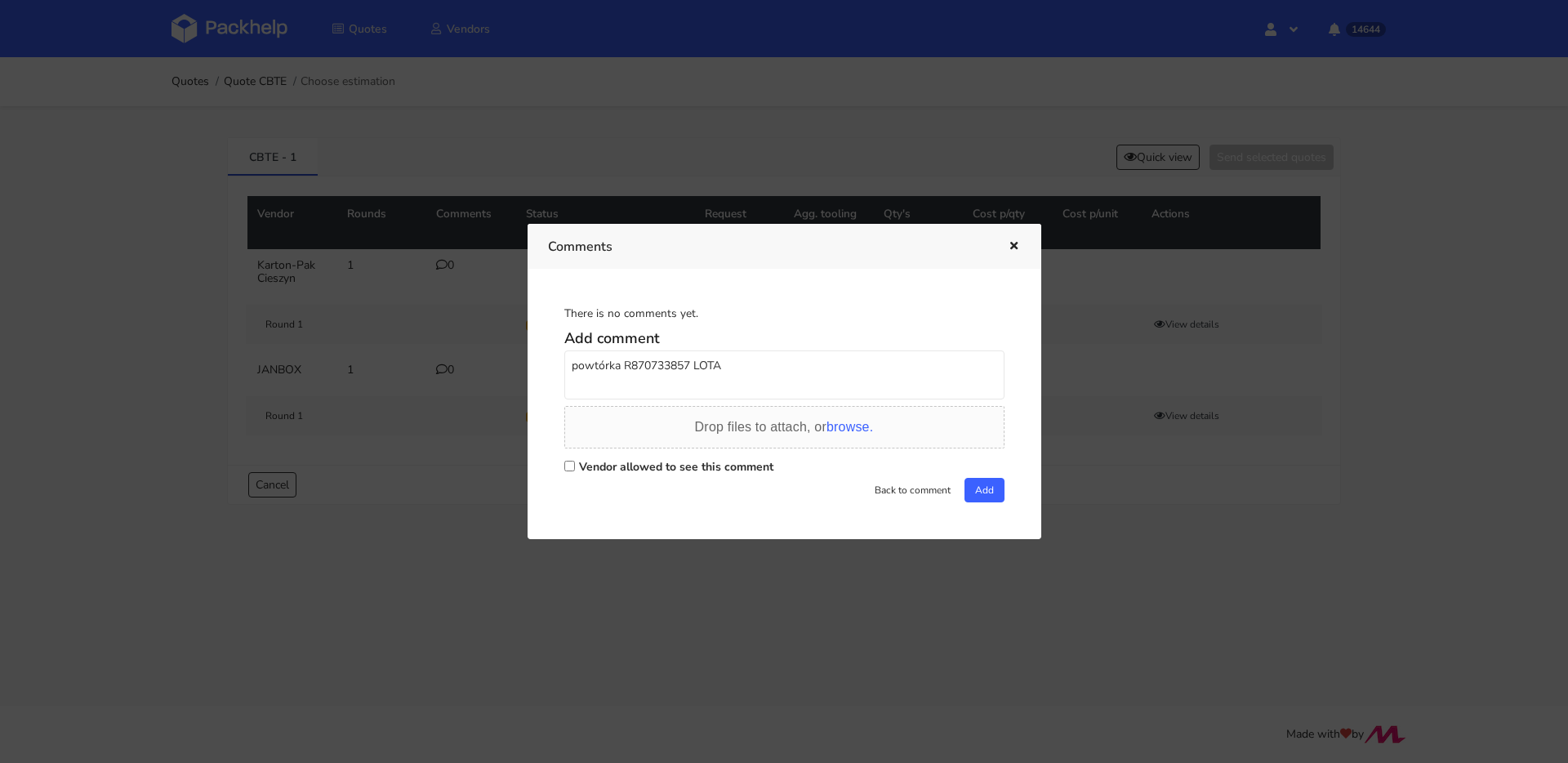
checkbox input "true"
click at [996, 484] on button "Add" at bounding box center [985, 490] width 40 height 24
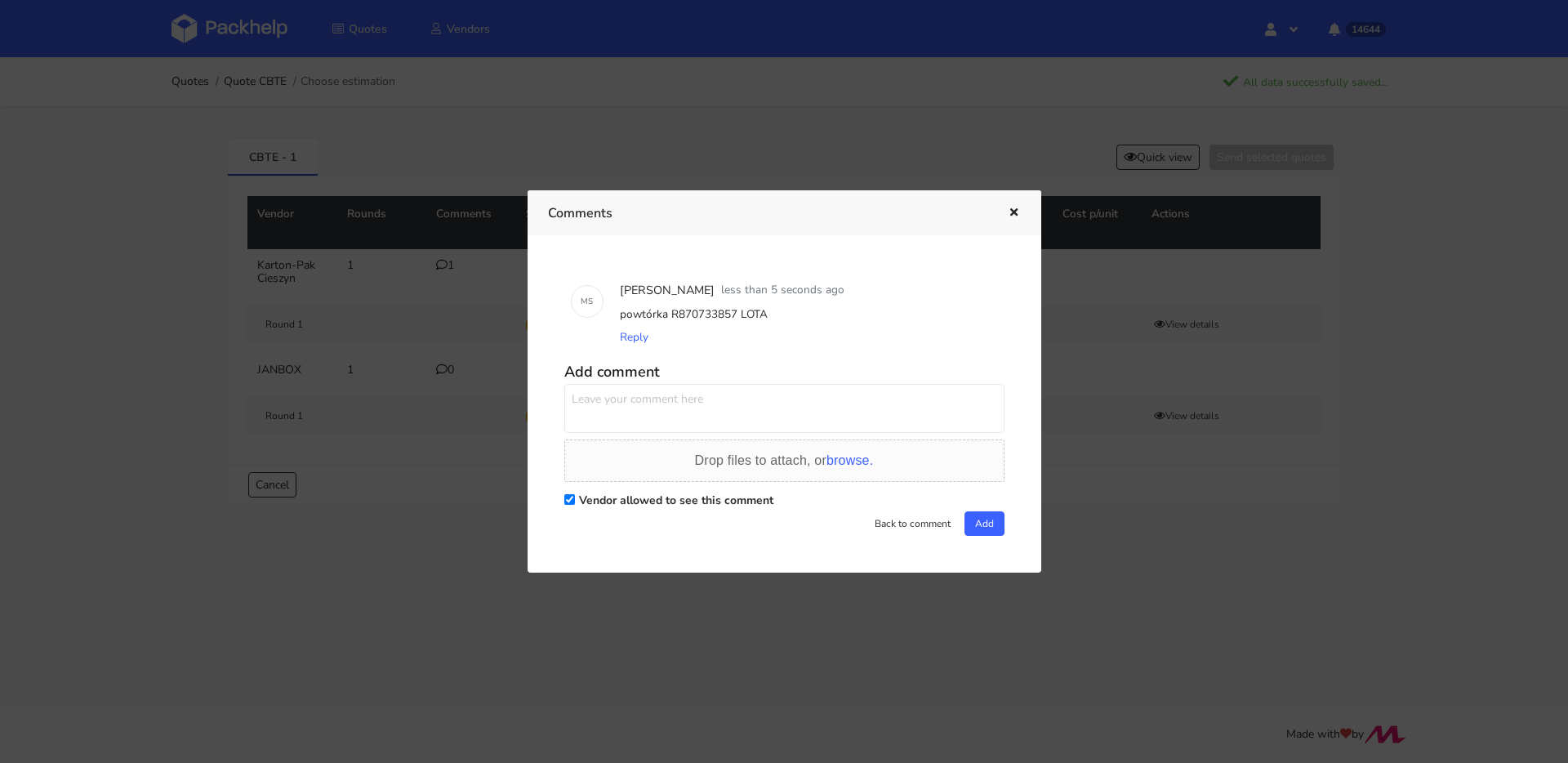
click at [323, 343] on div at bounding box center [784, 381] width 1568 height 763
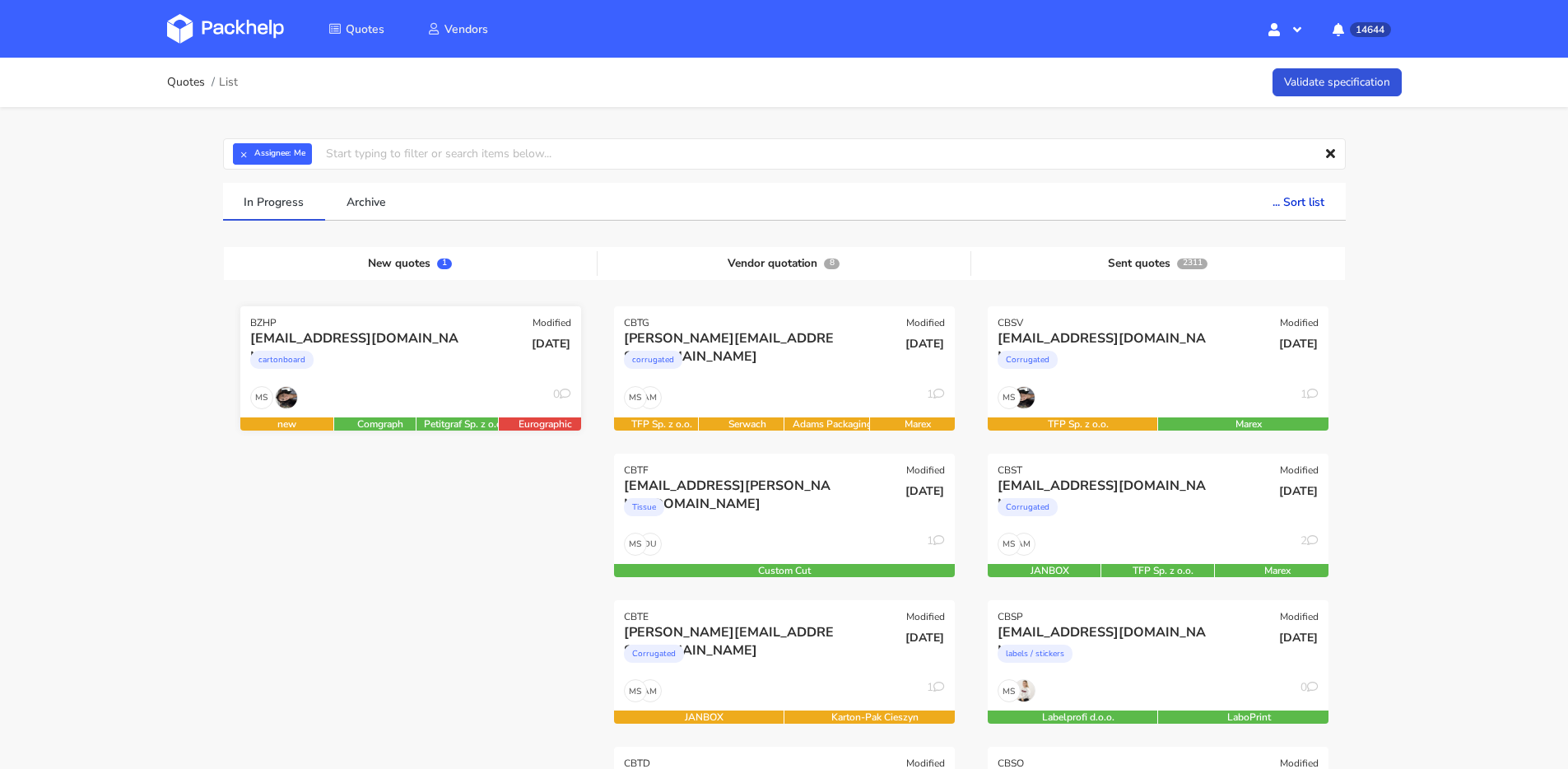
click at [444, 382] on div "hello@aumalchemy.co.uk cartonboard" at bounding box center [354, 358] width 230 height 56
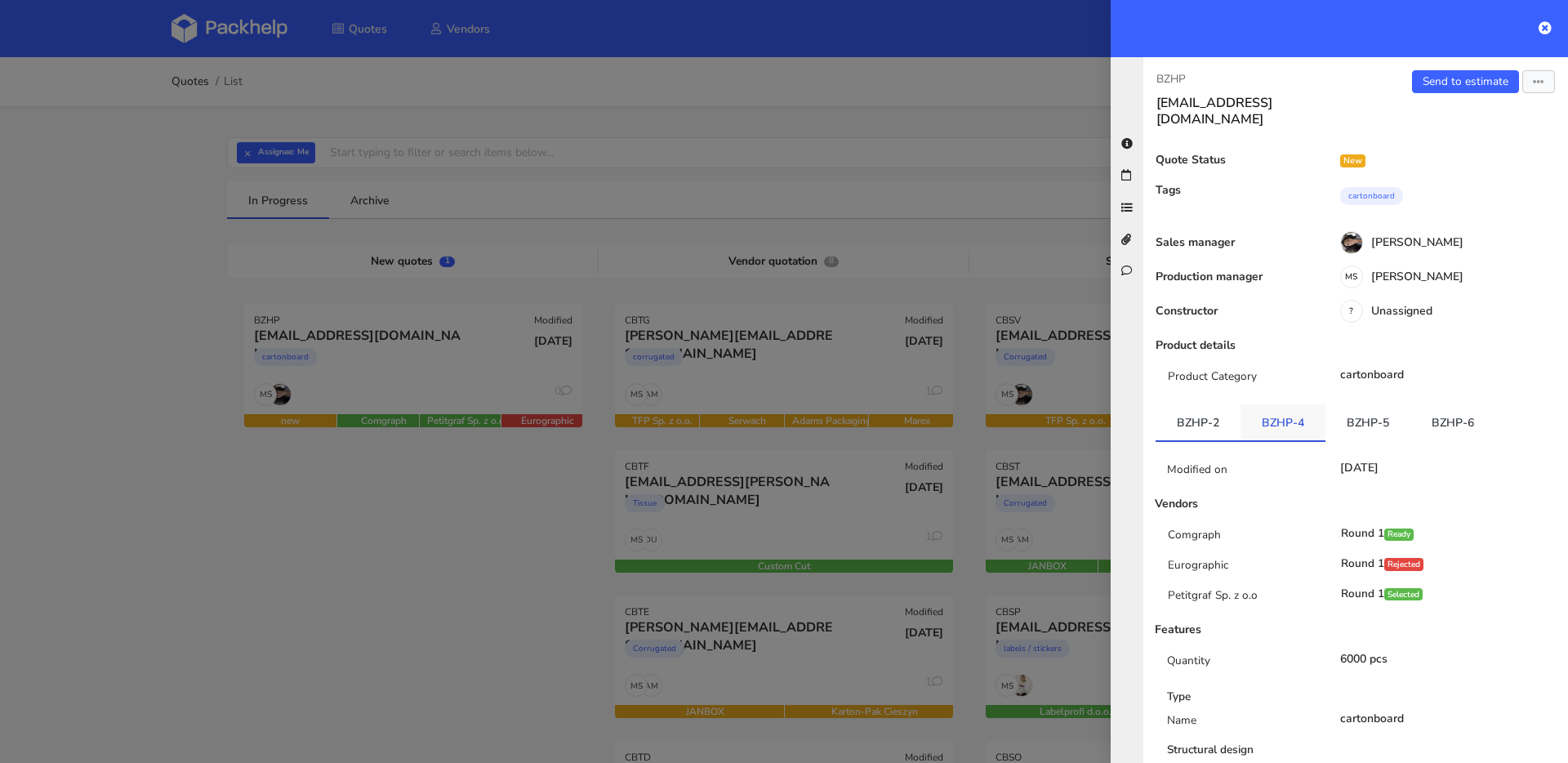
click at [1259, 407] on link "BZHP-4" at bounding box center [1283, 422] width 85 height 36
click at [1339, 404] on link "BZHP-5" at bounding box center [1368, 422] width 85 height 36
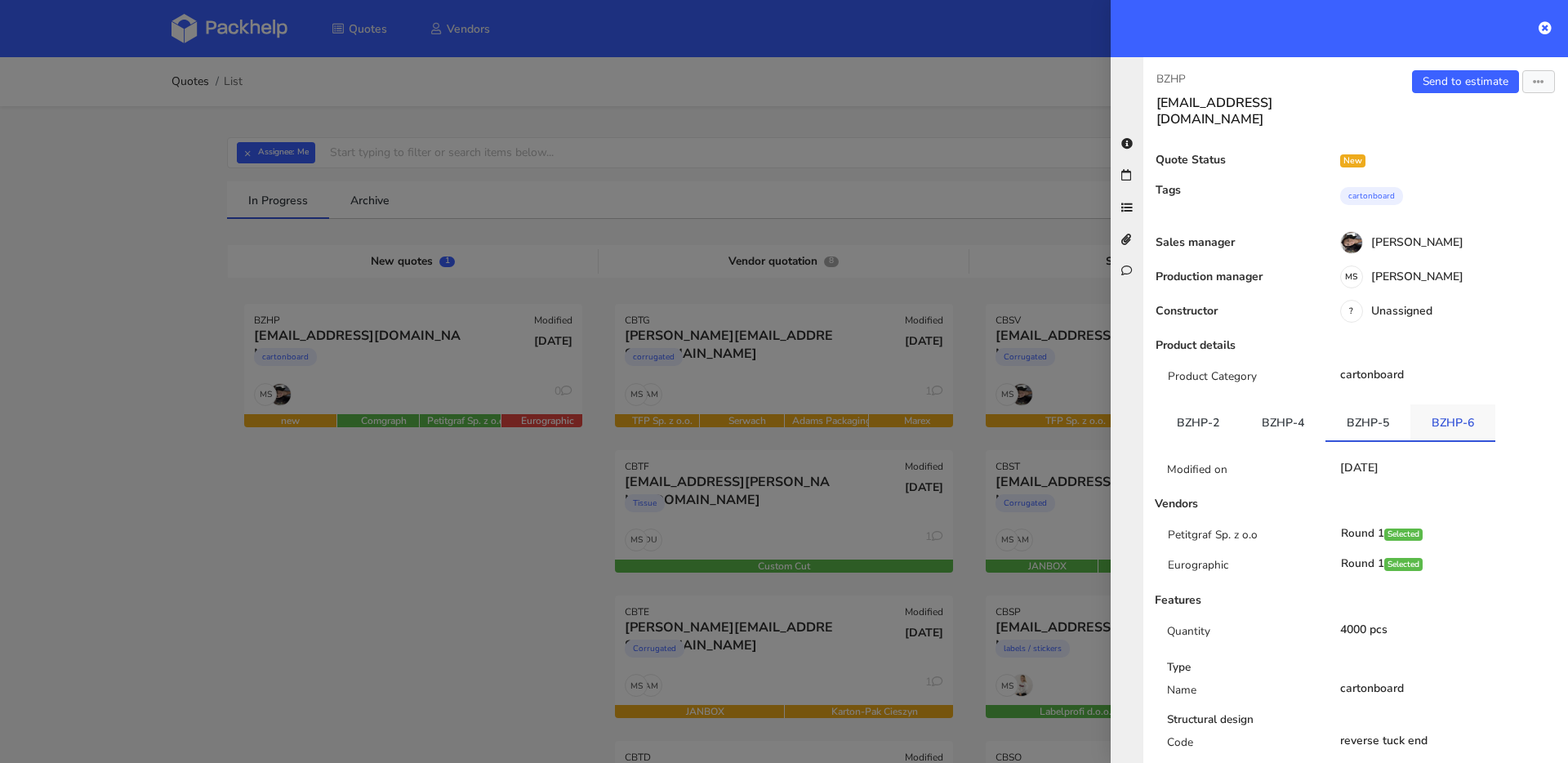
click at [1440, 404] on link "BZHP-6" at bounding box center [1453, 422] width 85 height 36
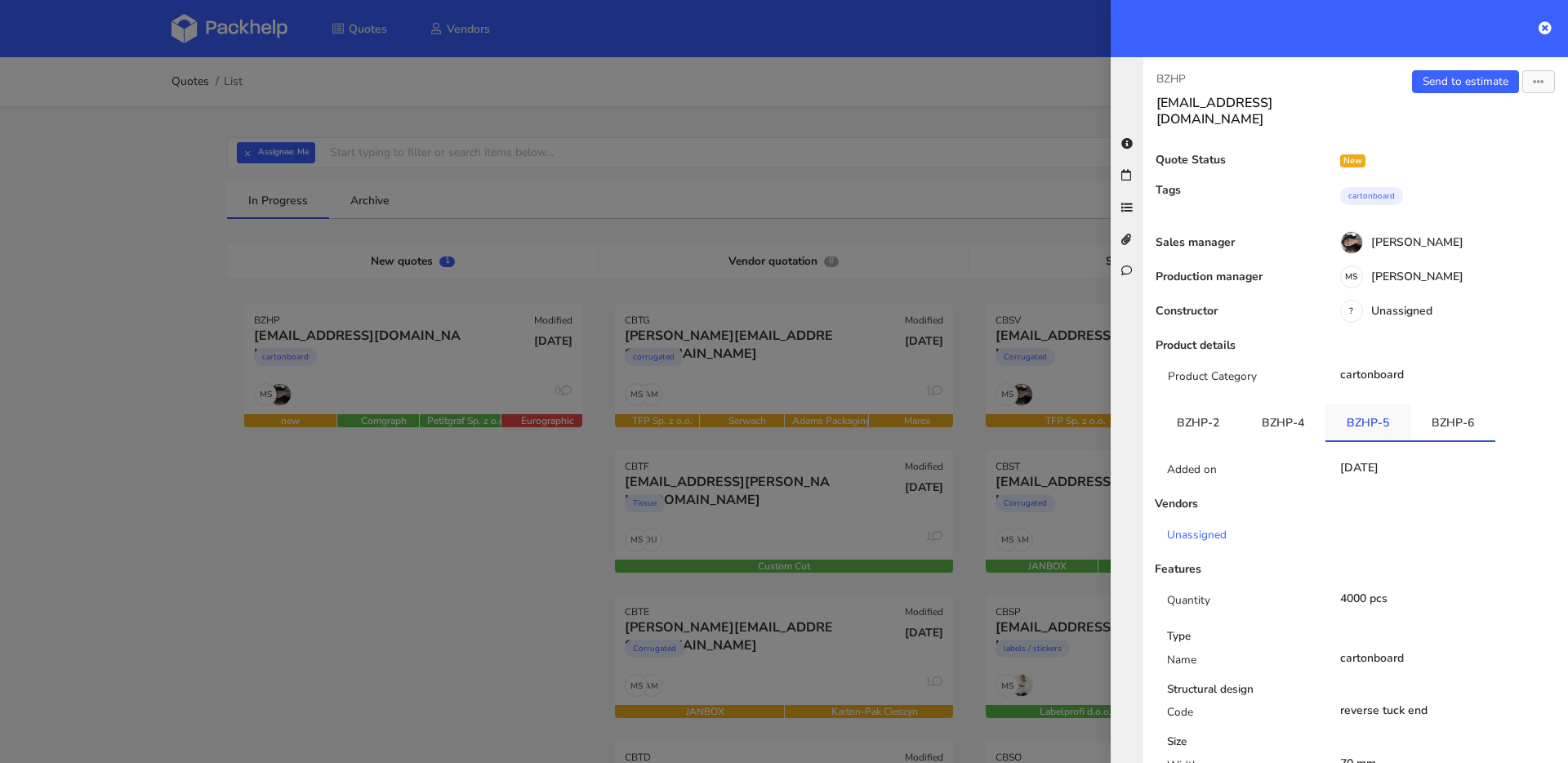
scroll to position [144, 0]
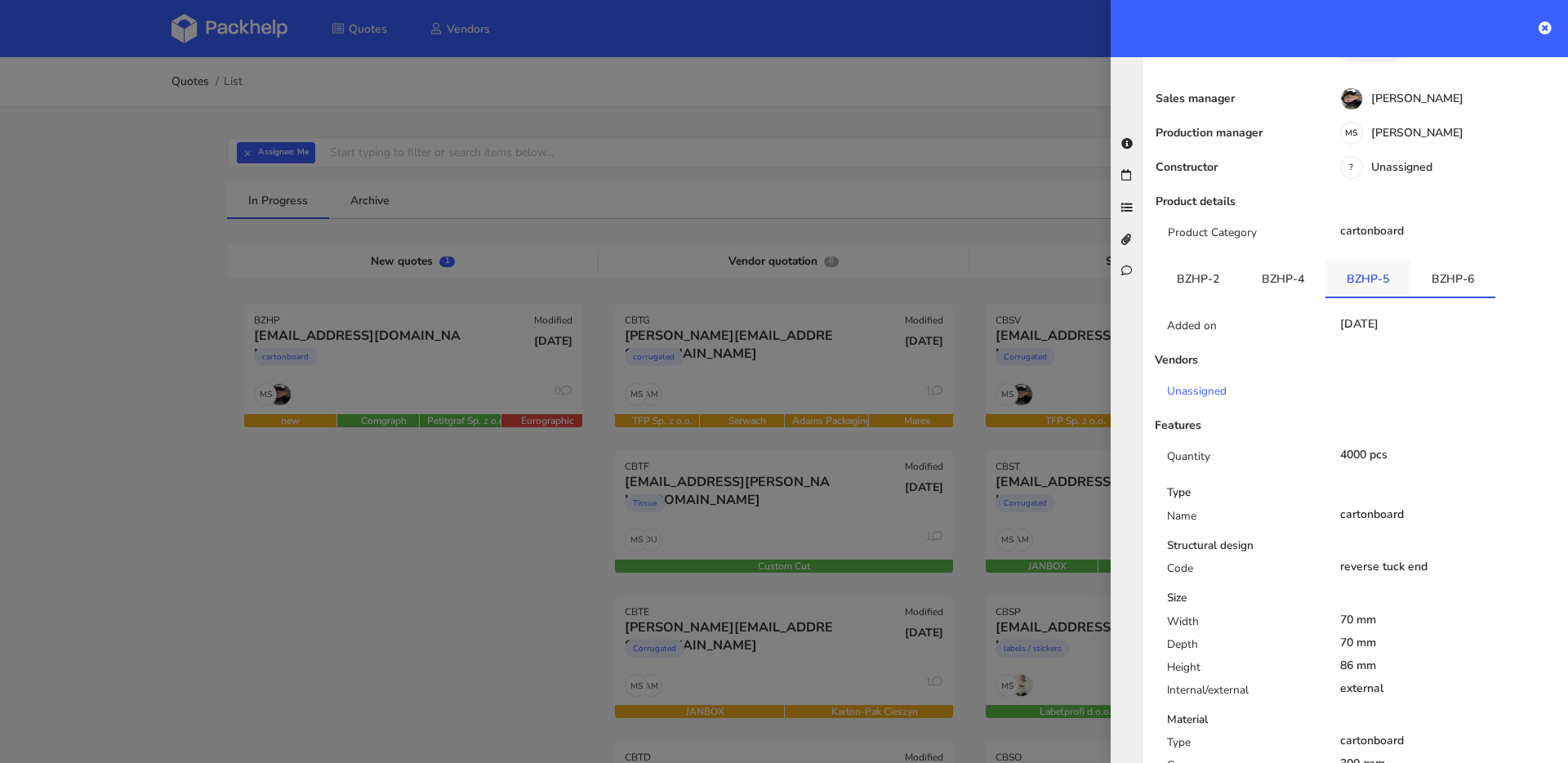
click at [1389, 262] on link "BZHP-5" at bounding box center [1368, 279] width 85 height 36
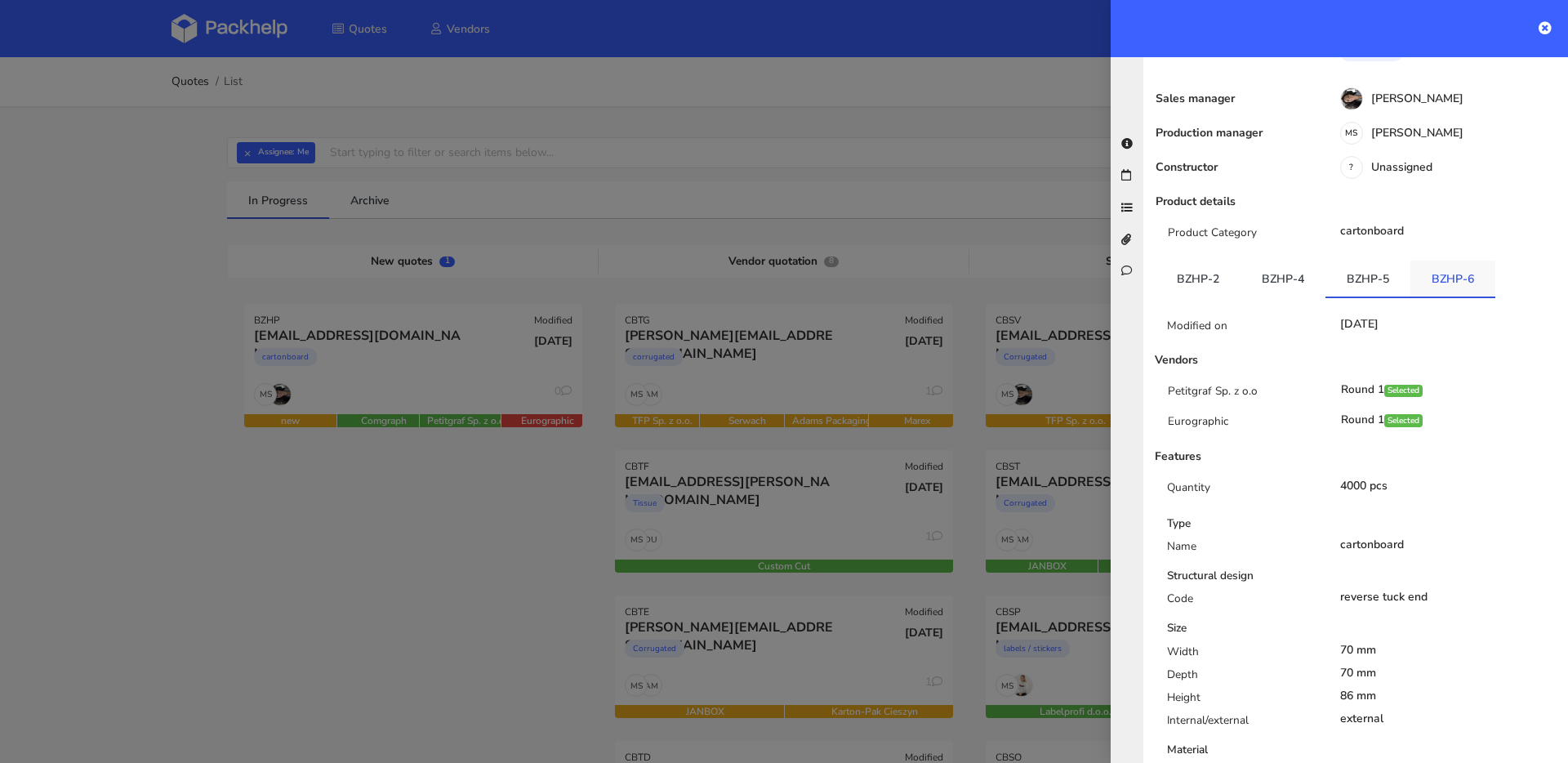
click at [1447, 261] on link "BZHP-6" at bounding box center [1453, 279] width 85 height 36
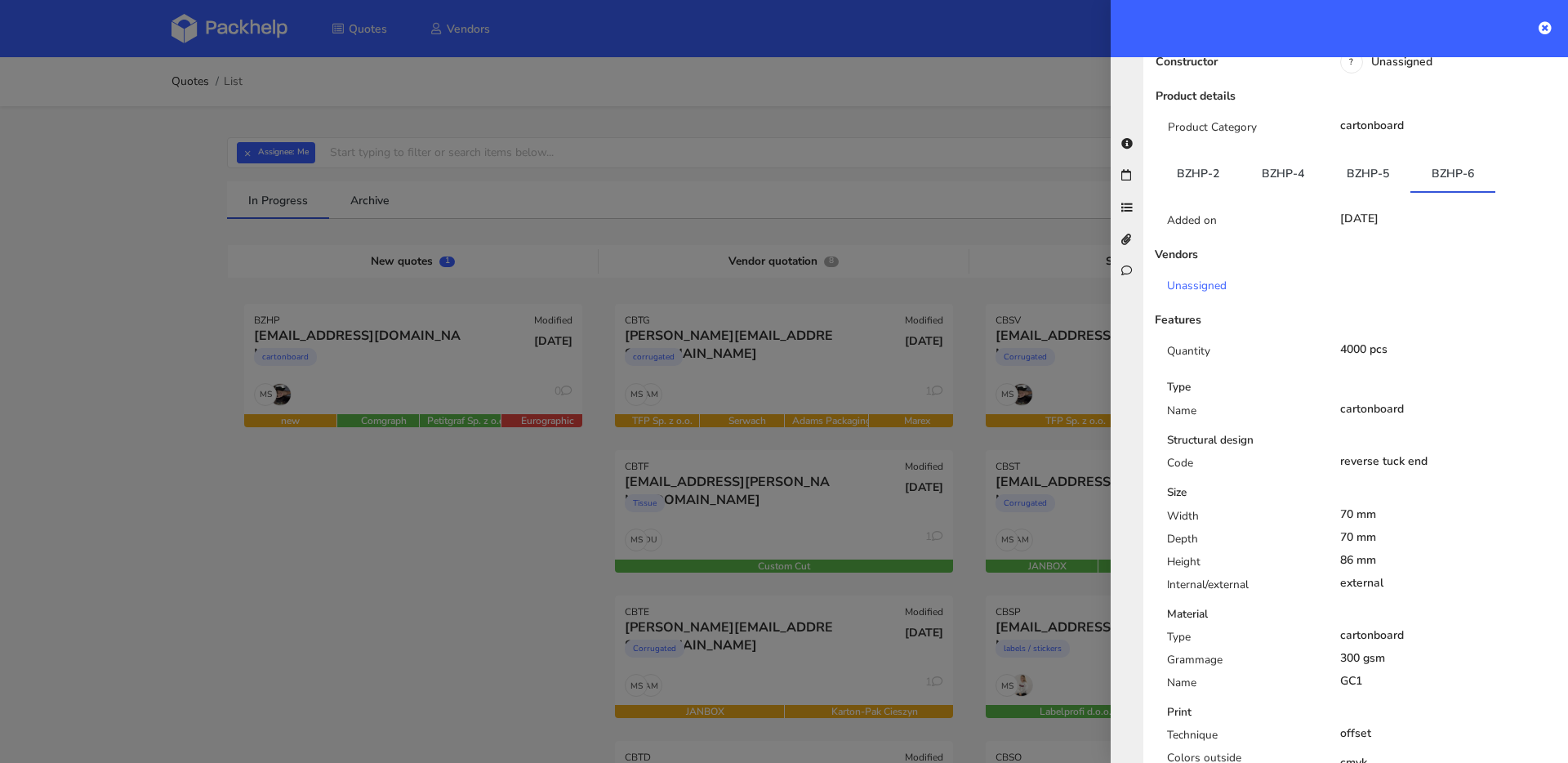
scroll to position [260, 0]
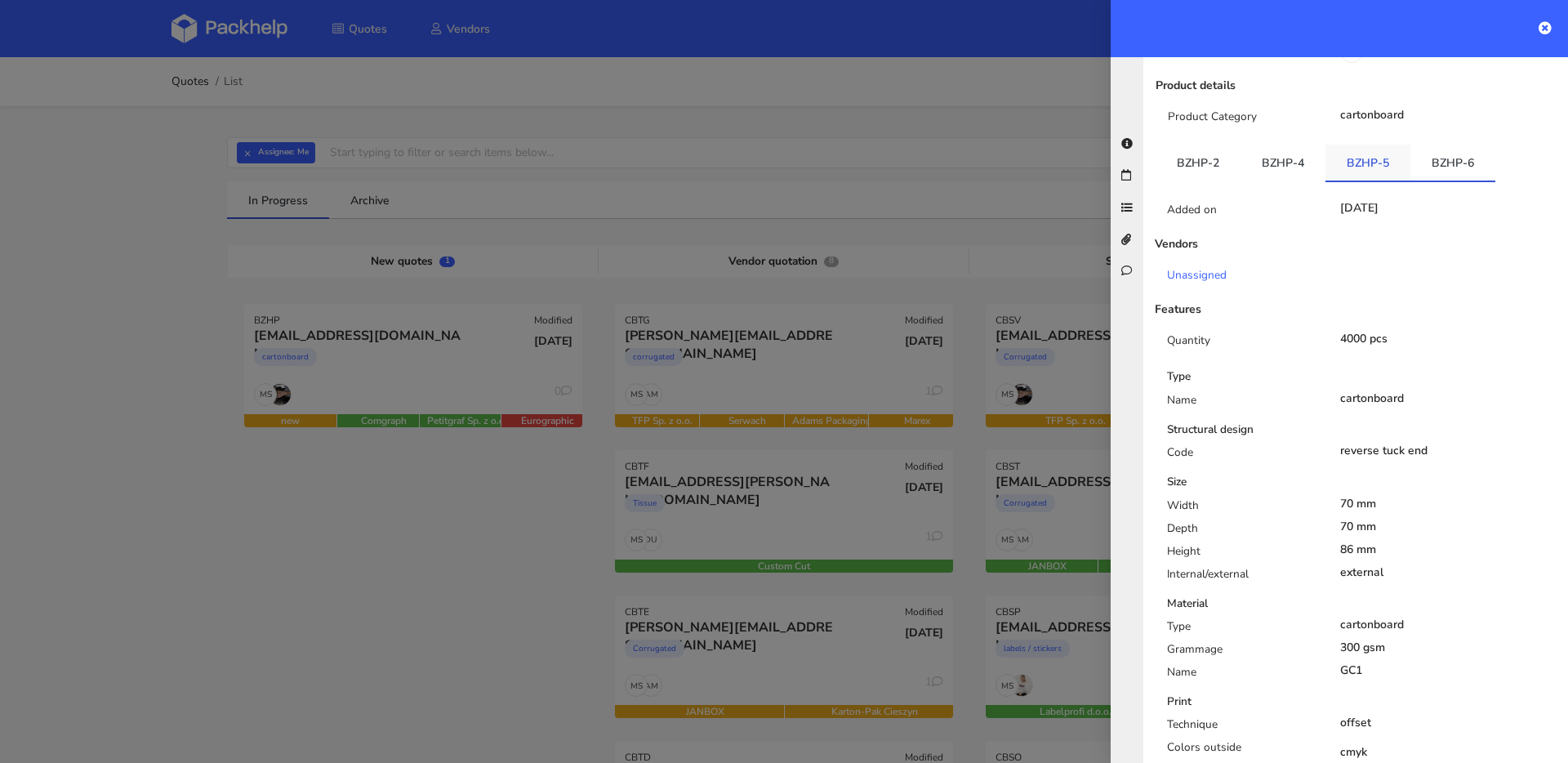
click at [1379, 145] on link "BZHP-5" at bounding box center [1368, 163] width 85 height 36
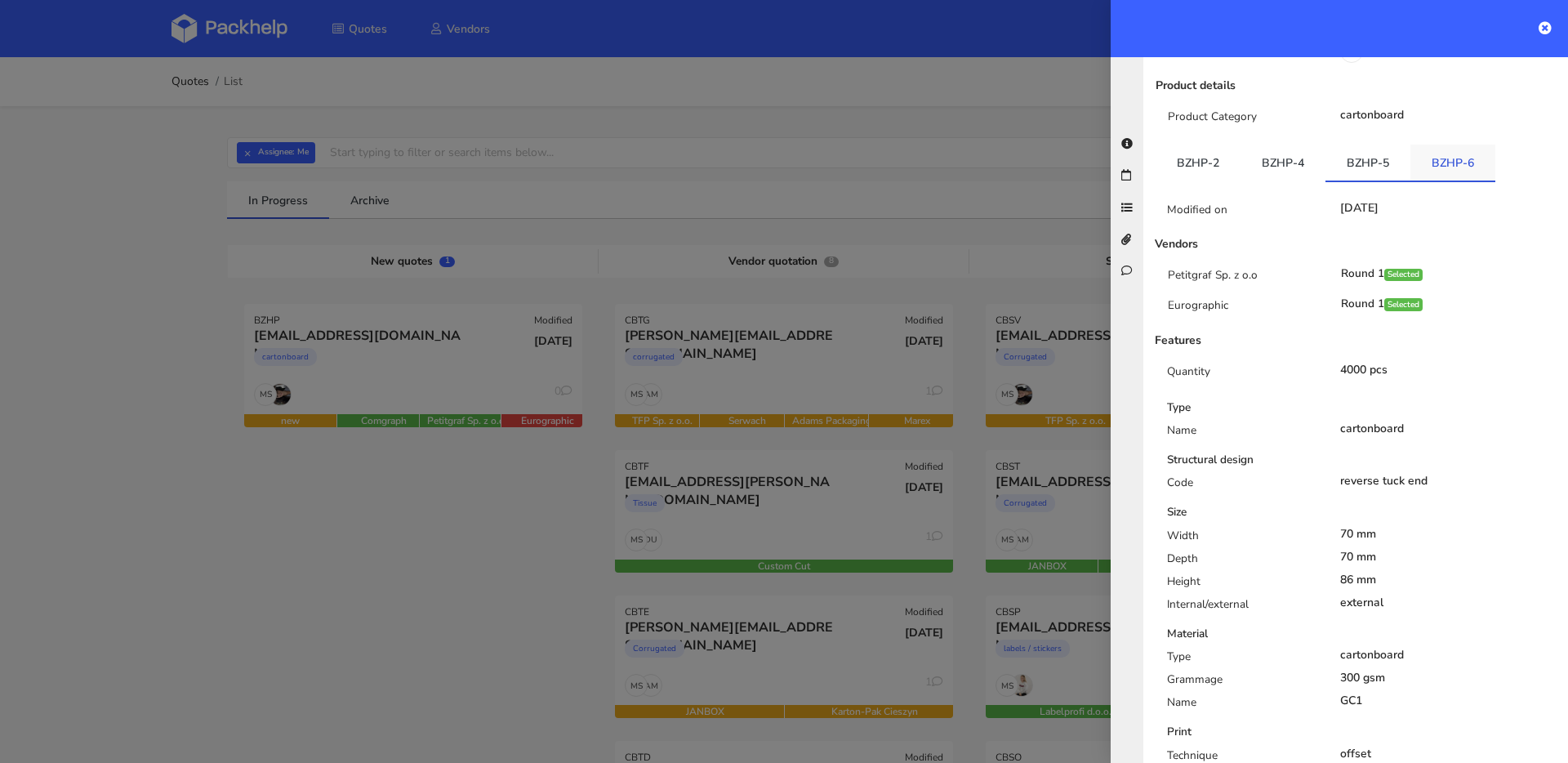
click at [1442, 153] on link "BZHP-6" at bounding box center [1453, 163] width 85 height 36
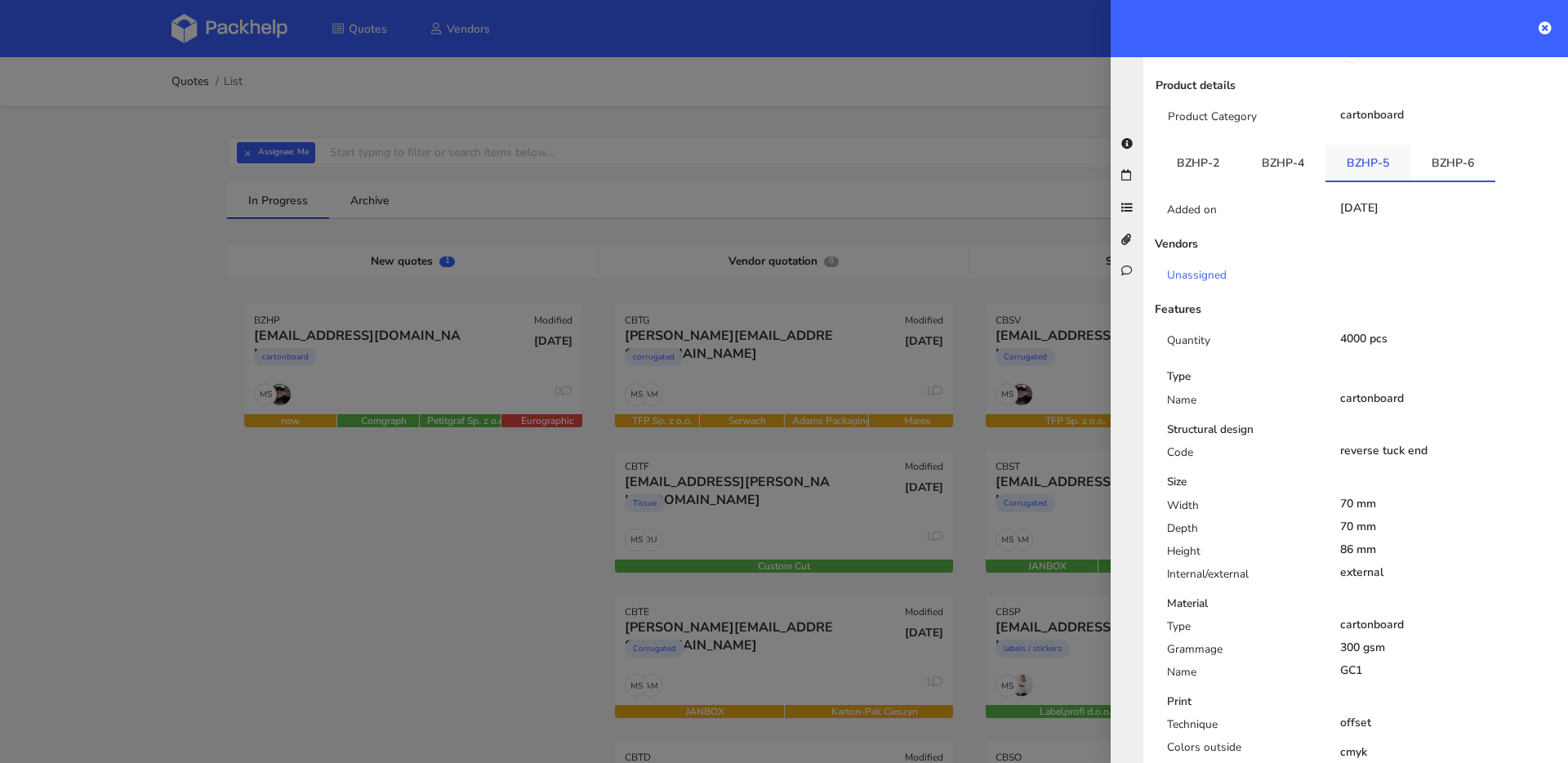
click at [1384, 146] on link "BZHP-5" at bounding box center [1368, 163] width 85 height 36
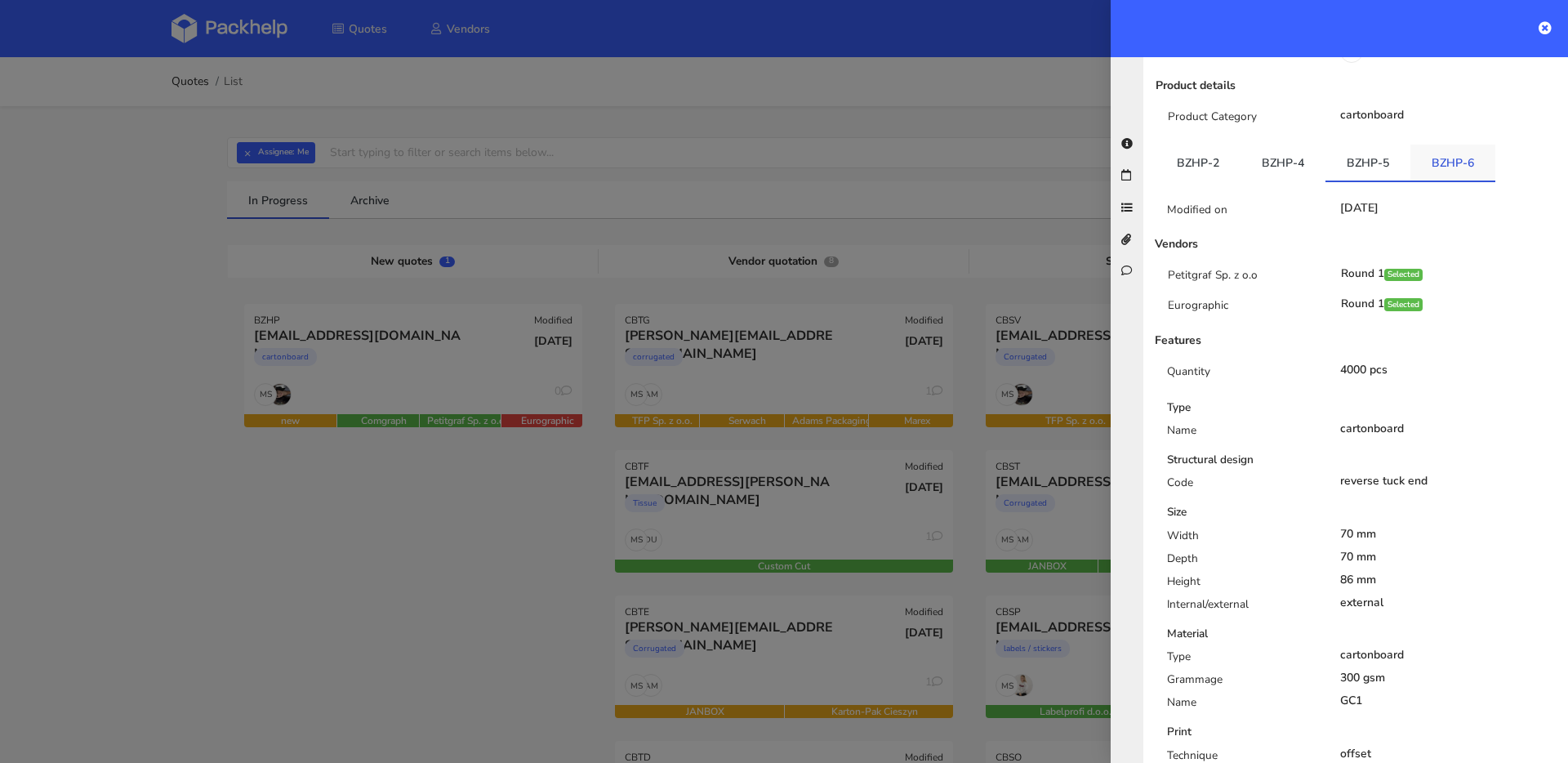
click at [1431, 145] on link "BZHP-6" at bounding box center [1453, 163] width 85 height 36
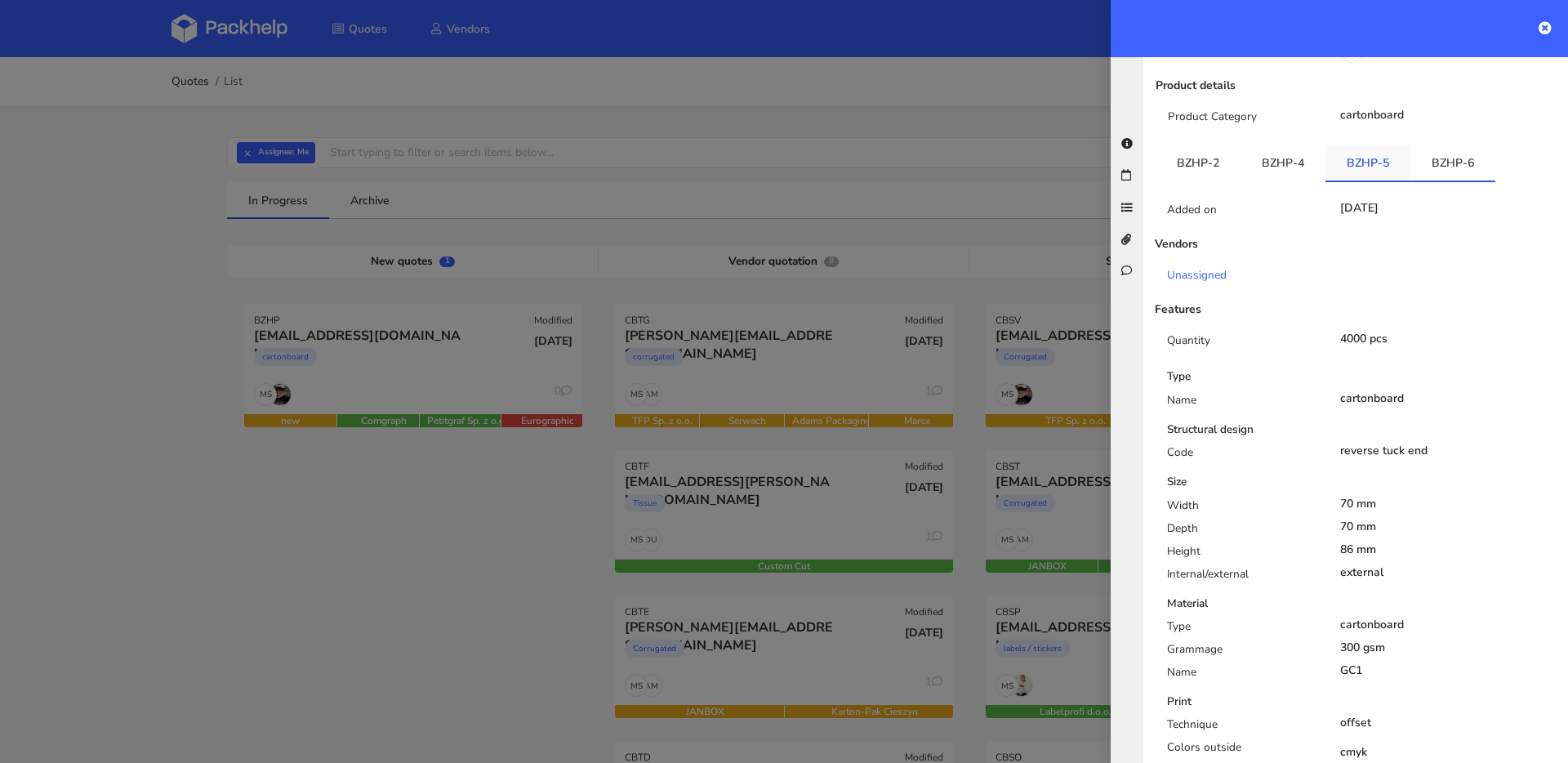
click at [1371, 148] on link "BZHP-5" at bounding box center [1368, 163] width 85 height 36
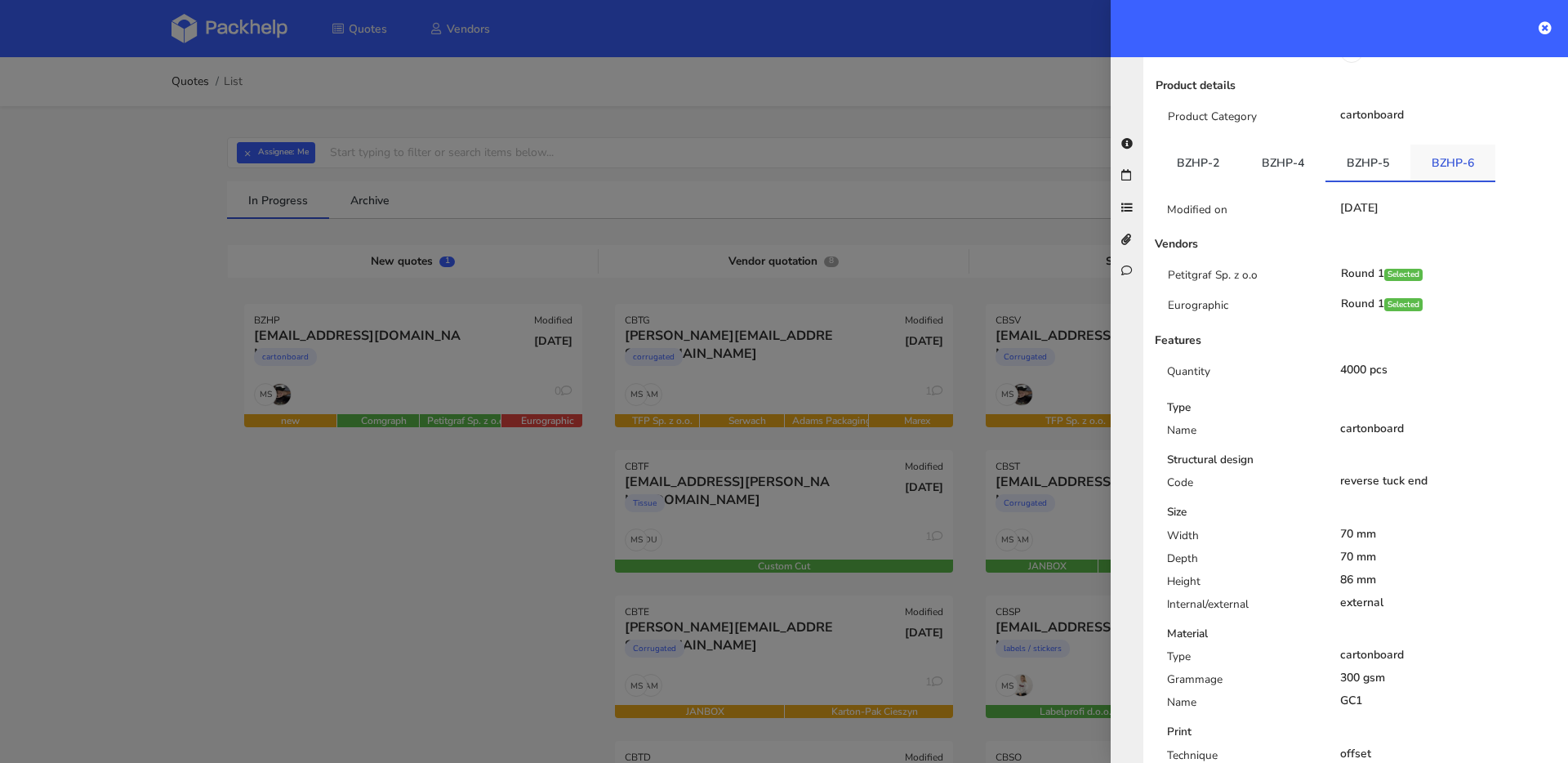
click at [1440, 146] on link "BZHP-6" at bounding box center [1453, 163] width 85 height 36
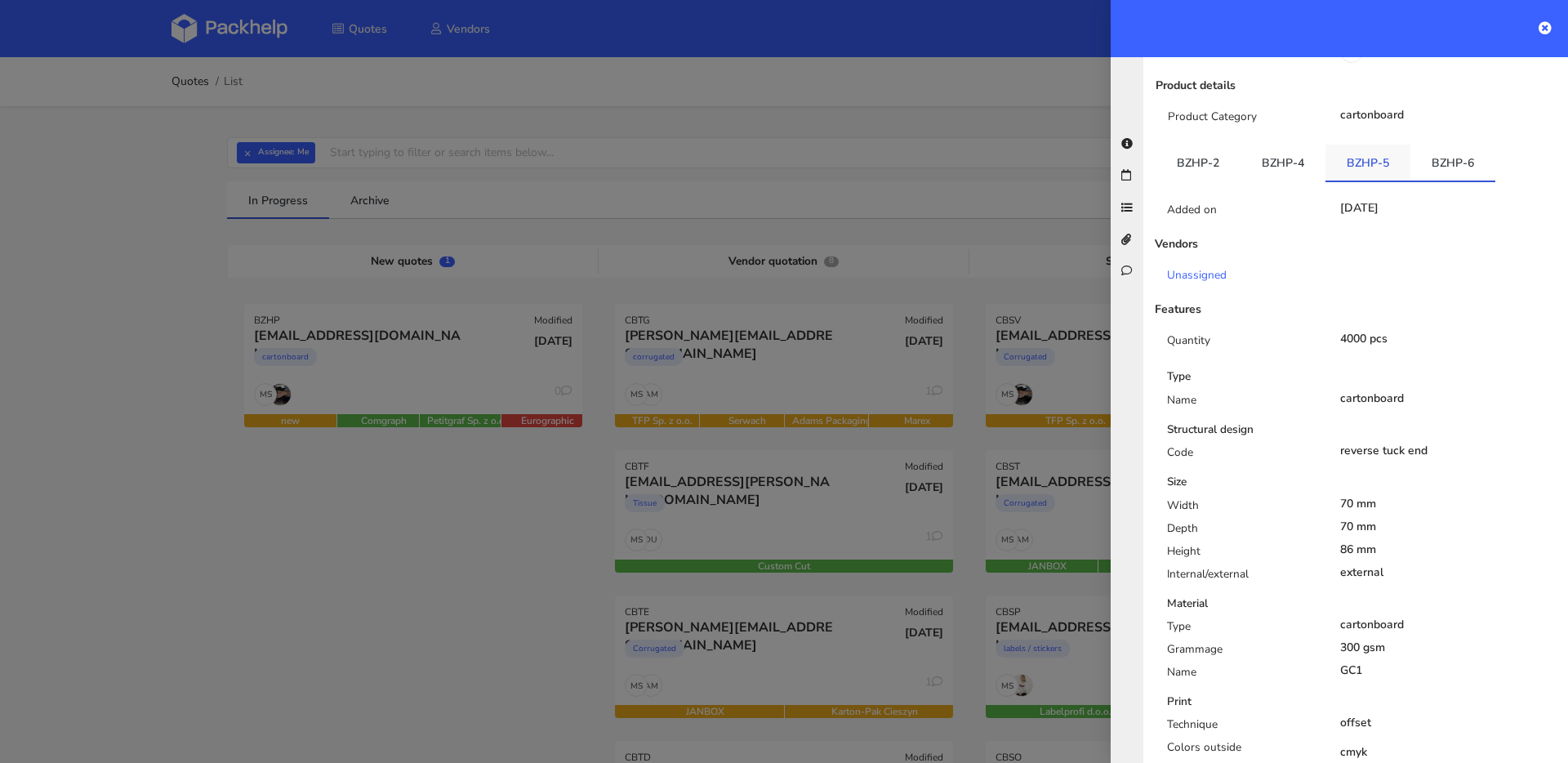
click at [1381, 145] on link "BZHP-5" at bounding box center [1368, 163] width 85 height 36
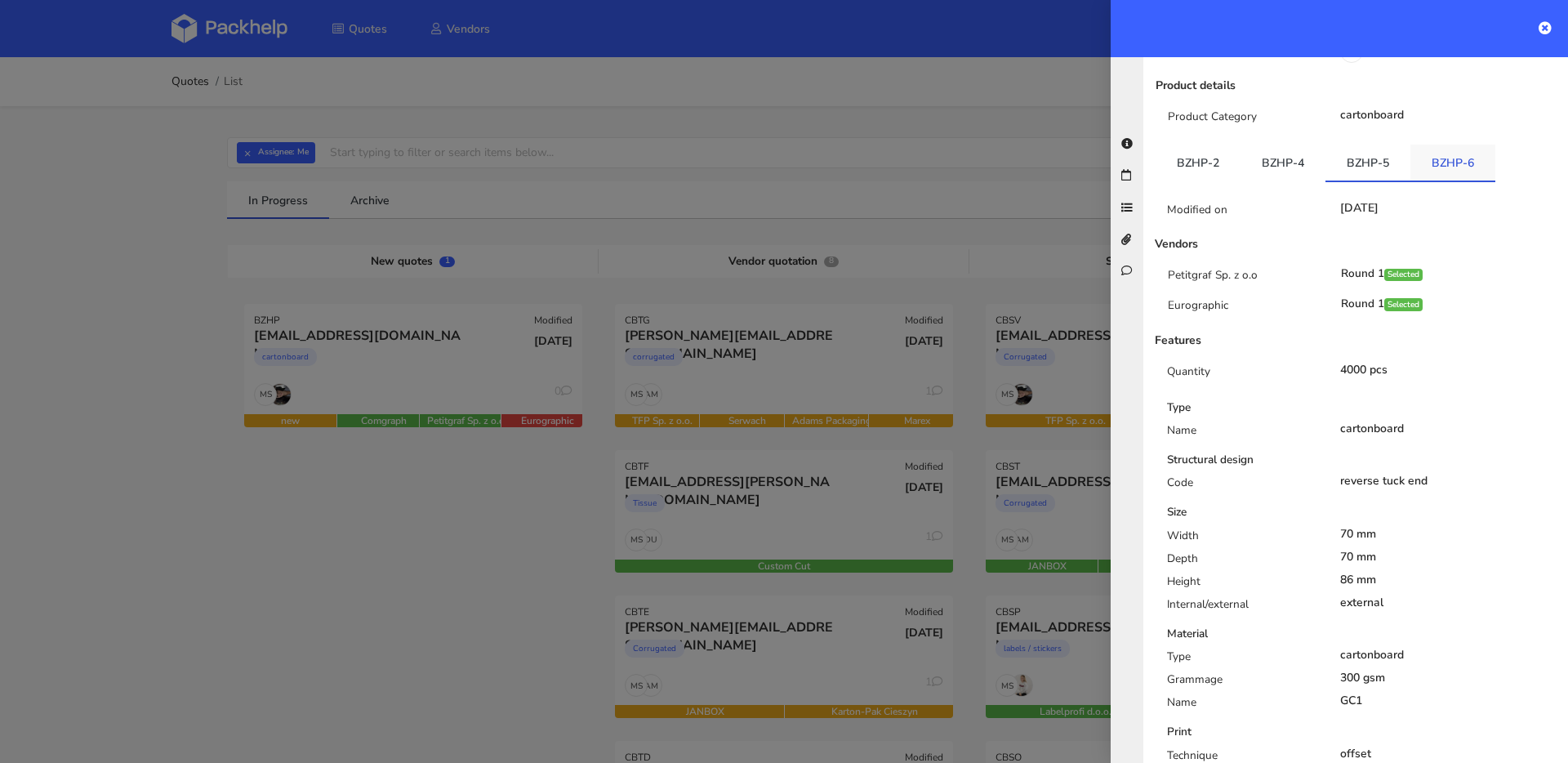
click at [1449, 146] on link "BZHP-6" at bounding box center [1453, 163] width 85 height 36
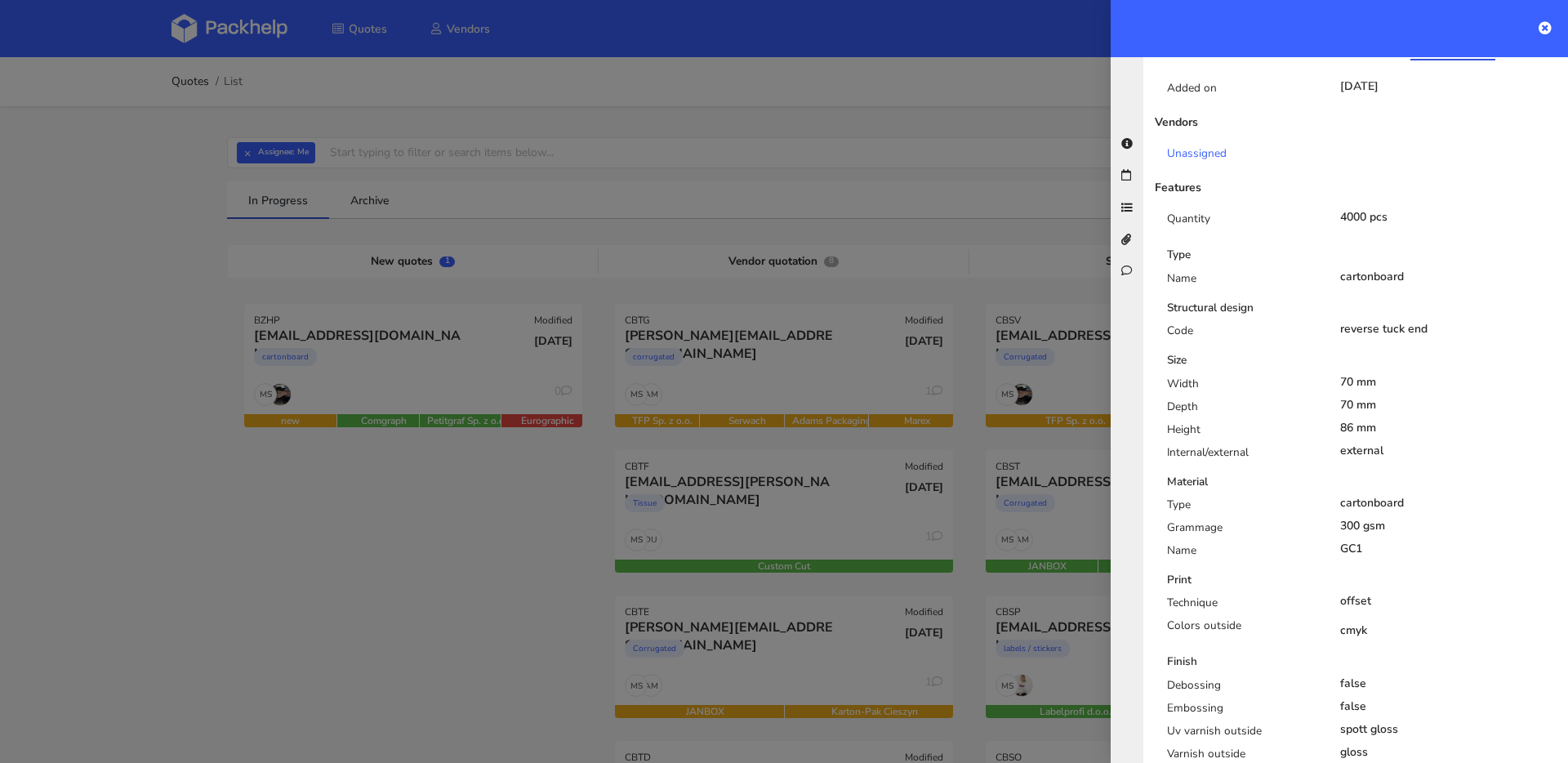
scroll to position [312, 0]
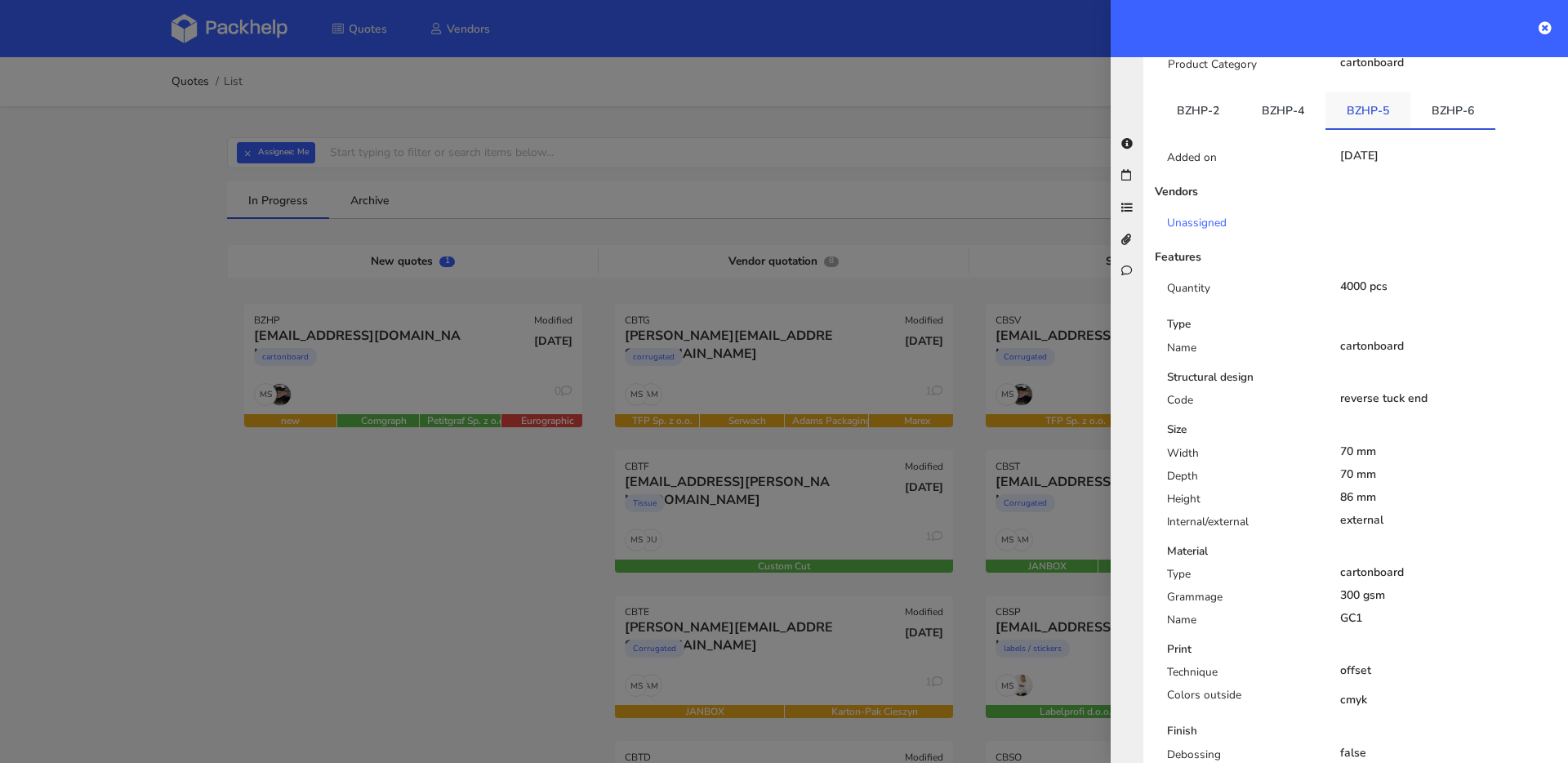
click at [1378, 111] on li "BZHP-5" at bounding box center [1368, 111] width 85 height 38
click at [1376, 102] on link "BZHP-5" at bounding box center [1368, 111] width 85 height 36
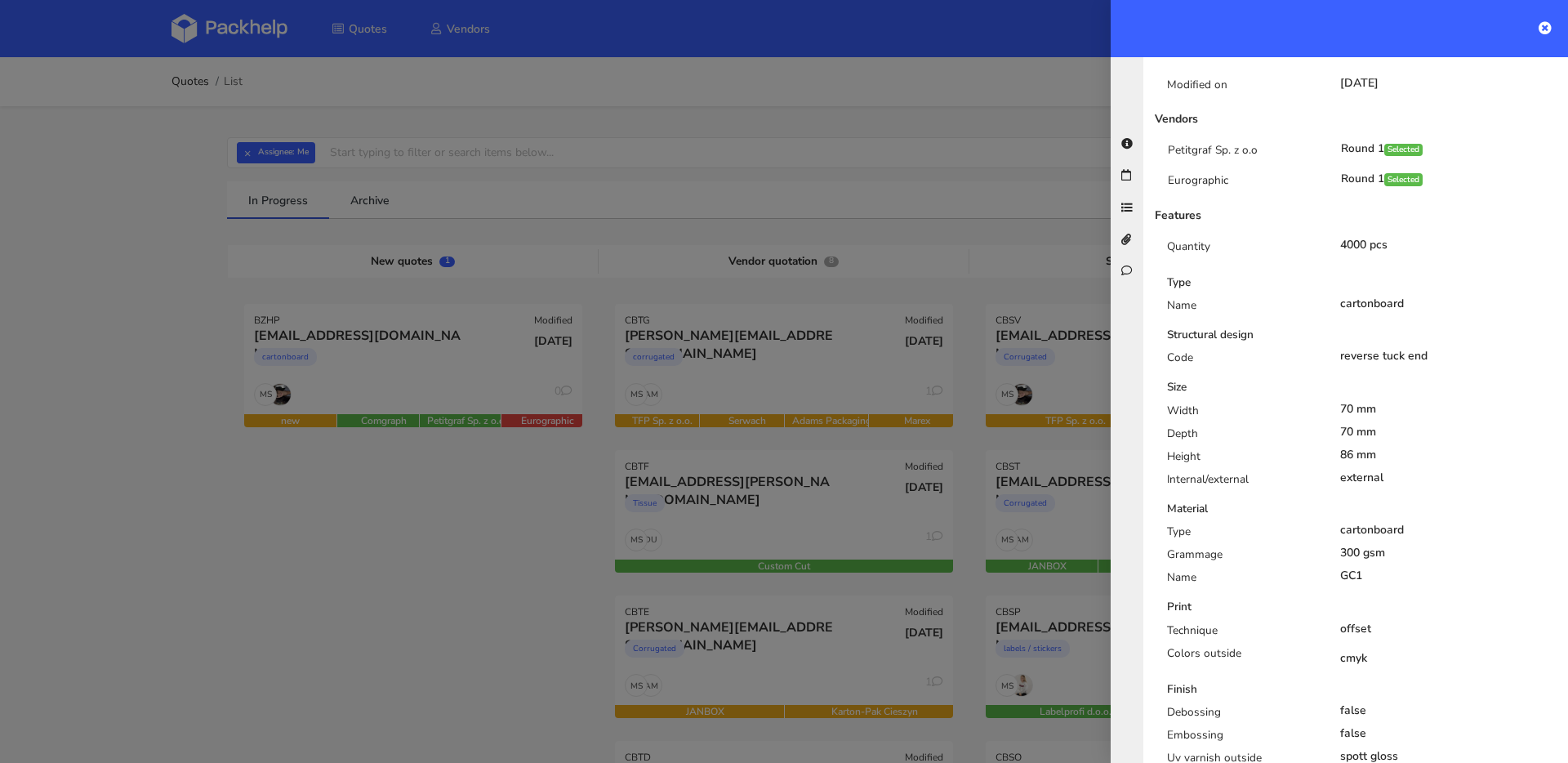
scroll to position [306, 0]
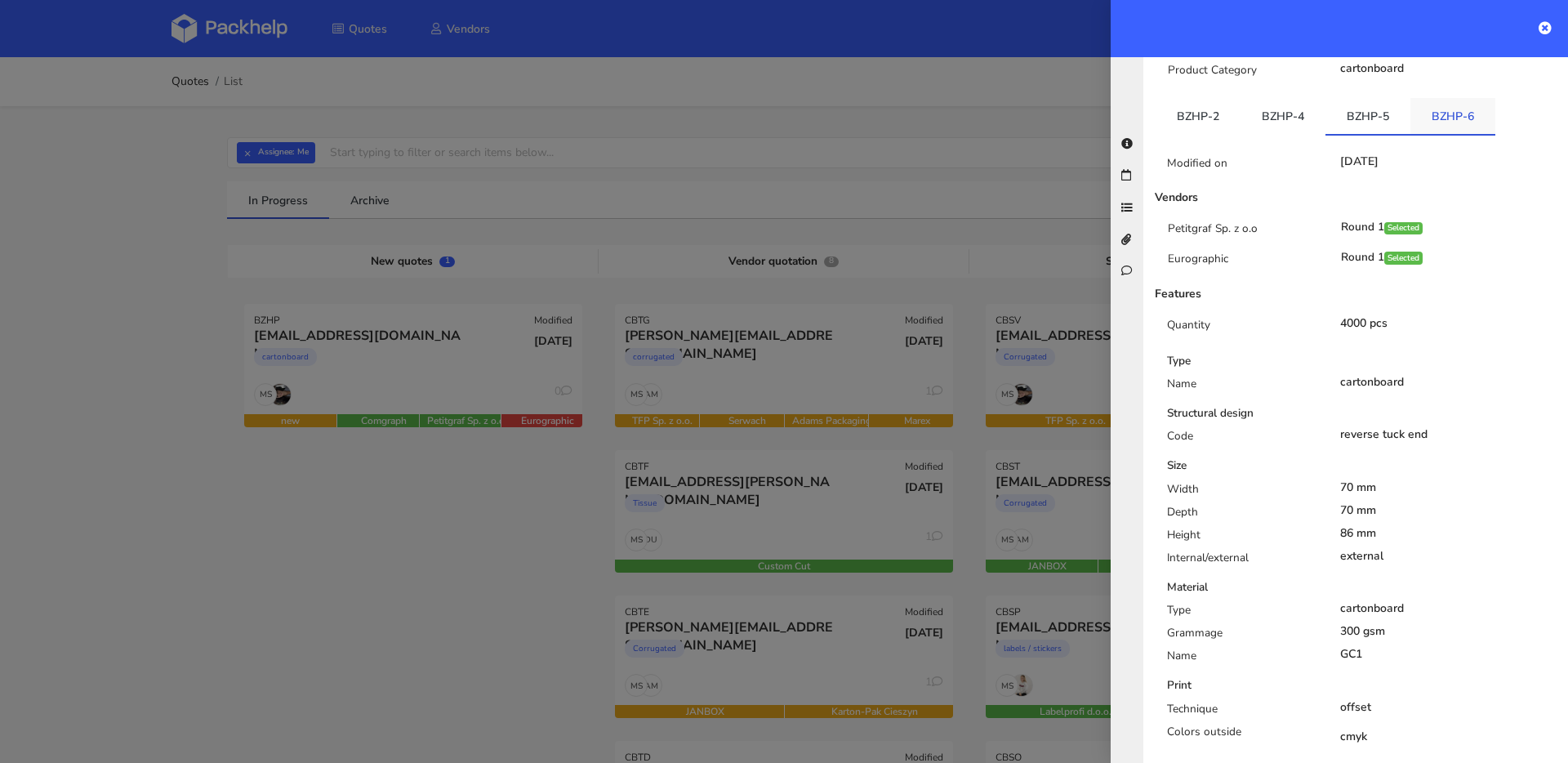
click at [1431, 112] on link "BZHP-6" at bounding box center [1453, 116] width 85 height 36
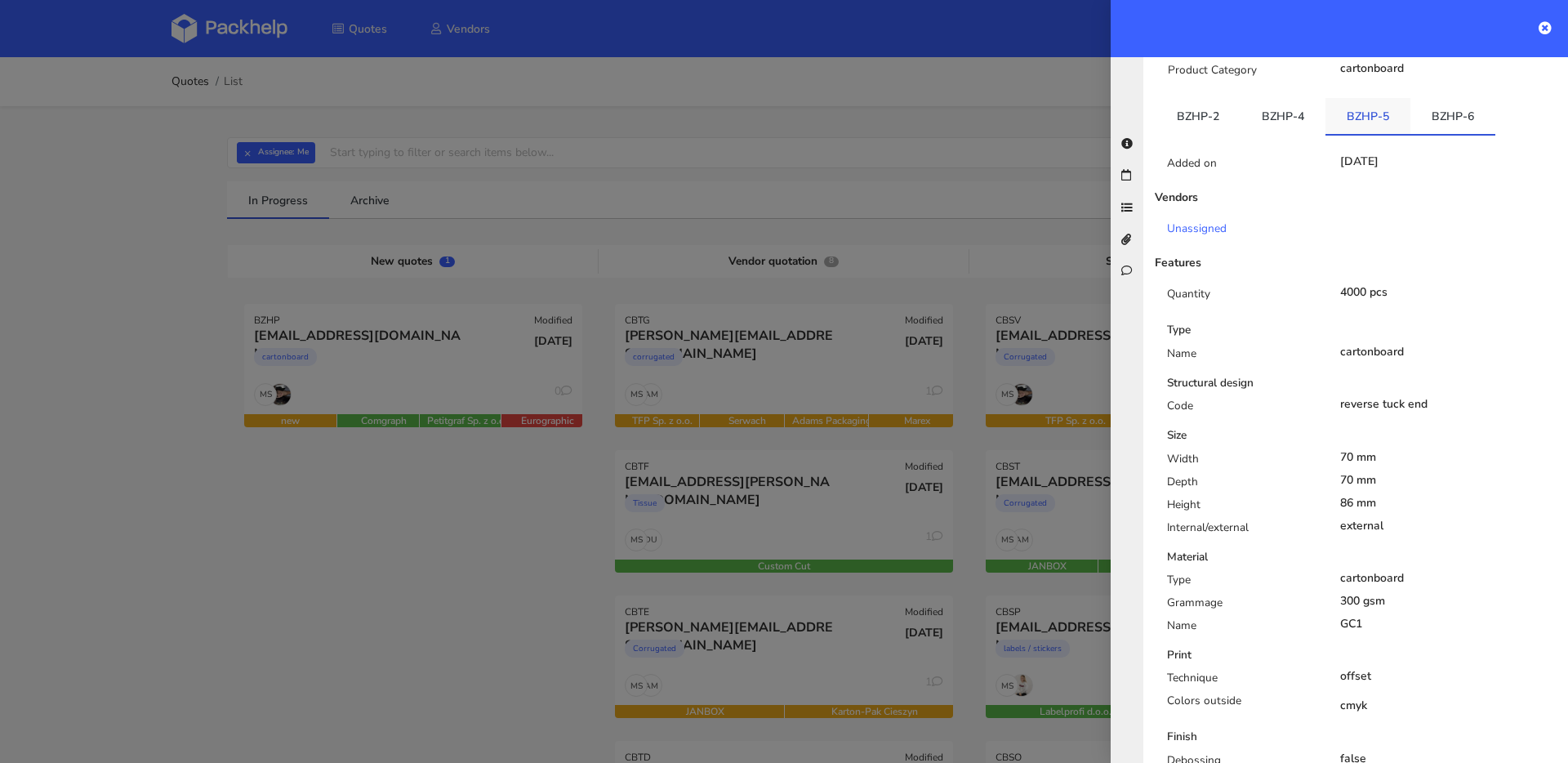
click at [1378, 102] on link "BZHP-5" at bounding box center [1368, 116] width 85 height 36
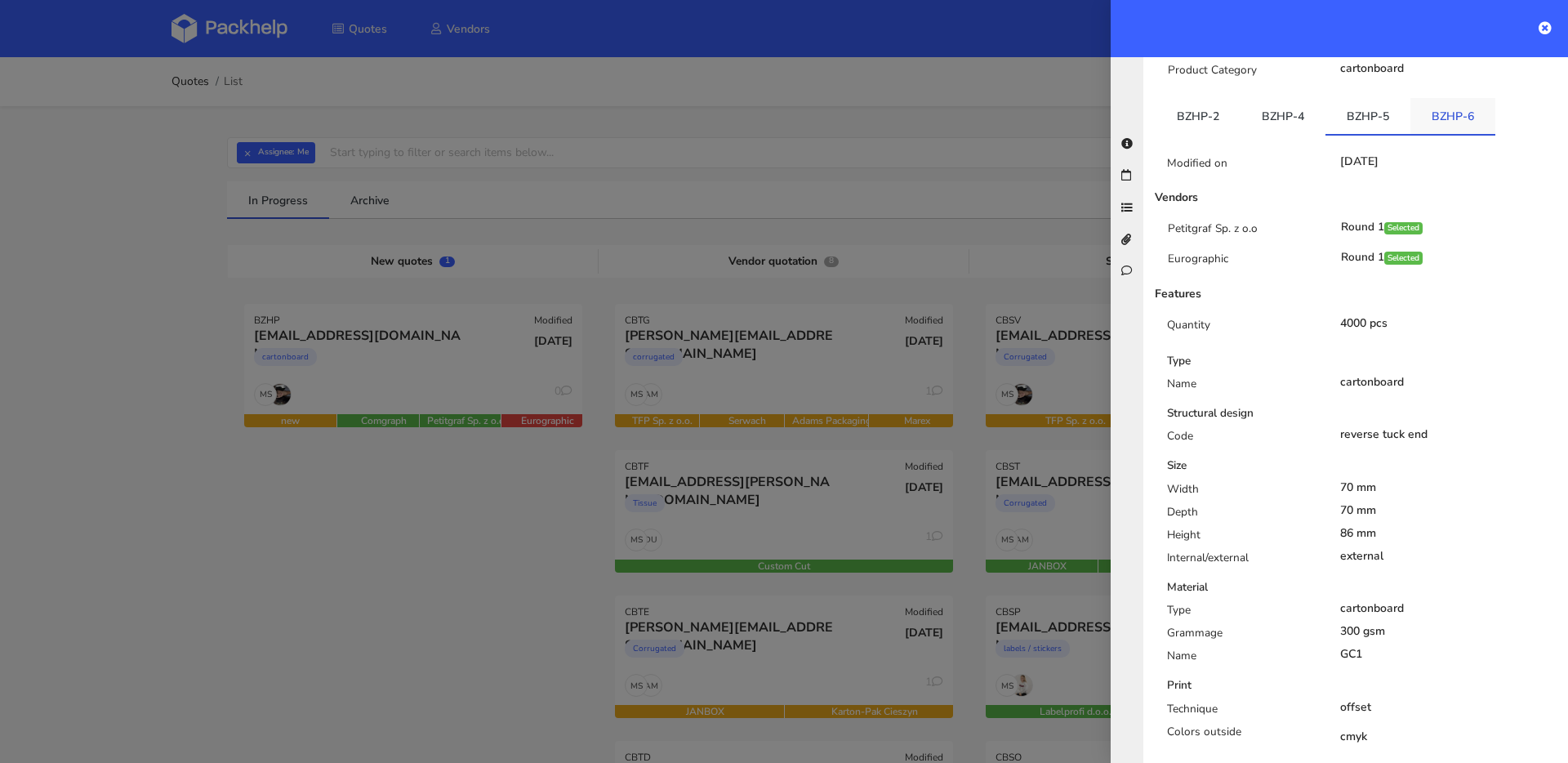
click at [1441, 103] on link "BZHP-6" at bounding box center [1453, 116] width 85 height 36
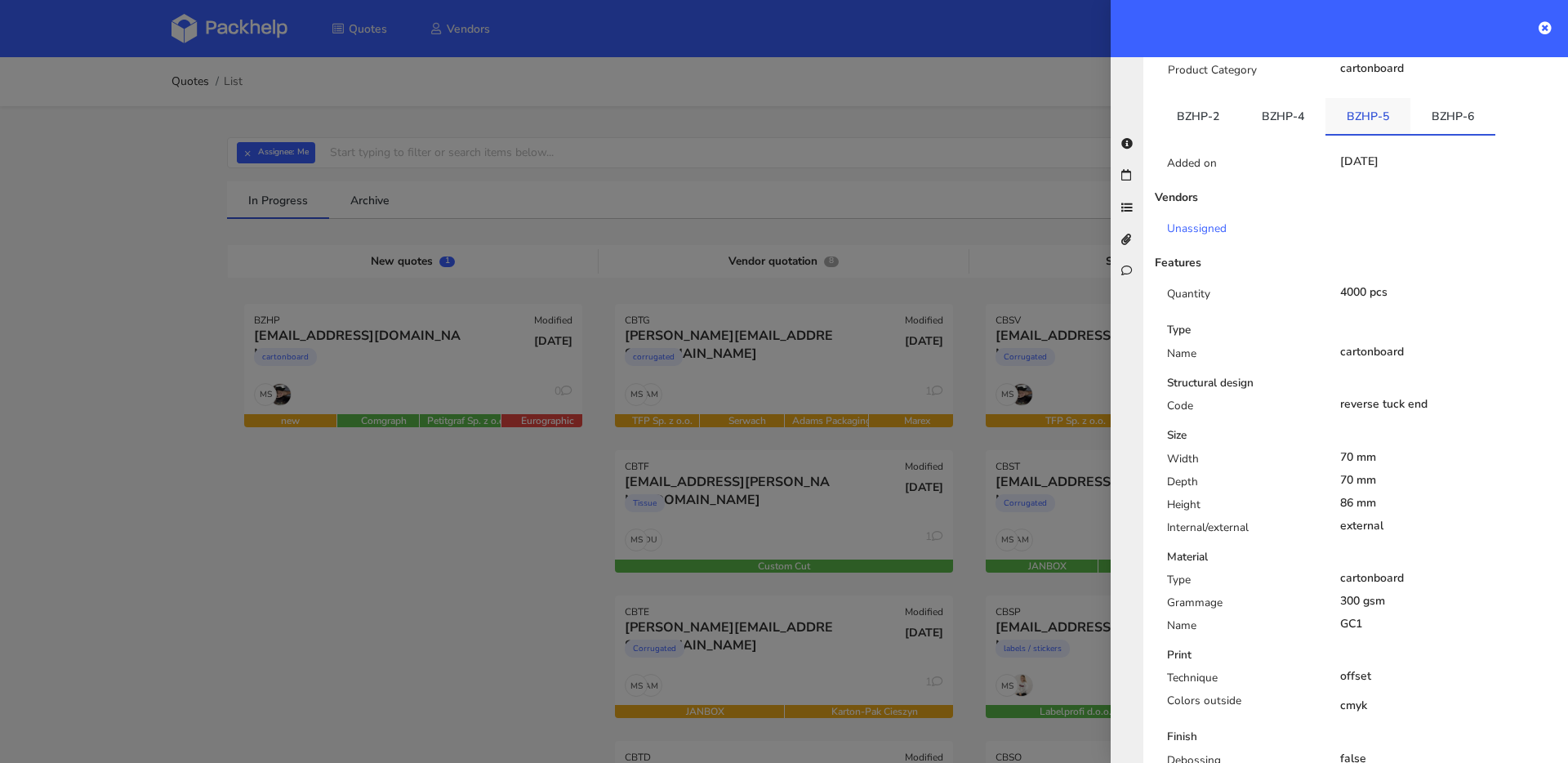
click at [1403, 103] on link "BZHP-5" at bounding box center [1368, 116] width 85 height 36
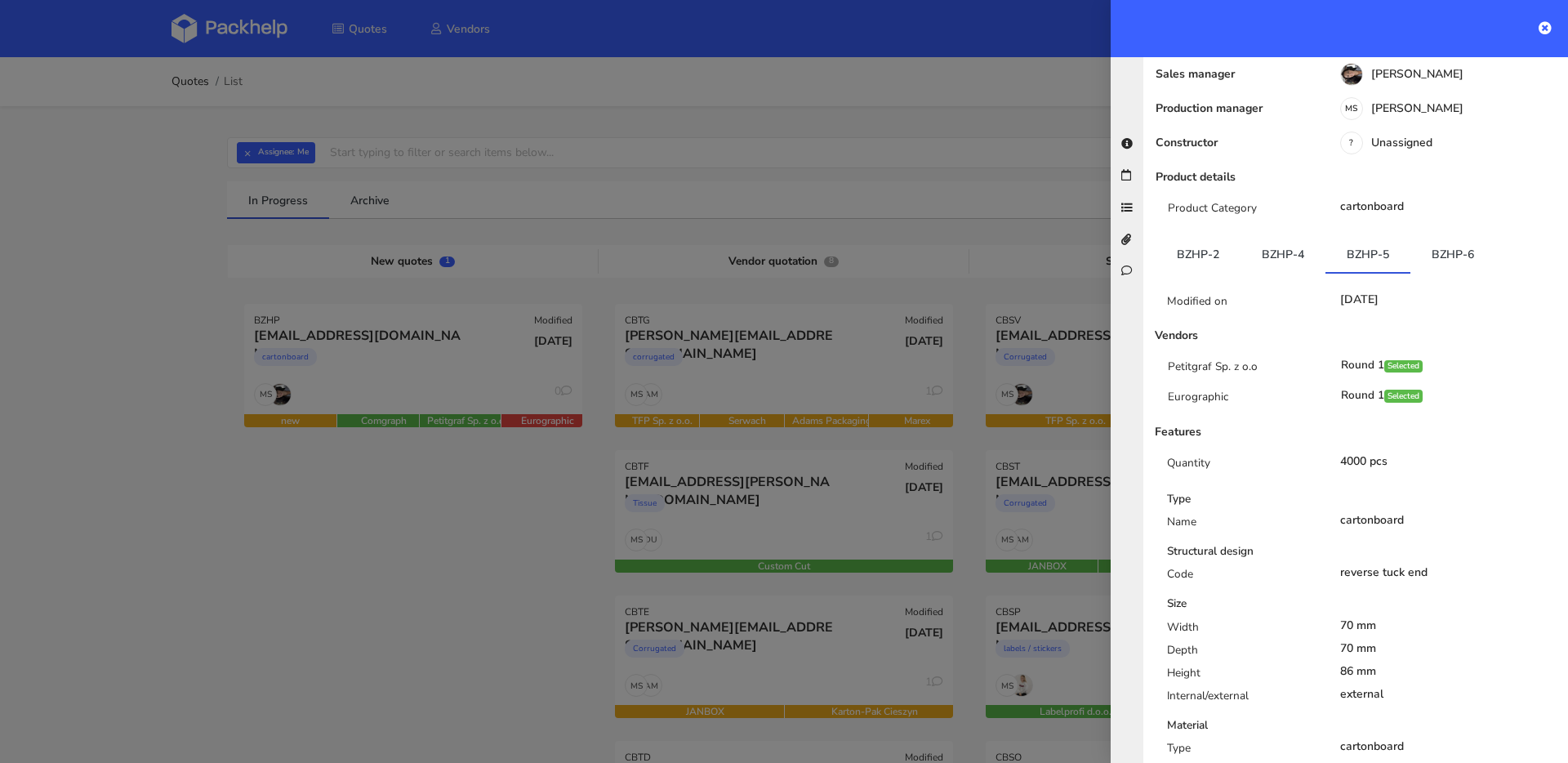
scroll to position [167, 0]
click at [1428, 238] on link "BZHP-6" at bounding box center [1453, 255] width 85 height 36
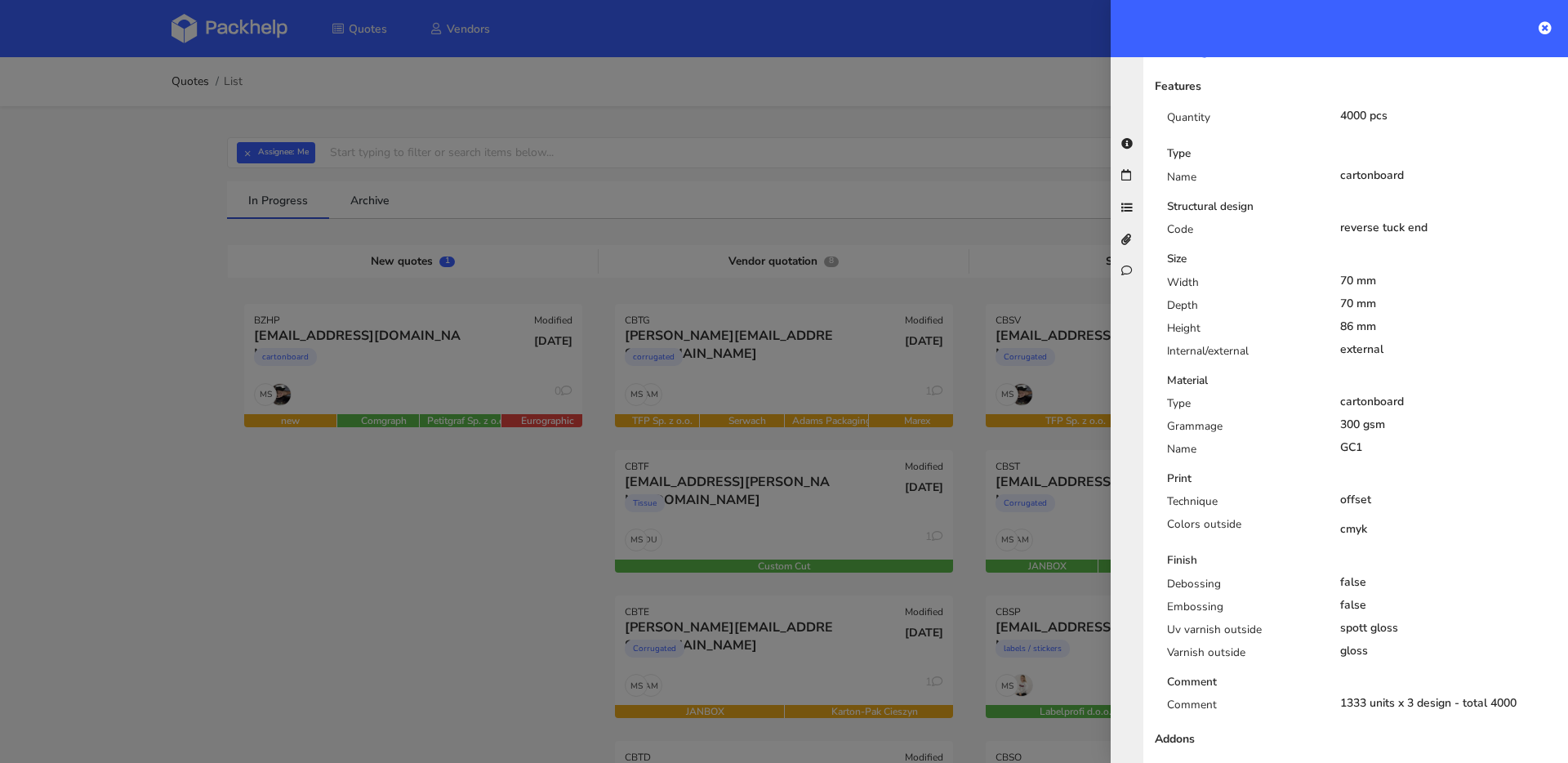
scroll to position [131, 0]
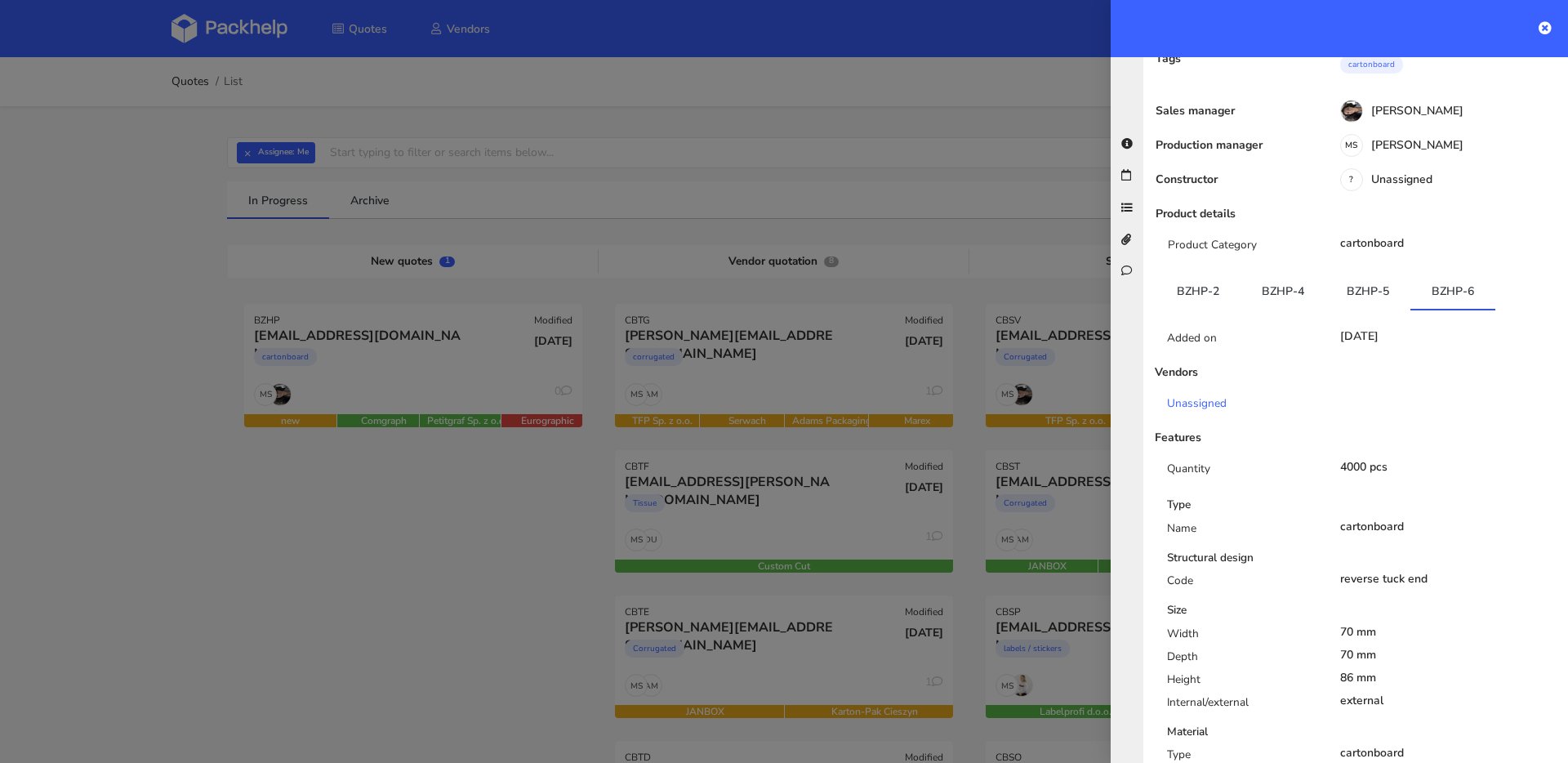
click at [1376, 241] on div "Product Category cartonboard" at bounding box center [1362, 248] width 413 height 22
click at [1371, 273] on link "BZHP-5" at bounding box center [1368, 291] width 85 height 36
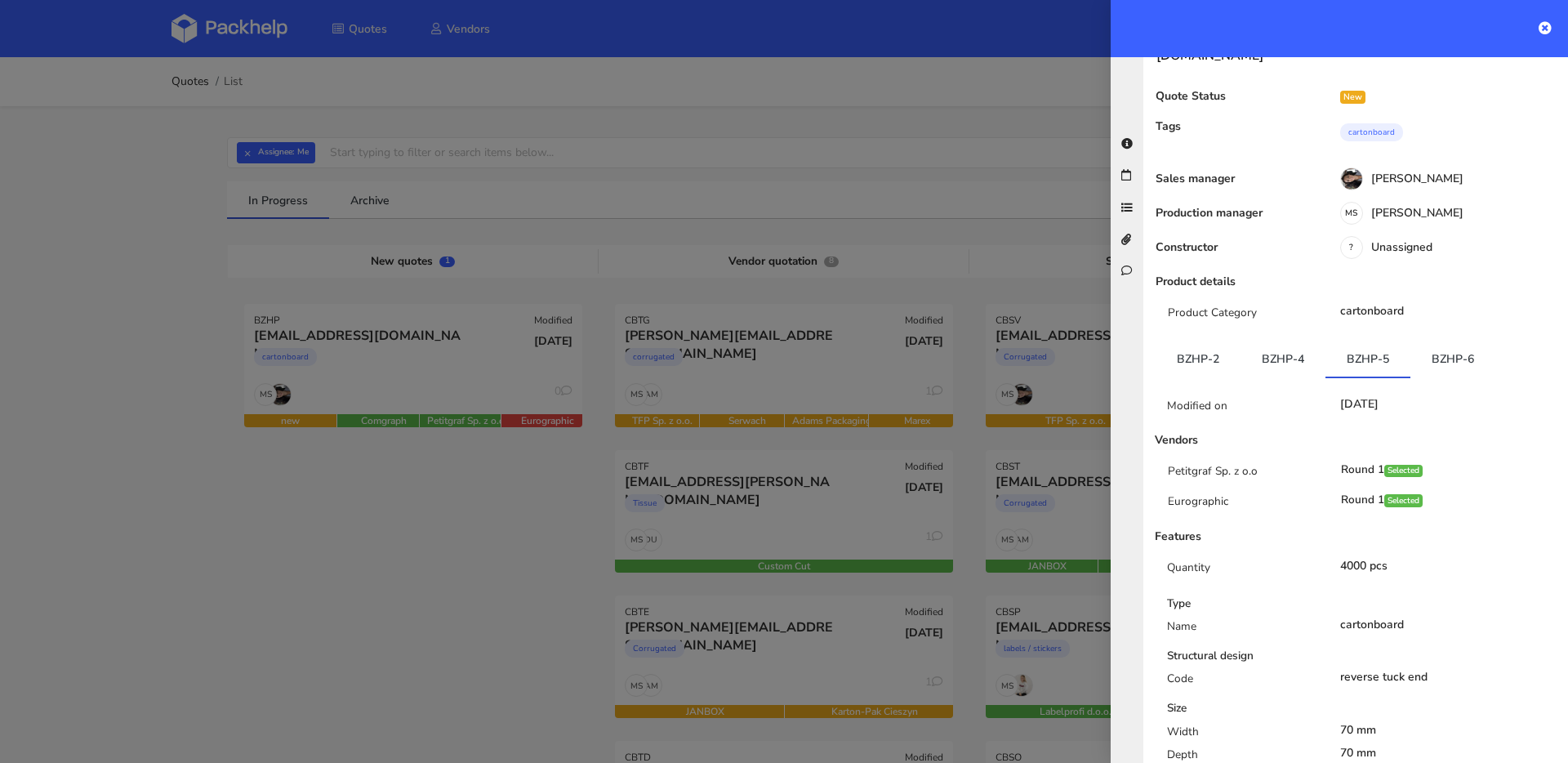
scroll to position [0, 0]
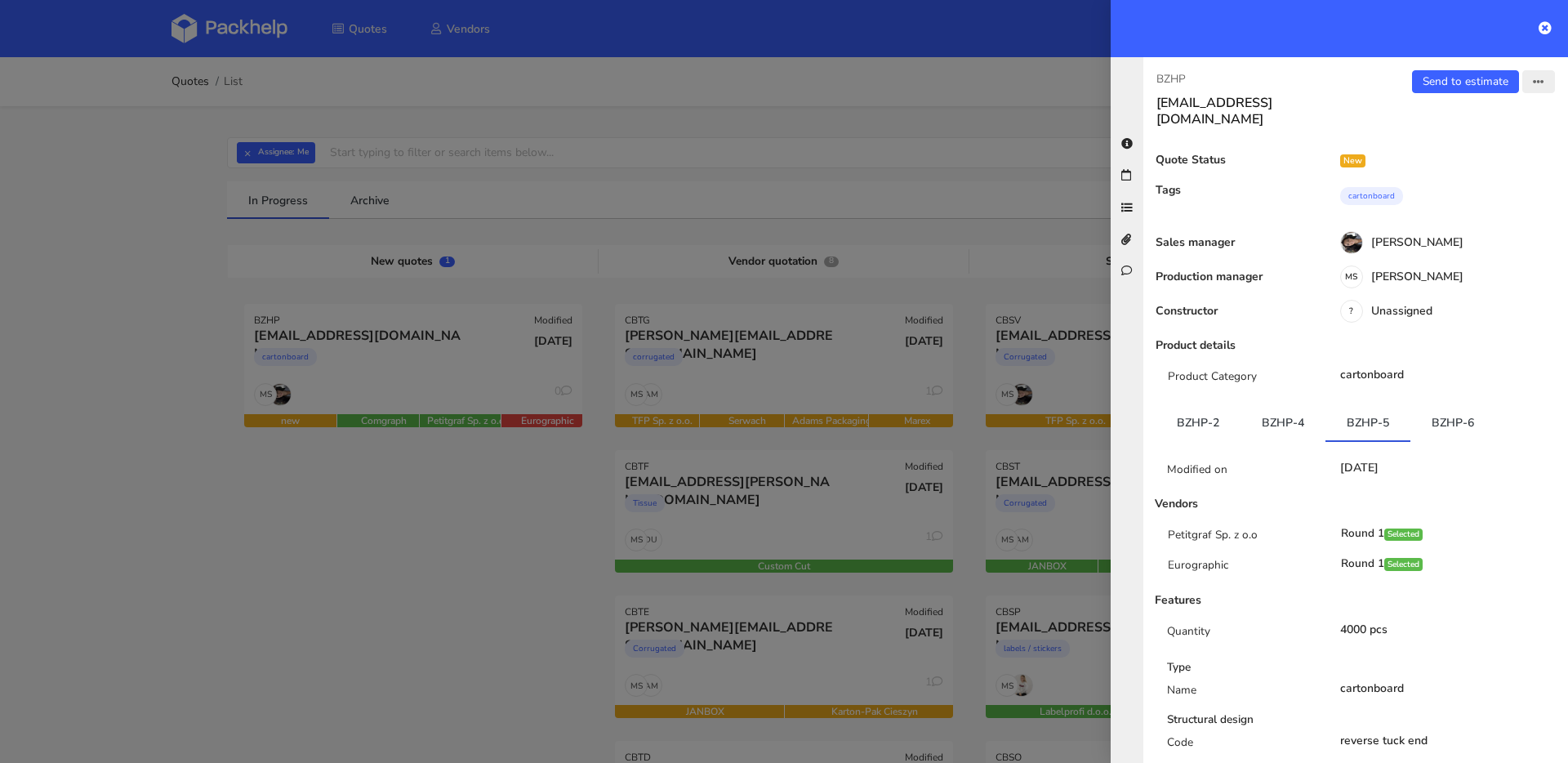
click at [1533, 76] on icon "button" at bounding box center [1538, 82] width 12 height 12
click at [1474, 120] on link "View quote" at bounding box center [1485, 116] width 144 height 27
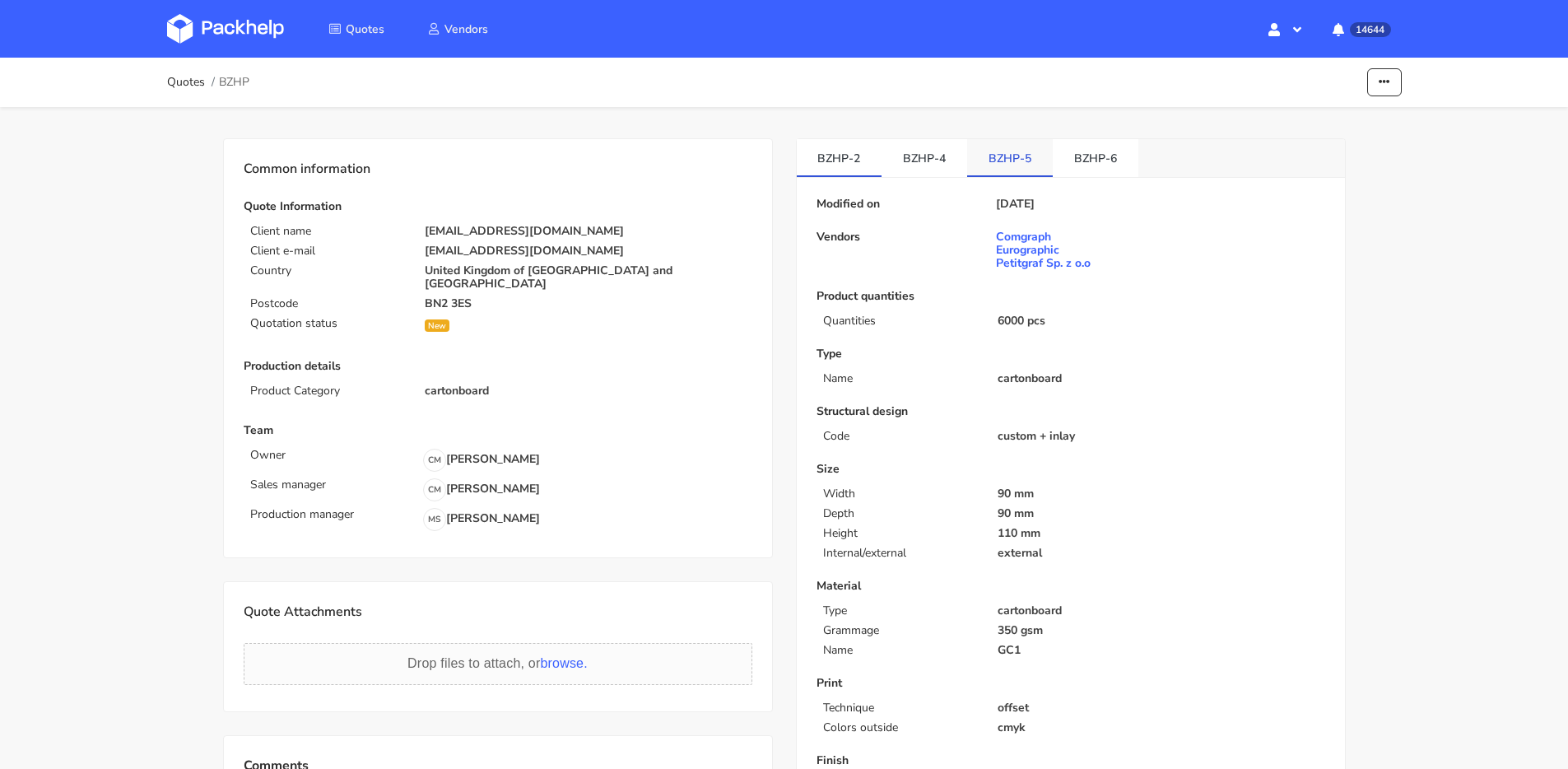
click at [1001, 147] on link "BZHP-5" at bounding box center [1009, 158] width 86 height 36
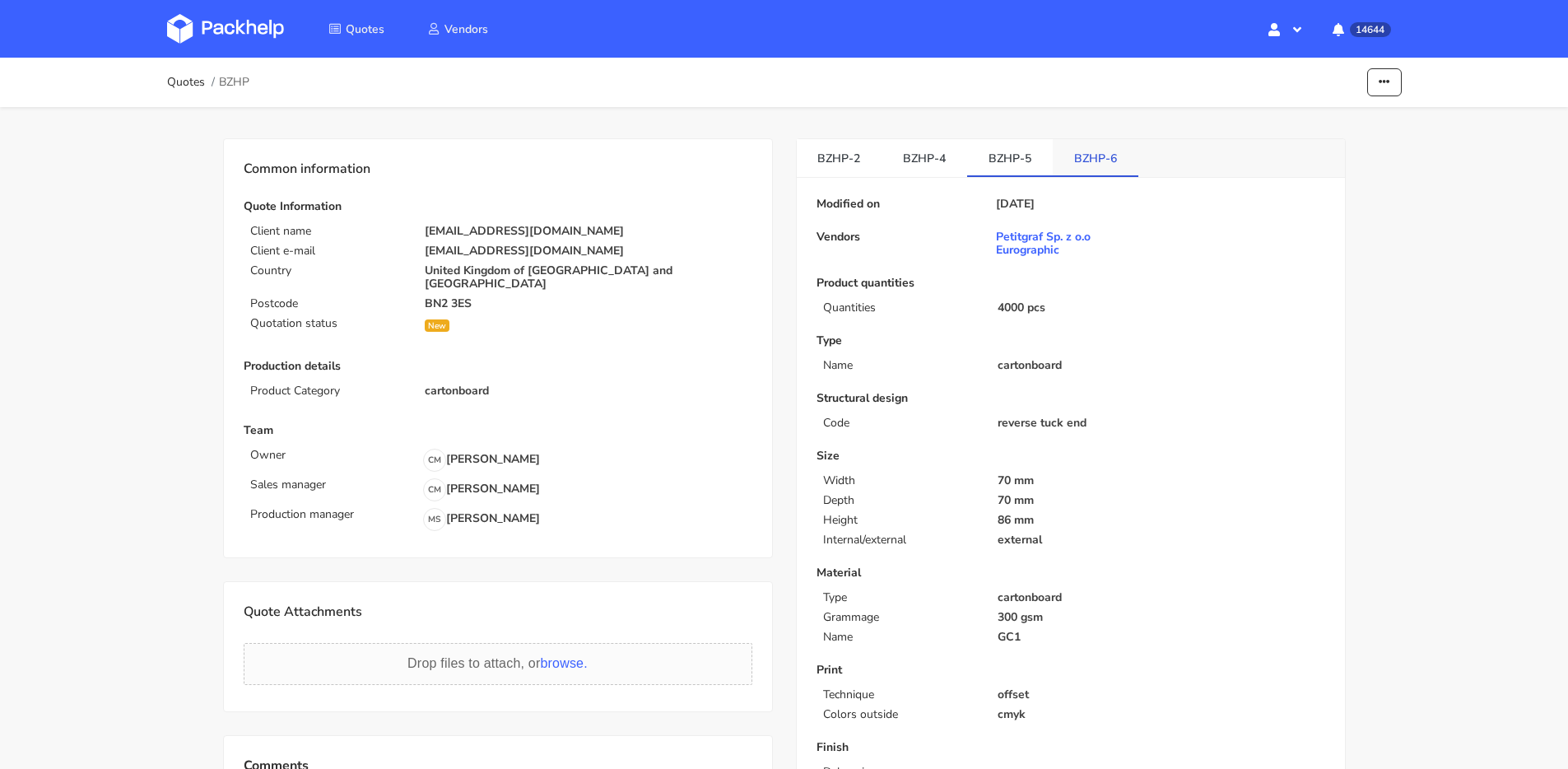
click at [1087, 150] on link "BZHP-6" at bounding box center [1095, 158] width 86 height 36
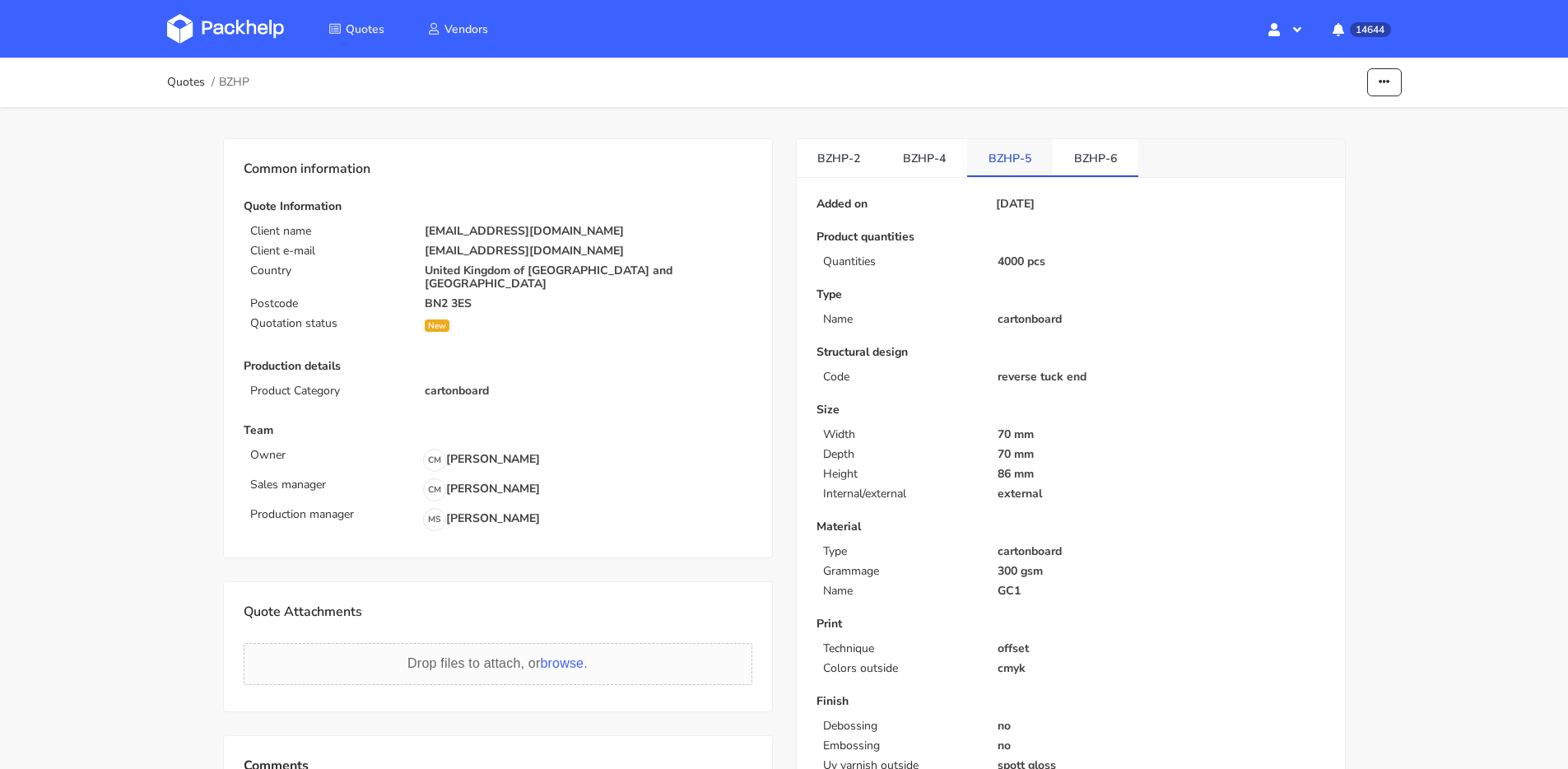
click at [995, 155] on link "BZHP-5" at bounding box center [1009, 158] width 86 height 36
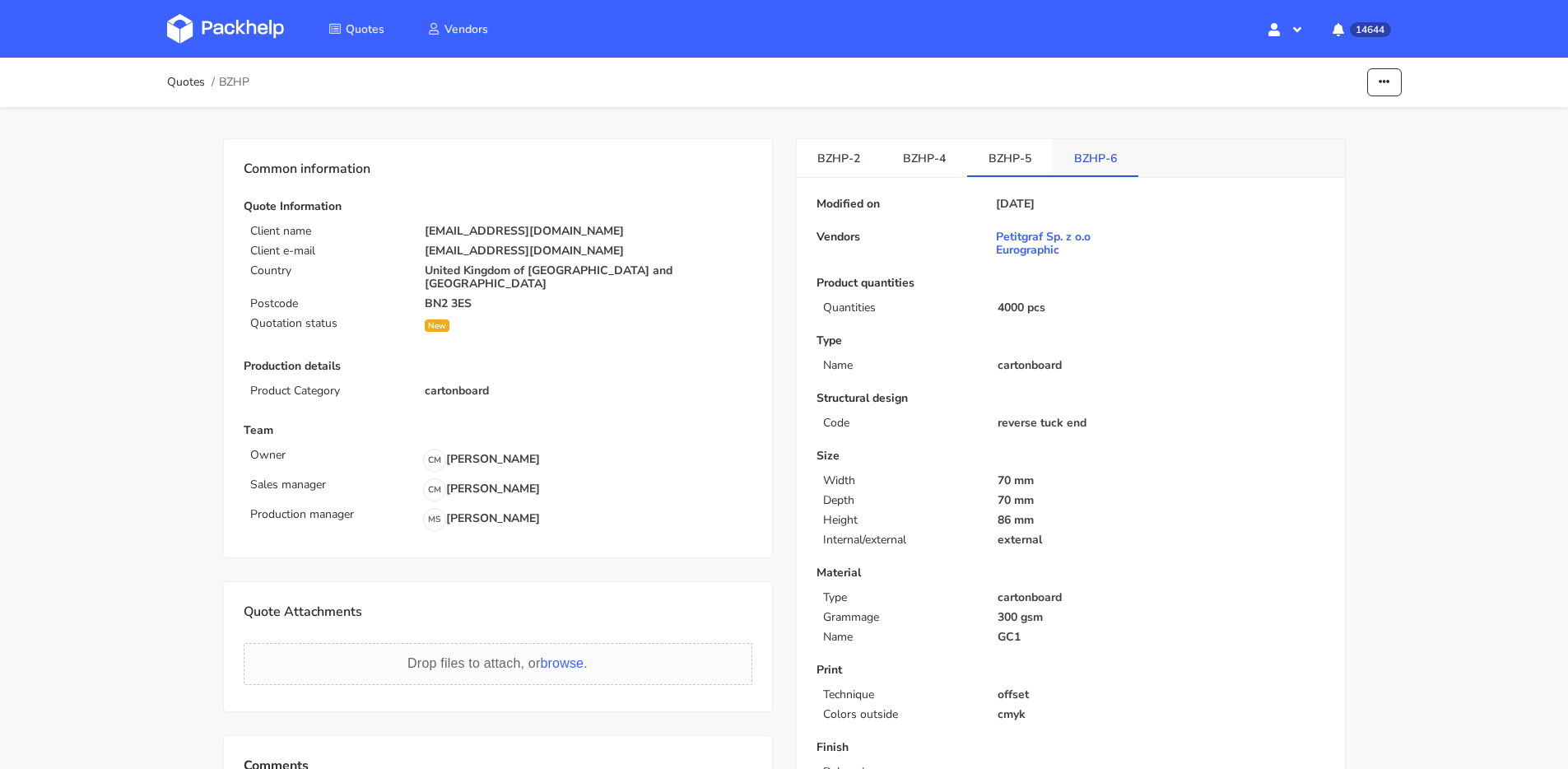
click at [1093, 157] on link "BZHP-6" at bounding box center [1095, 158] width 86 height 36
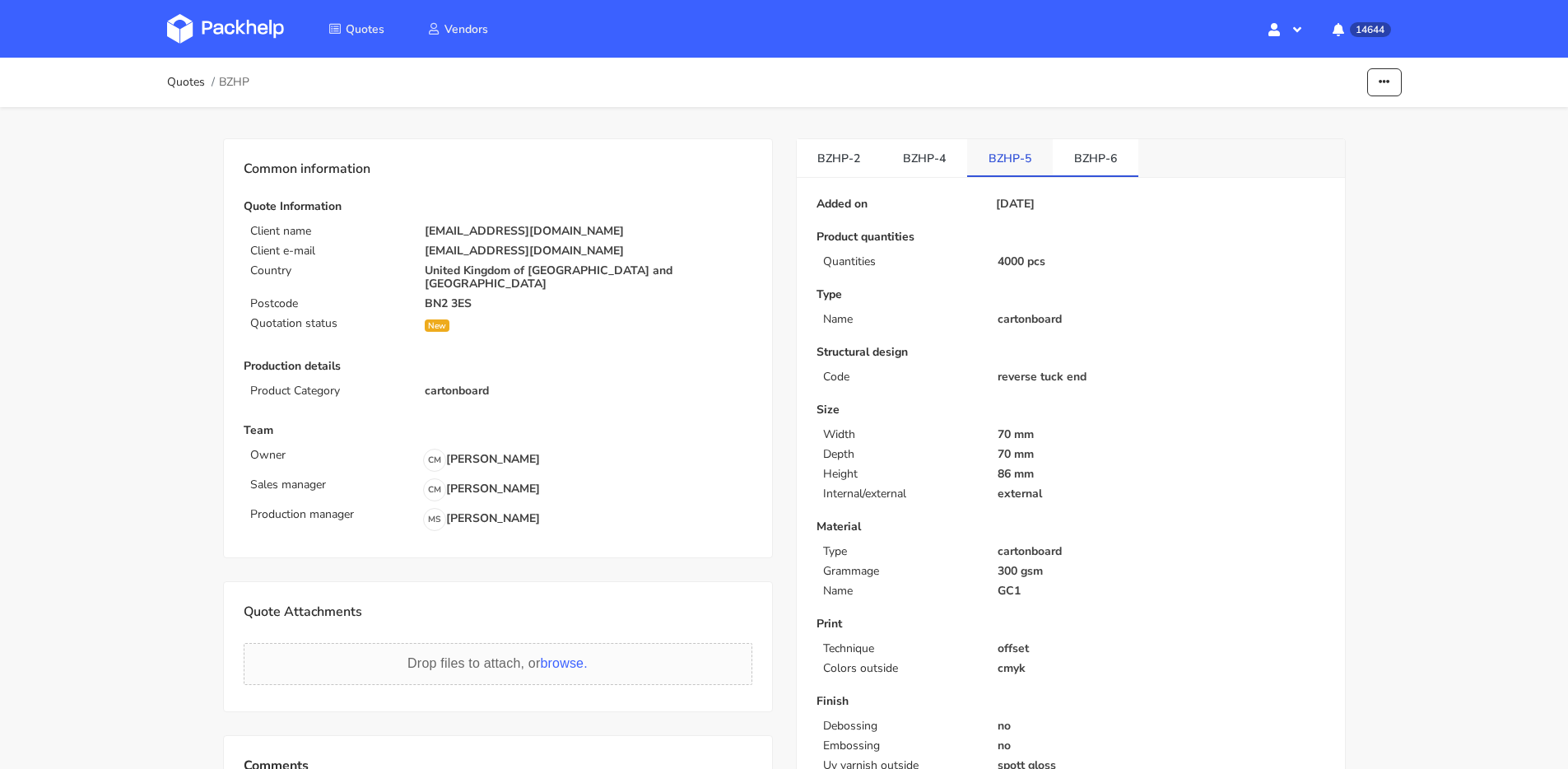
click at [1008, 156] on link "BZHP-5" at bounding box center [1009, 158] width 86 height 36
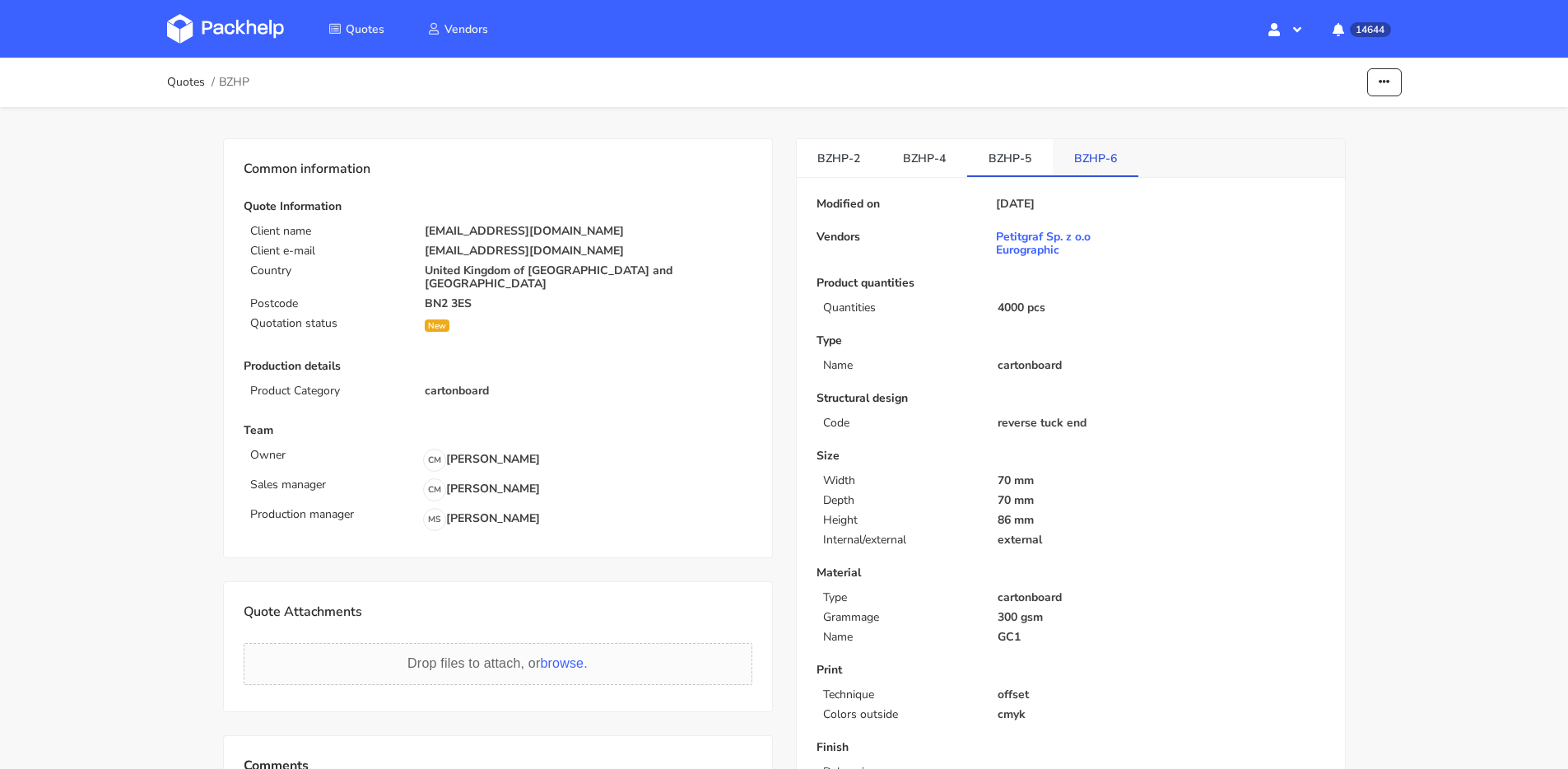
click at [1080, 158] on link "BZHP-6" at bounding box center [1095, 158] width 86 height 36
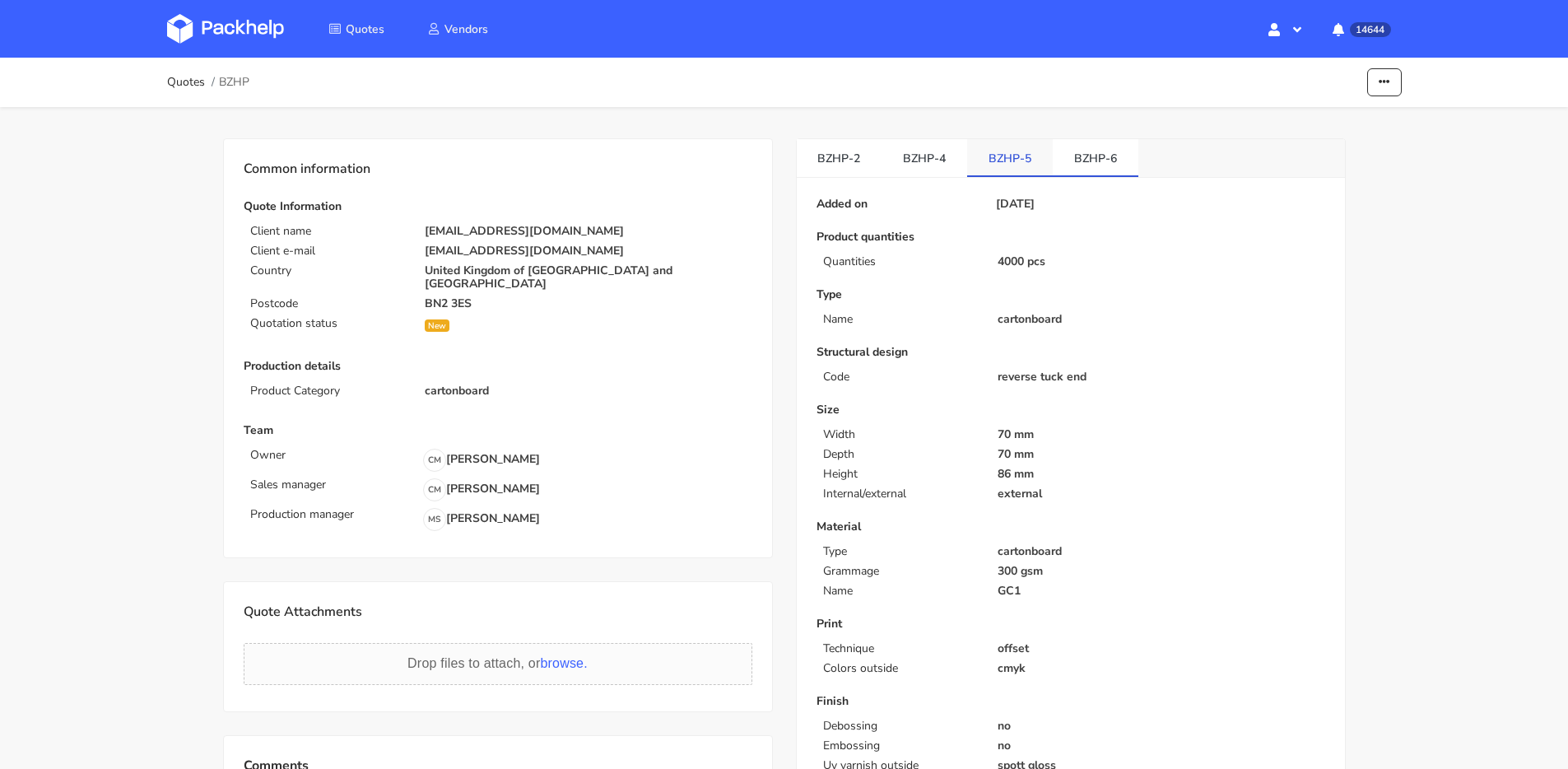
click at [1031, 158] on link "BZHP-5" at bounding box center [1009, 158] width 86 height 36
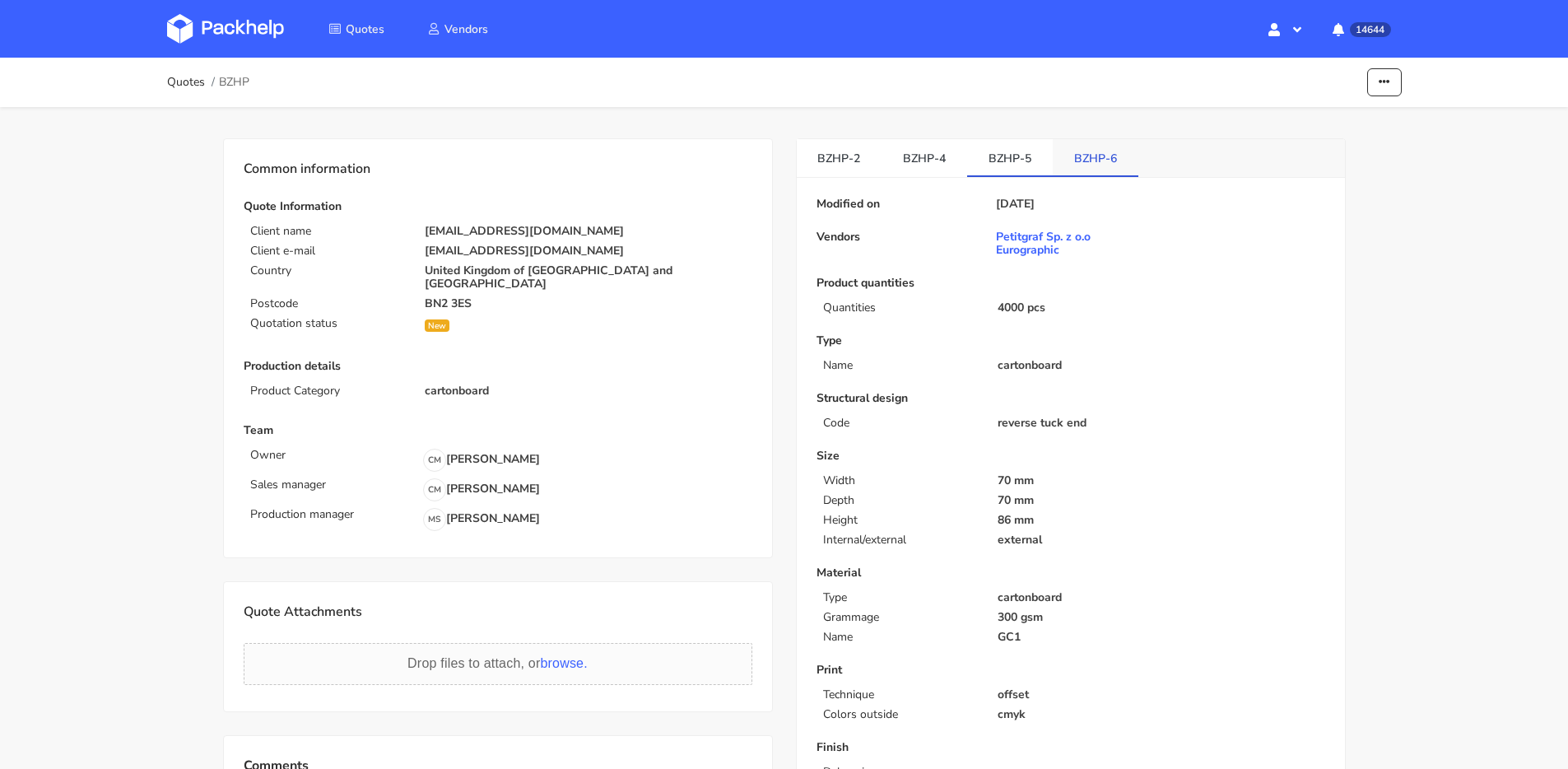
click at [1076, 157] on link "BZHP-6" at bounding box center [1095, 158] width 86 height 36
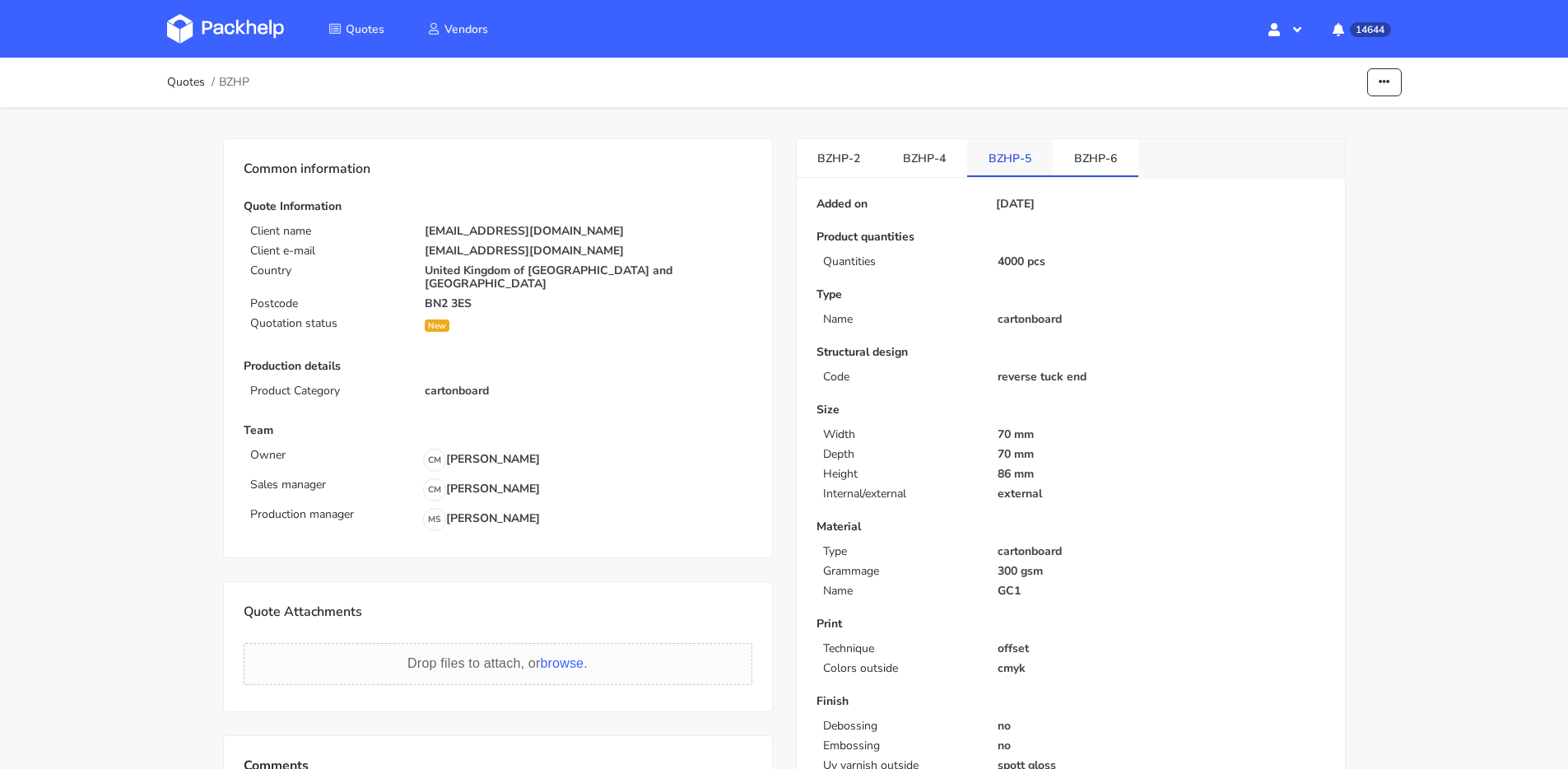
click at [1019, 158] on link "BZHP-5" at bounding box center [1009, 158] width 86 height 36
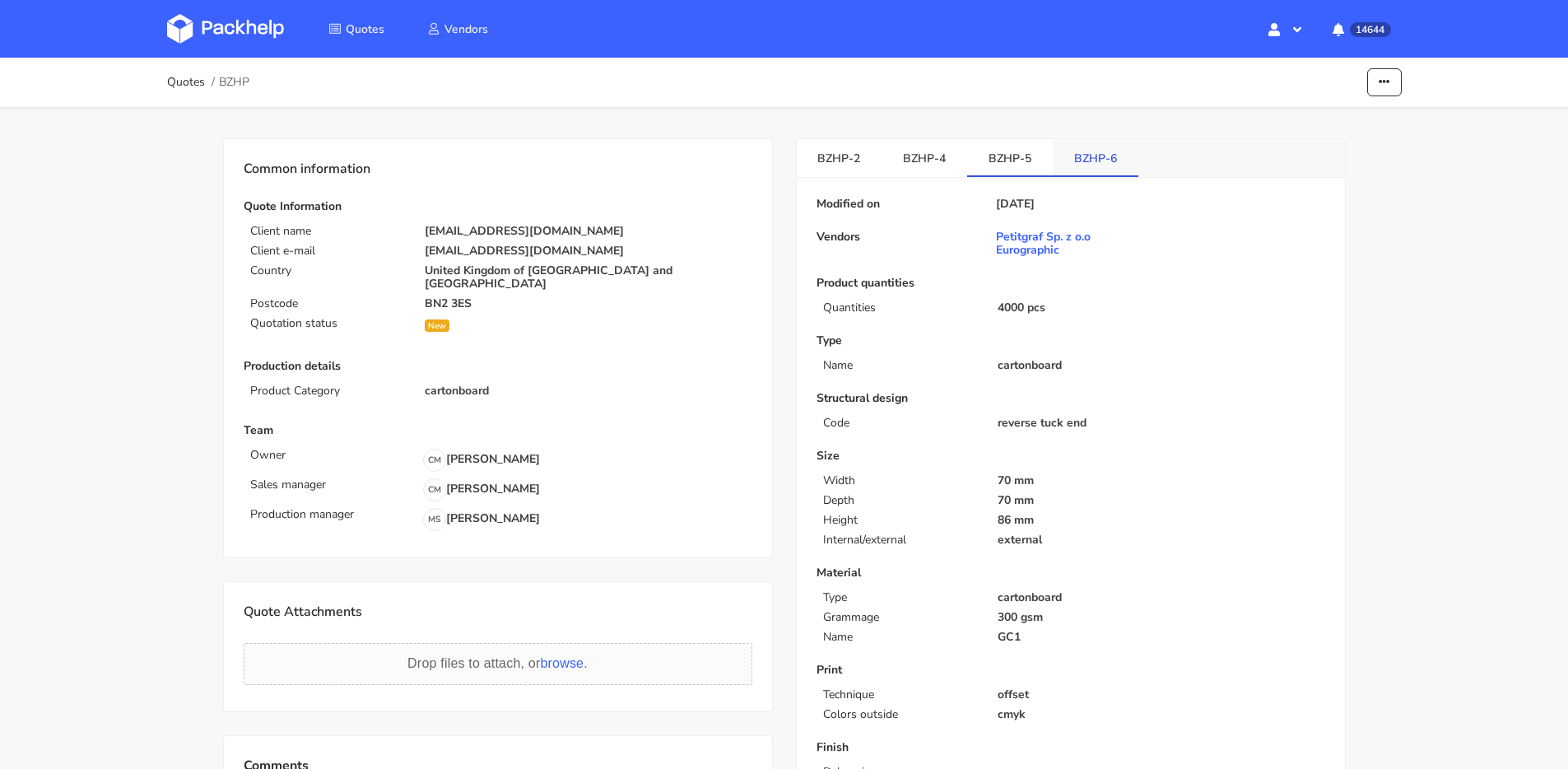
click at [1068, 158] on link "BZHP-6" at bounding box center [1095, 158] width 86 height 36
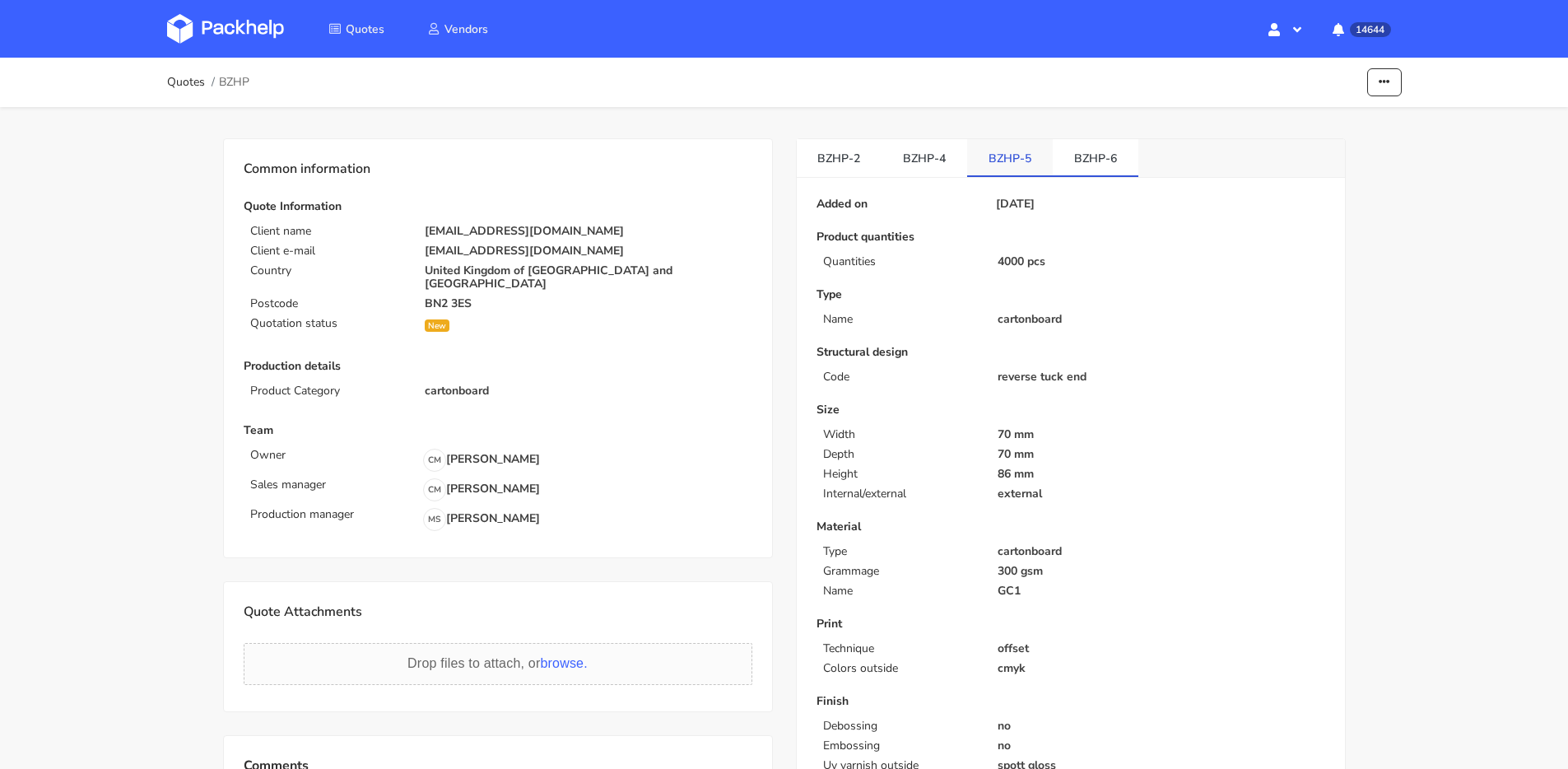
click at [1009, 155] on link "BZHP-5" at bounding box center [1009, 158] width 86 height 36
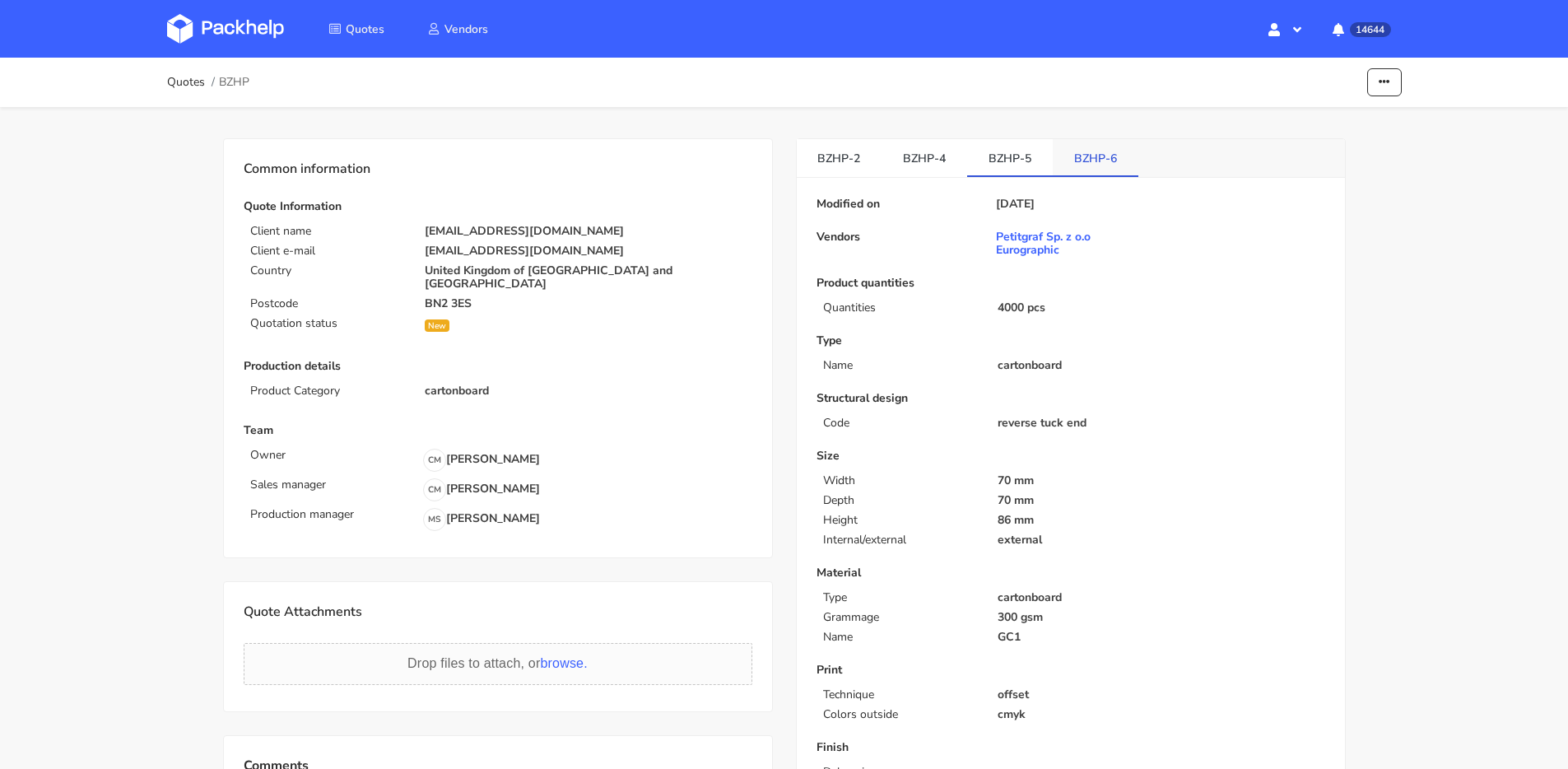
click at [1079, 159] on link "BZHP-6" at bounding box center [1095, 158] width 86 height 36
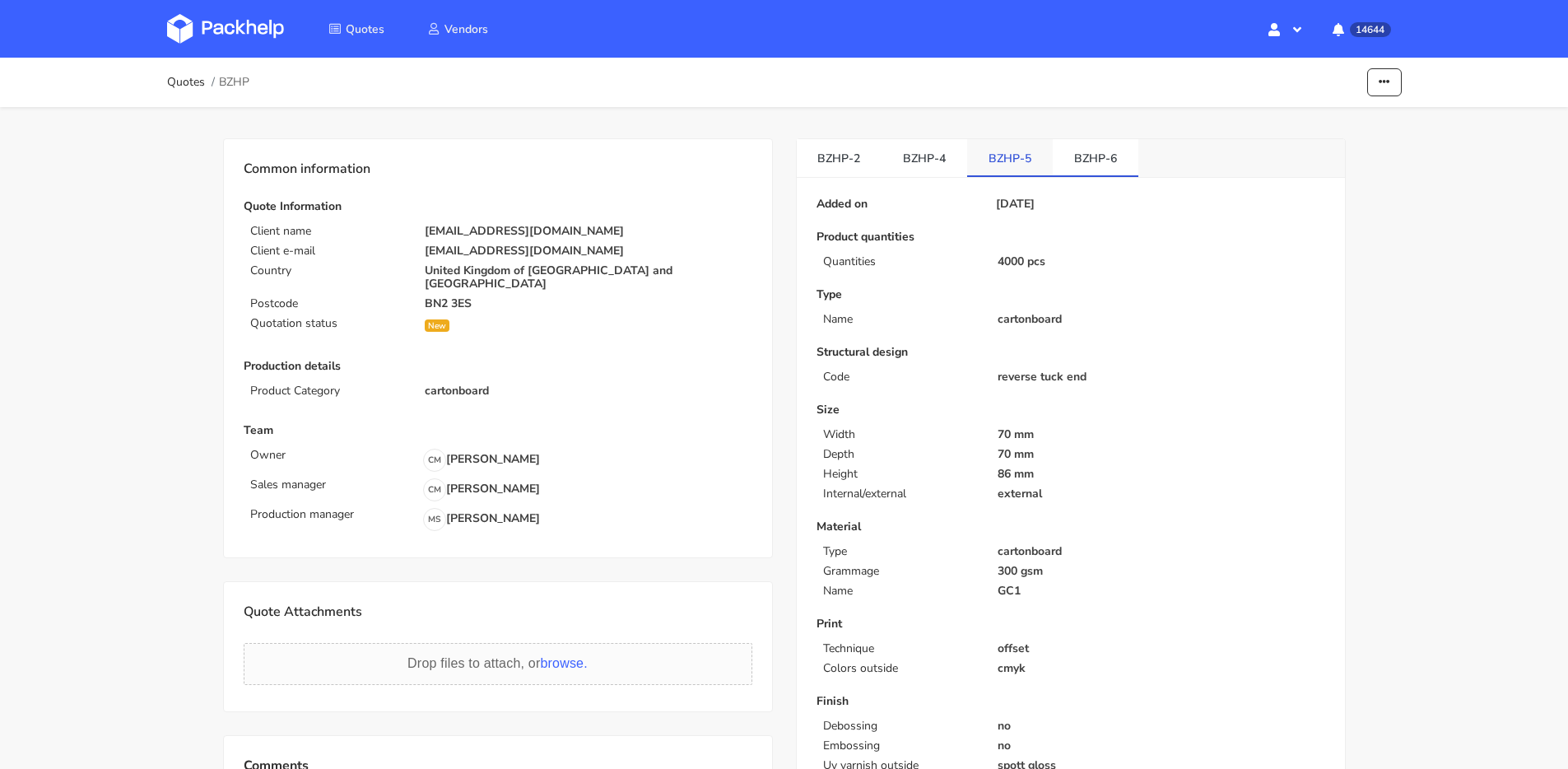
click at [1003, 158] on link "BZHP-5" at bounding box center [1009, 158] width 86 height 36
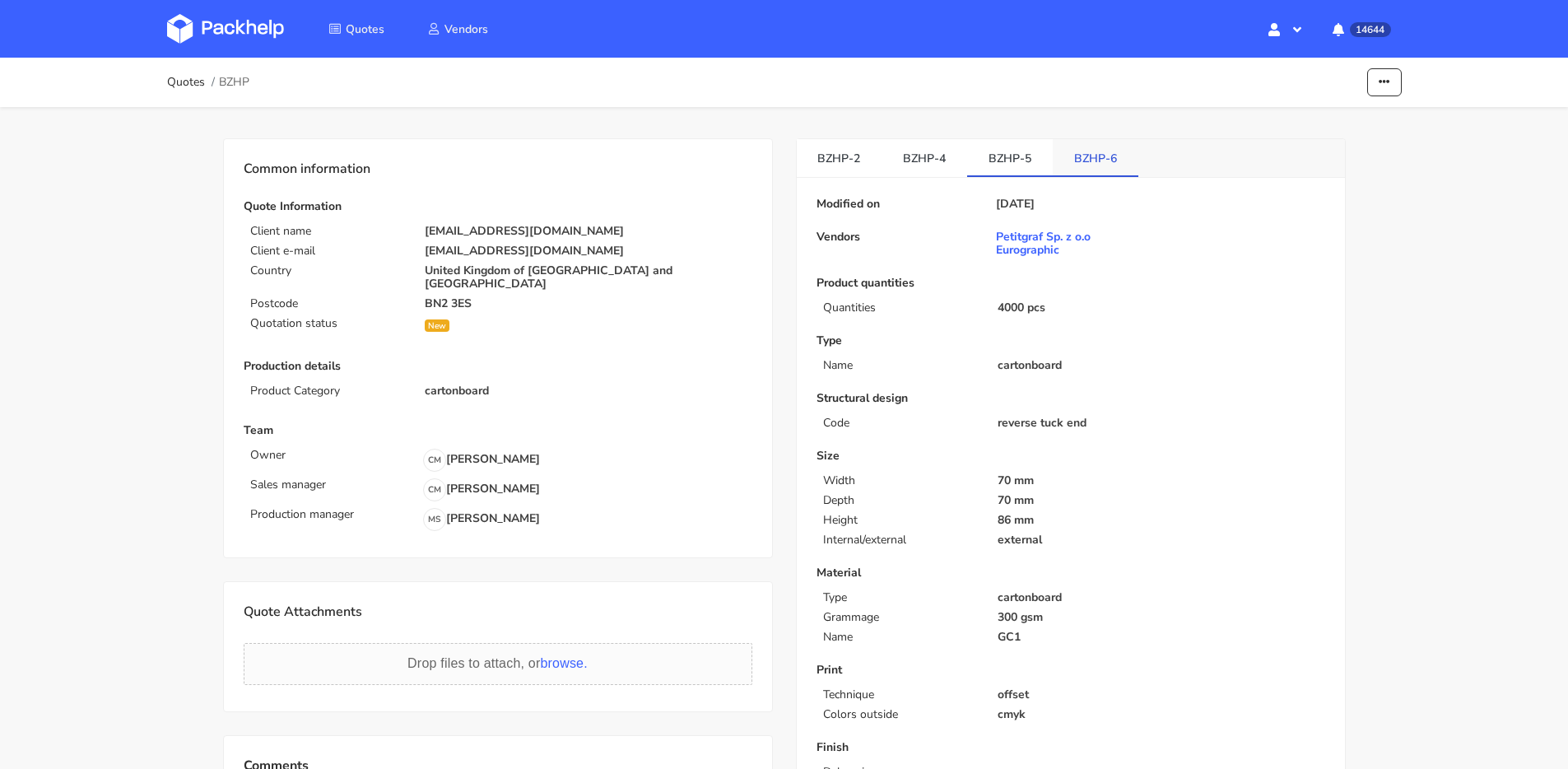
click at [1087, 168] on link "BZHP-6" at bounding box center [1095, 158] width 86 height 36
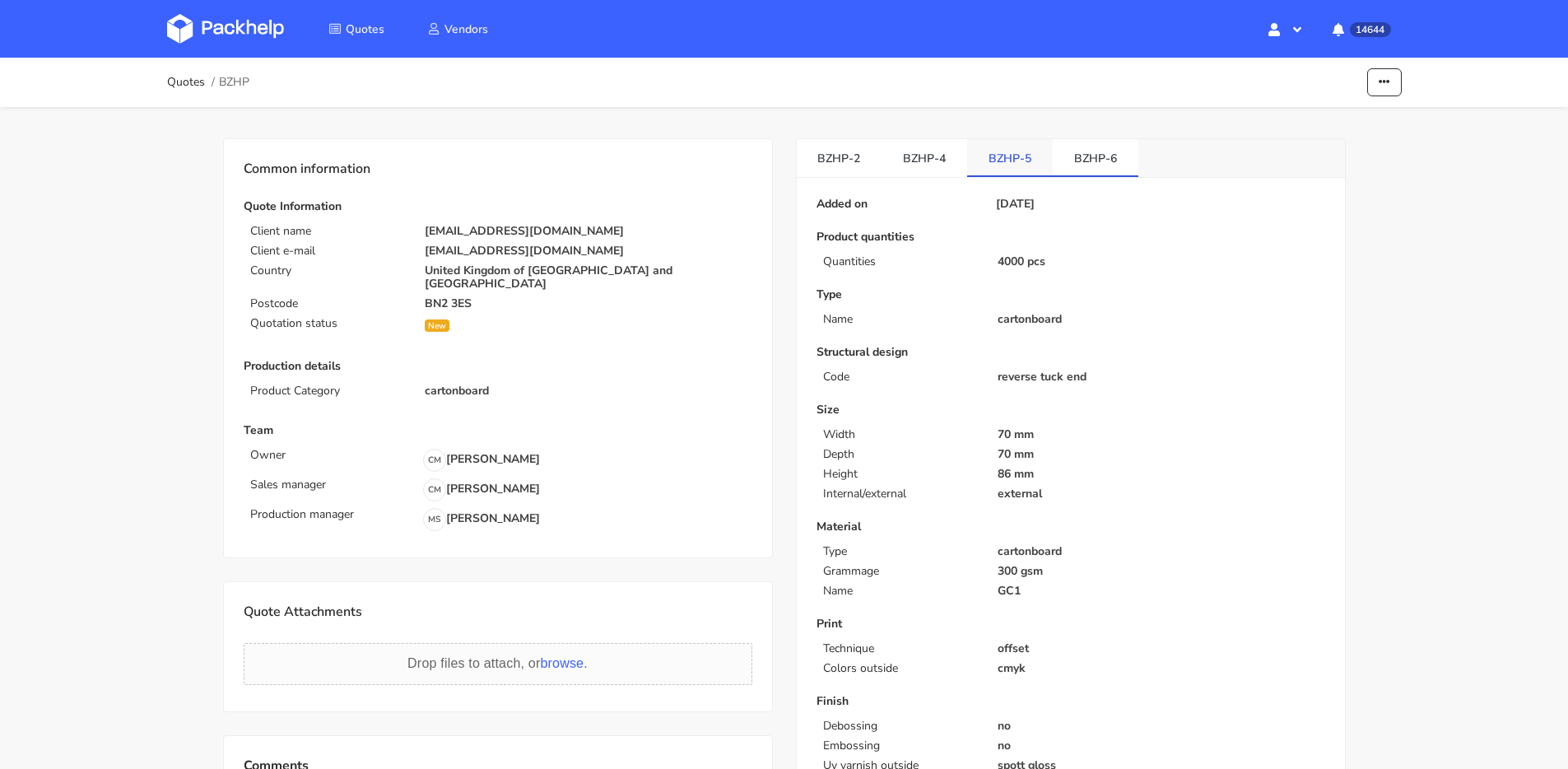
click at [1016, 161] on link "BZHP-5" at bounding box center [1009, 158] width 86 height 36
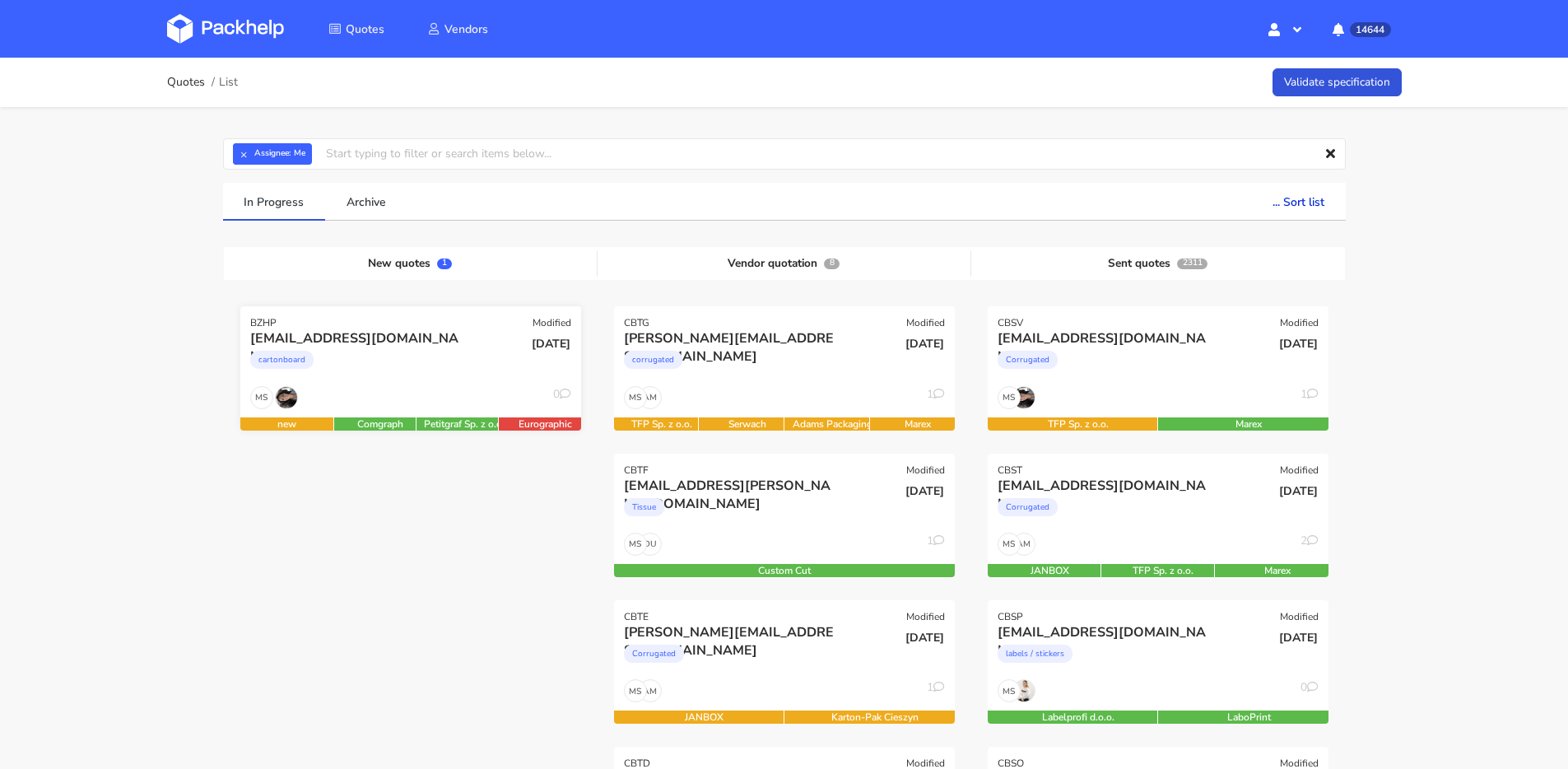
click at [425, 393] on div "MS 0" at bounding box center [410, 401] width 340 height 32
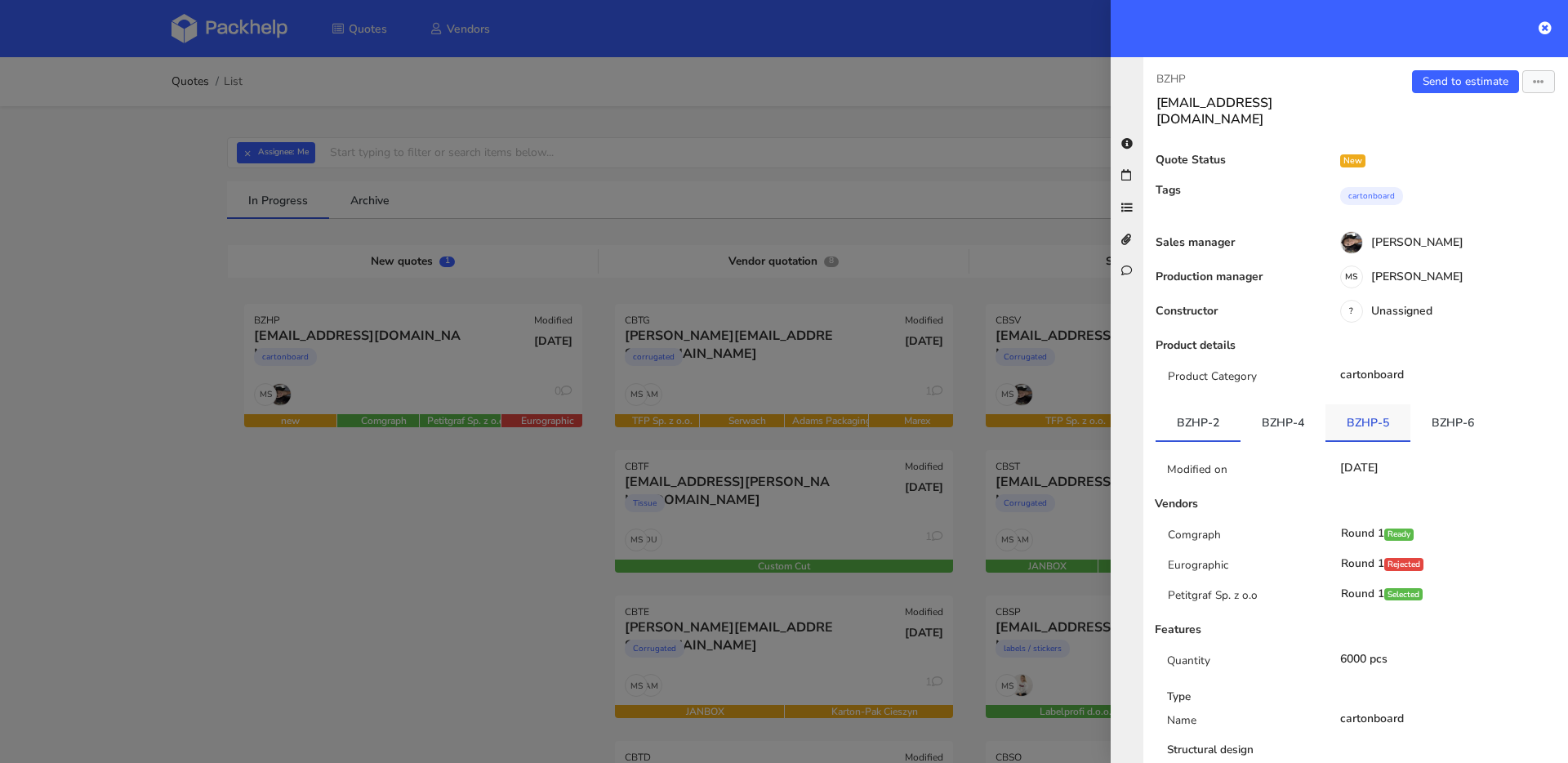
click at [1344, 404] on link "BZHP-5" at bounding box center [1368, 422] width 85 height 36
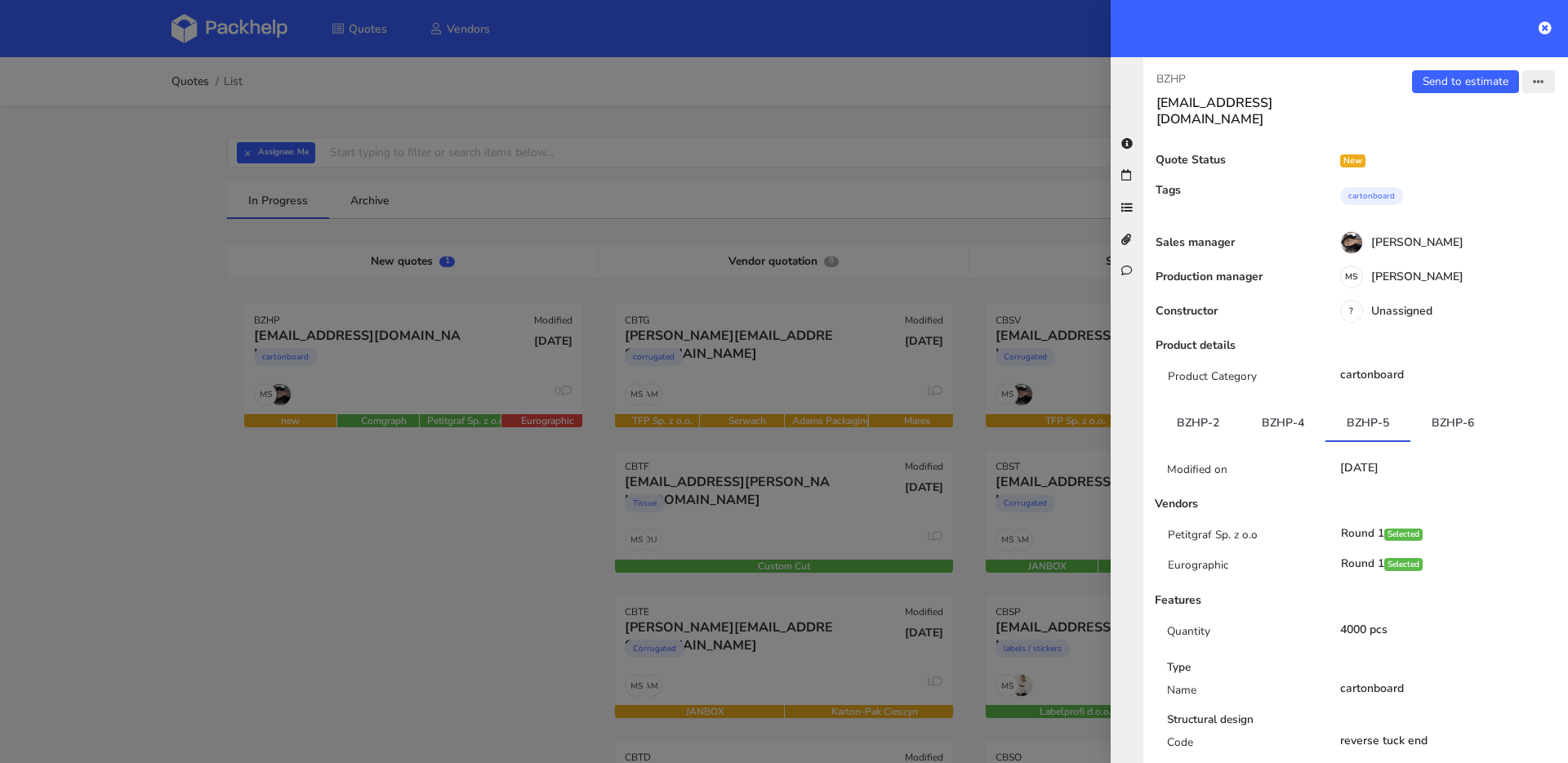
click at [1533, 85] on icon "button" at bounding box center [1538, 82] width 12 height 12
click at [1466, 143] on link "Edit quote" at bounding box center [1485, 146] width 144 height 27
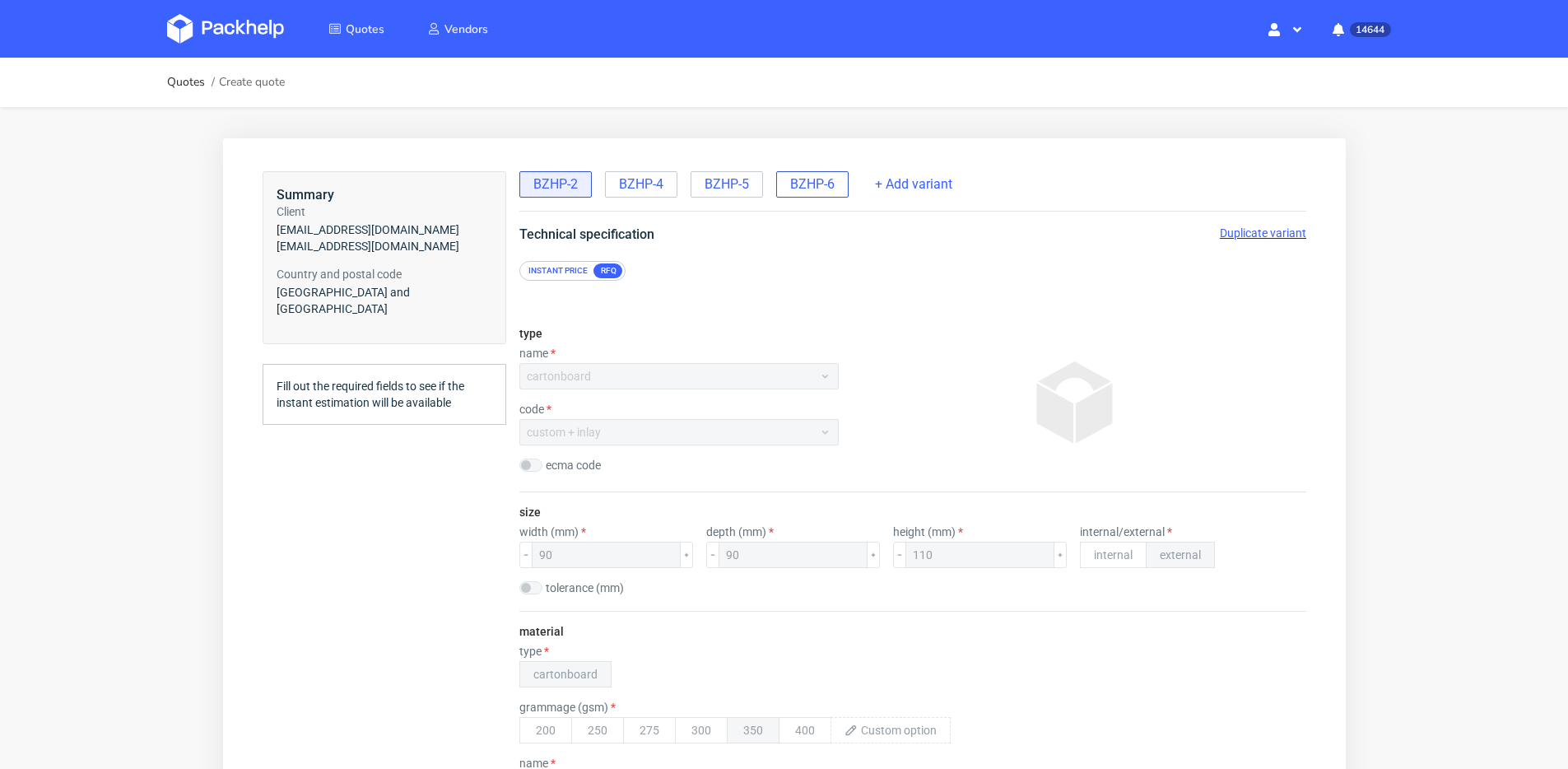
click at [806, 191] on span "BZHP-6" at bounding box center [811, 185] width 44 height 18
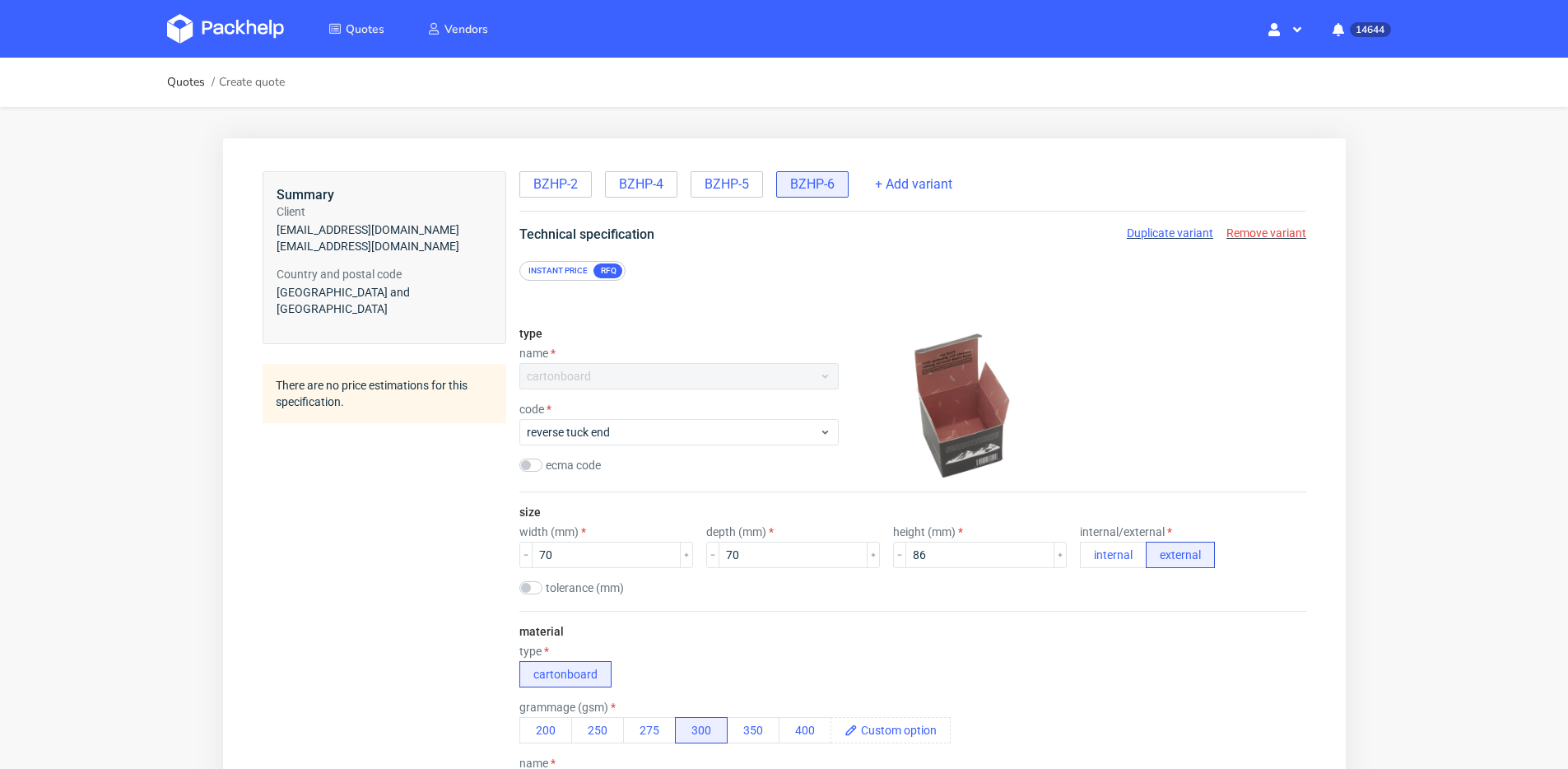
click at [1261, 236] on span "Remove variant" at bounding box center [1265, 233] width 80 height 14
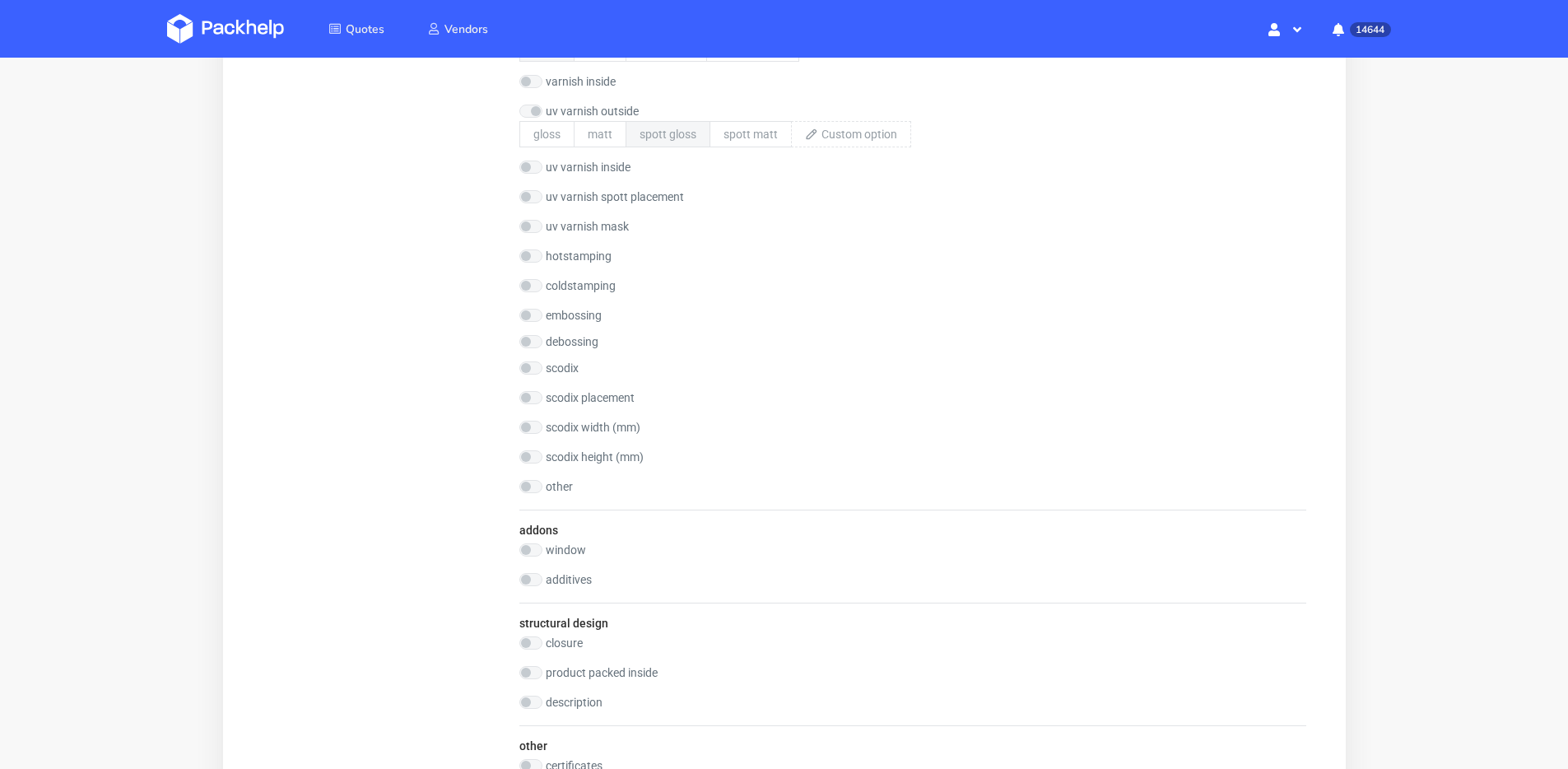
scroll to position [1769, 0]
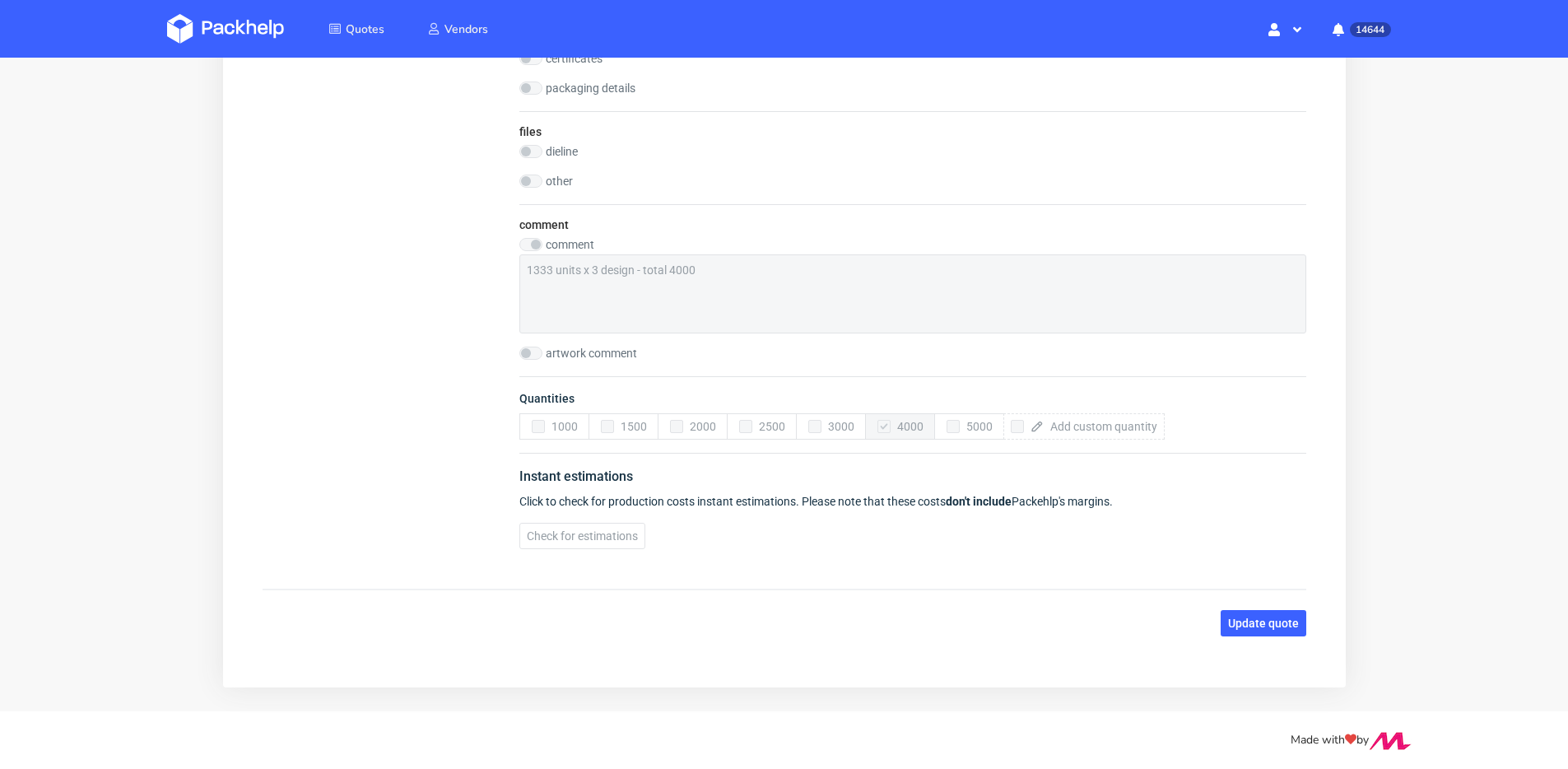
click at [1262, 634] on button "Update quote" at bounding box center [1262, 623] width 86 height 26
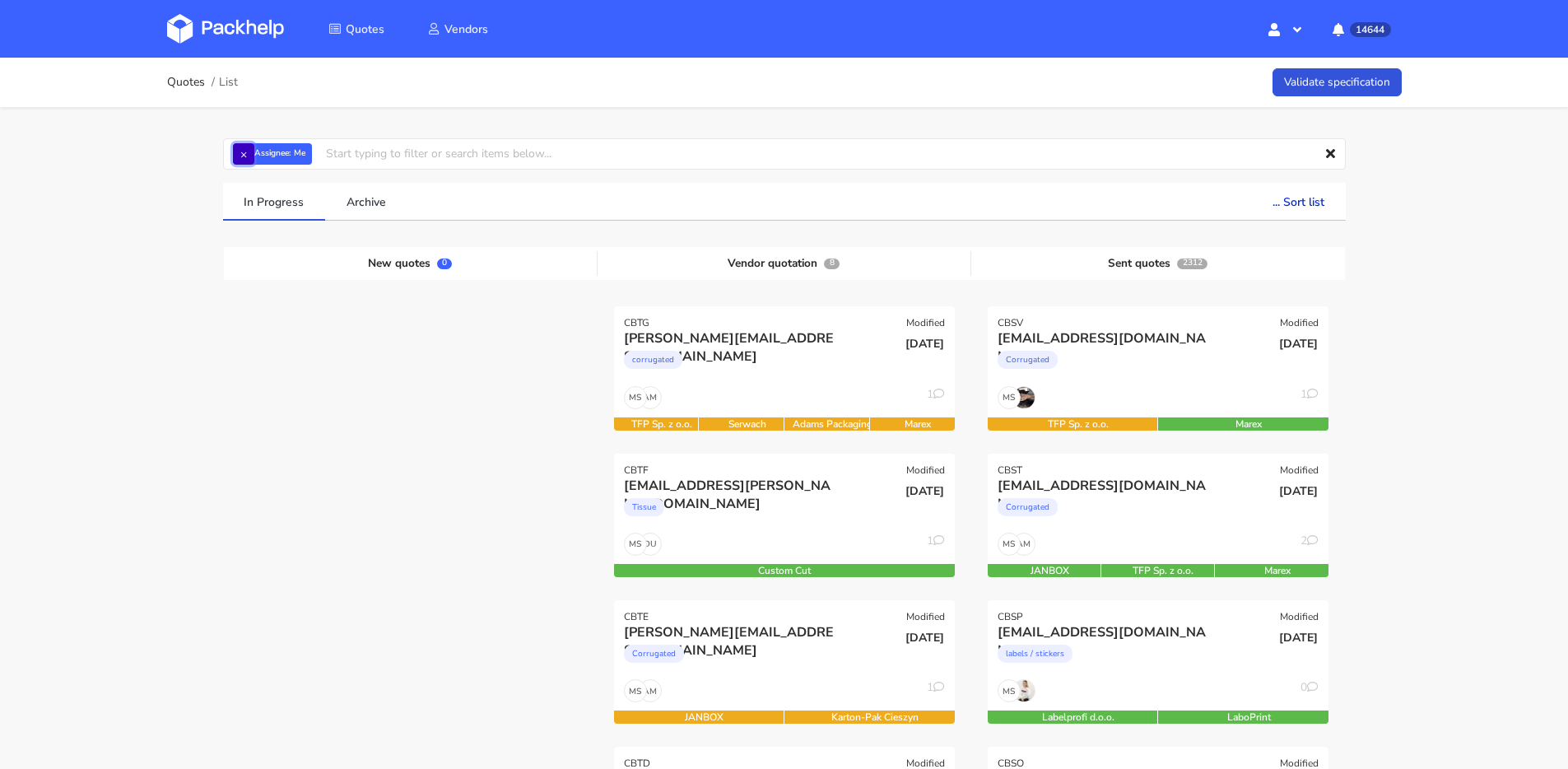
click at [249, 149] on button "×" at bounding box center [244, 154] width 22 height 22
click at [249, 149] on input "text" at bounding box center [784, 154] width 1123 height 32
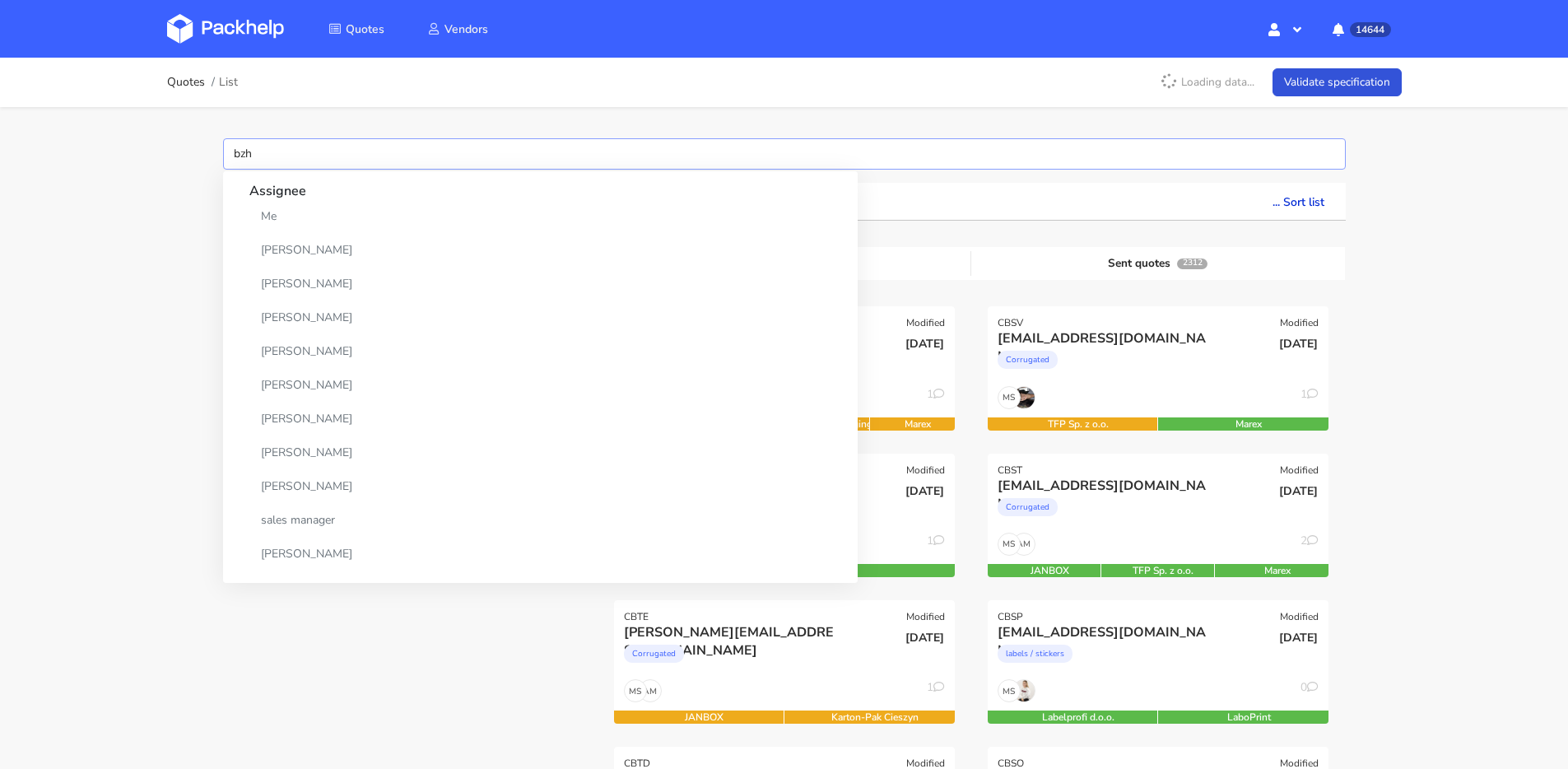
type input "bzhp"
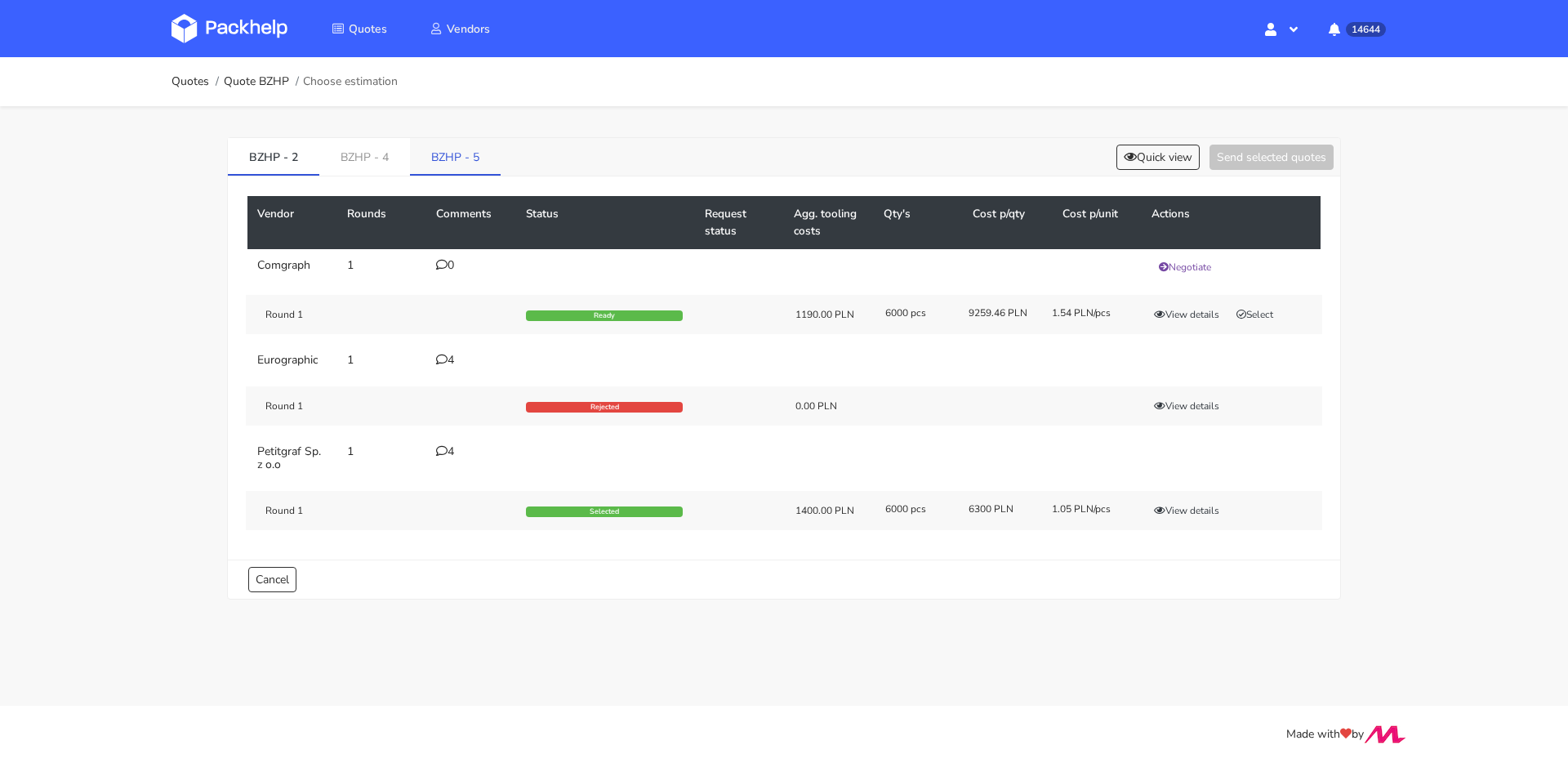
click at [429, 162] on link "BZHP - 5" at bounding box center [455, 156] width 91 height 36
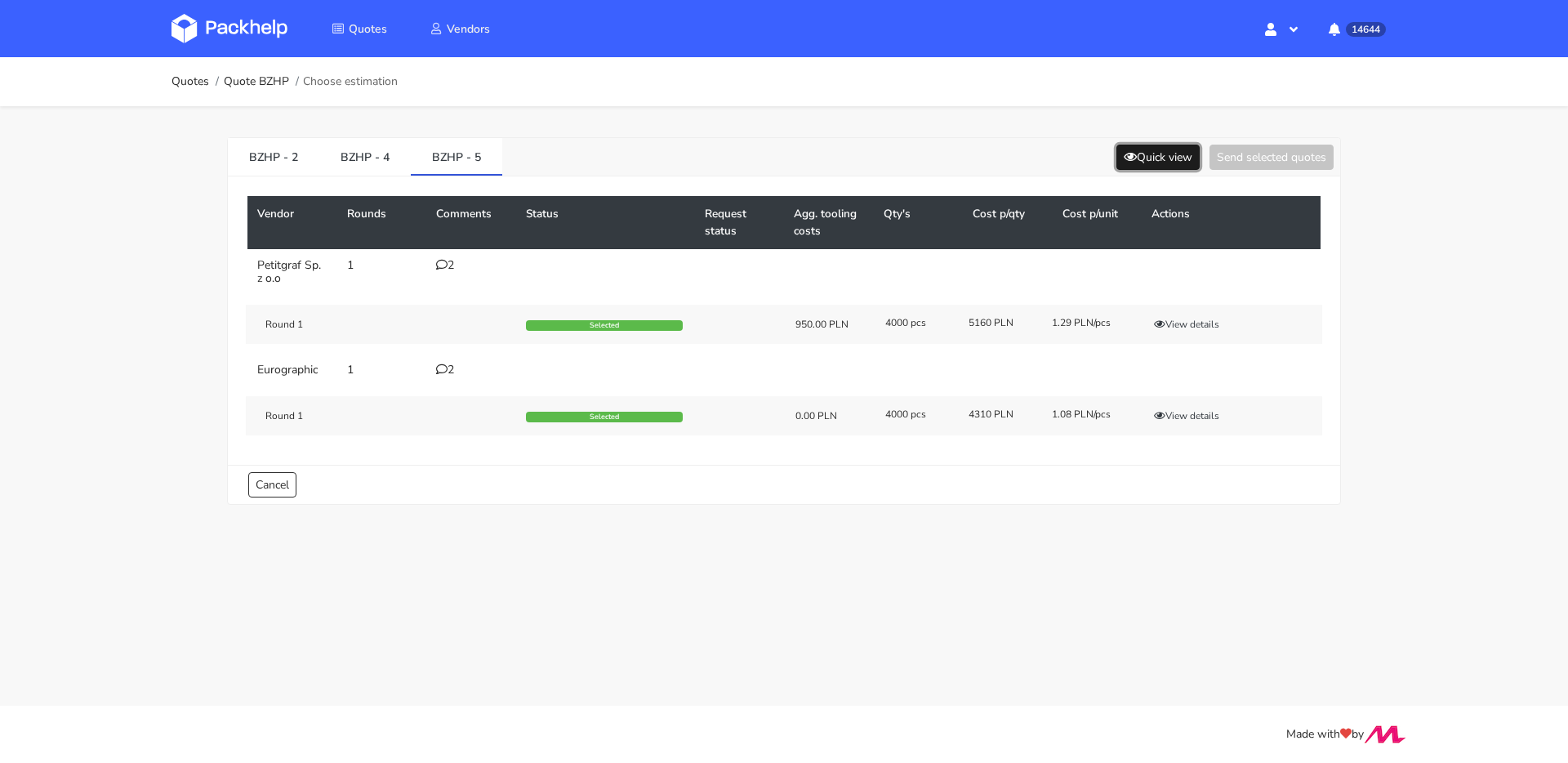
click at [1143, 168] on button "Quick view" at bounding box center [1158, 157] width 84 height 25
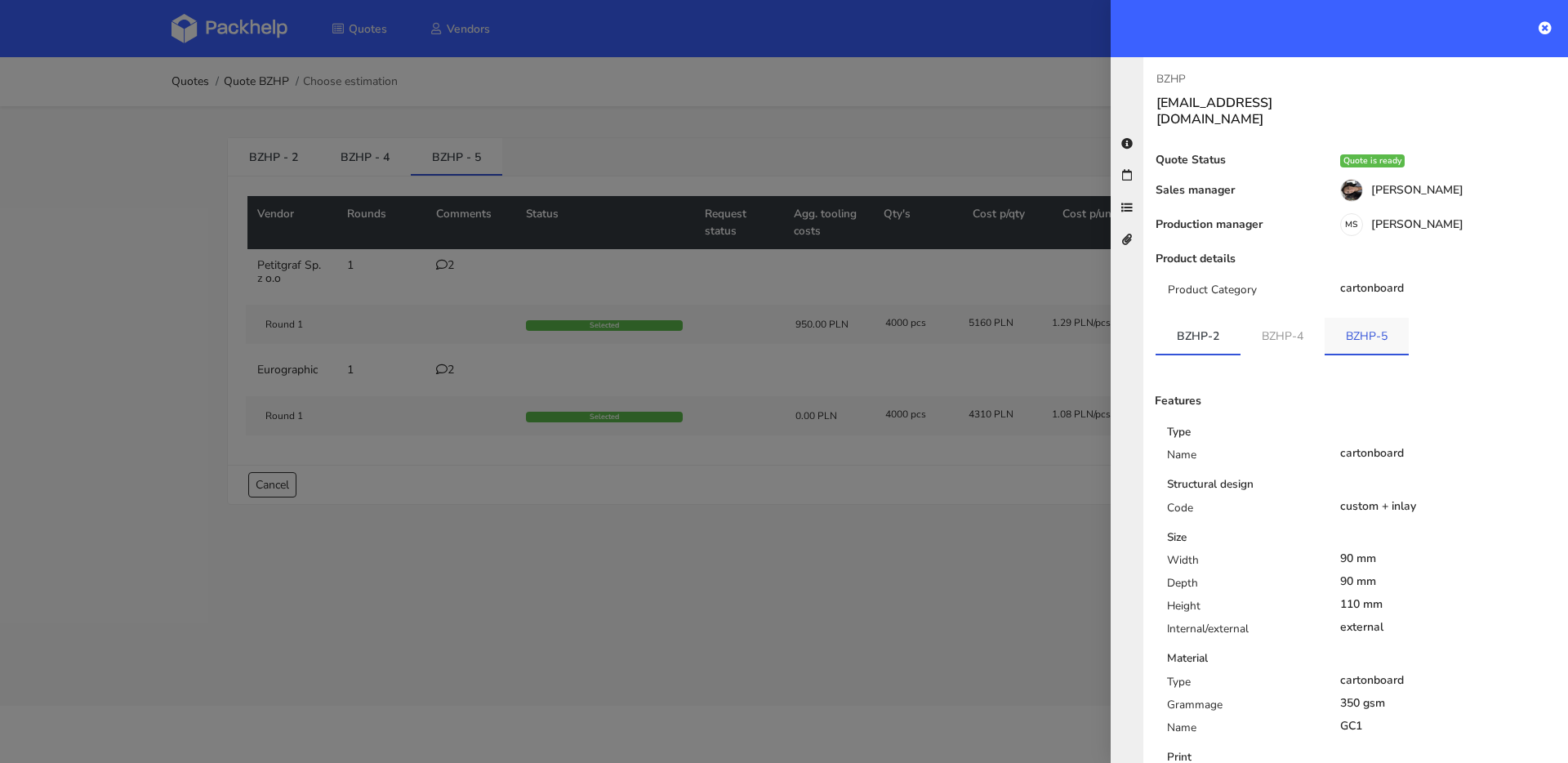
click at [1375, 318] on link "BZHP-5" at bounding box center [1367, 336] width 84 height 36
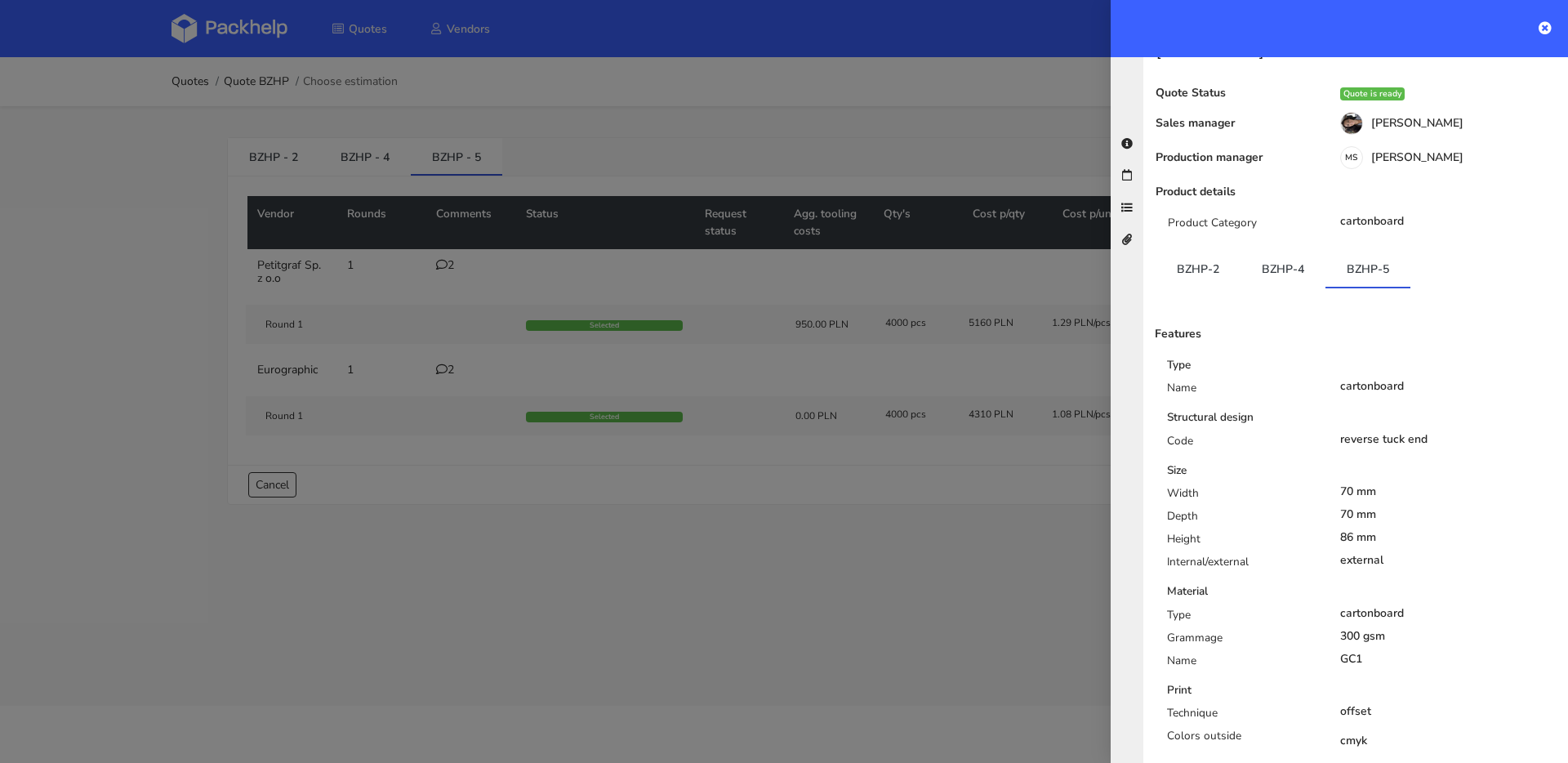
scroll to position [67, 0]
click at [371, 242] on div at bounding box center [784, 381] width 1568 height 763
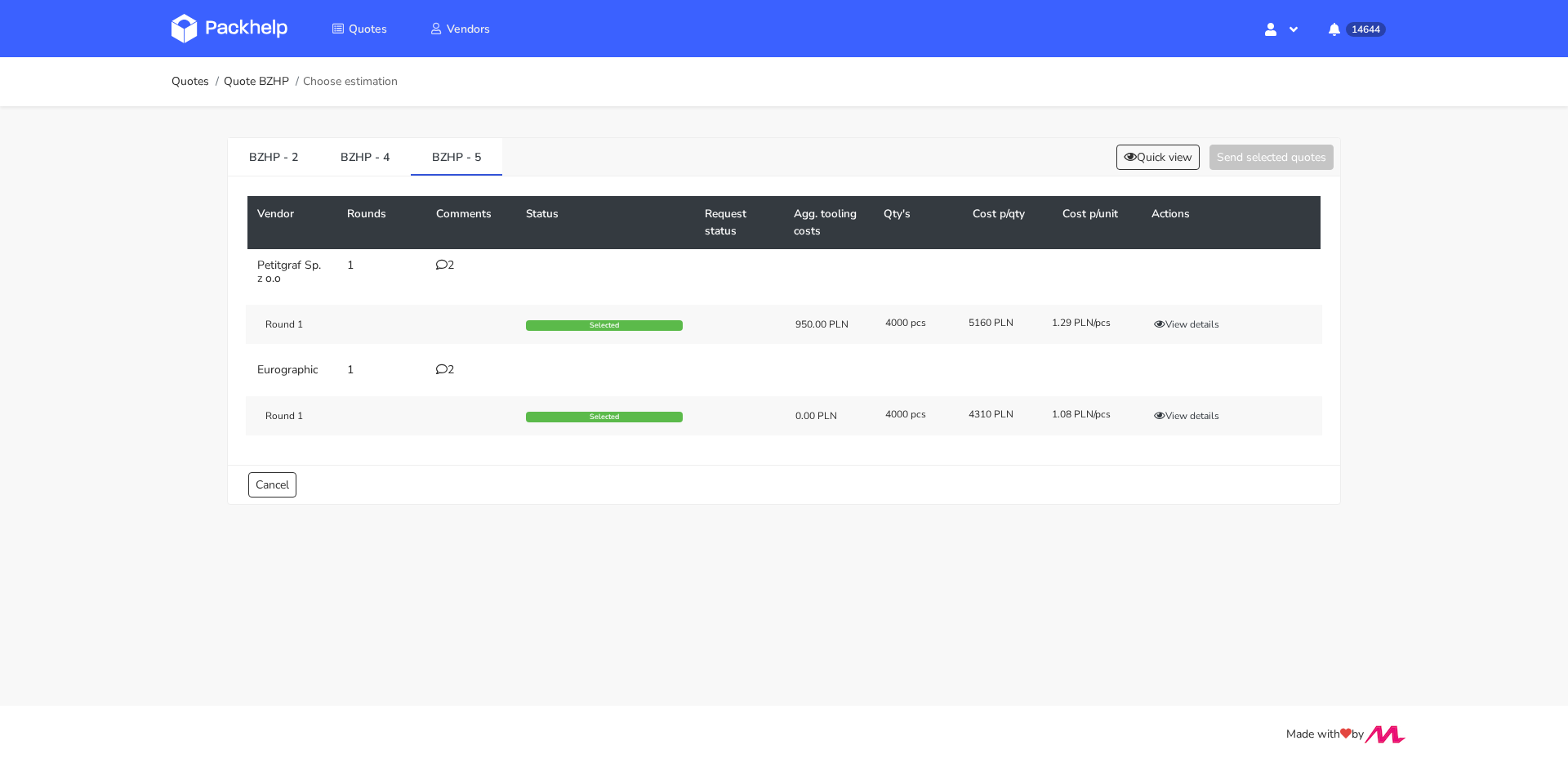
click at [461, 269] on div "2" at bounding box center [471, 265] width 70 height 13
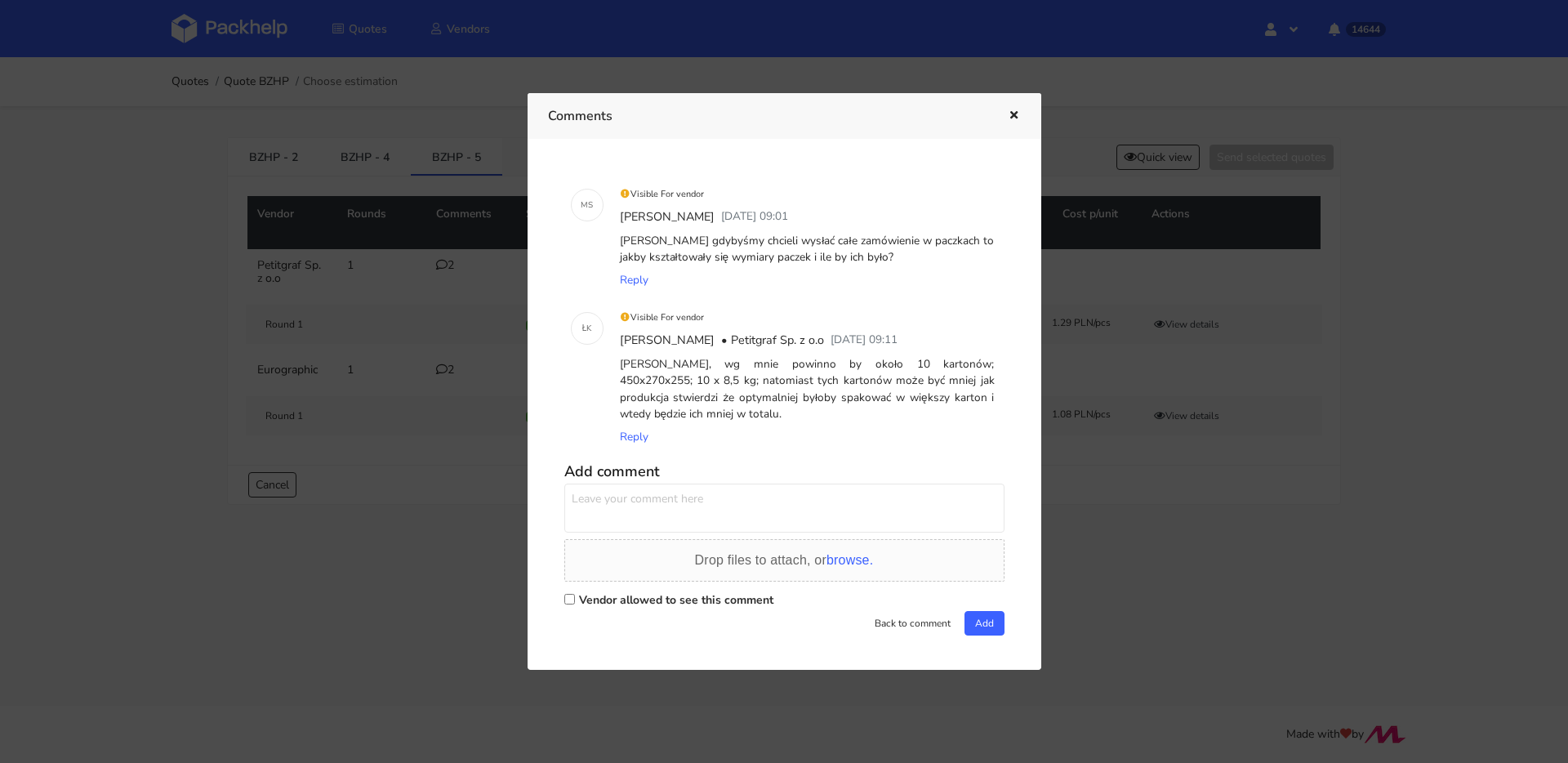
click at [1014, 109] on button "button" at bounding box center [1012, 116] width 18 height 22
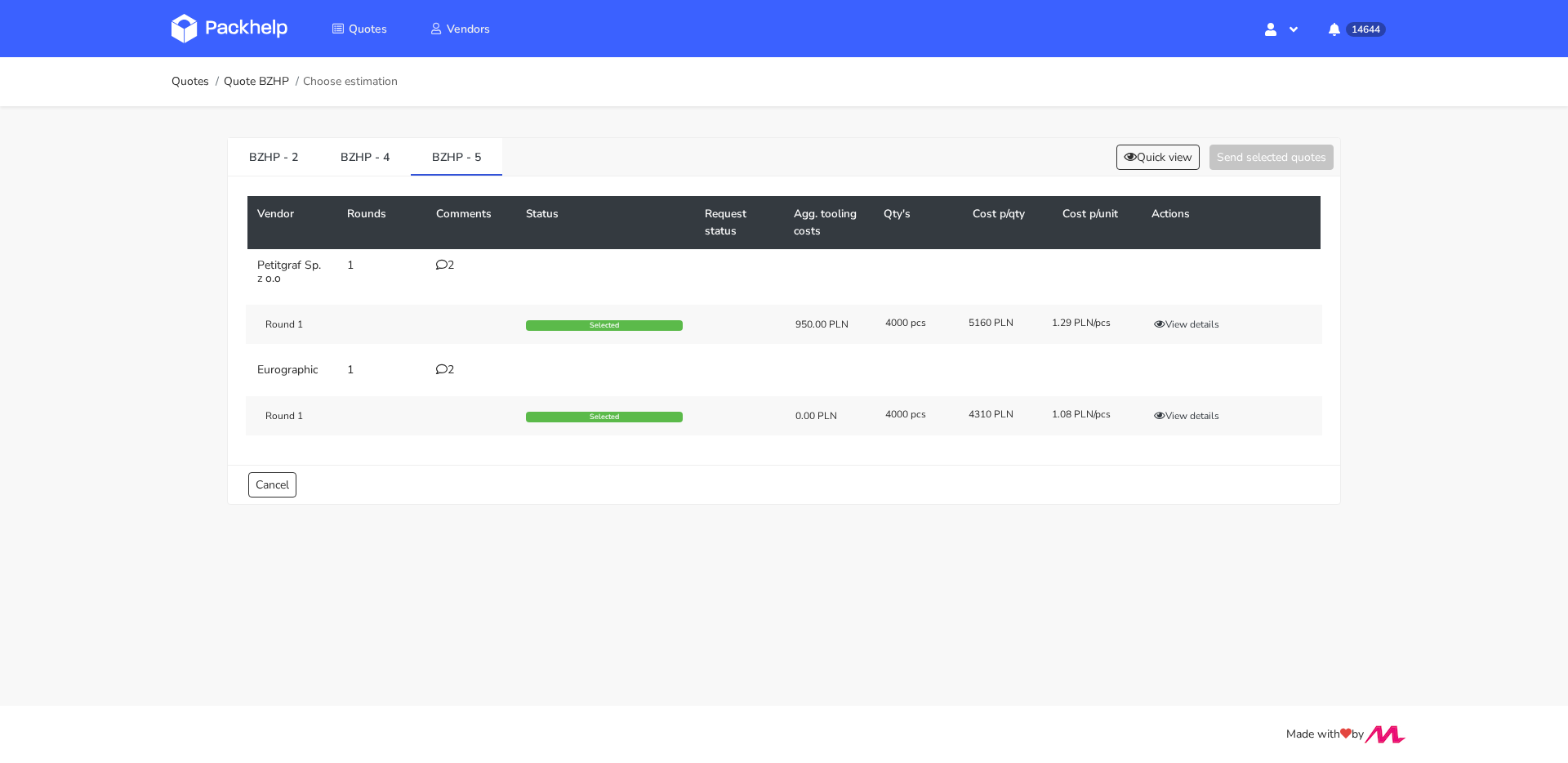
click at [439, 367] on icon at bounding box center [441, 368] width 12 height 12
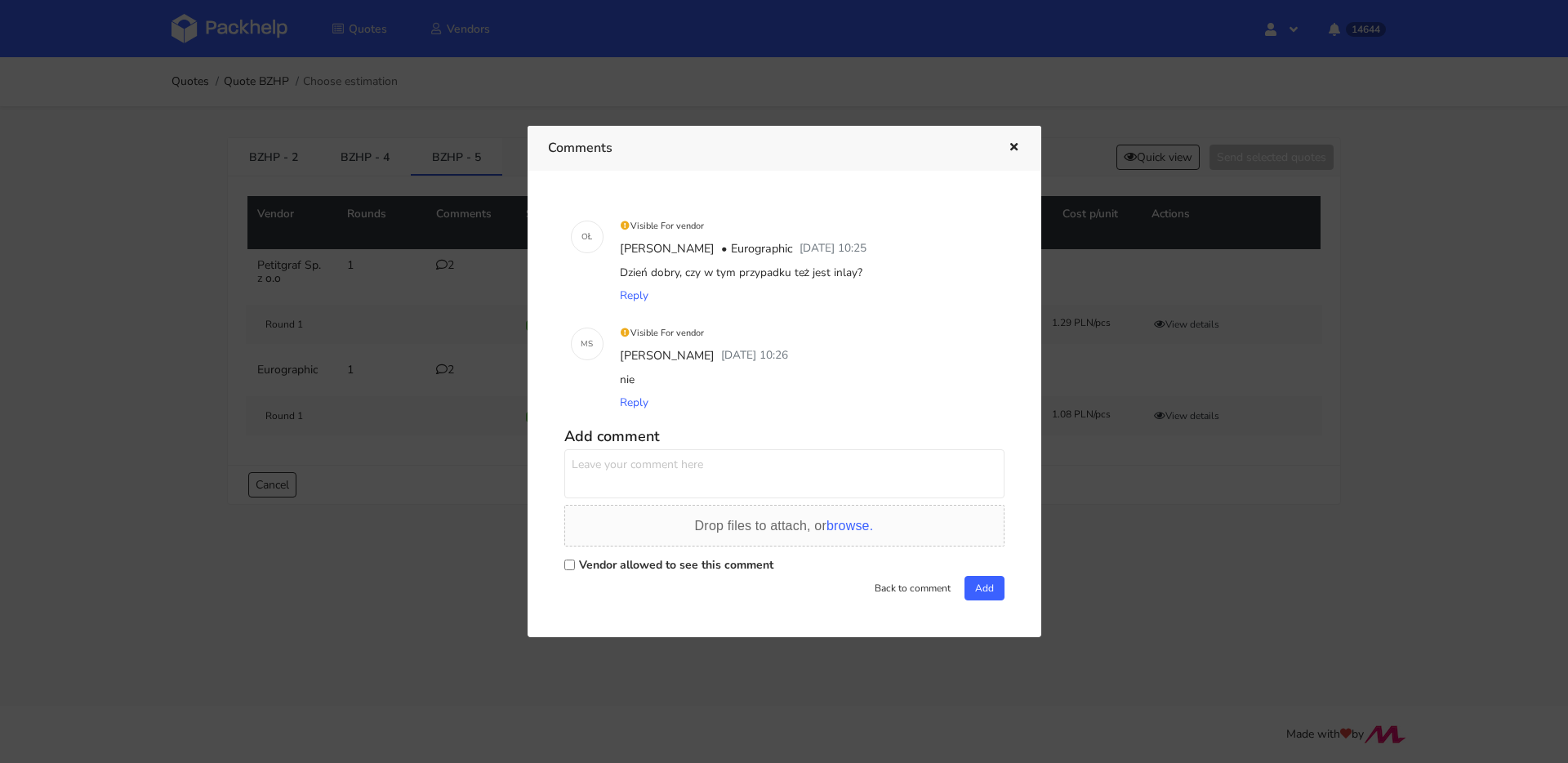
click at [636, 453] on textarea at bounding box center [784, 474] width 440 height 49
type textarea "czy możemy [DATE] użyć cen z 5 wariantu?"
click at [627, 567] on label "Vendor allowed to see this comment" at bounding box center [676, 564] width 194 height 15
click at [575, 567] on input "Vendor allowed to see this comment" at bounding box center [570, 565] width 11 height 11
checkbox input "true"
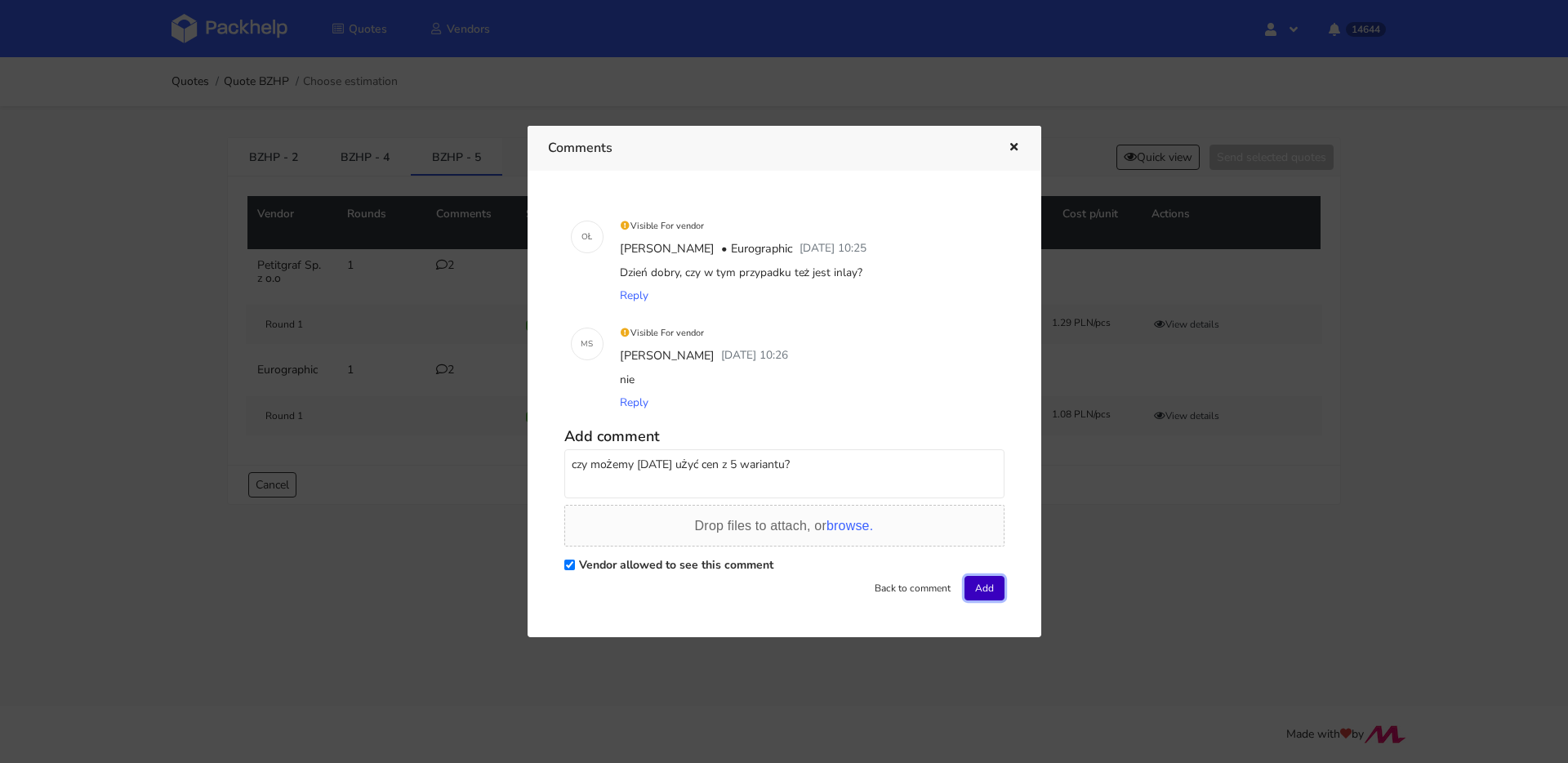
click at [981, 590] on button "Add" at bounding box center [985, 588] width 40 height 24
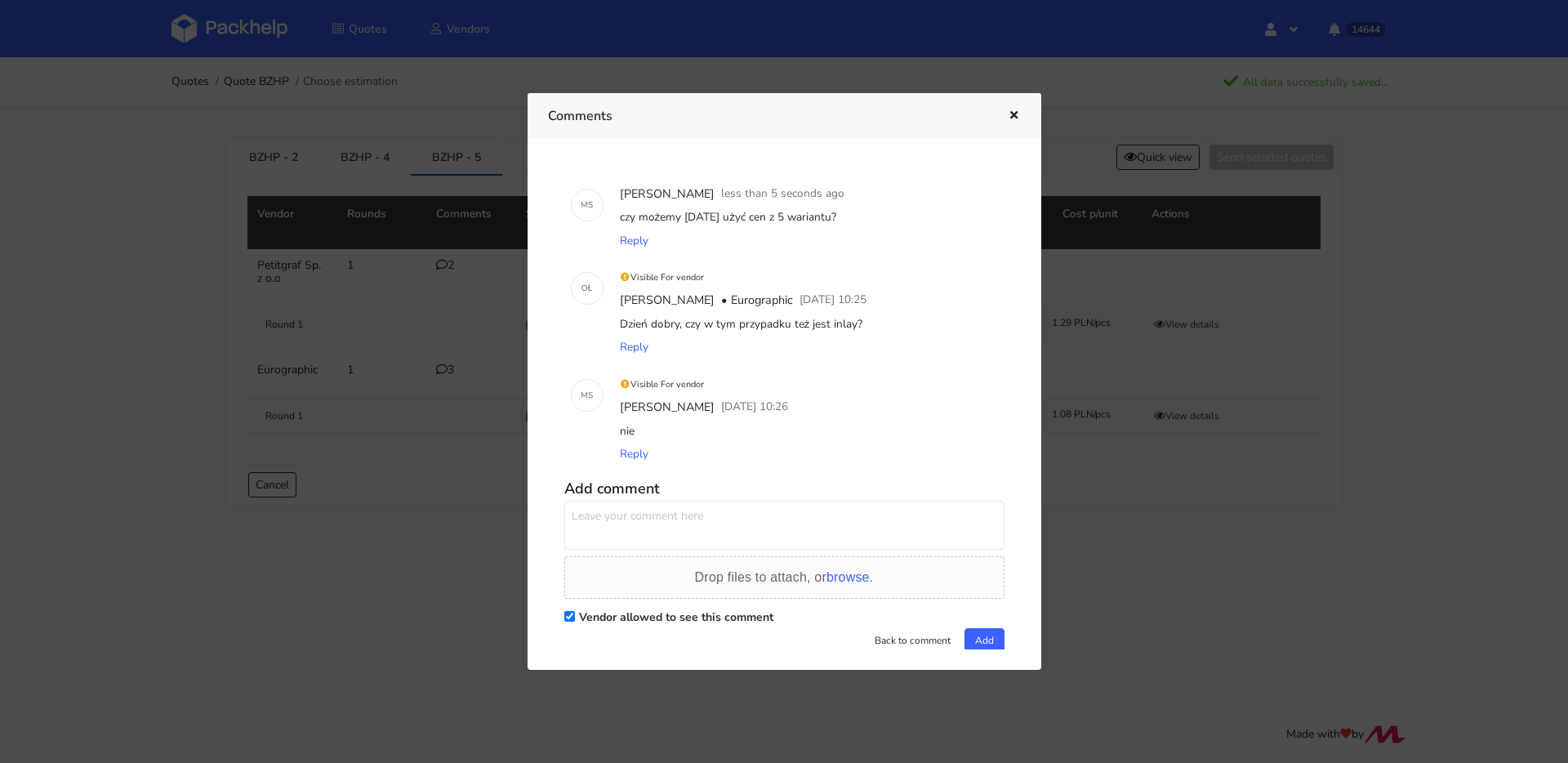
click at [1008, 114] on icon "button" at bounding box center [1014, 116] width 13 height 12
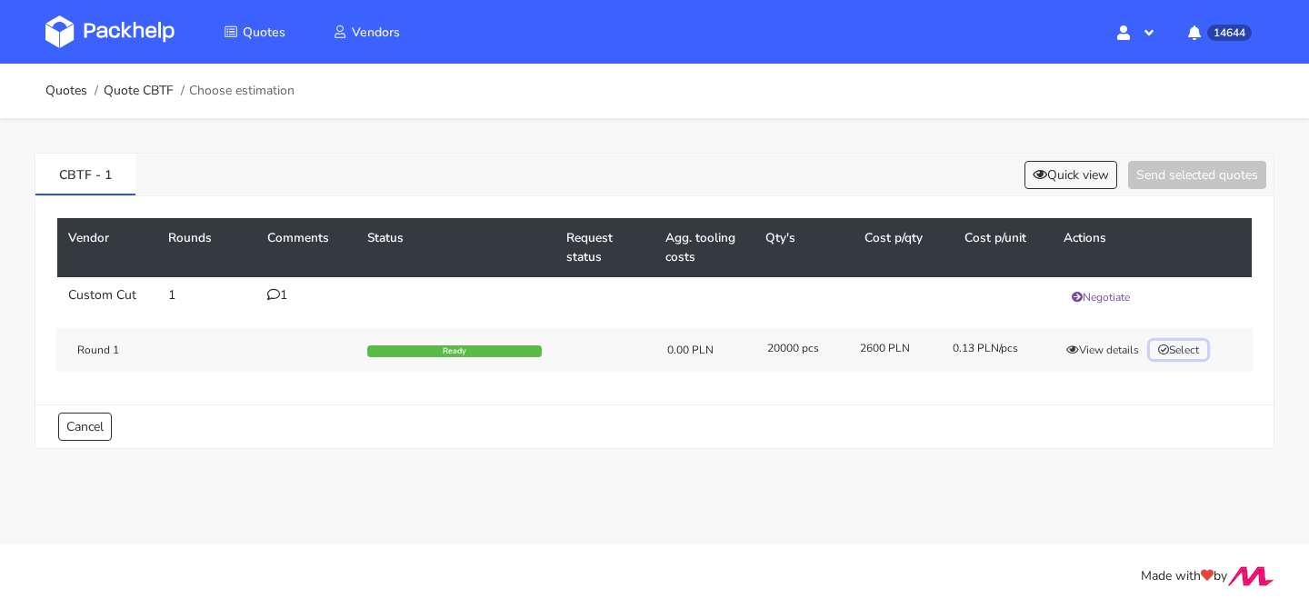
click at [1178, 349] on button "Select" at bounding box center [1178, 350] width 57 height 18
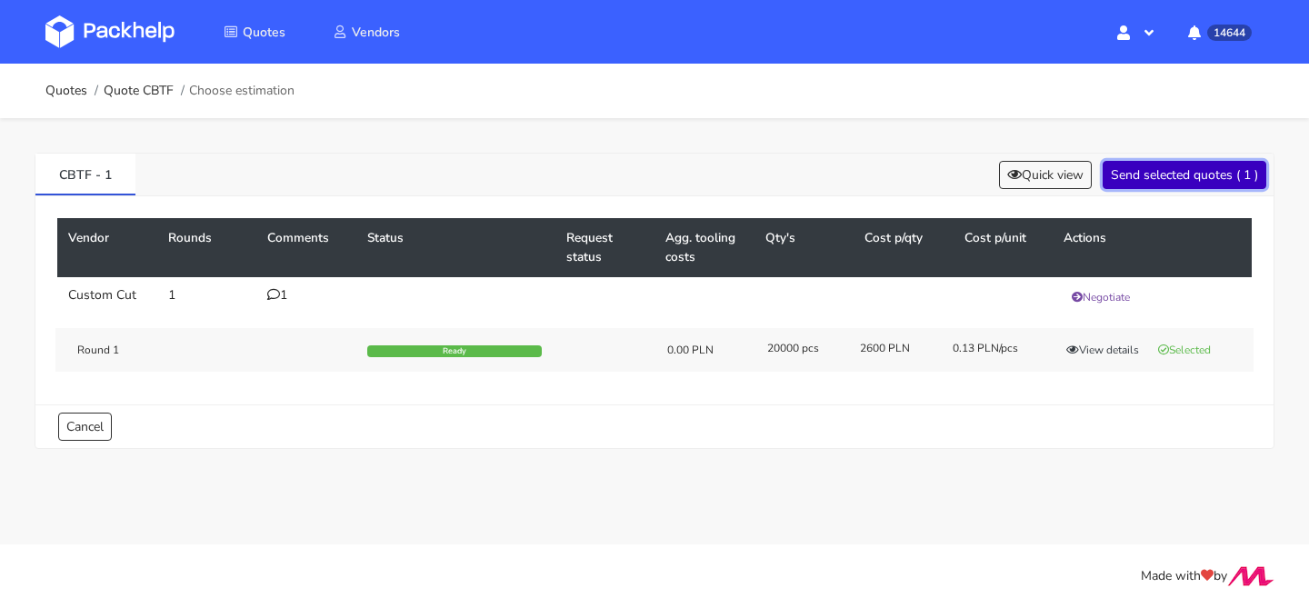
click at [1175, 184] on button "Send selected quotes ( 1 )" at bounding box center [1185, 175] width 164 height 28
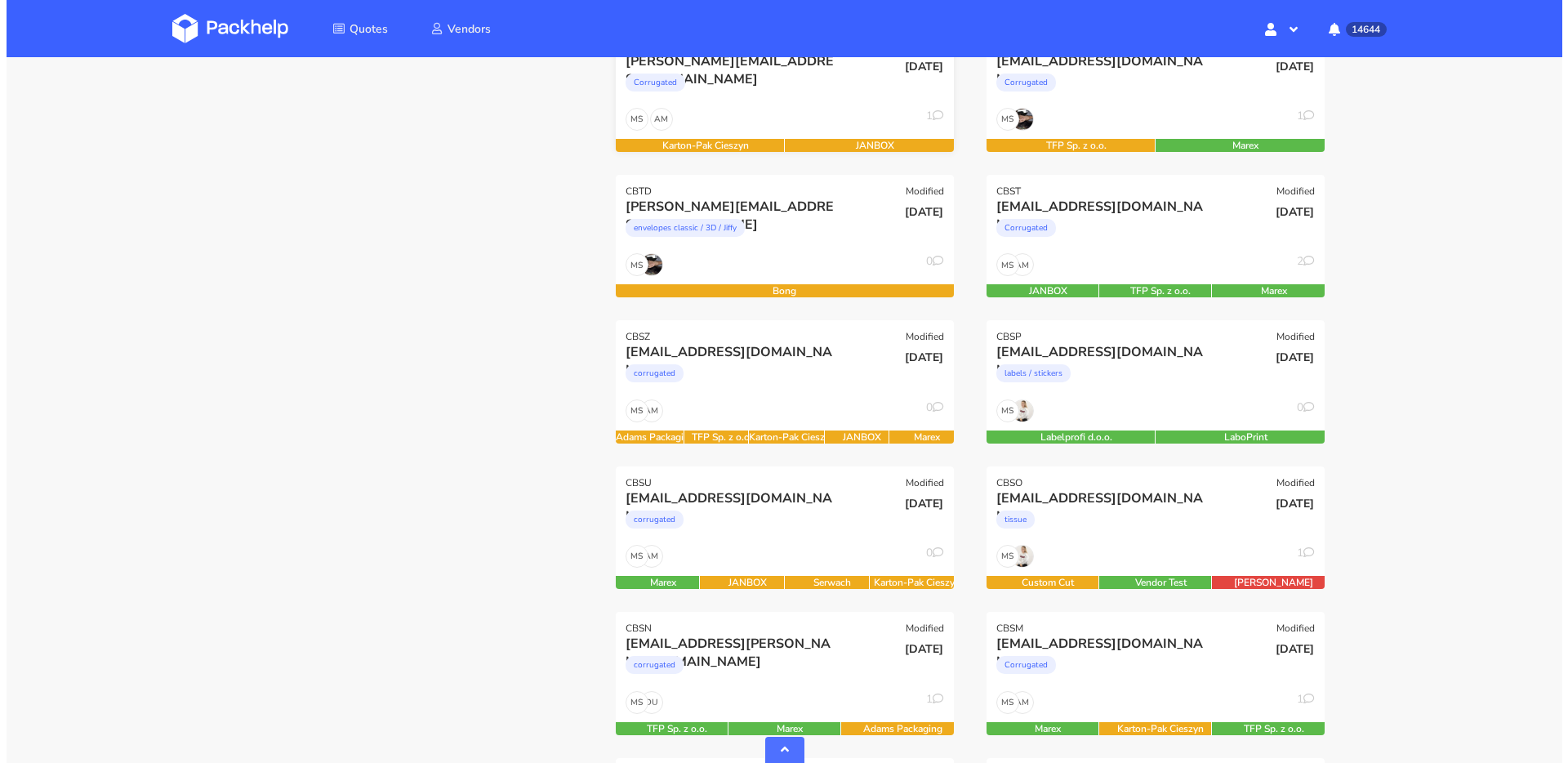
scroll to position [511, 0]
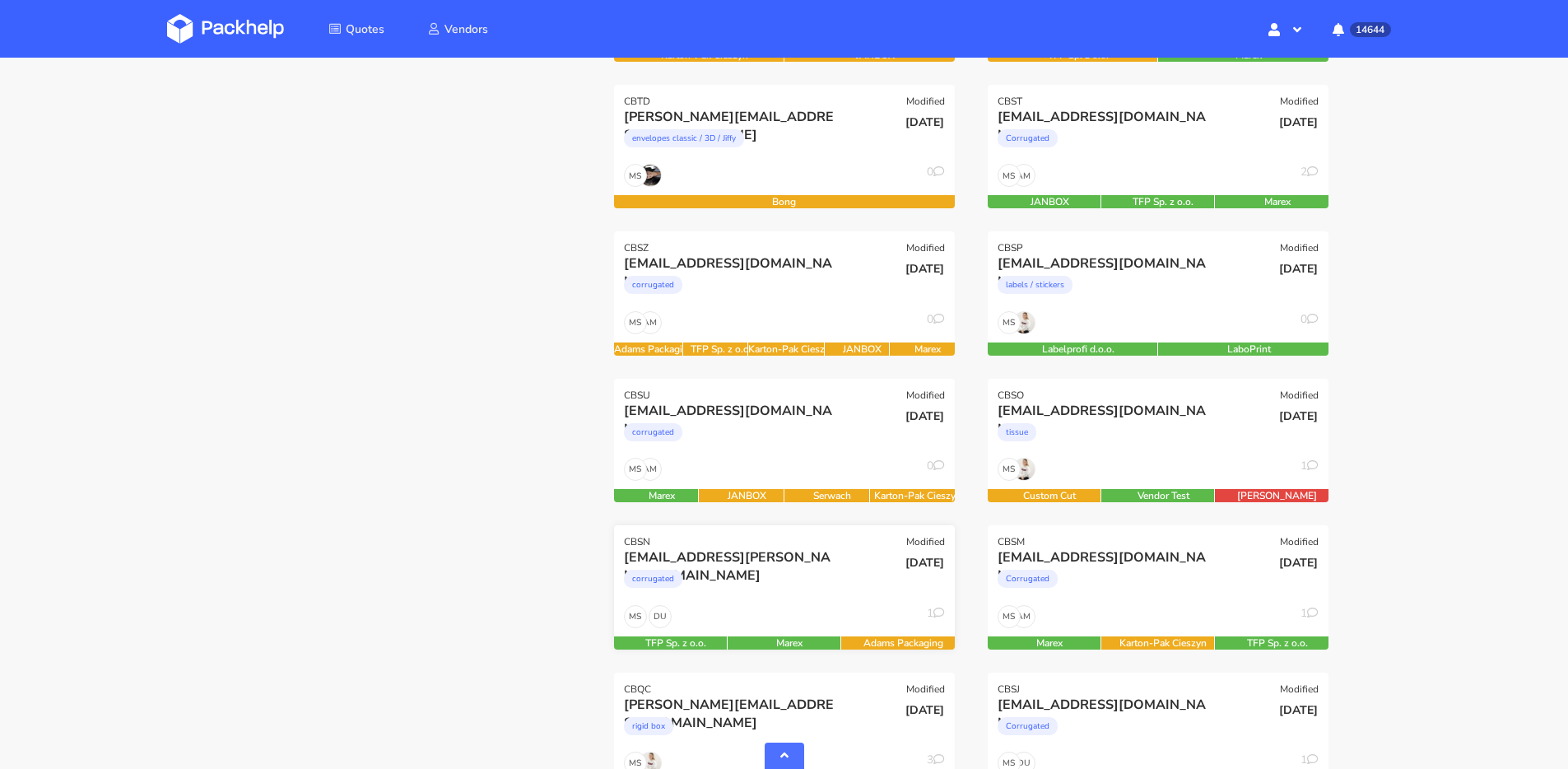
click at [780, 607] on div "DU MS 1" at bounding box center [784, 620] width 340 height 32
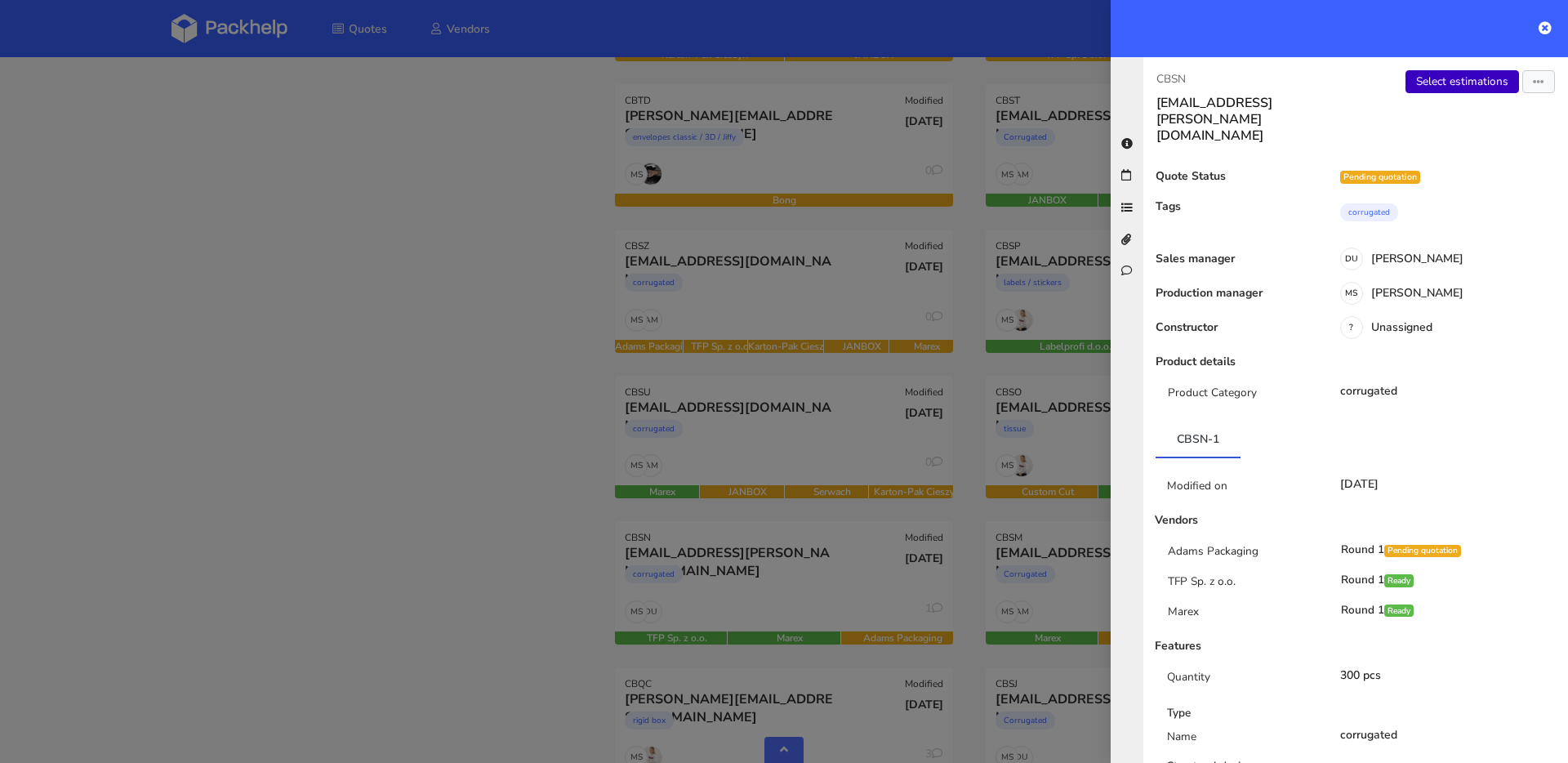
click at [1414, 80] on link "Select estimations" at bounding box center [1462, 81] width 113 height 22
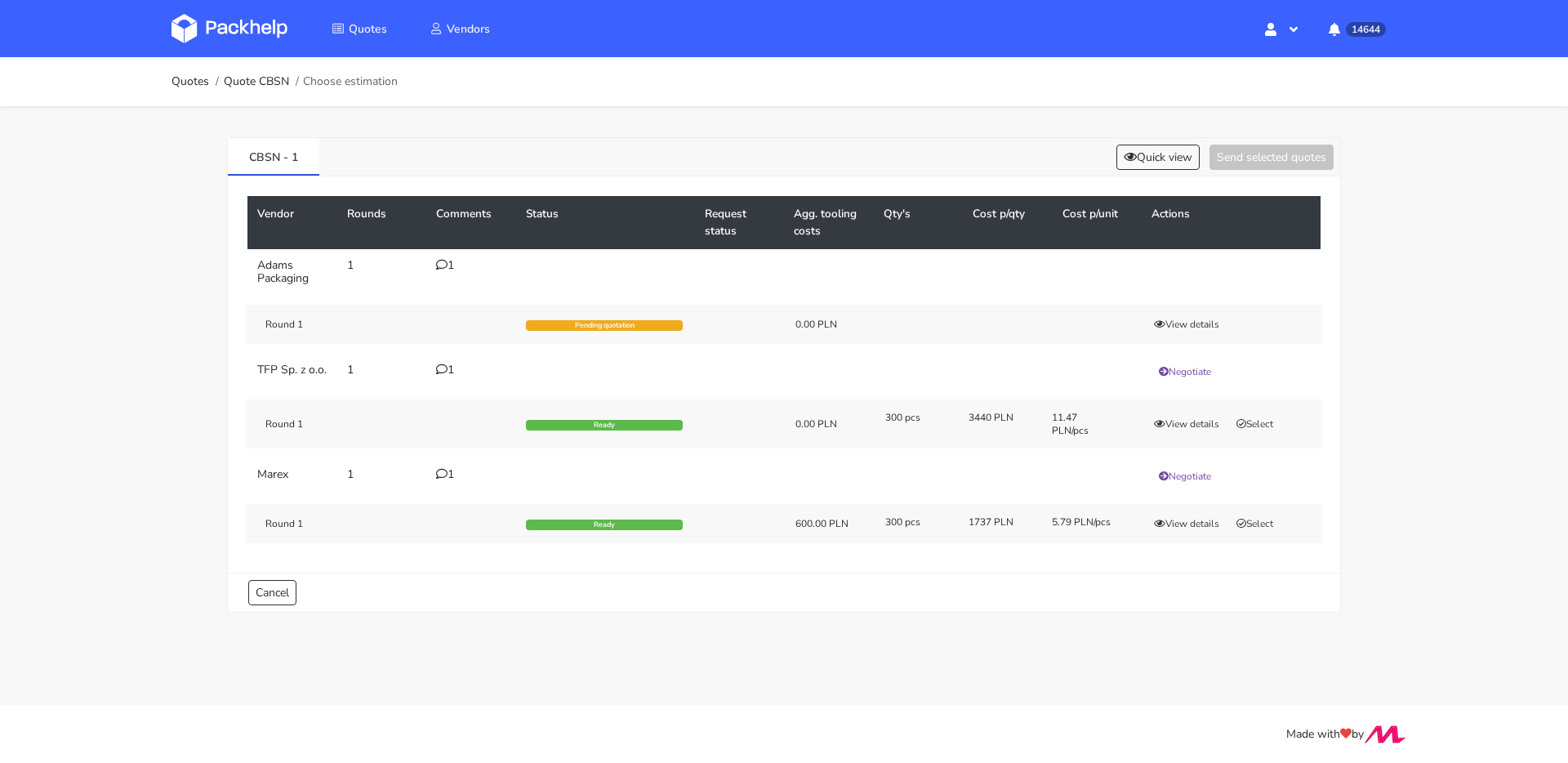
click at [442, 371] on icon at bounding box center [441, 368] width 12 height 12
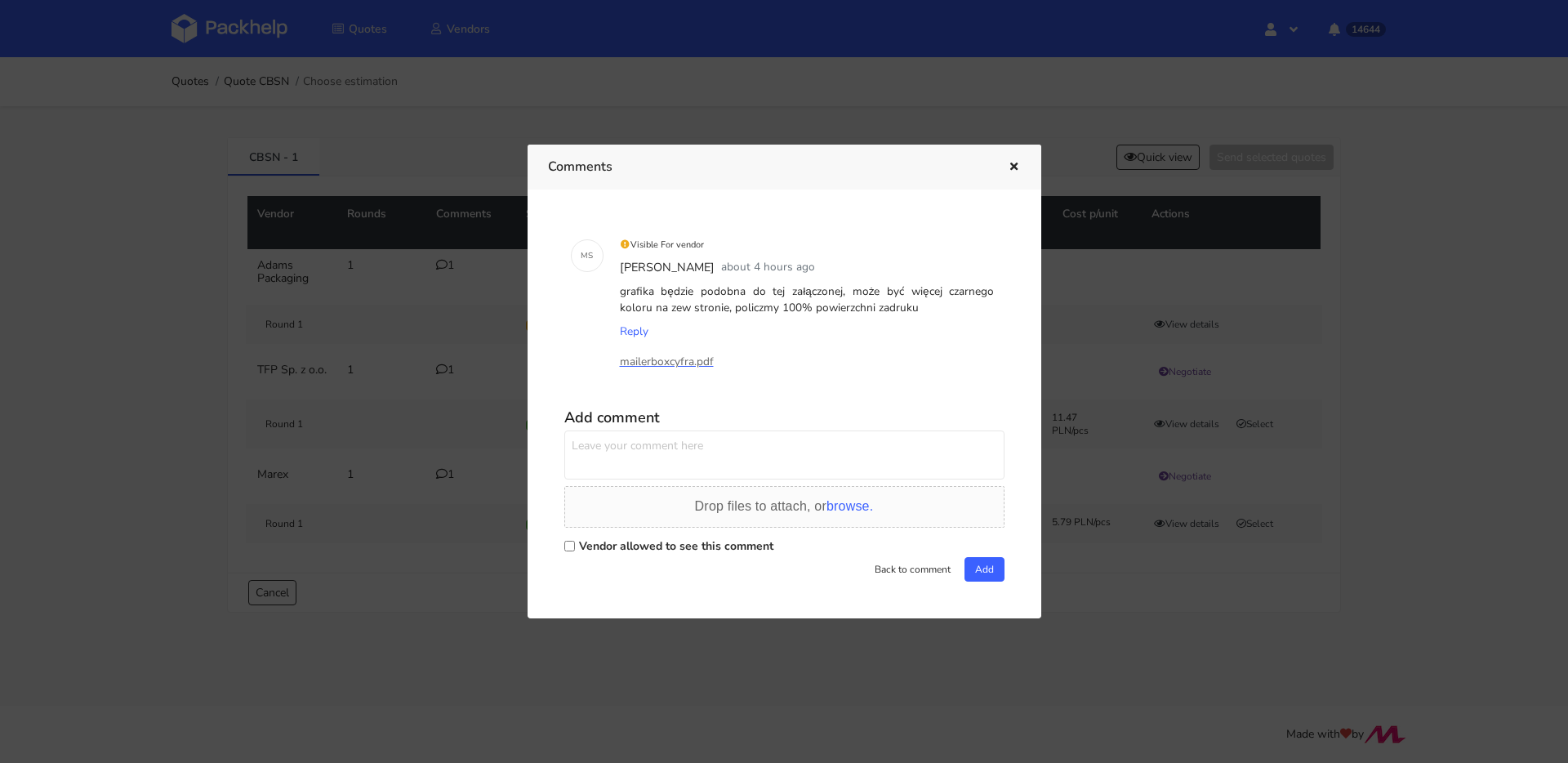
click at [380, 354] on div at bounding box center [784, 381] width 1568 height 763
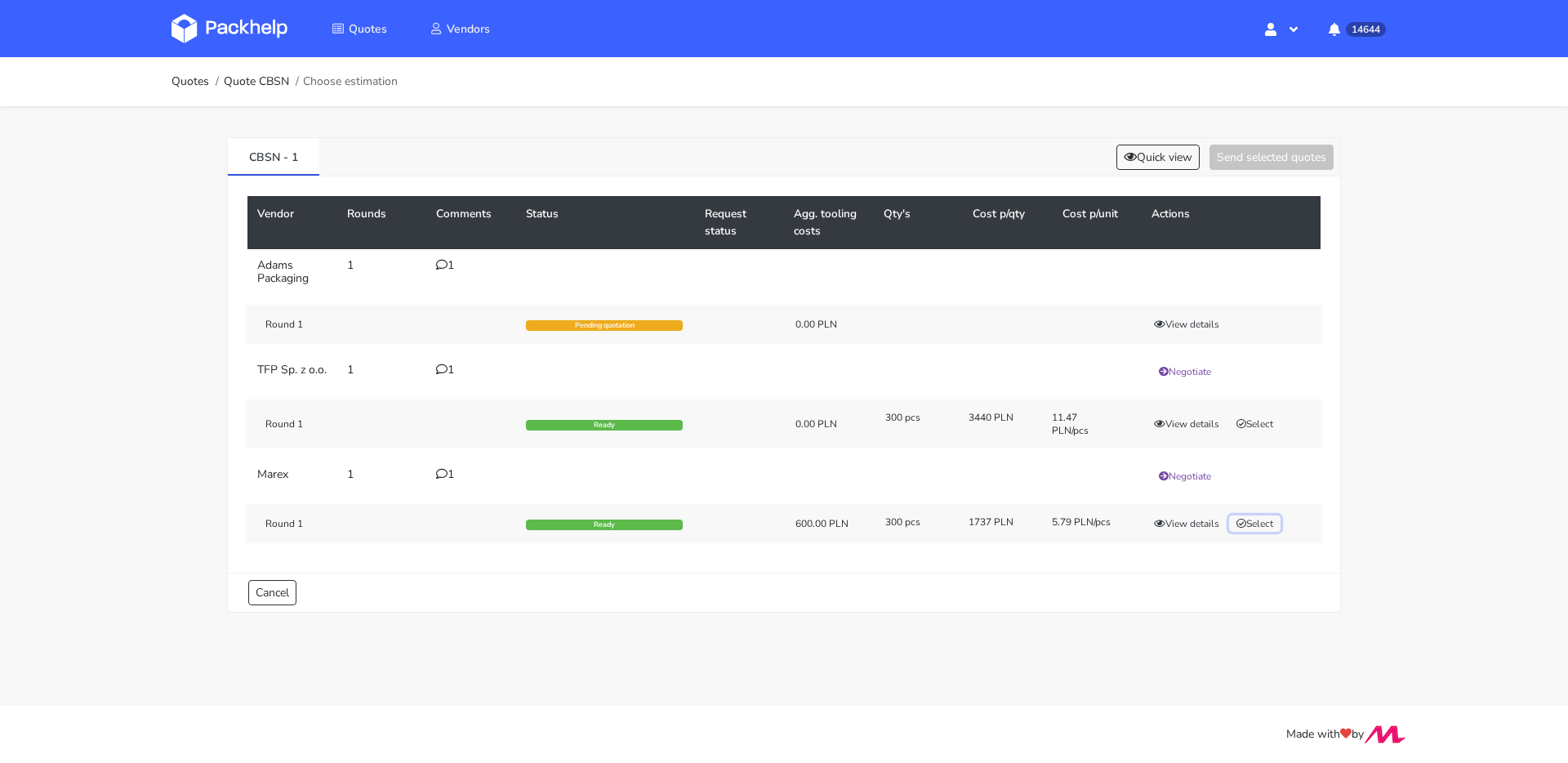
click at [1280, 532] on button "Select" at bounding box center [1254, 524] width 51 height 16
click at [1265, 166] on button "Send selected quotes ( 1 )" at bounding box center [1261, 157] width 147 height 25
click at [1183, 519] on div "Round 1 Selected 600.00 PLN 300 pcs 1737 PLN 5.79 PLN/pcs View details" at bounding box center [784, 520] width 1076 height 40
click at [1181, 528] on button "View details" at bounding box center [1186, 520] width 80 height 16
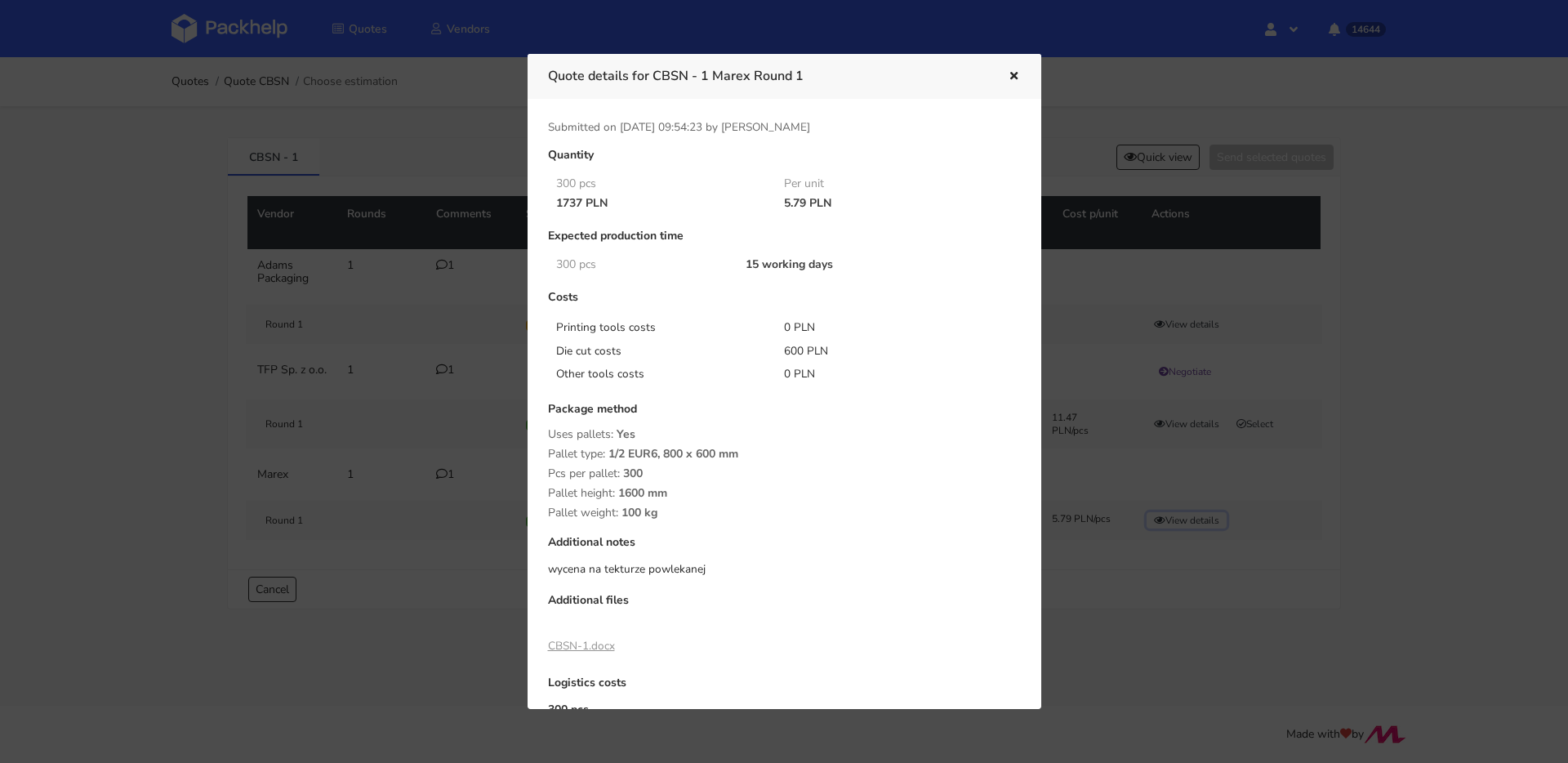
scroll to position [93, 0]
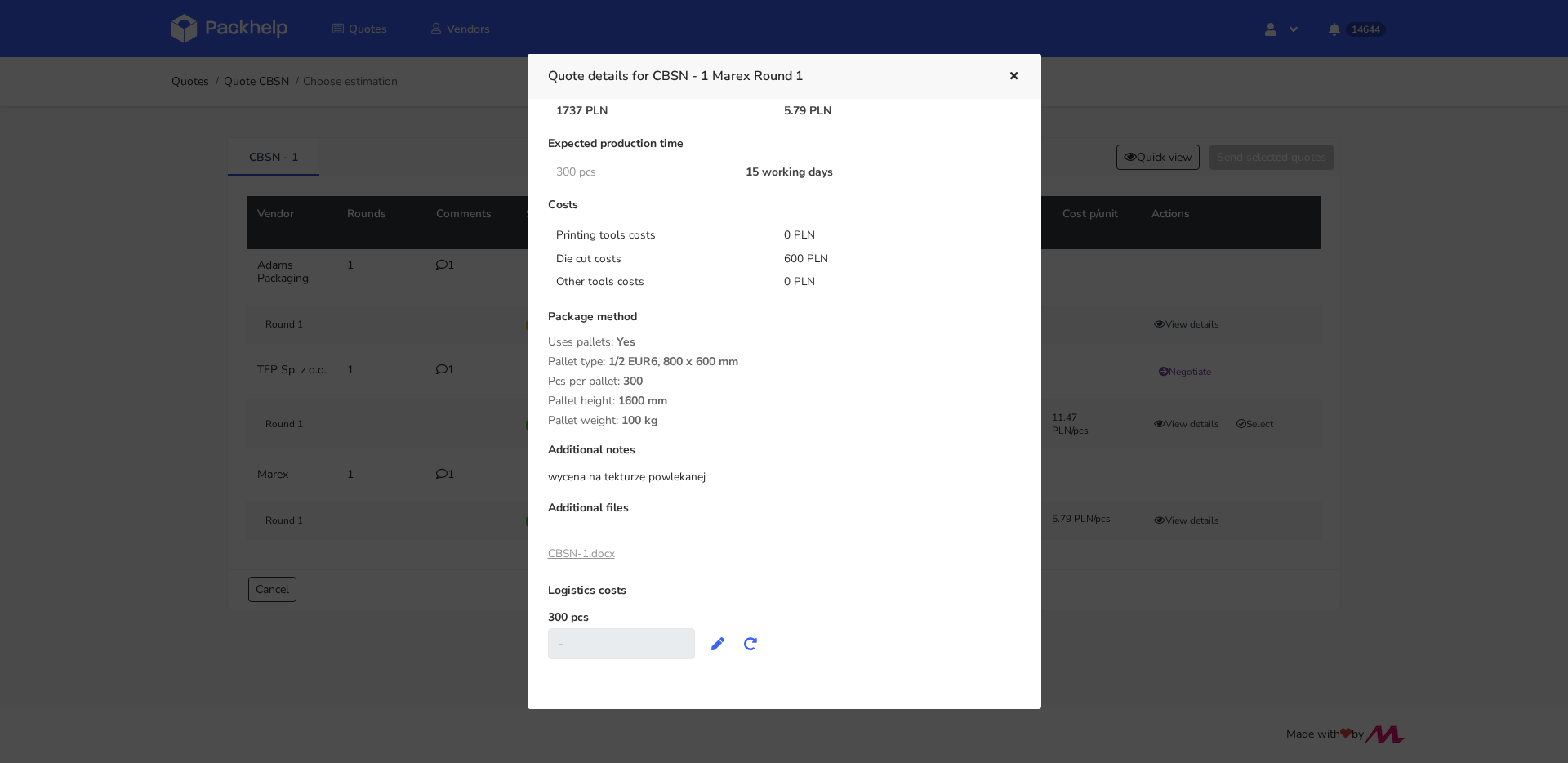
click at [590, 545] on div "CBSN-1.docx" at bounding box center [581, 554] width 67 height 28
click at [589, 548] on link "CBSN-1.docx" at bounding box center [581, 553] width 67 height 15
click at [383, 295] on div at bounding box center [784, 381] width 1568 height 763
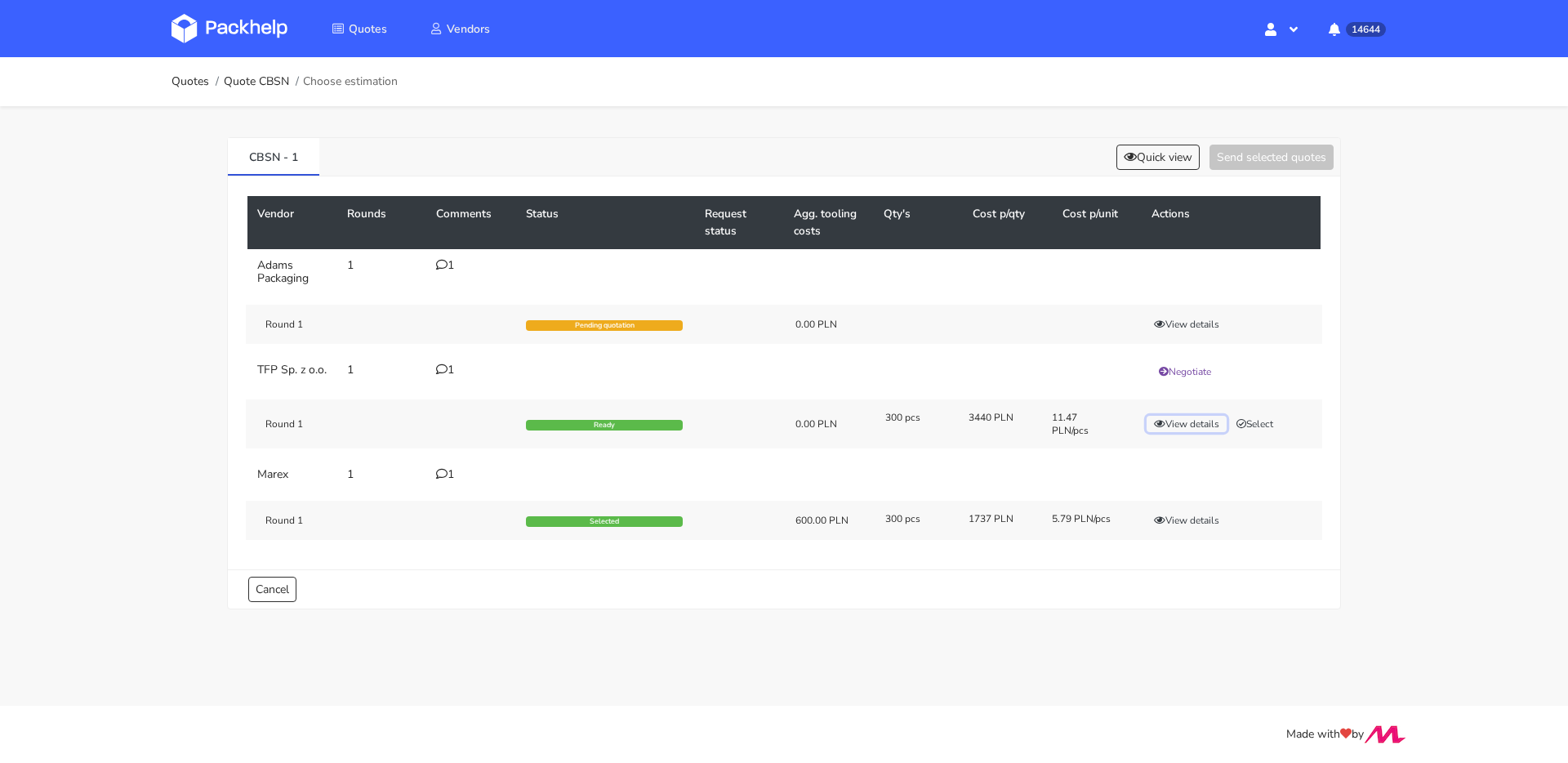
click at [1179, 432] on button "View details" at bounding box center [1186, 424] width 80 height 16
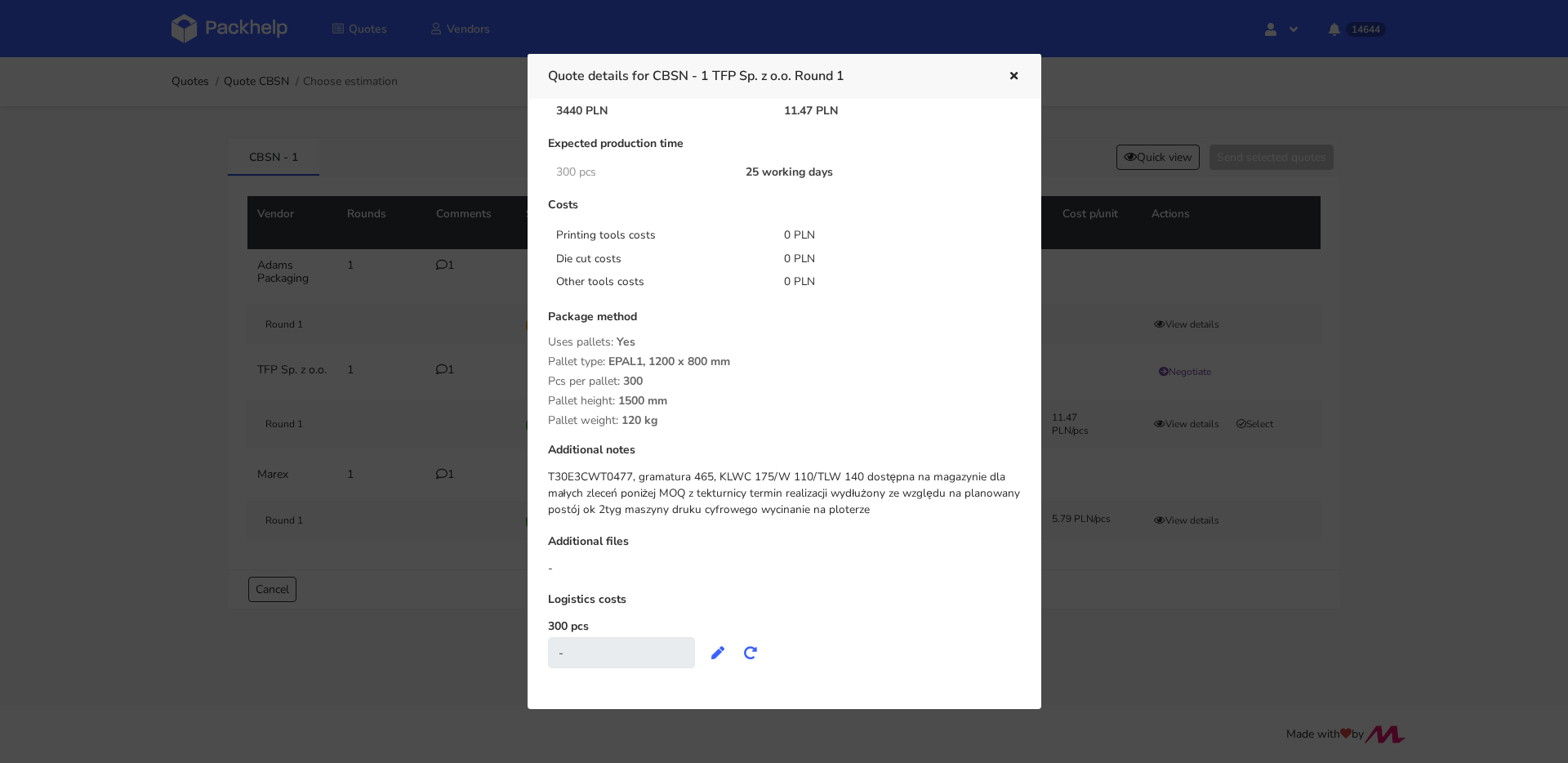
click at [1019, 74] on icon "button" at bounding box center [1014, 76] width 13 height 12
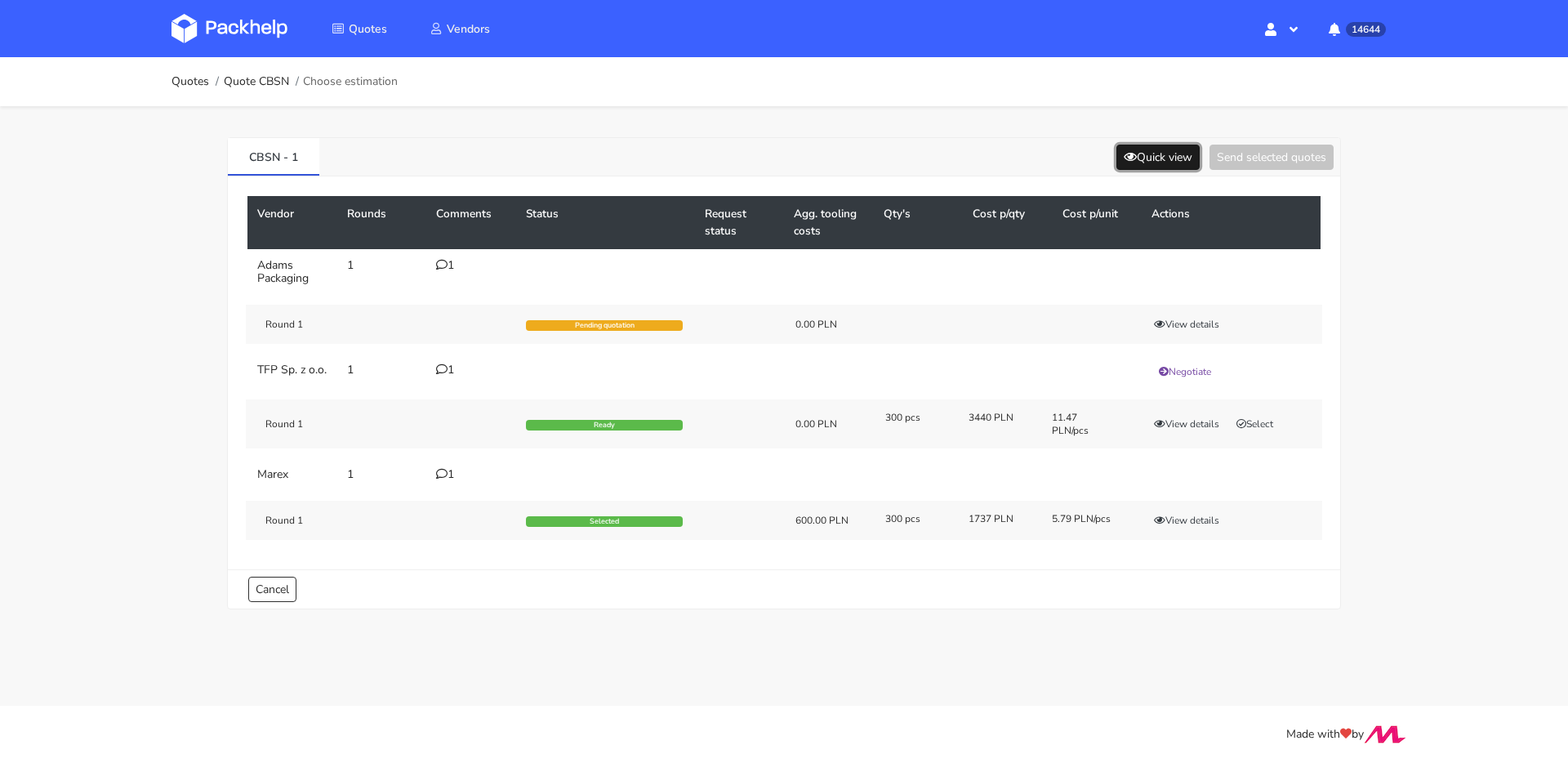
click at [1165, 160] on button "Quick view" at bounding box center [1158, 157] width 84 height 25
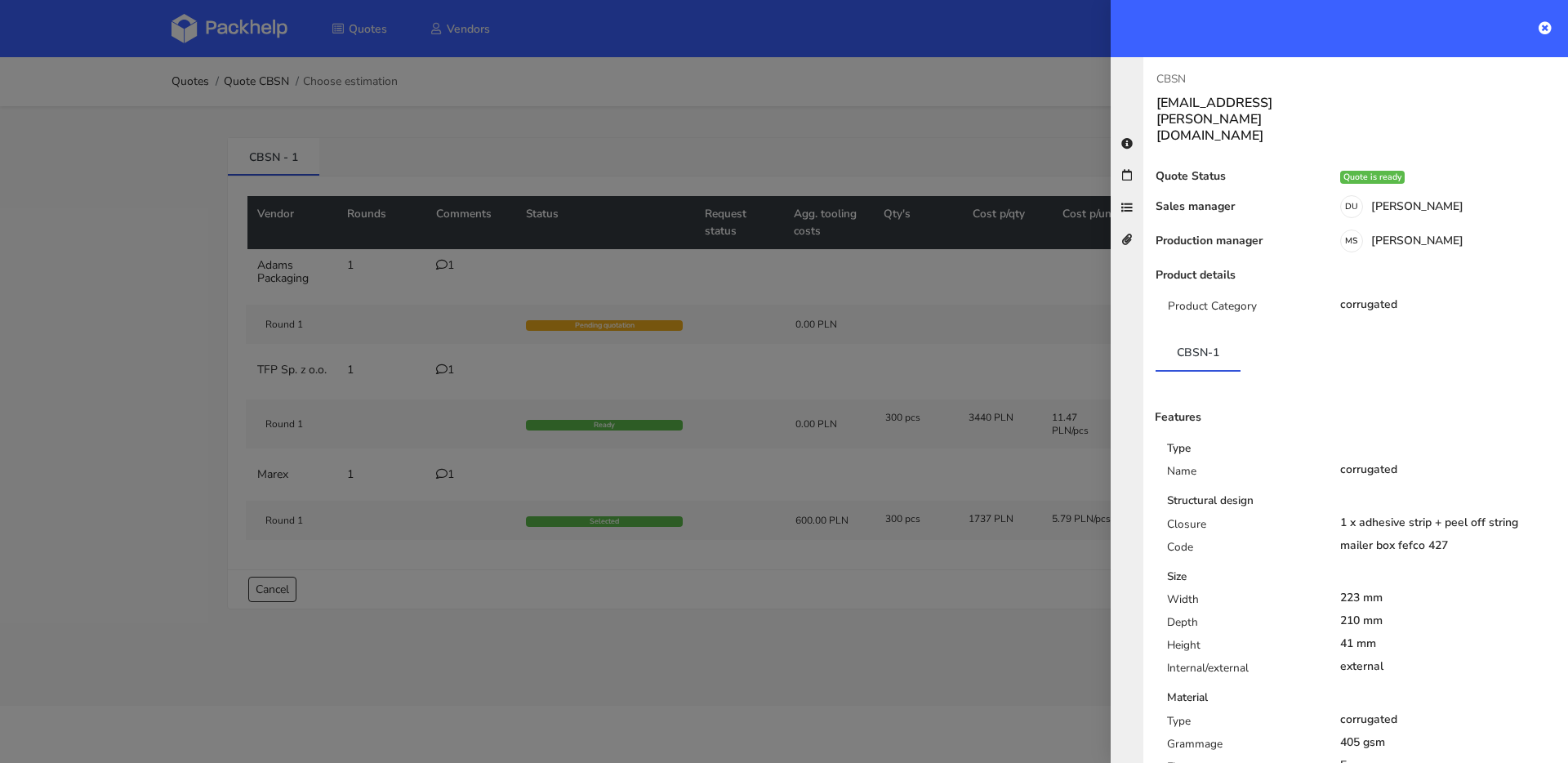
scroll to position [475, 0]
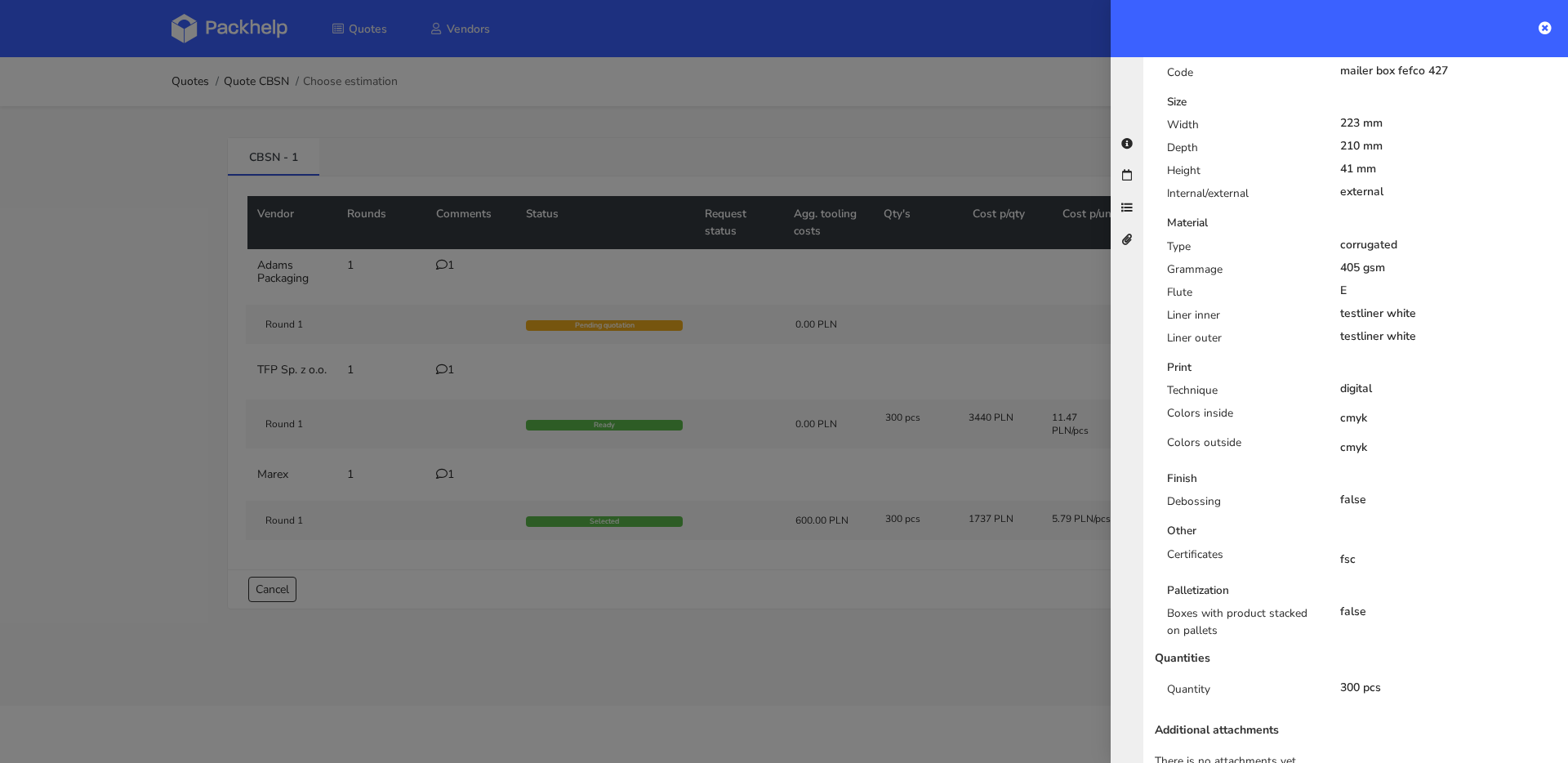
click at [755, 325] on div at bounding box center [784, 381] width 1568 height 763
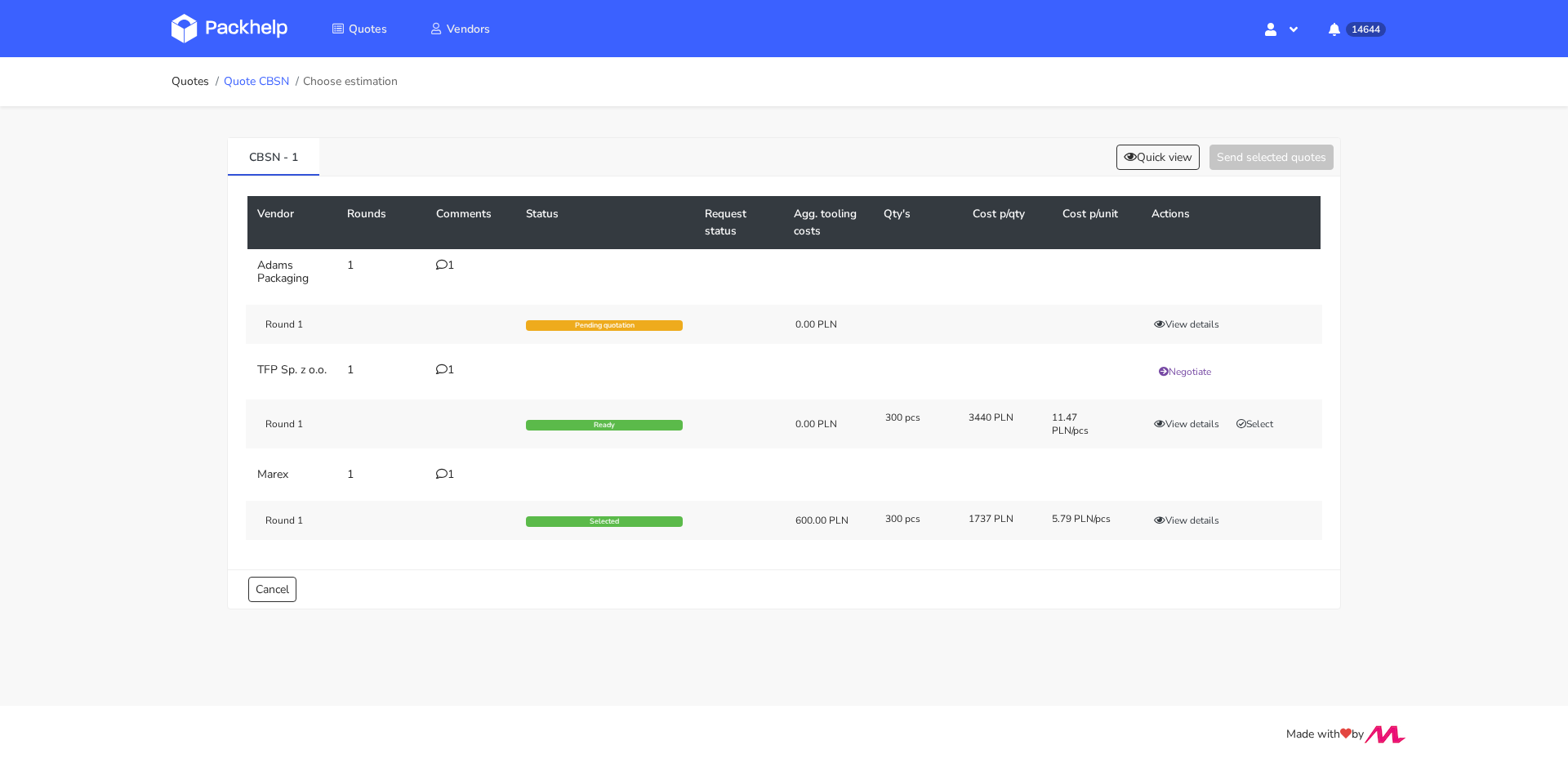
click at [252, 79] on link "Quote CBSN" at bounding box center [256, 82] width 66 height 13
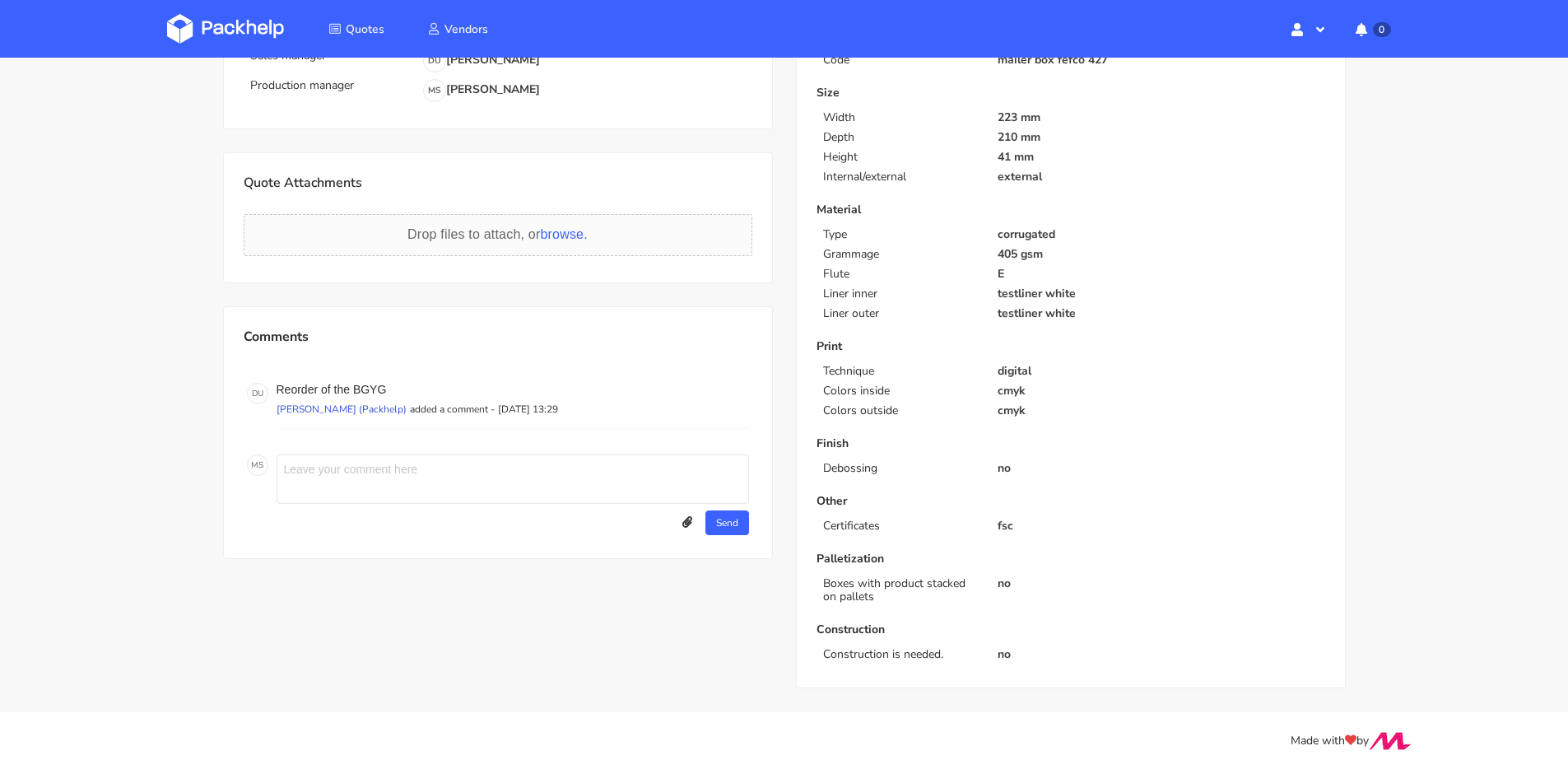
scroll to position [397, 0]
click at [334, 476] on textarea at bounding box center [512, 478] width 473 height 50
type textarea "wycena na tekturze powlekanej jednostronnie... sprawdź [PERSON_NAME] proszę z k…"
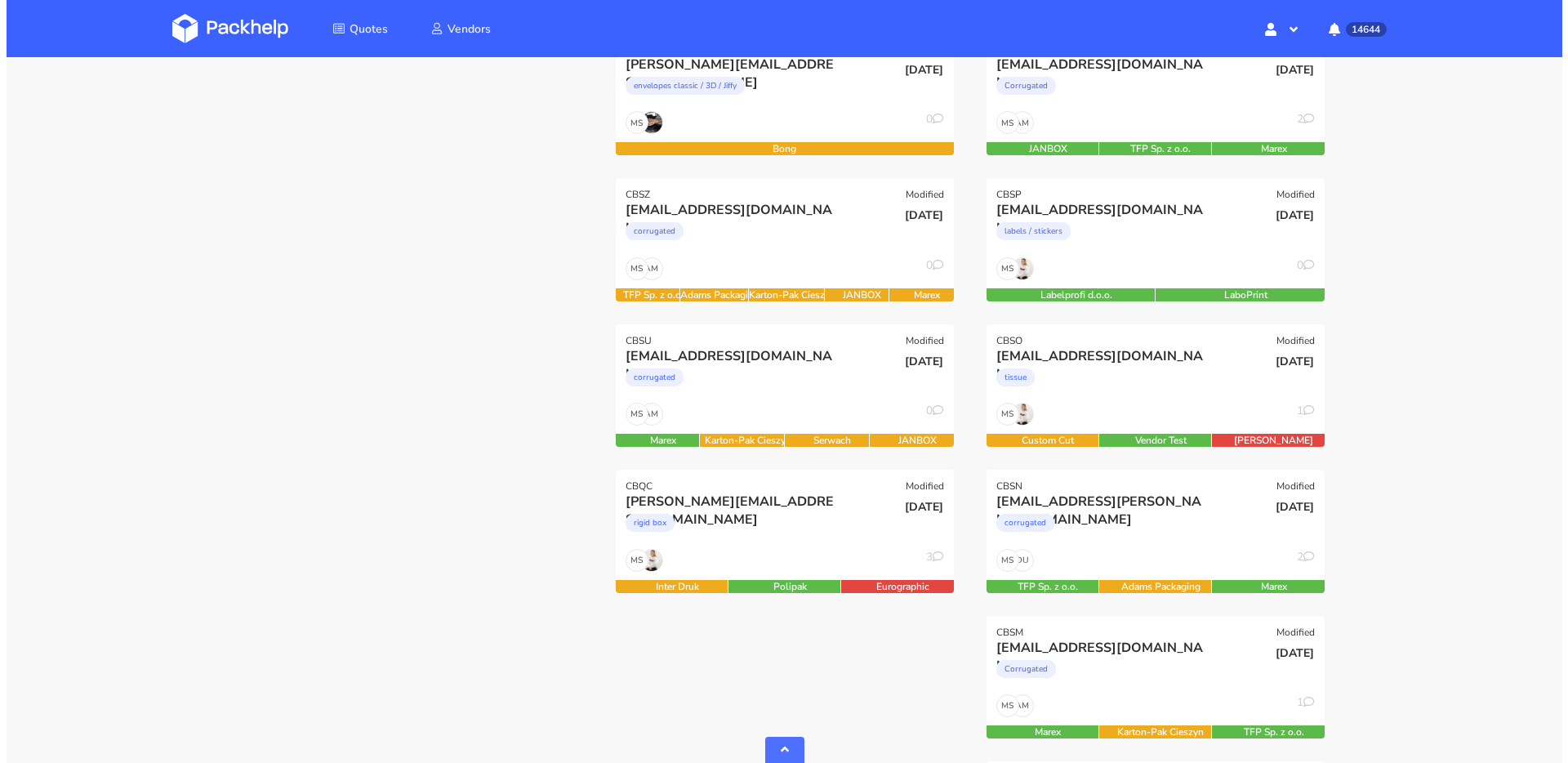
scroll to position [587, 0]
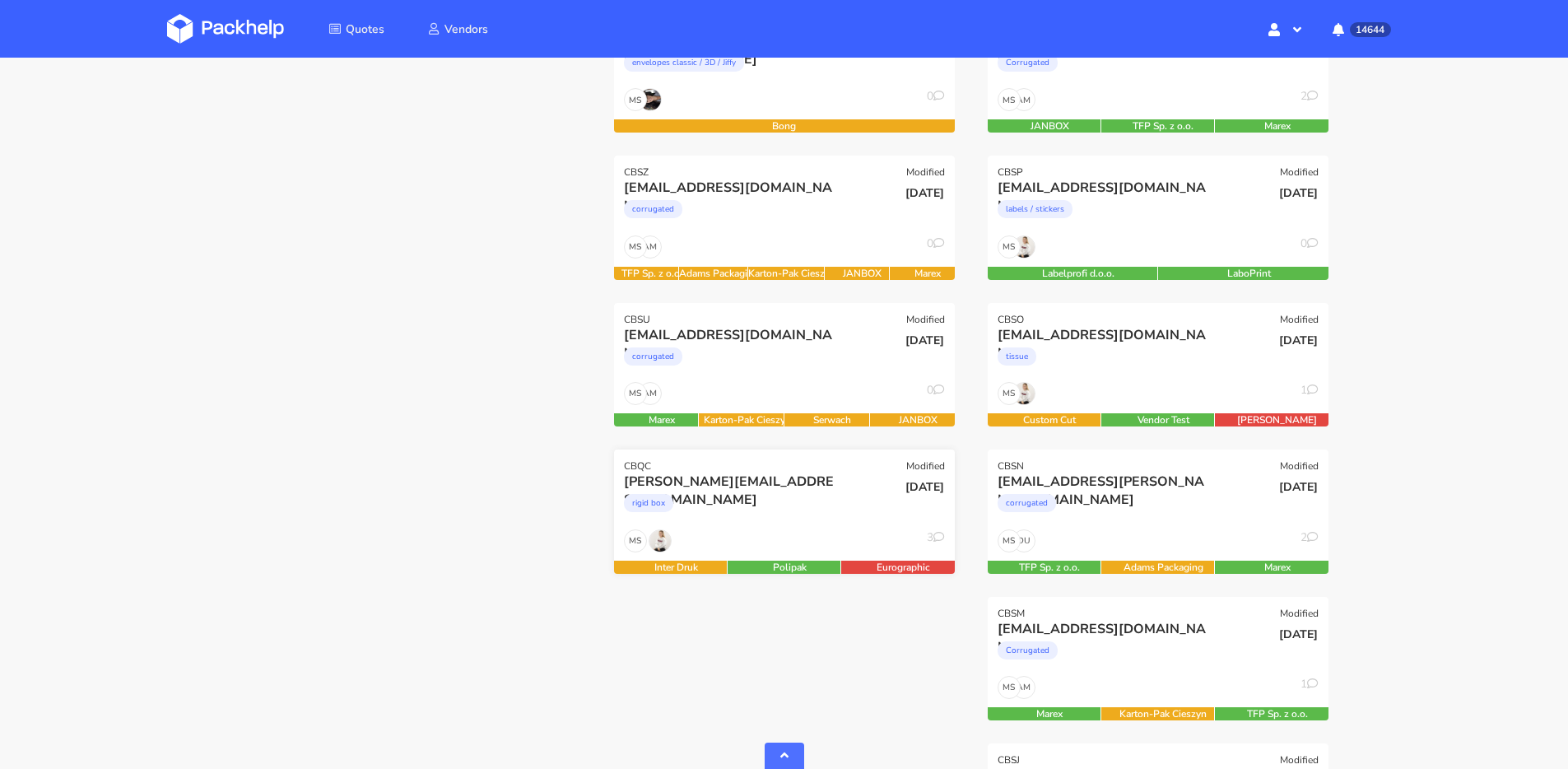
click at [822, 509] on div "rigid box" at bounding box center [732, 507] width 218 height 33
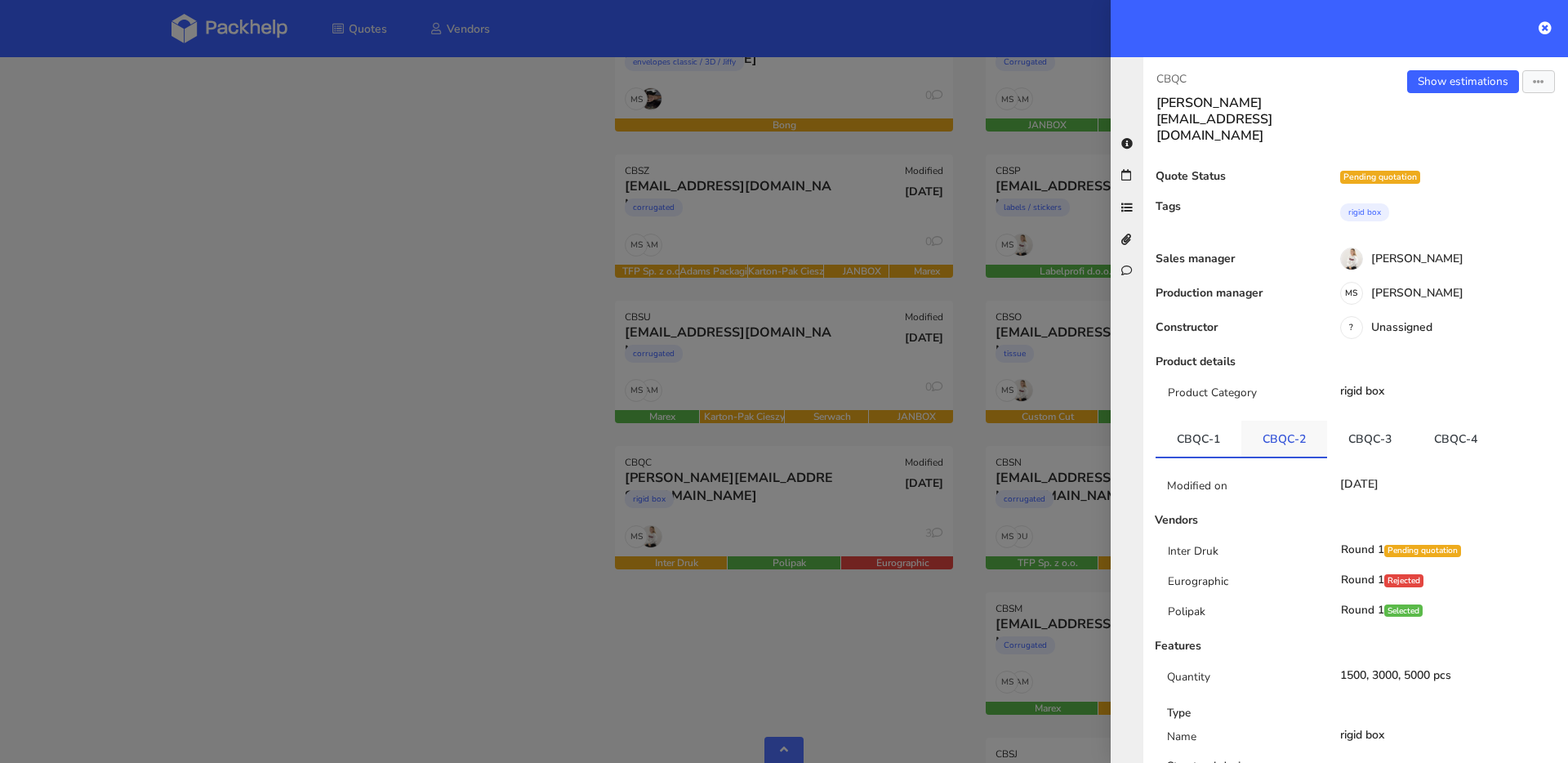
click at [1274, 421] on link "CBQC-2" at bounding box center [1284, 439] width 85 height 36
click at [1361, 421] on link "CBQC-3" at bounding box center [1369, 439] width 85 height 36
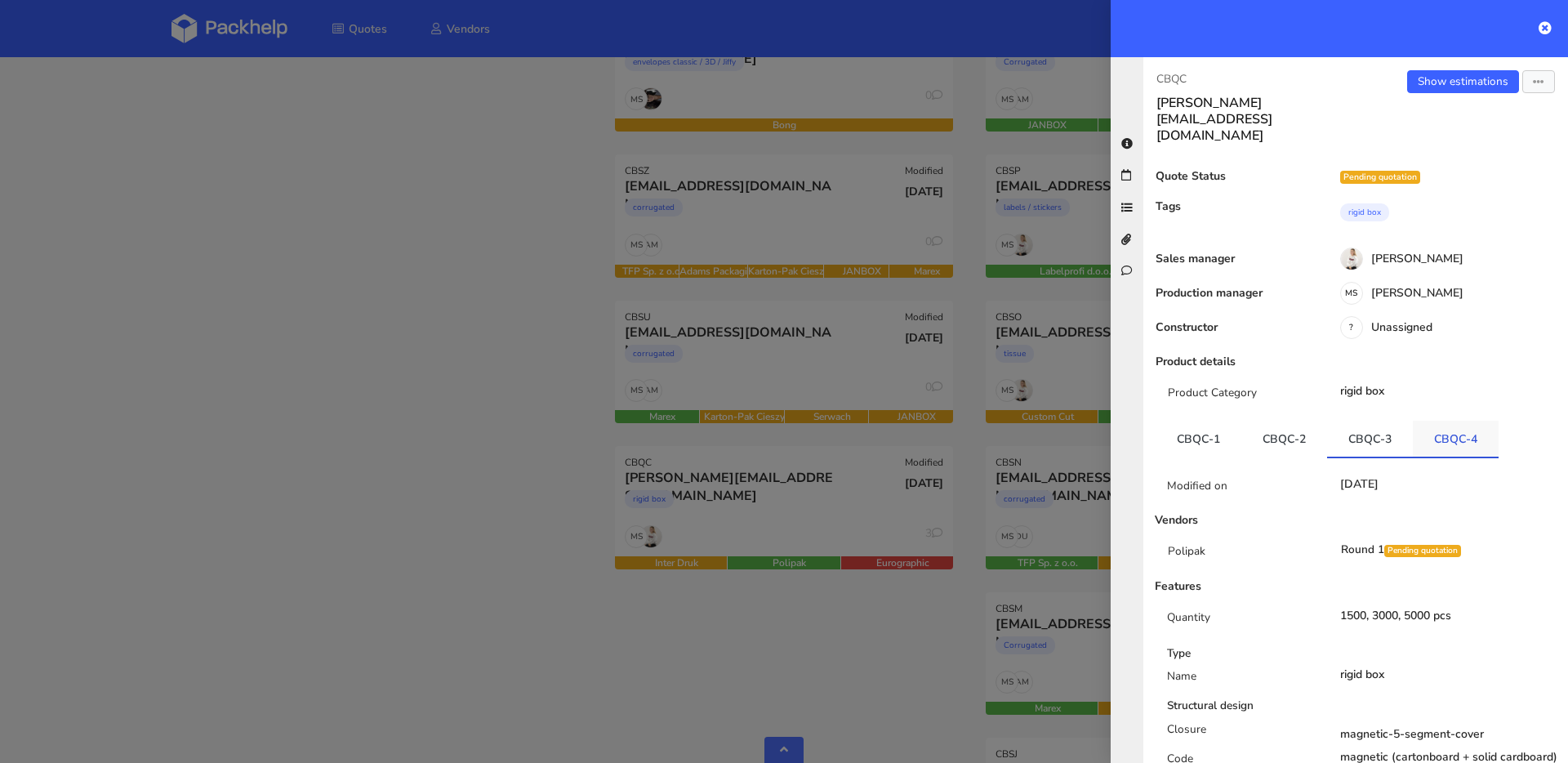
click at [1469, 421] on link "CBQC-4" at bounding box center [1456, 439] width 85 height 36
click at [1355, 421] on link "CBQC-3" at bounding box center [1369, 439] width 85 height 36
click at [1234, 421] on link "CBQC-1" at bounding box center [1198, 439] width 85 height 36
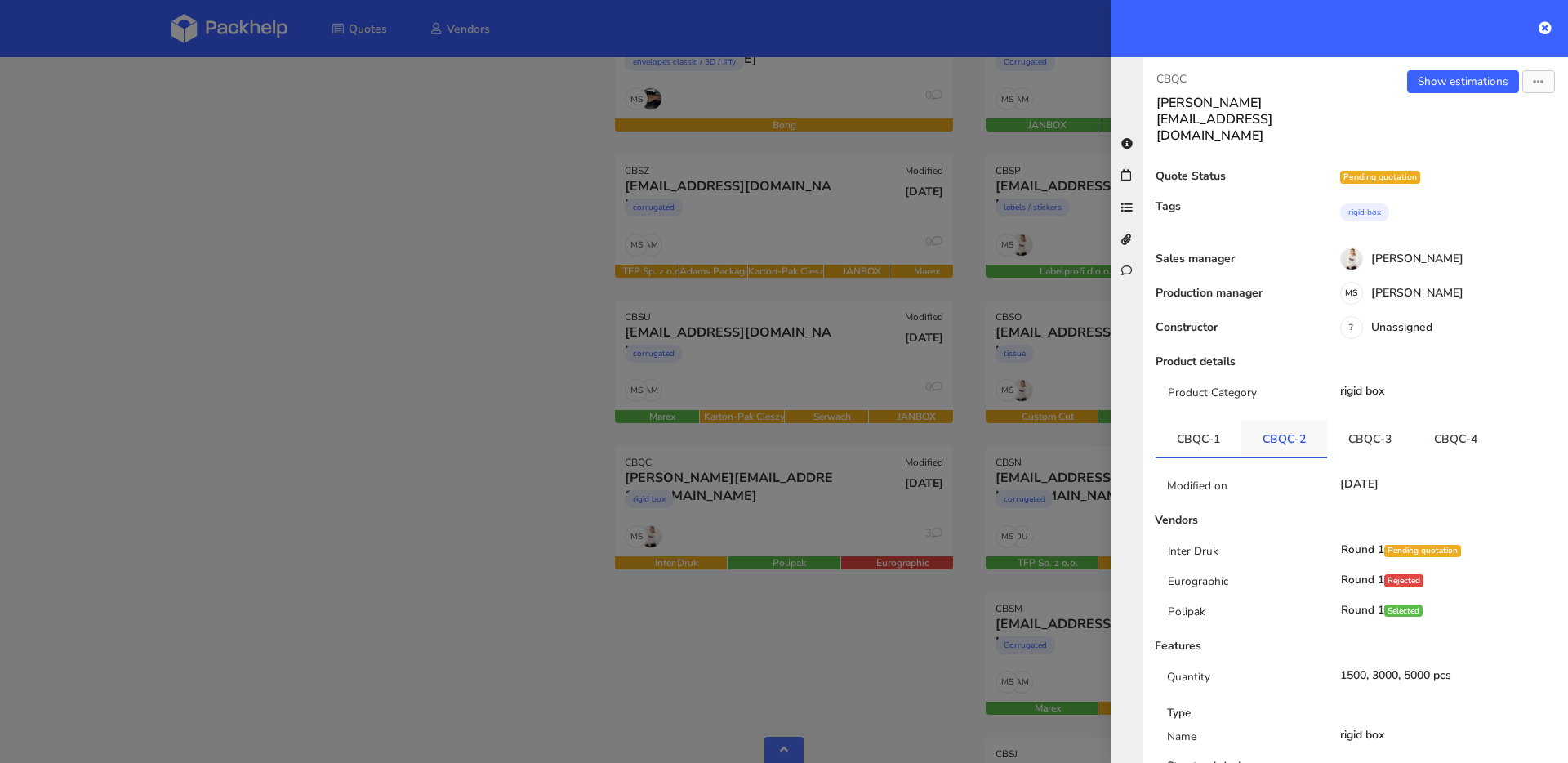
click at [1301, 421] on link "CBQC-2" at bounding box center [1284, 439] width 85 height 36
click at [1186, 421] on link "CBQC-1" at bounding box center [1198, 439] width 85 height 36
click at [1292, 421] on link "CBQC-2" at bounding box center [1284, 439] width 85 height 36
click at [1210, 421] on link "CBQC-1" at bounding box center [1198, 439] width 85 height 36
click at [1280, 421] on link "CBQC-2" at bounding box center [1284, 439] width 85 height 36
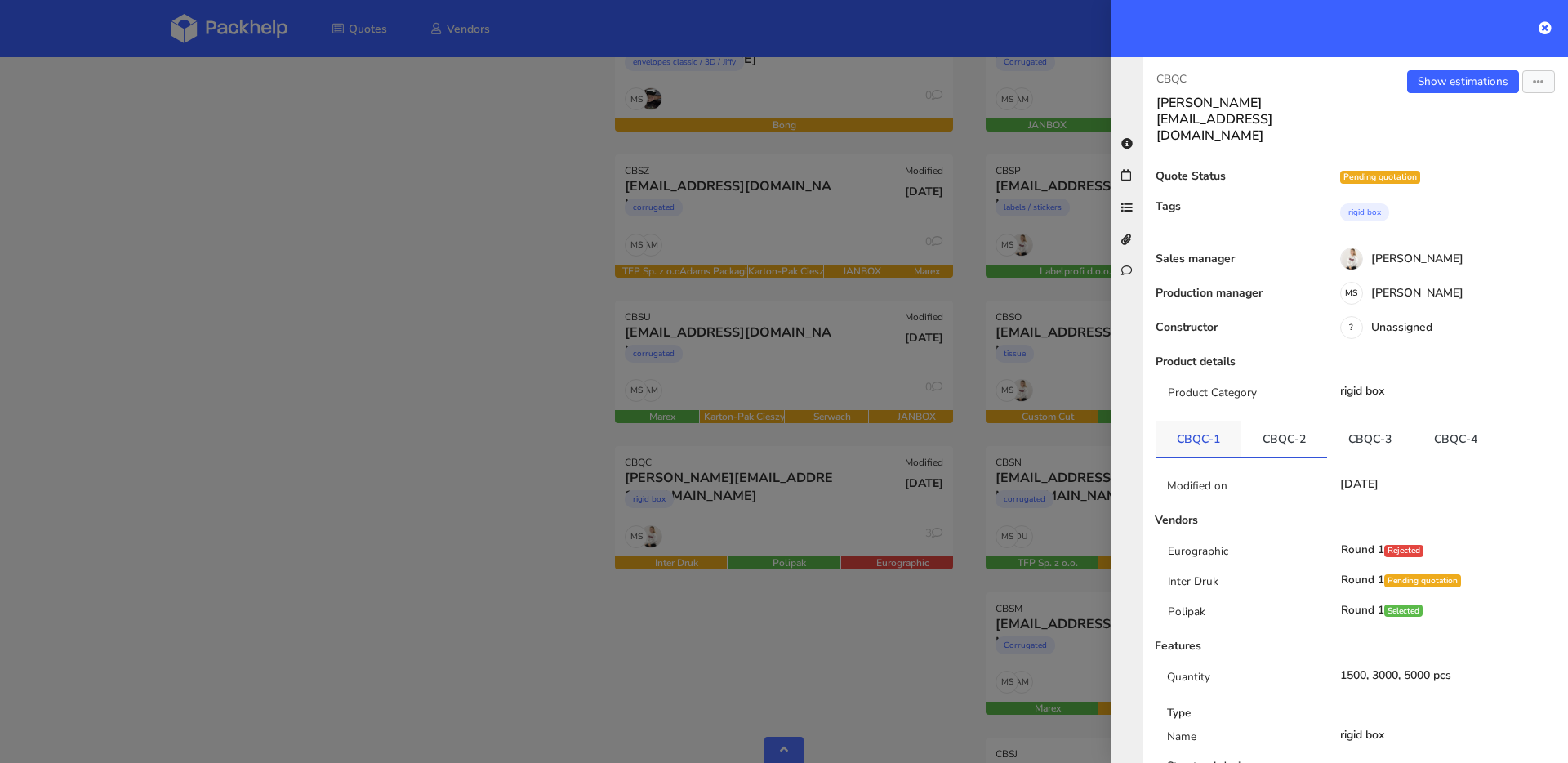
click at [1190, 421] on link "CBQC-1" at bounding box center [1198, 439] width 85 height 36
click at [1285, 421] on link "CBQC-2" at bounding box center [1284, 439] width 85 height 36
click at [1386, 421] on link "CBQC-3" at bounding box center [1369, 439] width 85 height 36
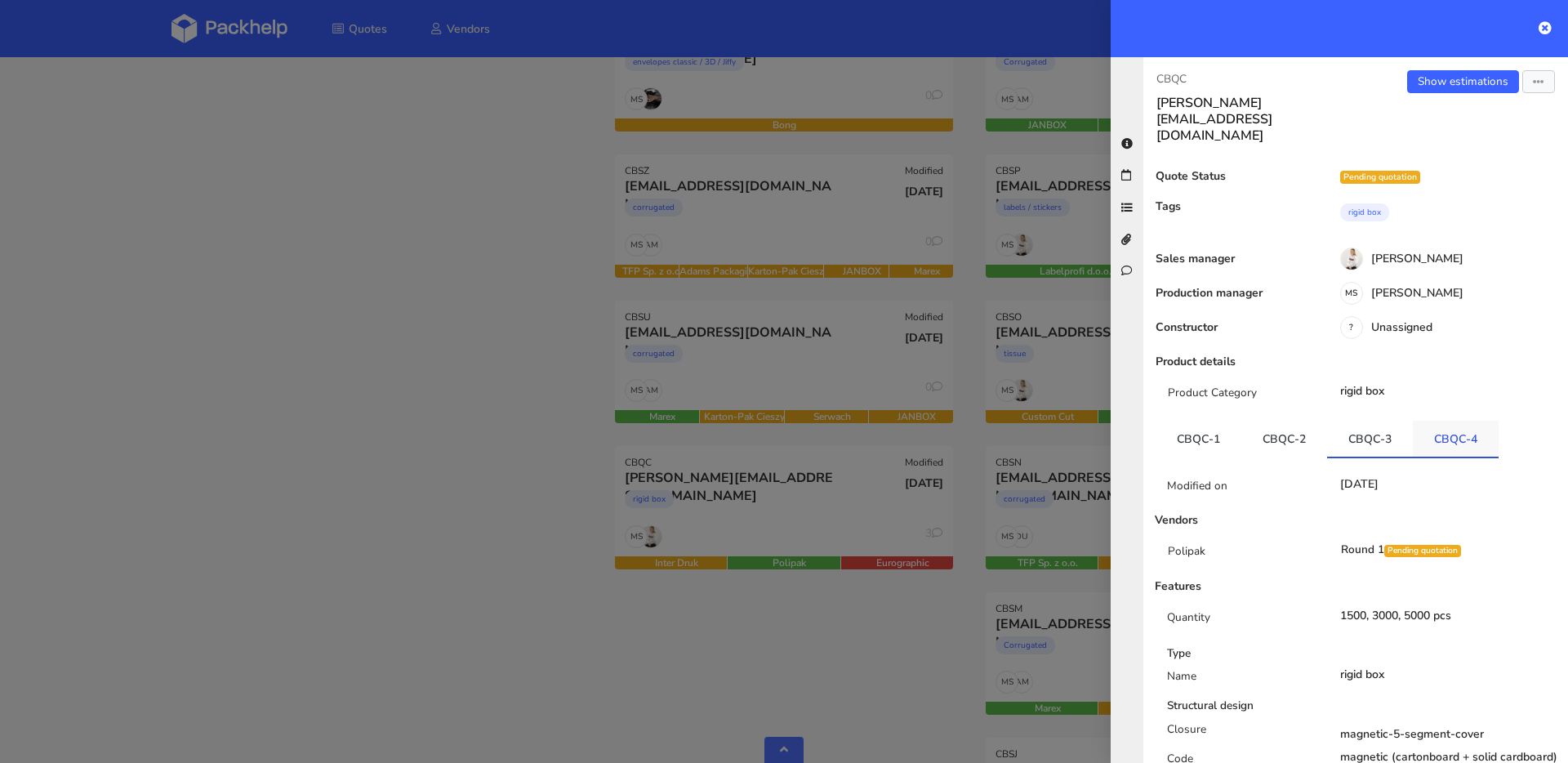
click at [1439, 421] on link "CBQC-4" at bounding box center [1456, 439] width 85 height 36
click at [1396, 421] on link "CBQC-3" at bounding box center [1369, 439] width 85 height 36
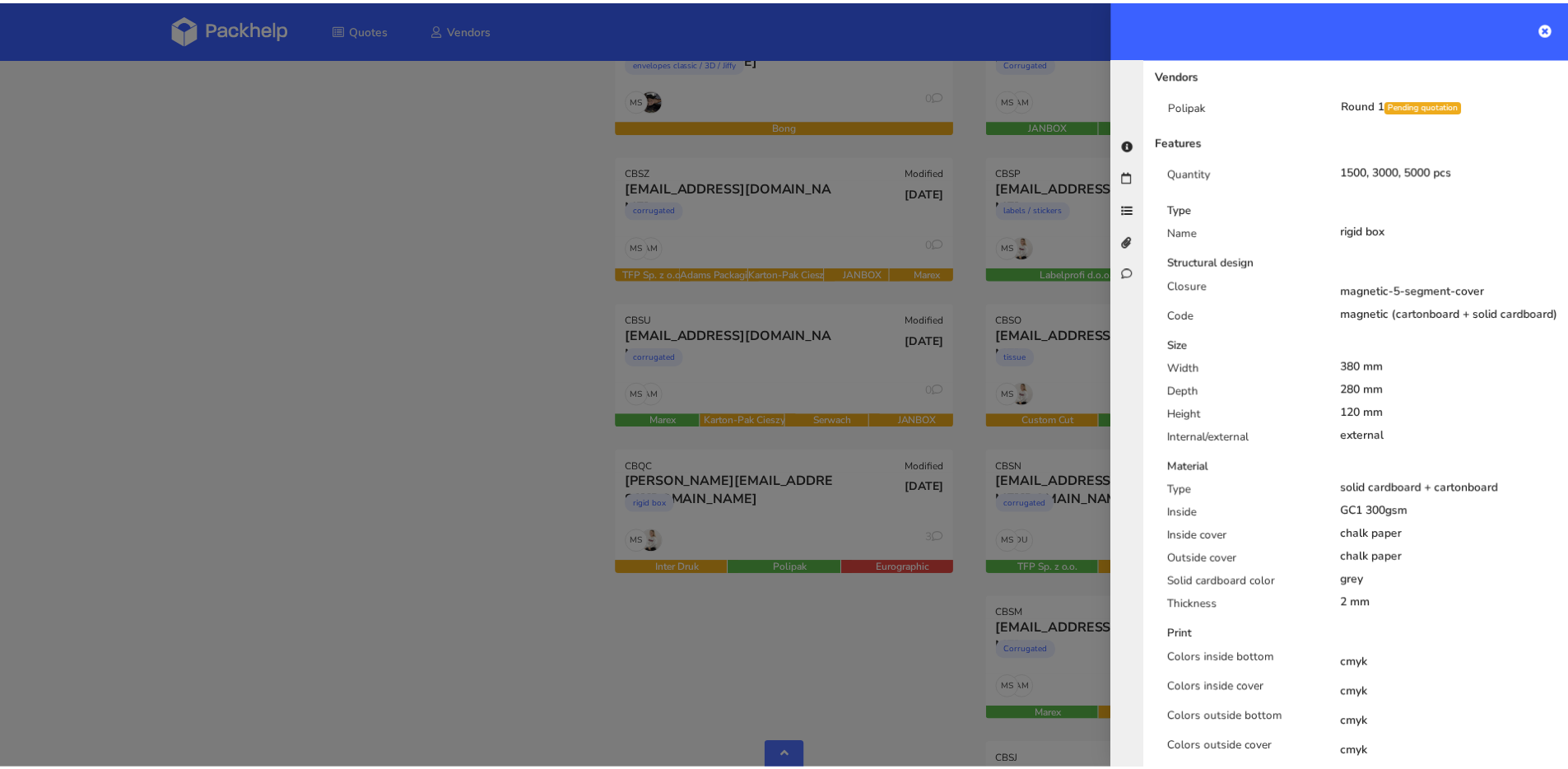
scroll to position [448, 0]
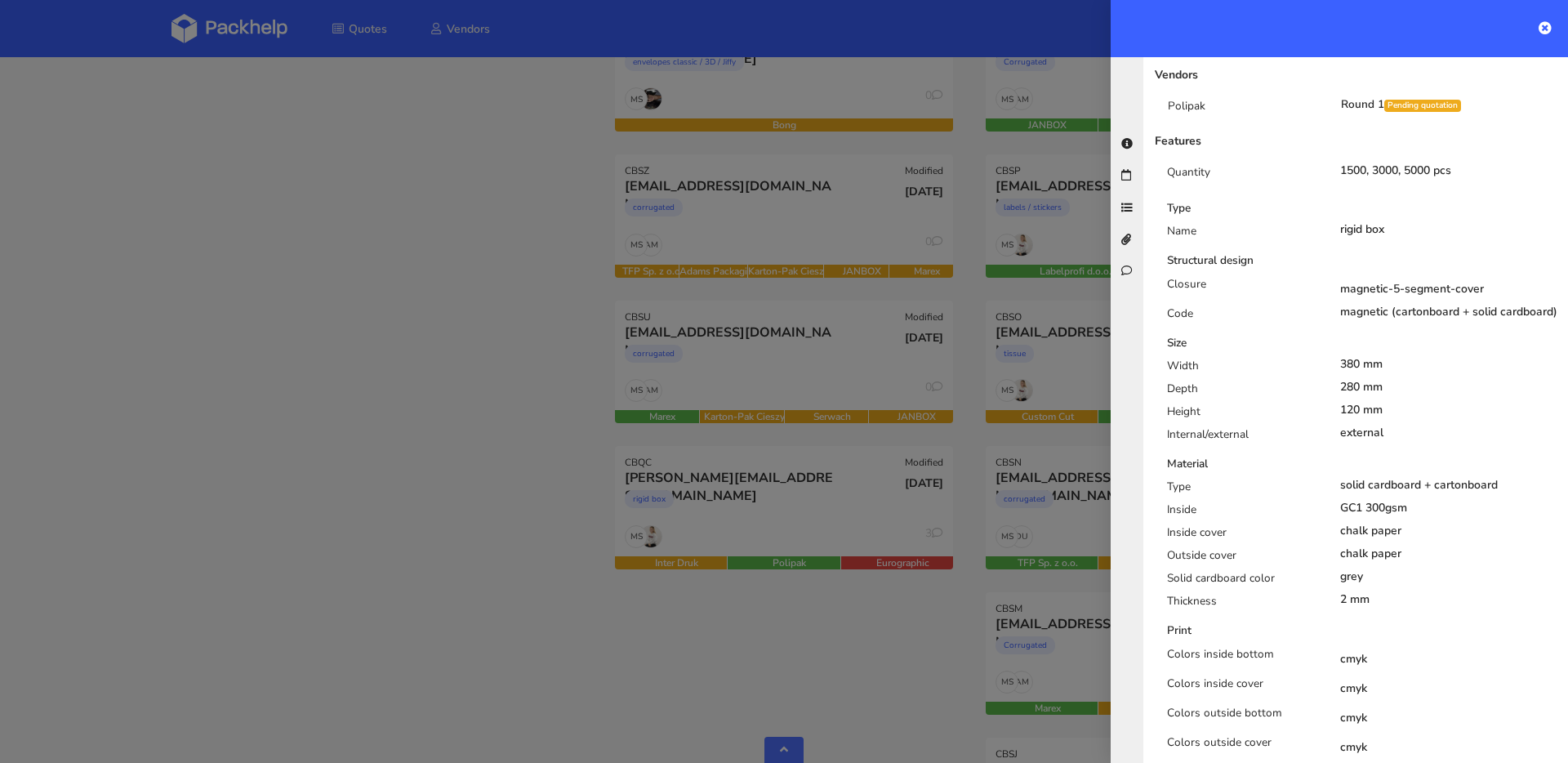
click at [157, 286] on div at bounding box center [784, 381] width 1568 height 763
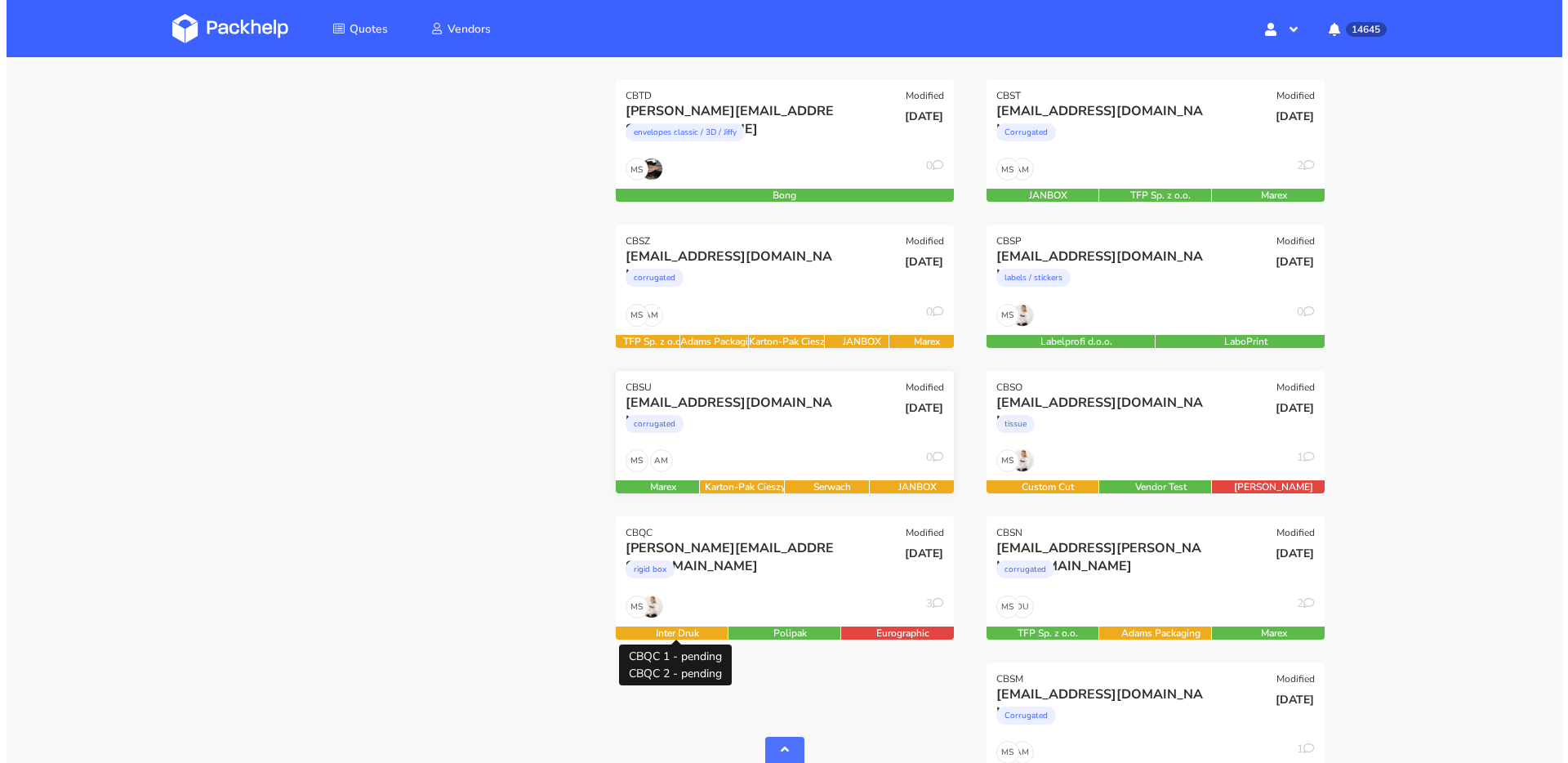
scroll to position [517, 0]
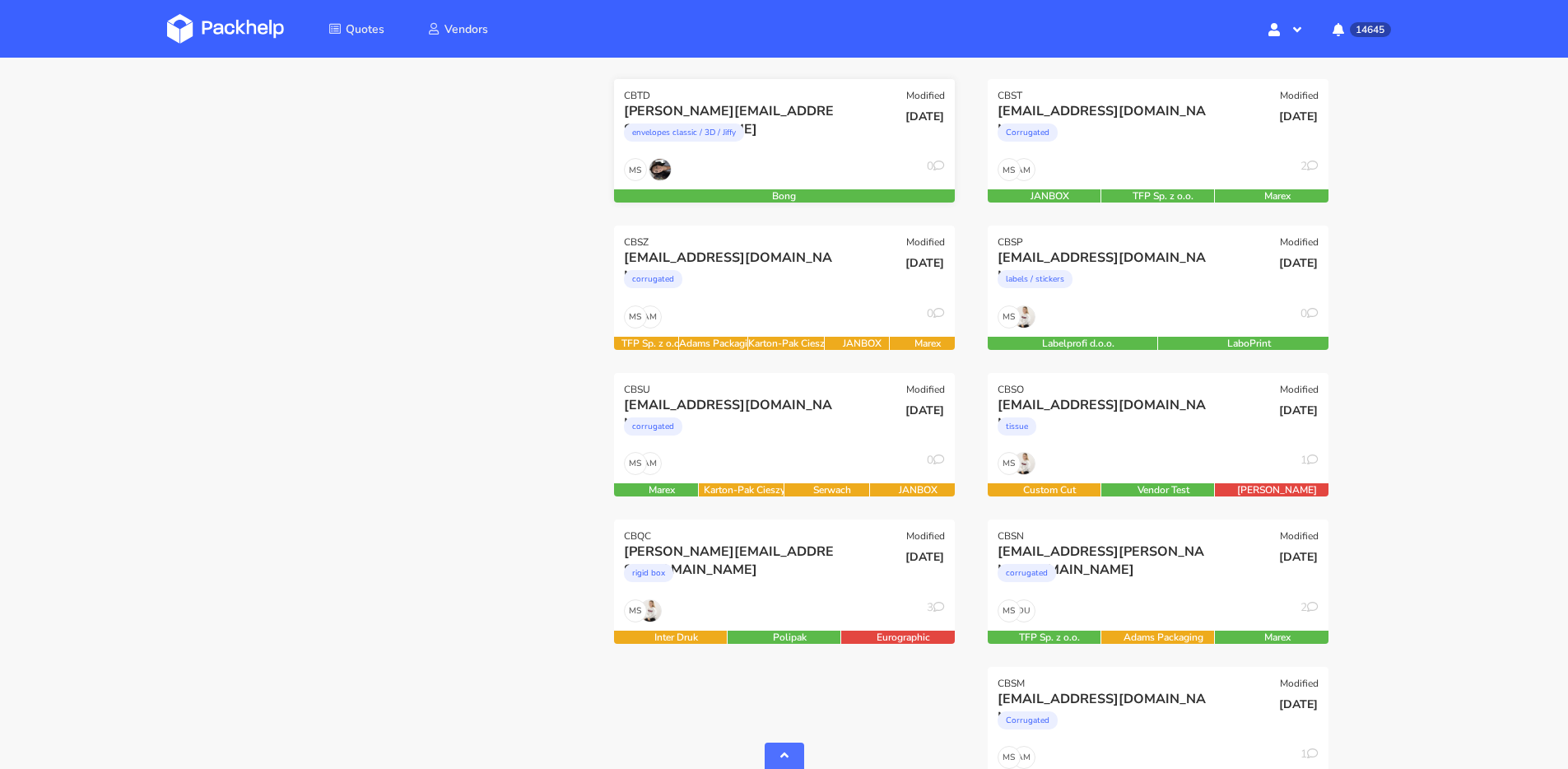
click at [822, 173] on div "MS 0" at bounding box center [784, 174] width 340 height 32
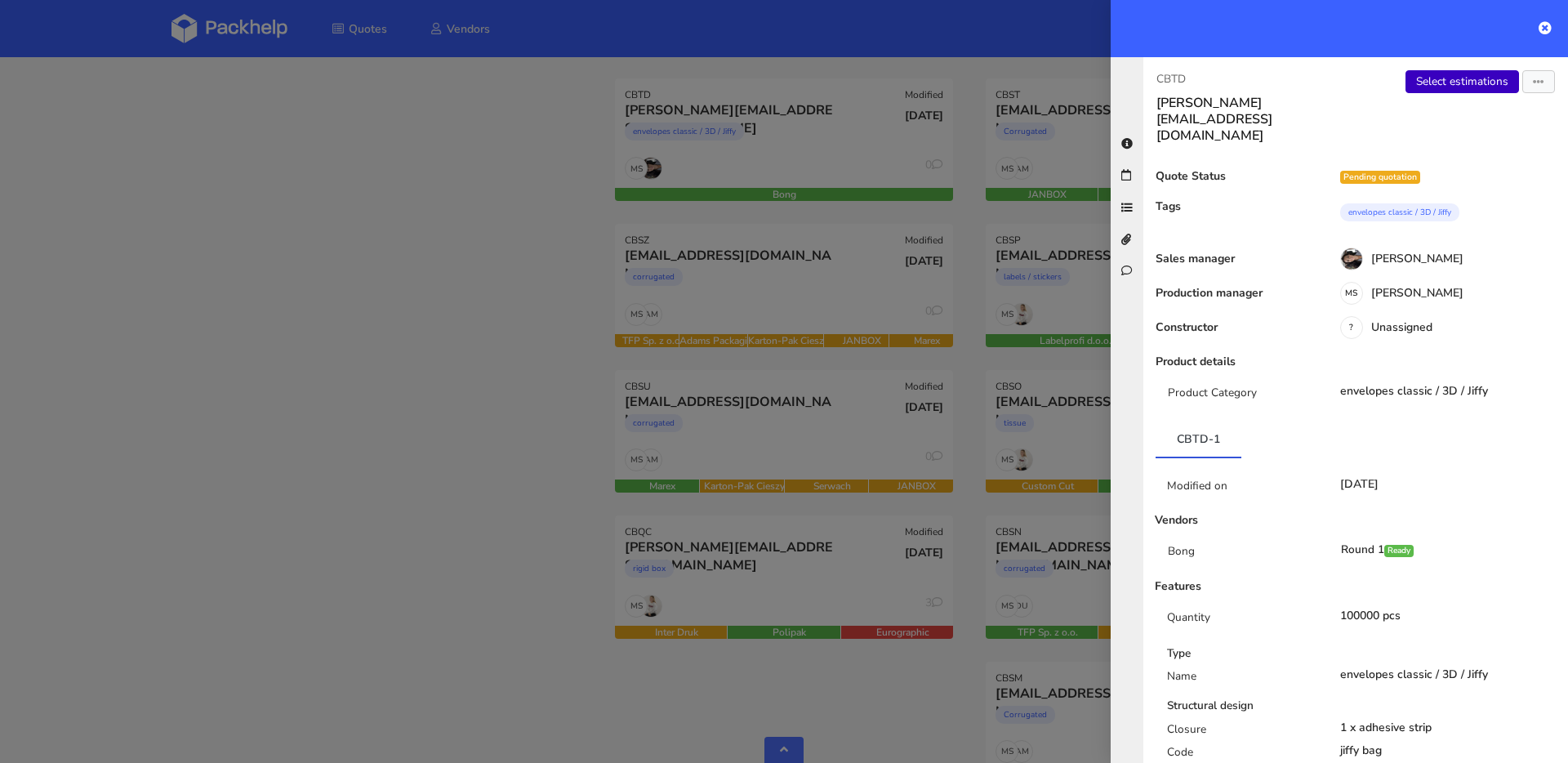
click at [1473, 81] on link "Select estimations" at bounding box center [1462, 81] width 113 height 22
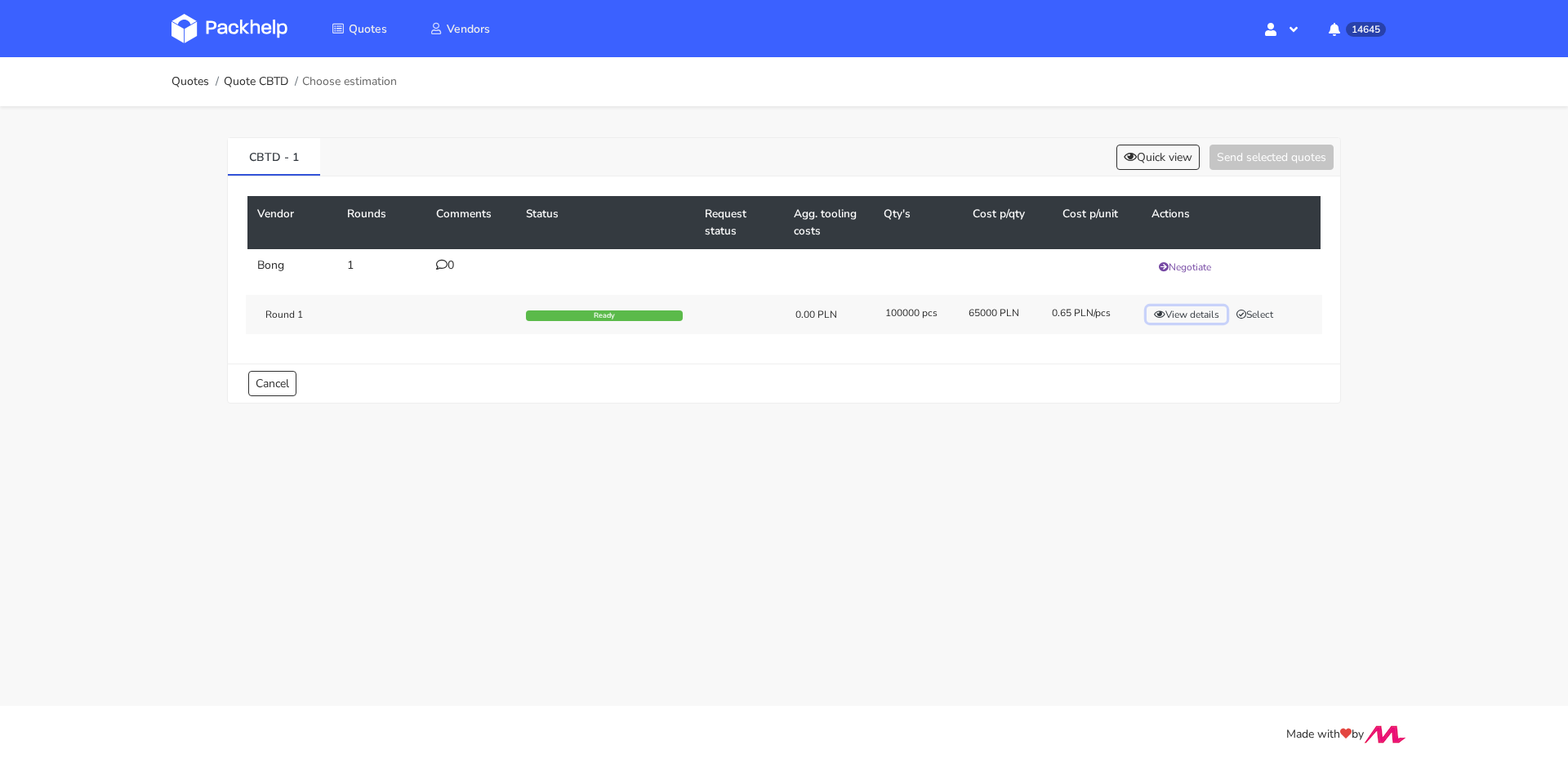
click at [1205, 315] on button "View details" at bounding box center [1186, 315] width 80 height 16
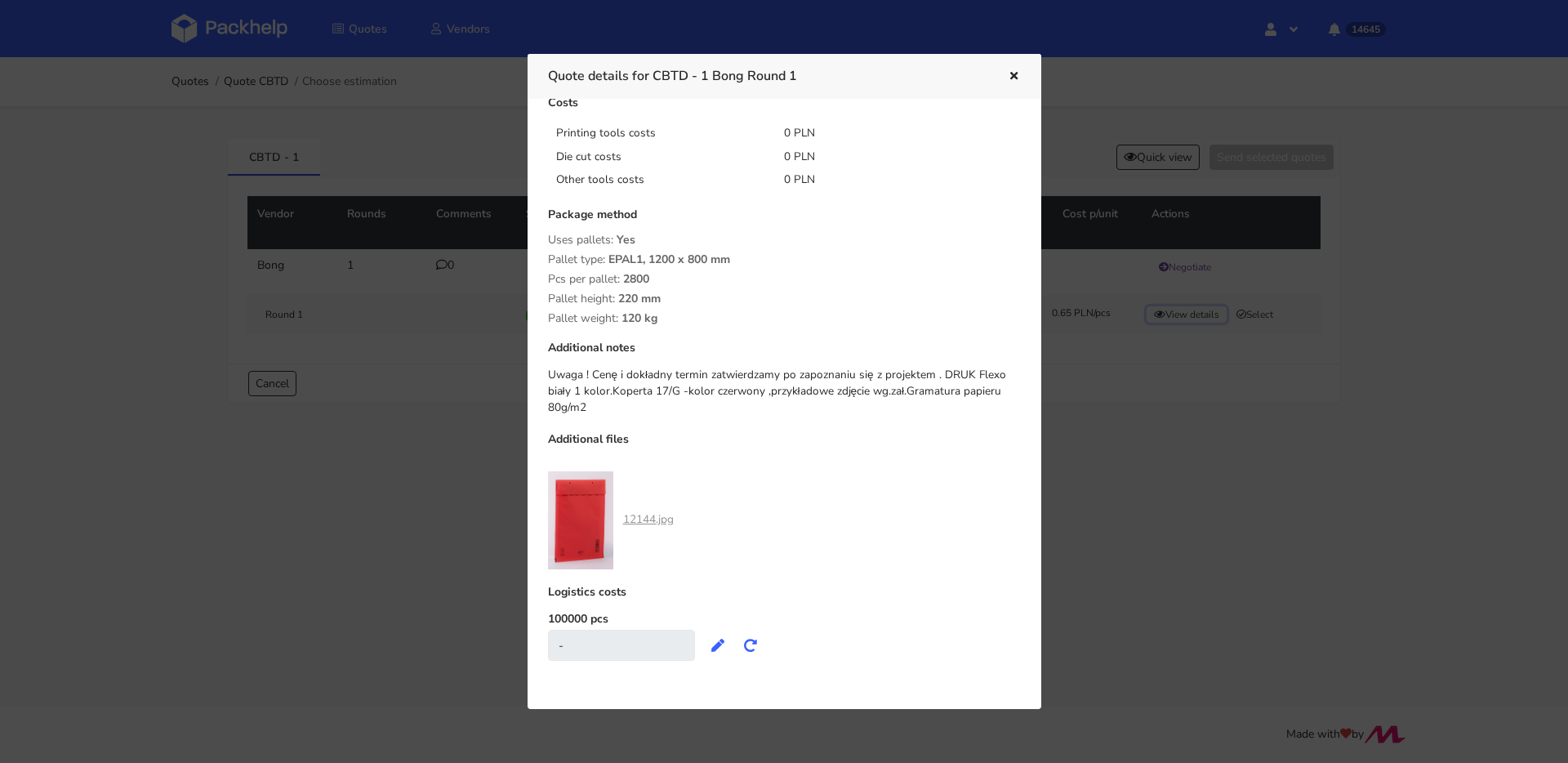
scroll to position [195, 0]
click at [1008, 74] on icon "button" at bounding box center [1014, 76] width 13 height 12
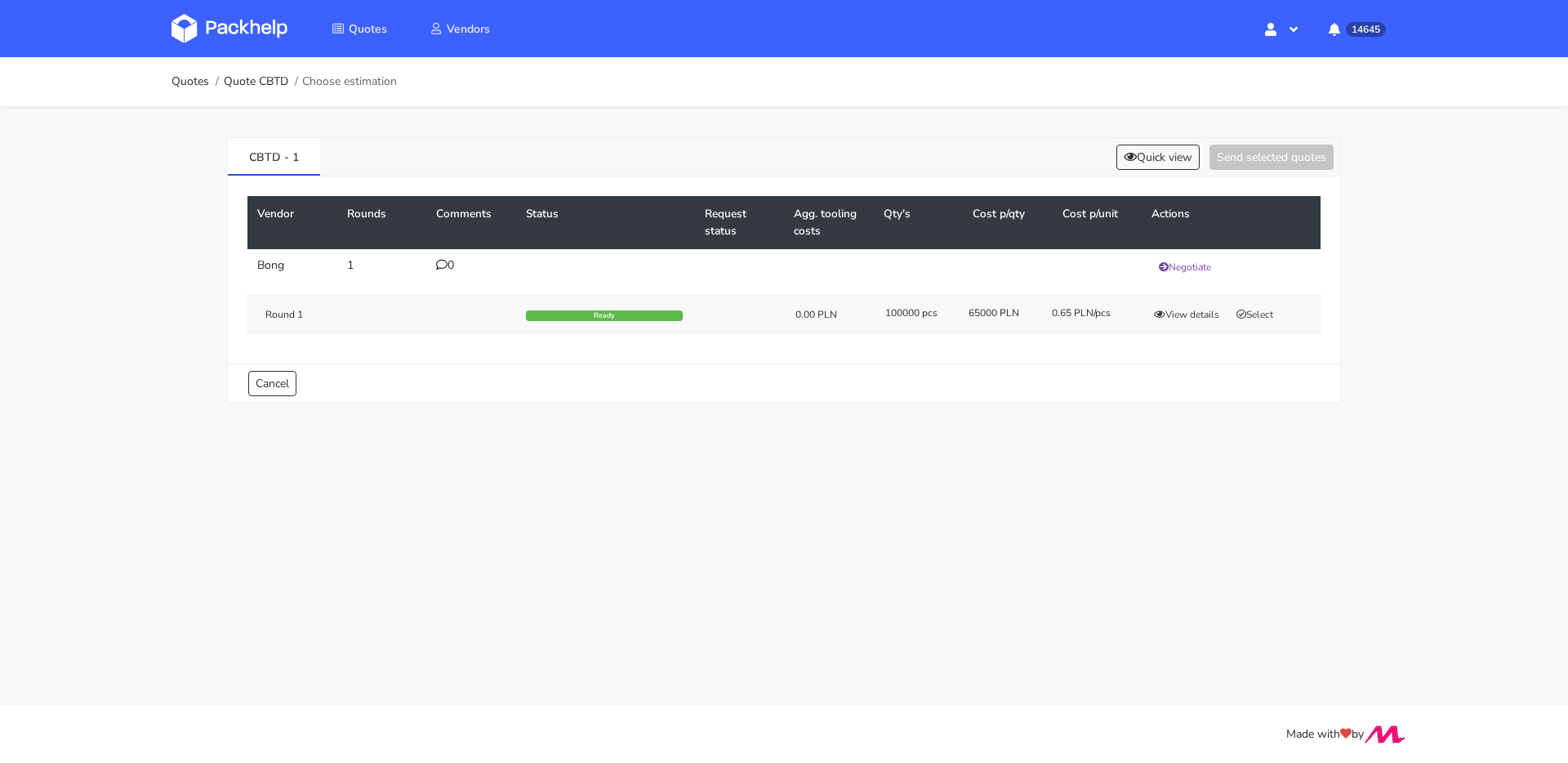
click at [1288, 315] on div "View details Select" at bounding box center [1228, 315] width 187 height 16
click at [1279, 315] on button "Select" at bounding box center [1254, 315] width 51 height 16
click at [1244, 147] on button "Send selected quotes ( 1 )" at bounding box center [1261, 157] width 147 height 25
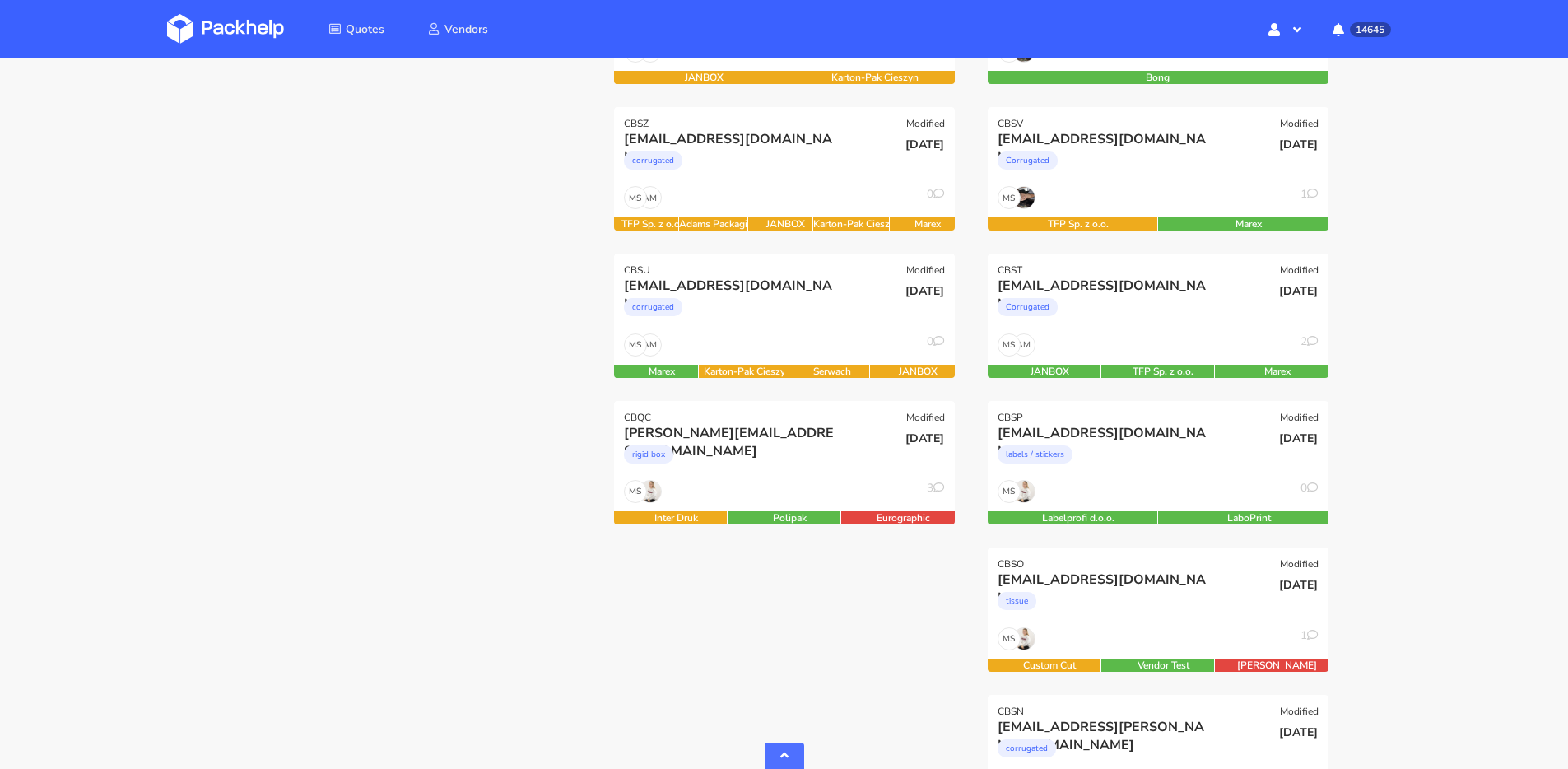
scroll to position [495, 0]
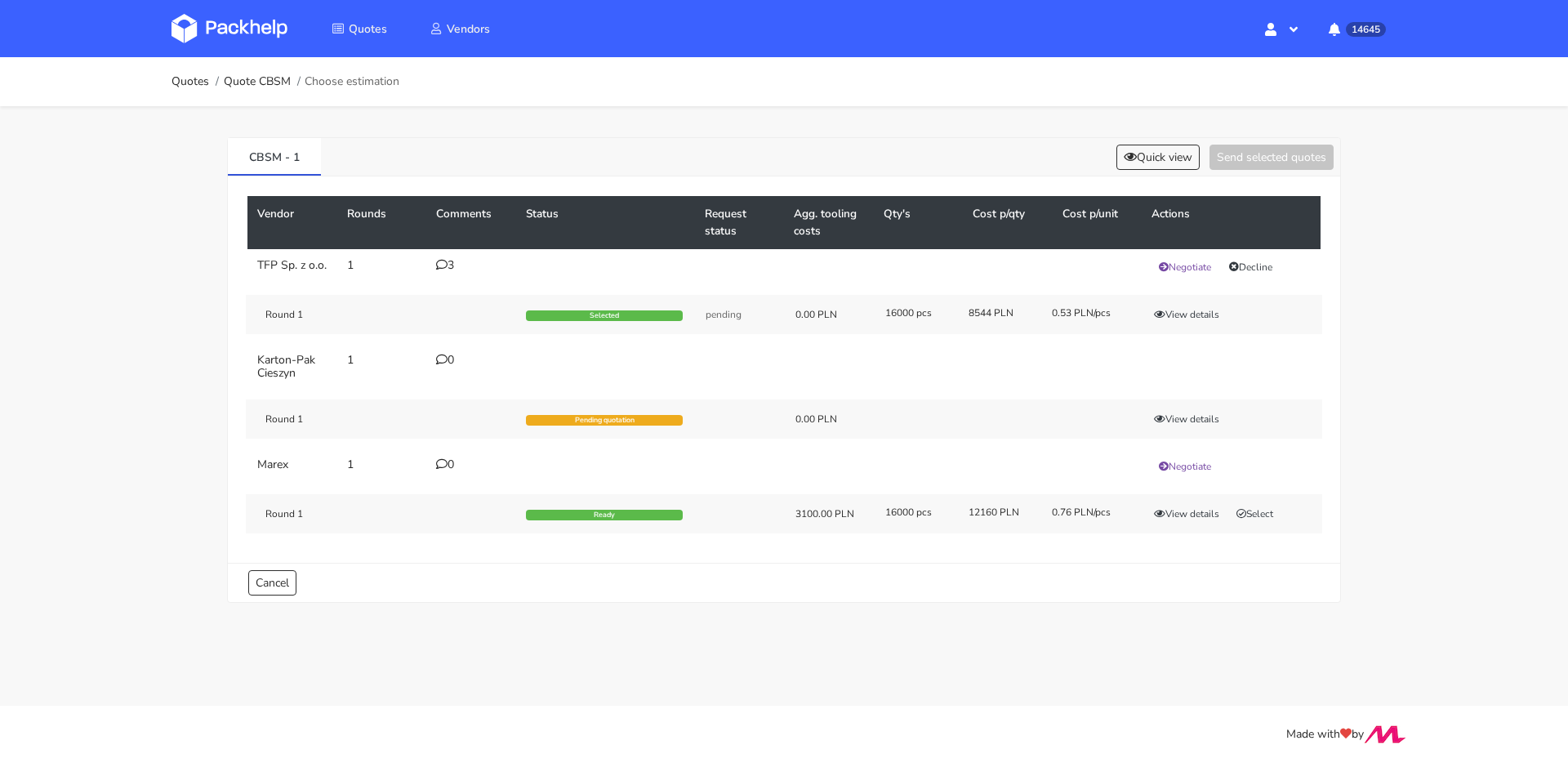
click at [449, 263] on div "3" at bounding box center [471, 265] width 70 height 13
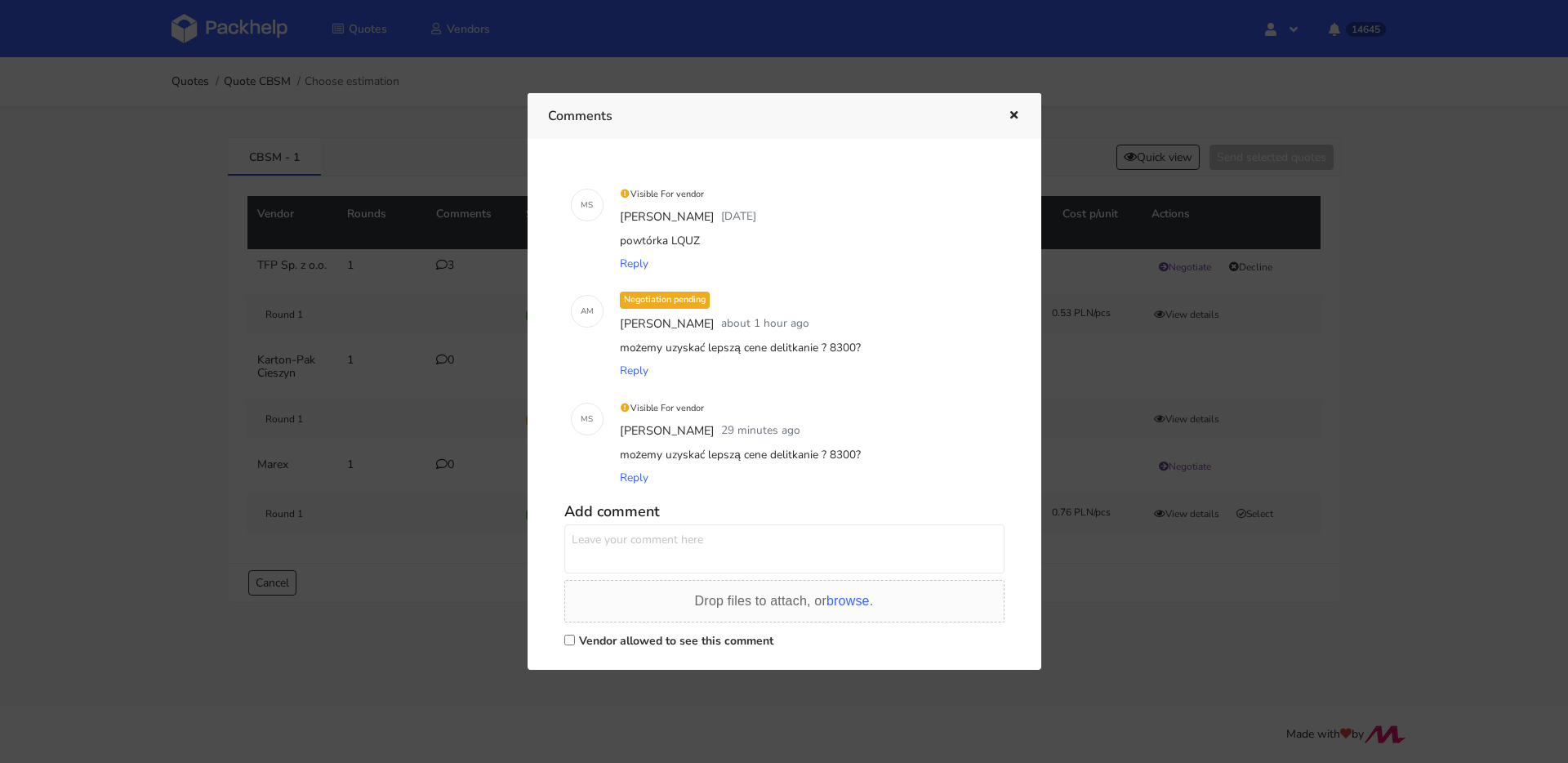
click at [1014, 112] on icon "button" at bounding box center [1014, 116] width 13 height 12
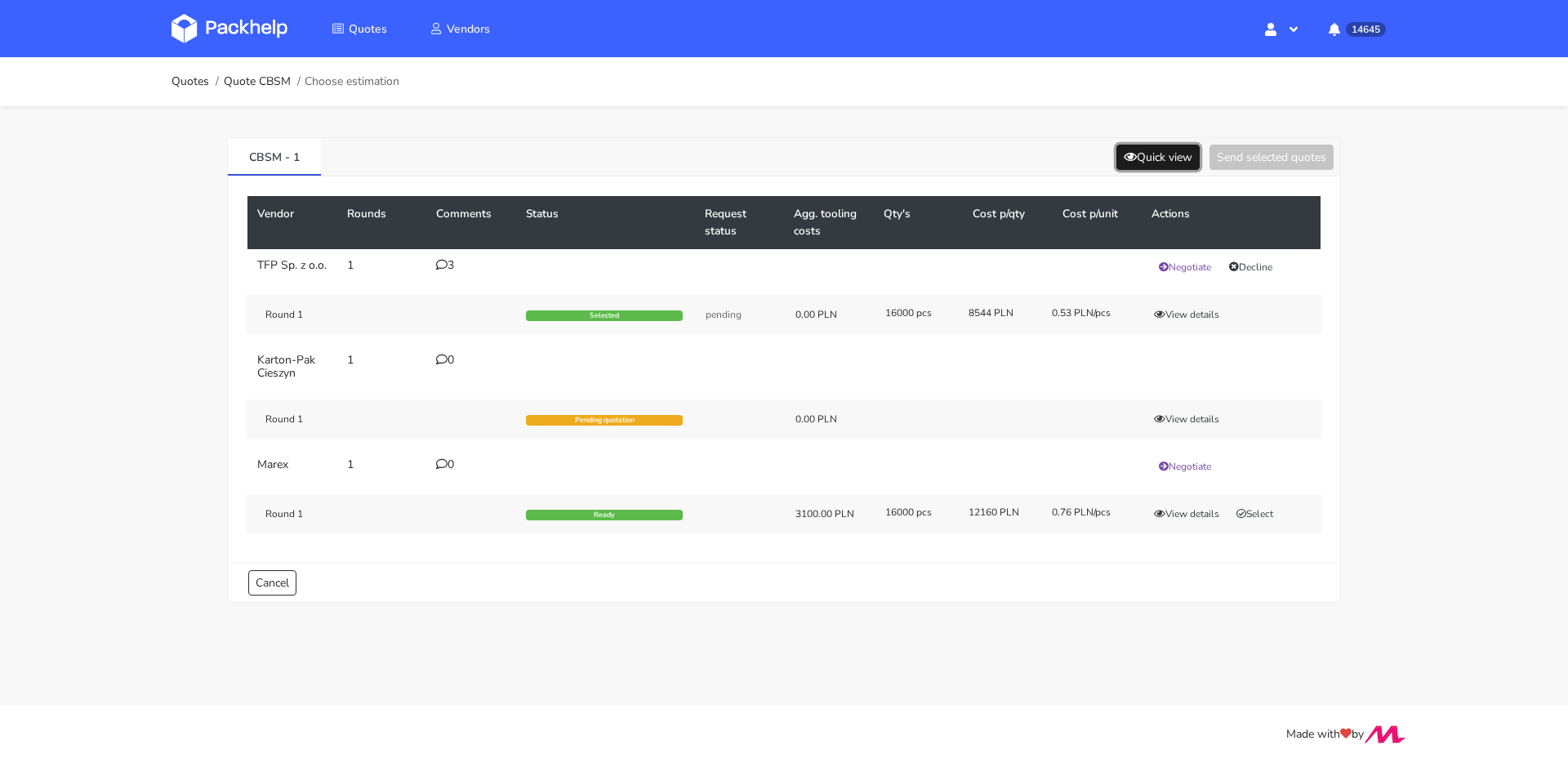
click at [1124, 148] on button "Quick view" at bounding box center [1158, 157] width 84 height 25
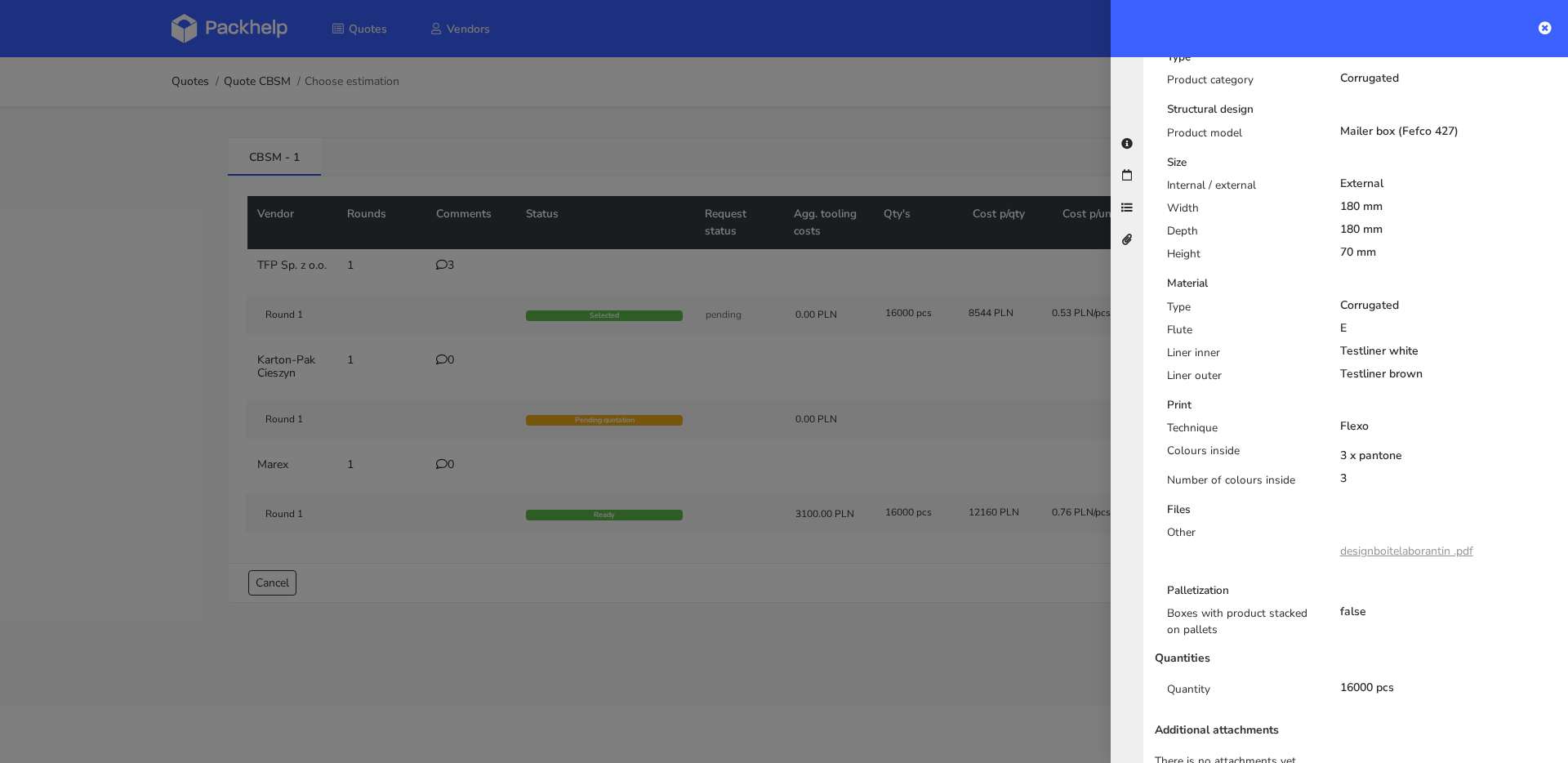
scroll to position [391, 0]
click at [616, 299] on div at bounding box center [784, 381] width 1568 height 763
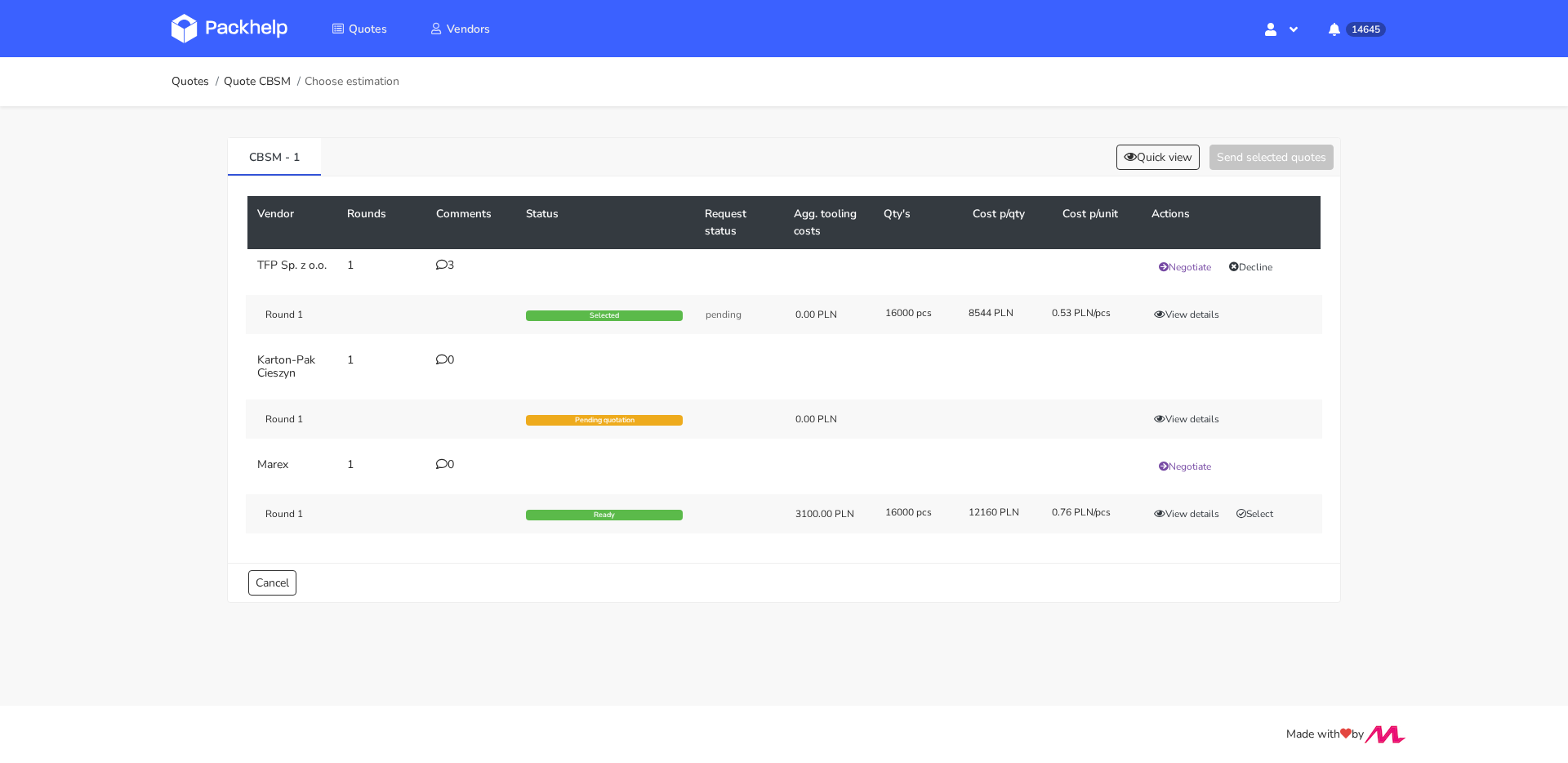
click at [447, 259] on div "3" at bounding box center [471, 265] width 70 height 13
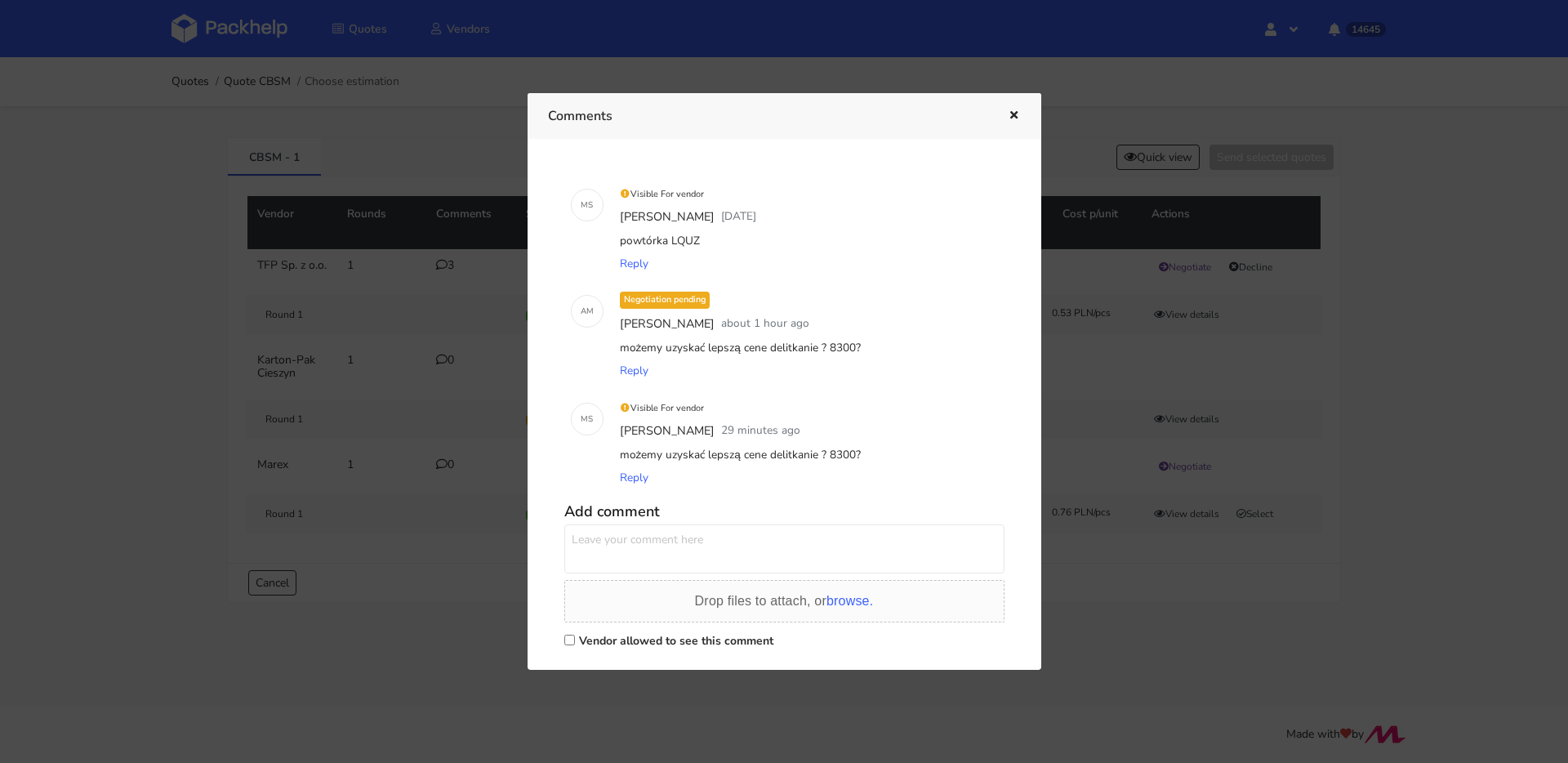
click at [338, 91] on div at bounding box center [784, 381] width 1568 height 763
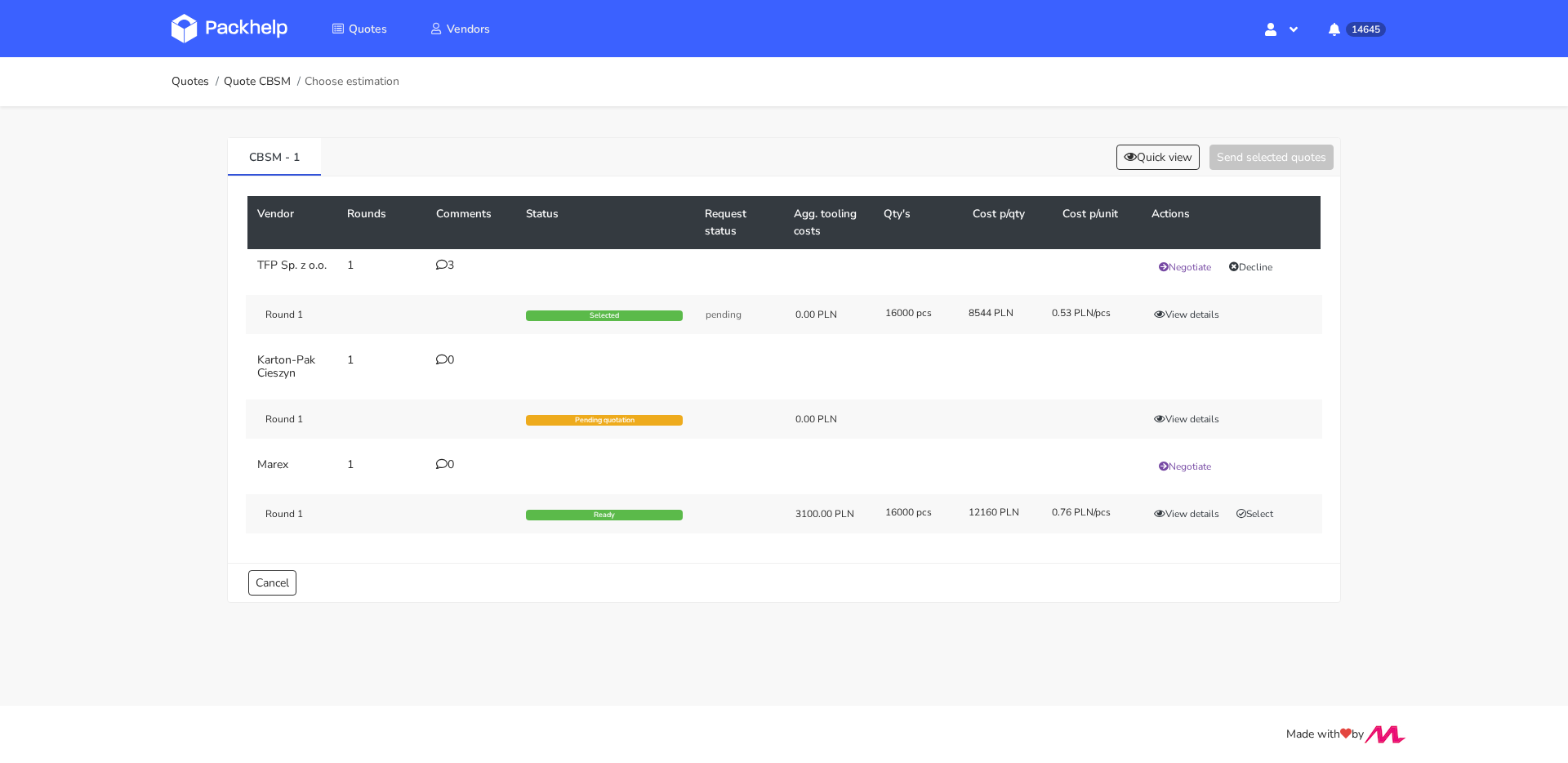
click at [452, 270] on div "3" at bounding box center [471, 265] width 70 height 13
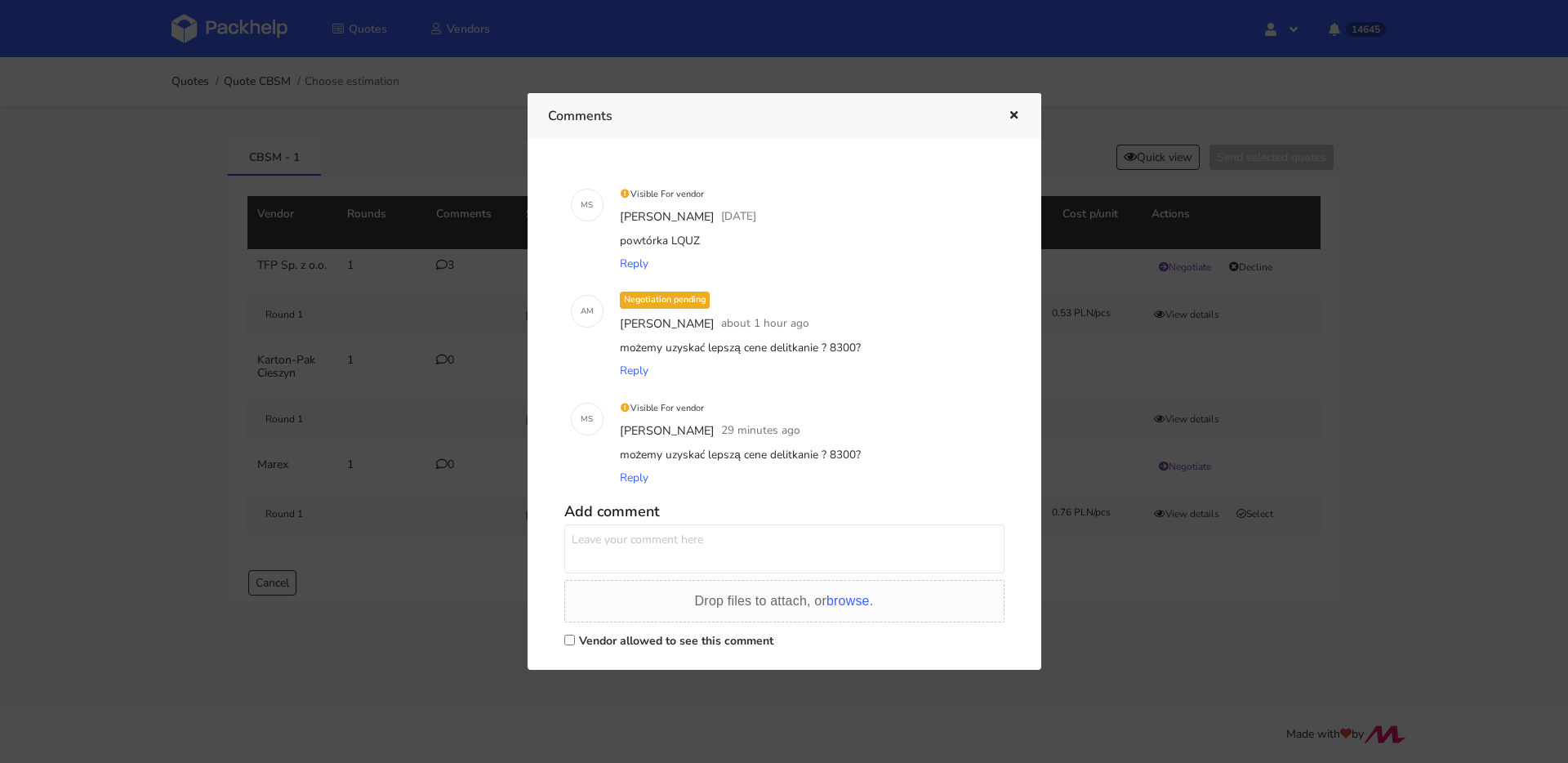
click at [1013, 111] on icon "button" at bounding box center [1014, 116] width 13 height 12
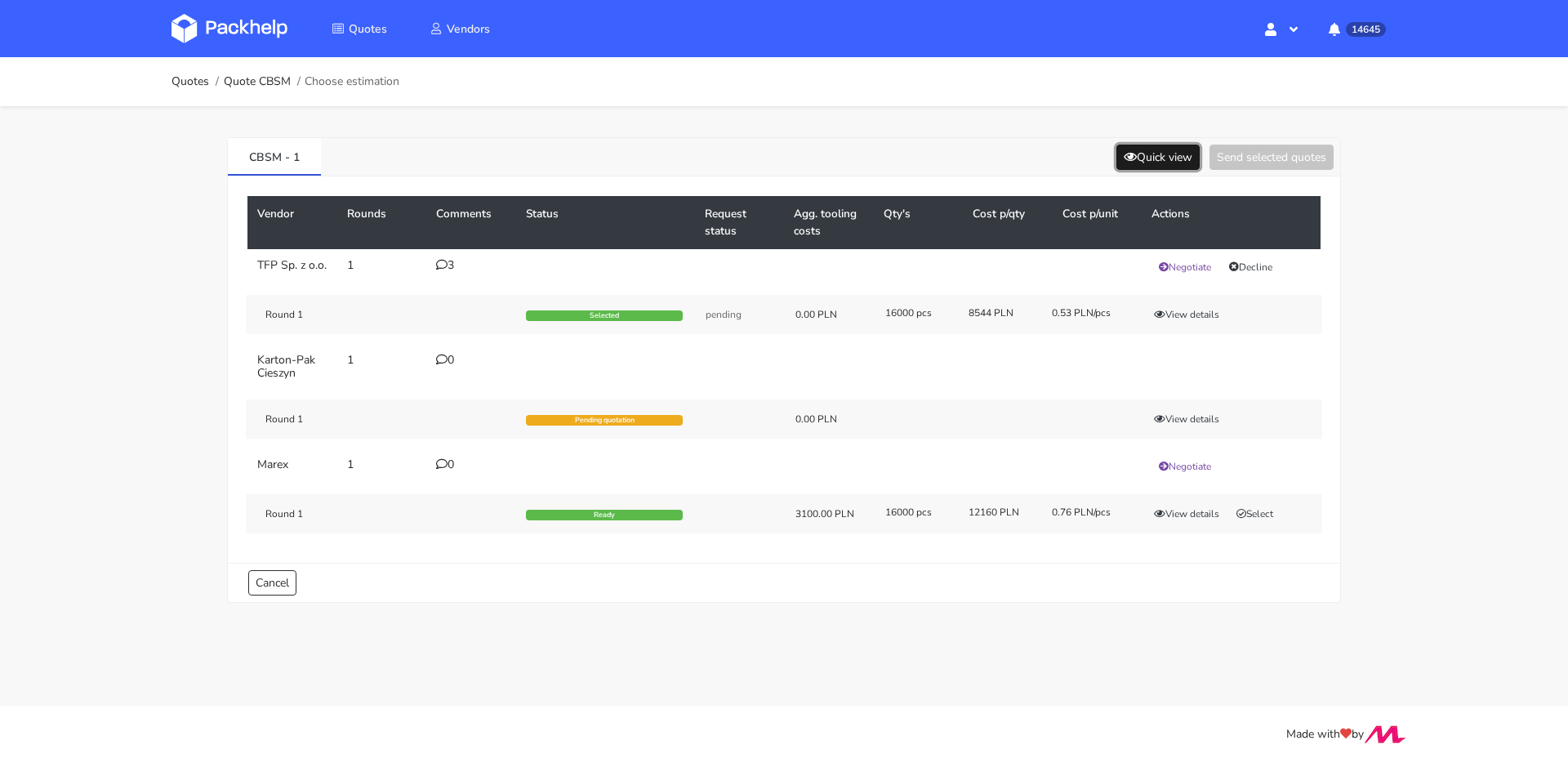
click at [1148, 156] on button "Quick view" at bounding box center [1158, 157] width 84 height 25
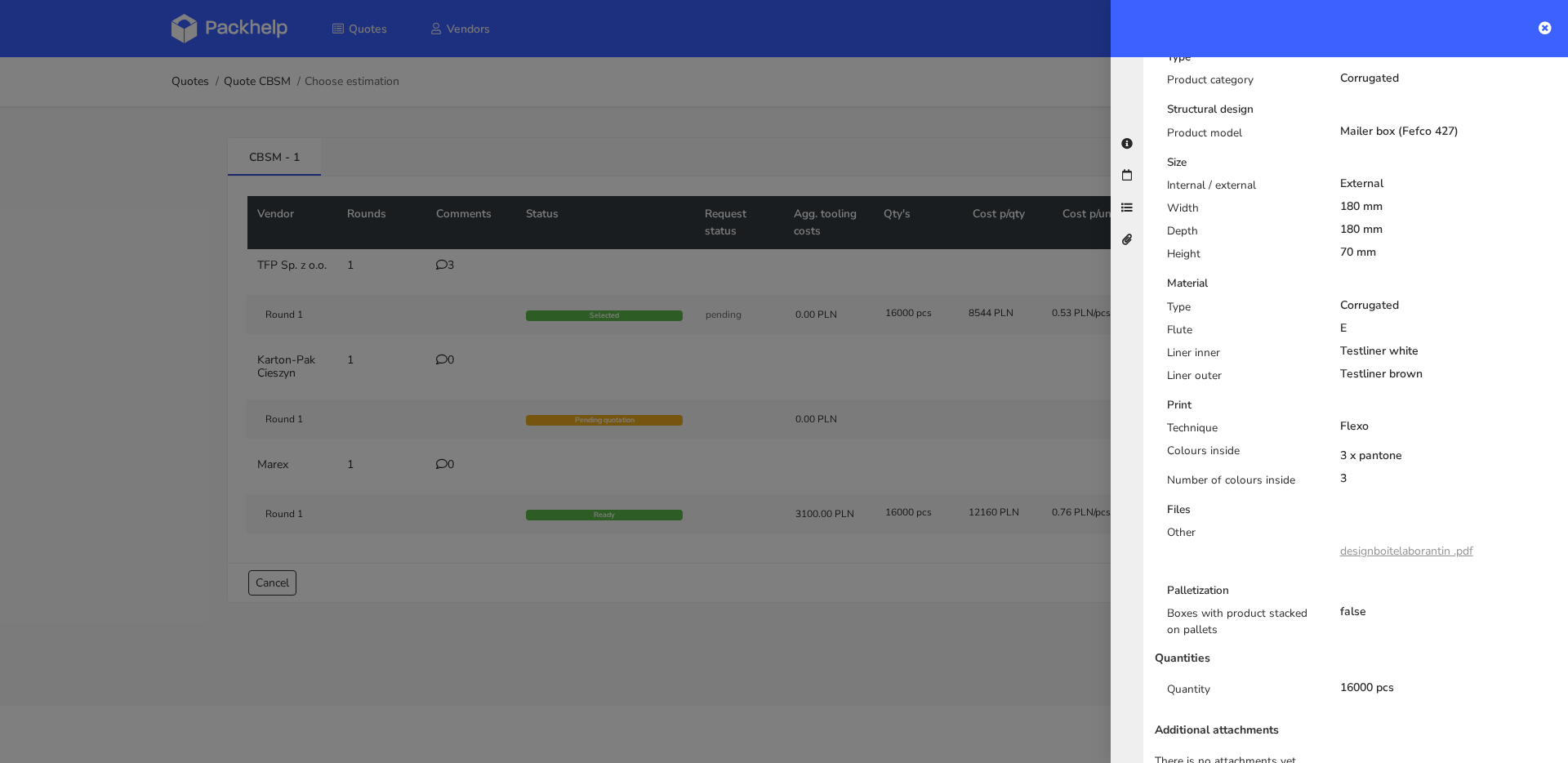
click at [1434, 543] on link "designboitelaborantin .pdf" at bounding box center [1407, 550] width 133 height 15
click at [428, 345] on div at bounding box center [784, 381] width 1568 height 763
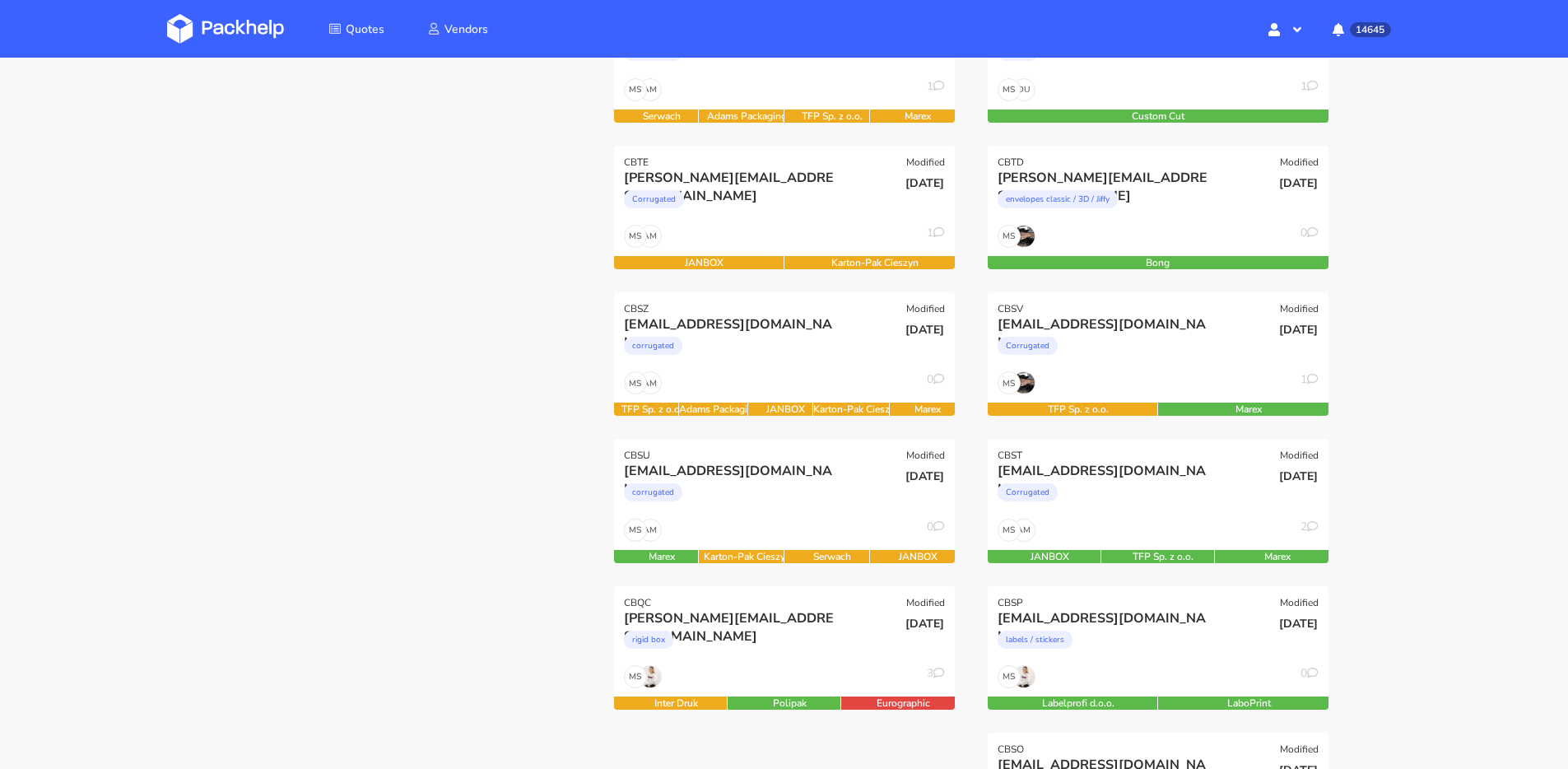
scroll to position [476, 0]
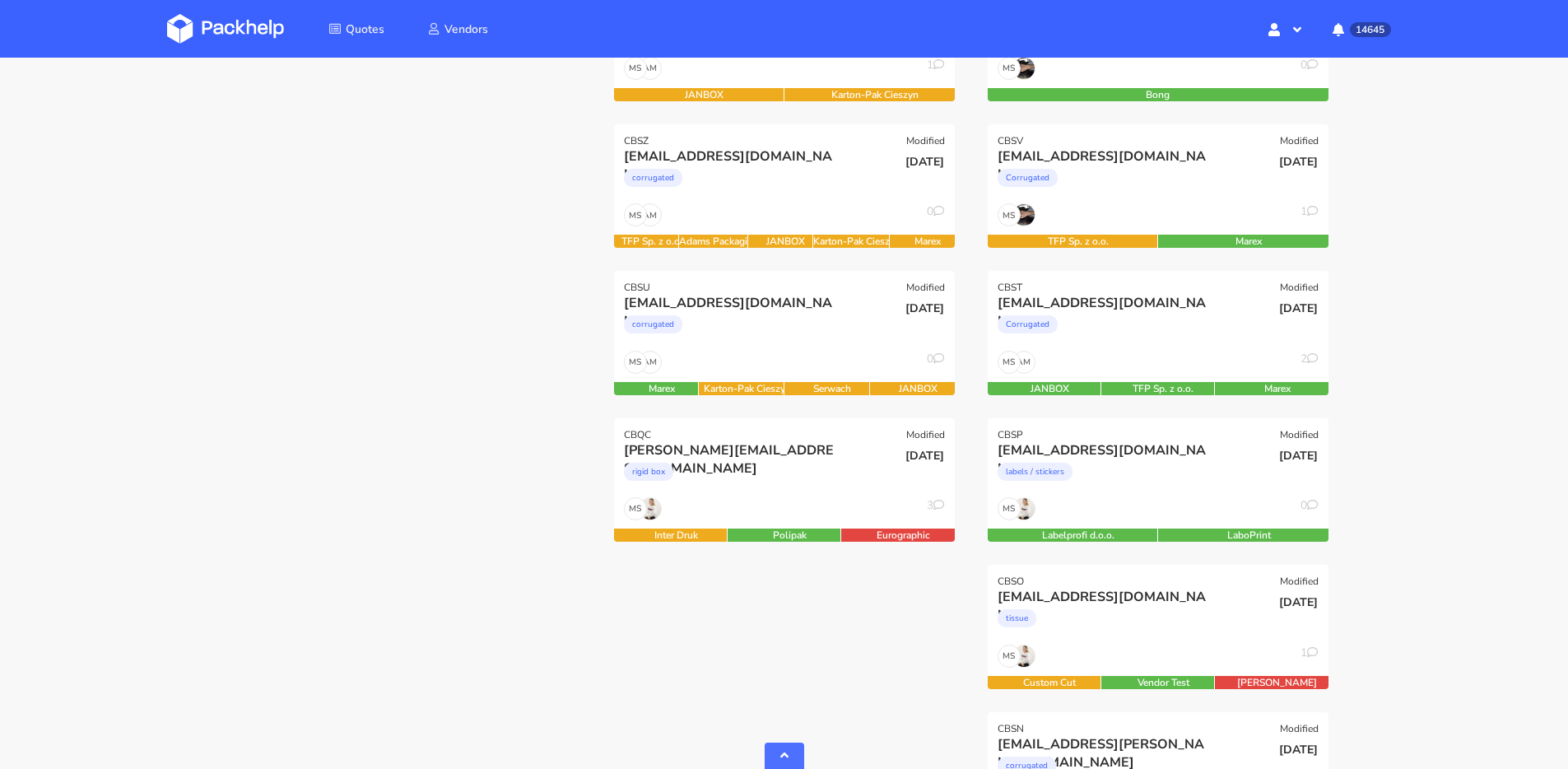
click at [811, 489] on div "rigid box" at bounding box center [732, 476] width 218 height 33
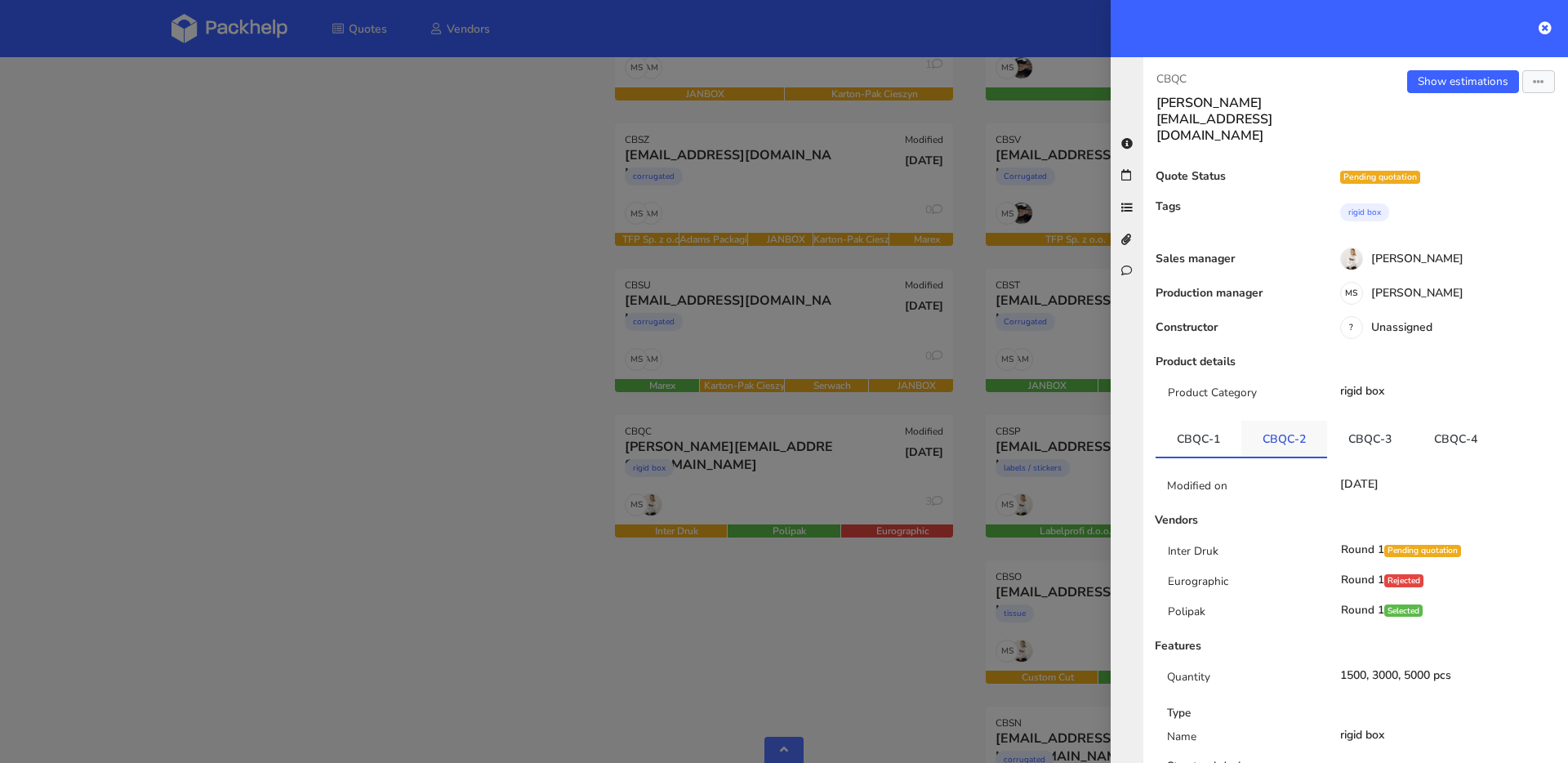
click at [1274, 421] on link "CBQC-2" at bounding box center [1284, 439] width 85 height 36
click at [1373, 421] on link "CBQC-3" at bounding box center [1369, 439] width 85 height 36
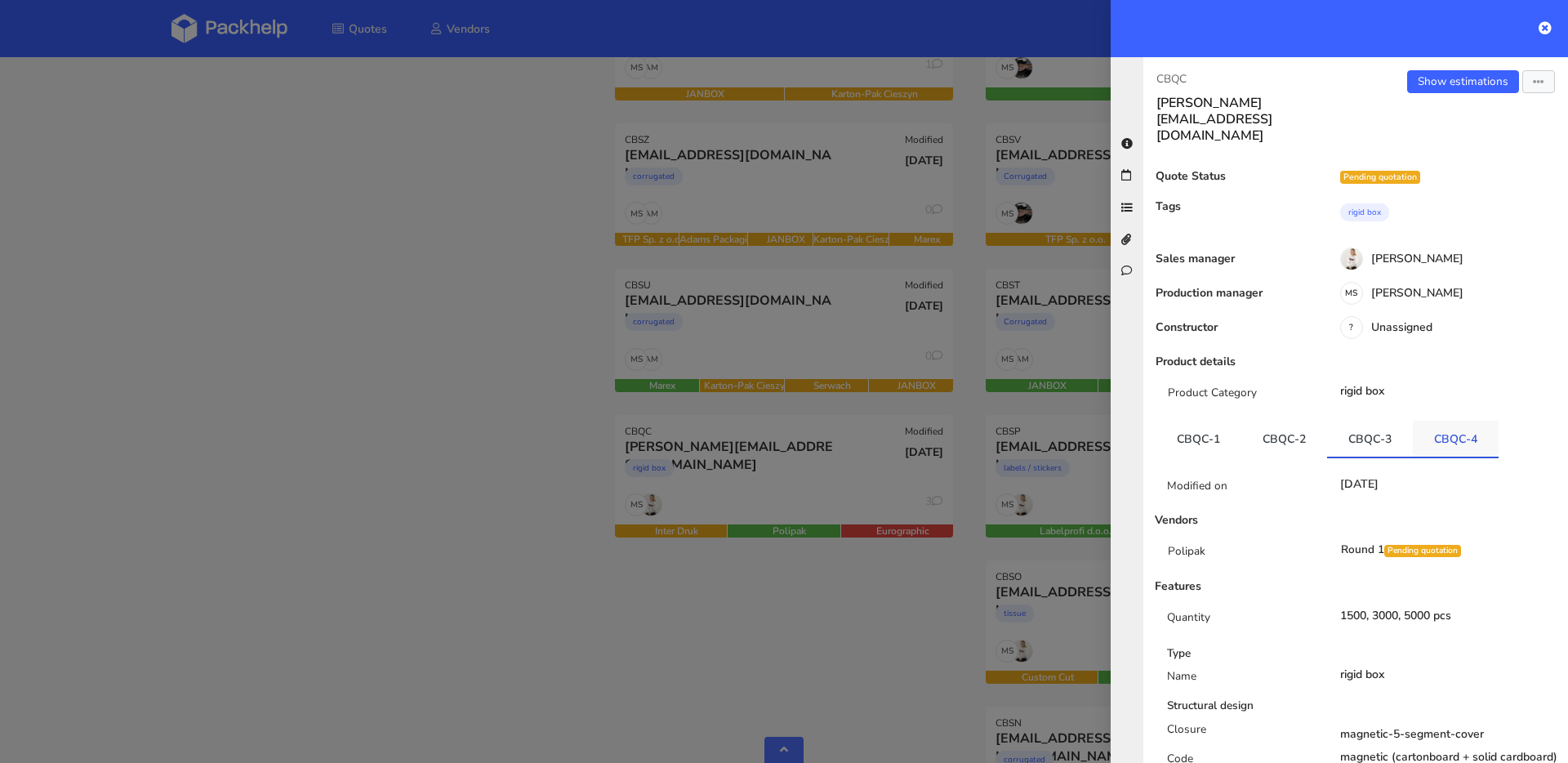
click at [1463, 421] on link "CBQC-4" at bounding box center [1456, 439] width 85 height 36
click at [1362, 421] on link "CBQC-3" at bounding box center [1369, 439] width 85 height 36
click at [1308, 421] on link "CBQC-2" at bounding box center [1284, 439] width 85 height 36
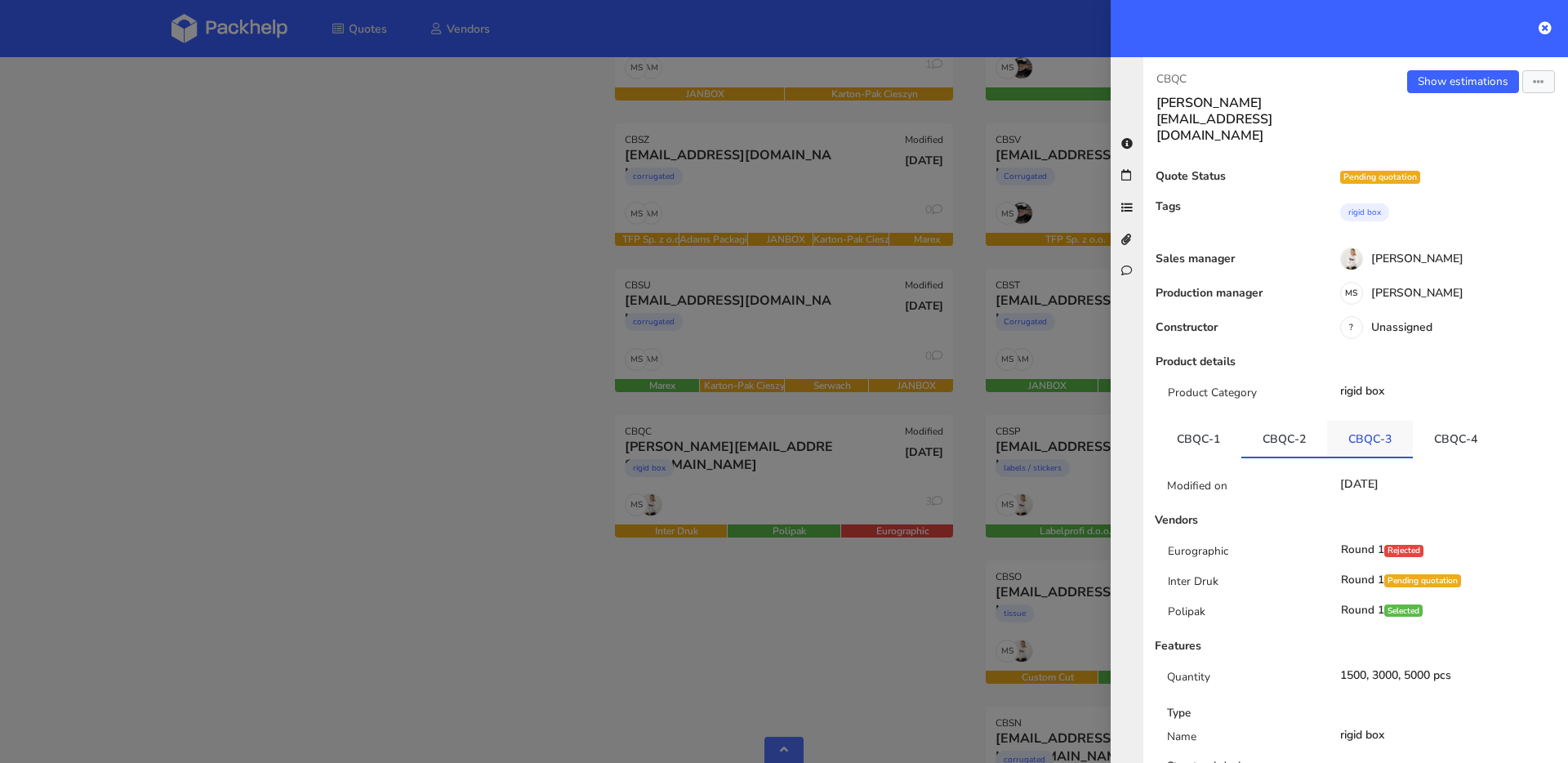
click at [1363, 421] on link "CBQC-3" at bounding box center [1369, 439] width 85 height 36
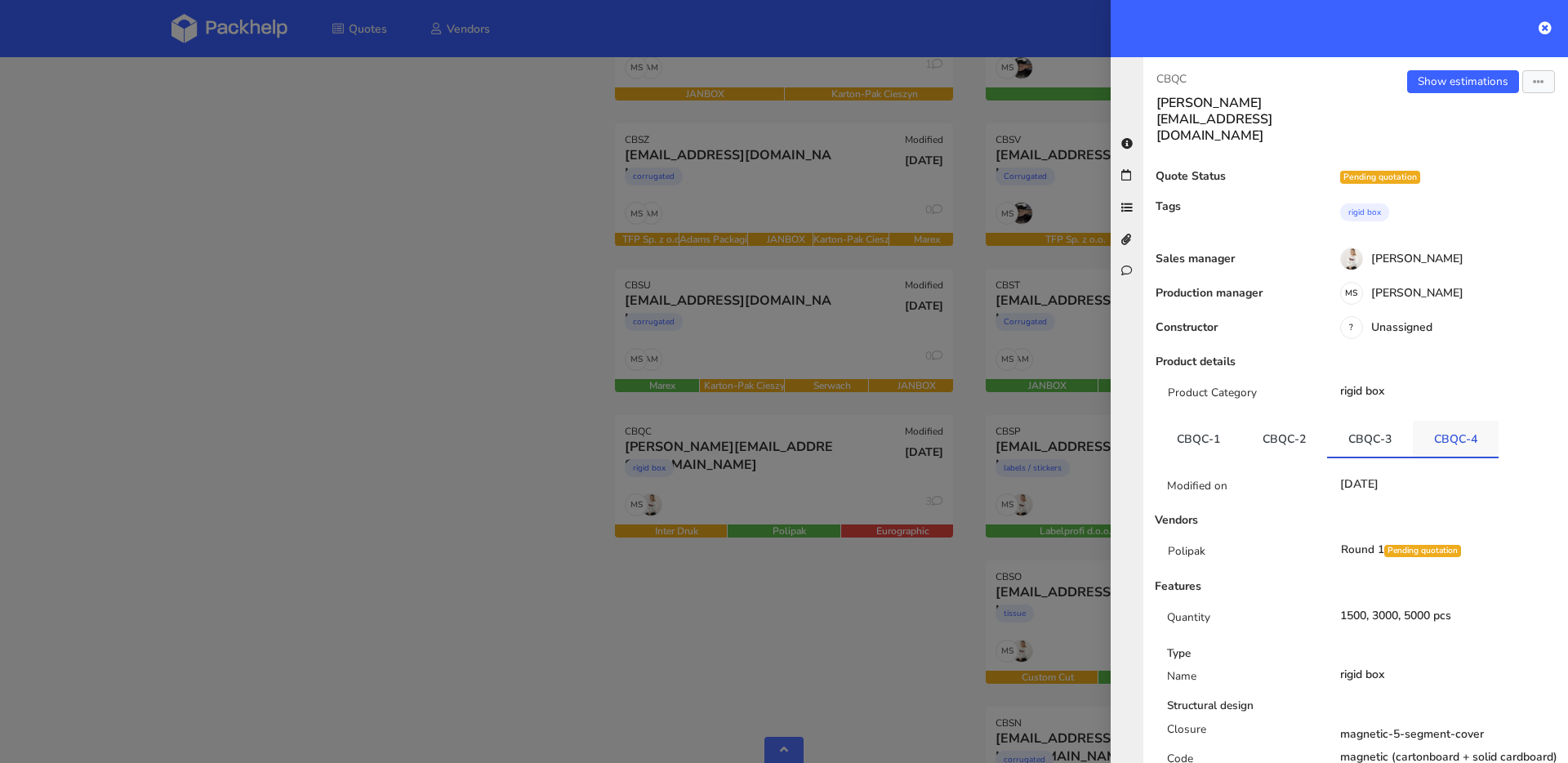
click at [1431, 421] on link "CBQC-4" at bounding box center [1456, 439] width 85 height 36
click at [1327, 421] on link "CBQC-3" at bounding box center [1369, 439] width 85 height 36
click at [1274, 421] on link "CBQC-2" at bounding box center [1284, 439] width 85 height 36
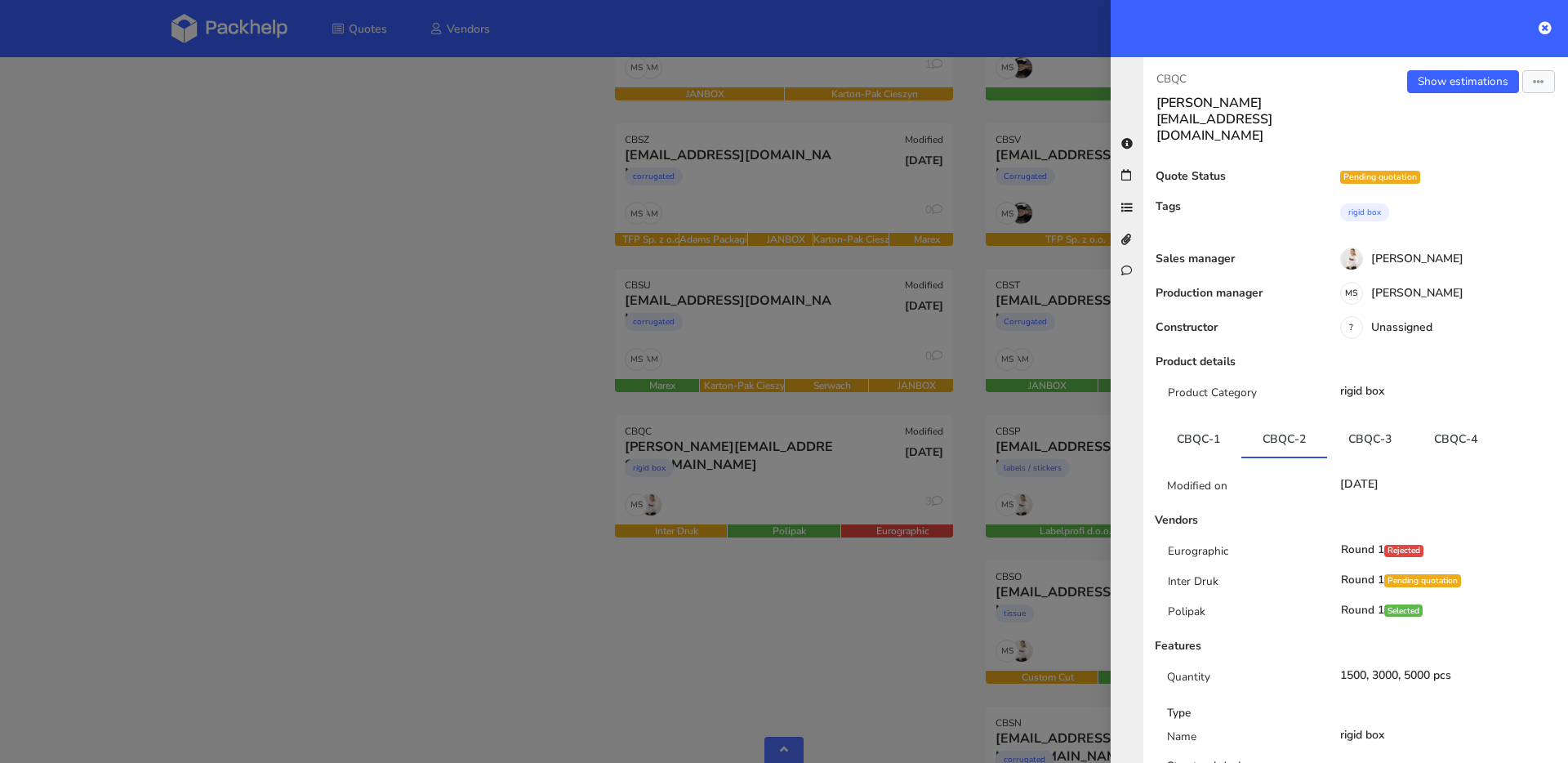
click at [304, 177] on div at bounding box center [784, 381] width 1568 height 763
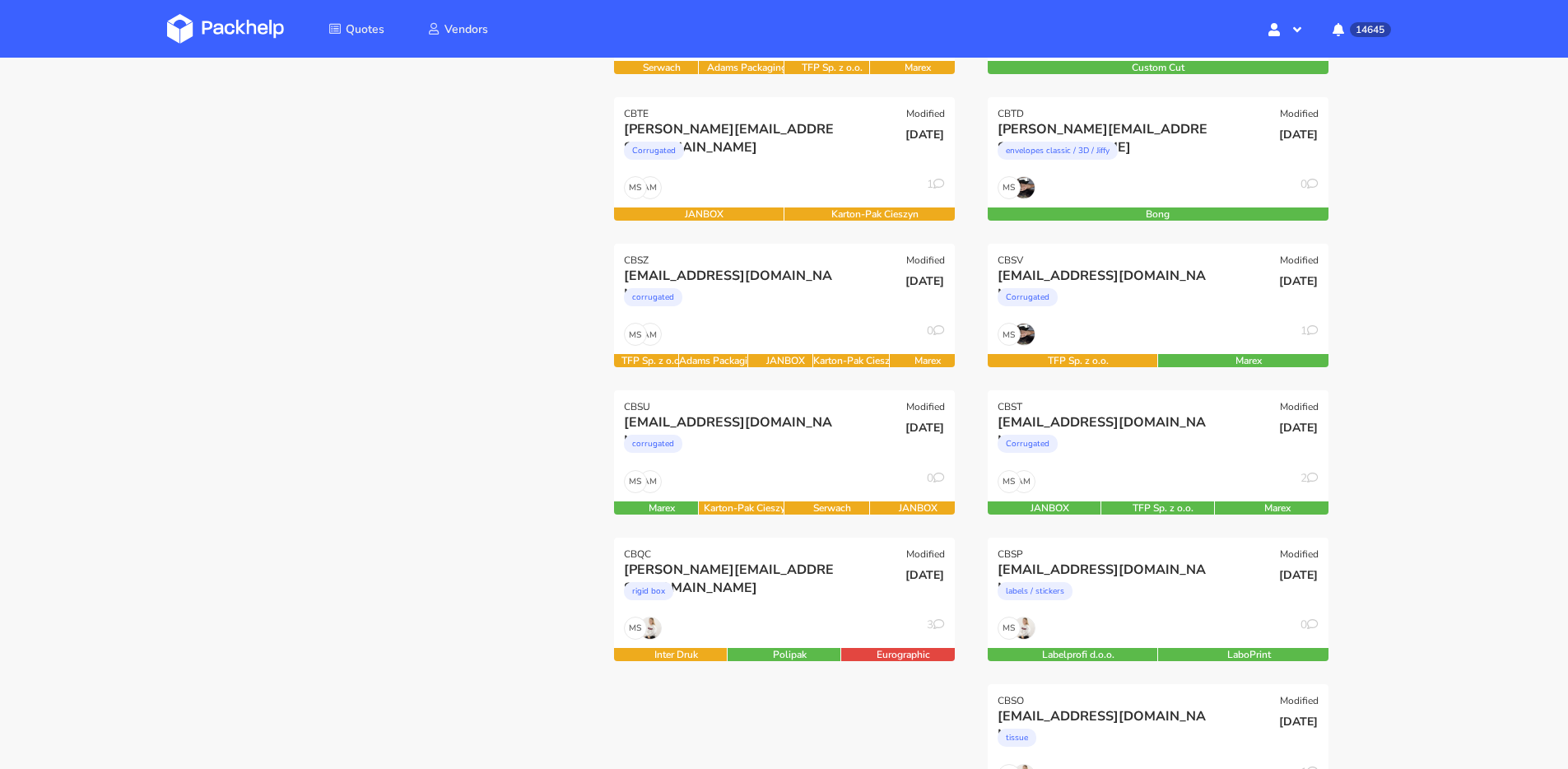
scroll to position [362, 0]
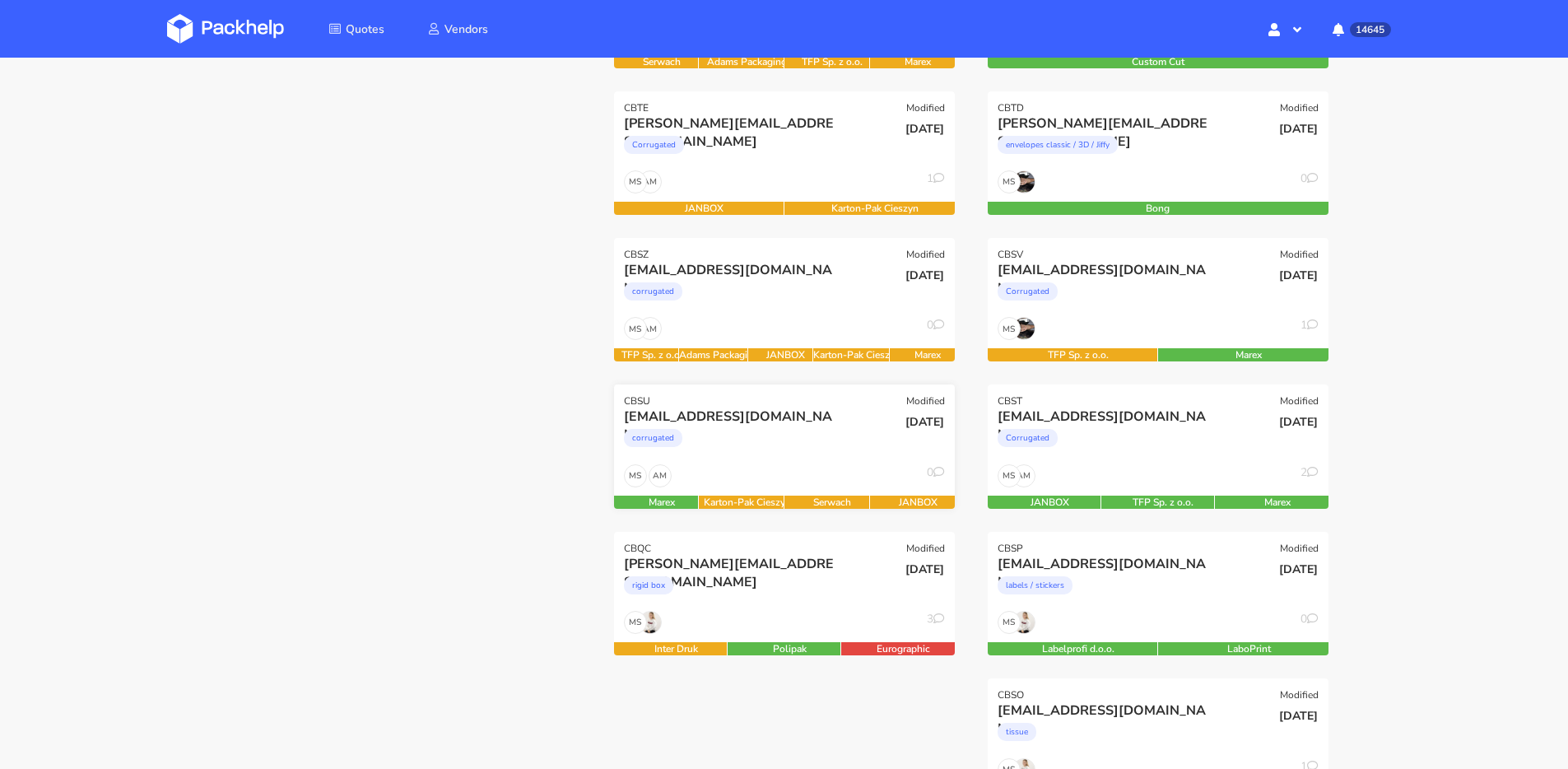
click at [854, 475] on div "AM MS 0" at bounding box center [784, 480] width 340 height 32
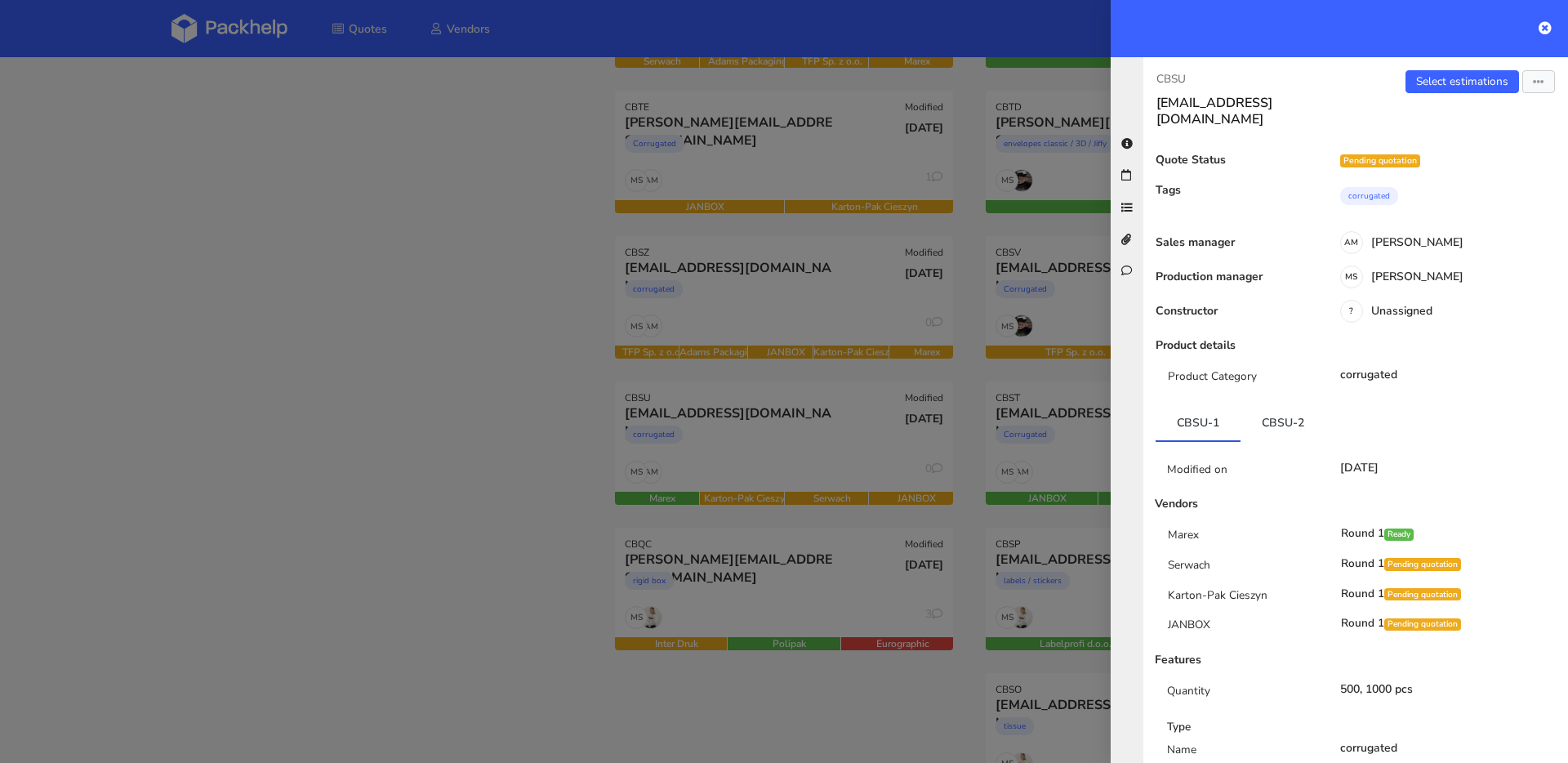
click at [829, 597] on div at bounding box center [784, 381] width 1568 height 763
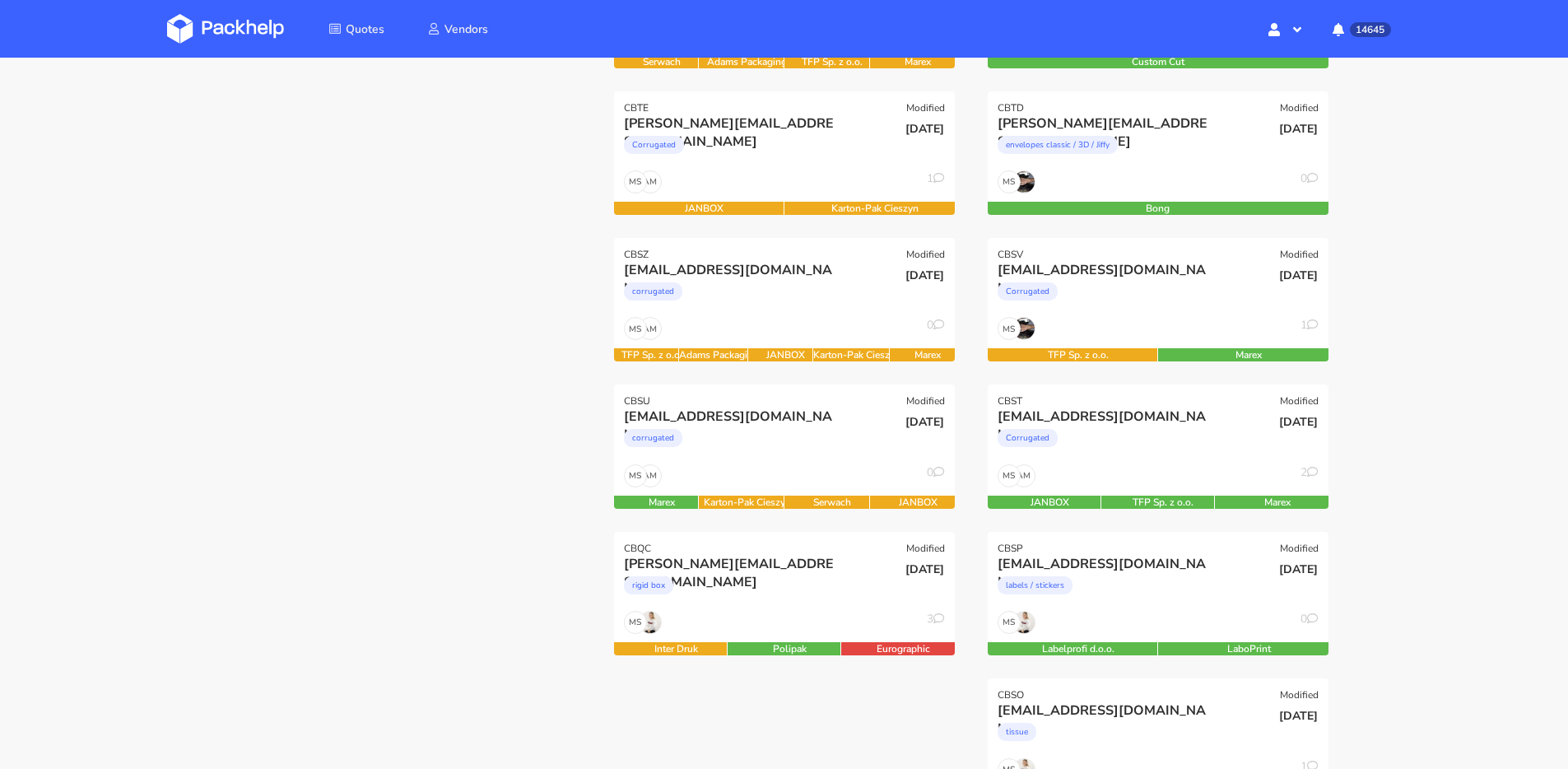
click at [836, 601] on div "rigid box" at bounding box center [732, 590] width 218 height 33
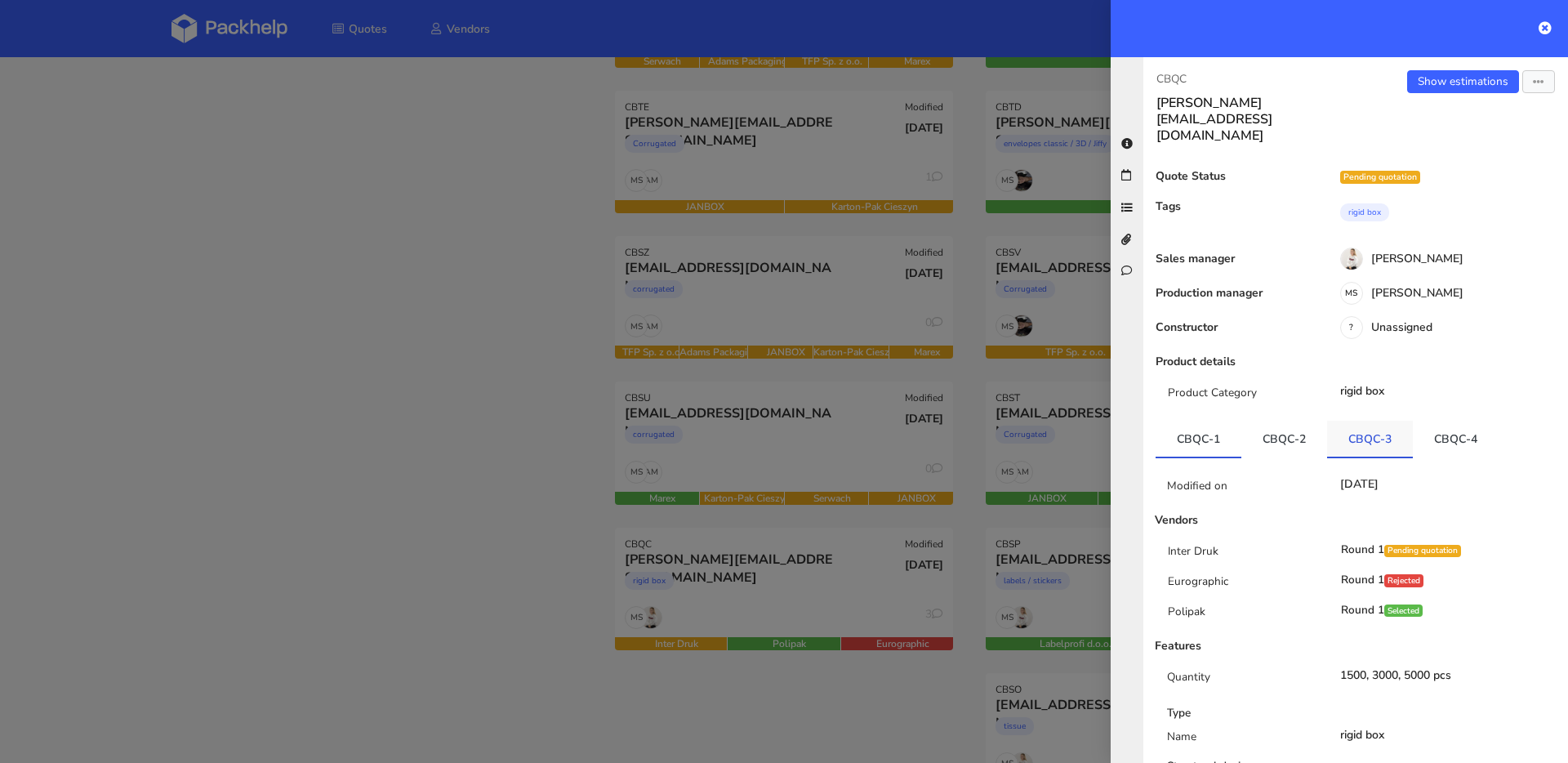
click at [1360, 421] on link "CBQC-3" at bounding box center [1369, 439] width 85 height 36
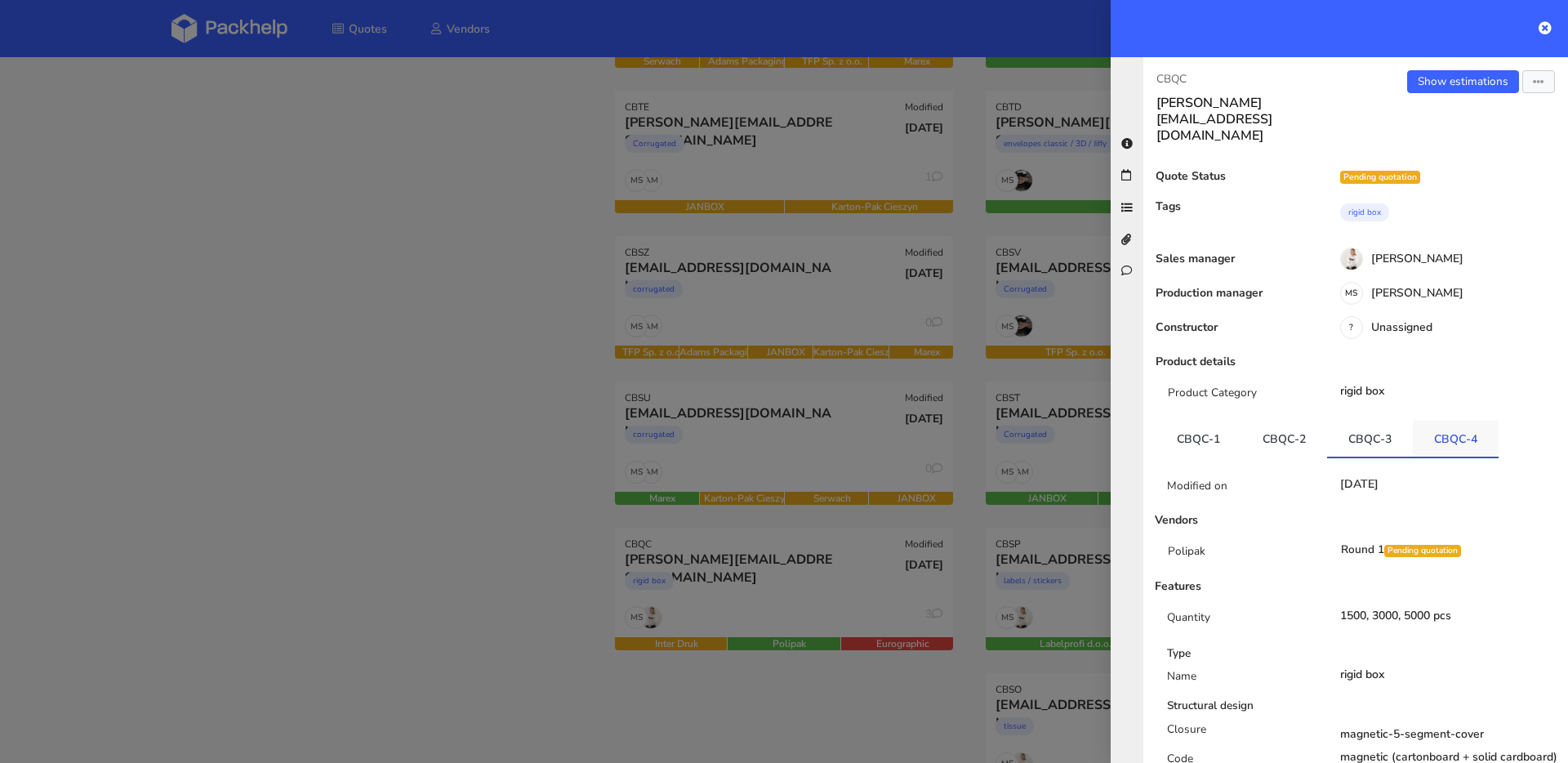
click at [1440, 421] on link "CBQC-4" at bounding box center [1456, 439] width 85 height 36
drag, startPoint x: 4, startPoint y: 110, endPoint x: 58, endPoint y: 64, distance: 70.9
click at [4, 110] on div at bounding box center [784, 381] width 1568 height 763
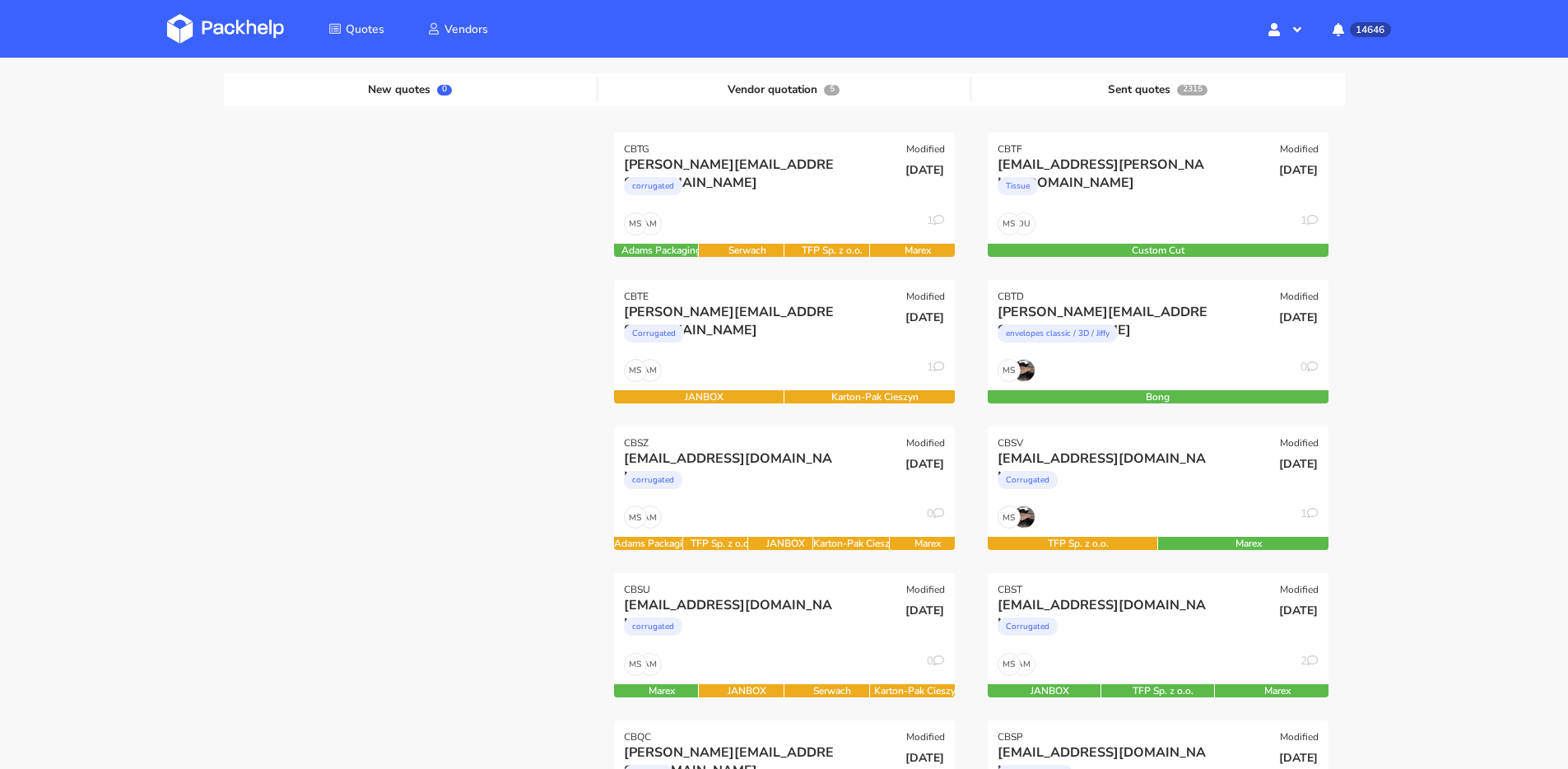
scroll to position [108, 0]
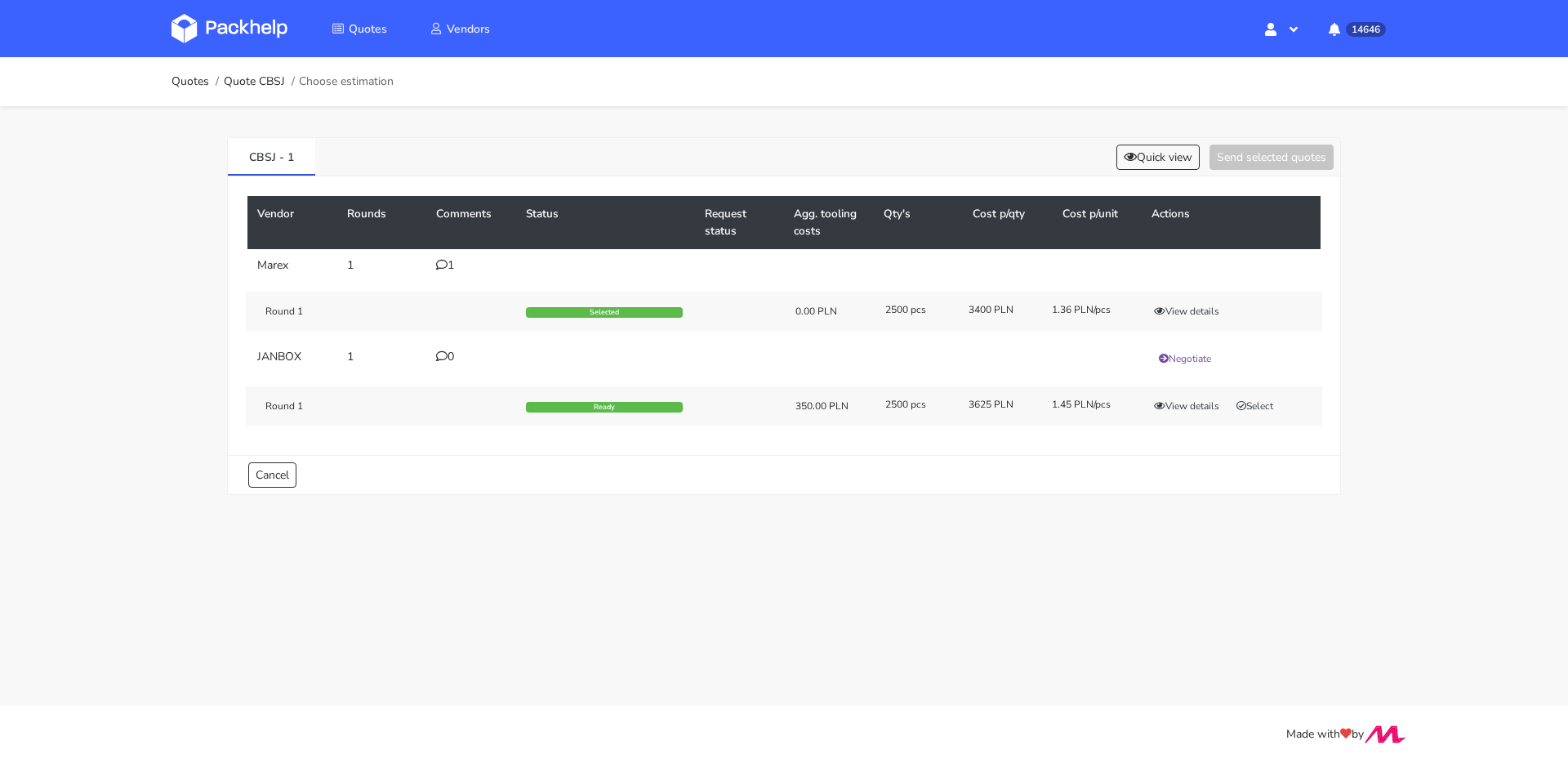
click at [457, 265] on div "1" at bounding box center [471, 265] width 70 height 13
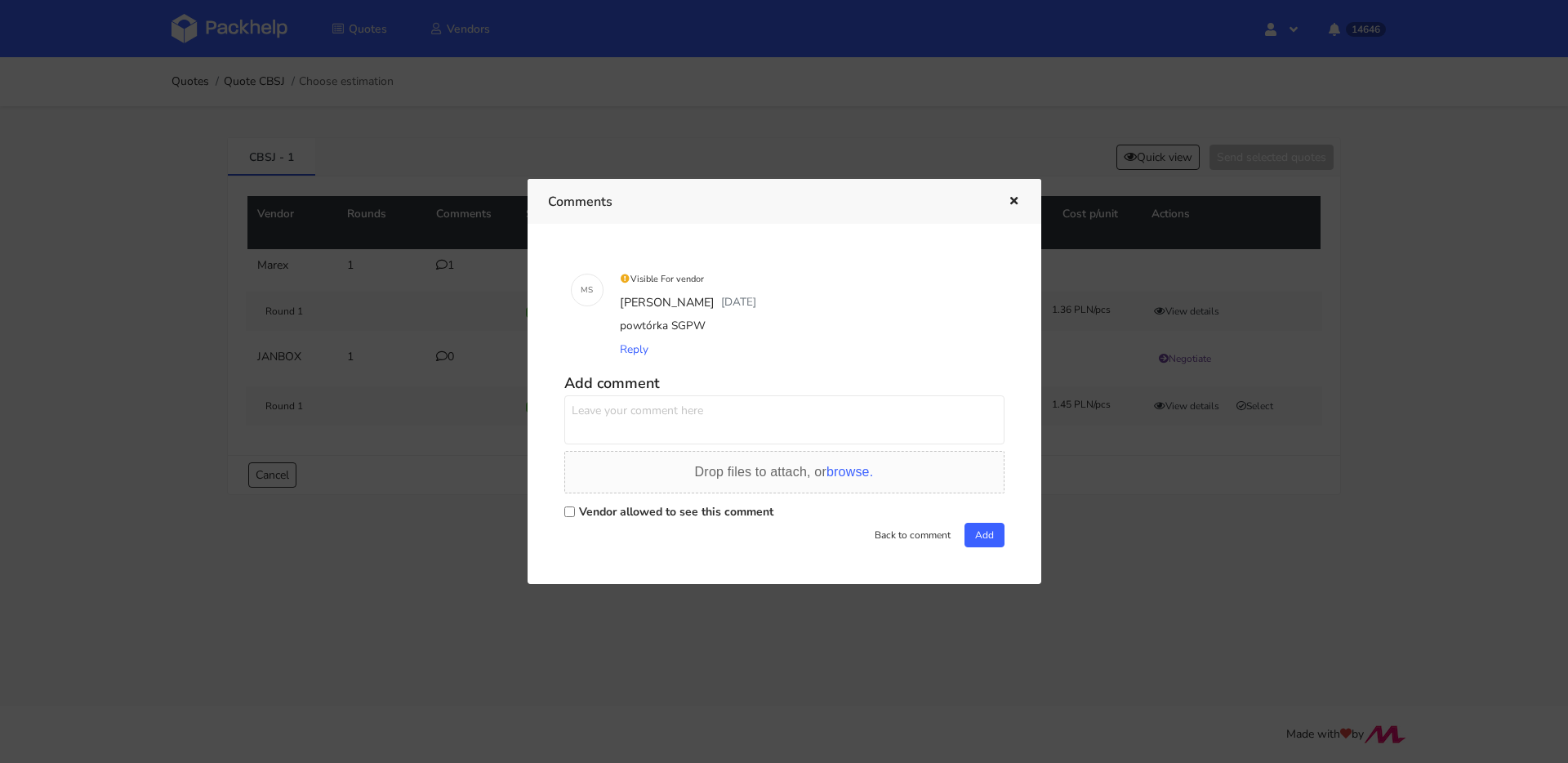
click at [992, 202] on div at bounding box center [1002, 202] width 38 height 22
click at [1015, 200] on icon "button" at bounding box center [1014, 201] width 13 height 12
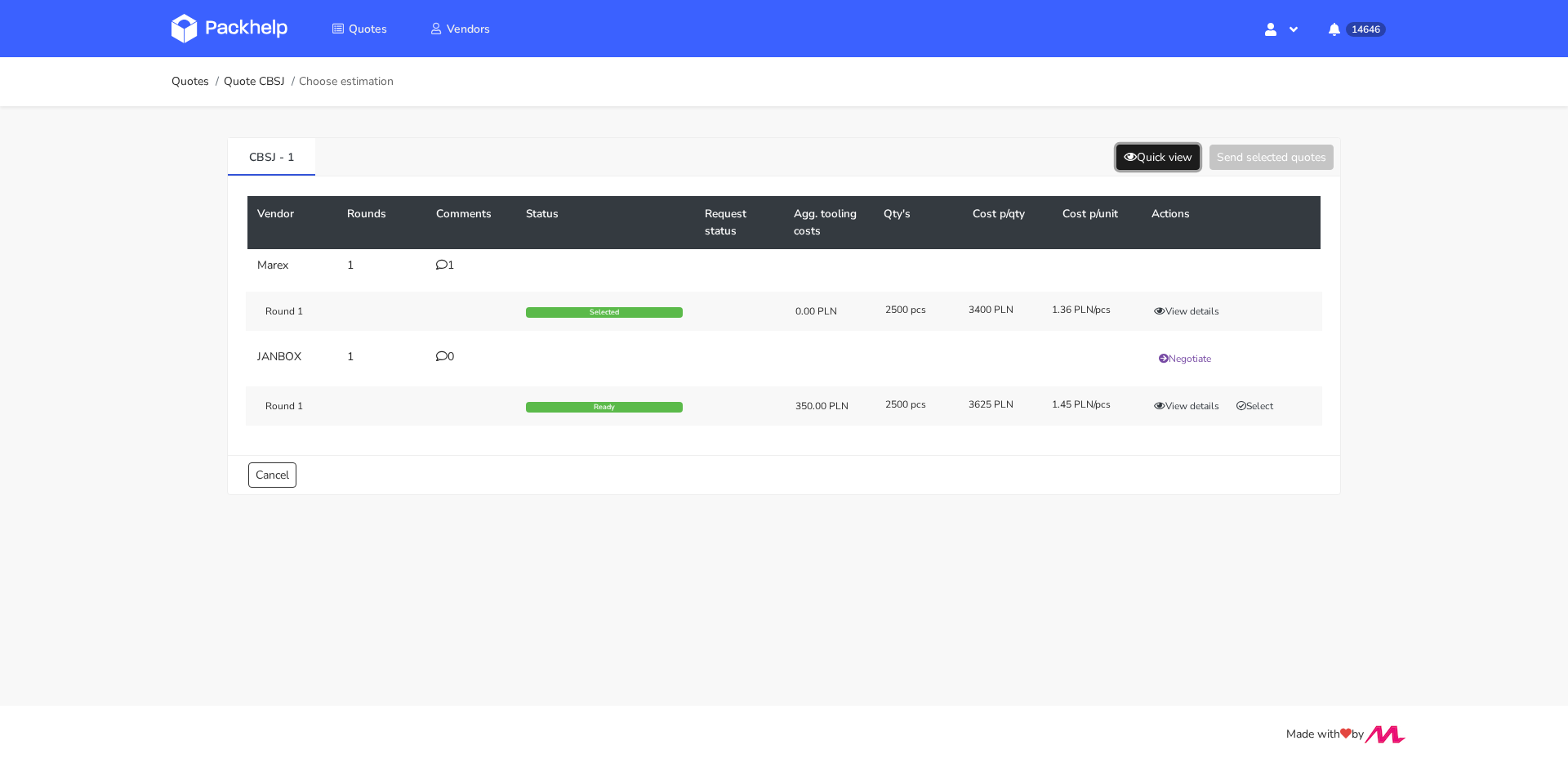
click at [1179, 157] on button "Quick view" at bounding box center [1158, 157] width 84 height 25
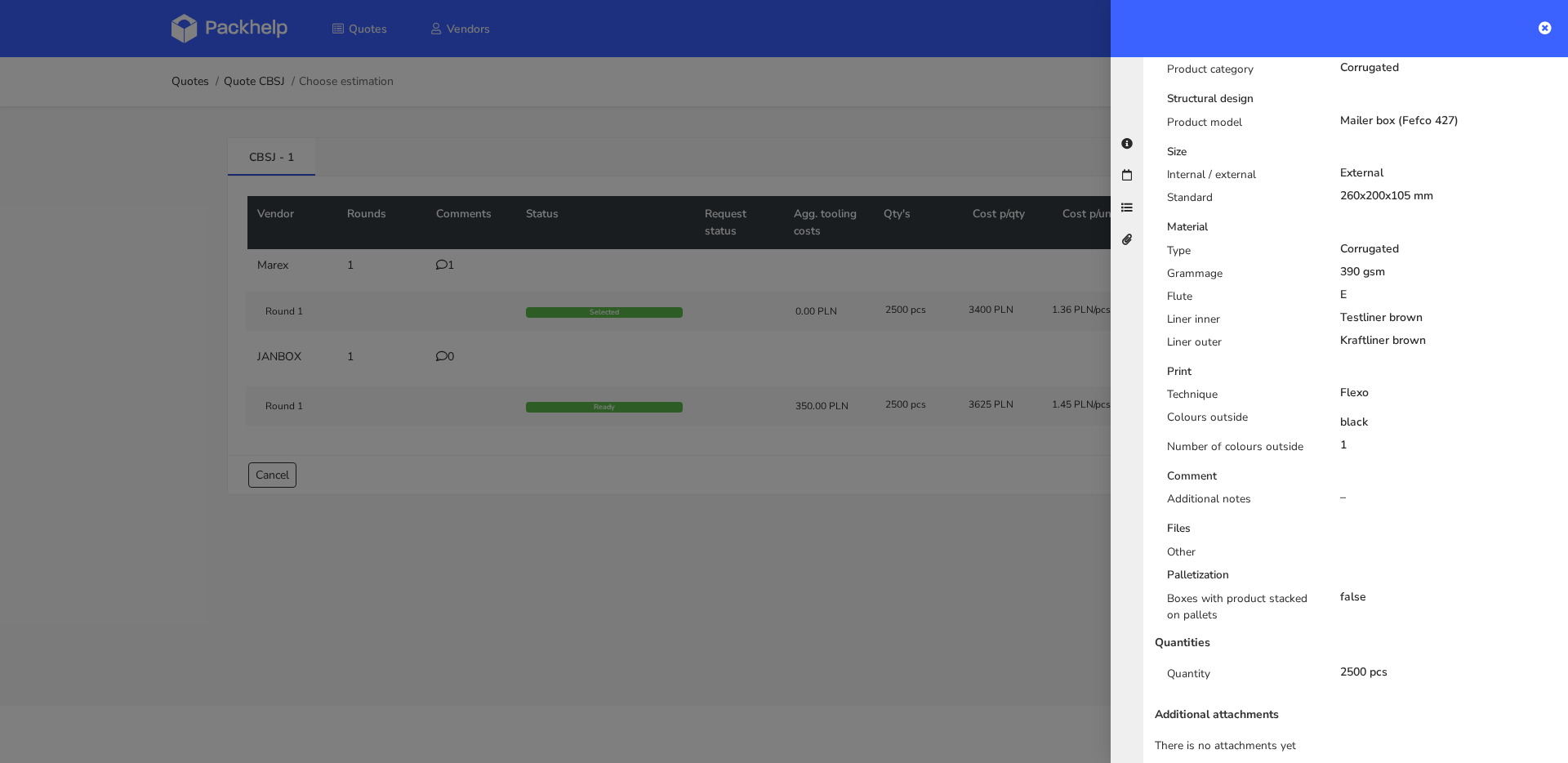
scroll to position [387, 0]
click at [857, 328] on div at bounding box center [784, 381] width 1568 height 763
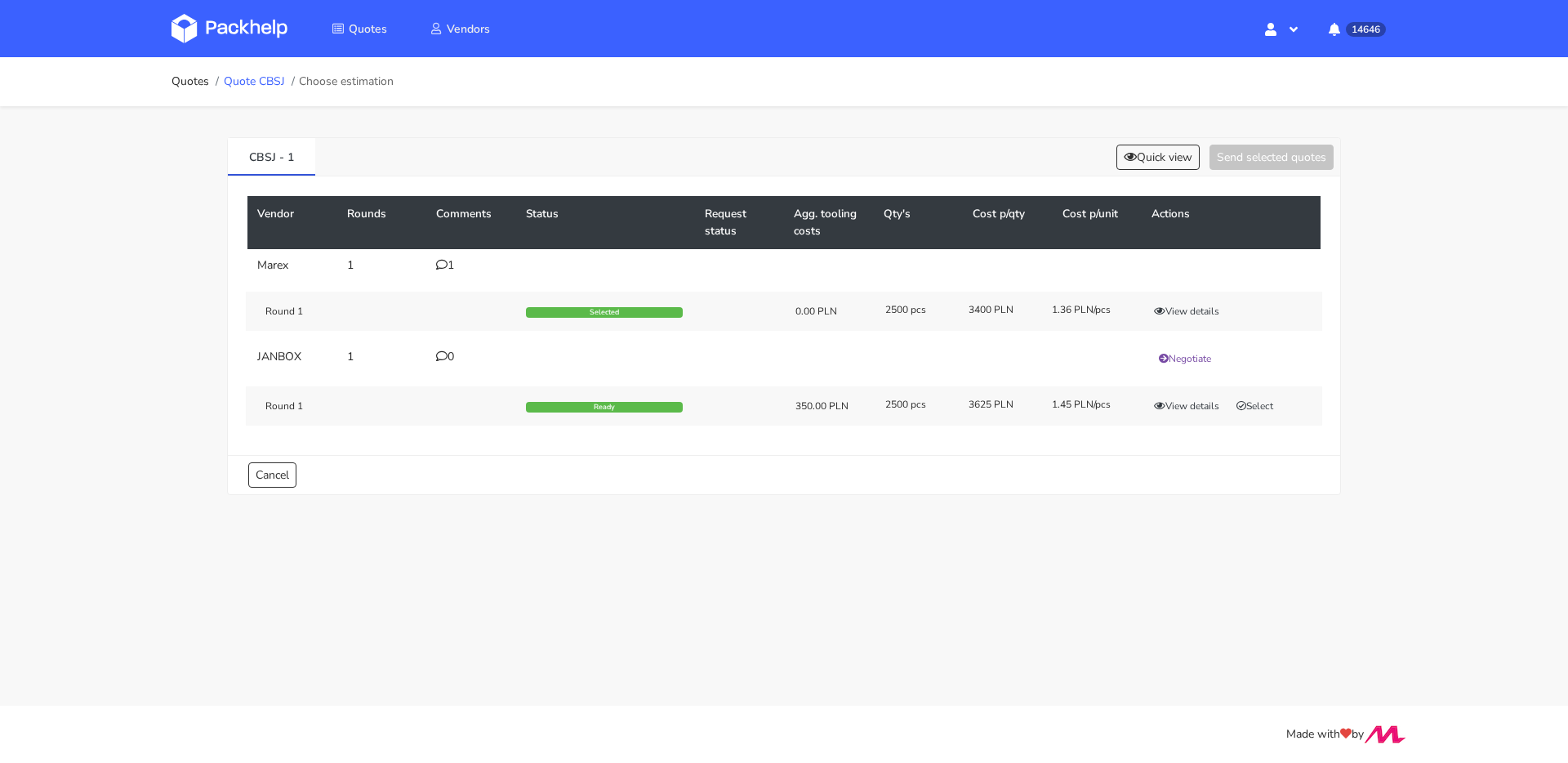
click at [247, 82] on link "Quote CBSJ" at bounding box center [254, 82] width 61 height 13
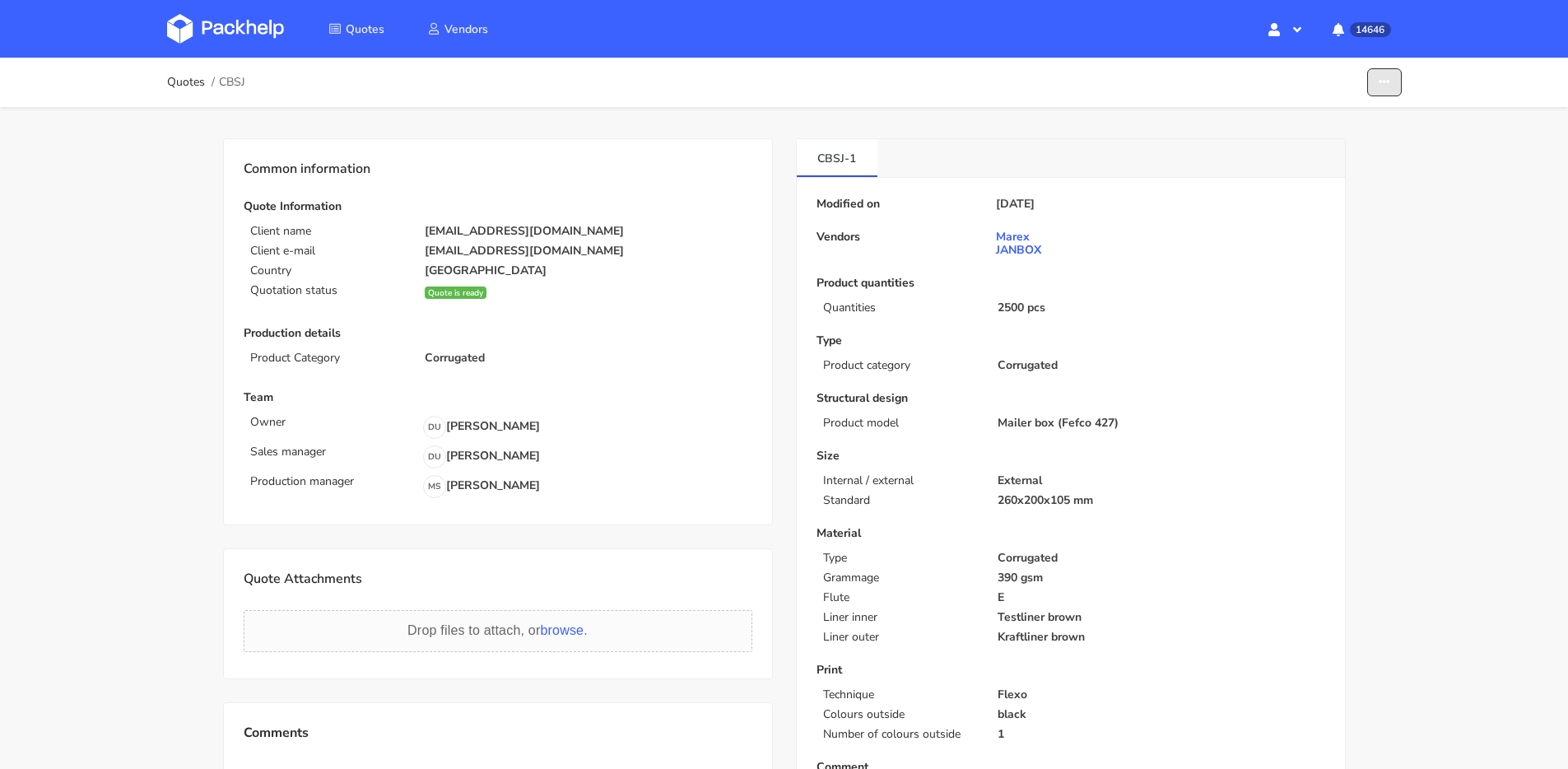
click at [1394, 81] on button "button" at bounding box center [1384, 82] width 34 height 29
click at [1347, 168] on link "Show estimations" at bounding box center [1322, 181] width 145 height 27
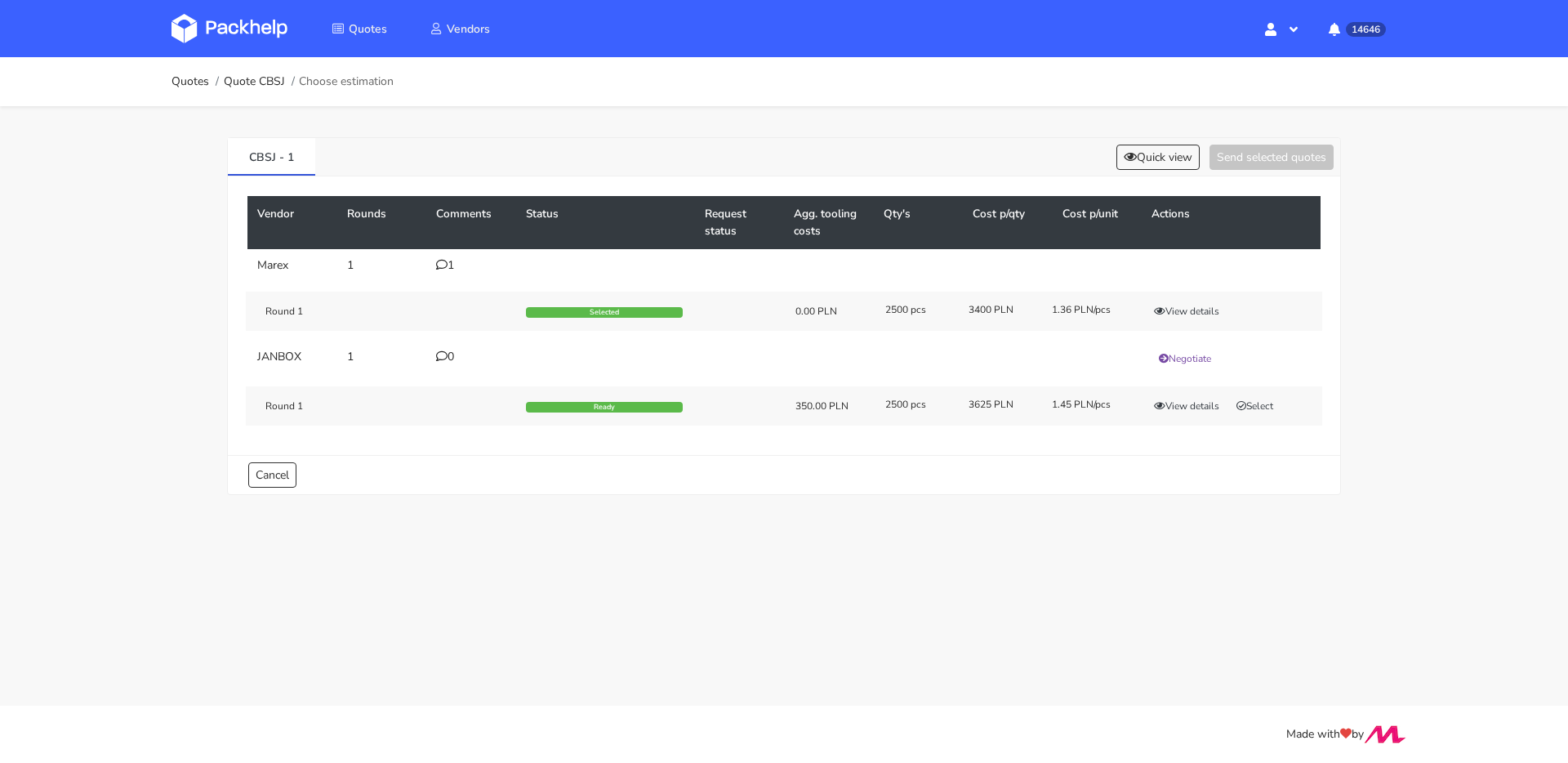
click at [430, 263] on td "1" at bounding box center [471, 265] width 90 height 32
click at [446, 266] on icon at bounding box center [441, 264] width 12 height 12
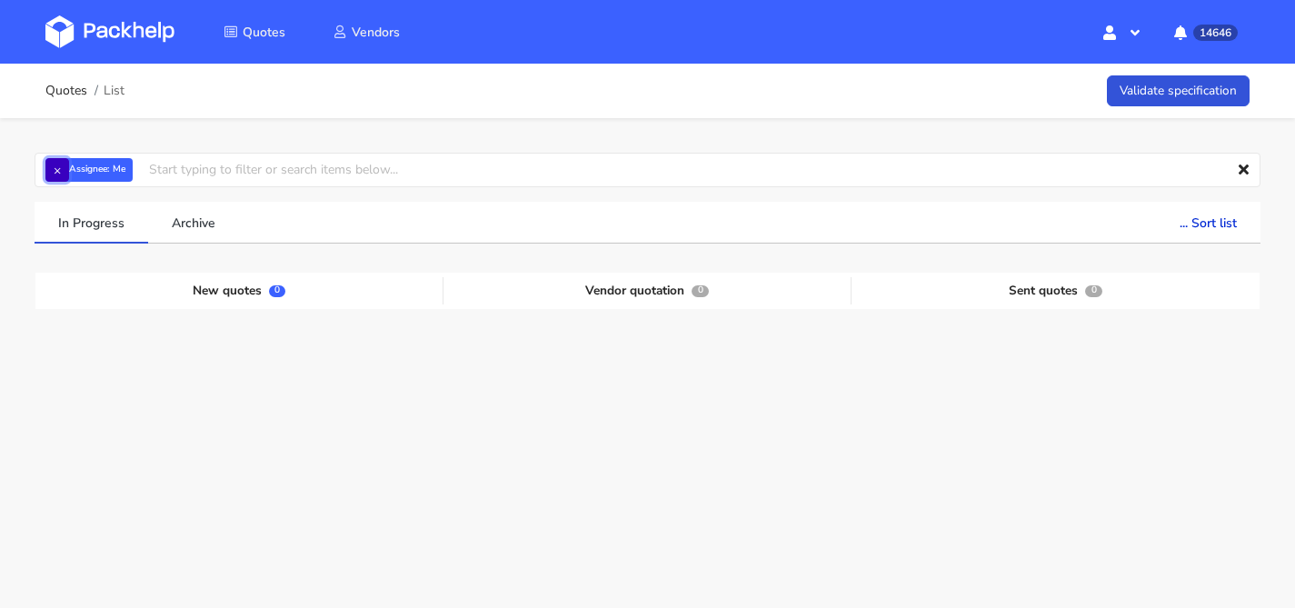
click at [68, 169] on button "×" at bounding box center [57, 170] width 24 height 24
click at [68, 169] on input "text" at bounding box center [648, 170] width 1226 height 35
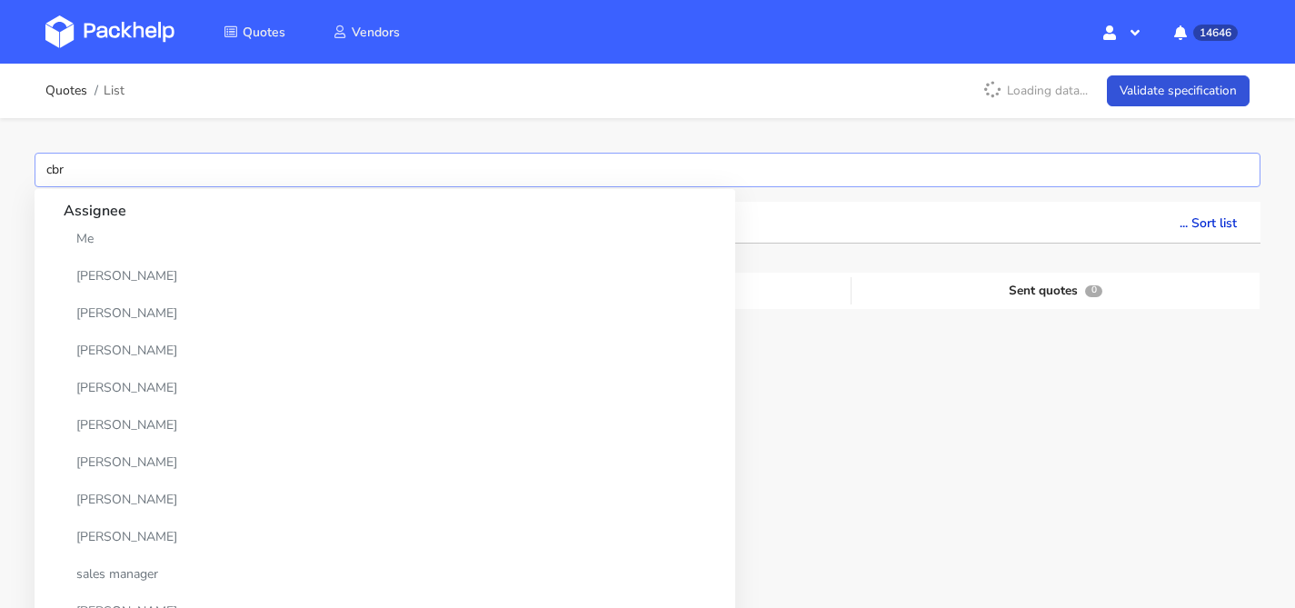
type input "cbrx"
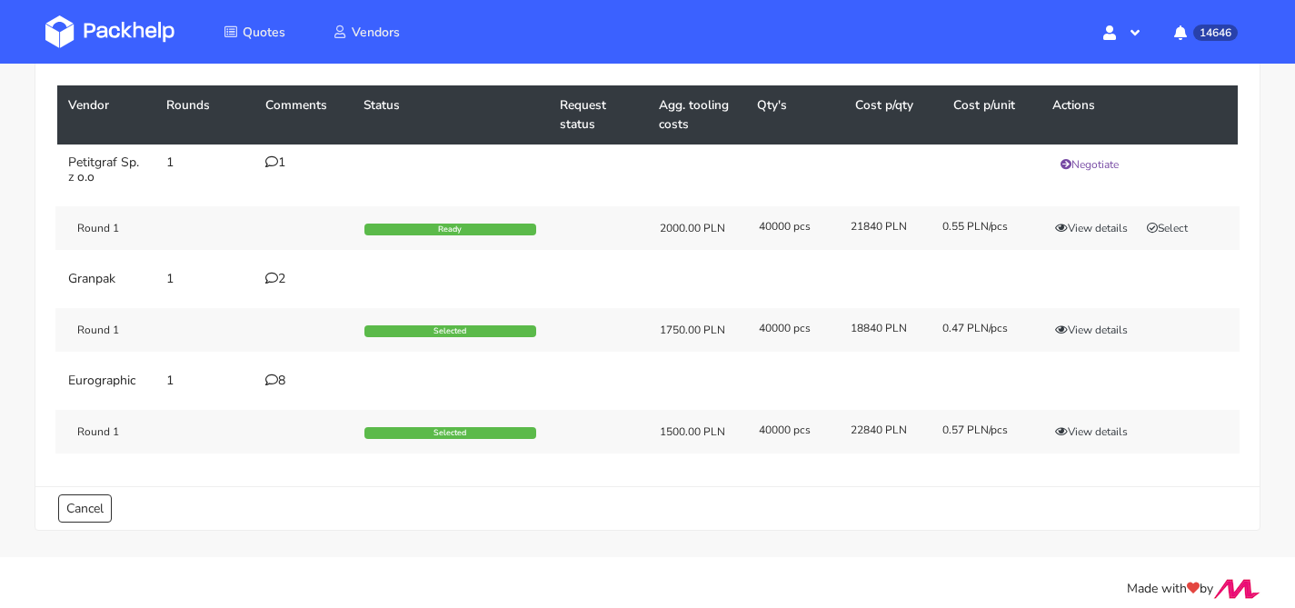
scroll to position [145, 0]
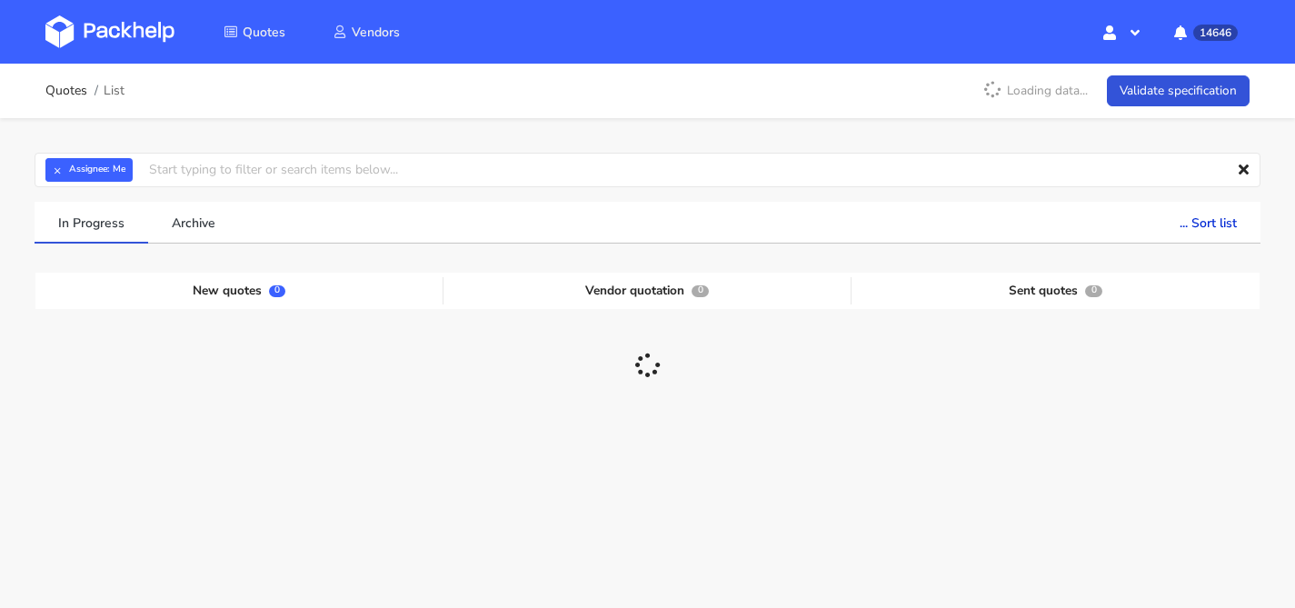
click at [75, 159] on span "× Assignee: Me" at bounding box center [85, 170] width 80 height 24
click at [62, 170] on button "×" at bounding box center [57, 170] width 24 height 24
click at [62, 170] on input "text" at bounding box center [648, 170] width 1226 height 35
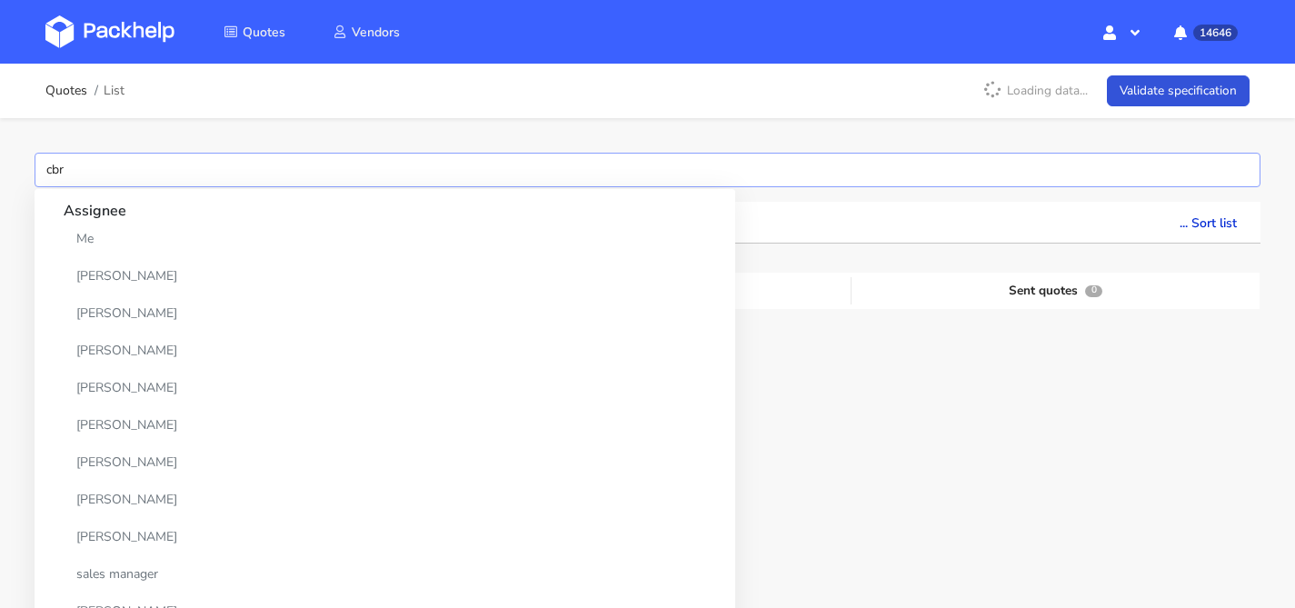
type input "cbrx"
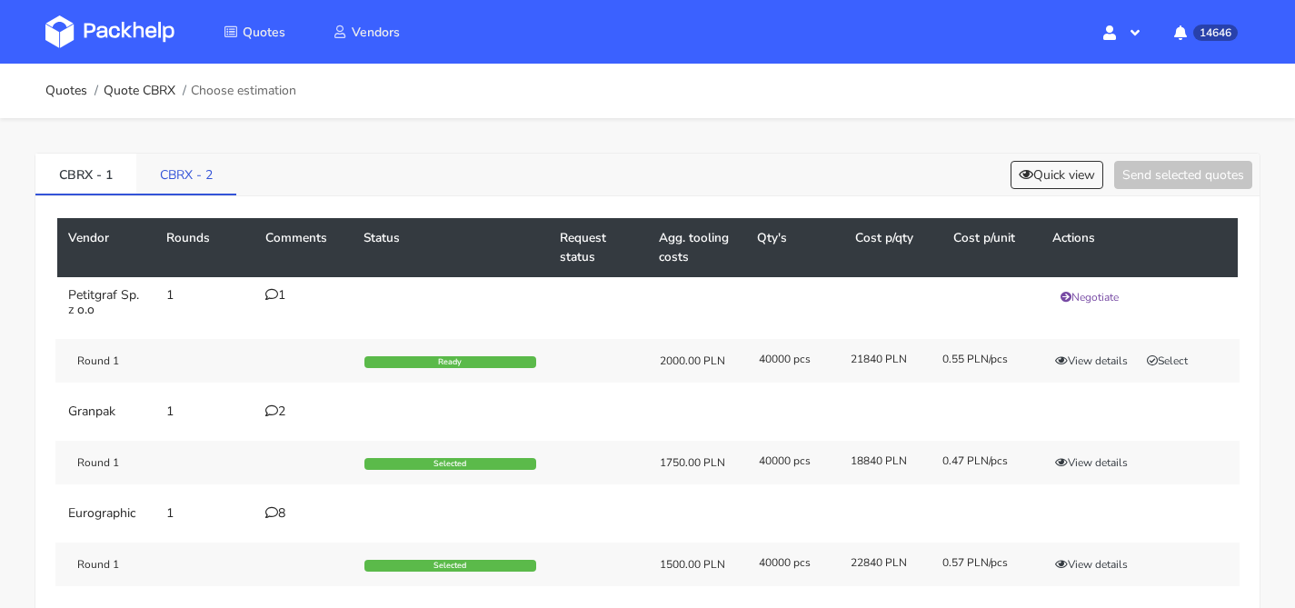
click at [178, 185] on link "CBRX - 2" at bounding box center [186, 174] width 100 height 40
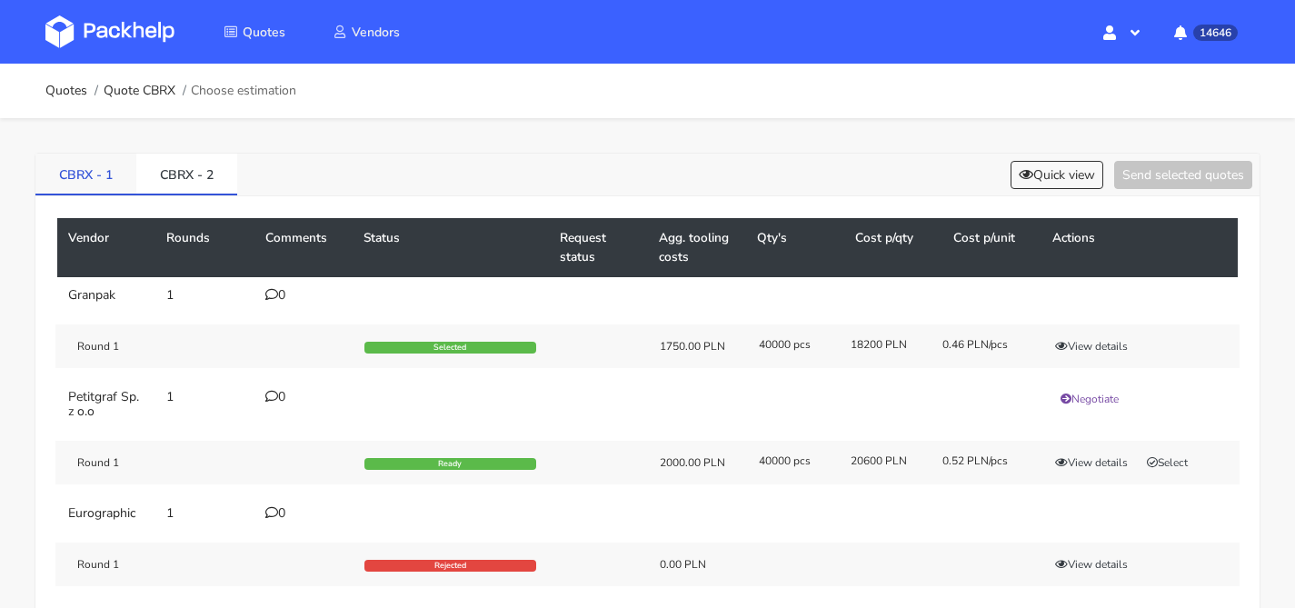
click at [109, 165] on link "CBRX - 1" at bounding box center [85, 174] width 101 height 40
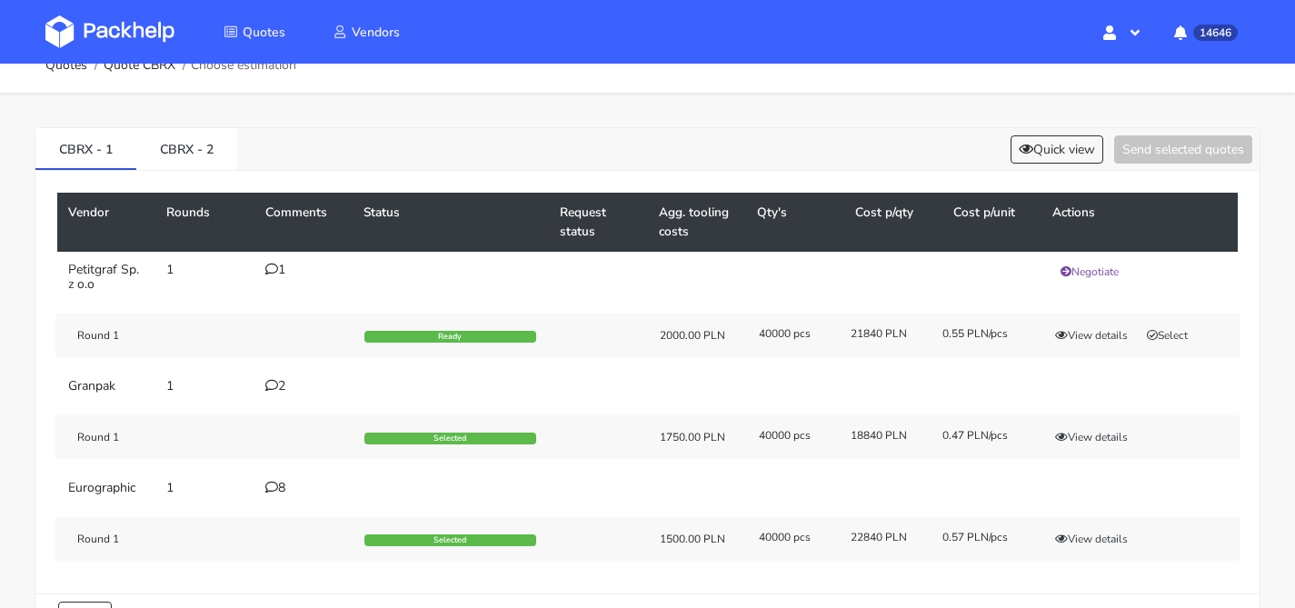
scroll to position [139, 0]
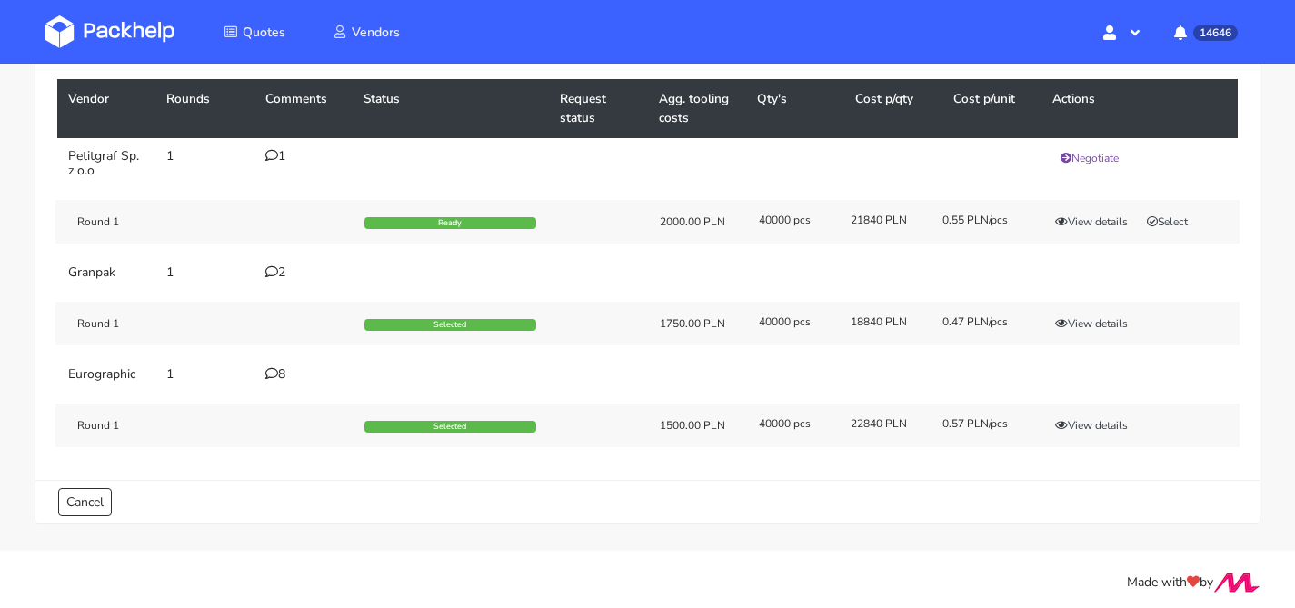
click at [278, 375] on div "8" at bounding box center [303, 374] width 76 height 15
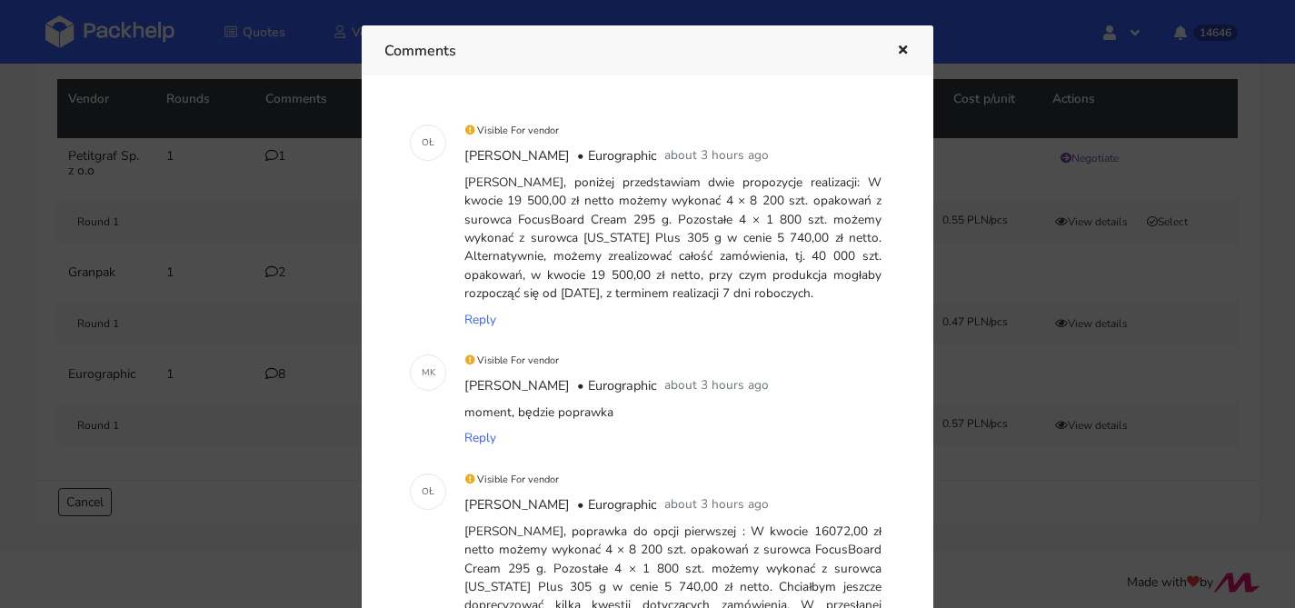
scroll to position [923, 0]
click at [894, 50] on button "button" at bounding box center [901, 51] width 20 height 24
